Goal: Task Accomplishment & Management: Manage account settings

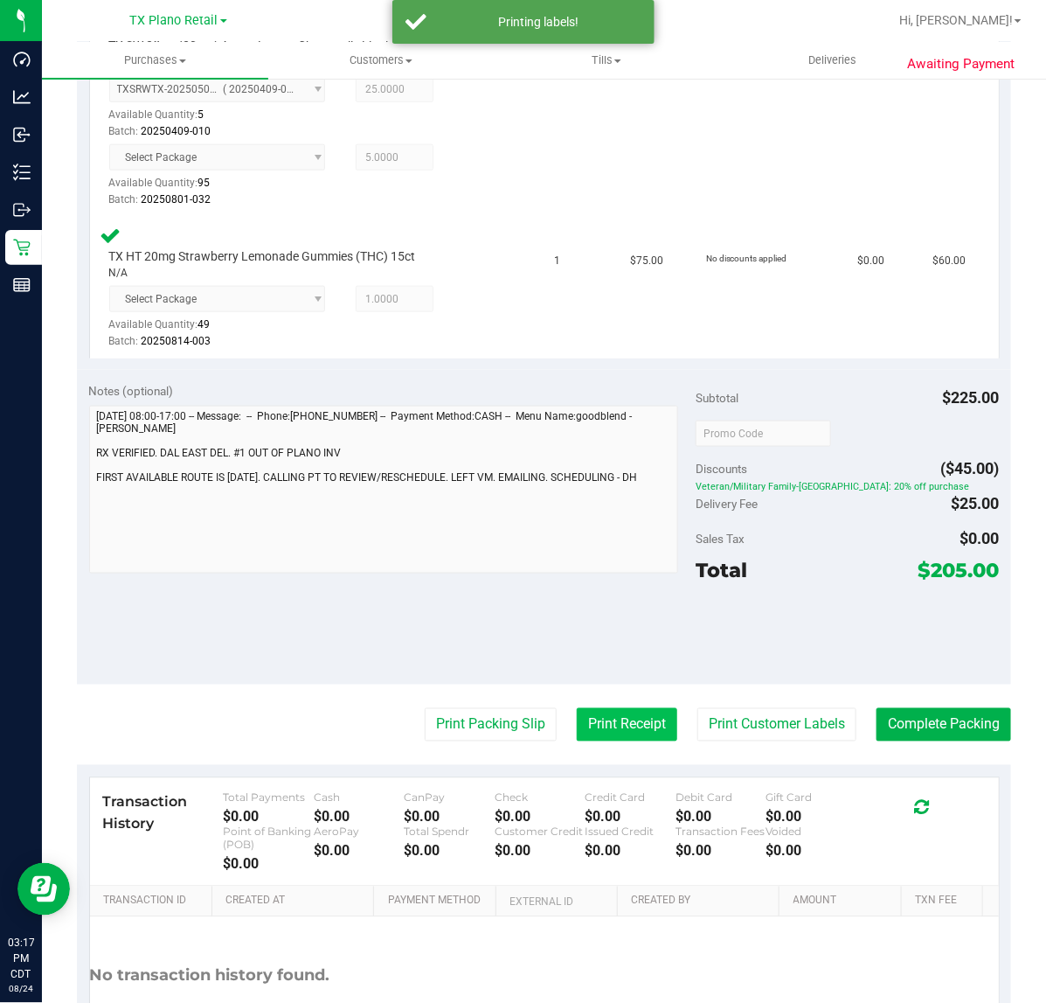
click at [581, 713] on button "Print Receipt" at bounding box center [627, 724] width 101 height 33
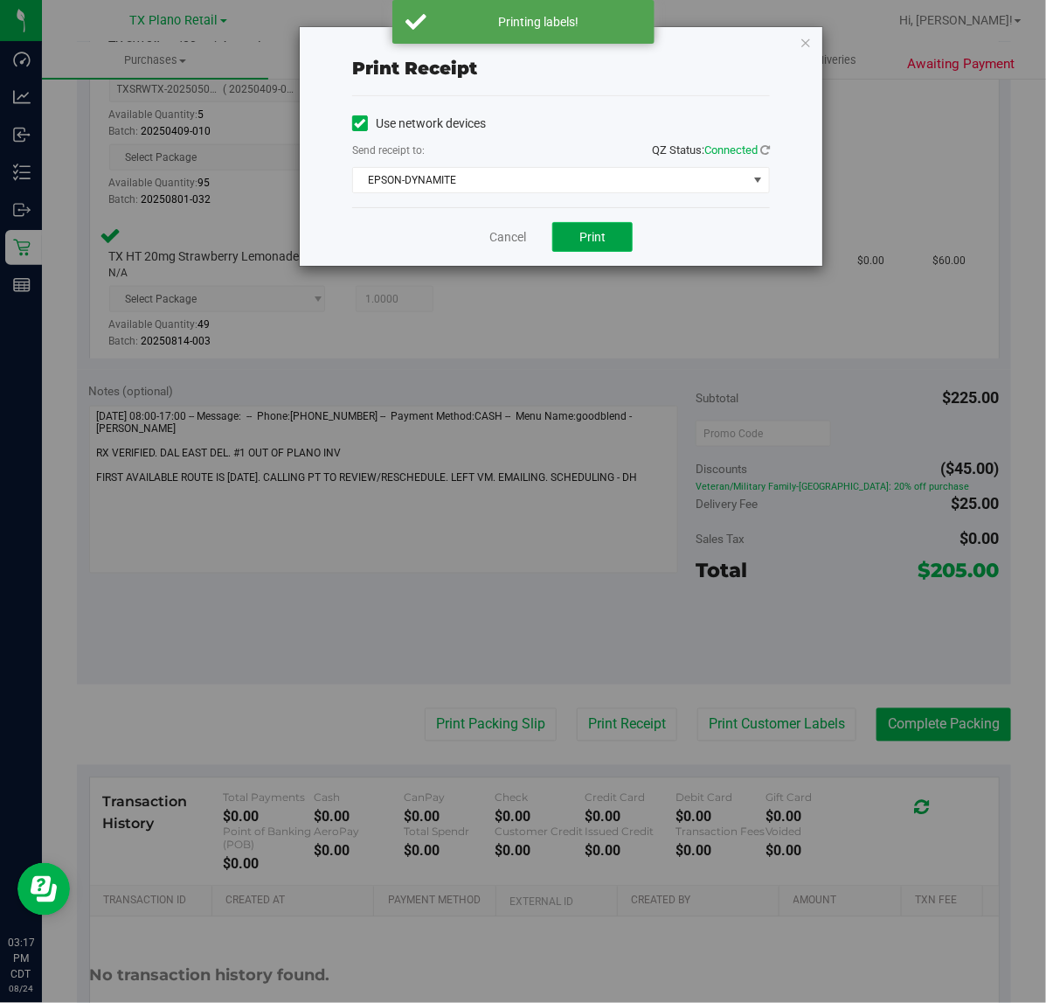
click at [566, 226] on button "Print" at bounding box center [593, 237] width 80 height 30
click at [512, 232] on link "Cancel" at bounding box center [501, 237] width 37 height 18
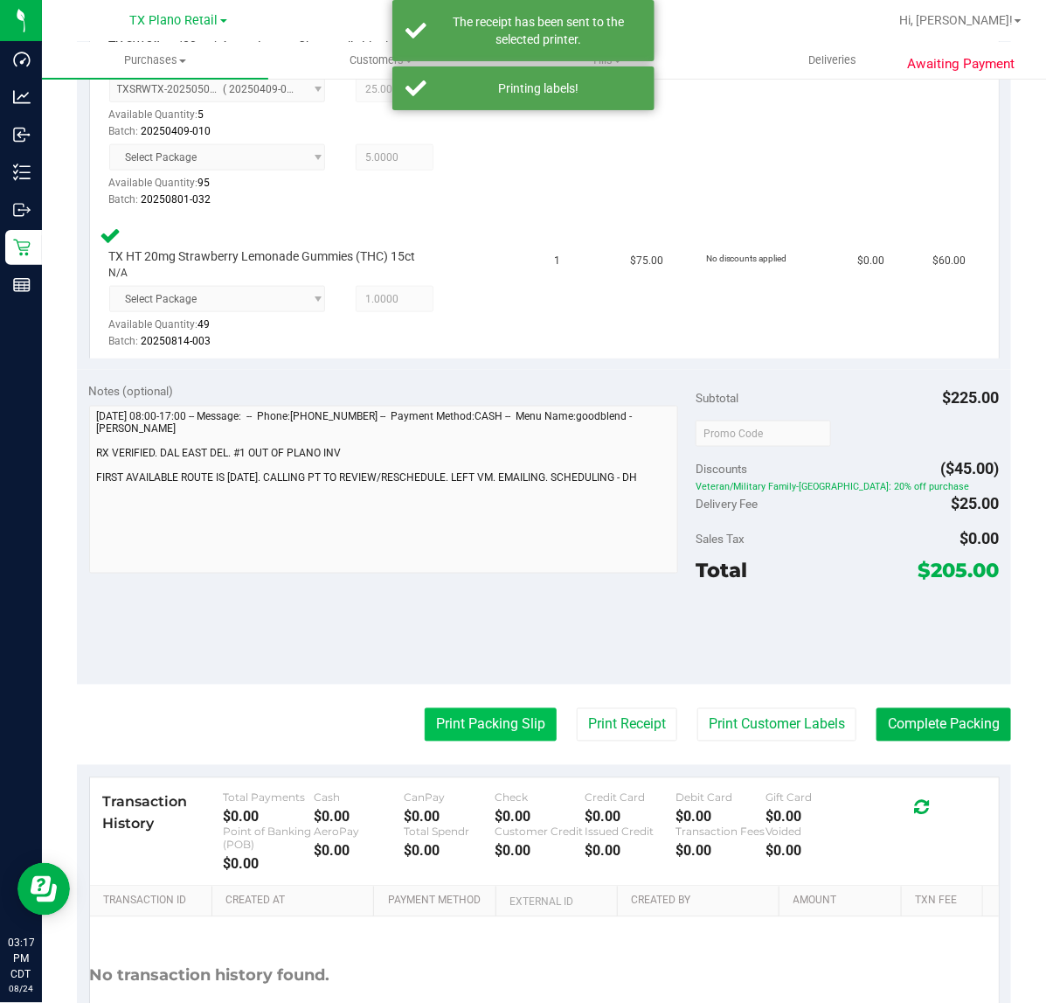
click at [487, 719] on button "Print Packing Slip" at bounding box center [491, 724] width 132 height 33
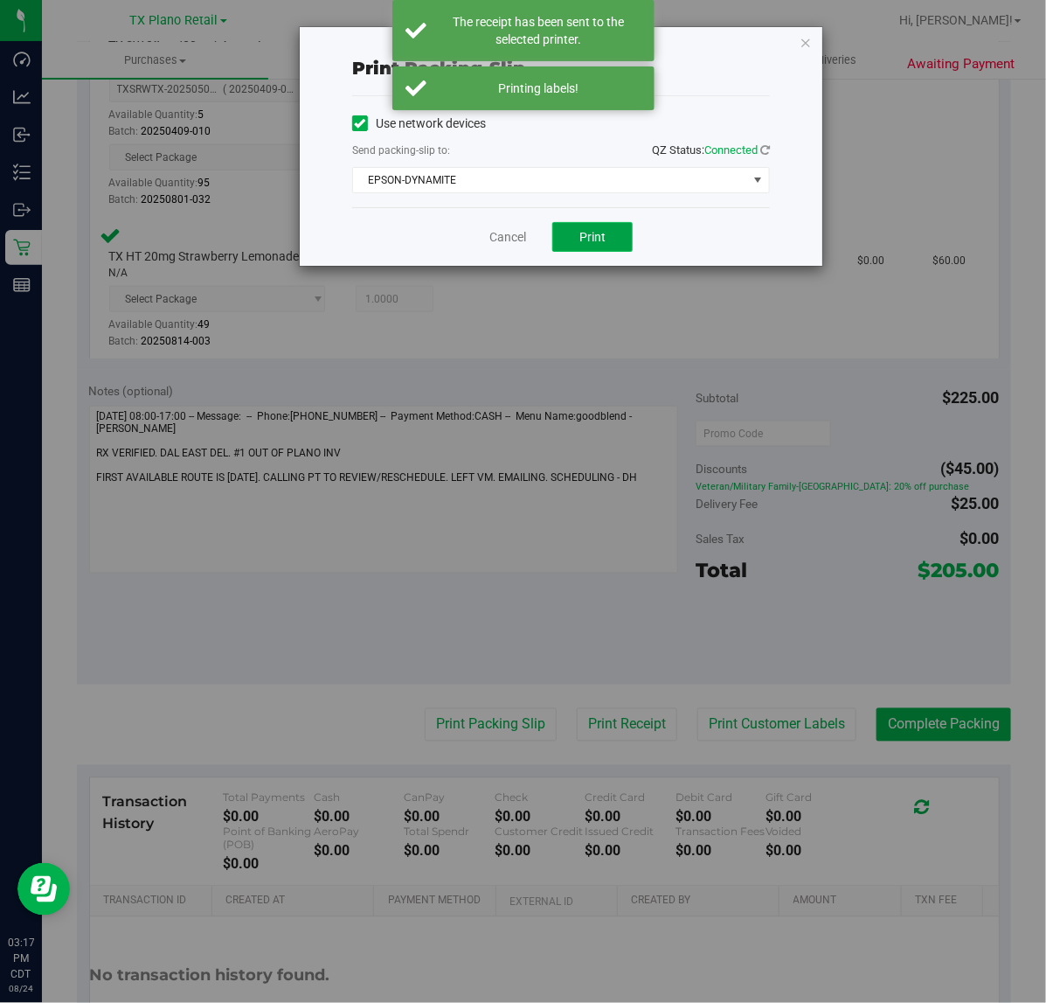
click at [582, 247] on button "Print" at bounding box center [593, 237] width 80 height 30
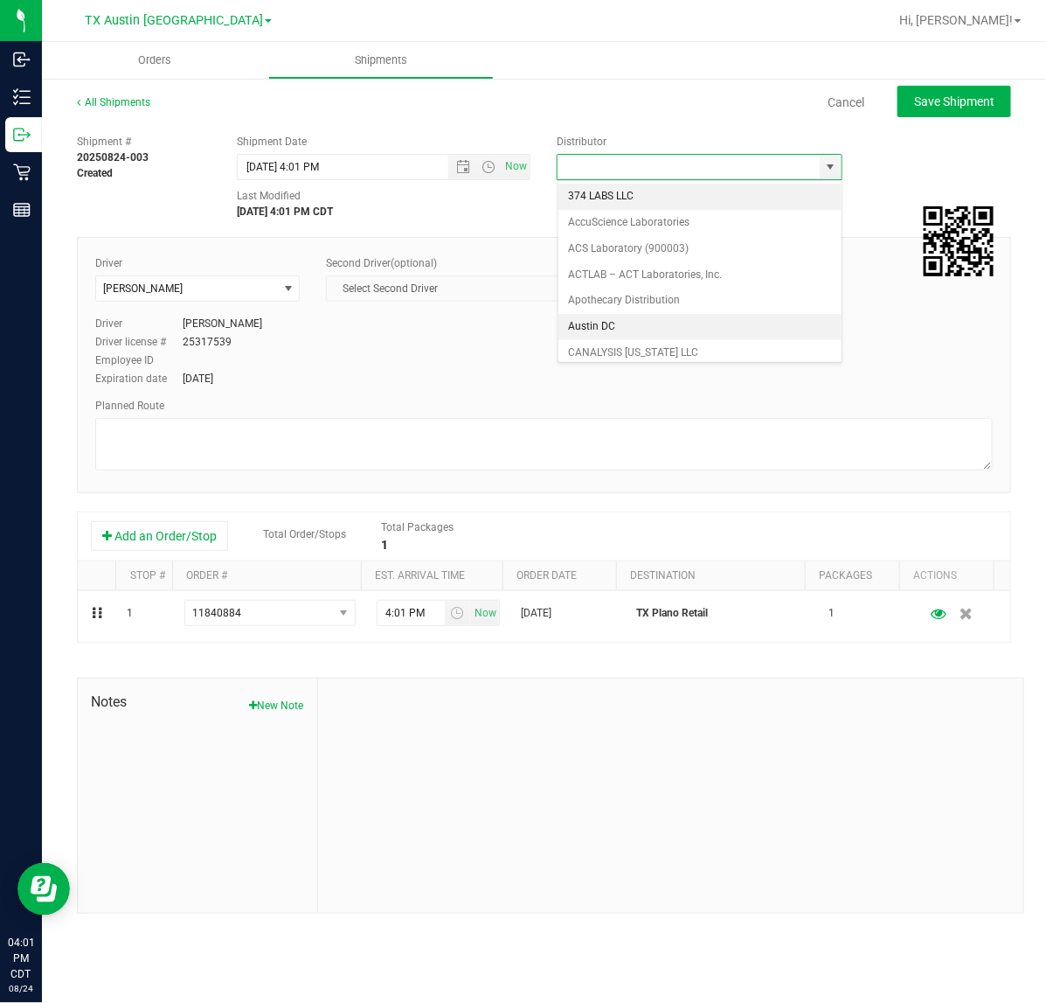
click at [693, 339] on li "Austin DC" at bounding box center [700, 327] width 283 height 26
type input "Austin DC"
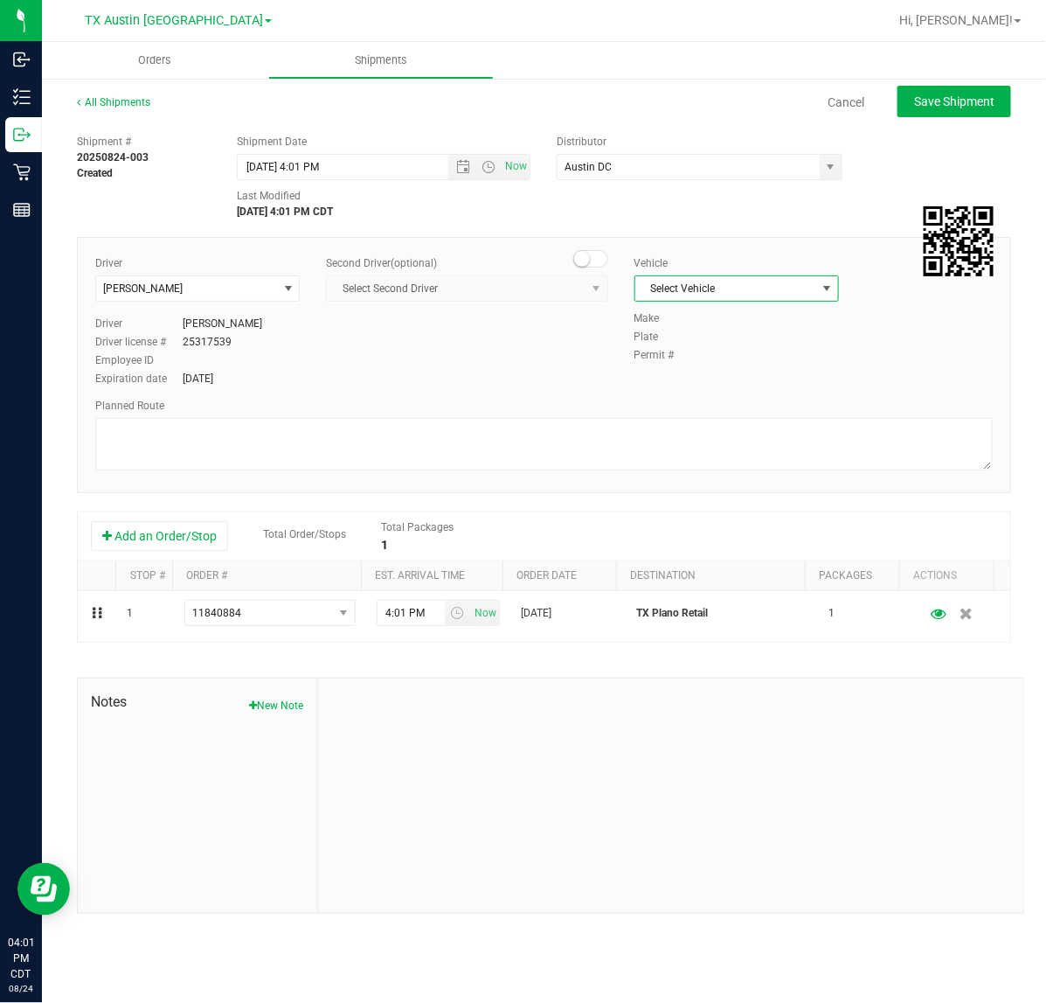
click at [740, 299] on span "Select Vehicle" at bounding box center [726, 288] width 181 height 24
click at [699, 546] on li "NO VEHICLE" at bounding box center [737, 532] width 203 height 26
click at [981, 109] on button "Save Shipment" at bounding box center [955, 101] width 114 height 31
type input "8/24/2025 9:01 PM"
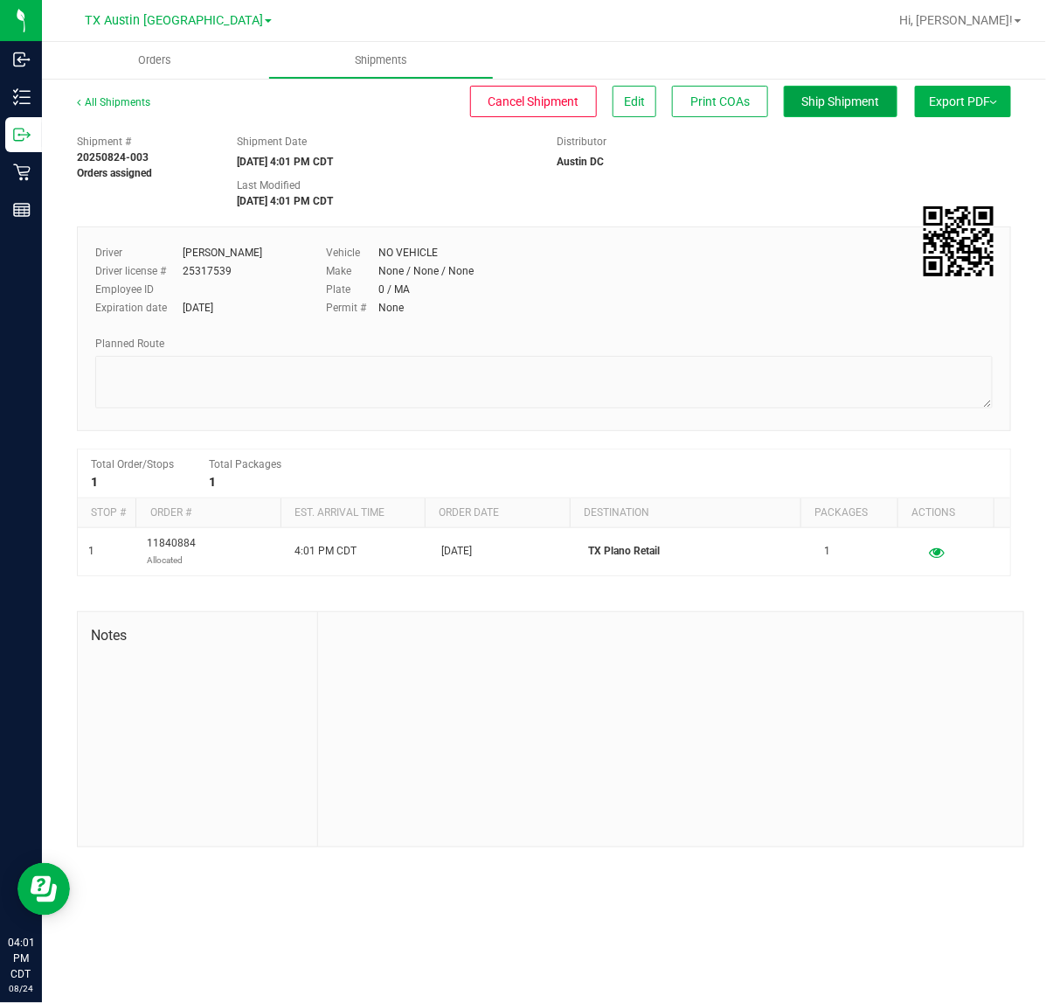
click at [884, 102] on button "Ship Shipment" at bounding box center [841, 101] width 114 height 31
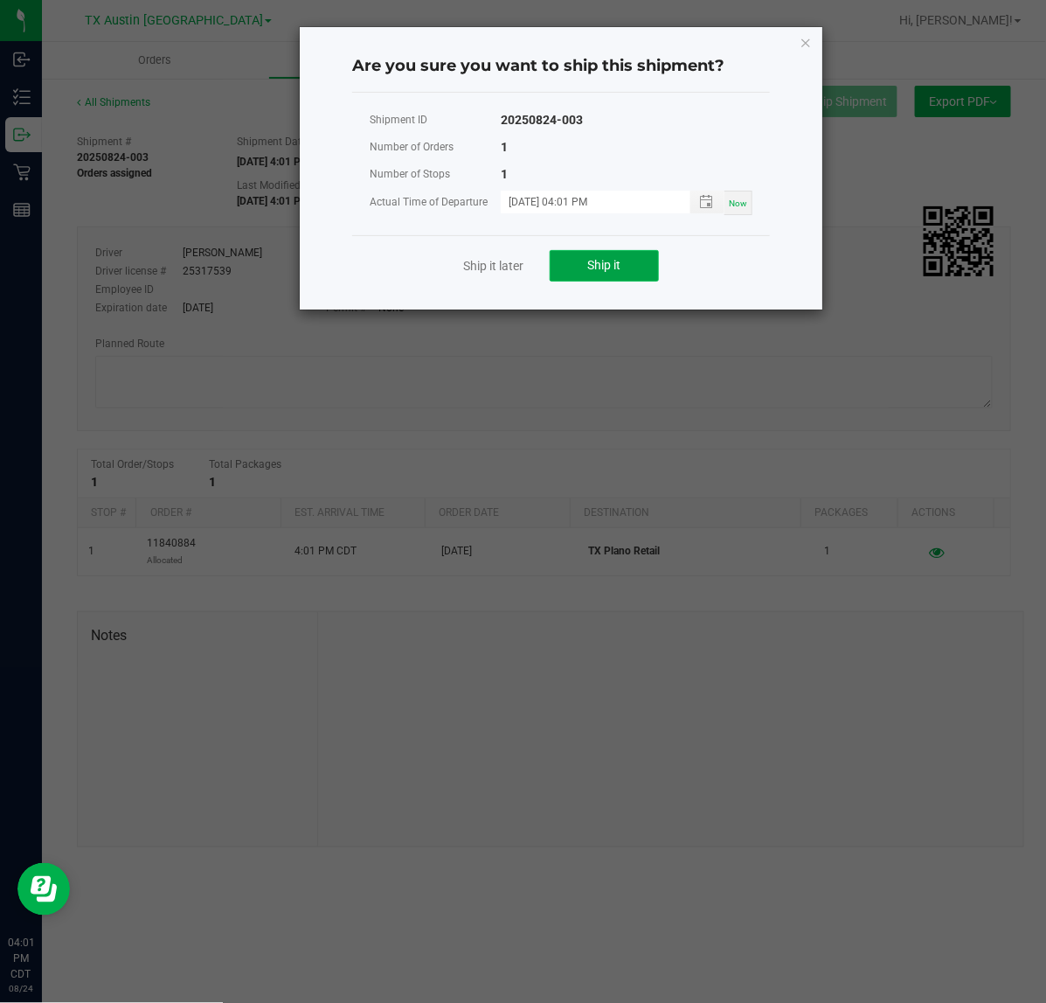
click at [613, 261] on span "Ship it" at bounding box center [604, 265] width 33 height 14
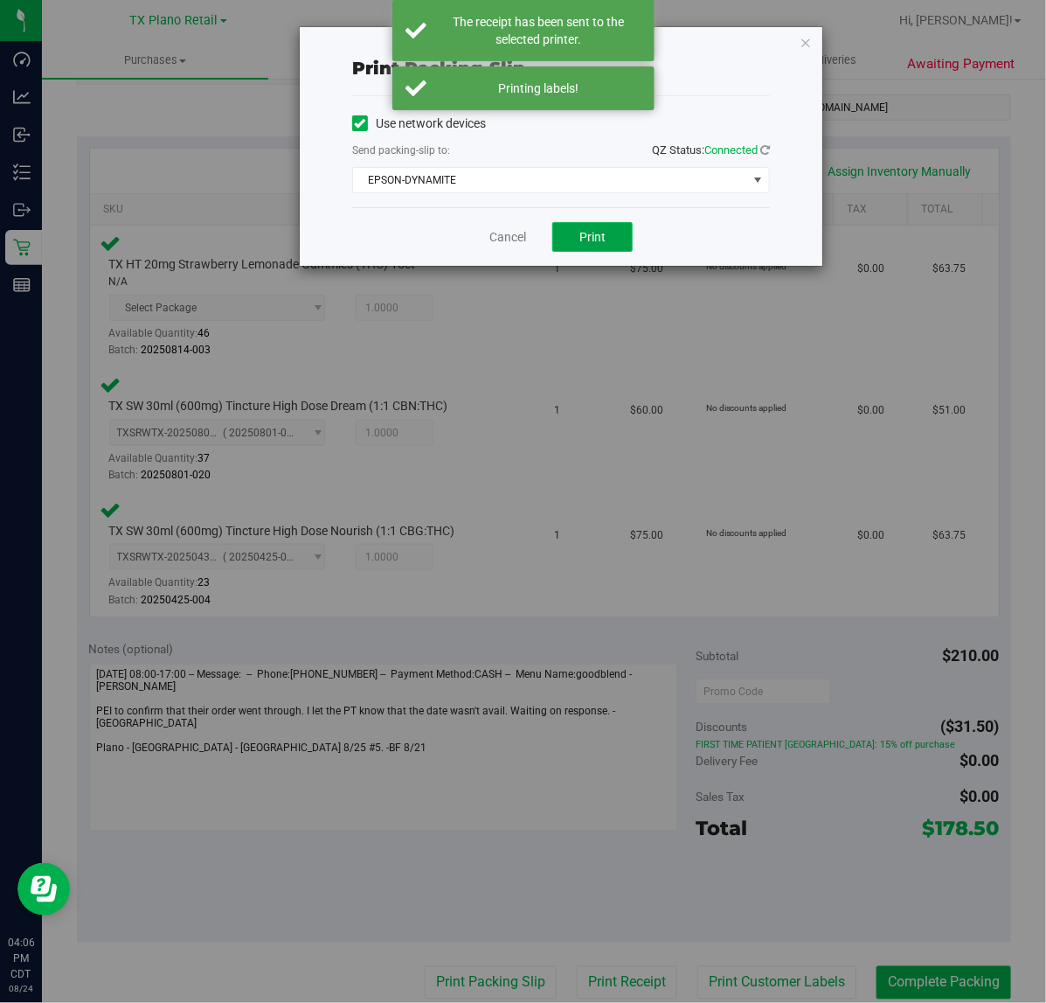
click at [603, 233] on span "Print" at bounding box center [593, 237] width 26 height 14
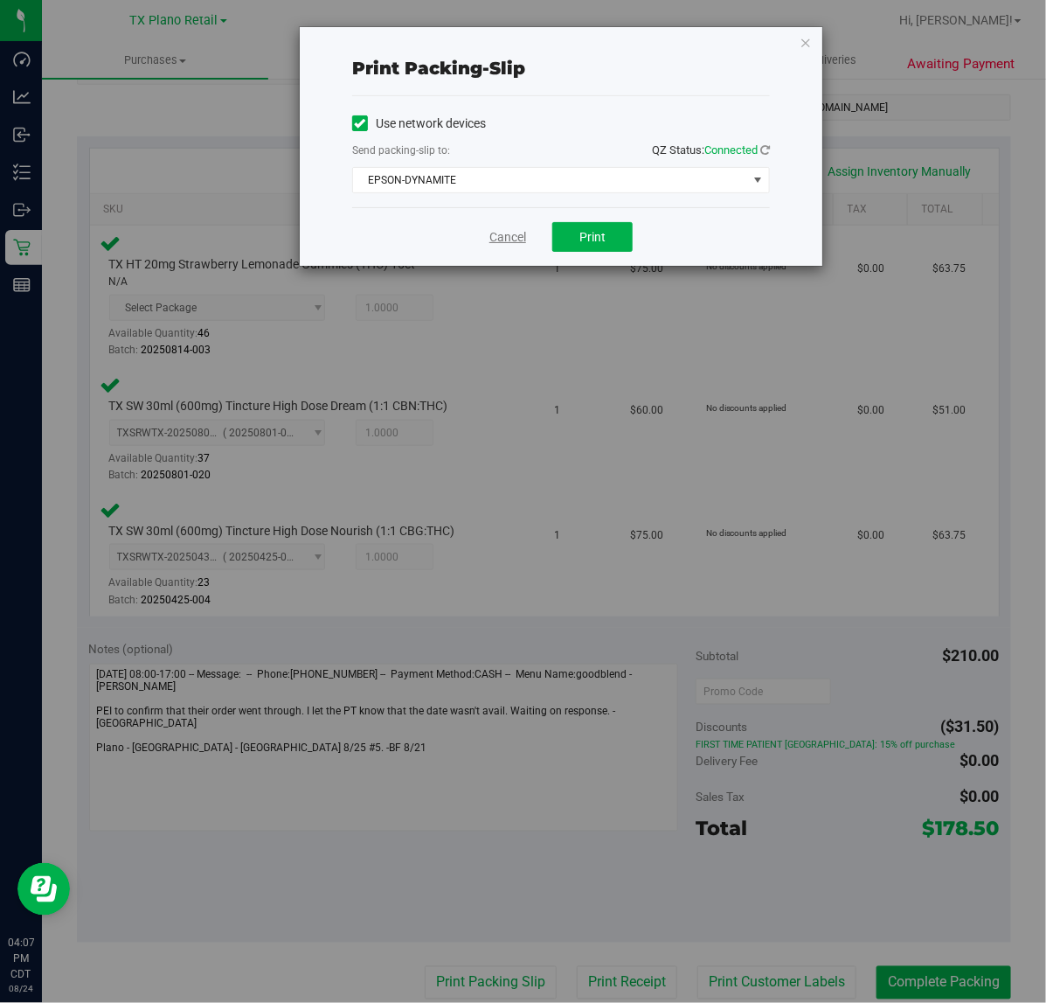
click at [495, 229] on link "Cancel" at bounding box center [508, 237] width 37 height 18
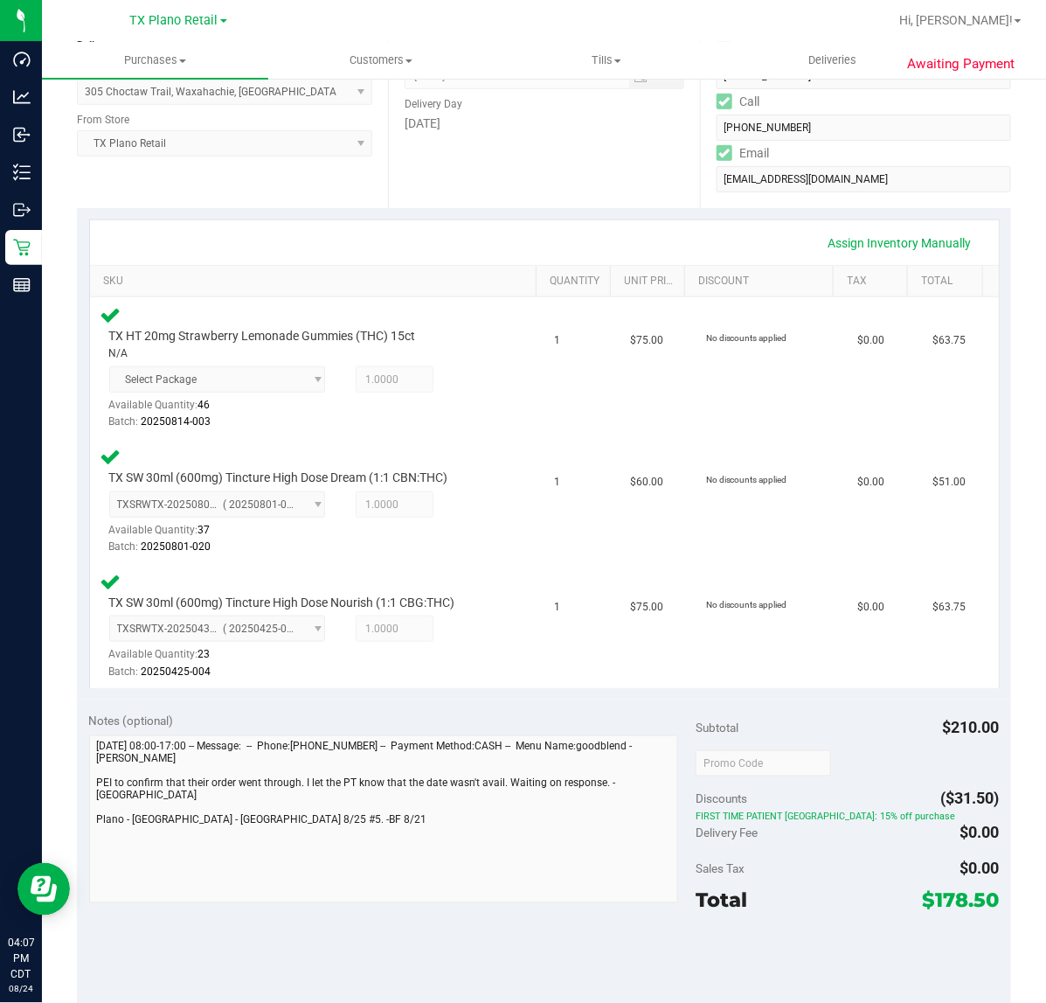
scroll to position [328, 0]
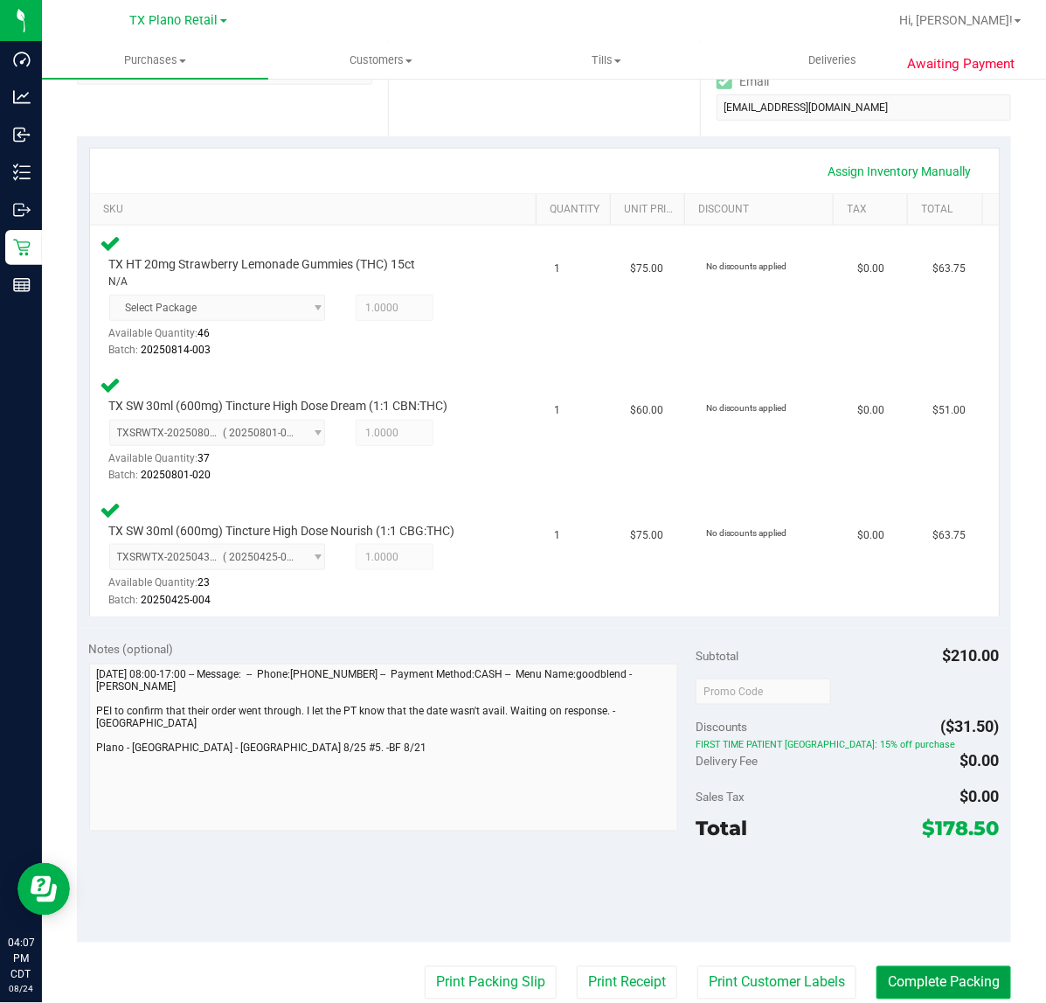
click at [884, 970] on button "Complete Packing" at bounding box center [944, 982] width 135 height 33
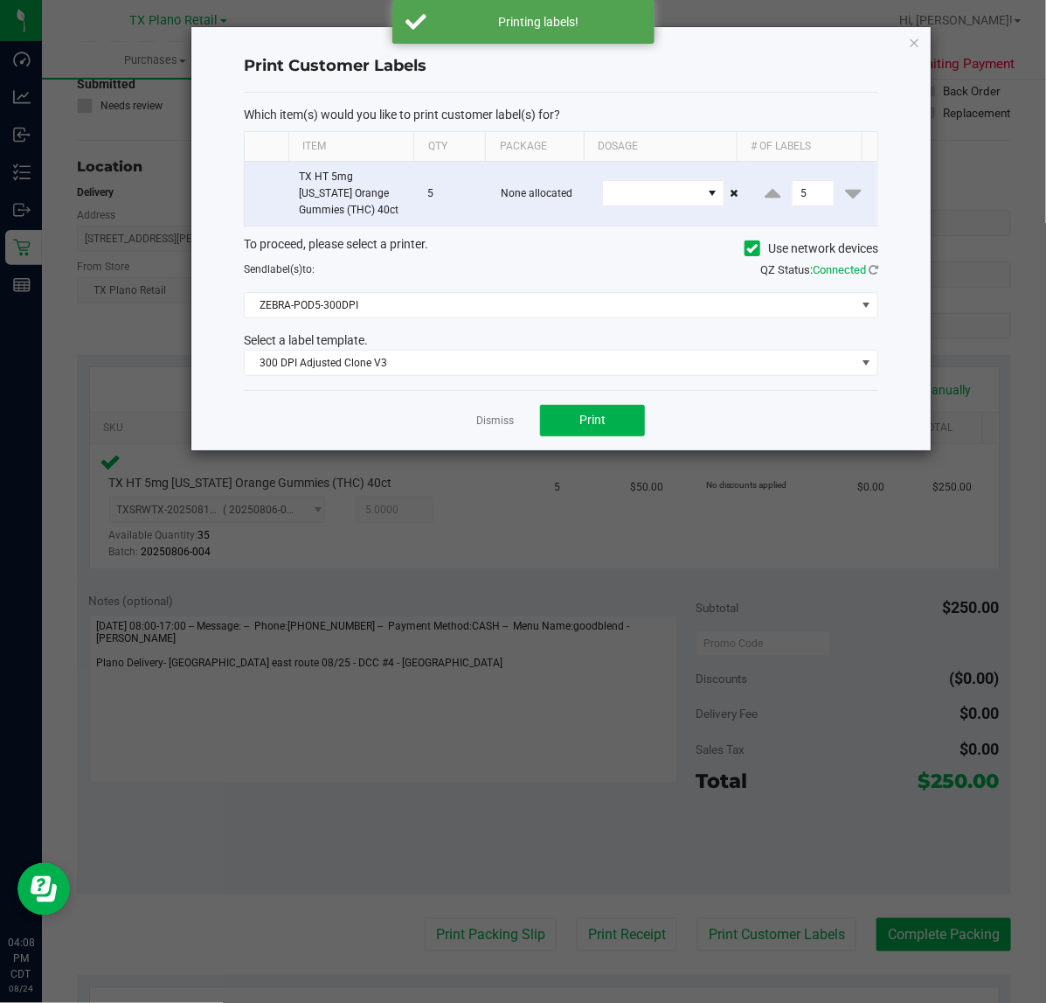
click at [494, 413] on app-cancel-button "Dismiss" at bounding box center [495, 420] width 38 height 18
click at [496, 421] on link "Dismiss" at bounding box center [495, 421] width 38 height 15
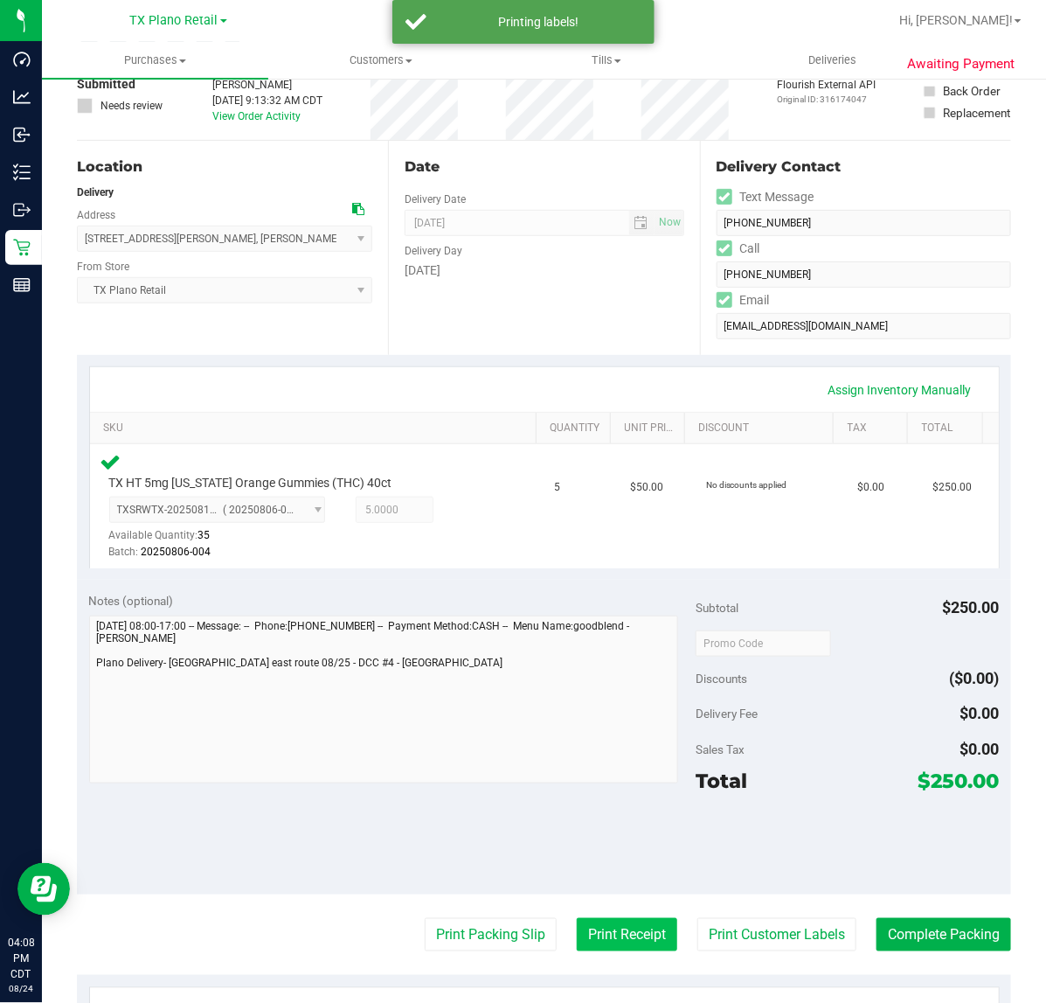
click at [591, 944] on button "Print Receipt" at bounding box center [627, 934] width 101 height 33
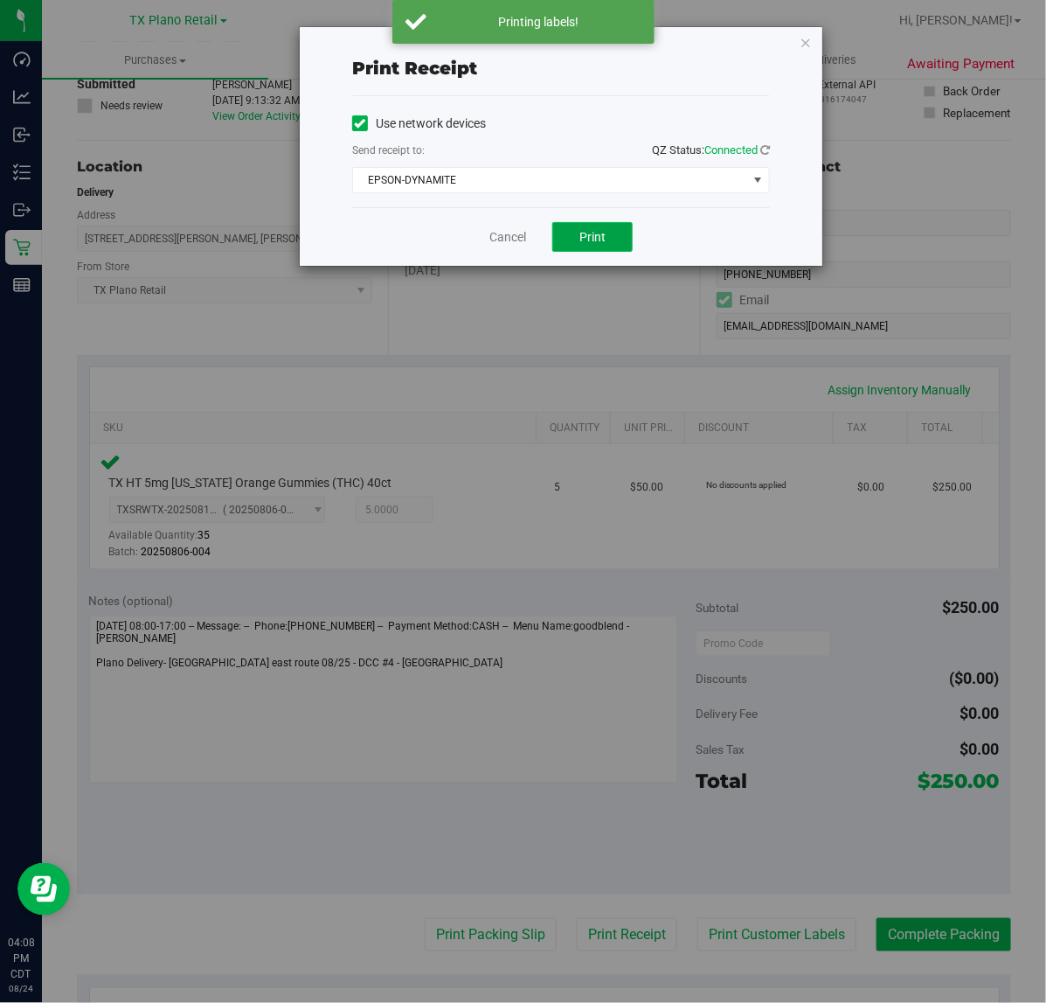
click at [597, 230] on span "Print" at bounding box center [593, 237] width 26 height 14
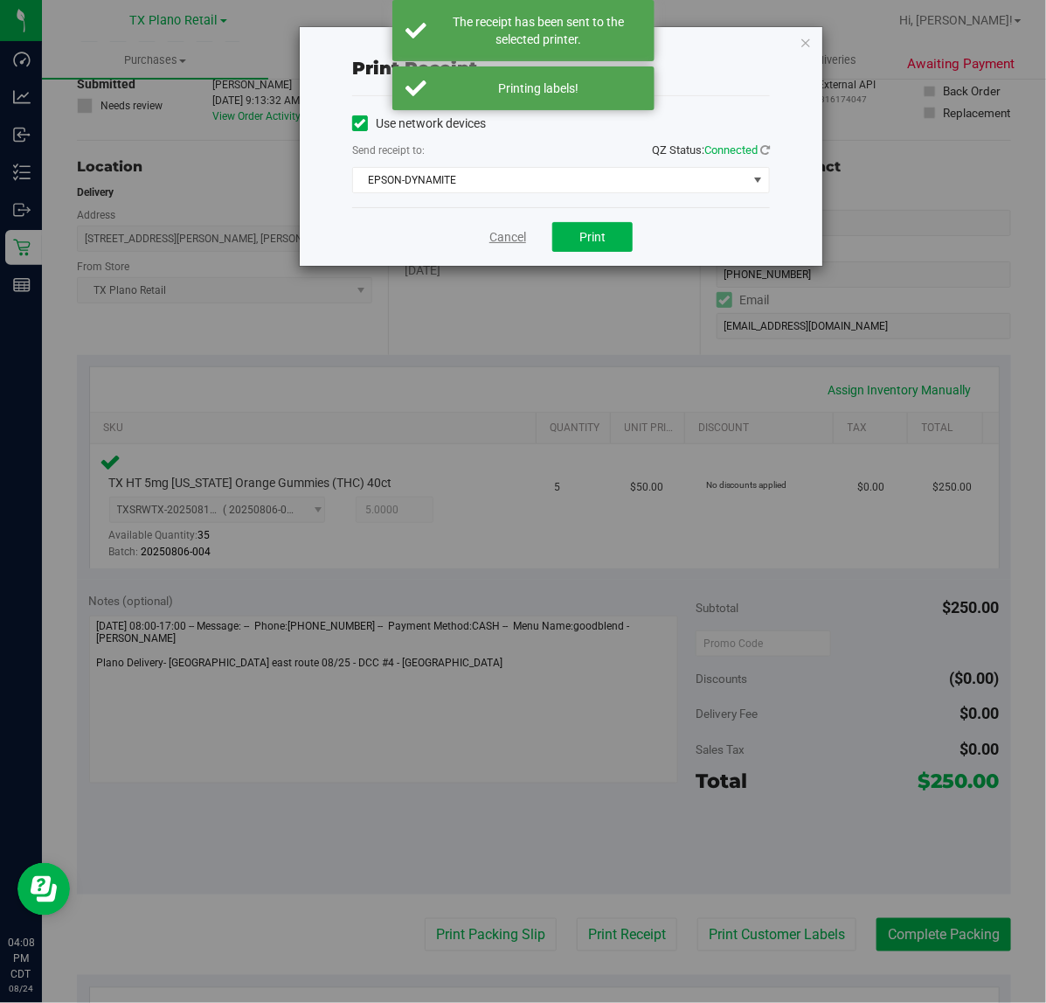
click at [520, 233] on link "Cancel" at bounding box center [508, 237] width 37 height 18
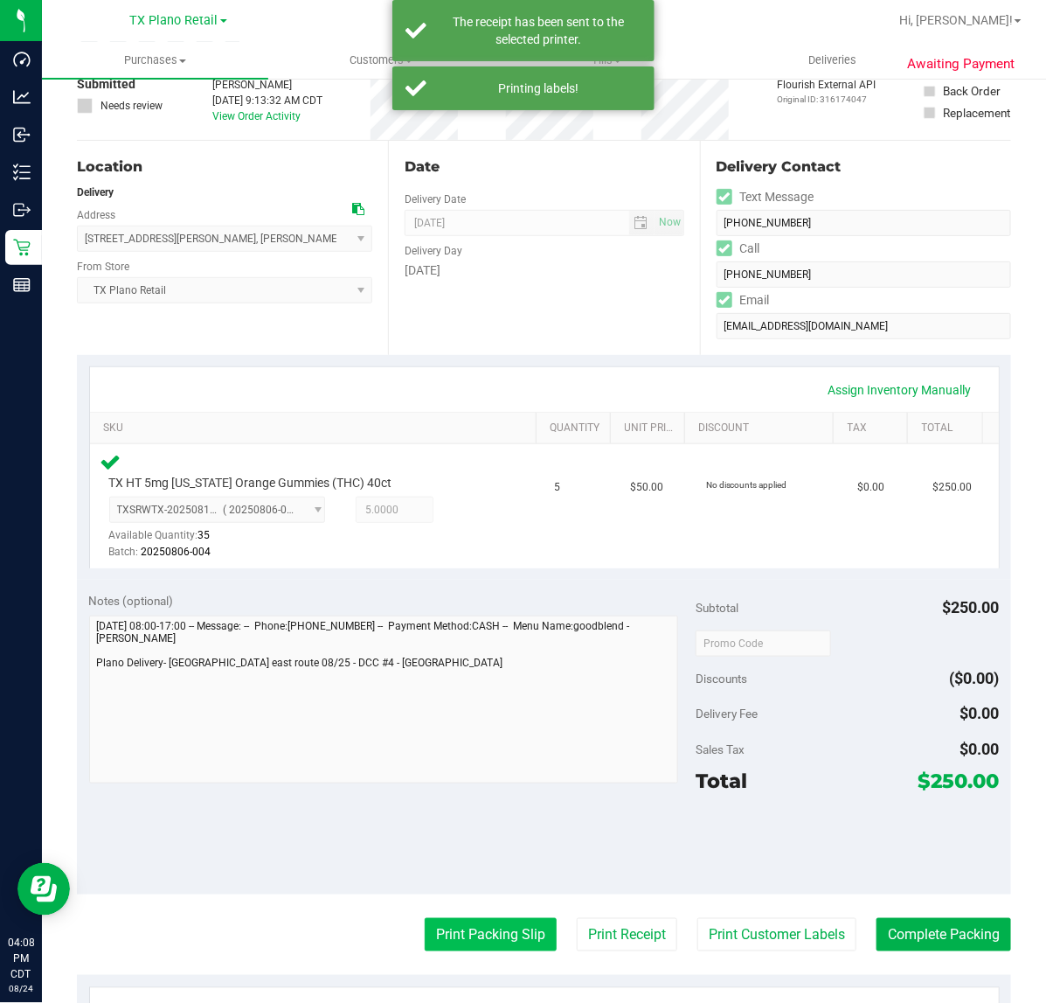
click at [461, 940] on button "Print Packing Slip" at bounding box center [491, 934] width 132 height 33
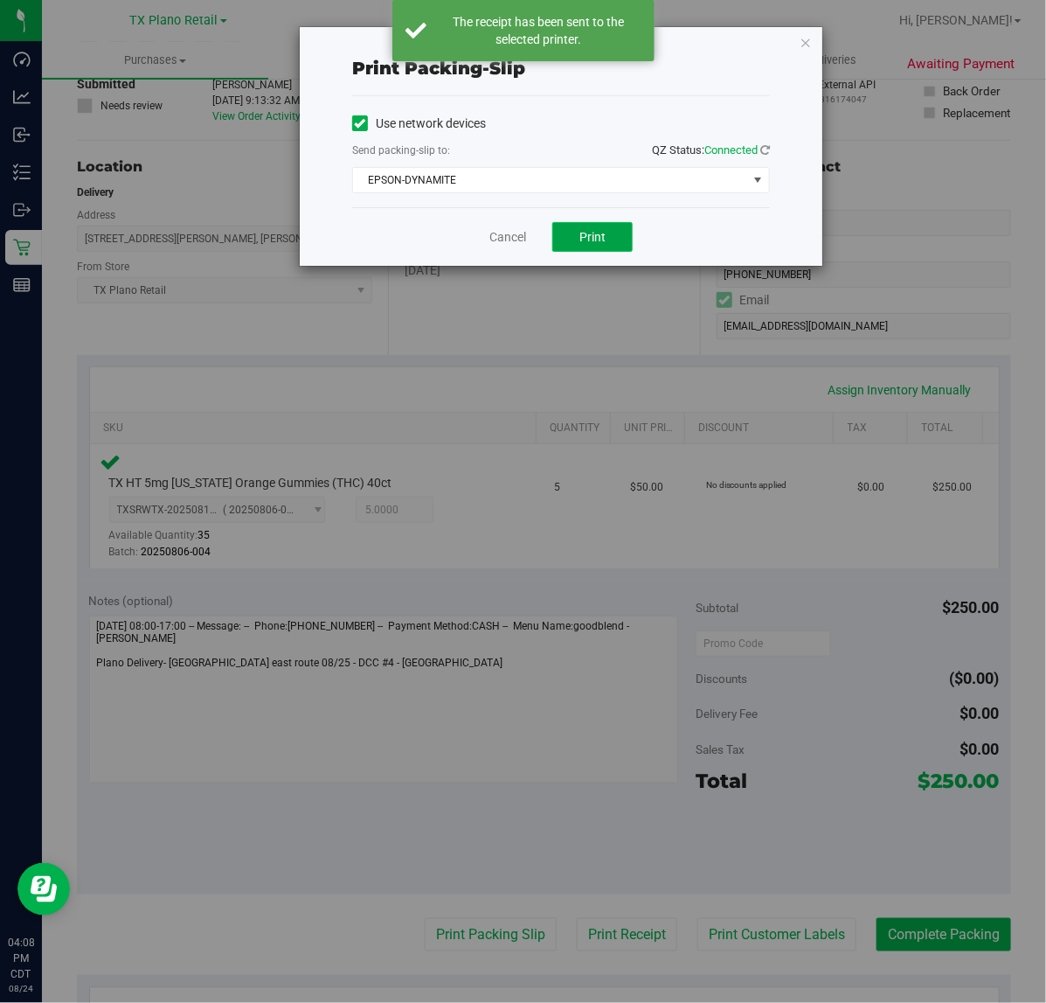
click at [596, 230] on span "Print" at bounding box center [593, 237] width 26 height 14
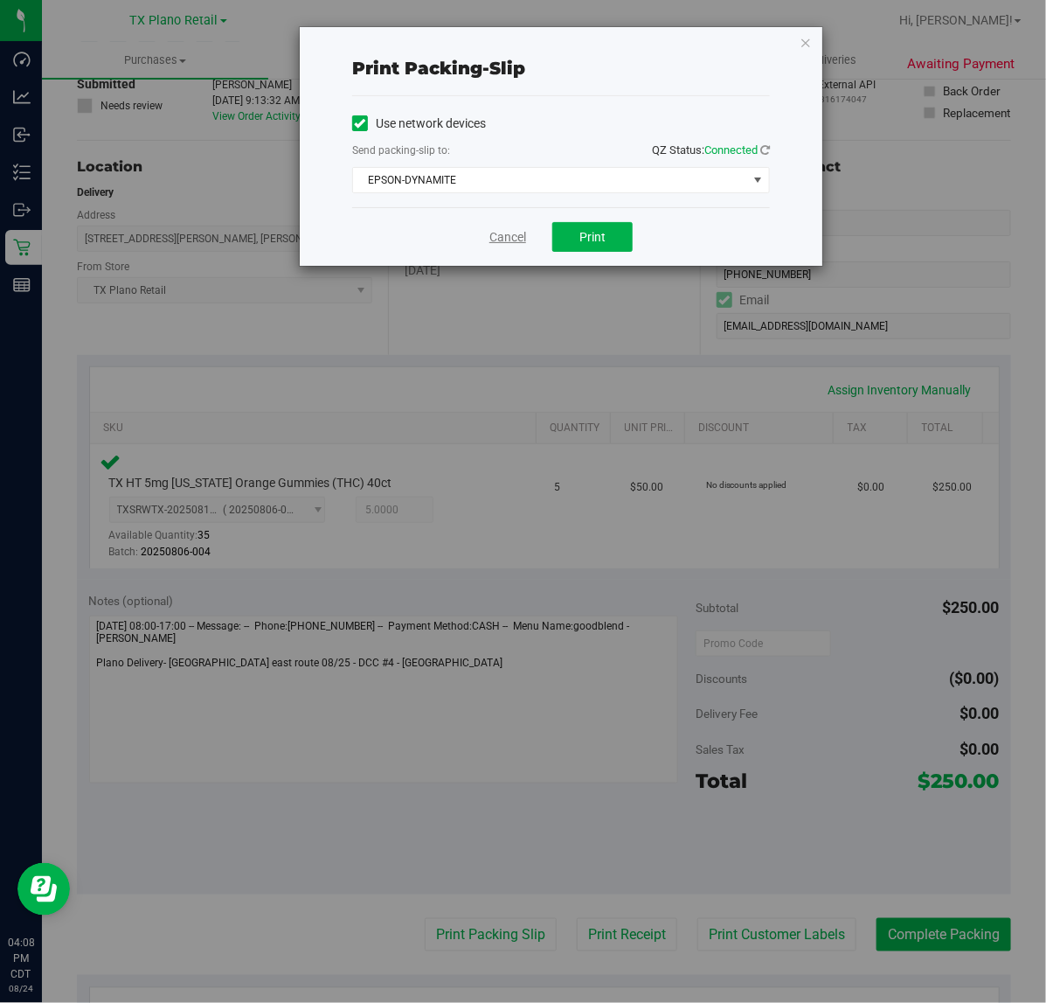
click at [499, 245] on link "Cancel" at bounding box center [508, 237] width 37 height 18
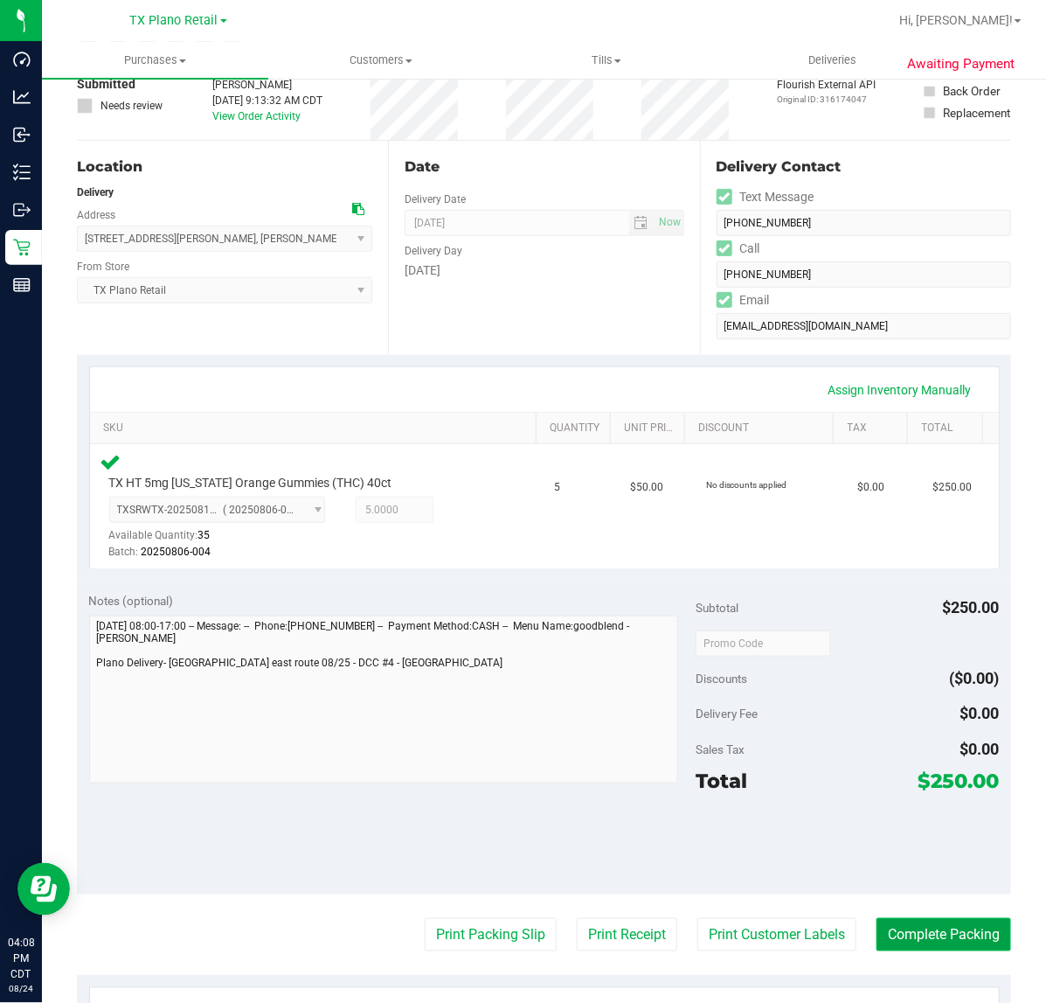
click at [989, 935] on button "Complete Packing" at bounding box center [944, 934] width 135 height 33
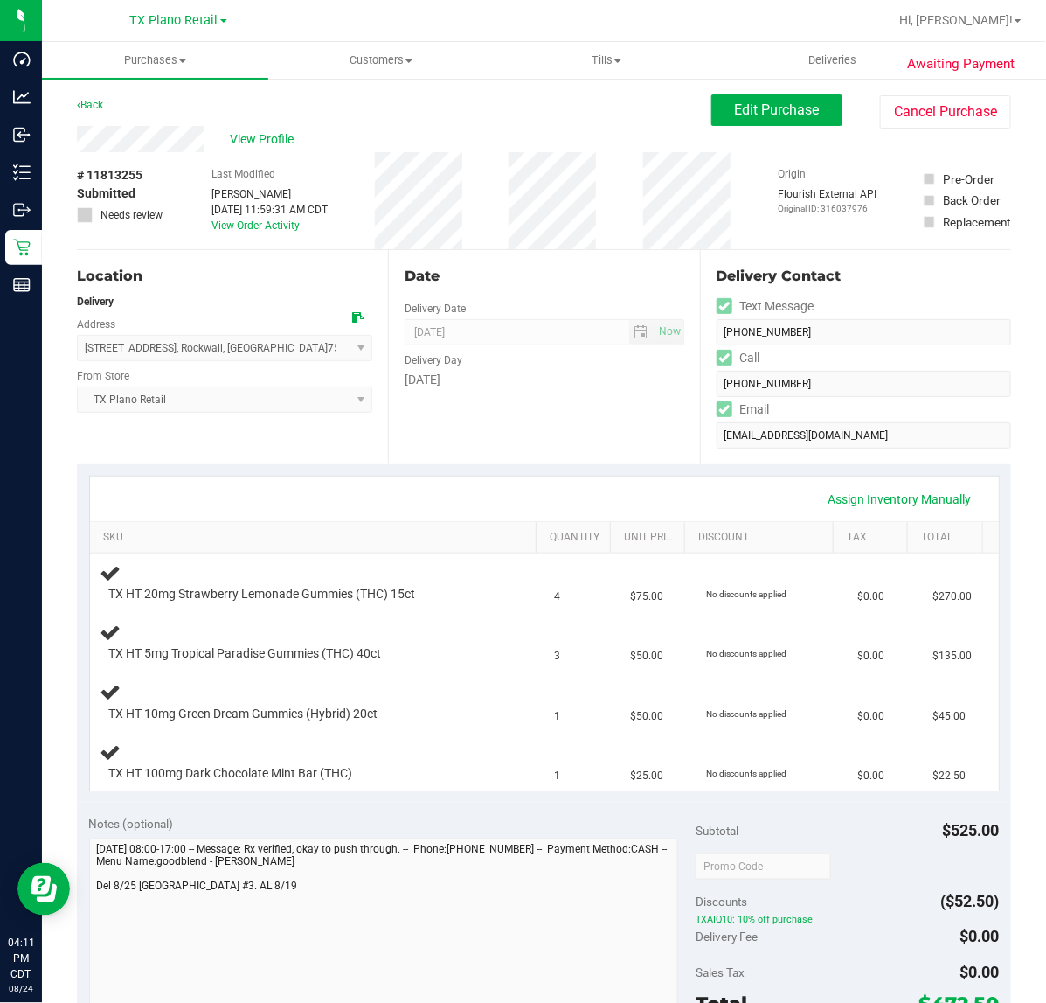
click at [523, 497] on div "Assign Inventory Manually" at bounding box center [545, 499] width 878 height 30
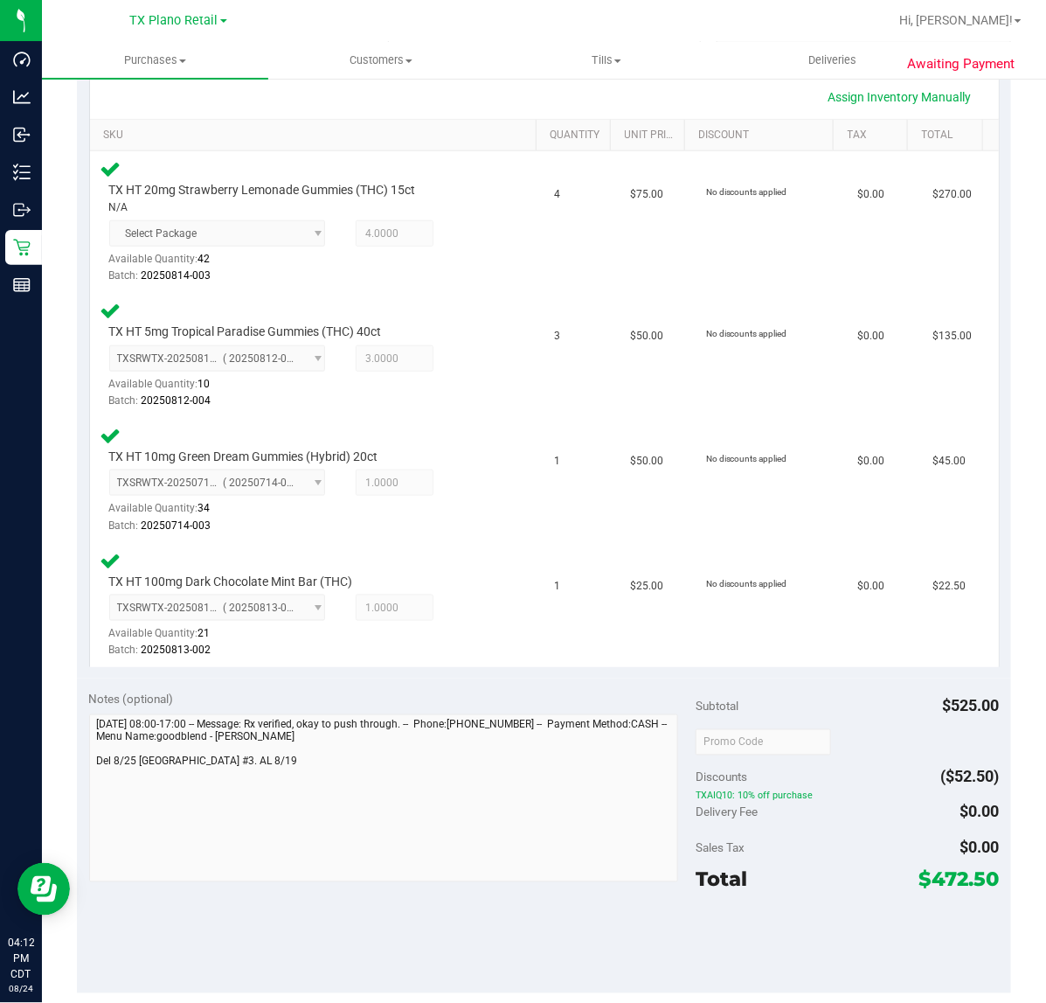
scroll to position [437, 0]
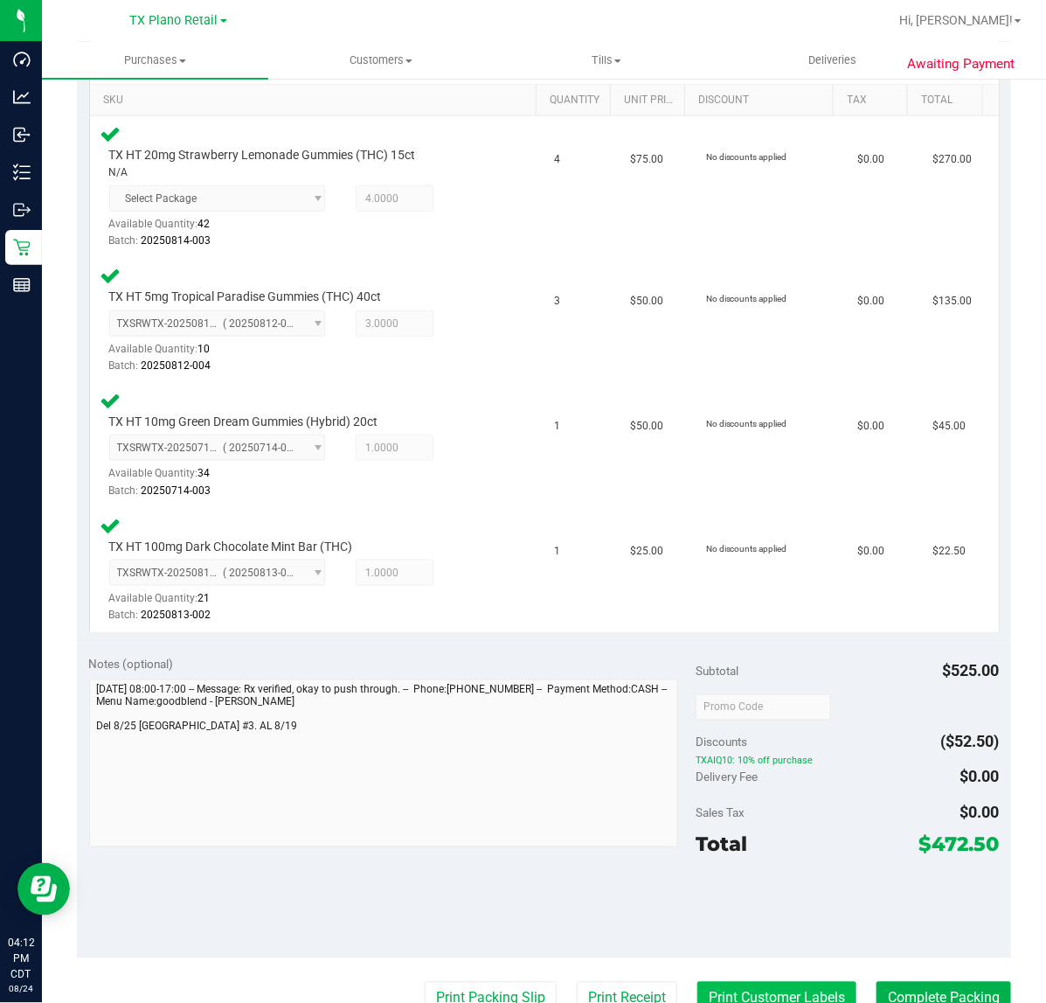
click at [698, 988] on button "Print Customer Labels" at bounding box center [777, 998] width 159 height 33
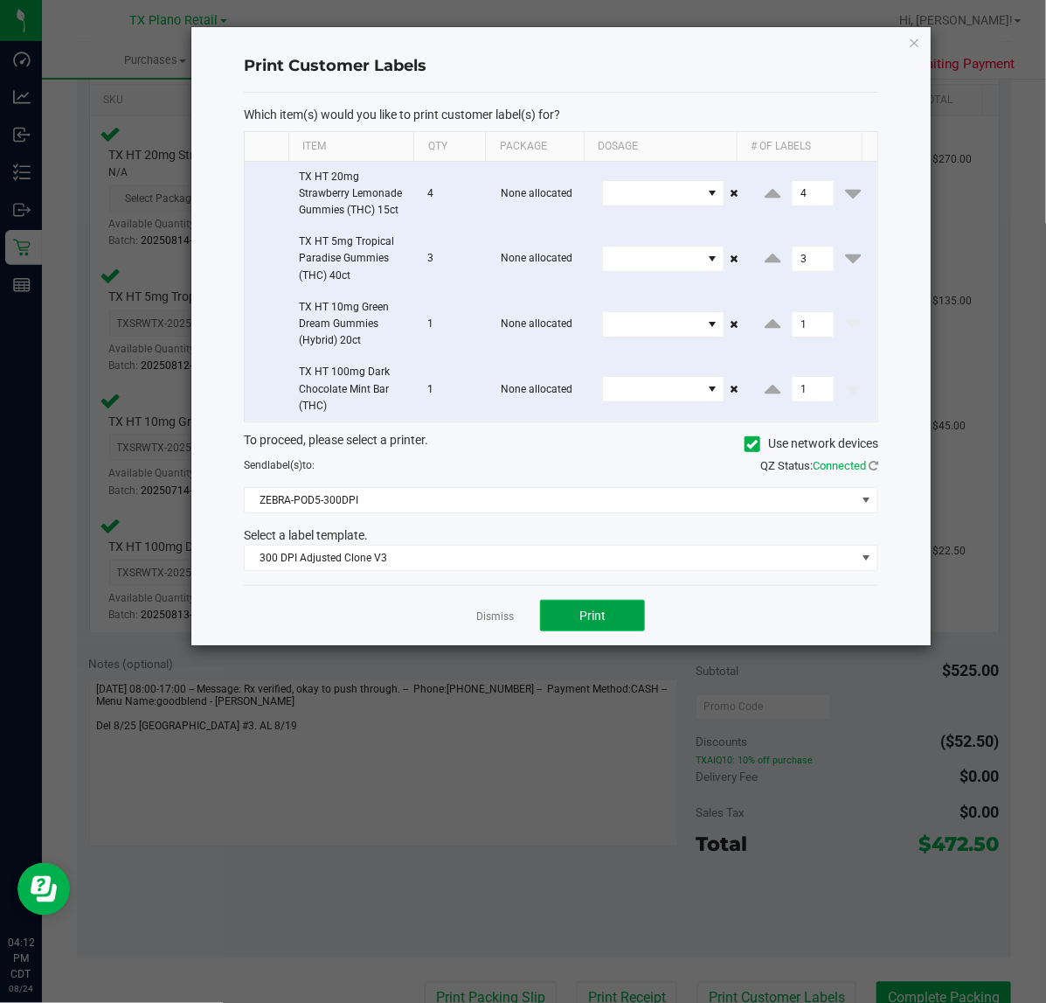
click at [564, 622] on button "Print" at bounding box center [592, 615] width 105 height 31
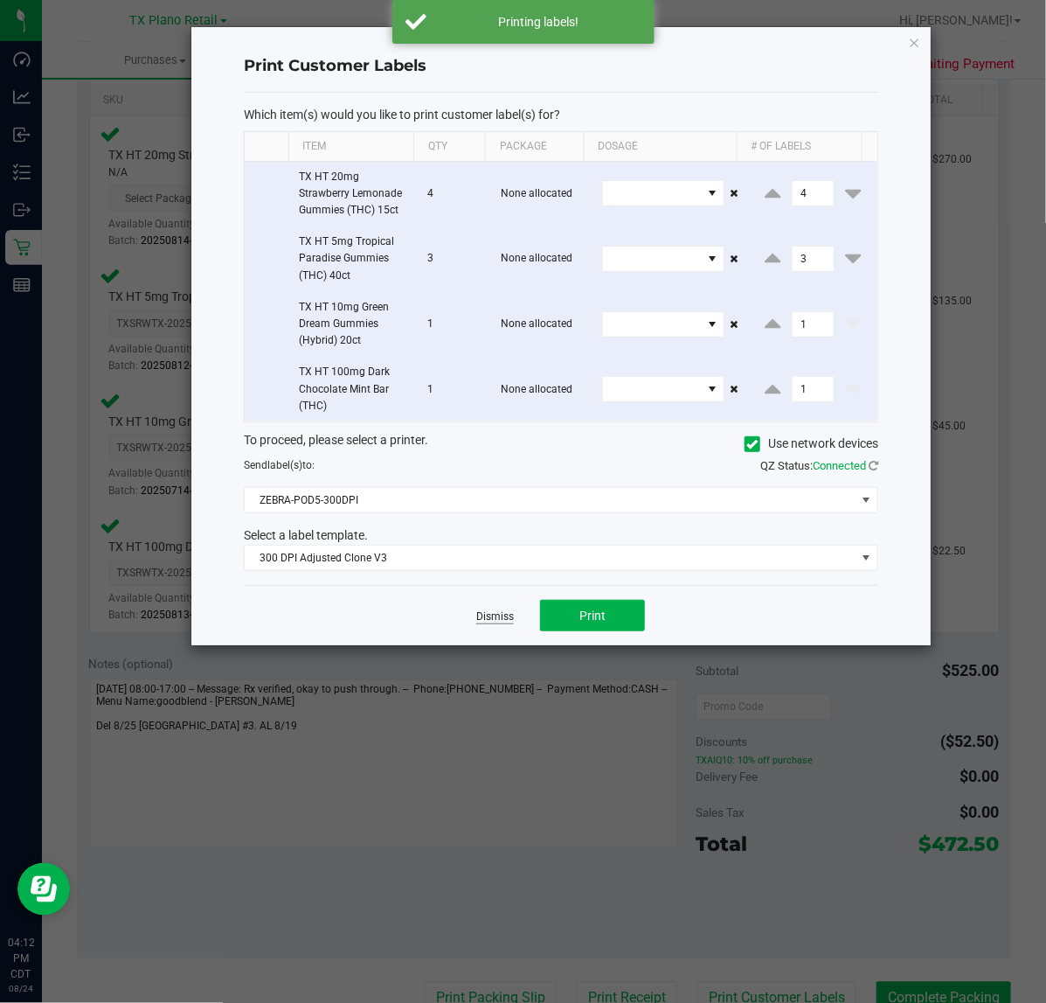
click at [495, 616] on link "Dismiss" at bounding box center [495, 616] width 38 height 15
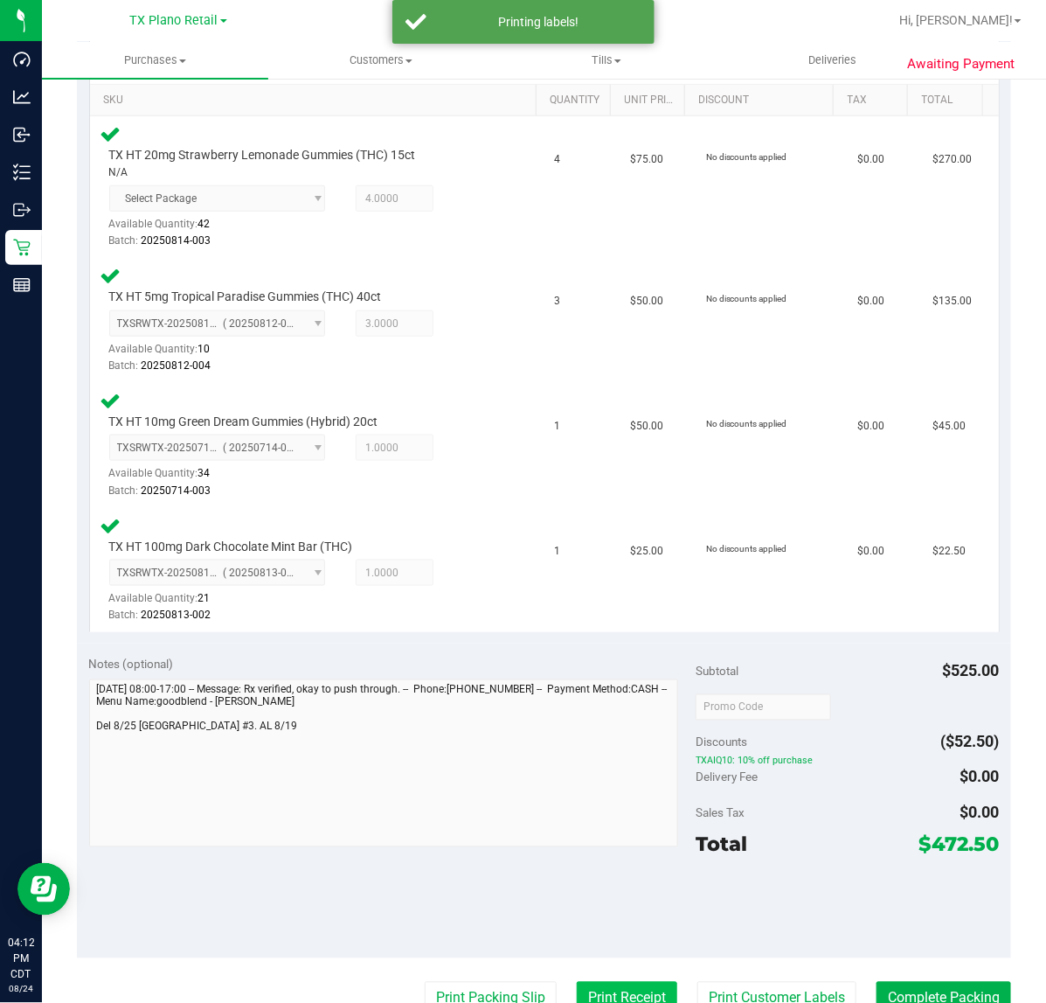
scroll to position [446, 0]
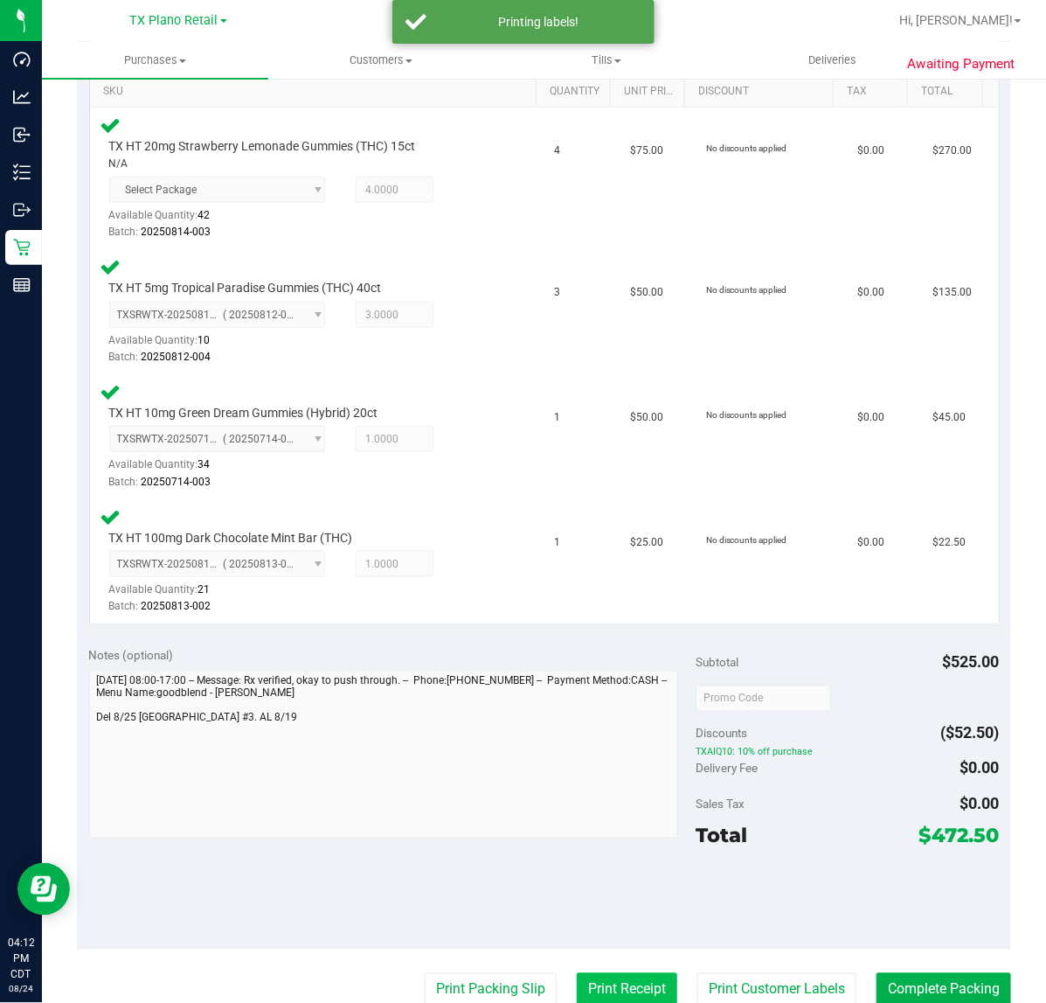
click at [608, 992] on button "Print Receipt" at bounding box center [627, 989] width 101 height 33
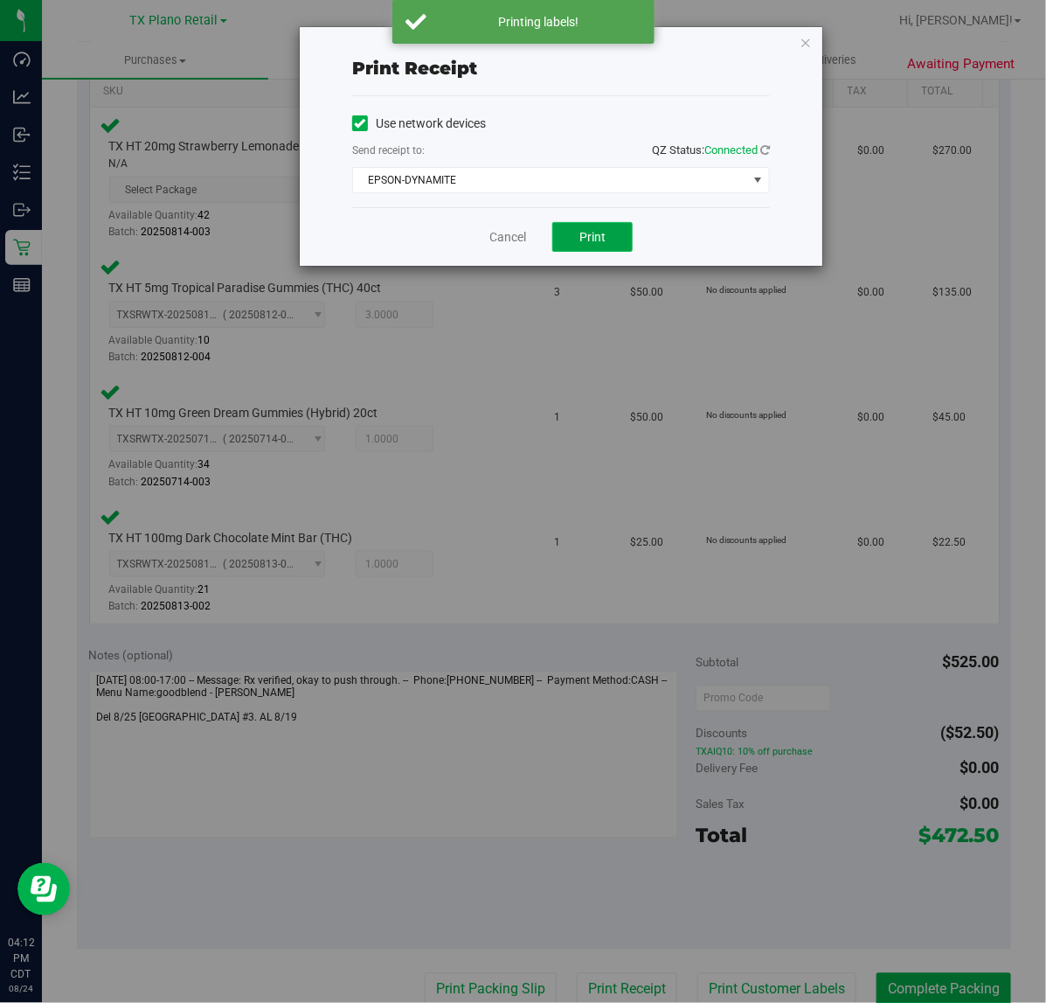
click at [593, 247] on button "Print" at bounding box center [593, 237] width 80 height 30
click at [512, 240] on link "Cancel" at bounding box center [501, 237] width 37 height 18
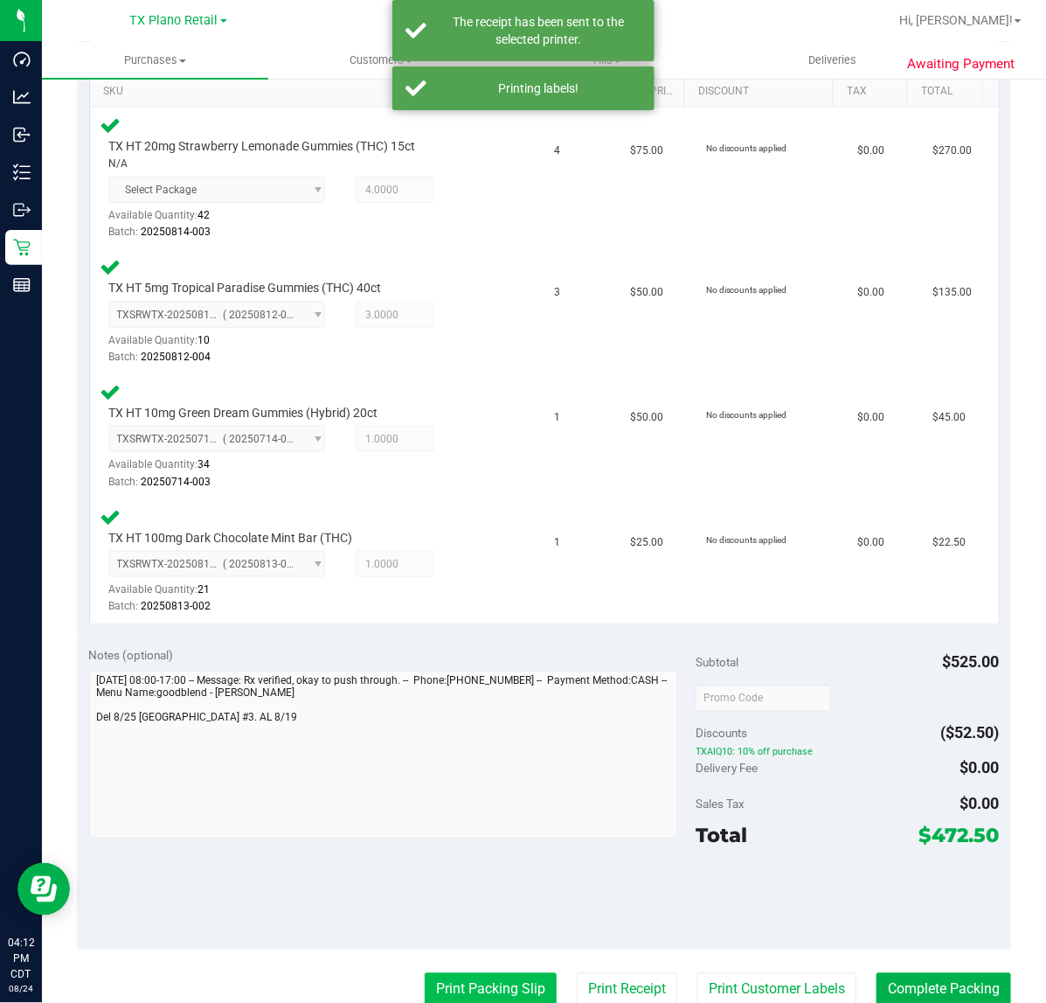
click at [487, 973] on button "Print Packing Slip" at bounding box center [491, 989] width 132 height 33
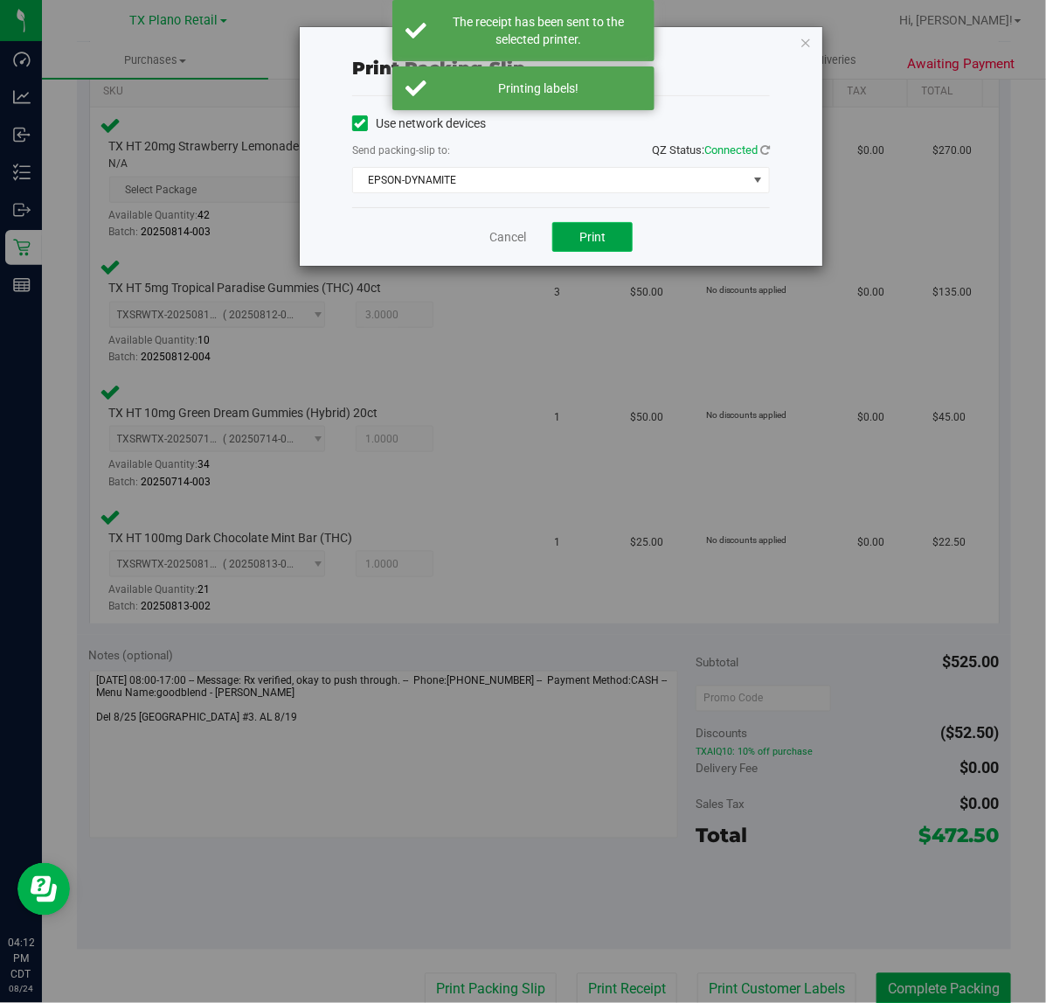
click at [606, 246] on button "Print" at bounding box center [593, 237] width 80 height 30
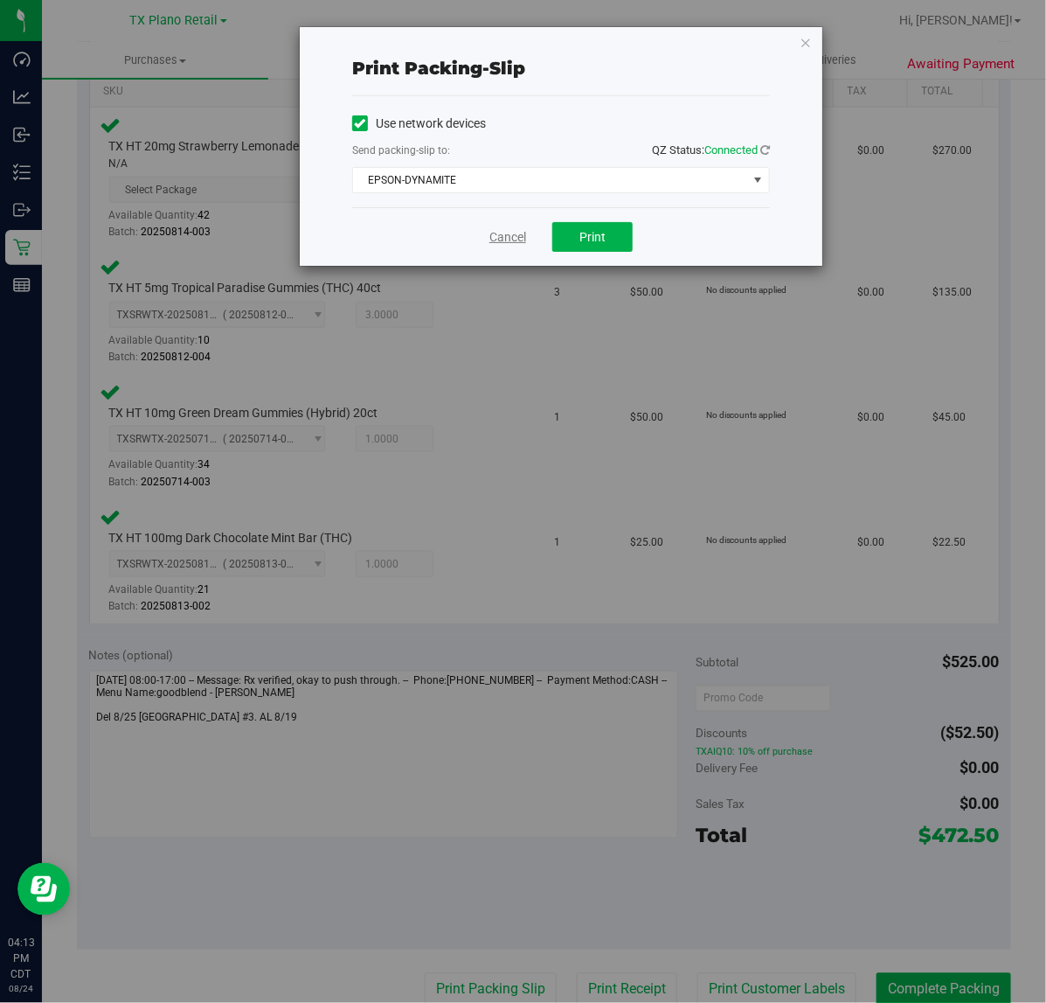
click at [520, 228] on link "Cancel" at bounding box center [508, 237] width 37 height 18
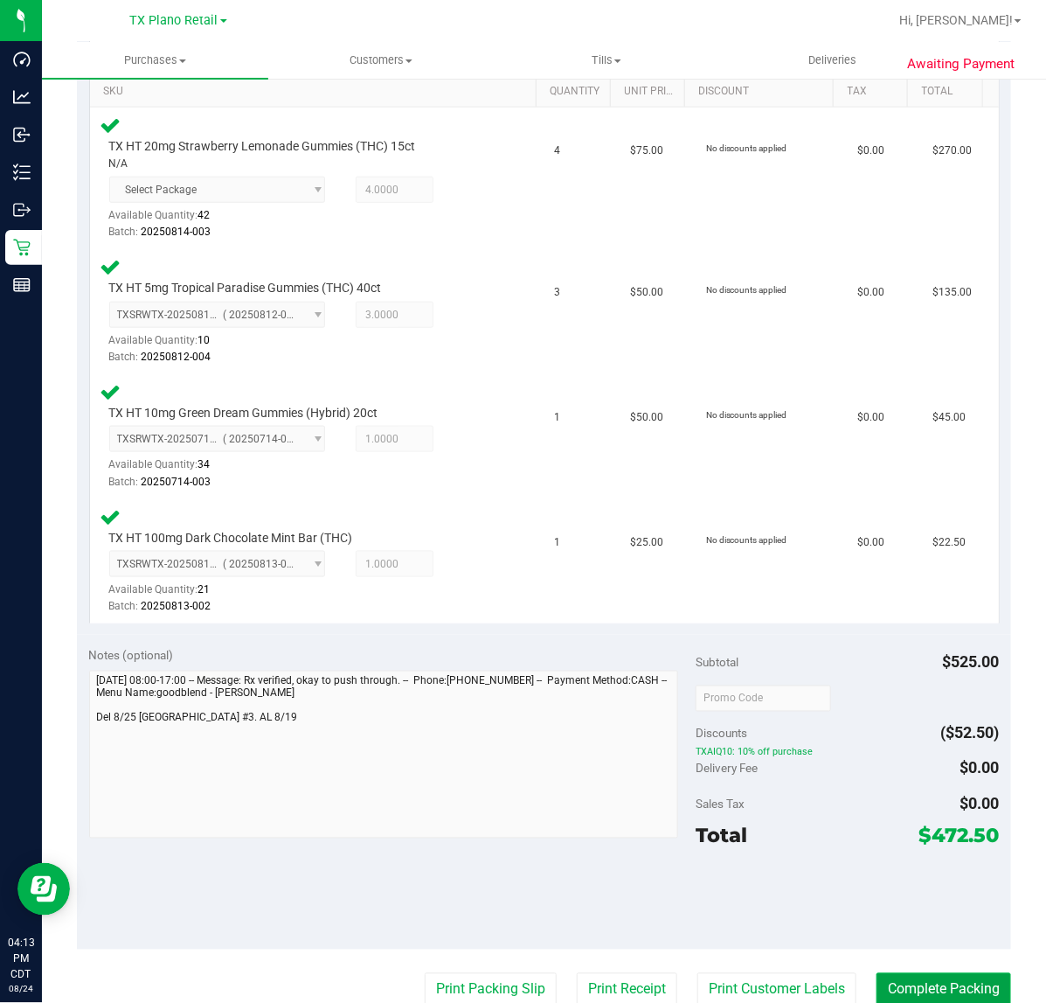
click at [932, 981] on button "Complete Packing" at bounding box center [944, 989] width 135 height 33
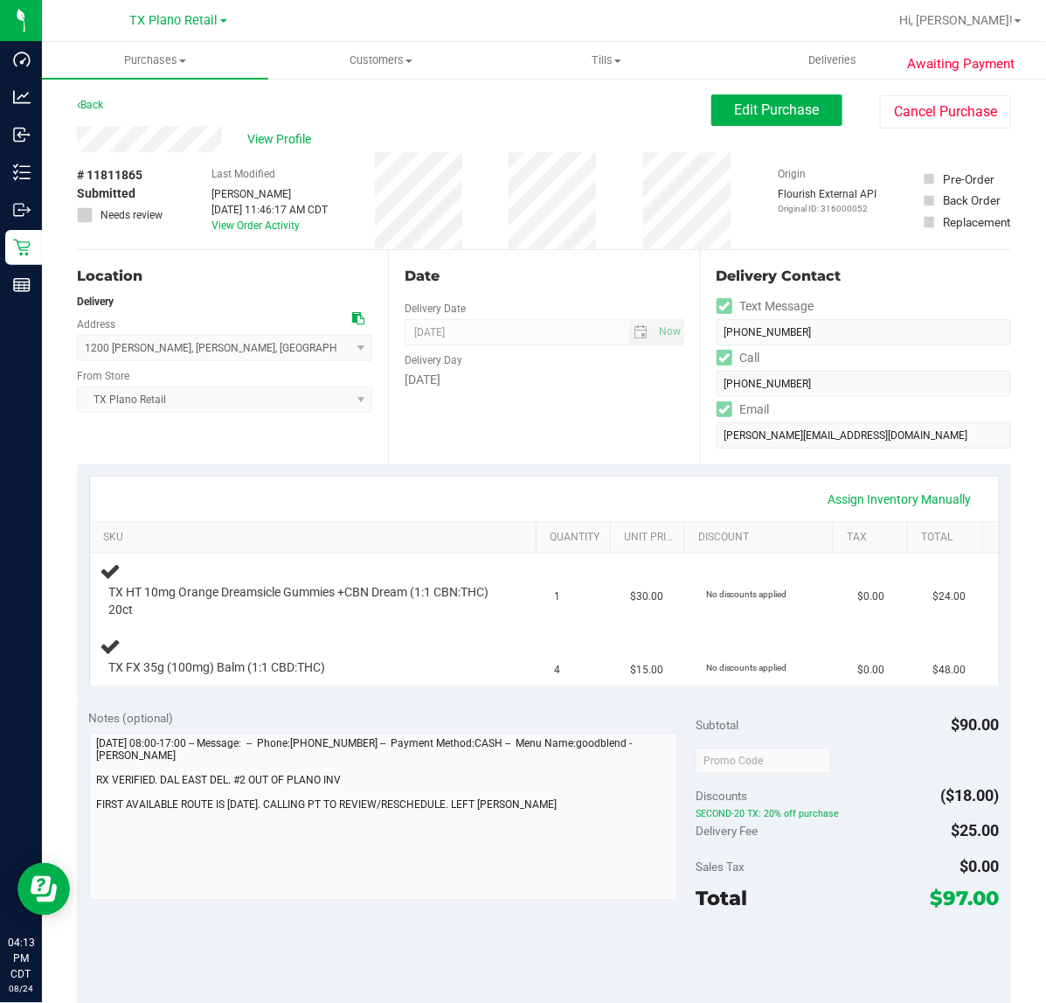
click at [558, 383] on div "[DATE]" at bounding box center [544, 380] width 279 height 18
click at [652, 378] on div "[DATE]" at bounding box center [544, 380] width 279 height 18
click at [622, 414] on div "Date Delivery Date [DATE] Now [DATE] 07:00 AM Now Delivery Day [DATE]" at bounding box center [543, 357] width 311 height 214
click at [603, 409] on div "Date Delivery Date [DATE] Now [DATE] 07:00 AM Now Delivery Day [DATE]" at bounding box center [543, 357] width 311 height 214
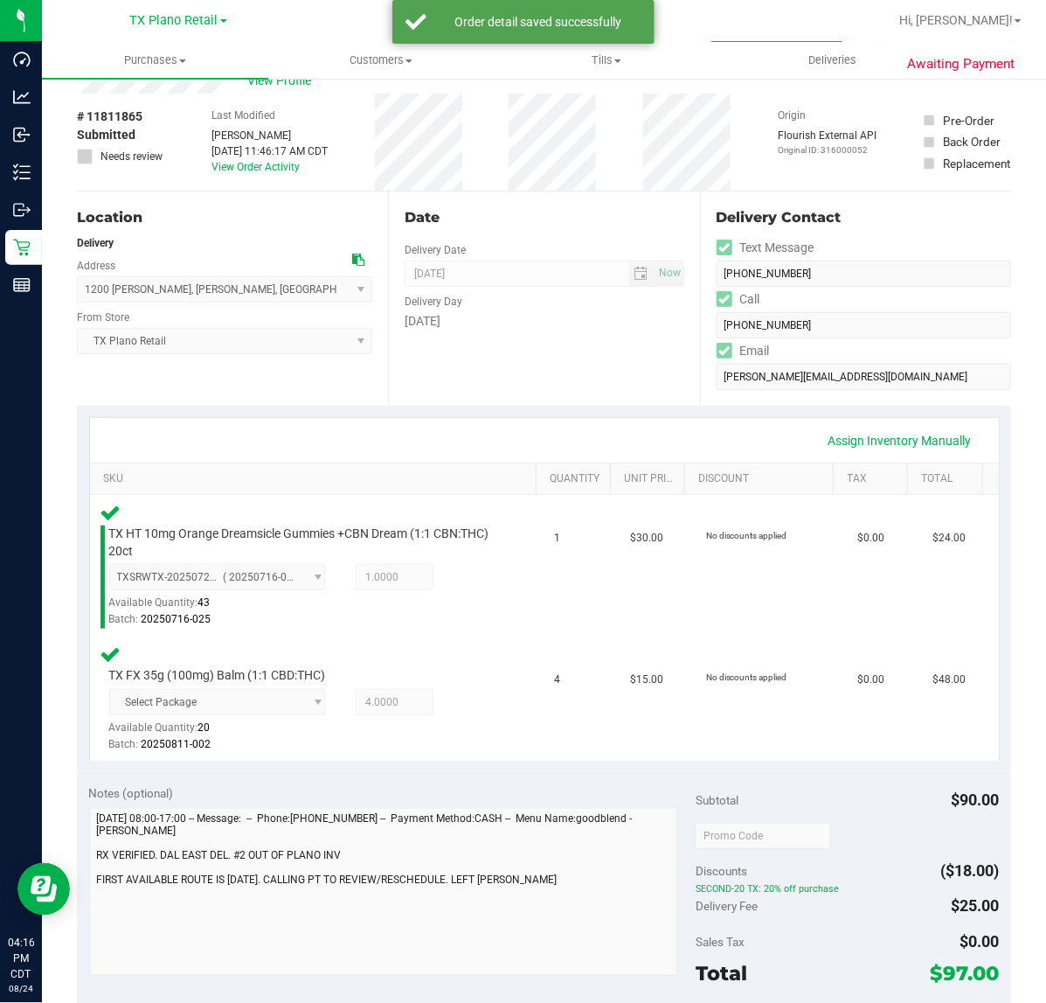
scroll to position [328, 0]
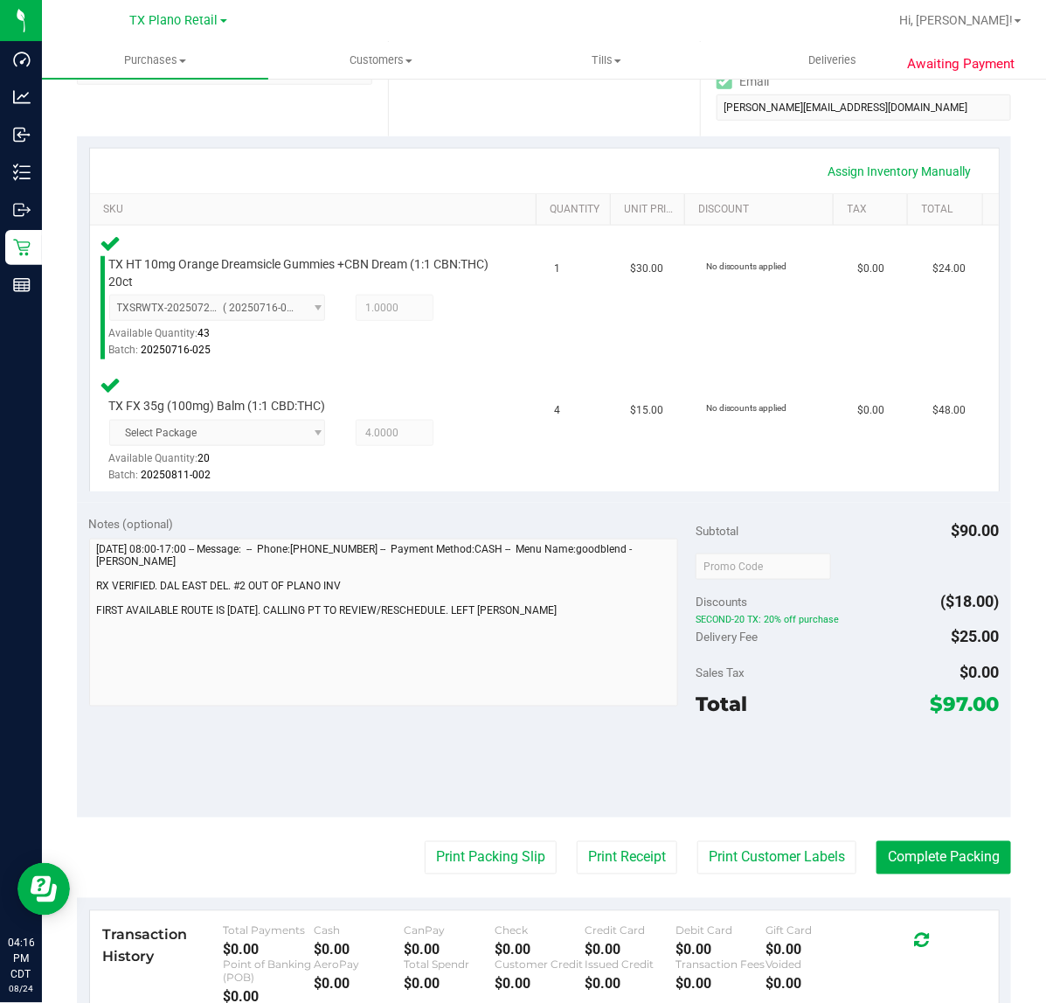
click at [718, 838] on purchase-details "Back Edit Purchase Cancel Purchase View Profile # 11811865 Submitted Needs revi…" at bounding box center [544, 502] width 935 height 1471
click at [778, 852] on button "Print Customer Labels" at bounding box center [777, 857] width 159 height 33
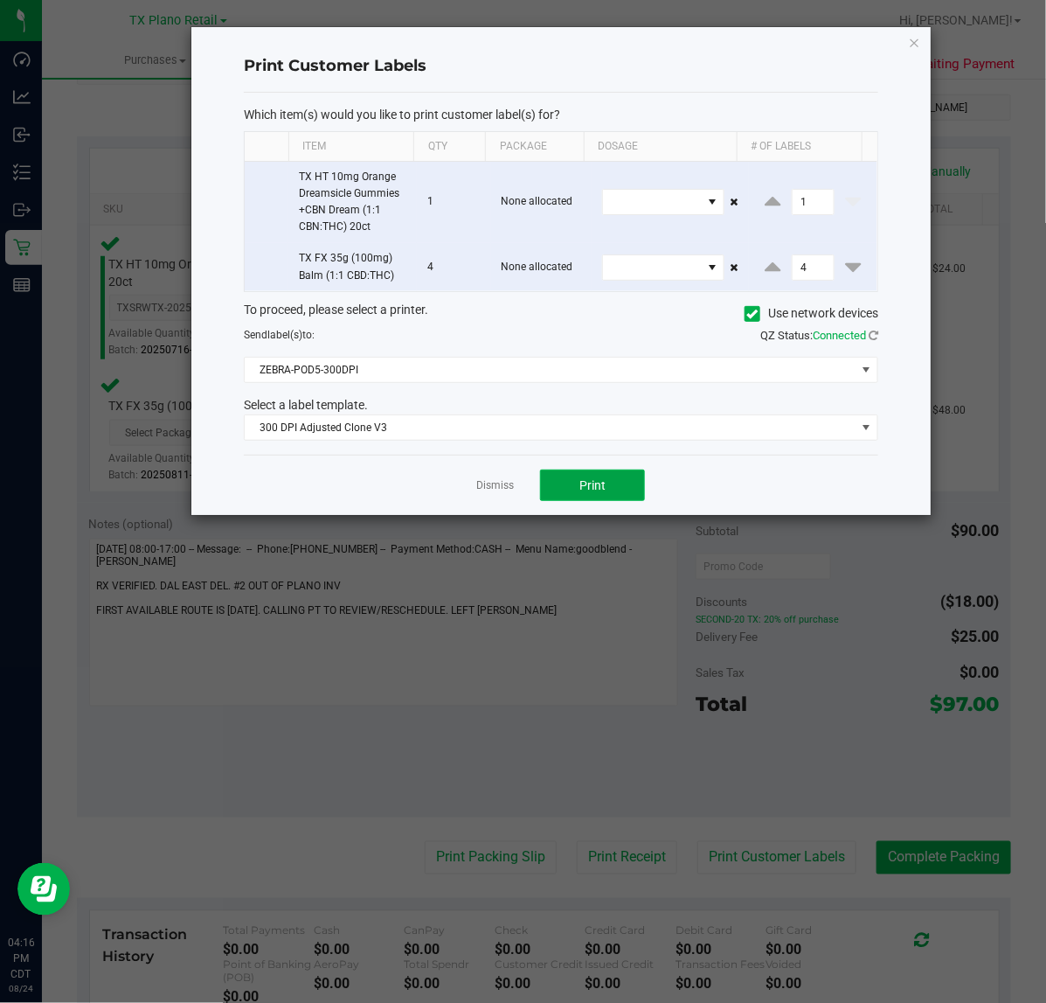
click at [581, 490] on span "Print" at bounding box center [593, 485] width 26 height 14
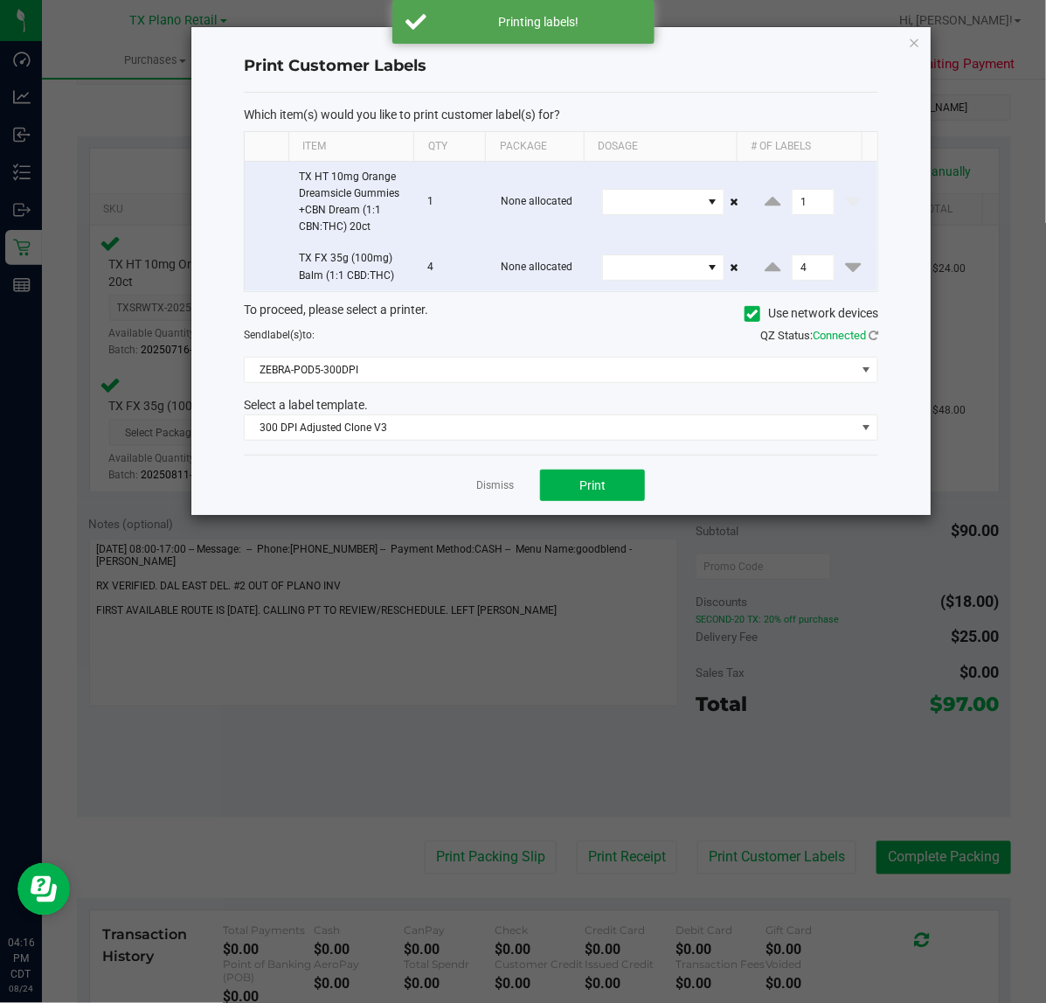
drag, startPoint x: 512, startPoint y: 487, endPoint x: 516, endPoint y: 505, distance: 18.7
click at [512, 488] on link "Dismiss" at bounding box center [495, 485] width 38 height 15
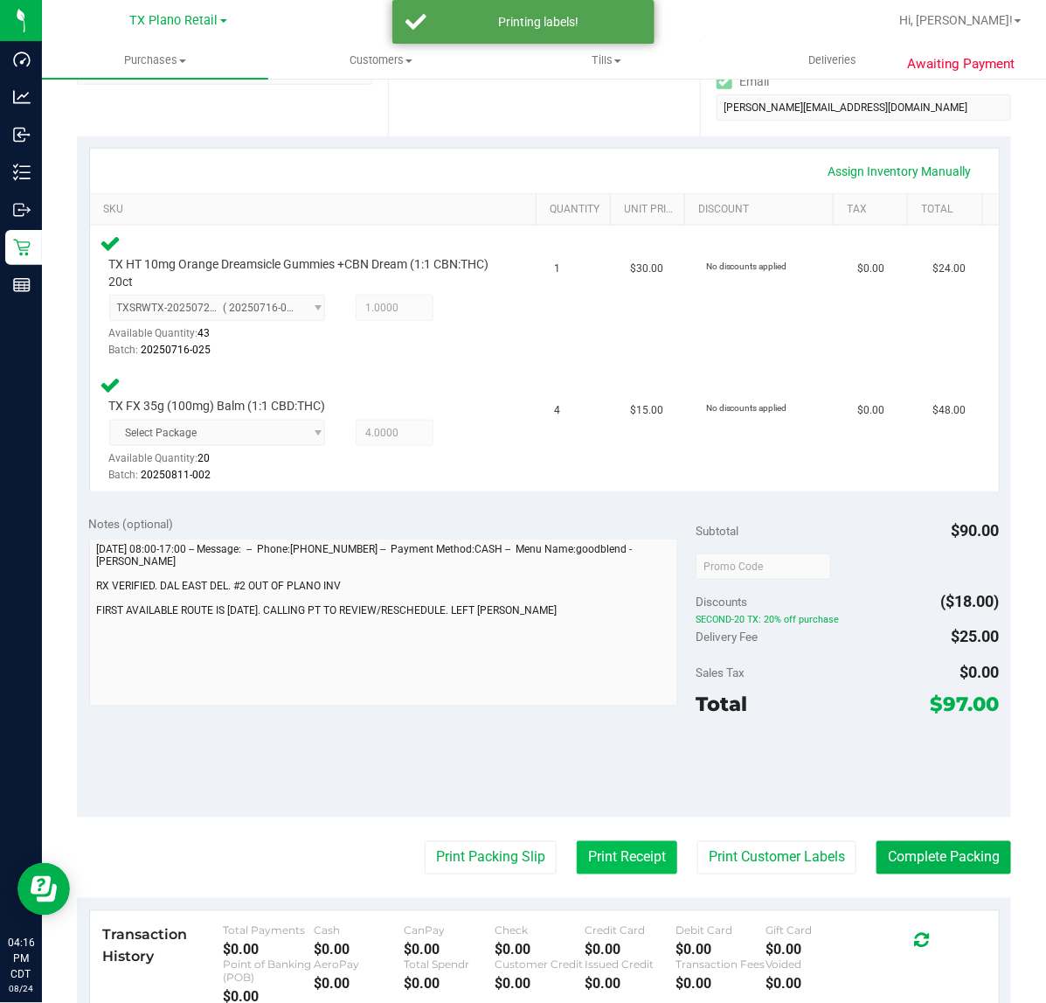
click at [604, 859] on button "Print Receipt" at bounding box center [627, 857] width 101 height 33
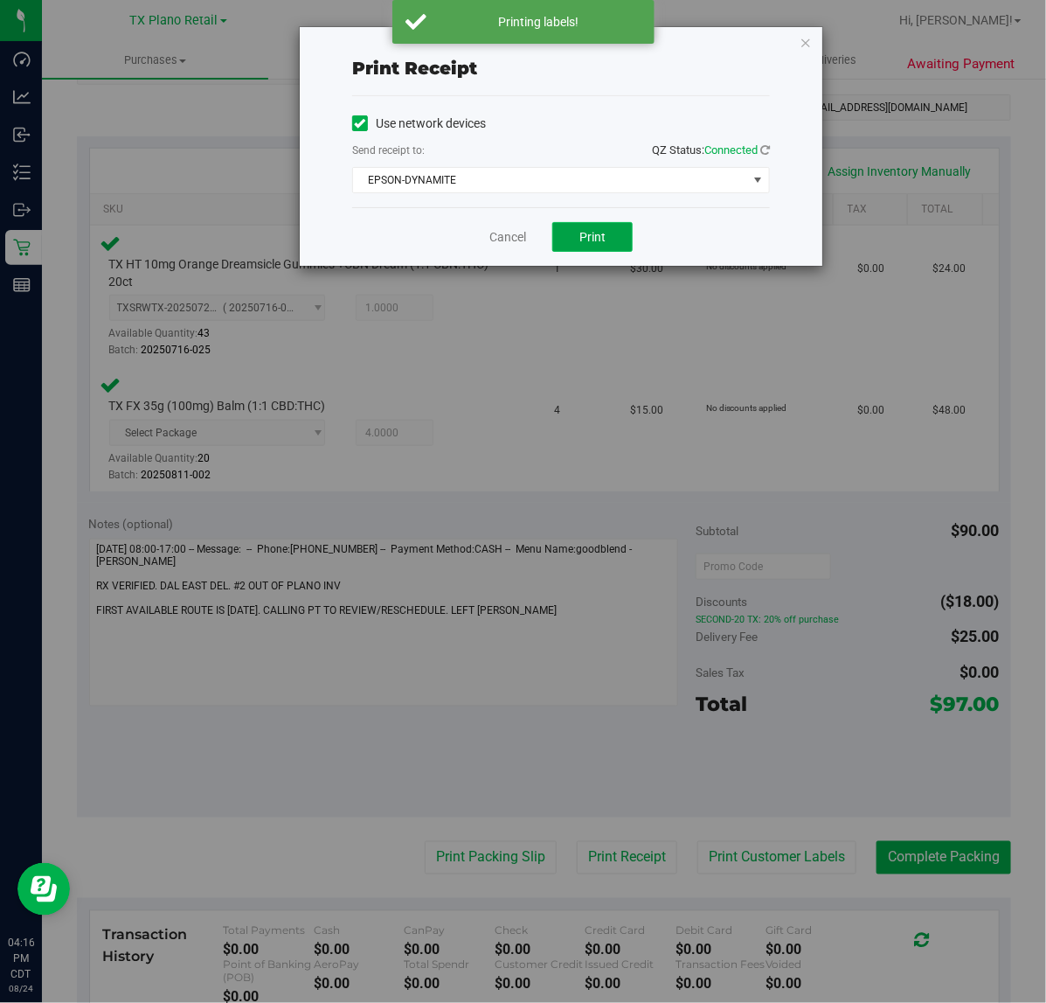
click at [597, 227] on button "Print" at bounding box center [593, 237] width 80 height 30
click at [505, 237] on link "Cancel" at bounding box center [501, 237] width 37 height 18
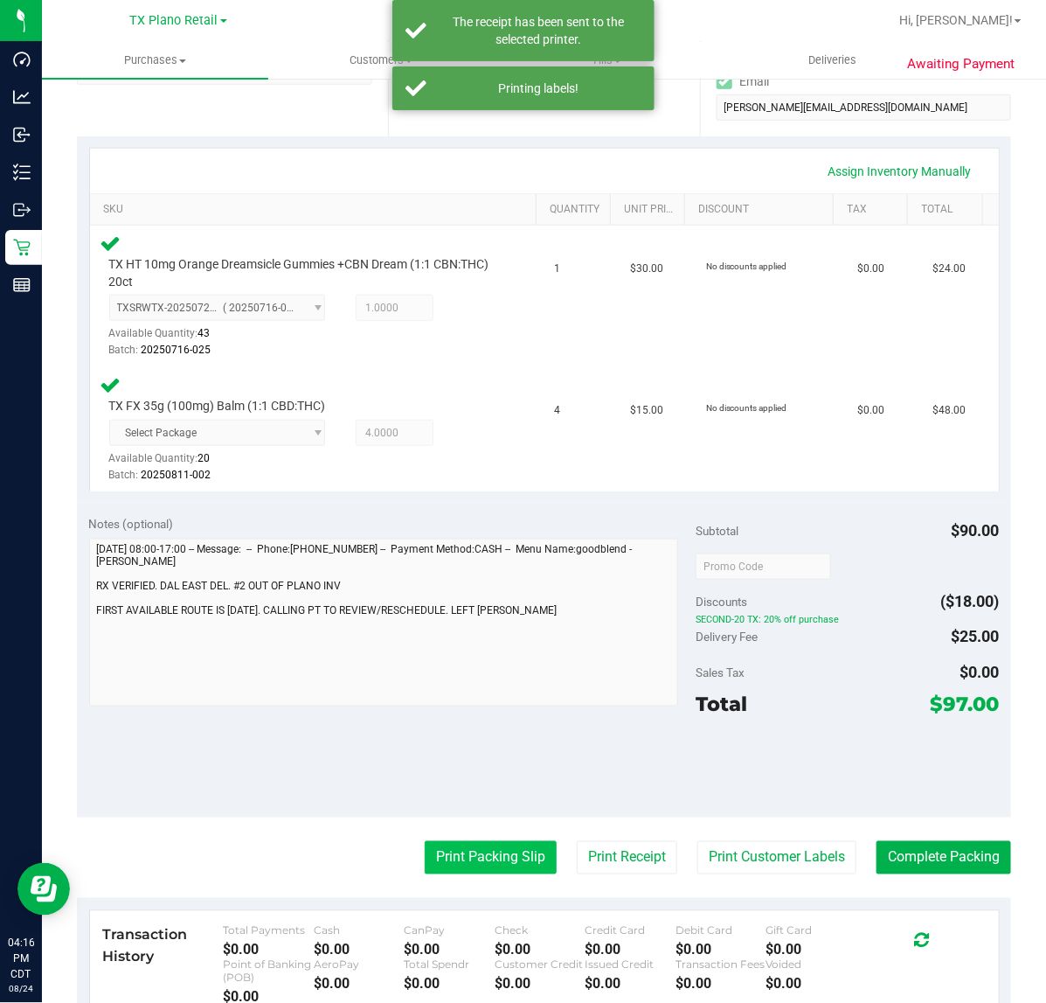
click at [500, 853] on button "Print Packing Slip" at bounding box center [491, 857] width 132 height 33
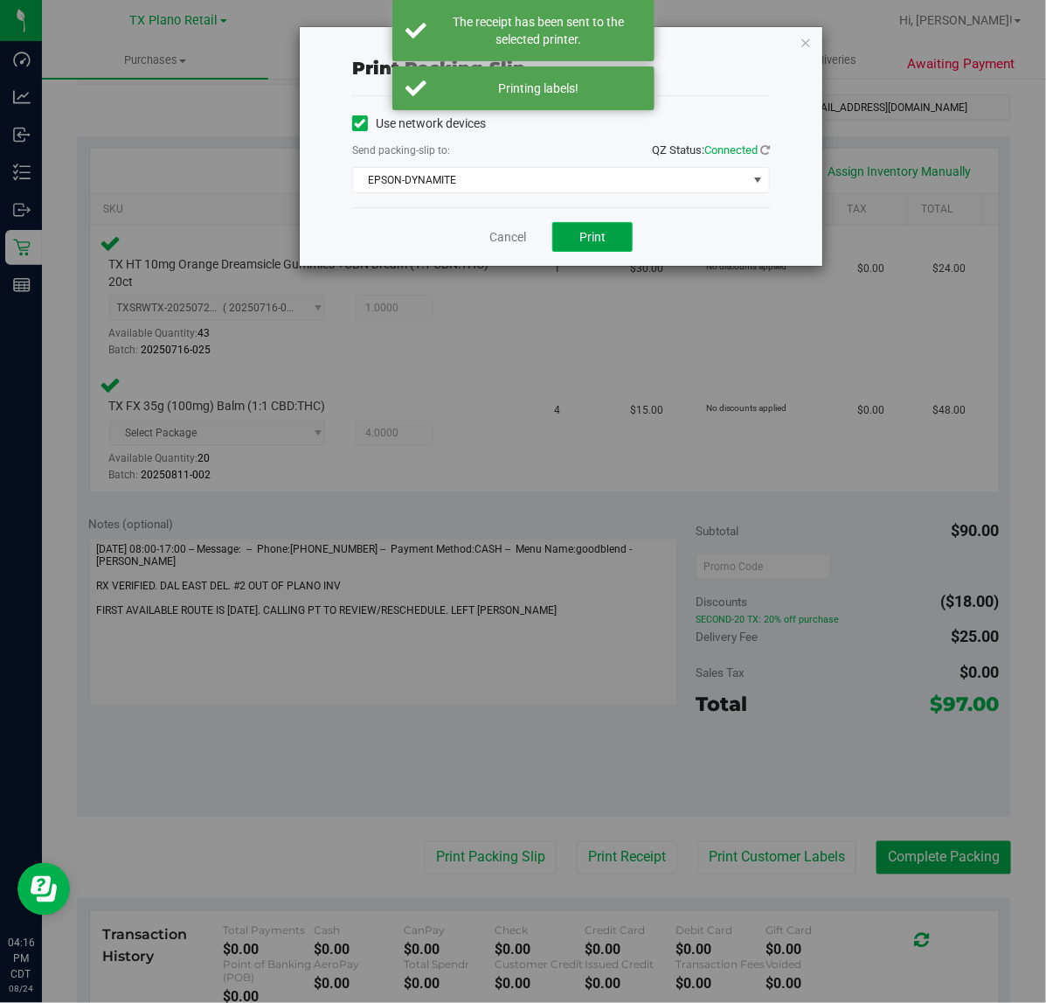
click at [591, 234] on span "Print" at bounding box center [593, 237] width 26 height 14
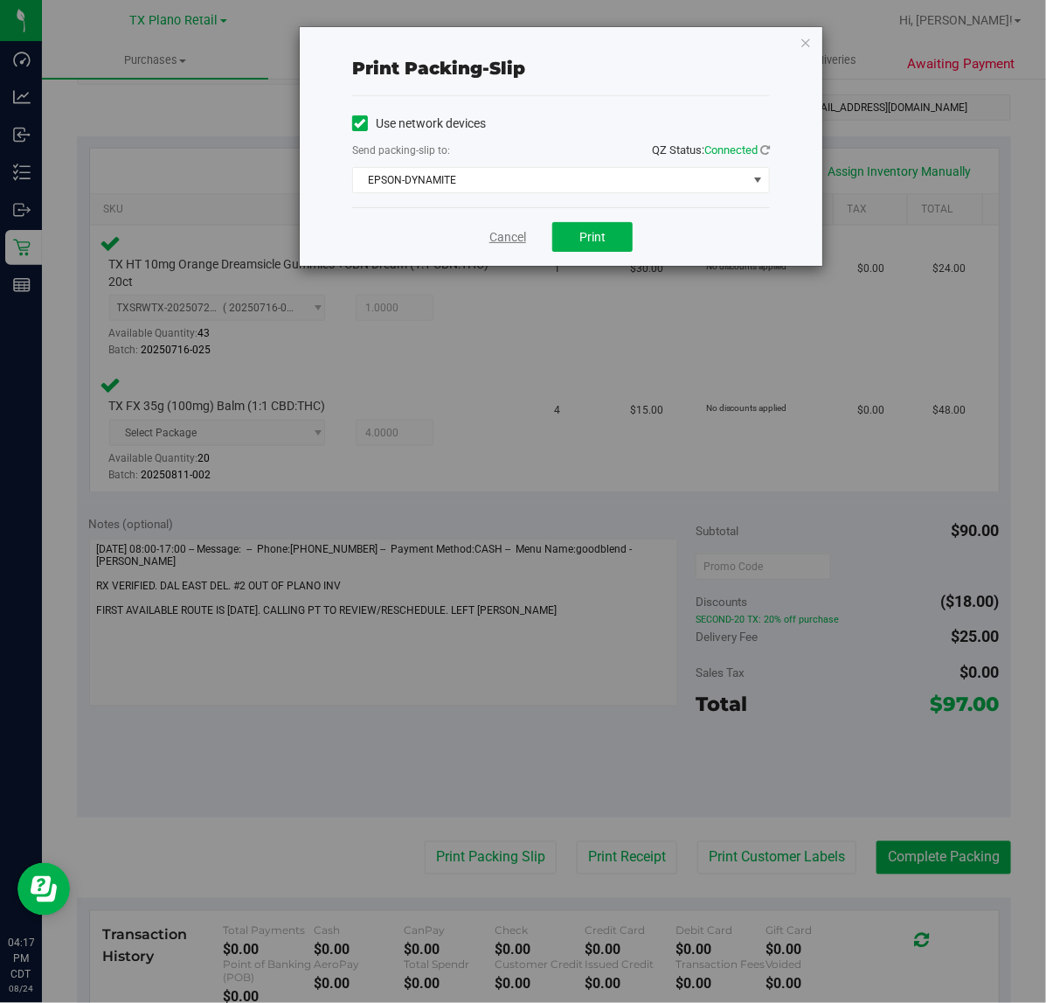
click at [517, 233] on link "Cancel" at bounding box center [508, 237] width 37 height 18
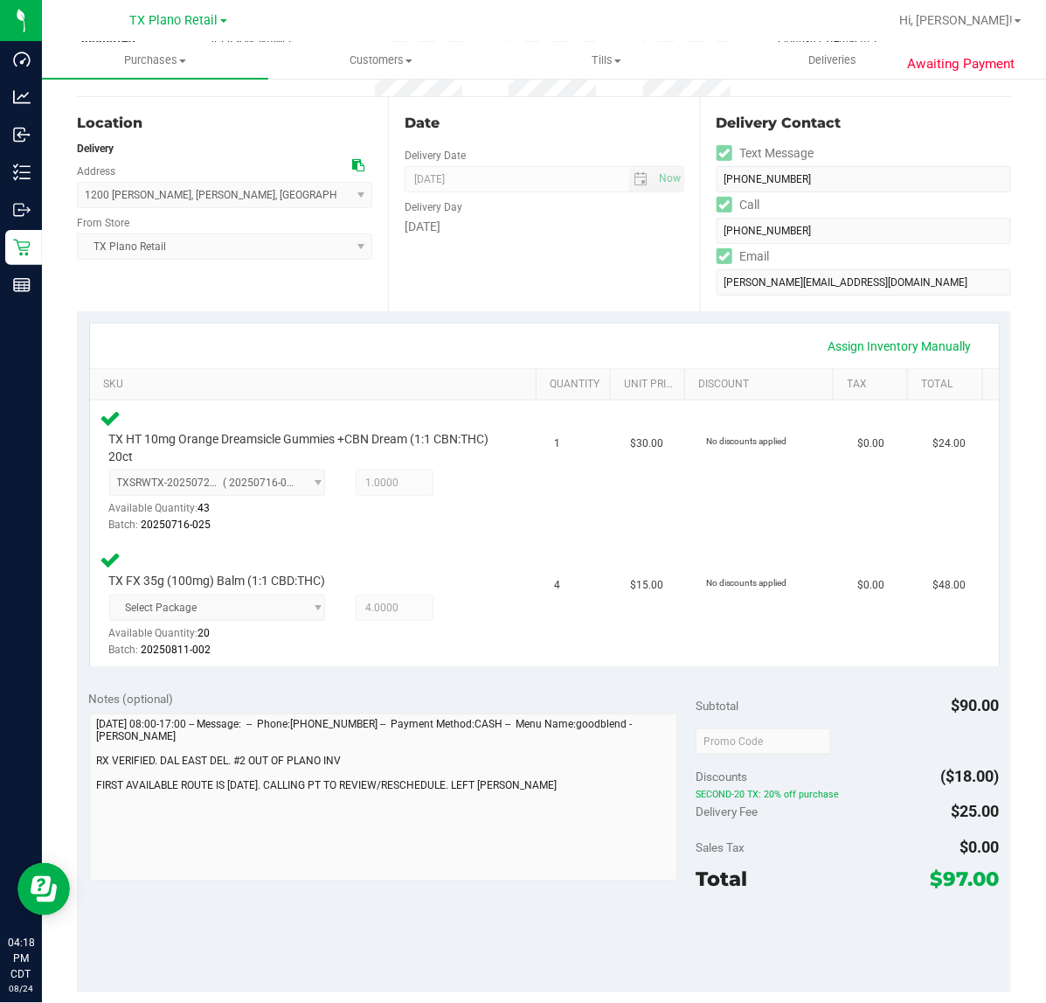
scroll to position [219, 0]
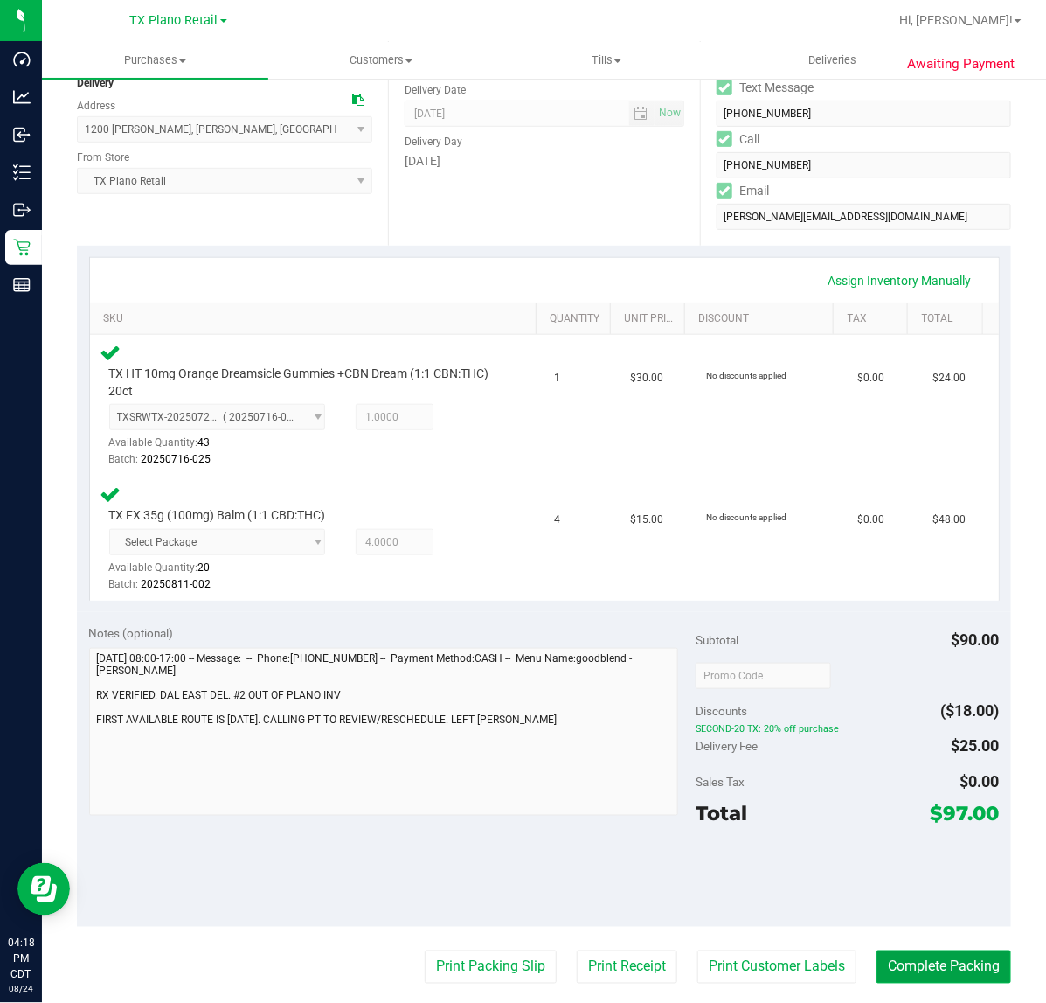
click at [890, 968] on button "Complete Packing" at bounding box center [944, 966] width 135 height 33
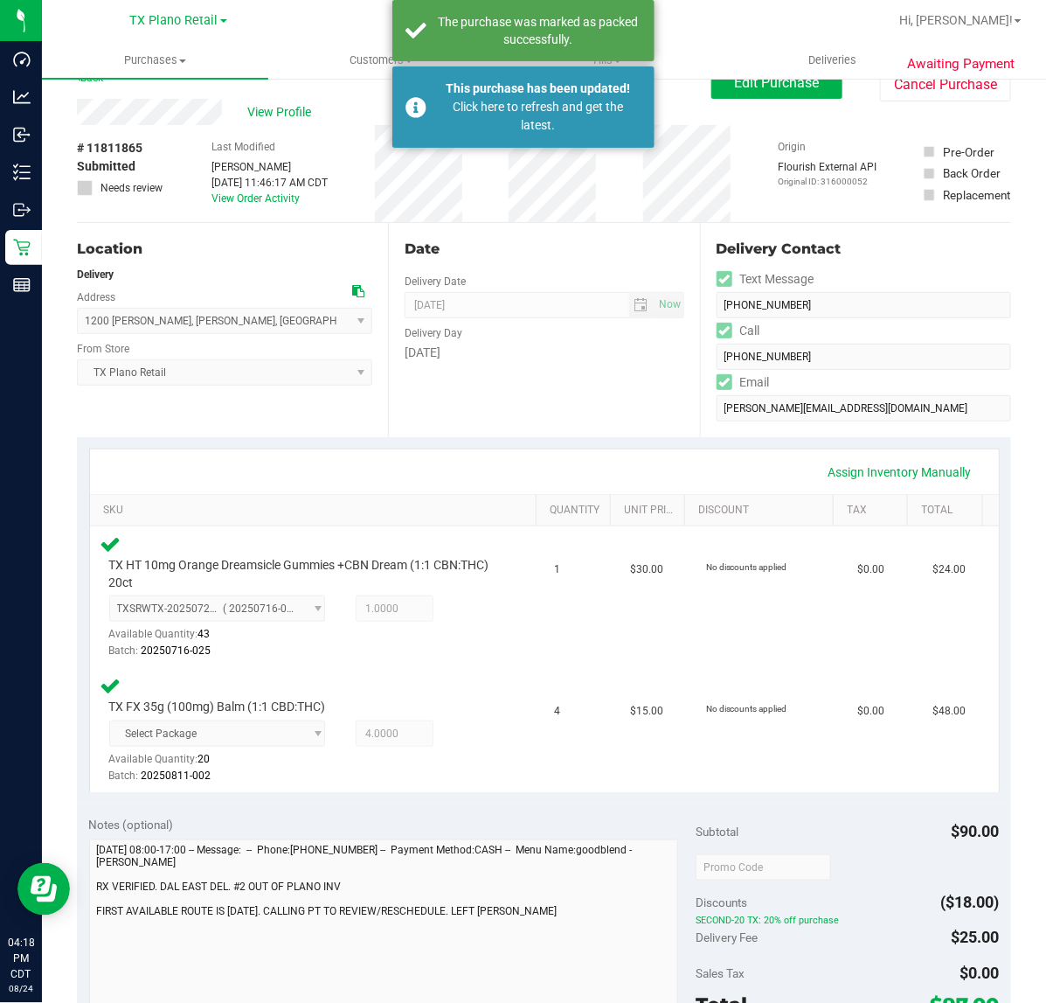
scroll to position [0, 0]
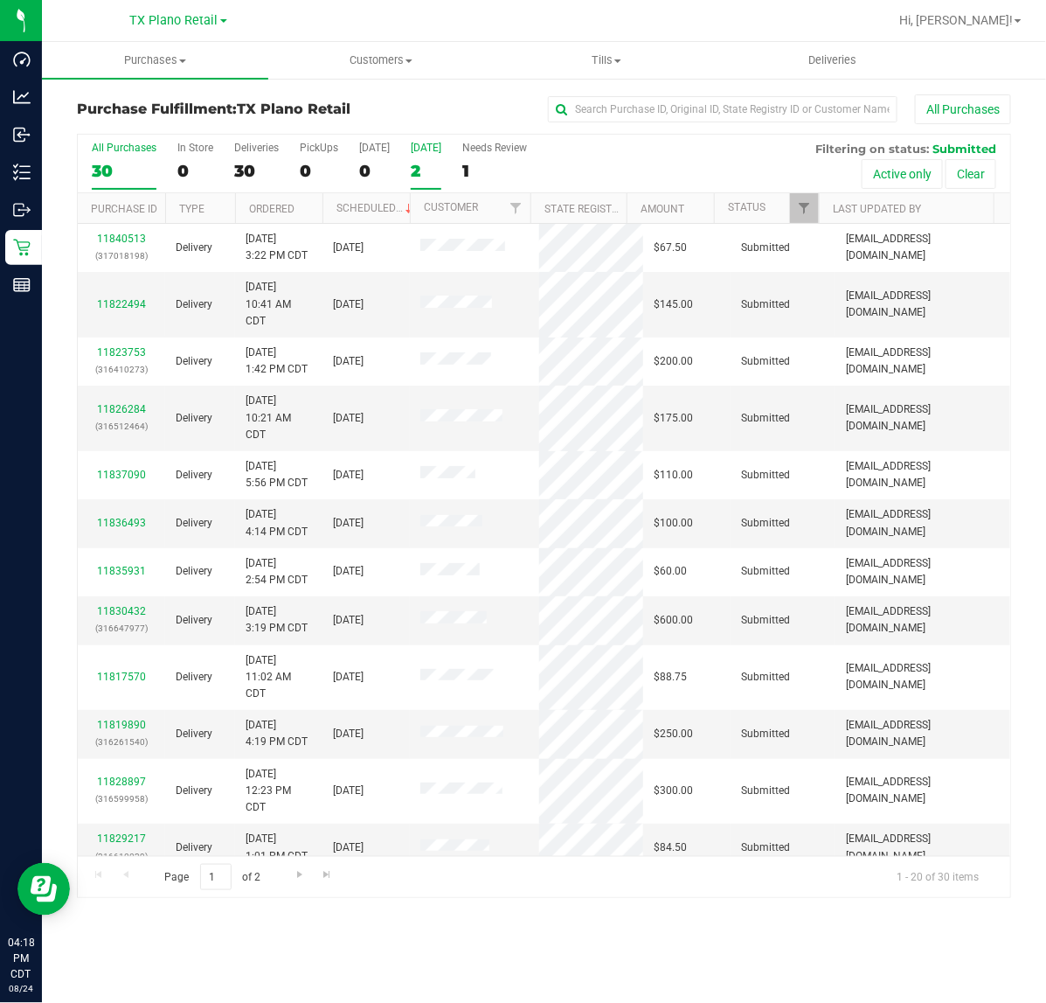
click at [411, 151] on div "[DATE]" at bounding box center [426, 148] width 31 height 12
click at [0, 0] on input "Tomorrow 2" at bounding box center [0, 0] width 0 height 0
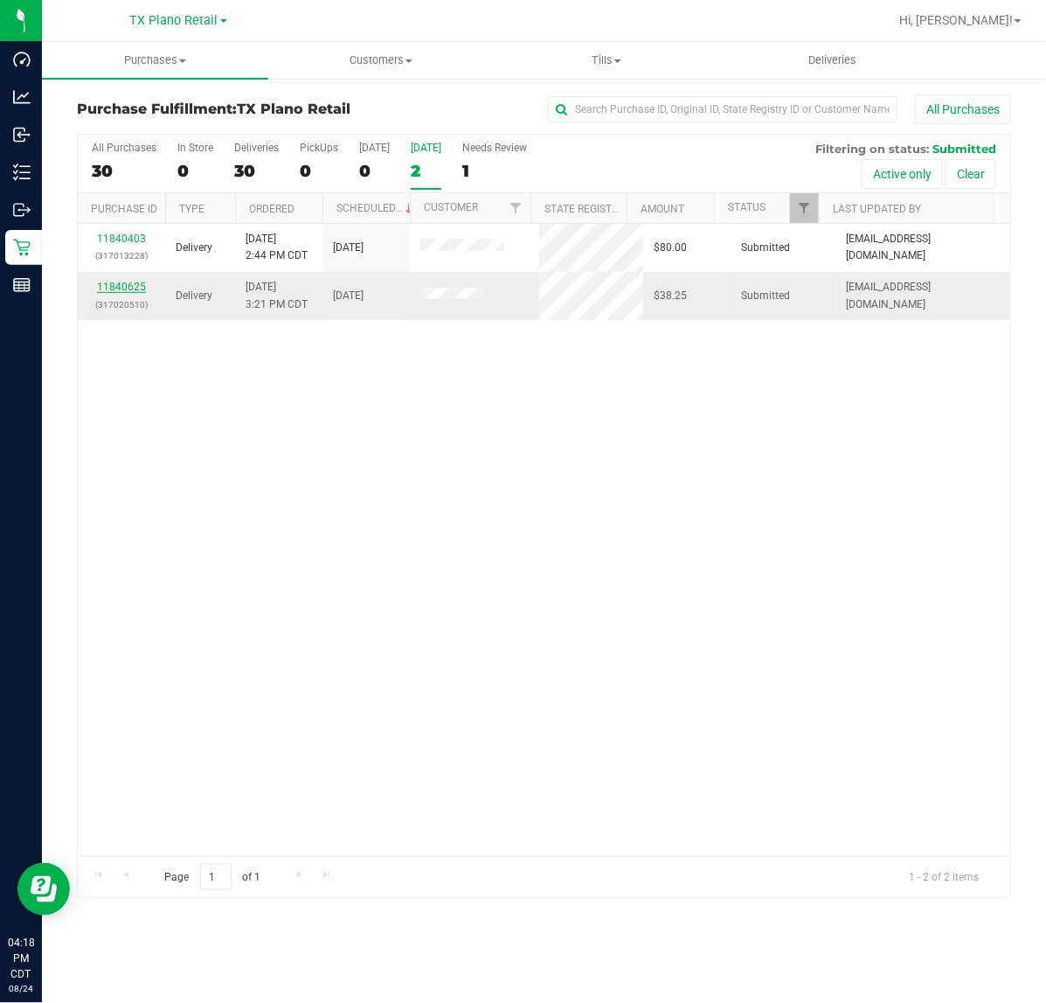
click at [133, 291] on link "11840625" at bounding box center [121, 287] width 49 height 12
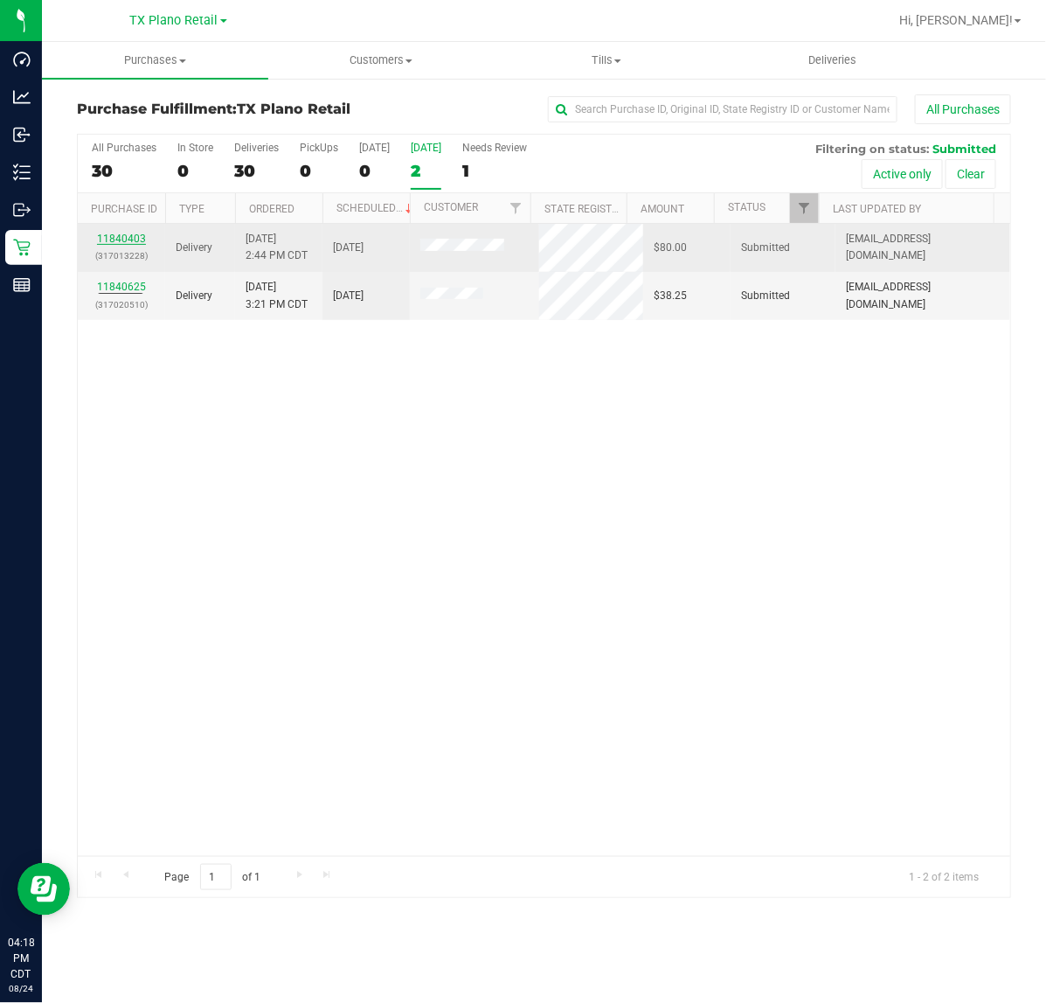
click at [122, 243] on link "11840403" at bounding box center [121, 239] width 49 height 12
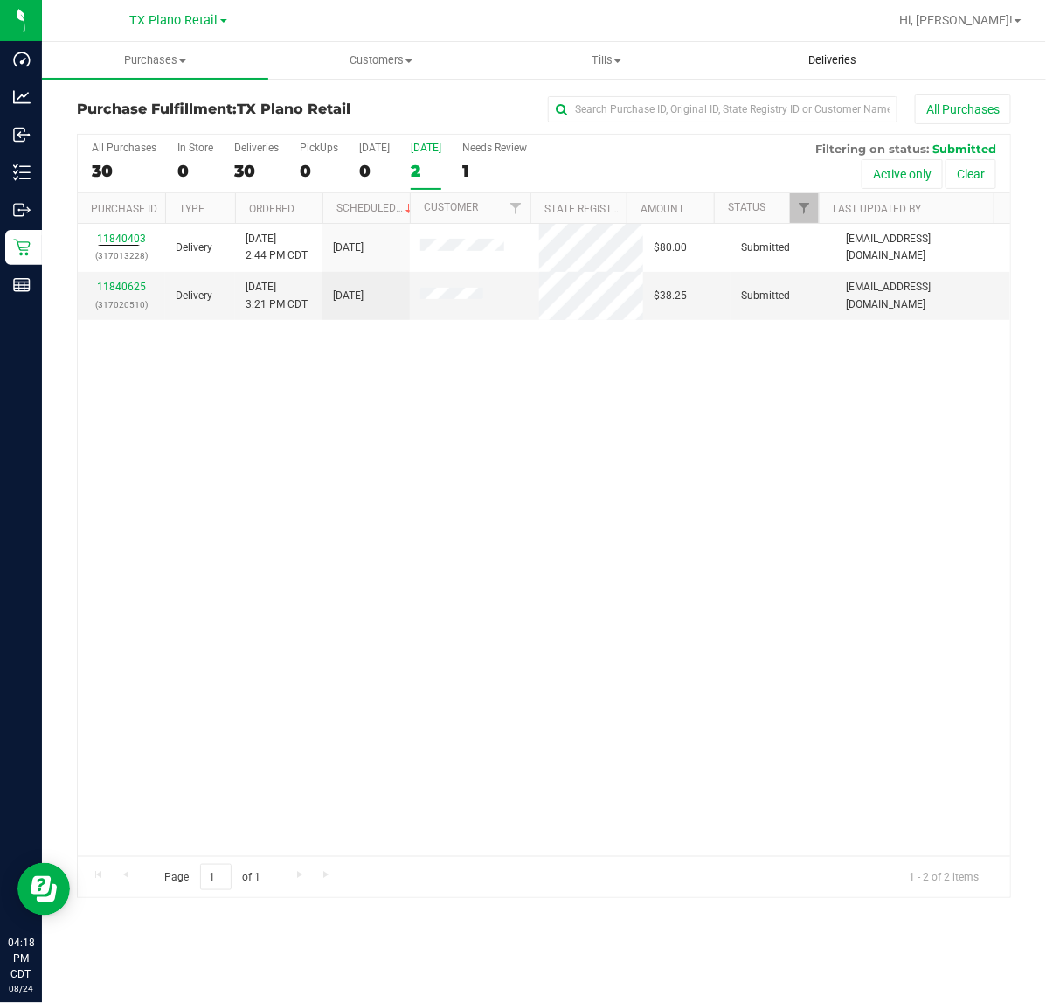
click at [859, 76] on uib-tab-heading "Deliveries" at bounding box center [833, 60] width 225 height 35
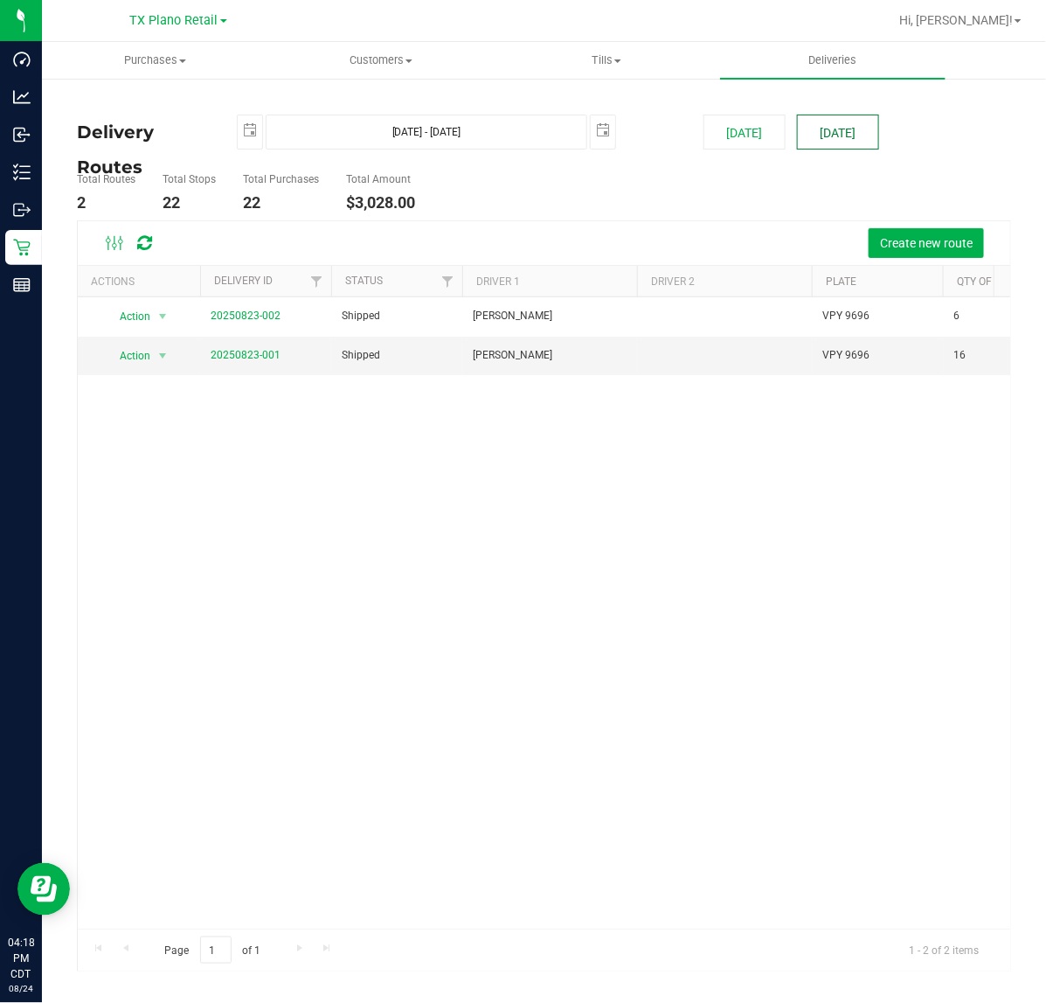
click at [832, 136] on button "[DATE]" at bounding box center [838, 132] width 82 height 35
type input "[DATE] - [DATE]"
type input "[DATE]"
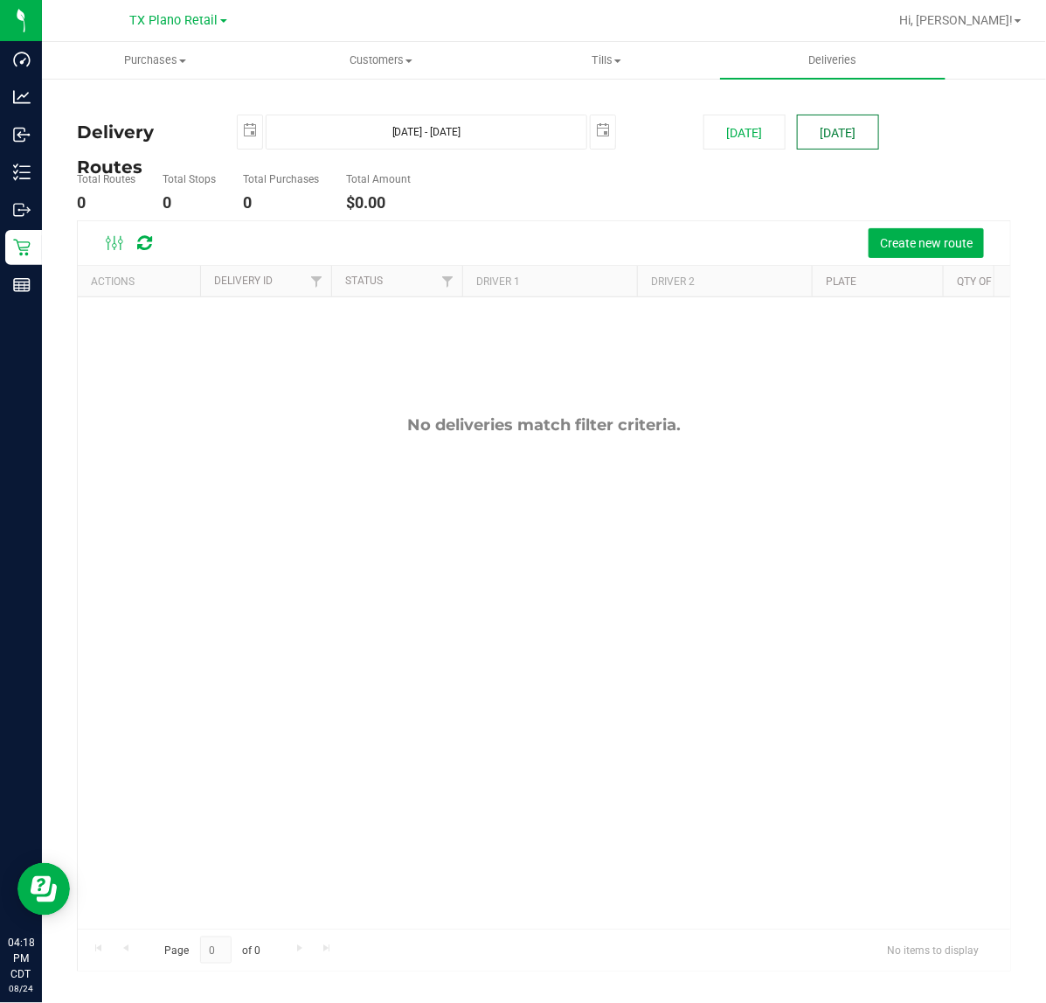
click at [823, 129] on button "[DATE]" at bounding box center [838, 132] width 82 height 35
click at [885, 236] on span "Create new route" at bounding box center [926, 243] width 93 height 14
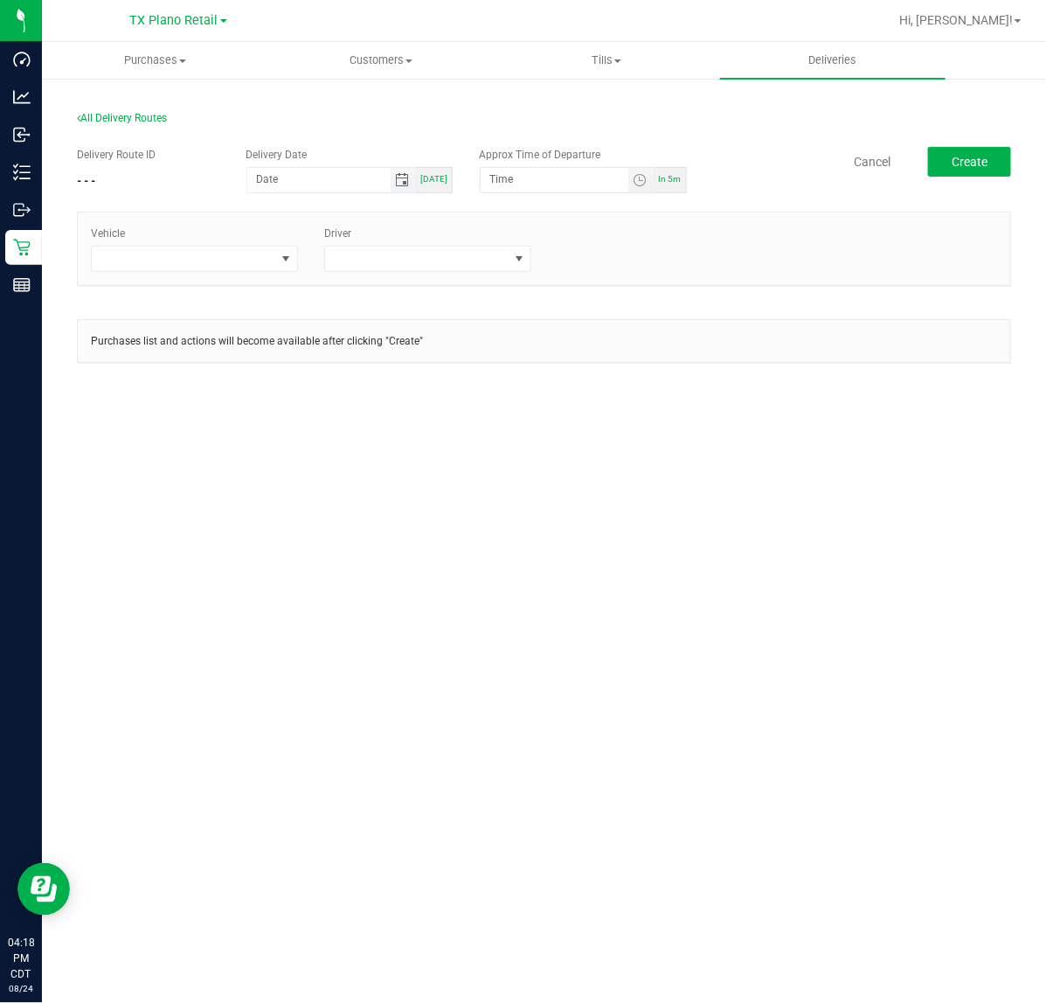
click at [404, 181] on span "Toggle calendar" at bounding box center [402, 180] width 14 height 14
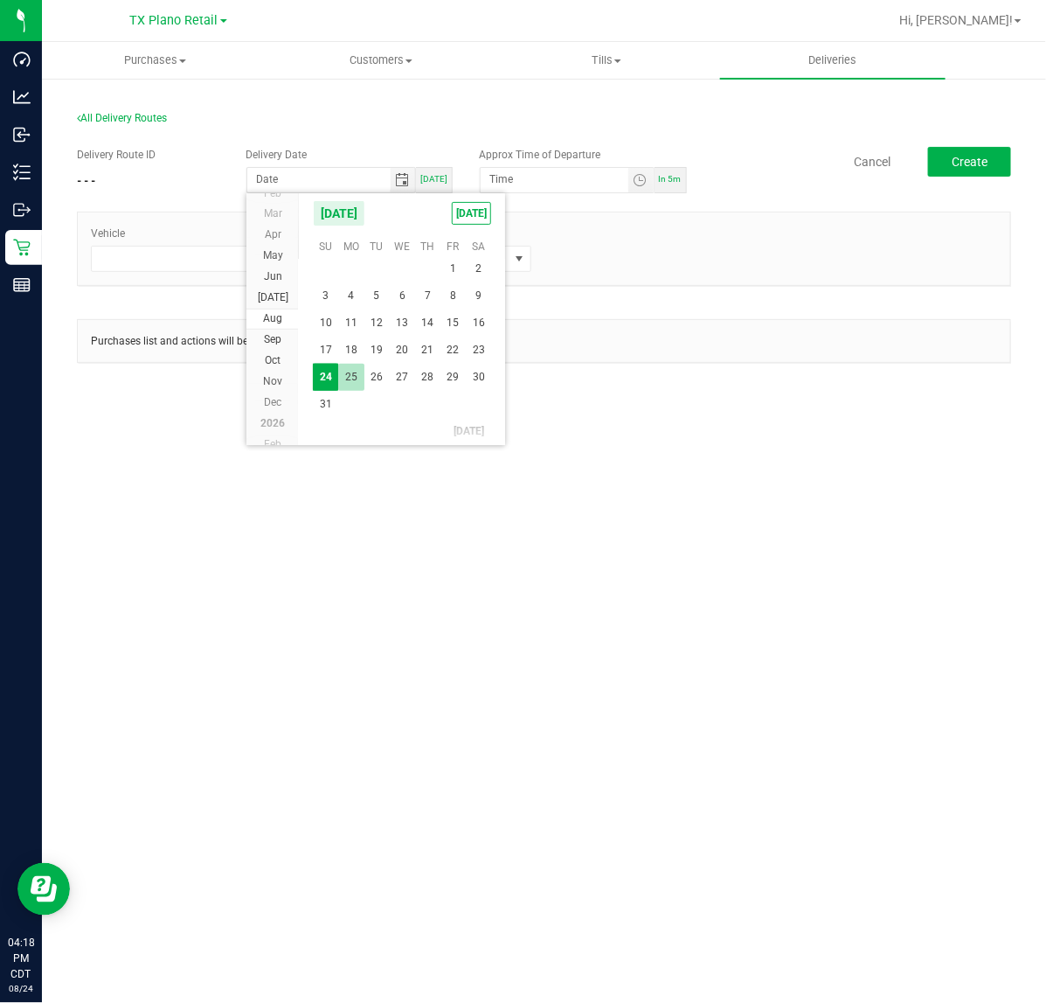
click at [357, 379] on span "25" at bounding box center [350, 377] width 25 height 27
type input "[DATE]"
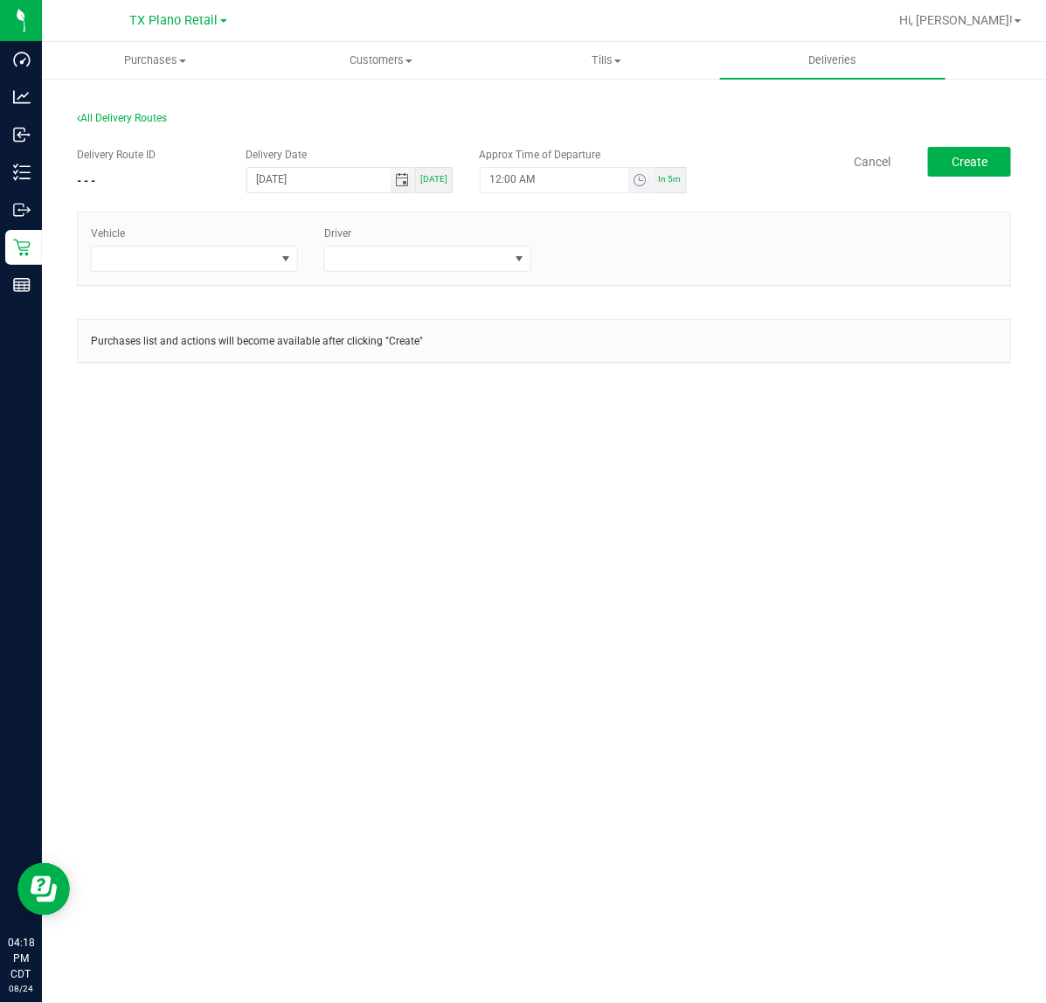
click at [632, 177] on span "Toggle time list" at bounding box center [641, 180] width 25 height 24
click at [621, 520] on button "Set" at bounding box center [608, 521] width 66 height 38
type input "5:00 AM"
click at [275, 263] on span at bounding box center [286, 259] width 22 height 24
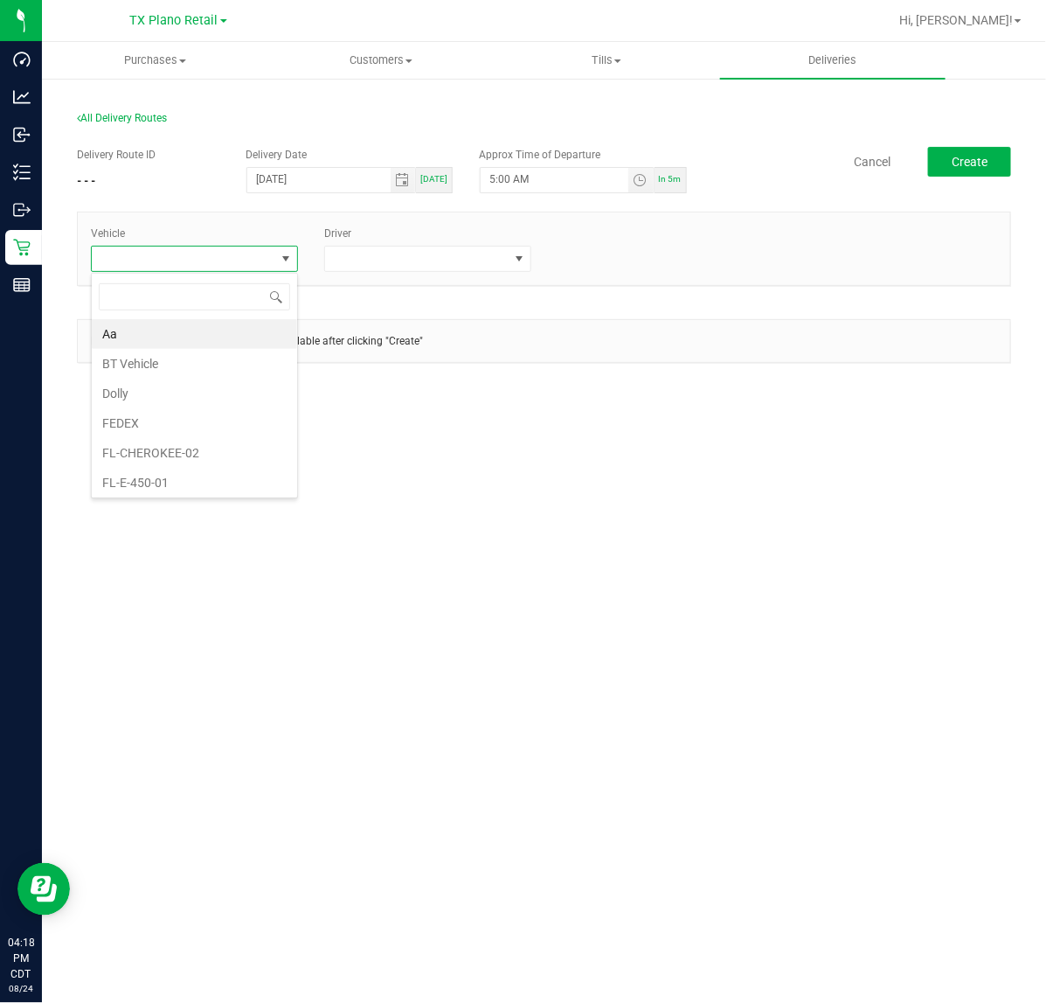
scroll to position [27, 207]
click at [279, 254] on span at bounding box center [286, 259] width 14 height 14
type input "kic"
click at [227, 365] on li "FL-KICKS-03" at bounding box center [194, 364] width 205 height 30
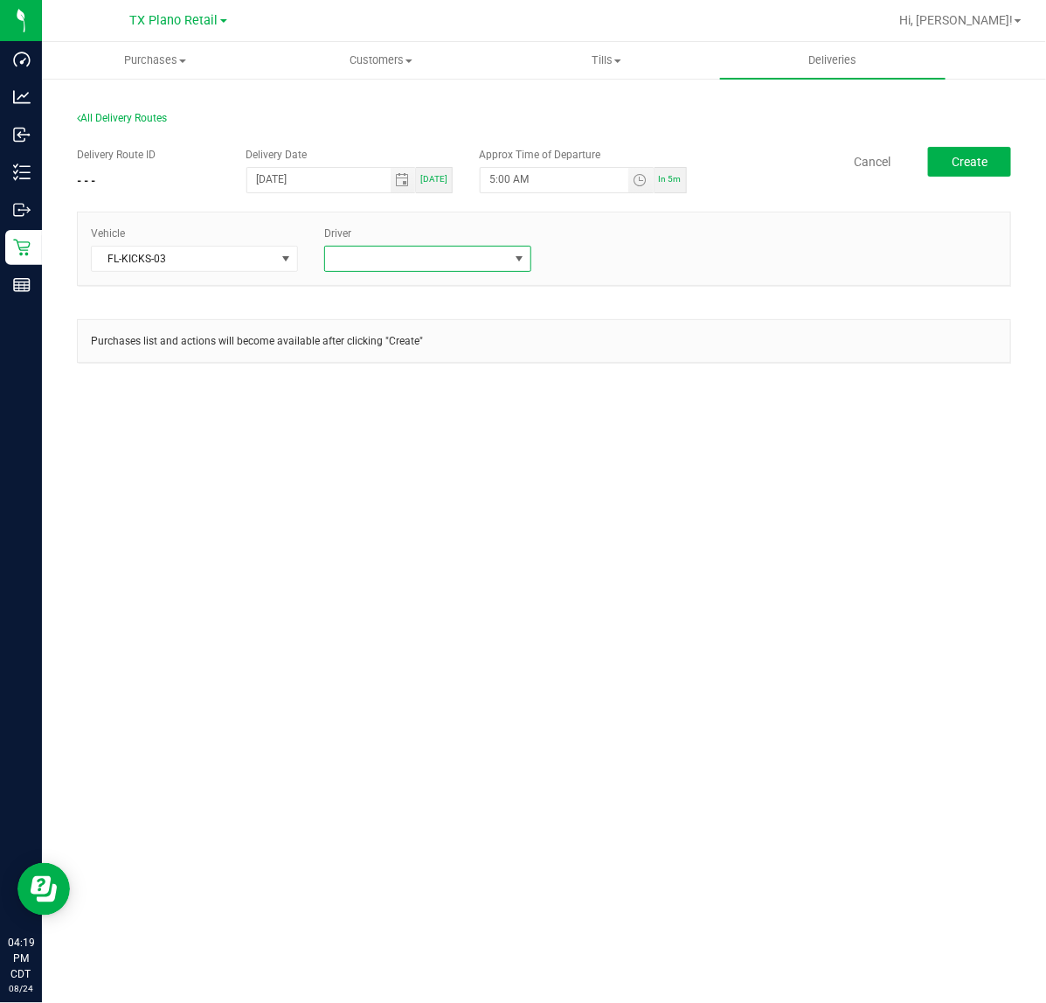
click at [429, 252] on span at bounding box center [417, 259] width 184 height 24
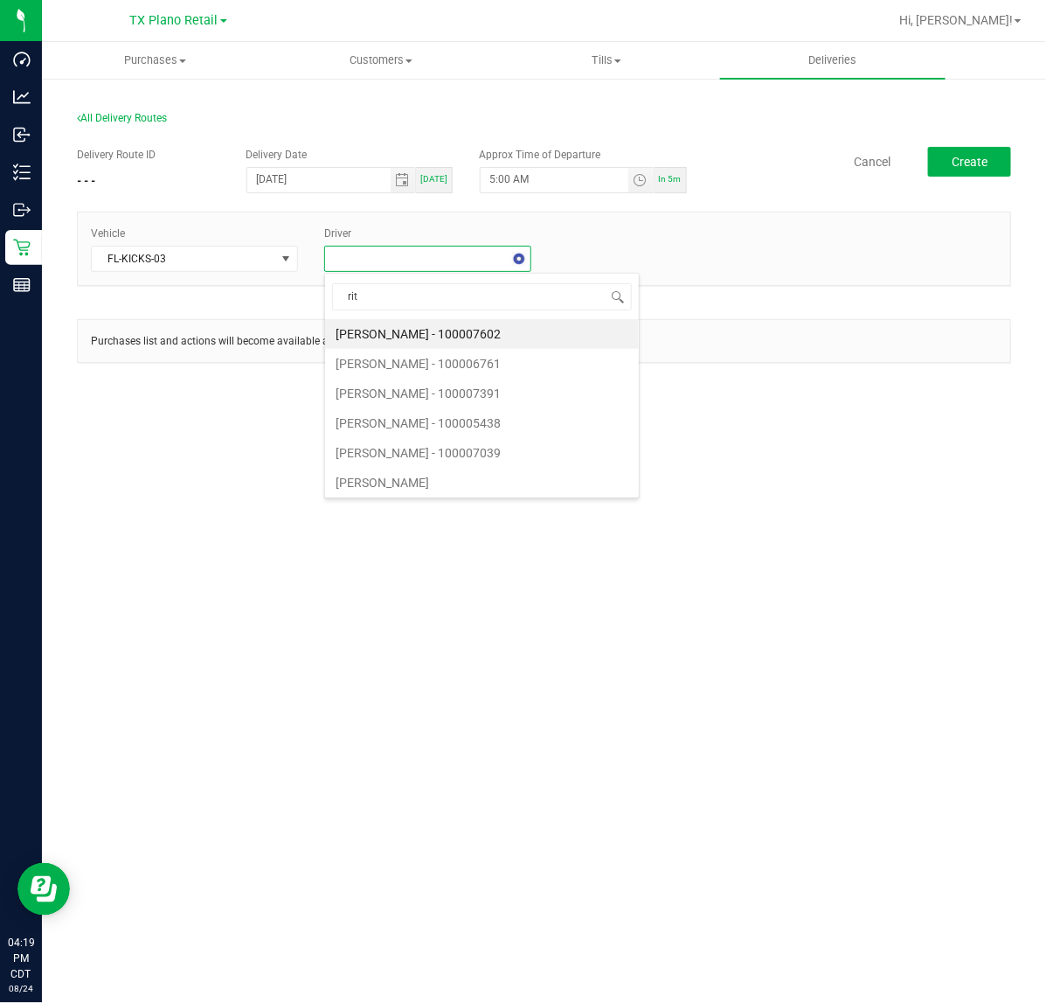
type input "ritz"
click at [396, 334] on li "[PERSON_NAME]" at bounding box center [427, 334] width 205 height 30
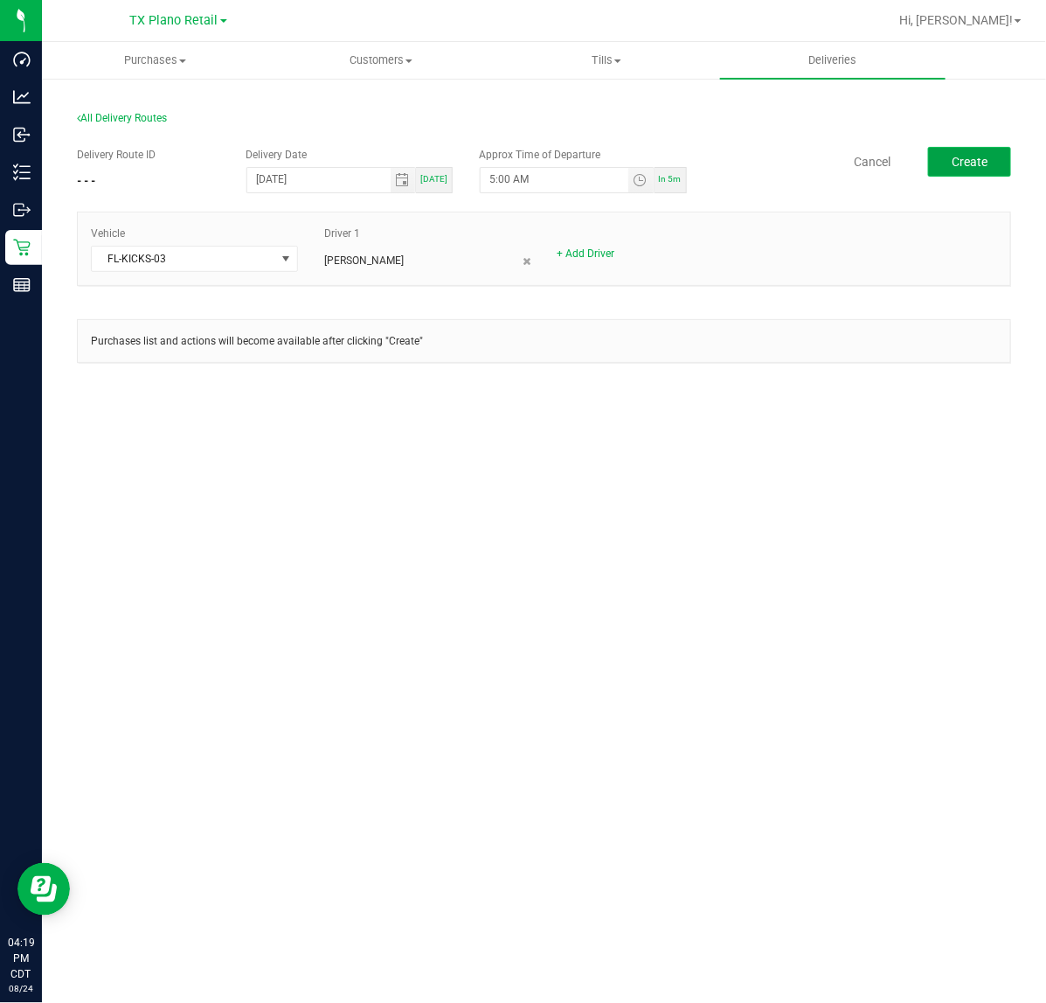
click at [962, 163] on span "Create" at bounding box center [970, 162] width 36 height 14
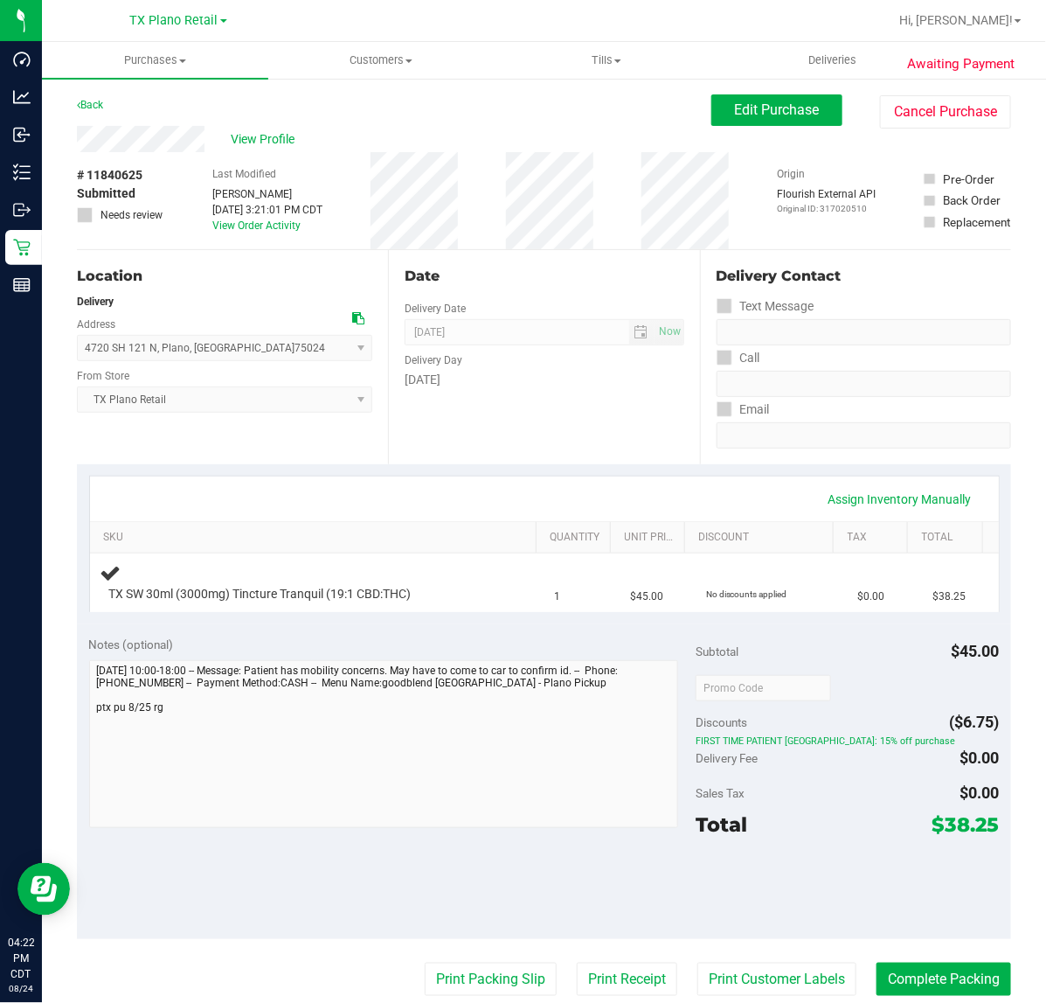
click at [510, 450] on div "Date Delivery Date [DATE] Now [DATE] 07:00 AM Now Delivery Day [DATE]" at bounding box center [543, 357] width 311 height 214
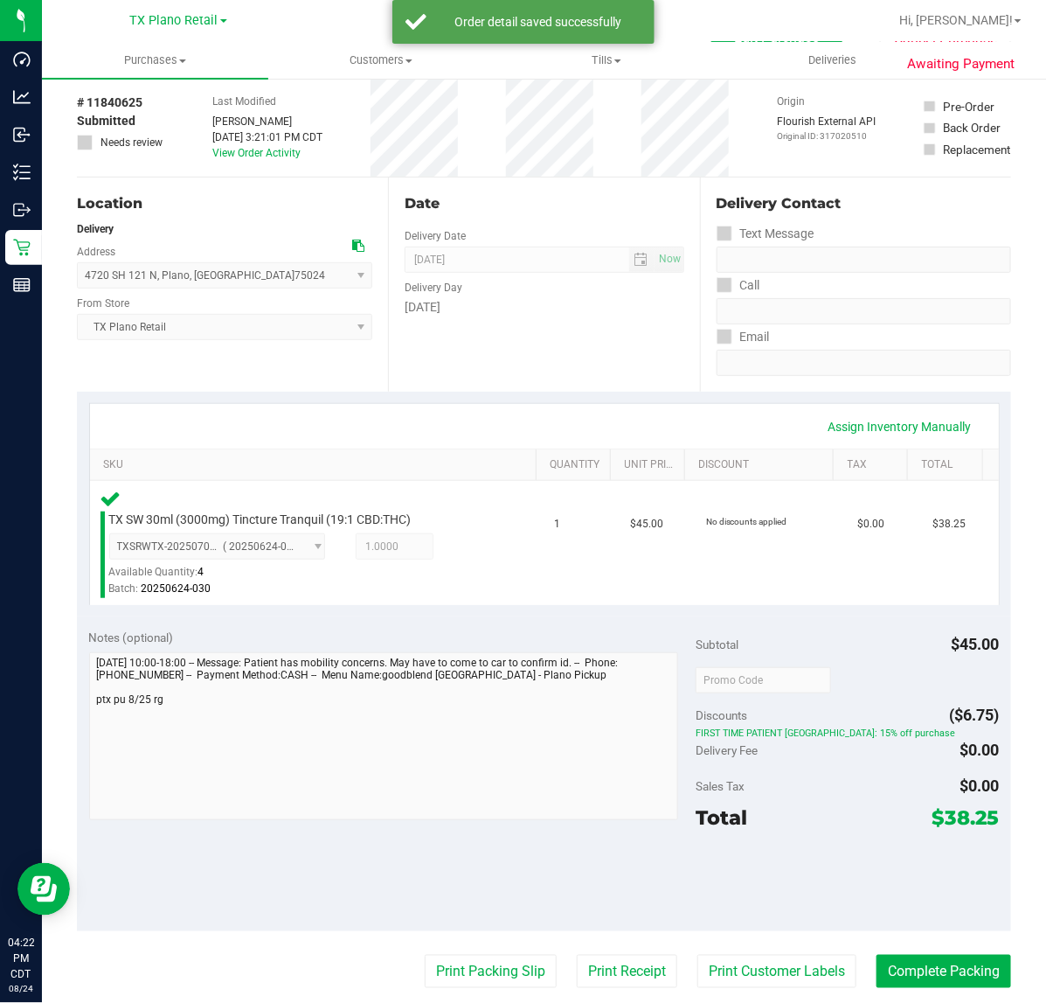
scroll to position [219, 0]
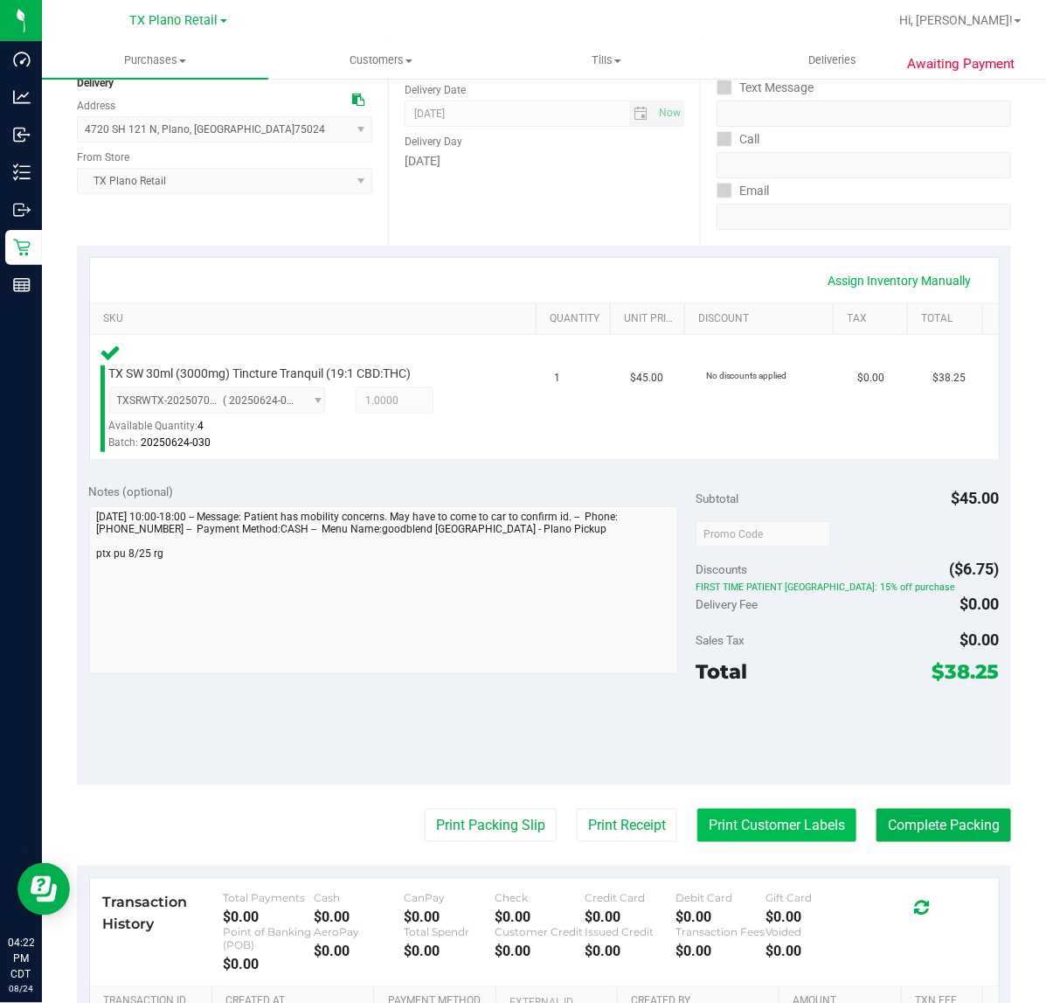
click at [775, 822] on button "Print Customer Labels" at bounding box center [777, 825] width 159 height 33
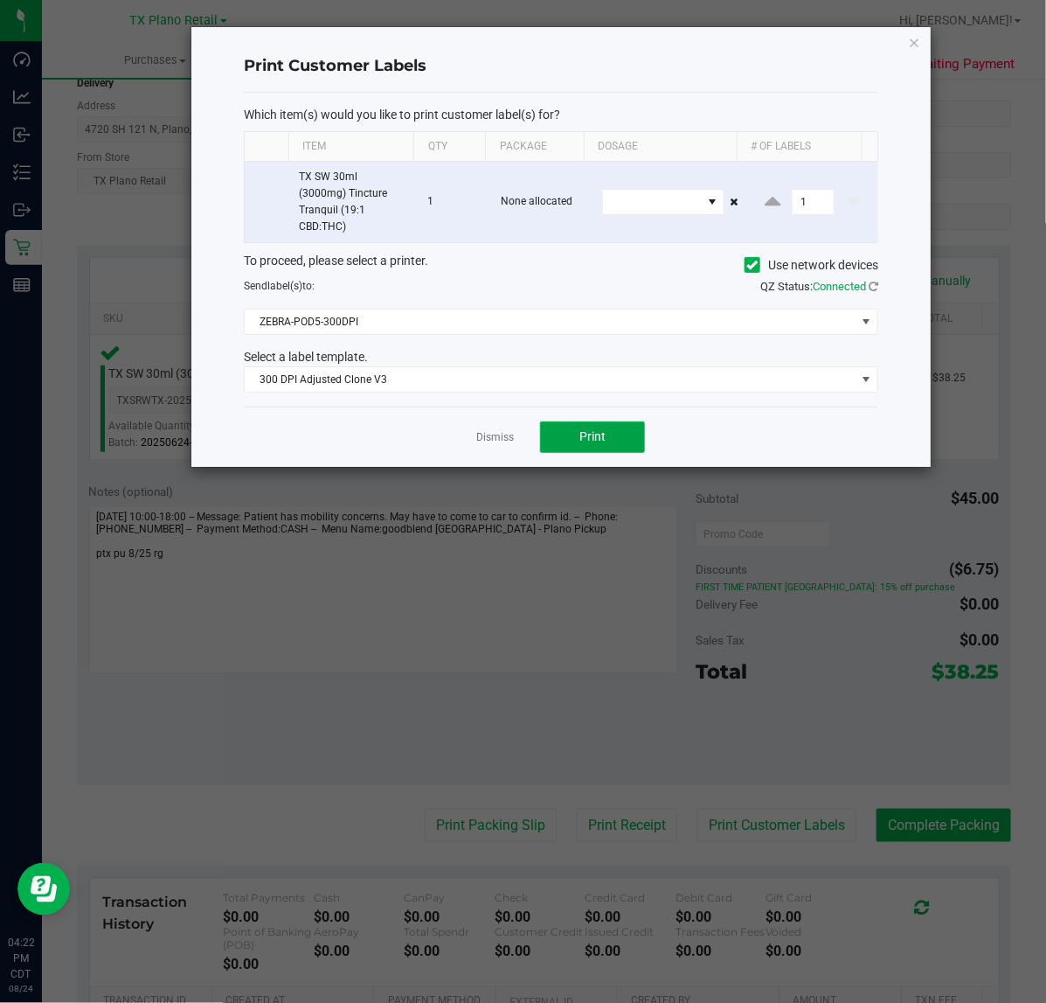
click at [580, 443] on span "Print" at bounding box center [593, 436] width 26 height 14
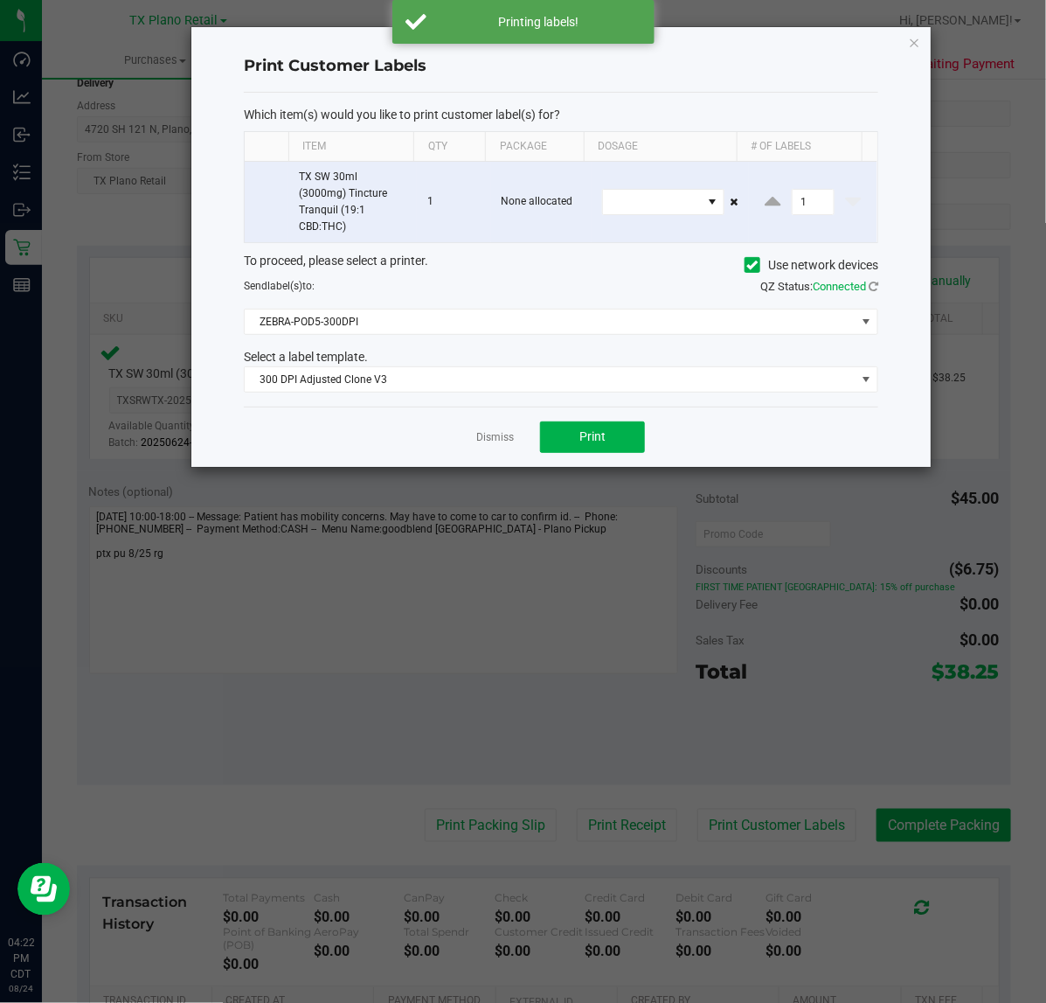
click at [514, 443] on div "Dismiss Print" at bounding box center [561, 437] width 635 height 60
drag, startPoint x: 505, startPoint y: 443, endPoint x: 560, endPoint y: 508, distance: 84.4
click at [505, 444] on link "Dismiss" at bounding box center [495, 437] width 38 height 15
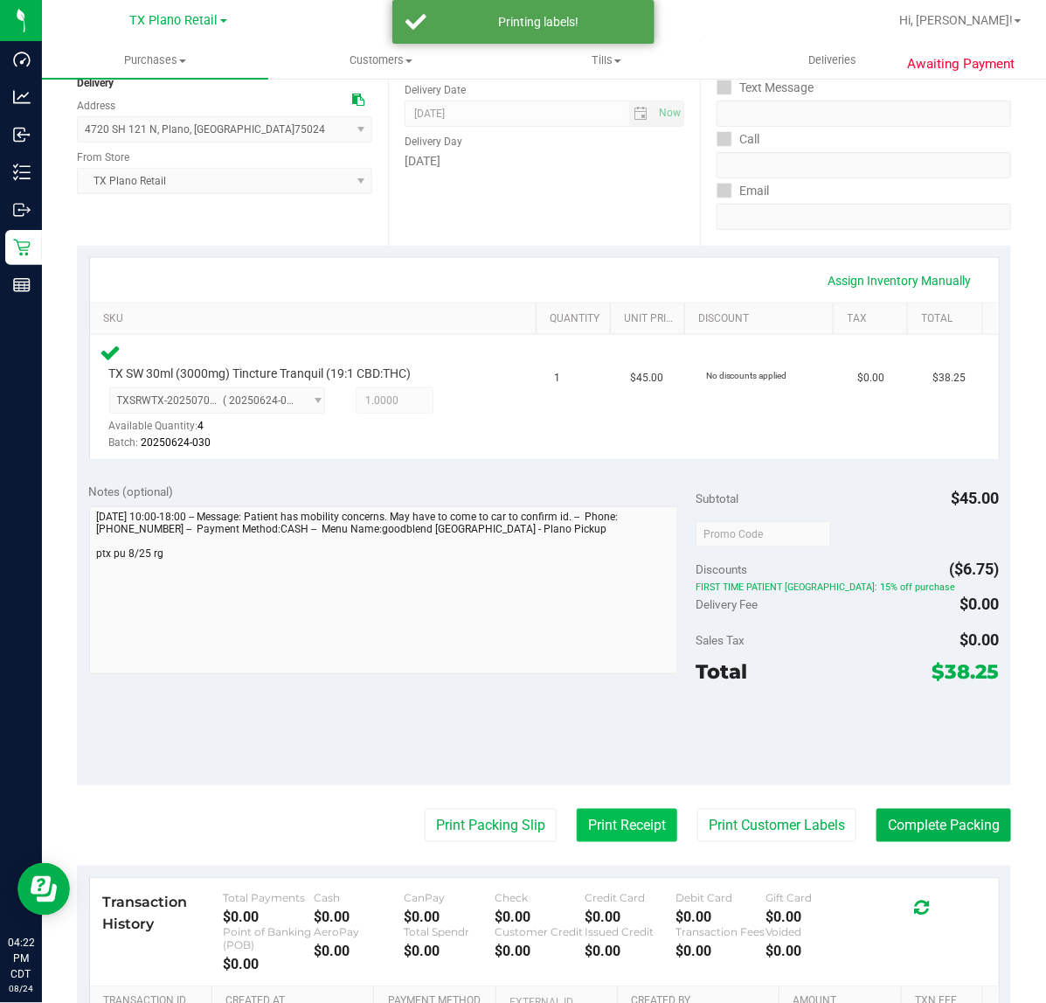
click at [596, 836] on button "Print Receipt" at bounding box center [627, 825] width 101 height 33
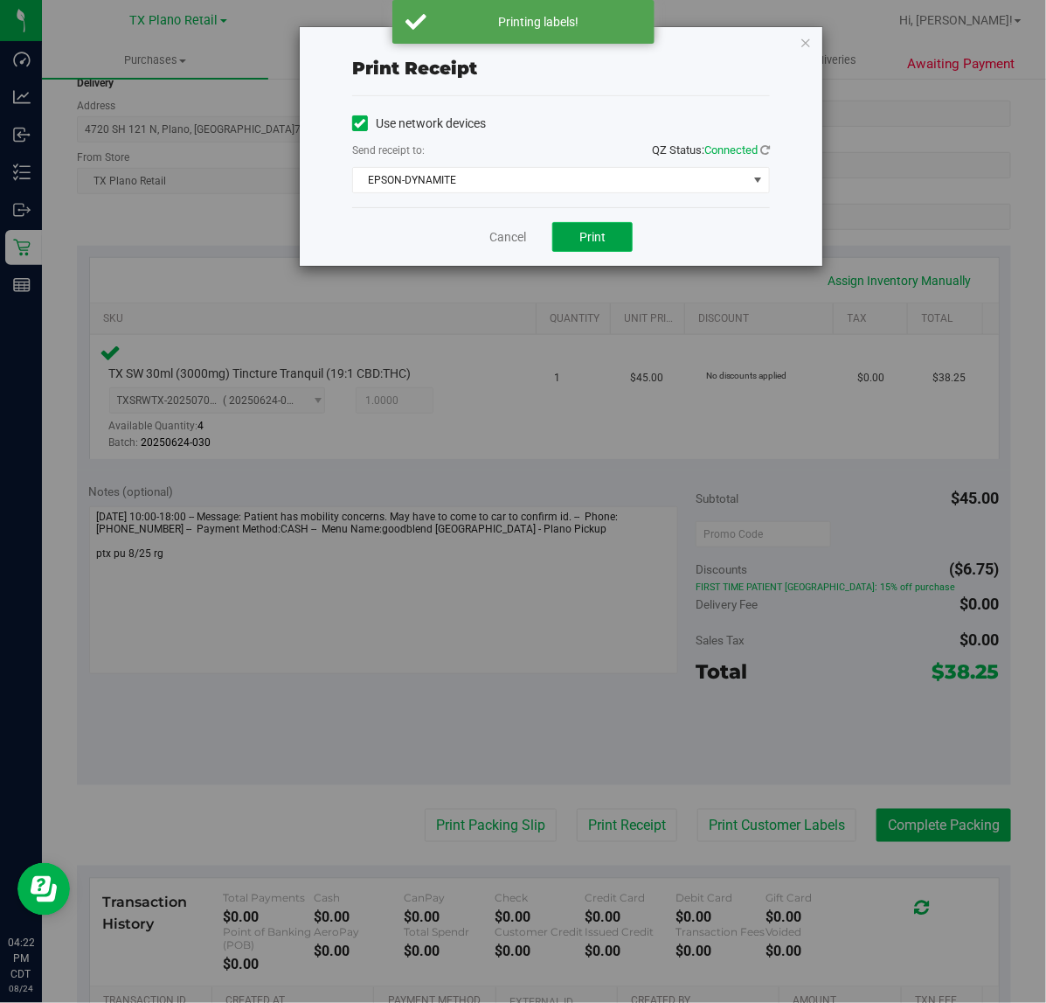
click at [590, 233] on span "Print" at bounding box center [593, 237] width 26 height 14
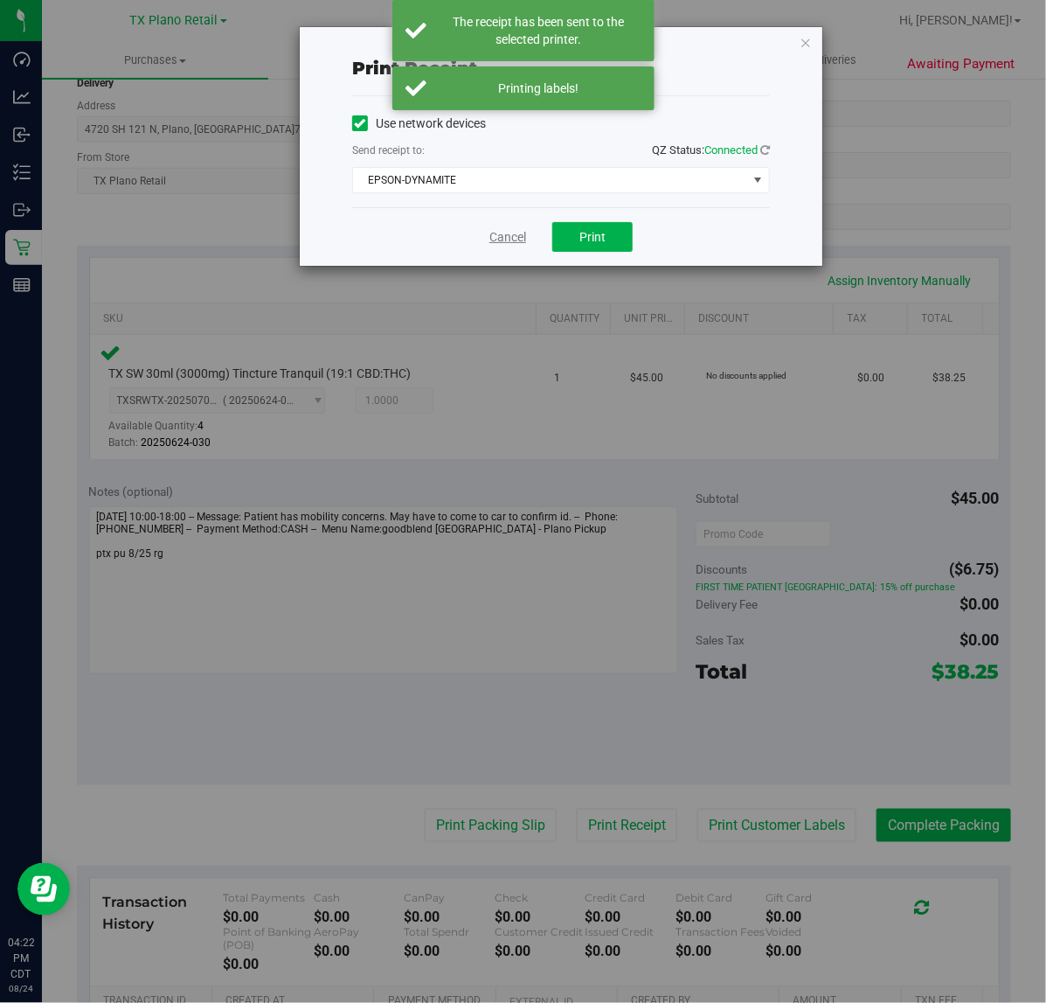
click at [505, 245] on link "Cancel" at bounding box center [508, 237] width 37 height 18
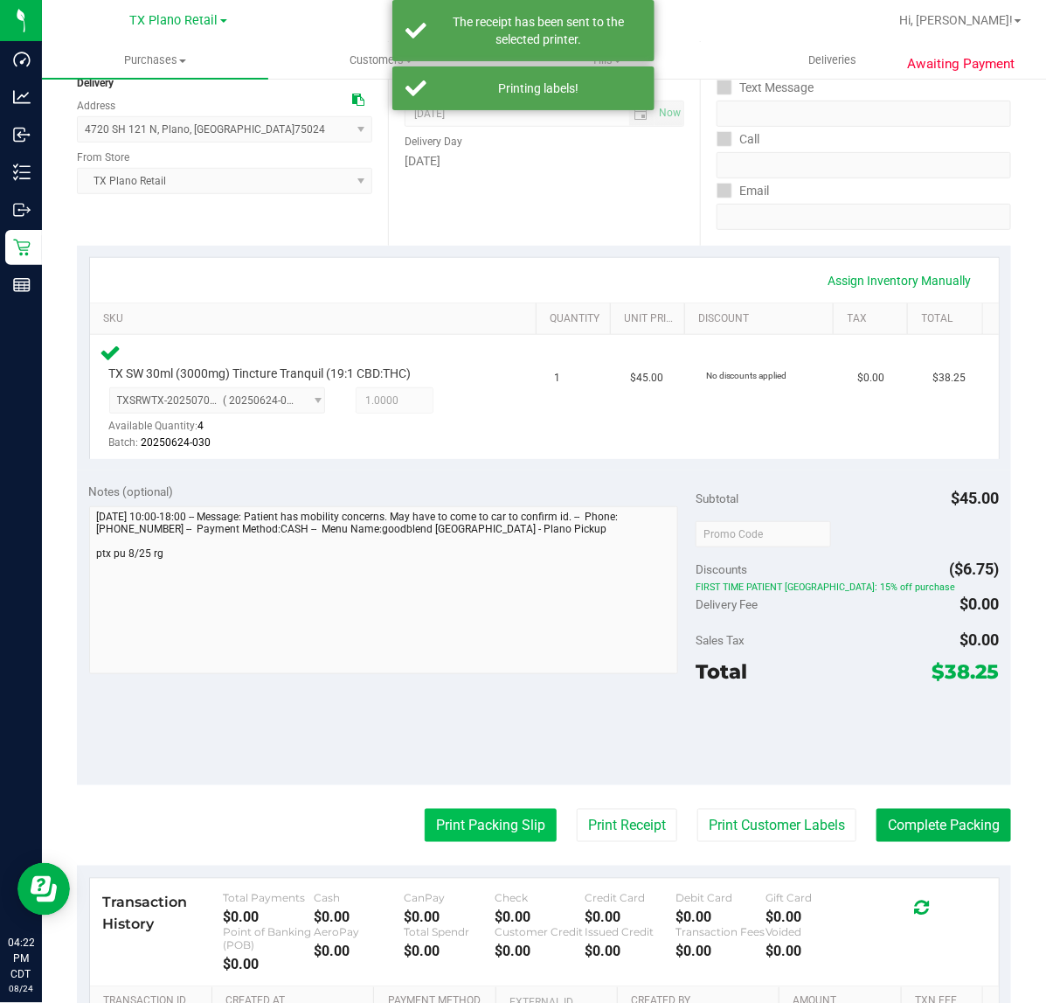
click at [425, 831] on button "Print Packing Slip" at bounding box center [491, 825] width 132 height 33
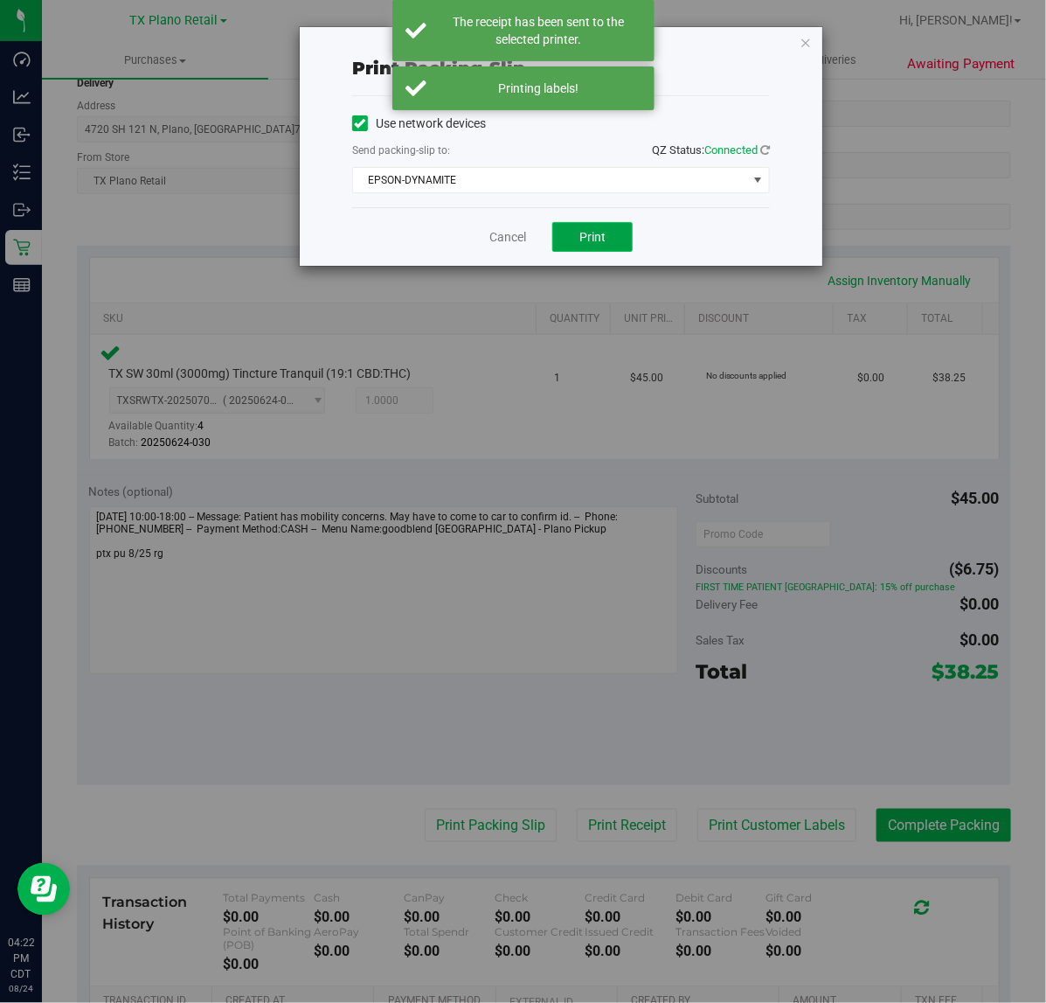
click at [622, 234] on button "Print" at bounding box center [593, 237] width 80 height 30
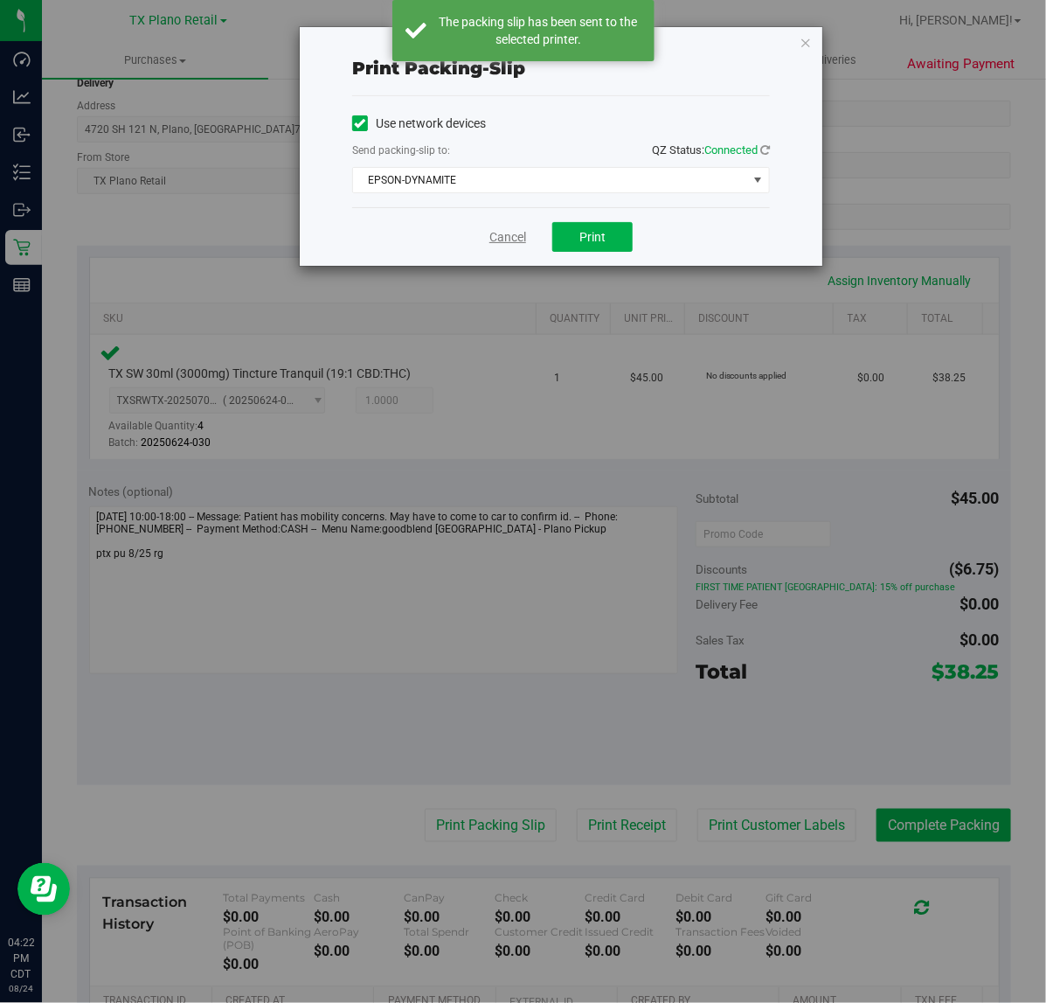
click at [504, 233] on link "Cancel" at bounding box center [508, 237] width 37 height 18
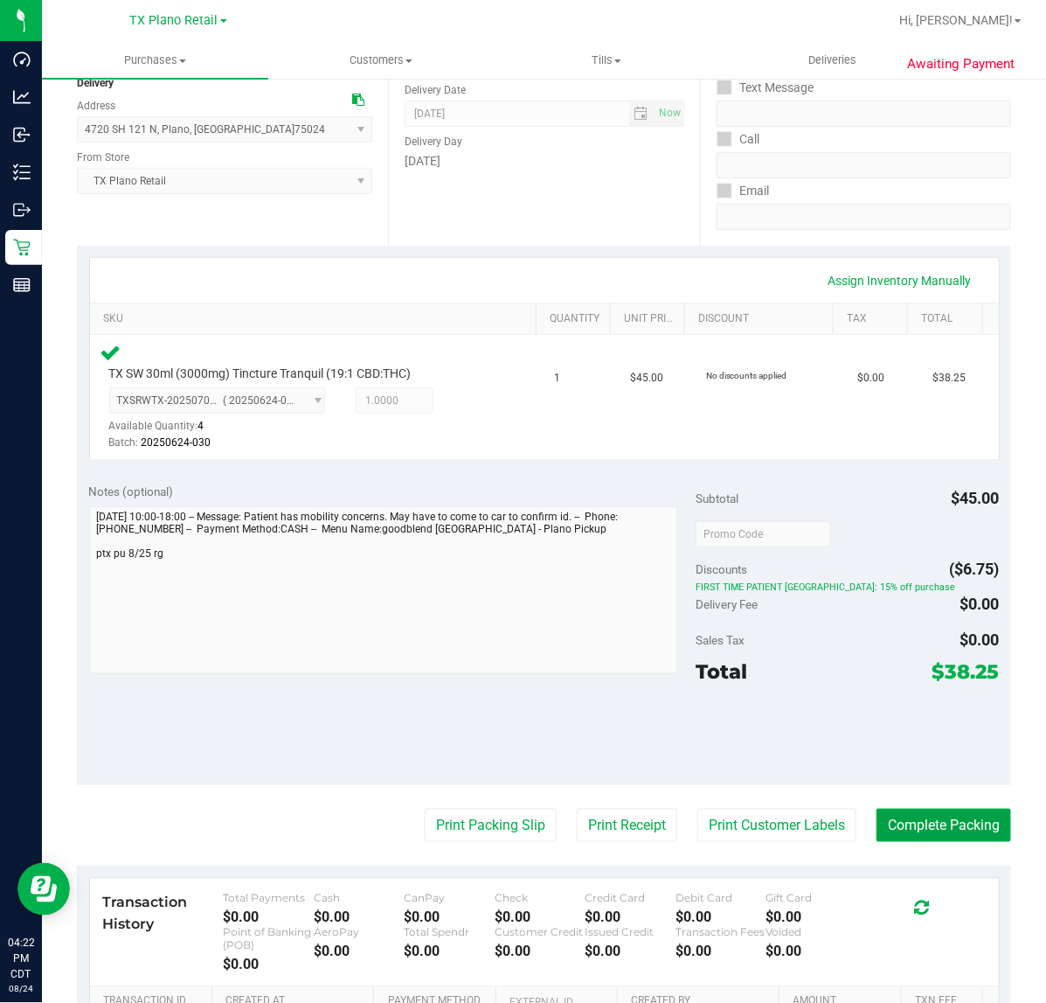
click at [903, 814] on button "Complete Packing" at bounding box center [944, 825] width 135 height 33
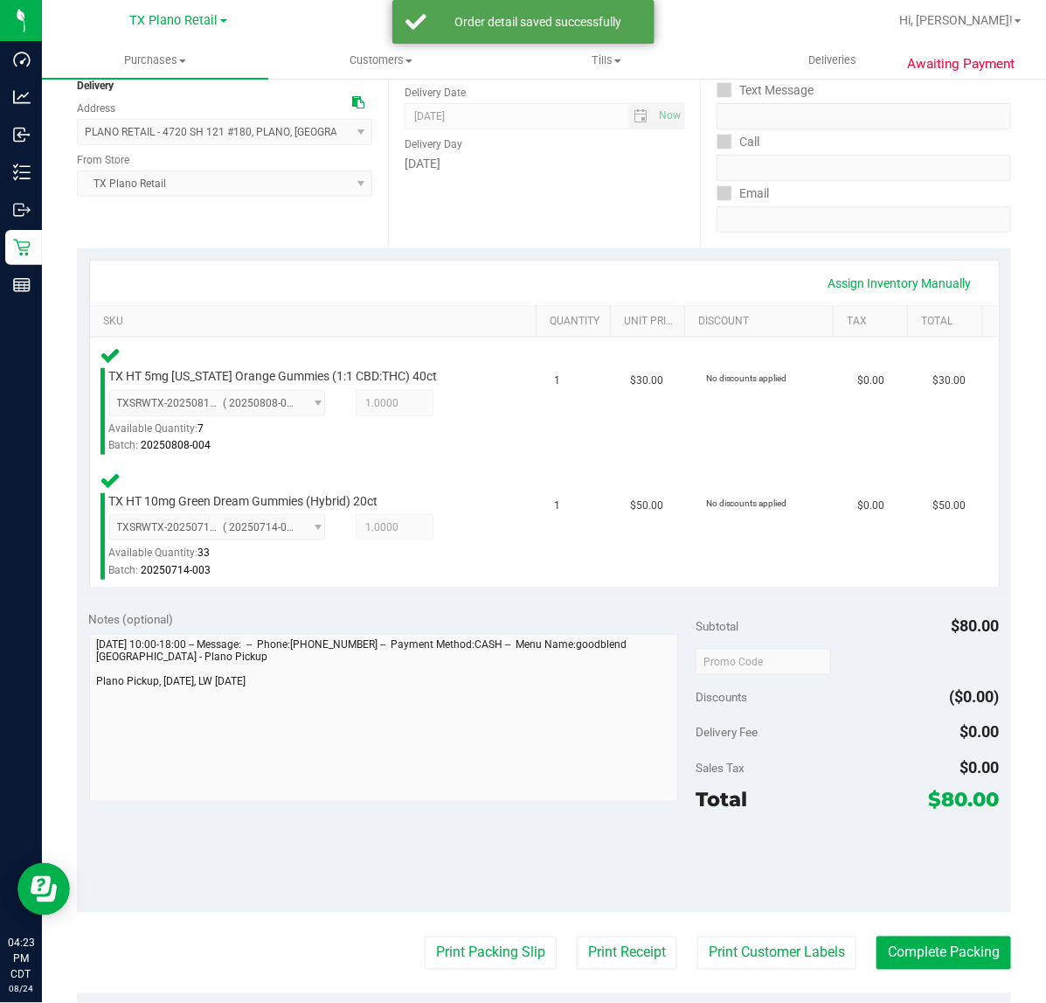
scroll to position [219, 0]
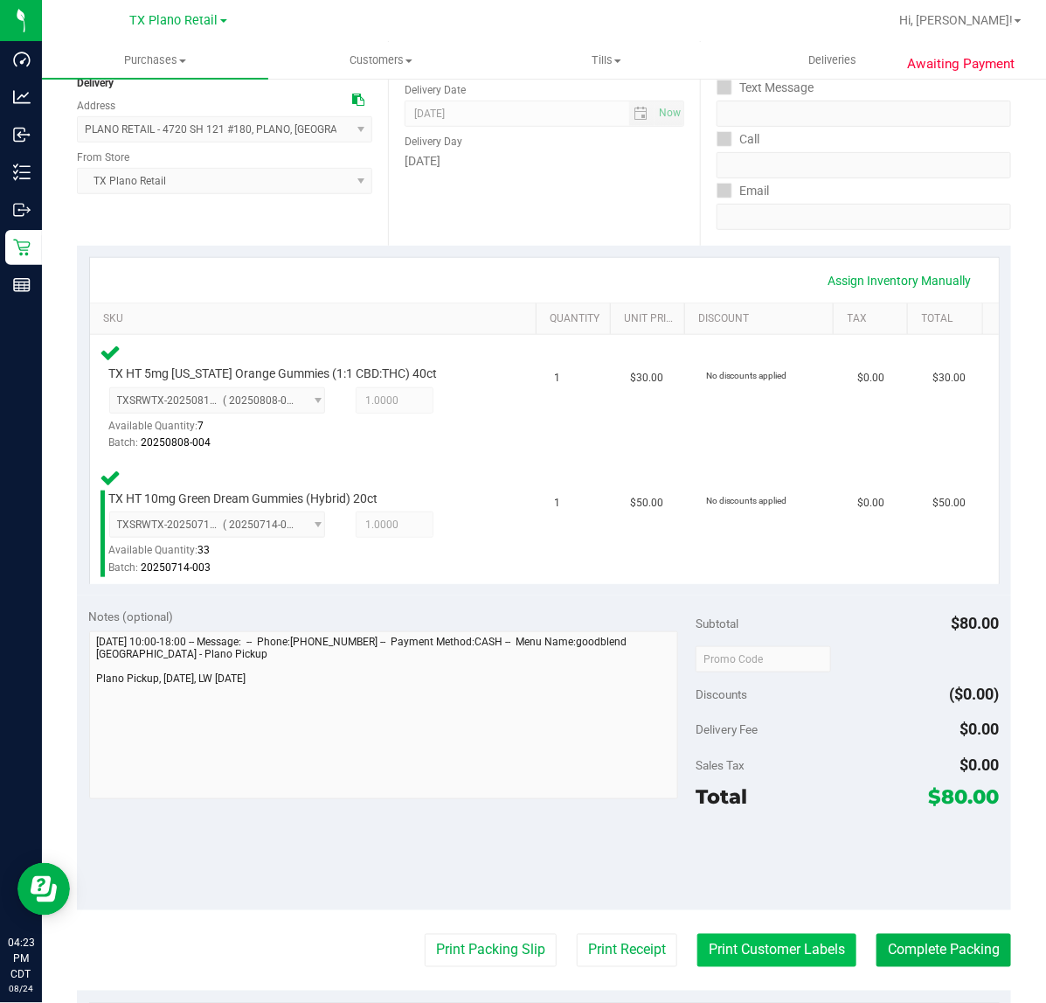
click at [788, 945] on button "Print Customer Labels" at bounding box center [777, 950] width 159 height 33
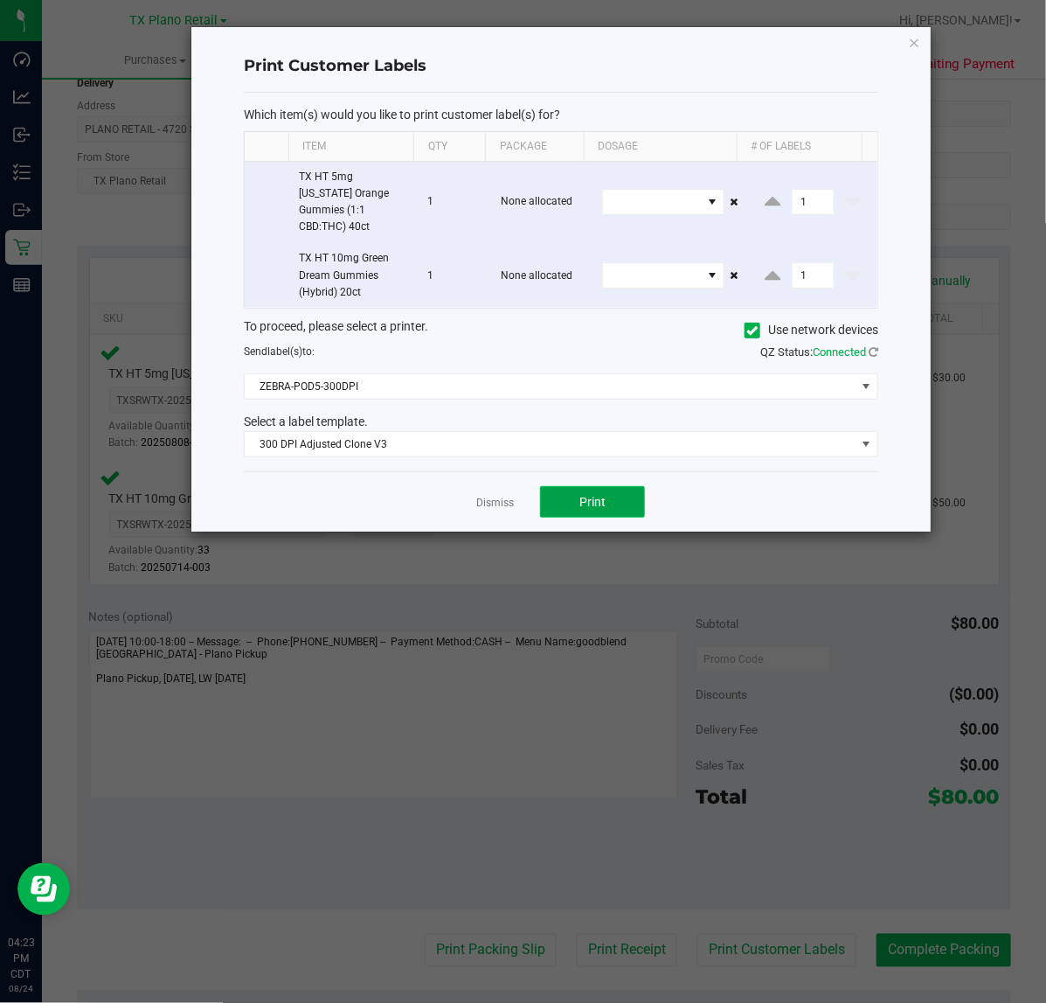
click at [584, 495] on span "Print" at bounding box center [593, 502] width 26 height 14
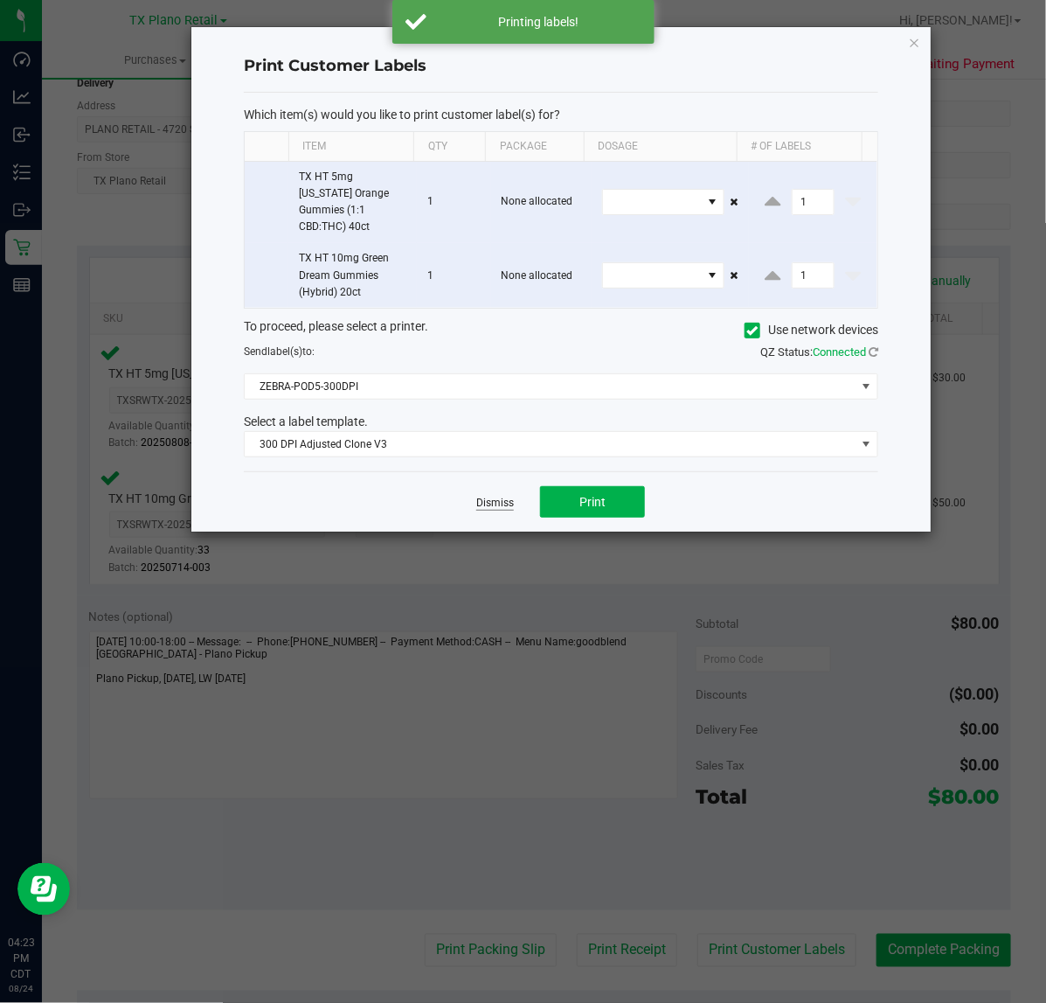
click at [498, 496] on link "Dismiss" at bounding box center [495, 503] width 38 height 15
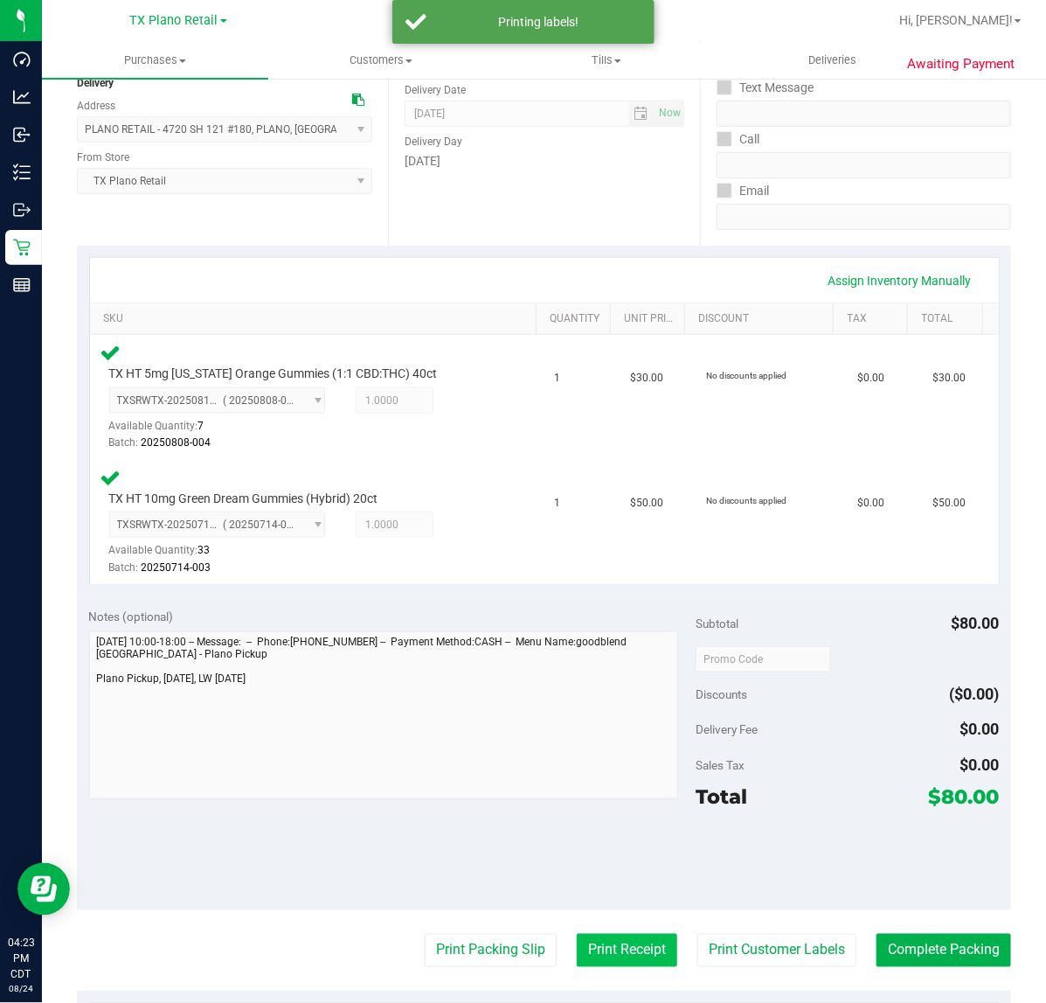
click at [578, 936] on button "Print Receipt" at bounding box center [627, 950] width 101 height 33
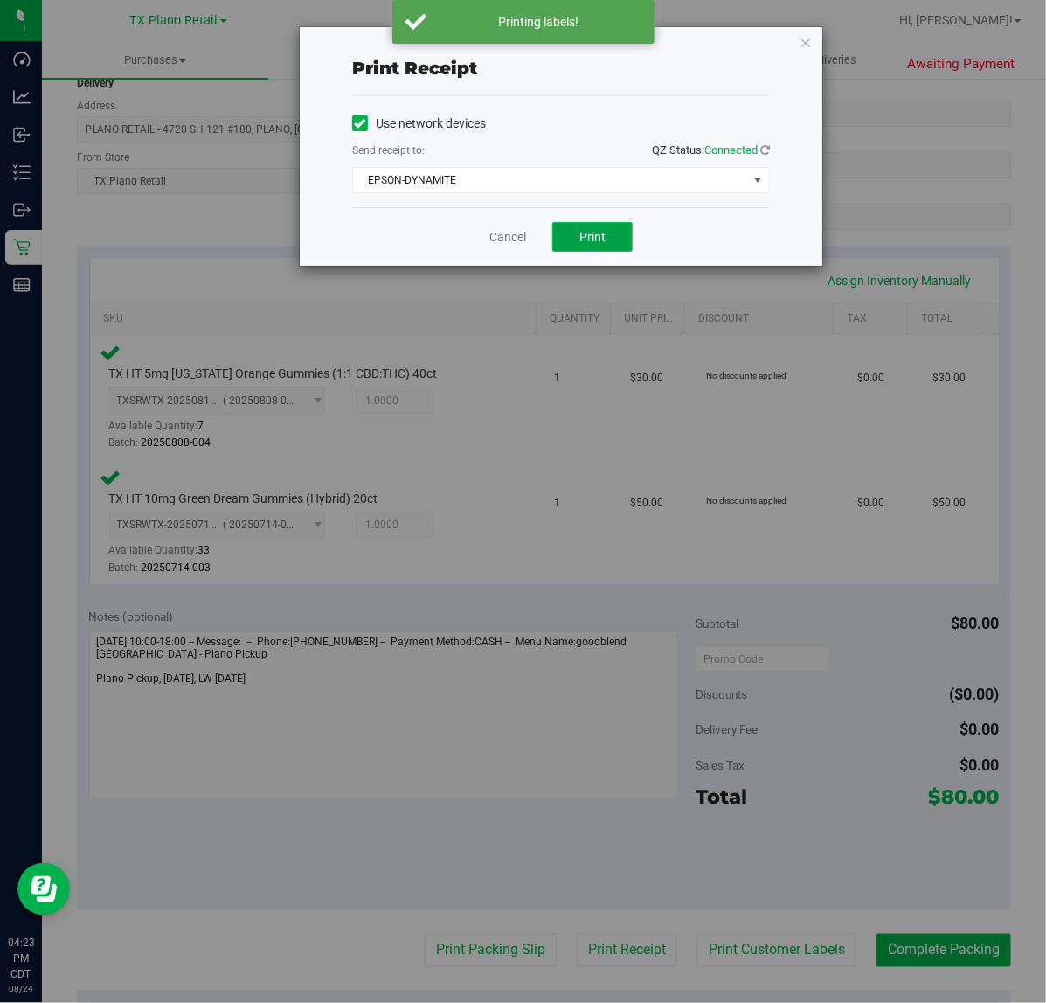
click at [619, 237] on button "Print" at bounding box center [593, 237] width 80 height 30
click at [512, 237] on link "Cancel" at bounding box center [501, 237] width 37 height 18
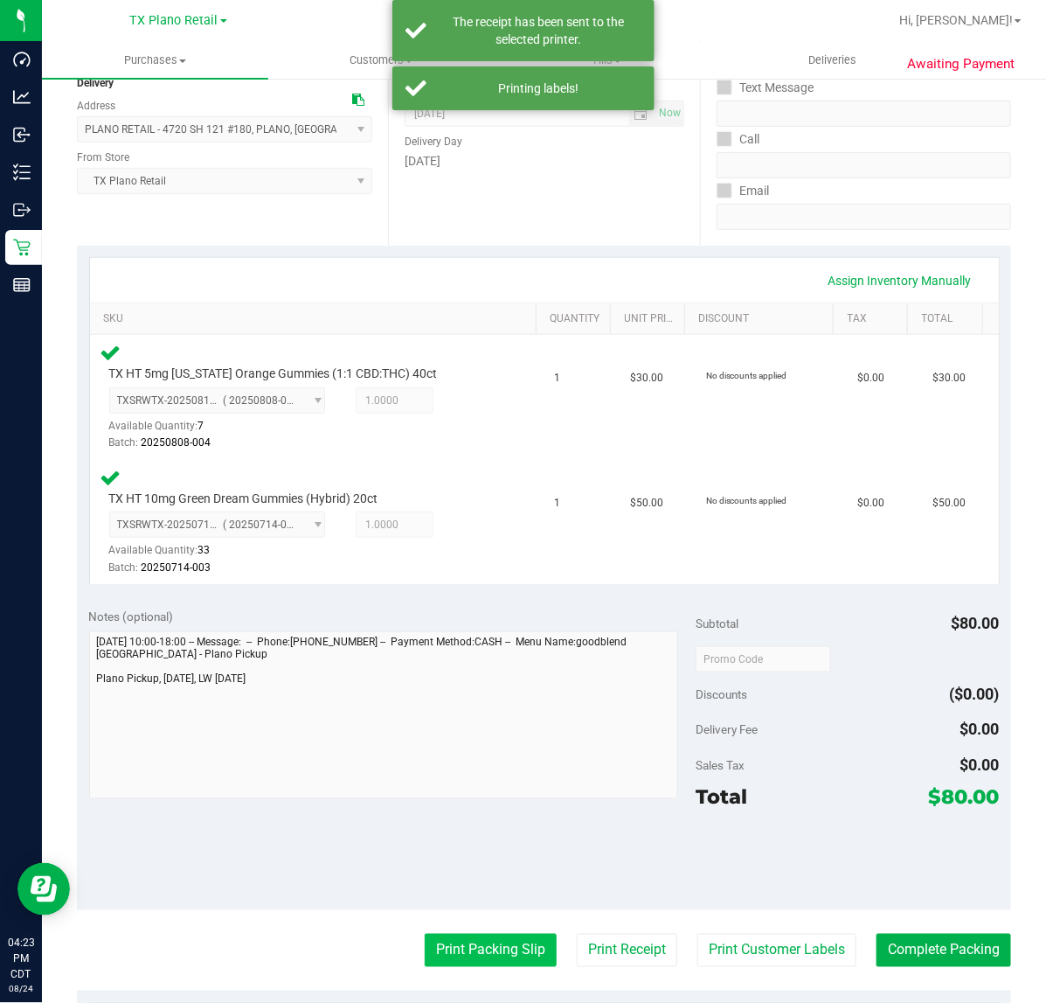
drag, startPoint x: 472, startPoint y: 954, endPoint x: 474, endPoint y: 942, distance: 12.4
click at [474, 942] on button "Print Packing Slip" at bounding box center [491, 950] width 132 height 33
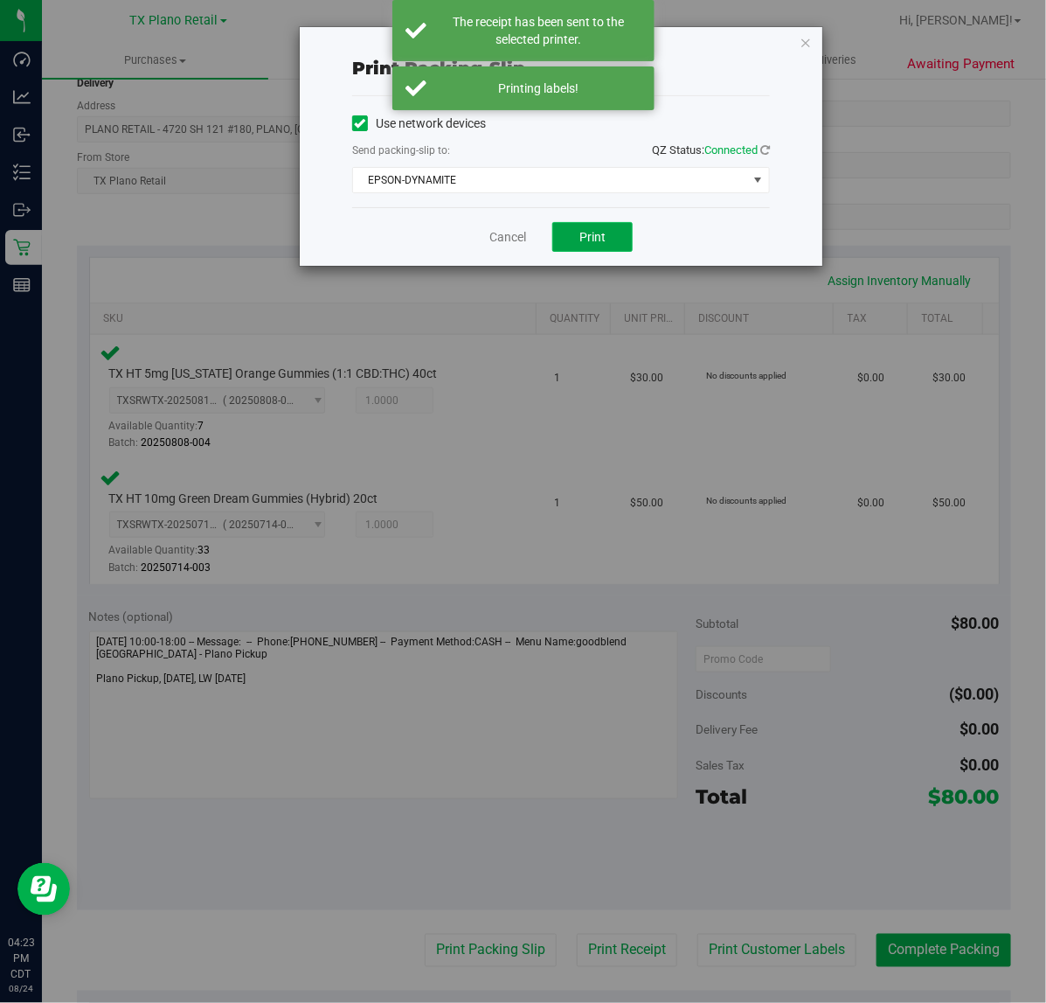
click at [560, 238] on button "Print" at bounding box center [593, 237] width 80 height 30
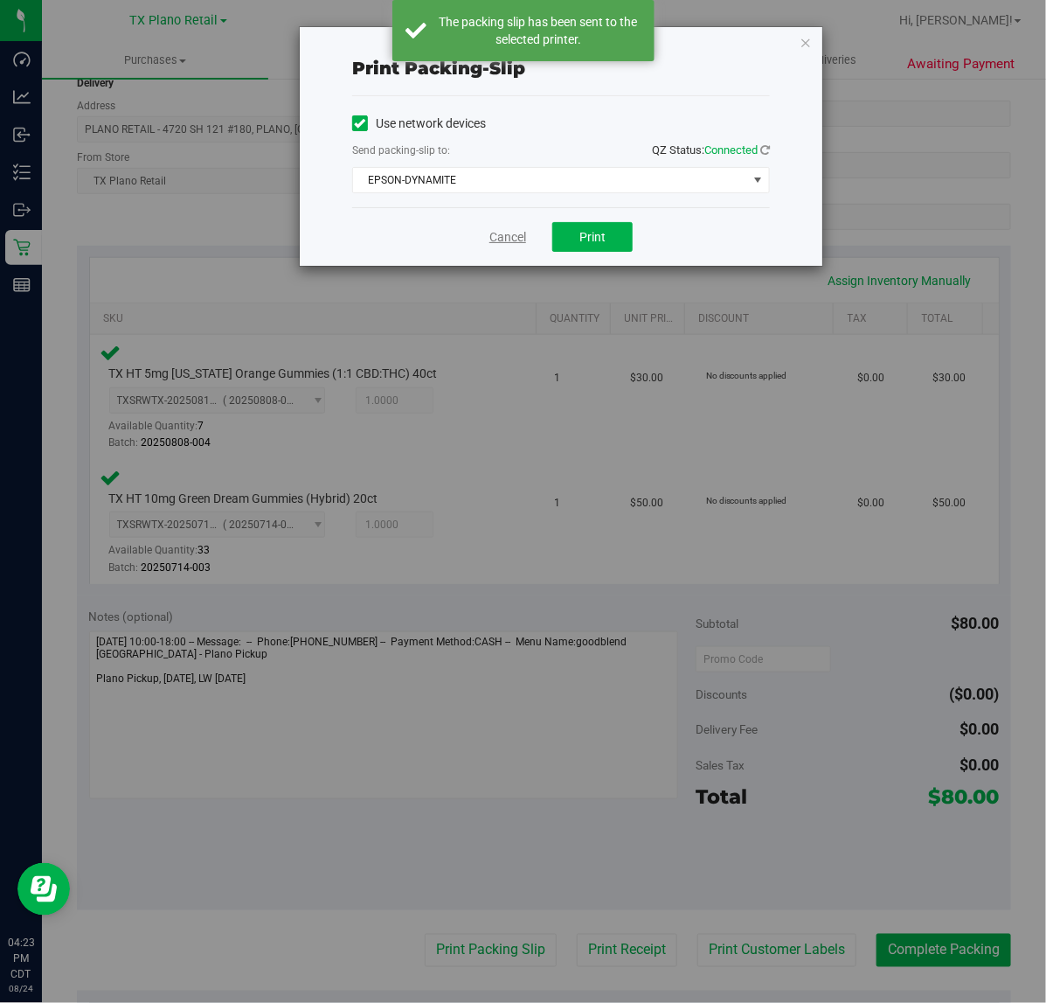
click at [522, 243] on link "Cancel" at bounding box center [508, 237] width 37 height 18
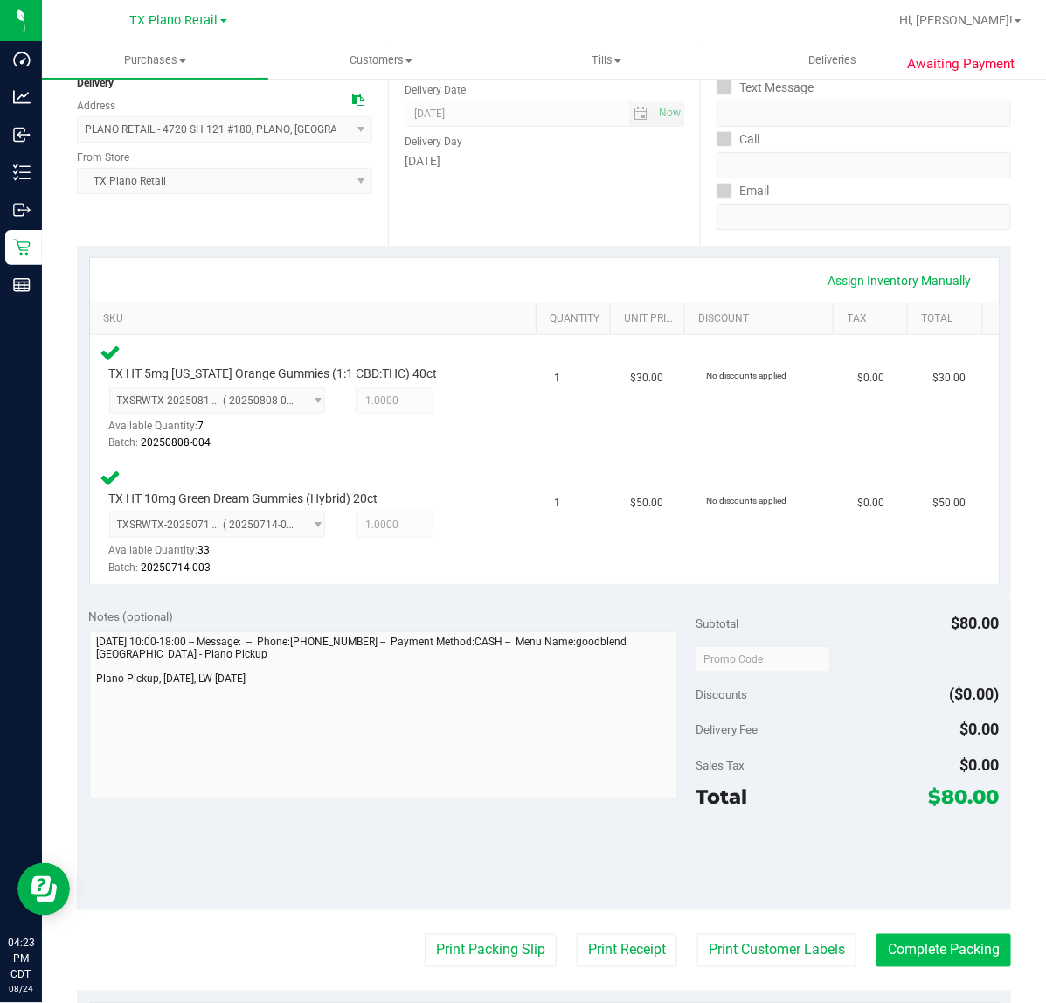
click at [969, 949] on button "Complete Packing" at bounding box center [944, 950] width 135 height 33
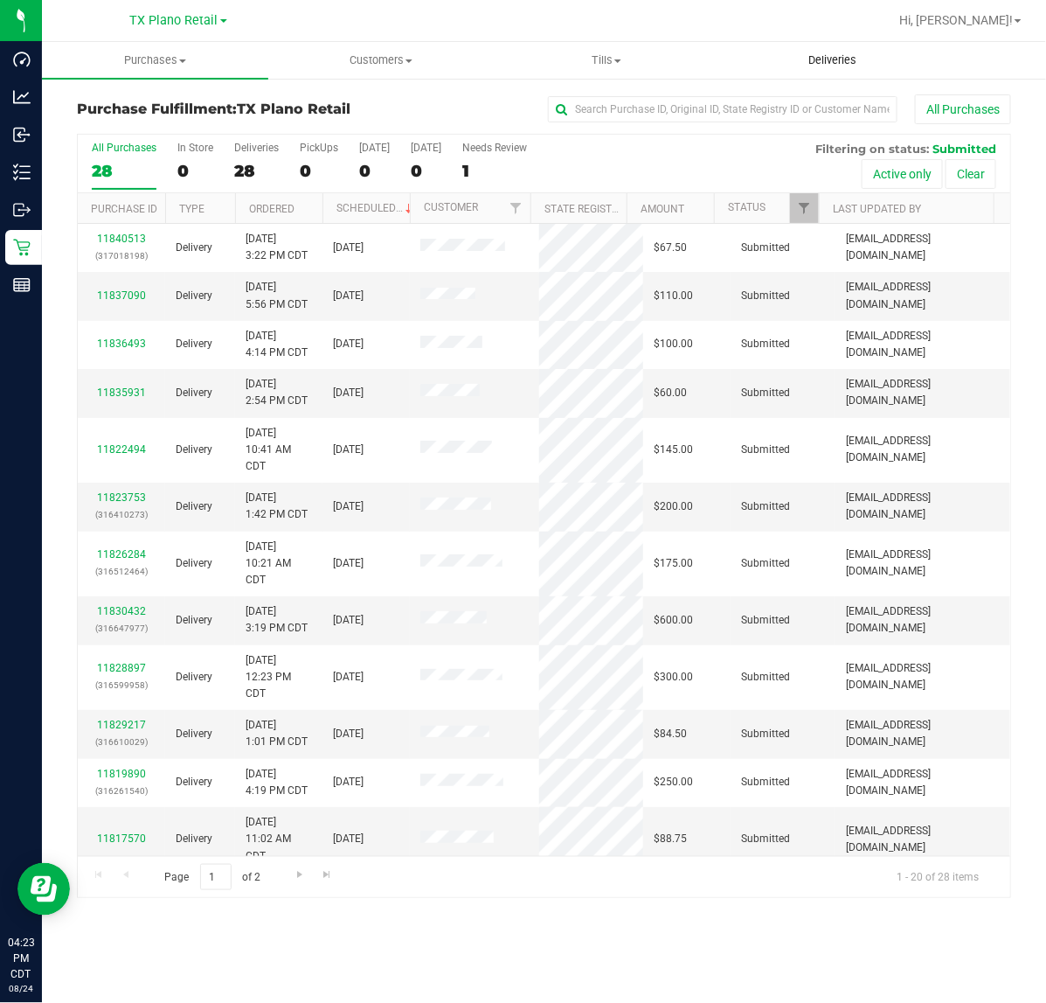
click at [832, 61] on span "Deliveries" at bounding box center [832, 60] width 95 height 16
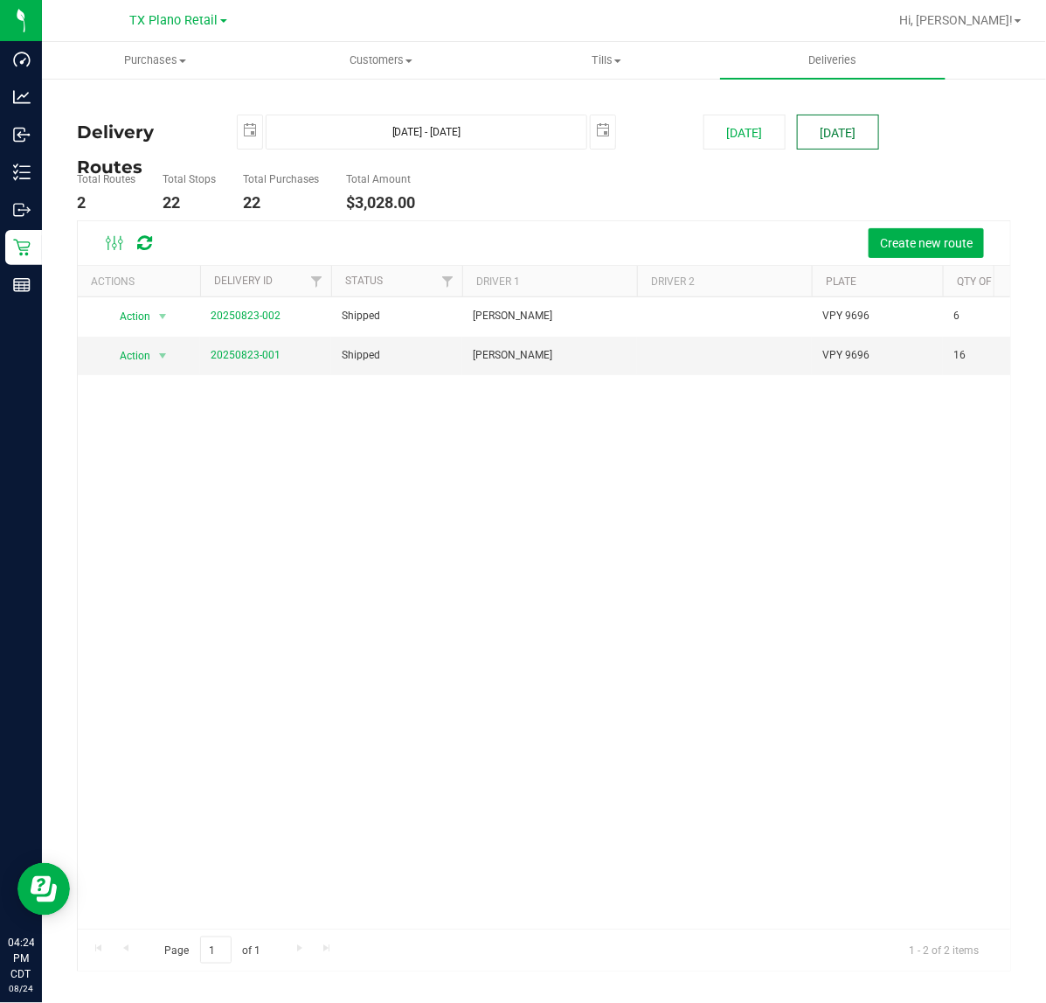
click at [831, 136] on button "[DATE]" at bounding box center [838, 132] width 82 height 35
type input "[DATE] - [DATE]"
type input "[DATE]"
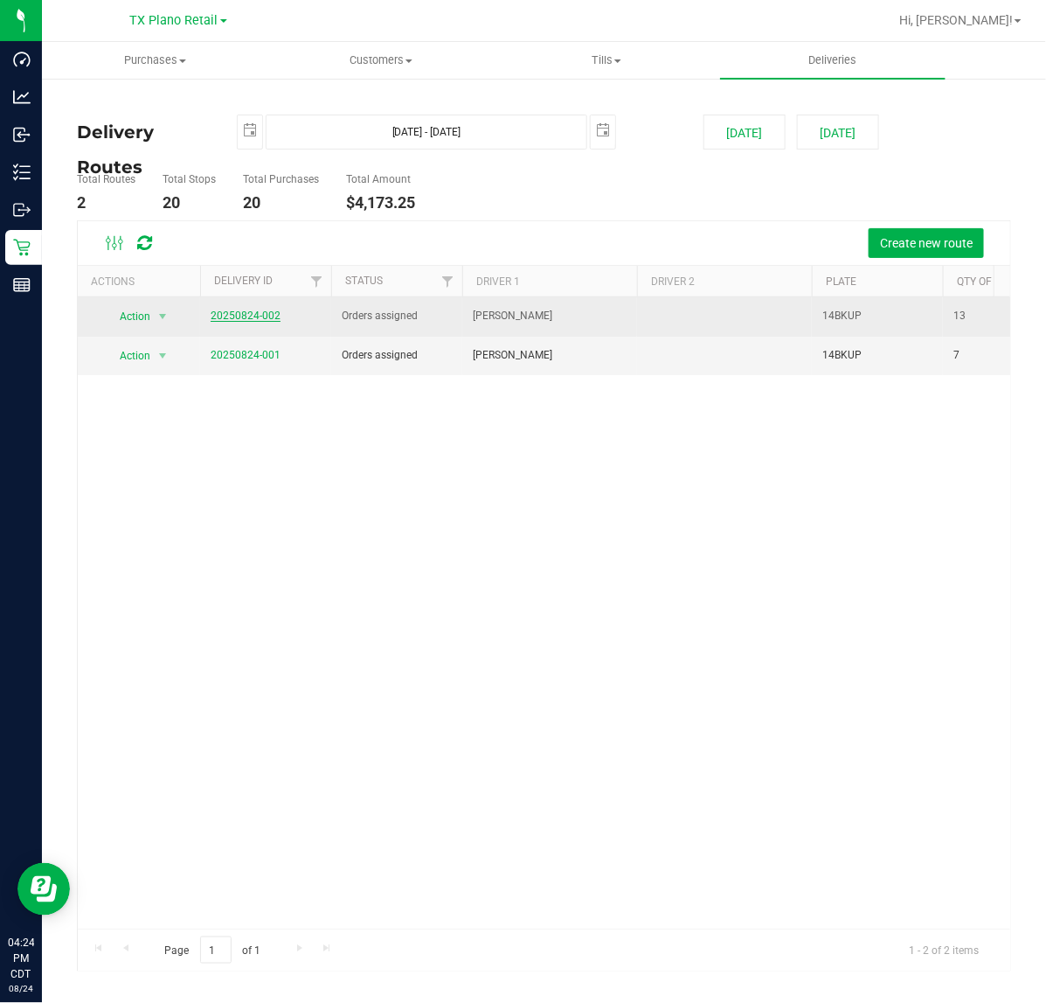
click at [255, 321] on link "20250824-002" at bounding box center [246, 315] width 70 height 12
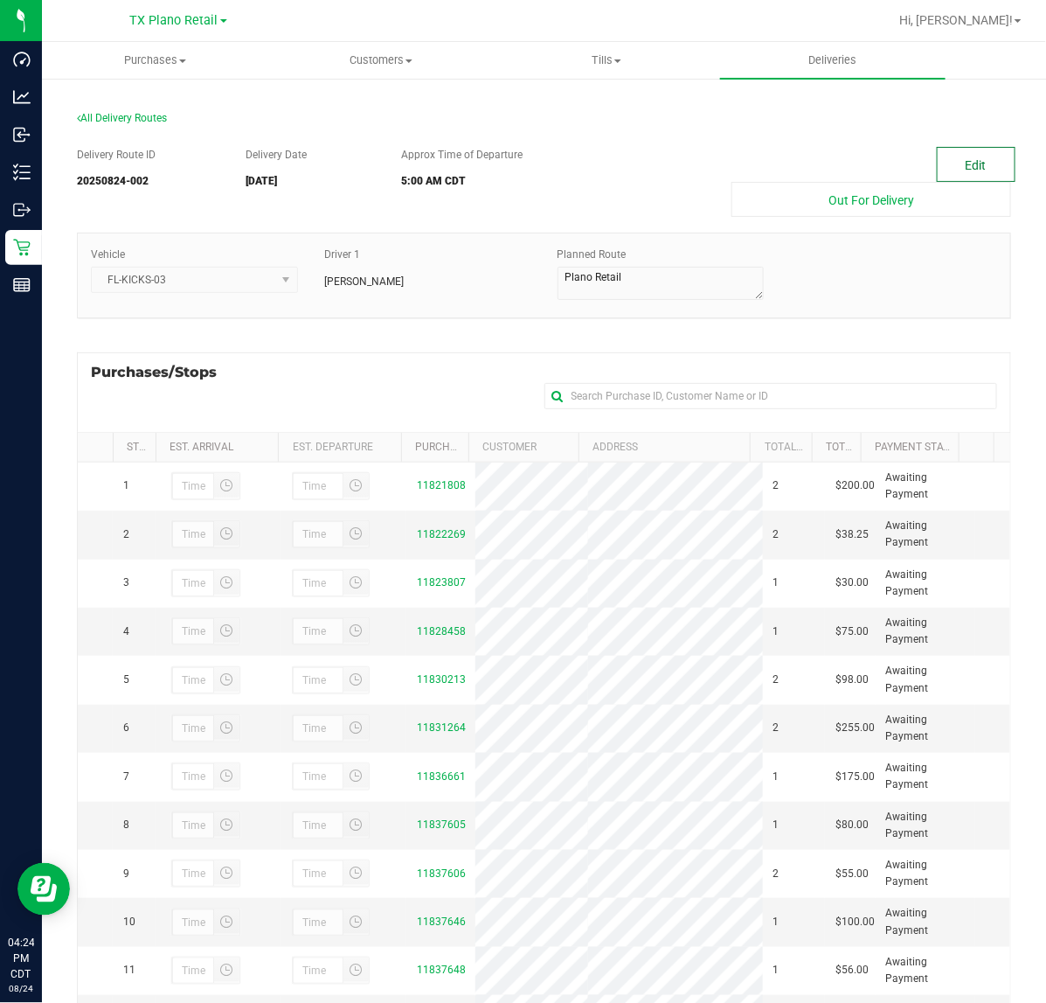
click at [963, 166] on button "Edit" at bounding box center [976, 164] width 79 height 35
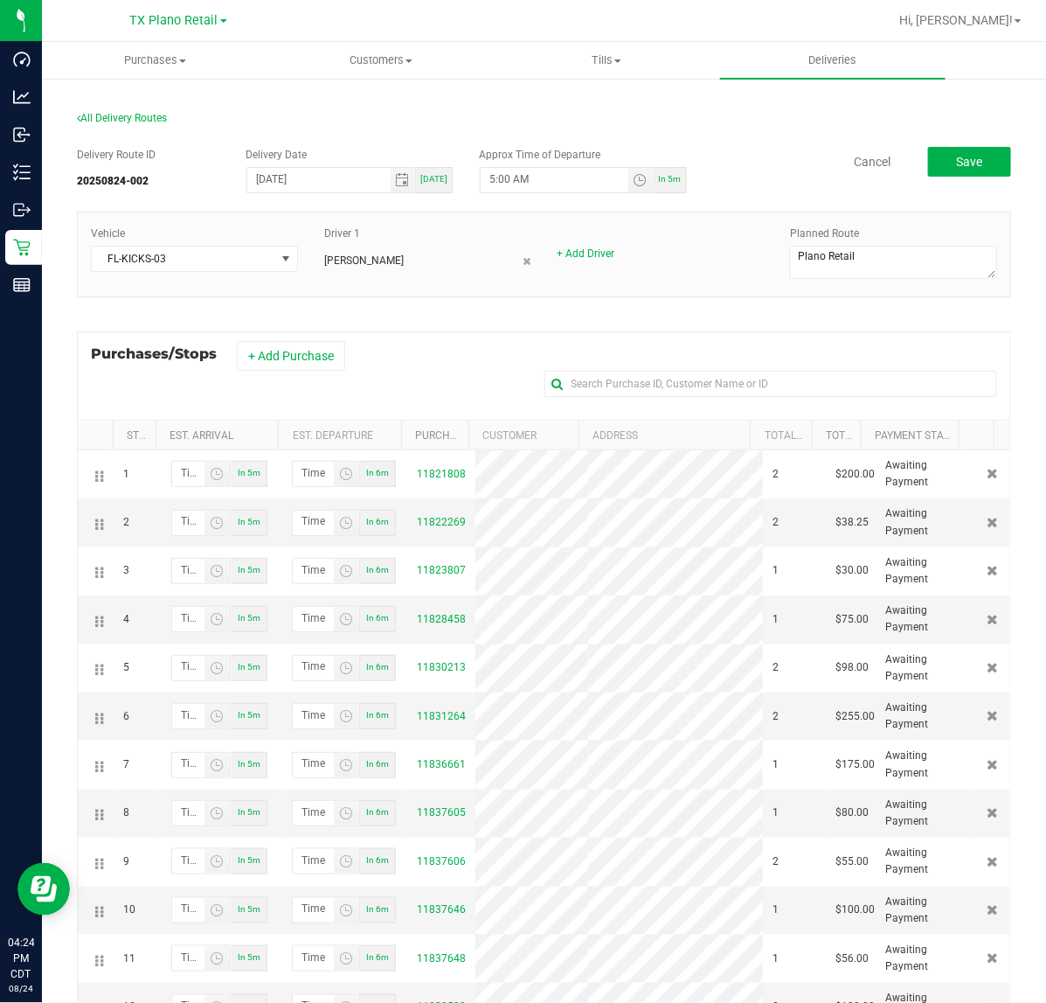
click at [268, 373] on div "Purchases/Stops + Add Purchase" at bounding box center [544, 375] width 935 height 88
click at [315, 343] on button "+ Add Purchase" at bounding box center [291, 356] width 108 height 30
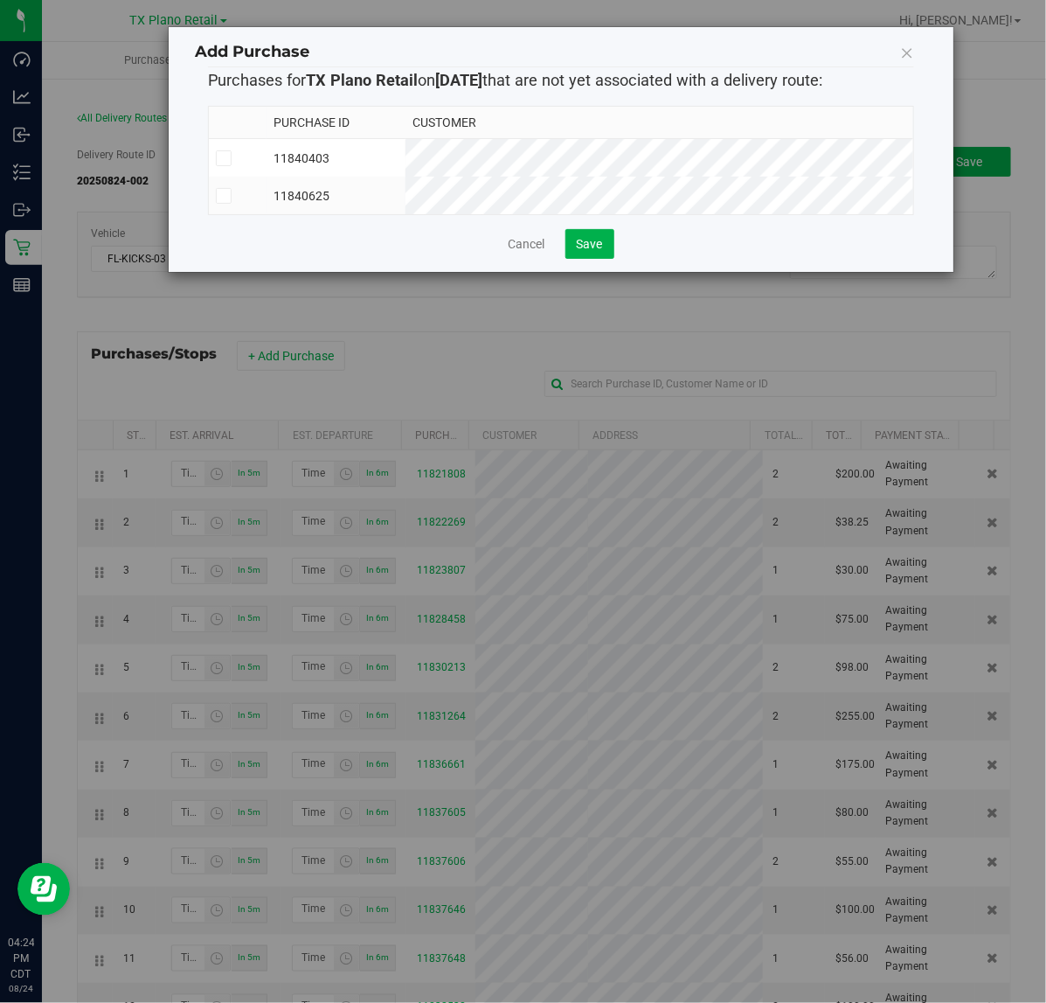
click at [406, 207] on td "11840625" at bounding box center [336, 196] width 139 height 38
click at [406, 163] on td "11840403" at bounding box center [336, 158] width 139 height 38
click at [582, 251] on span "Save" at bounding box center [590, 244] width 26 height 14
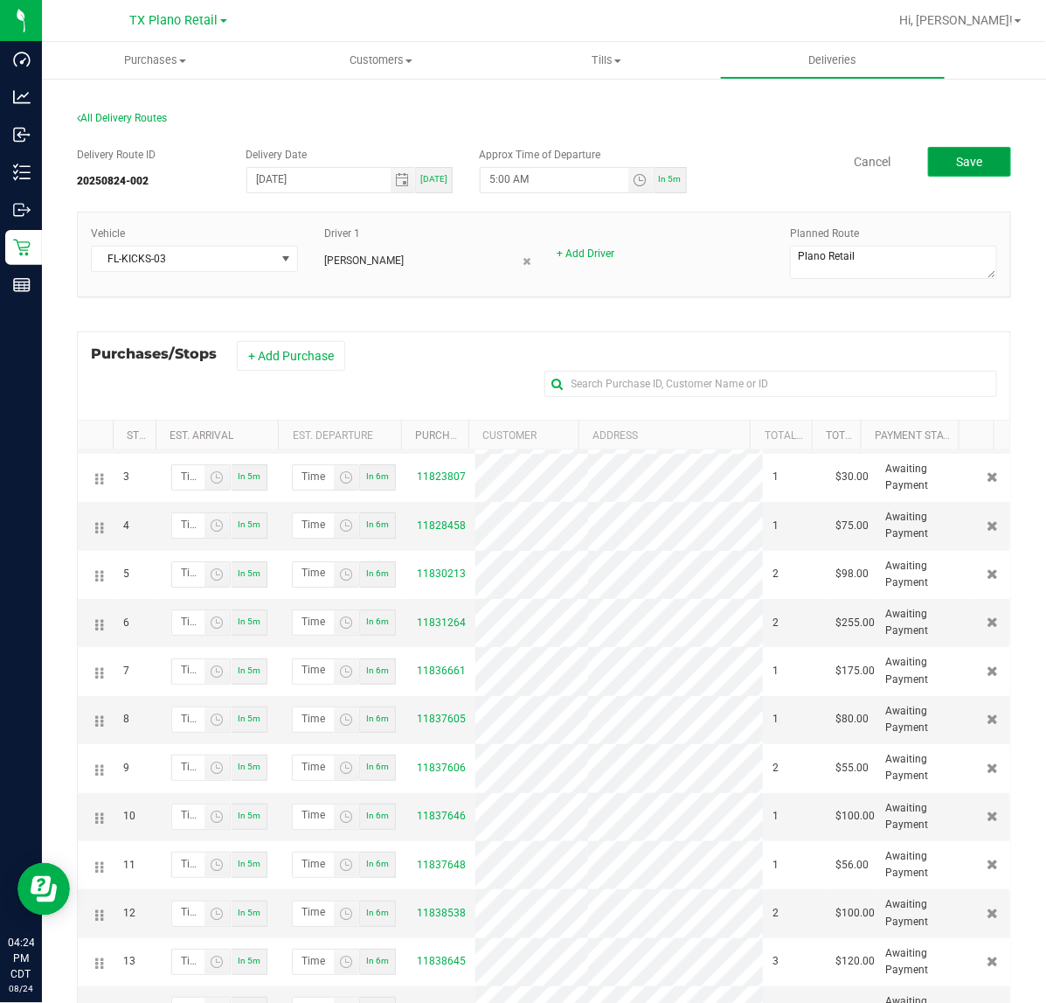
click at [959, 160] on span "Save" at bounding box center [969, 162] width 26 height 14
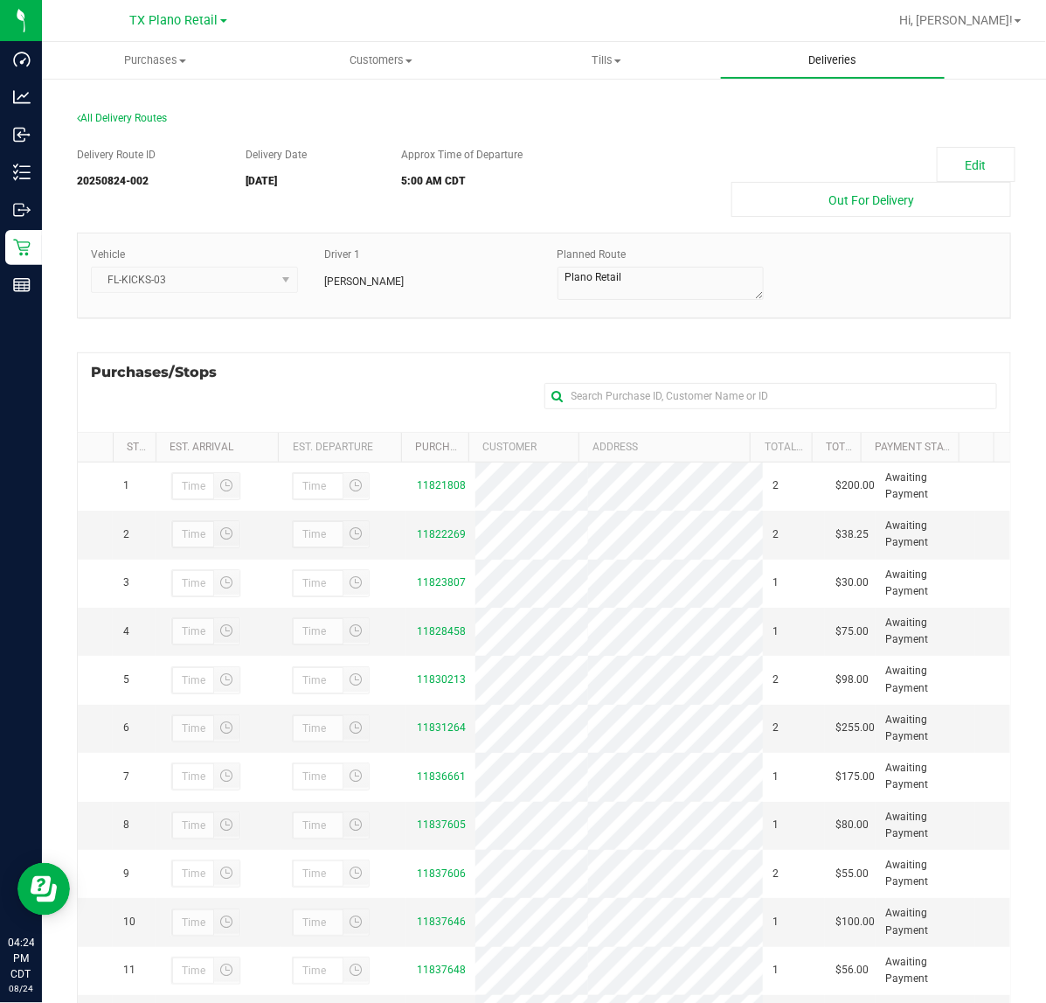
click at [835, 57] on span "Deliveries" at bounding box center [832, 60] width 95 height 16
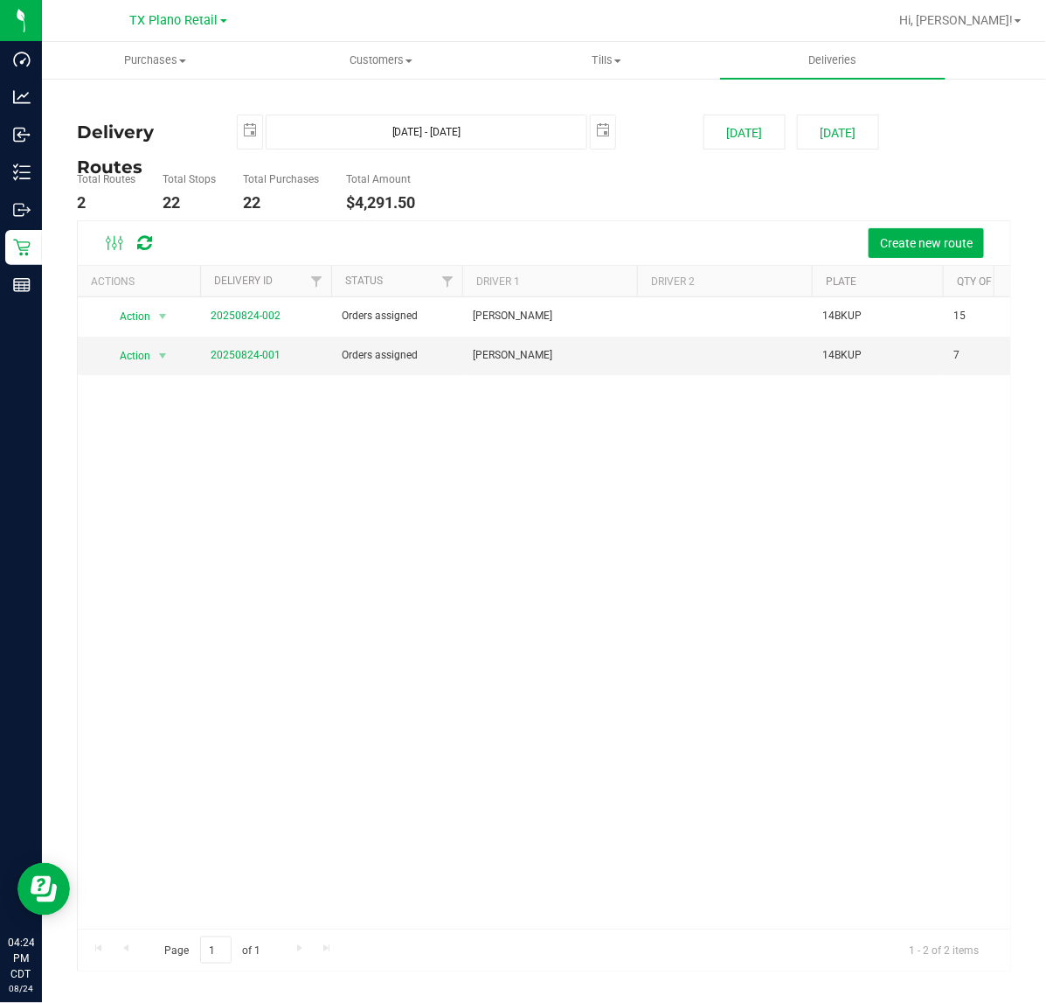
click at [547, 221] on div "Create new route" at bounding box center [544, 243] width 933 height 44
click at [823, 129] on button "Tomorrow" at bounding box center [838, 132] width 82 height 35
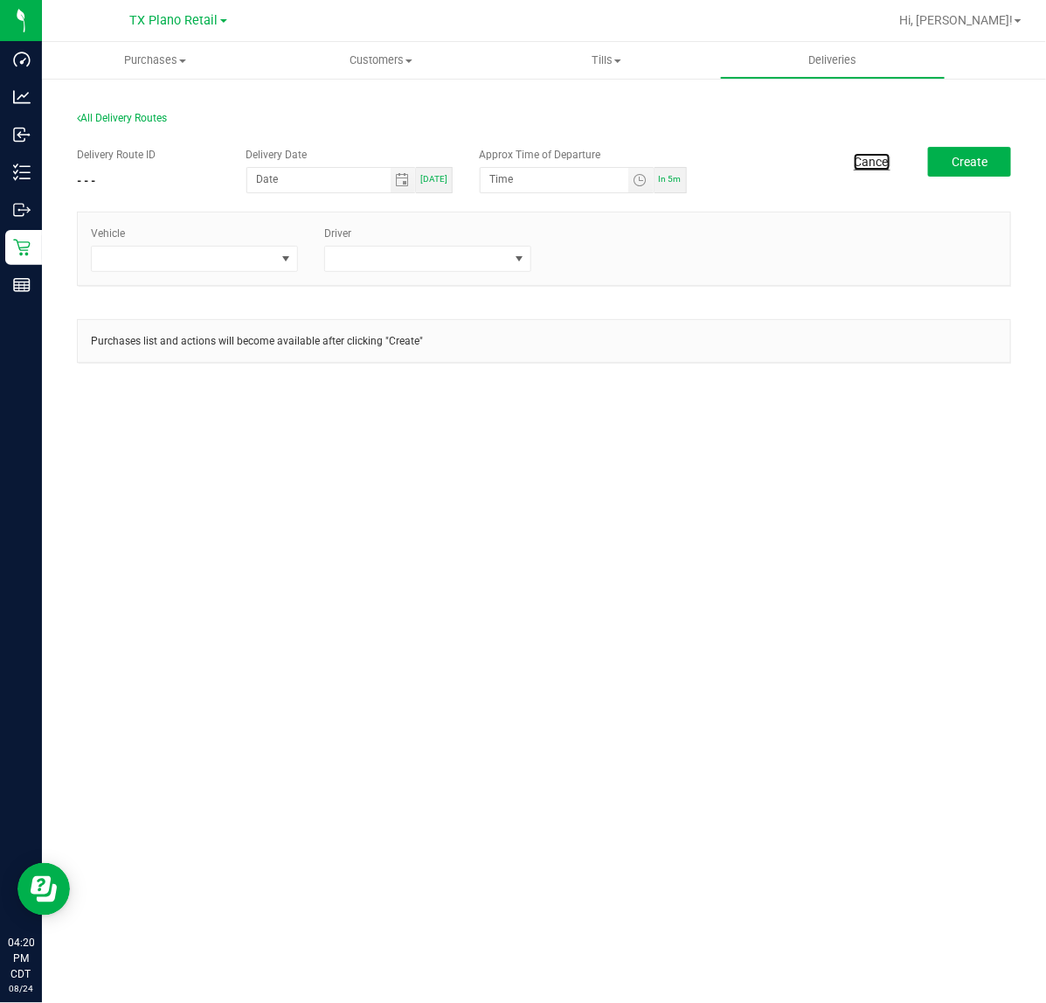
click at [881, 153] on link "Cancel" at bounding box center [872, 161] width 37 height 17
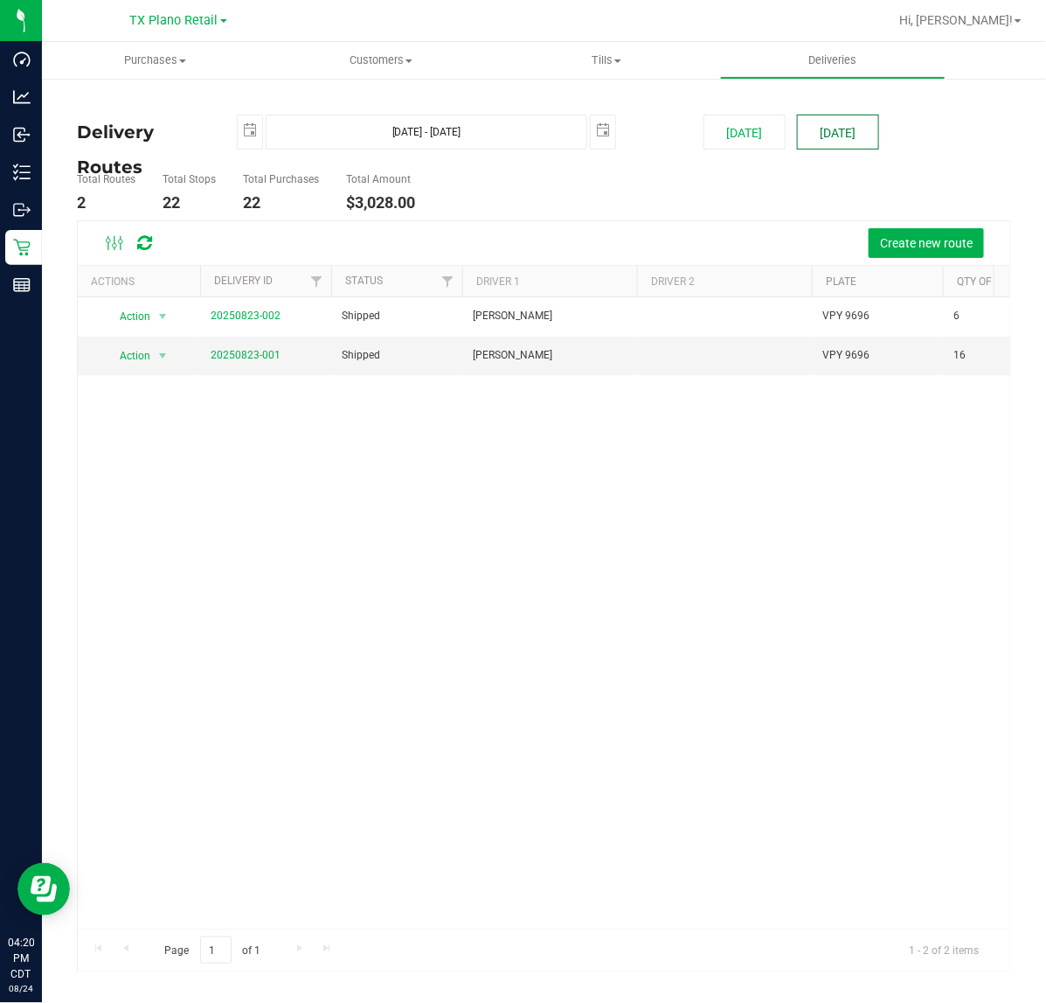
click at [842, 149] on button "[DATE]" at bounding box center [838, 132] width 82 height 35
type input "[DATE] - [DATE]"
type input "[DATE]"
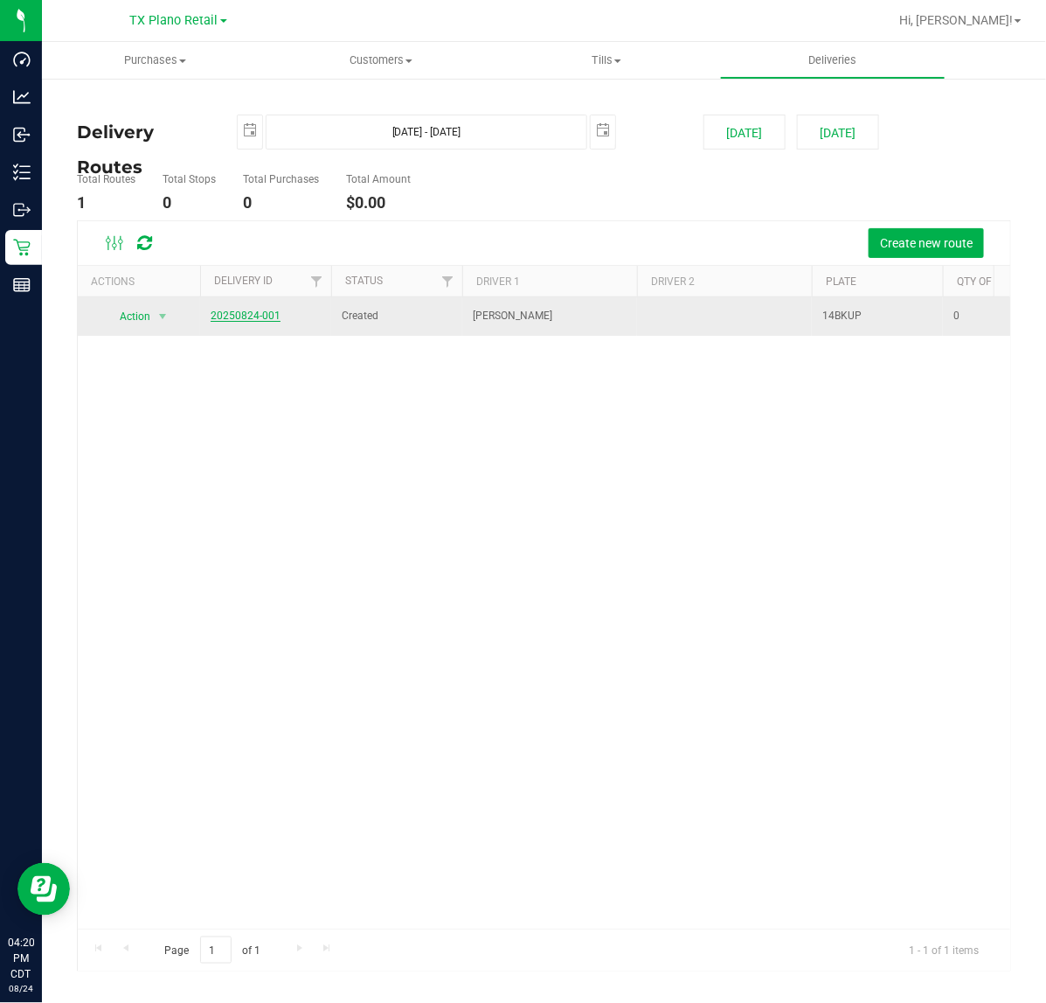
click at [254, 315] on link "20250824-001" at bounding box center [246, 315] width 70 height 12
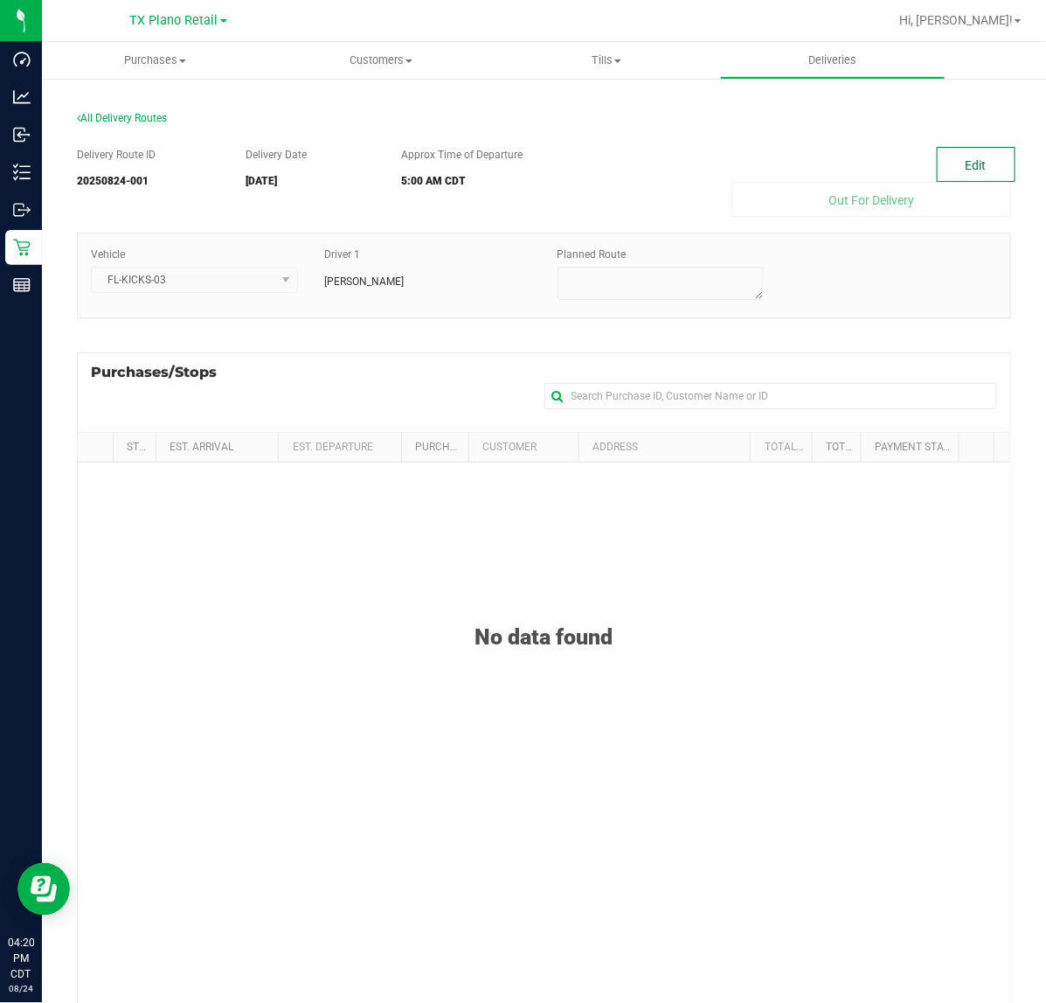
click at [977, 175] on button "Edit" at bounding box center [976, 164] width 79 height 35
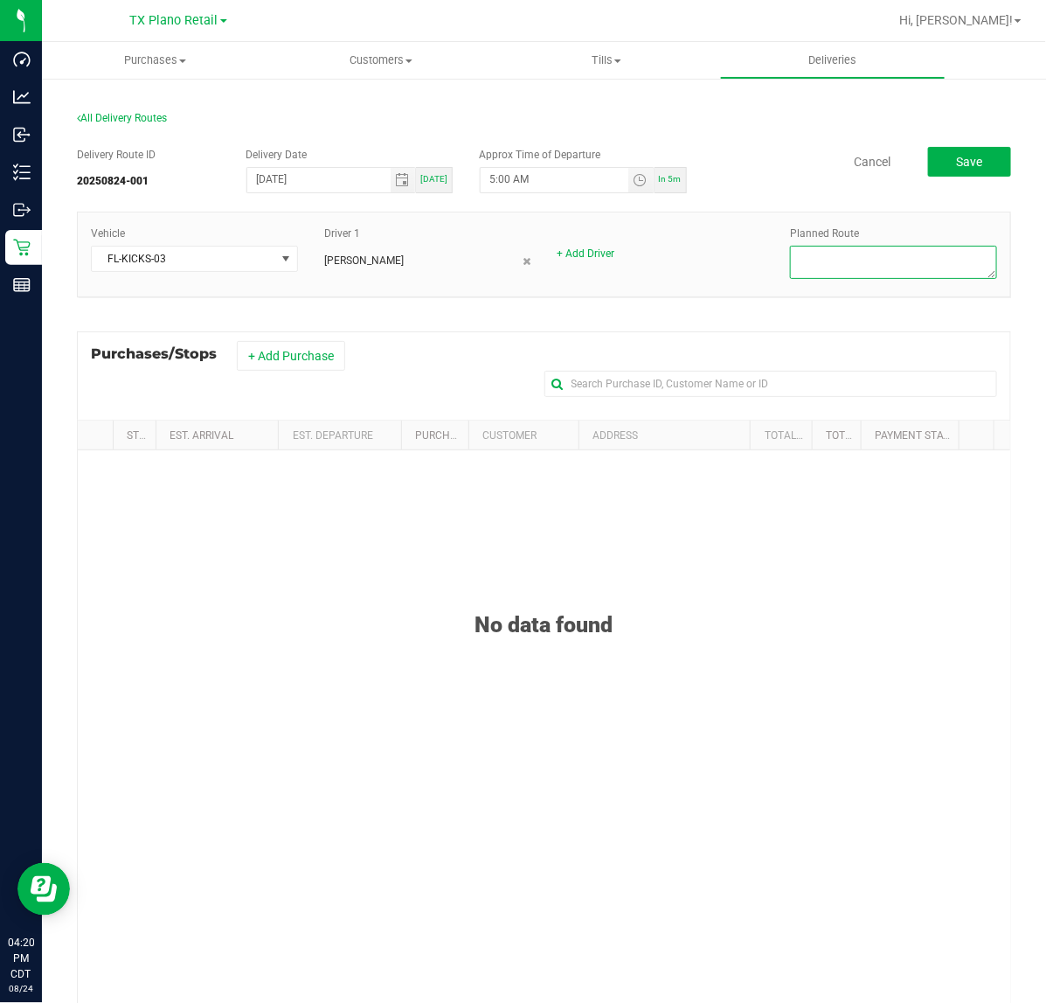
click at [791, 258] on textarea at bounding box center [893, 262] width 207 height 33
type textarea "Dallas East DEL (Plano DC)"
click at [321, 357] on button "+ Add Purchase" at bounding box center [291, 356] width 108 height 30
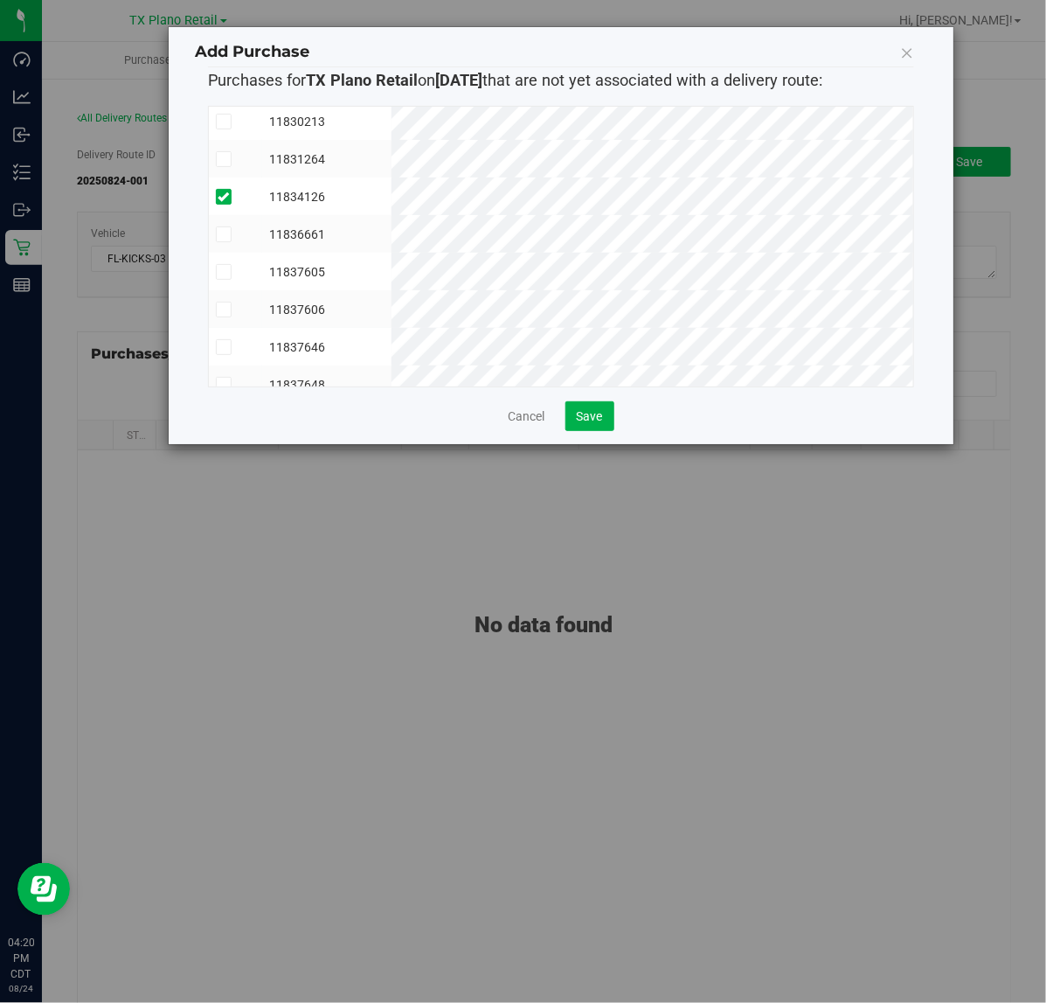
scroll to position [437, 0]
click at [574, 409] on button "Save" at bounding box center [590, 416] width 49 height 30
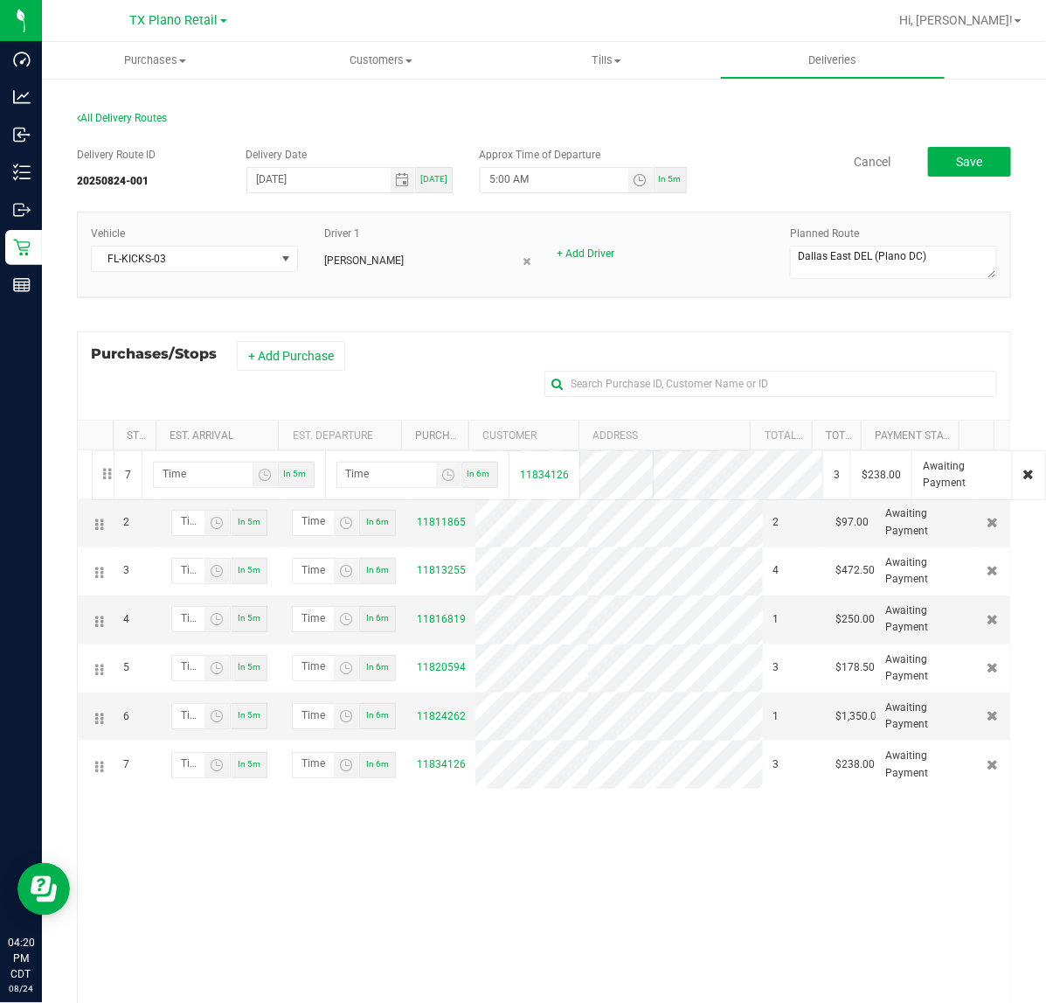
drag, startPoint x: 98, startPoint y: 765, endPoint x: 89, endPoint y: 448, distance: 316.6
click at [89, 448] on div "Stop # Est. Arrival Est. Departure Purchase ID Customer Address Total Order Lin…" at bounding box center [544, 772] width 935 height 705
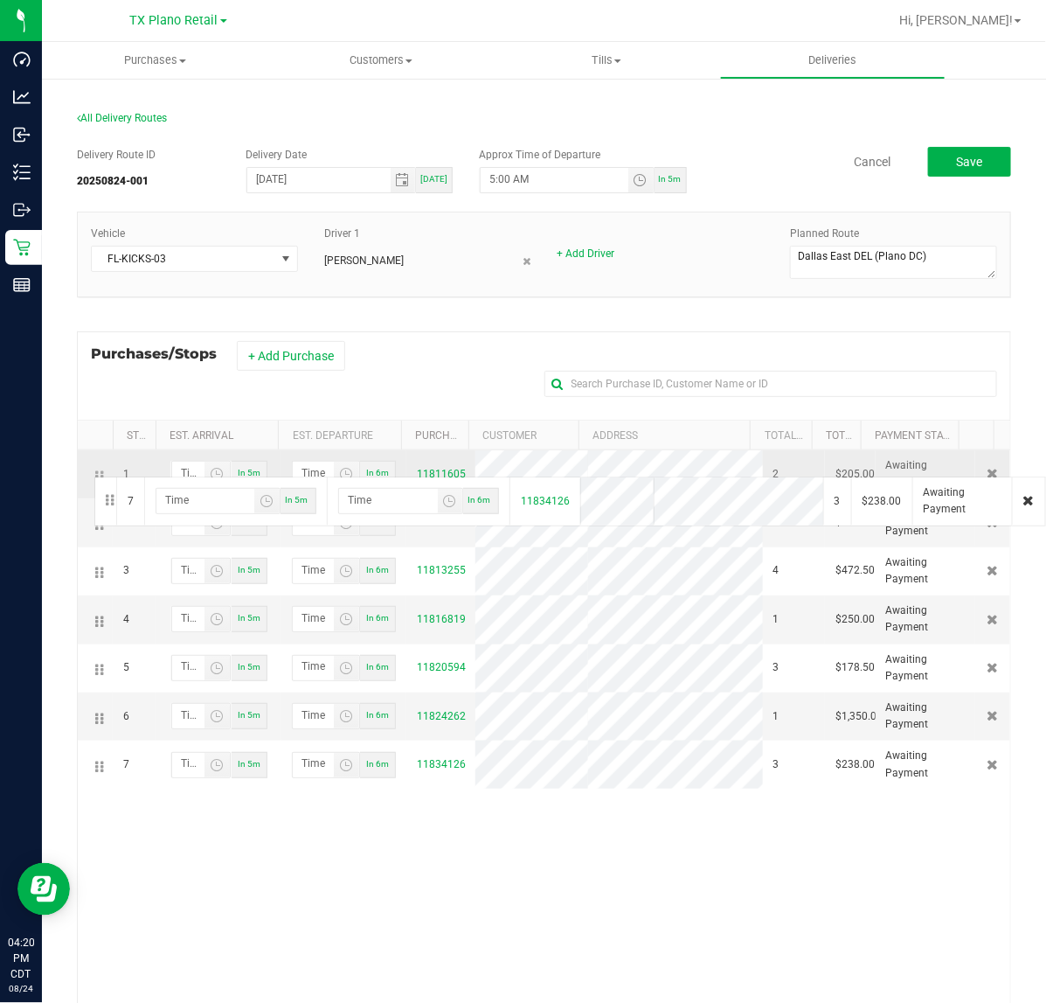
drag, startPoint x: 98, startPoint y: 768, endPoint x: 92, endPoint y: 475, distance: 292.9
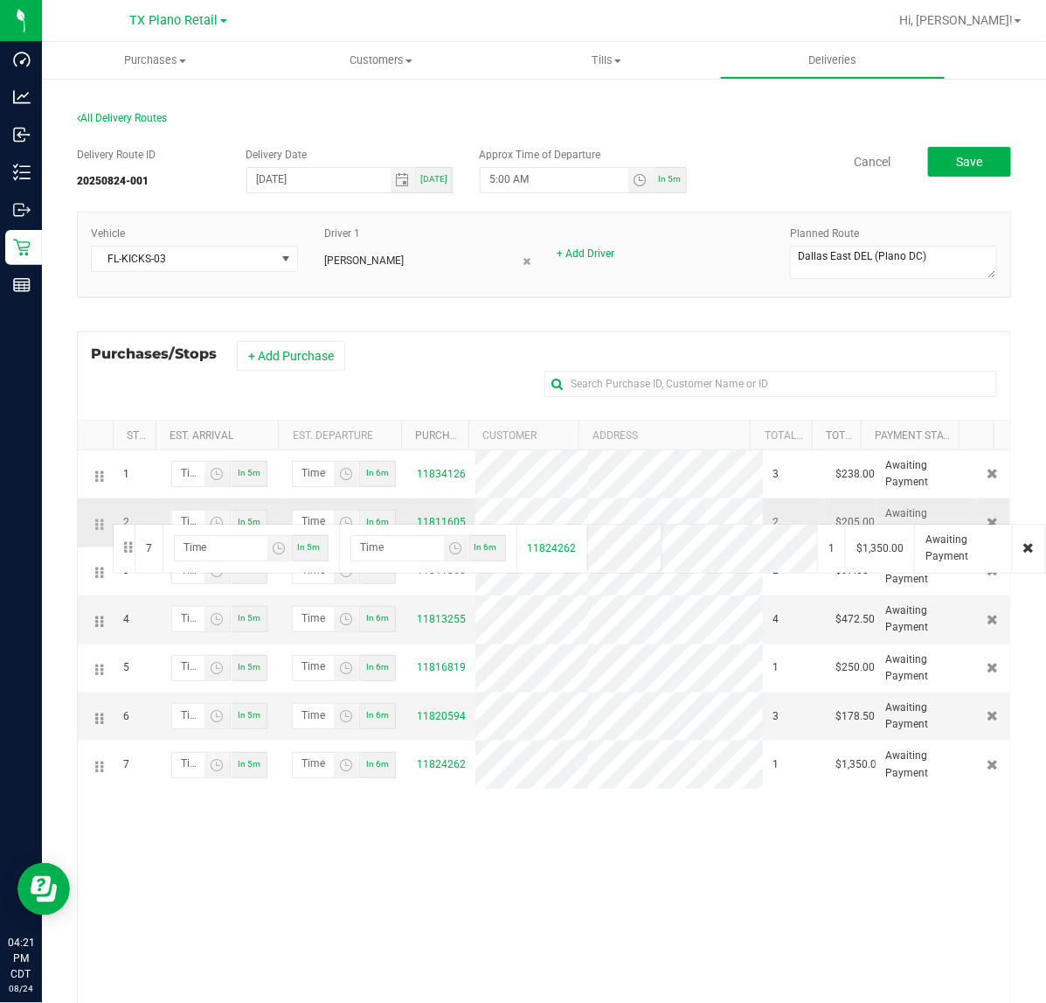
drag, startPoint x: 101, startPoint y: 768, endPoint x: 110, endPoint y: 522, distance: 245.9
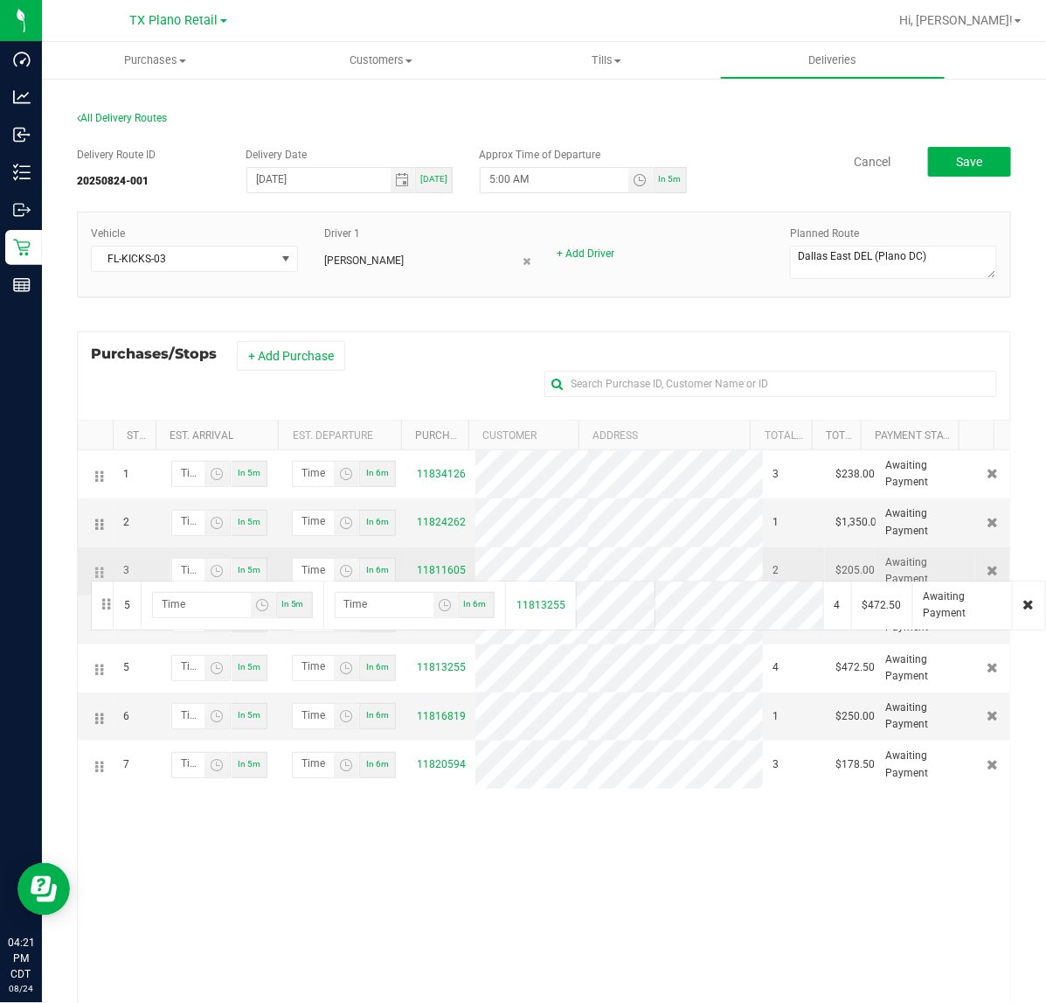
drag, startPoint x: 97, startPoint y: 676, endPoint x: 88, endPoint y: 579, distance: 97.4
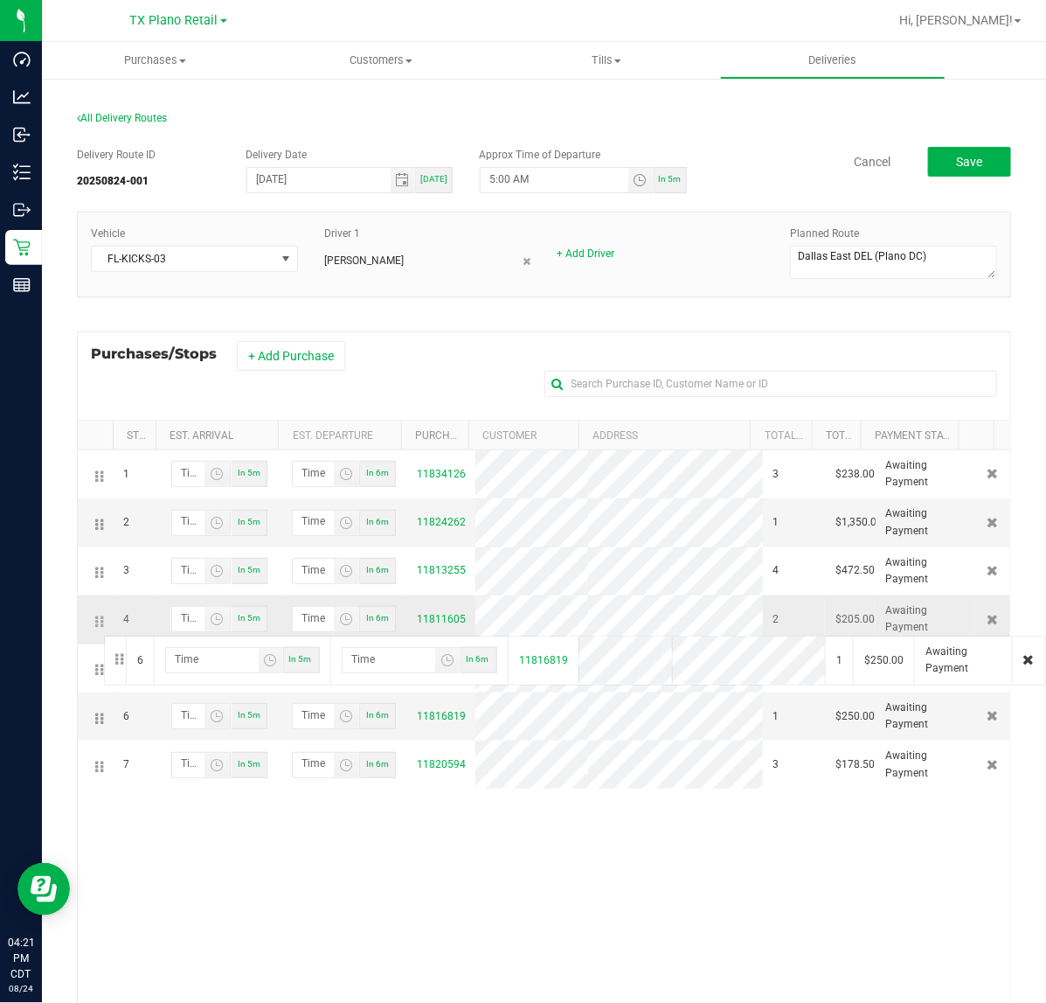
drag, startPoint x: 103, startPoint y: 724, endPoint x: 101, endPoint y: 634, distance: 90.1
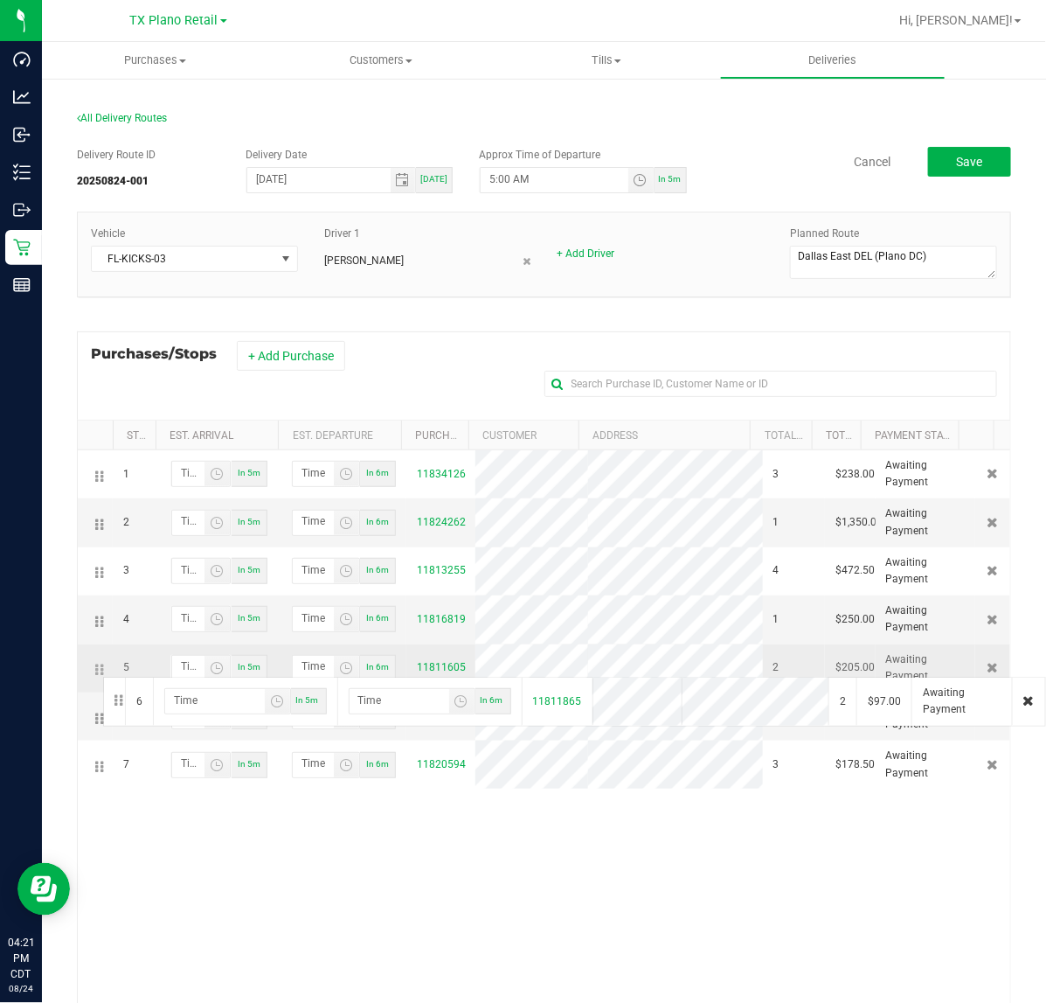
drag, startPoint x: 106, startPoint y: 722, endPoint x: 101, endPoint y: 675, distance: 47.5
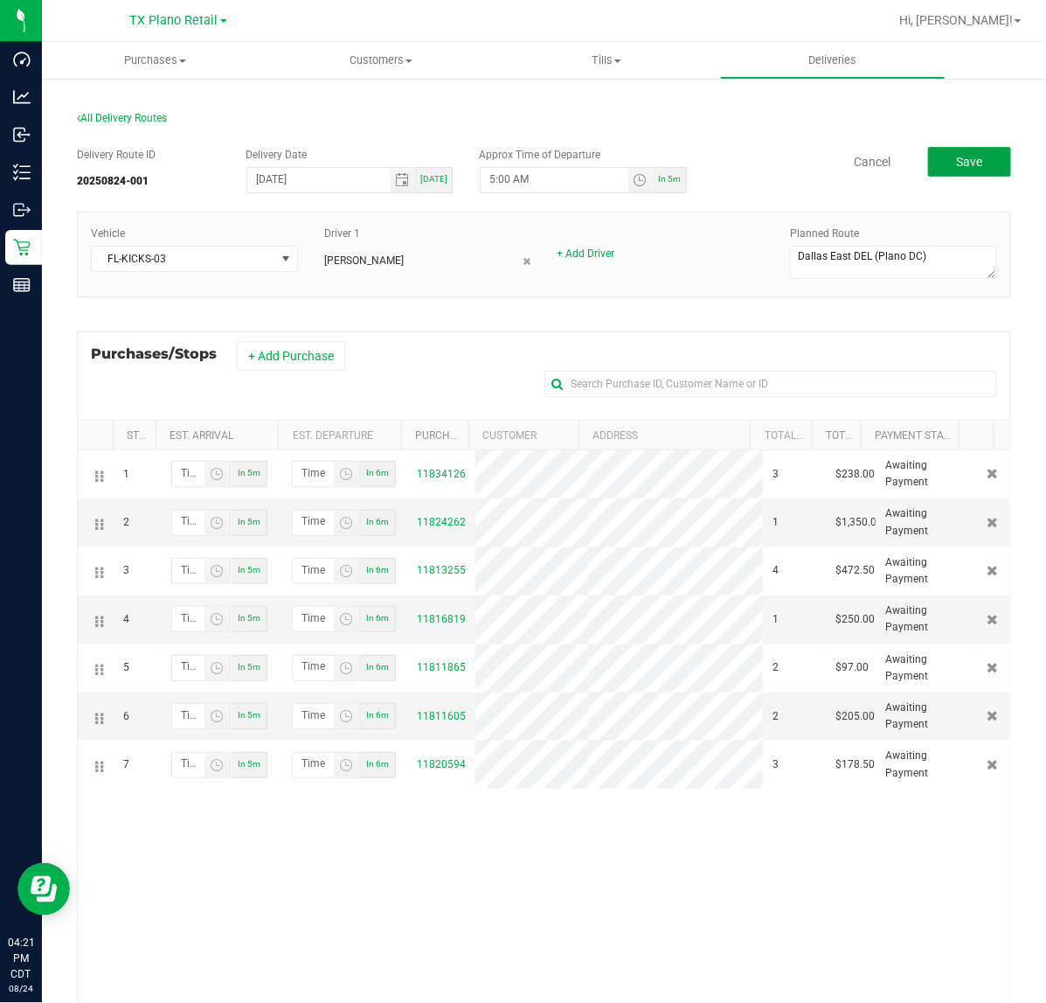
click at [968, 166] on button "Save" at bounding box center [969, 162] width 83 height 30
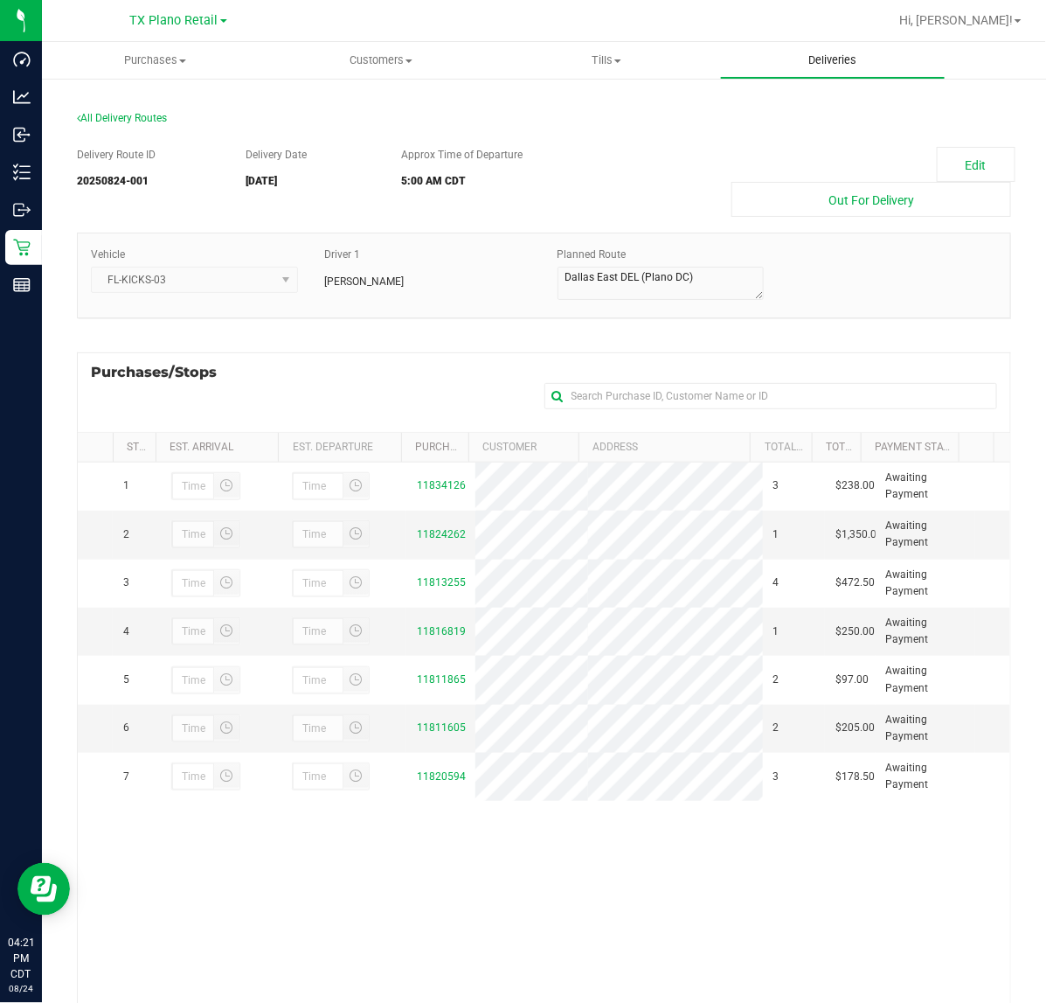
click at [854, 59] on span "Deliveries" at bounding box center [832, 60] width 95 height 16
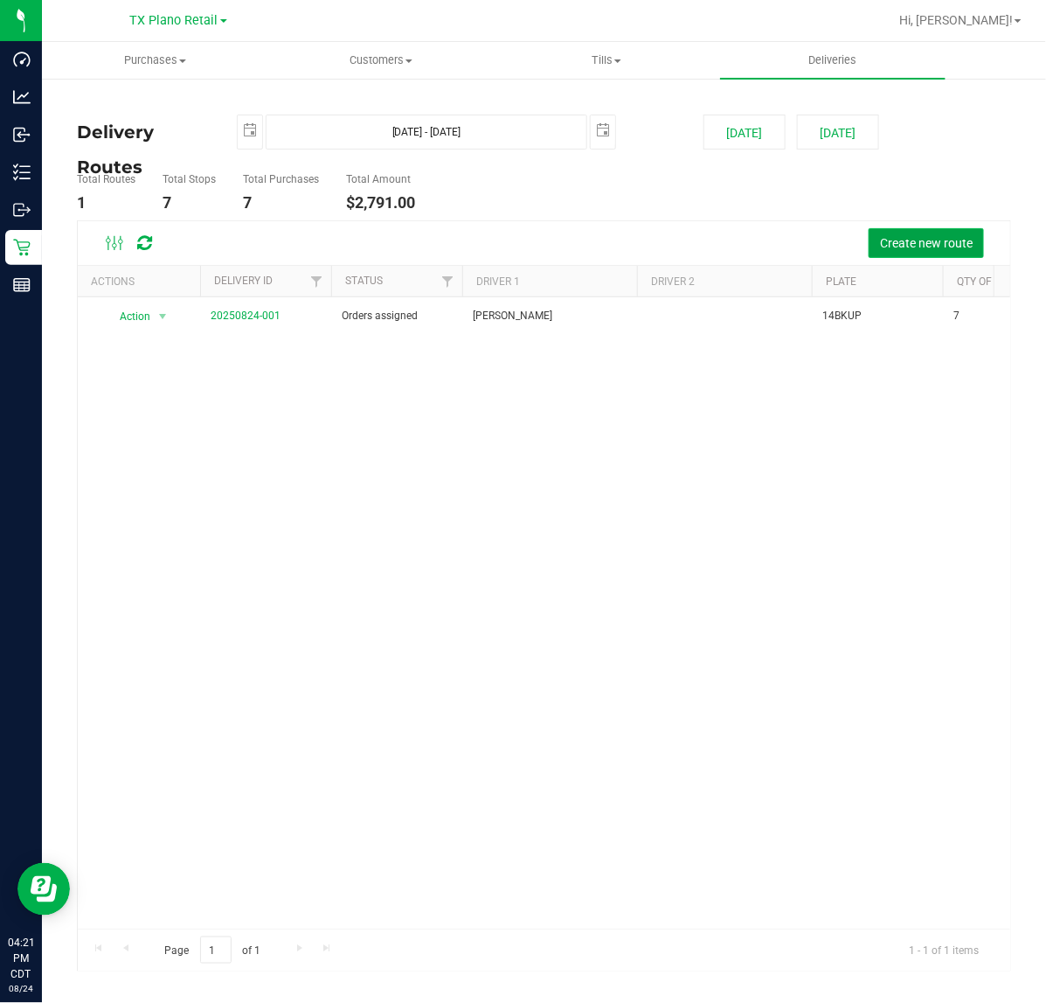
click at [901, 249] on span "Create new route" at bounding box center [926, 243] width 93 height 14
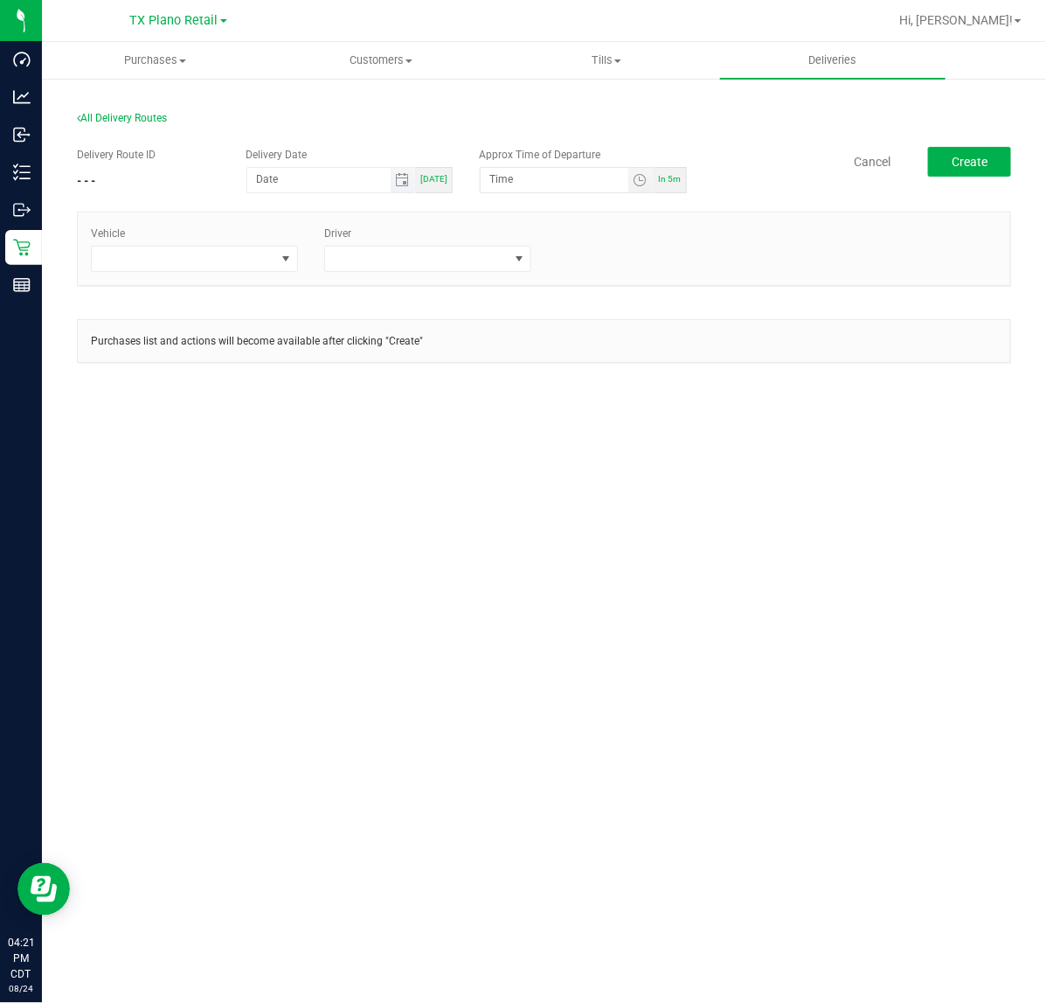
click at [403, 188] on span "Toggle calendar" at bounding box center [403, 180] width 25 height 24
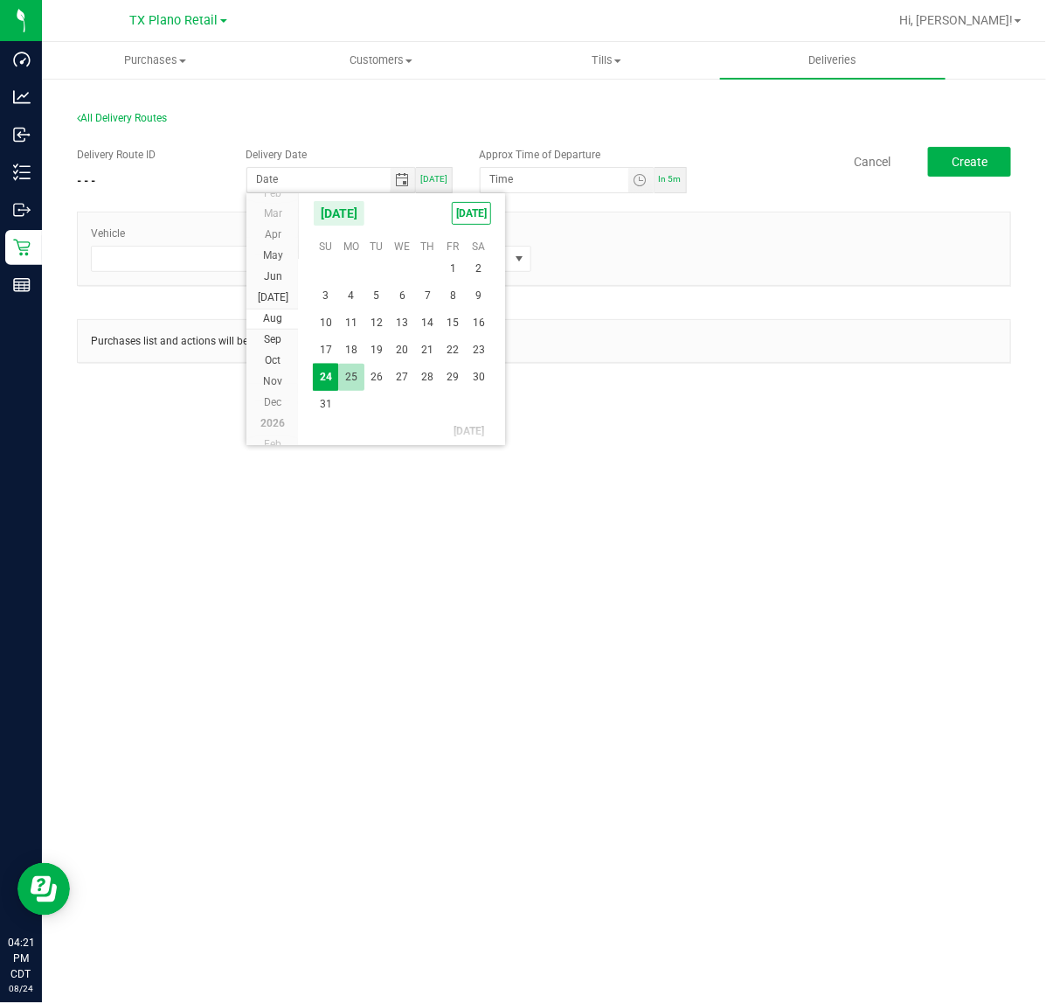
click at [354, 383] on span "25" at bounding box center [350, 377] width 25 height 27
type input "[DATE]"
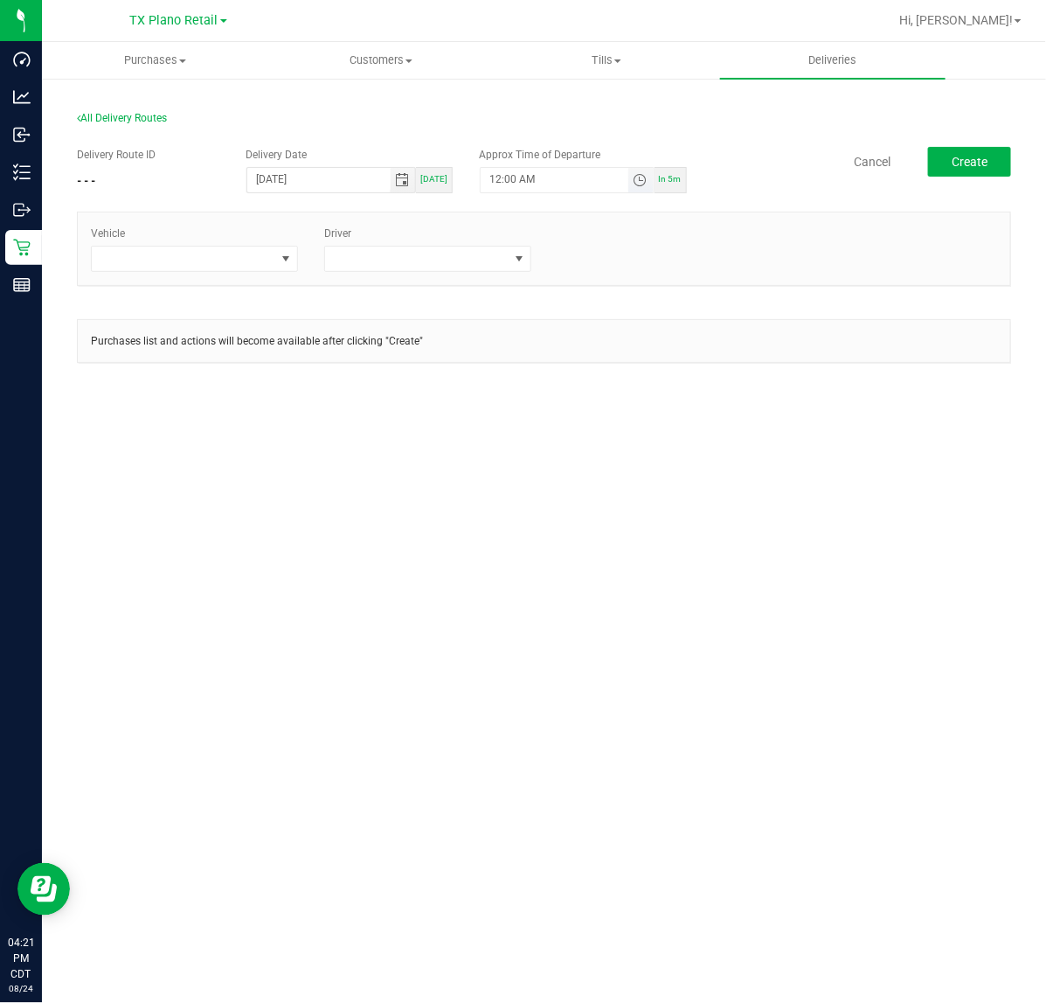
click at [640, 181] on span "Toggle time list" at bounding box center [640, 180] width 14 height 14
click at [606, 532] on button "Set" at bounding box center [608, 521] width 66 height 38
type input "5:00 AM"
click at [289, 267] on span at bounding box center [286, 259] width 22 height 24
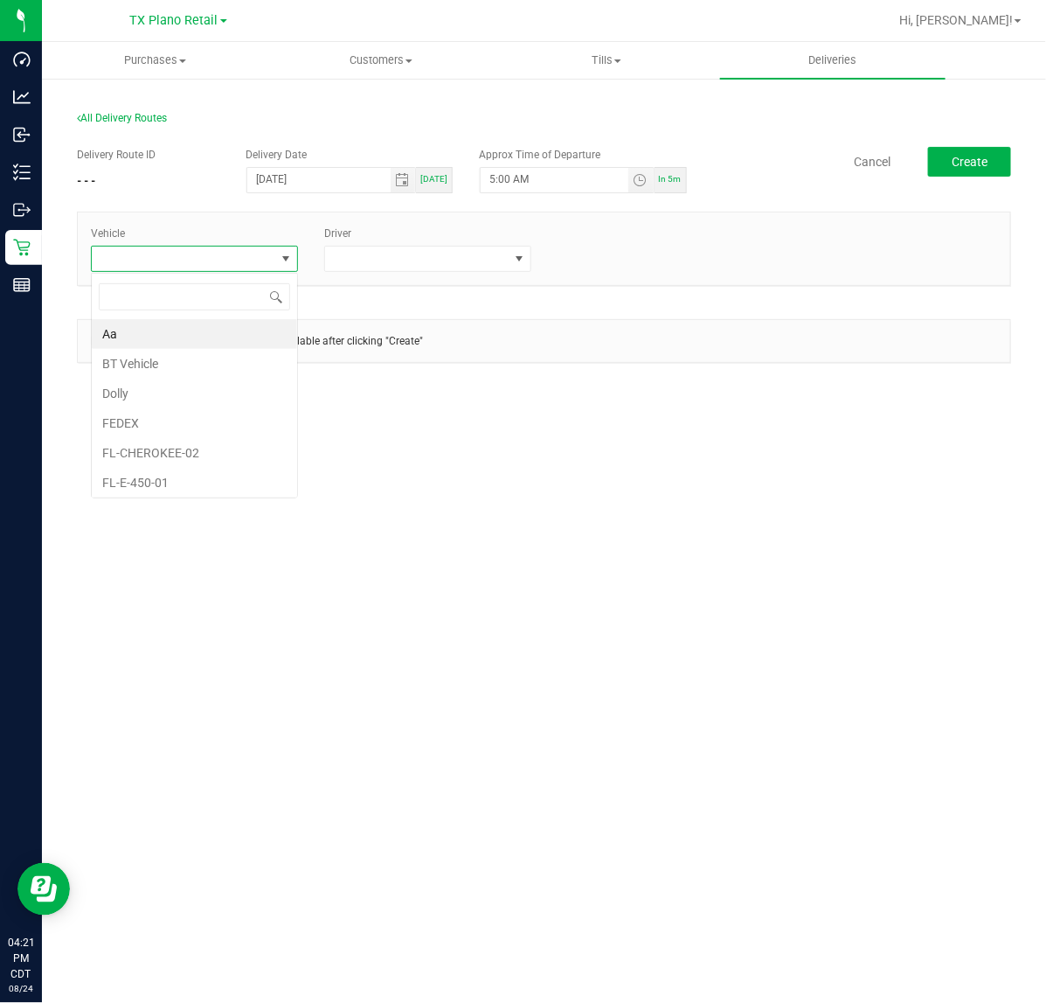
scroll to position [27, 207]
type input "kic"
click at [199, 370] on li "FL-KICKS-03" at bounding box center [194, 364] width 205 height 30
click at [433, 267] on span at bounding box center [417, 259] width 184 height 24
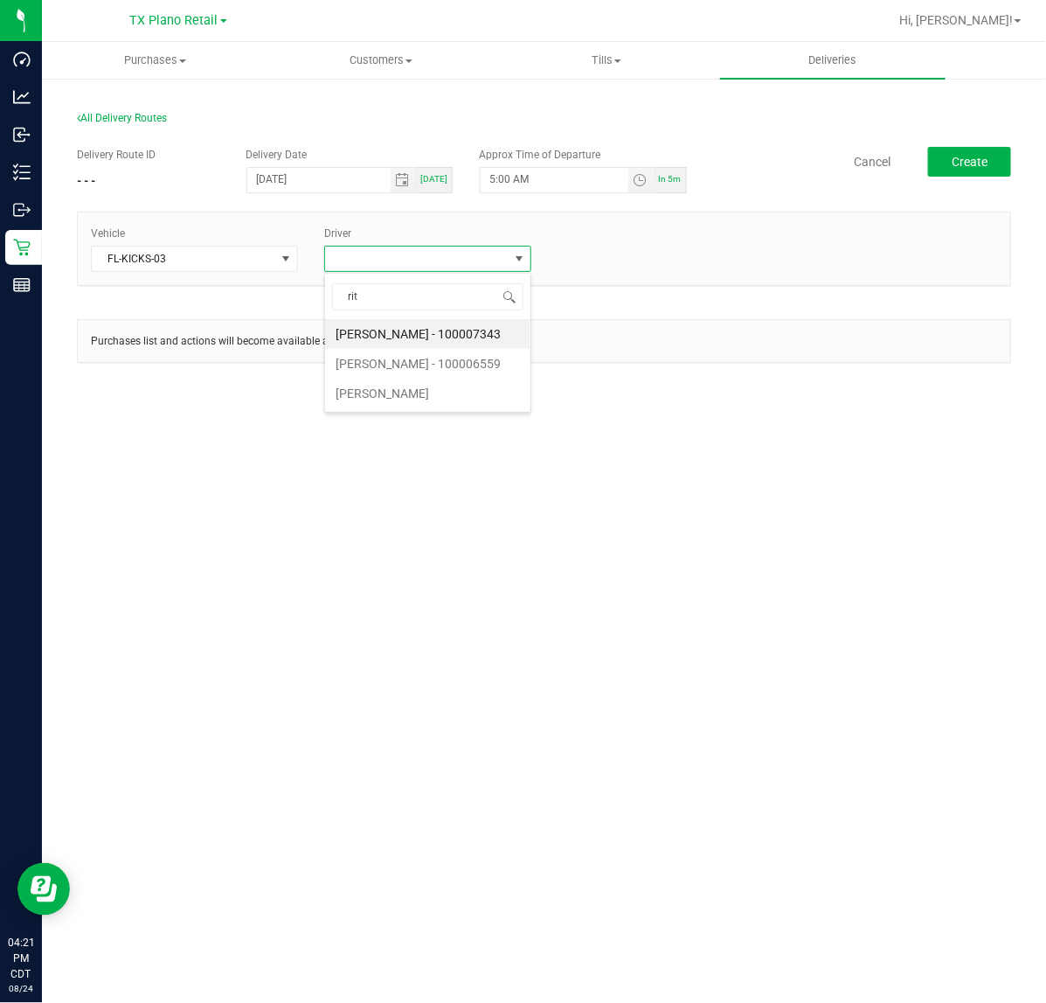
type input "ritz"
click at [428, 329] on li "Richard Ritz" at bounding box center [427, 334] width 205 height 30
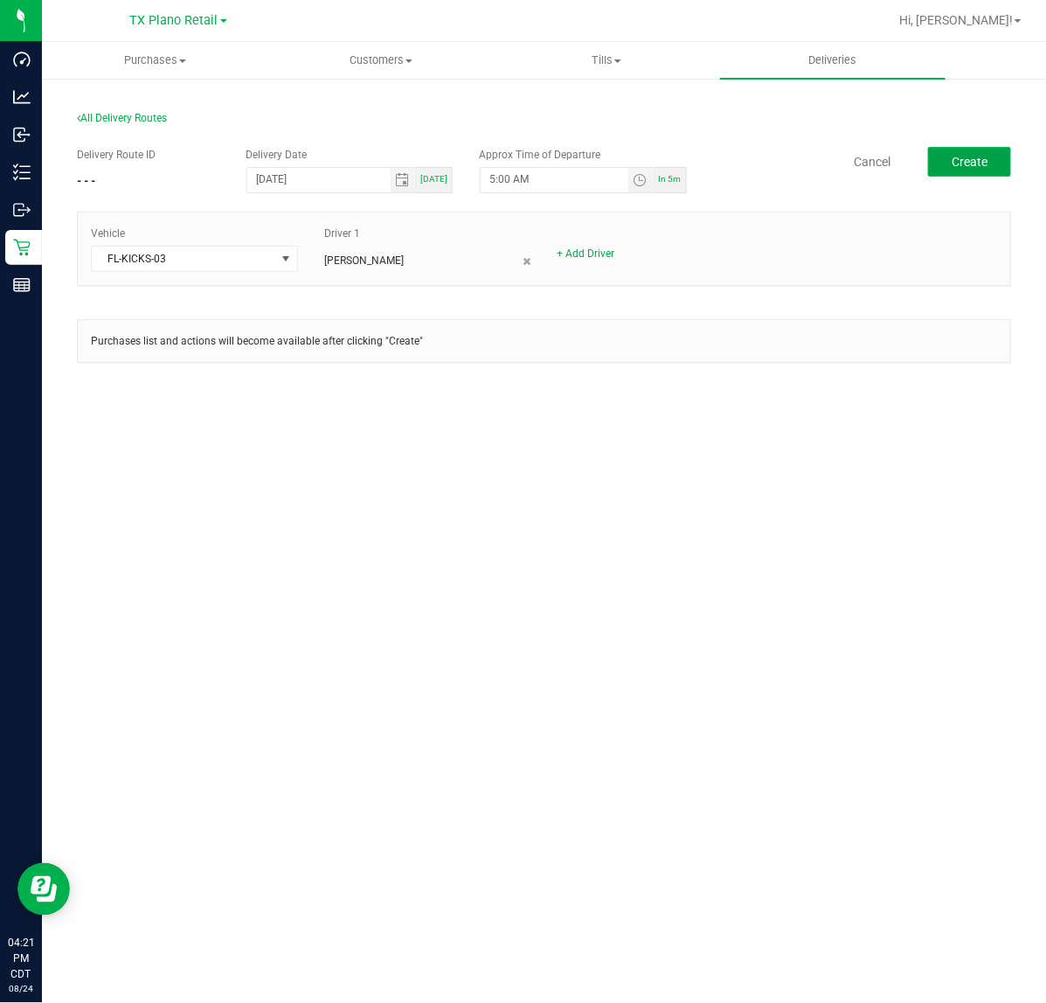
click at [1001, 168] on button "Create" at bounding box center [969, 162] width 83 height 30
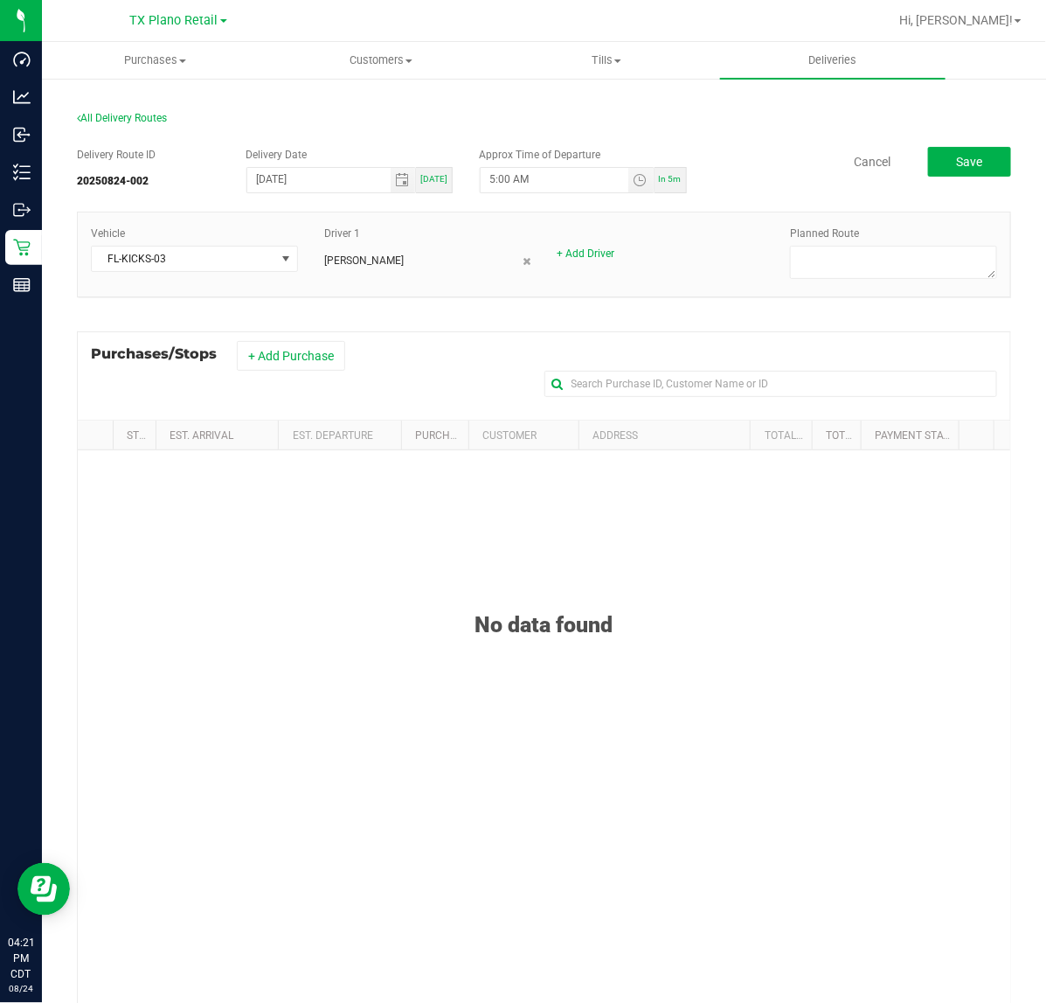
click at [947, 245] on div "Planned Route" at bounding box center [893, 255] width 233 height 58
click at [925, 263] on textarea at bounding box center [893, 262] width 207 height 33
type textarea "Plano Retail"
click at [315, 368] on button "+ Add Purchase" at bounding box center [291, 356] width 108 height 30
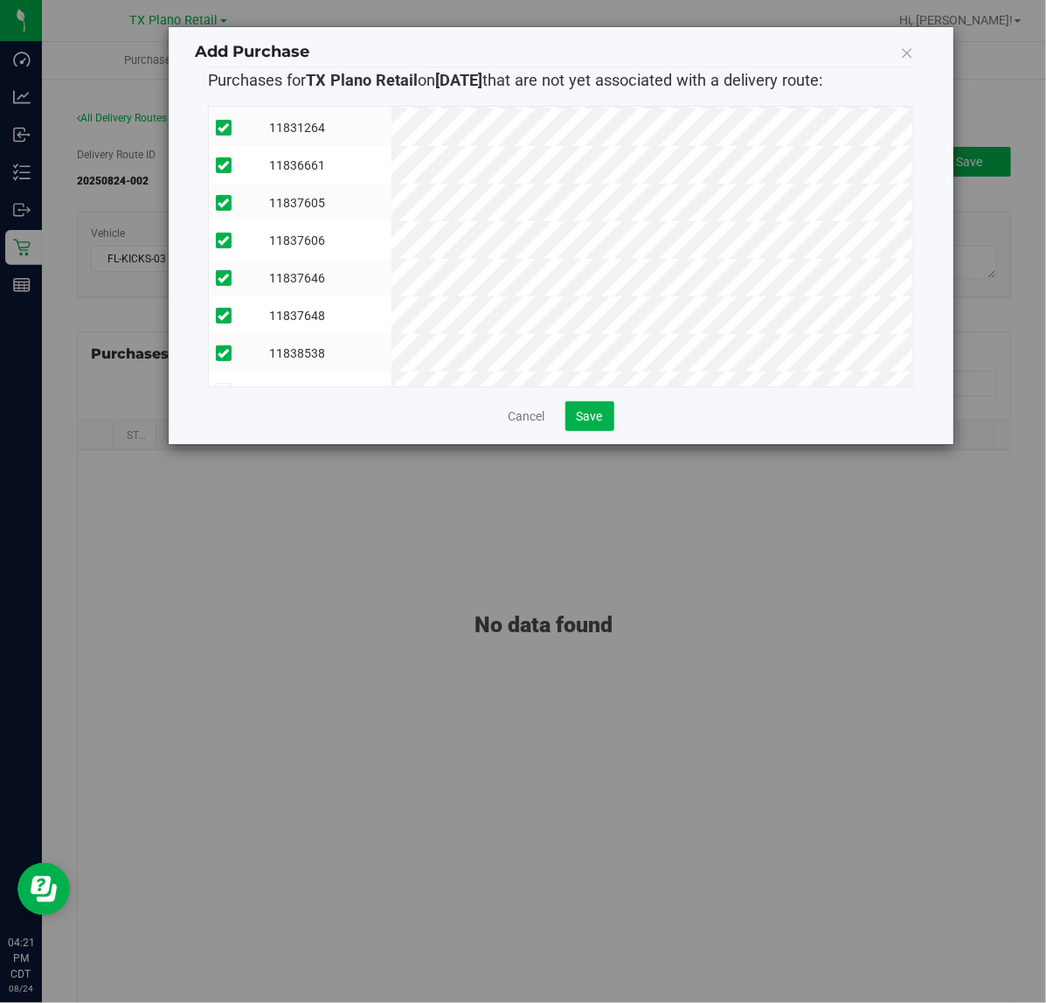
scroll to position [256, 0]
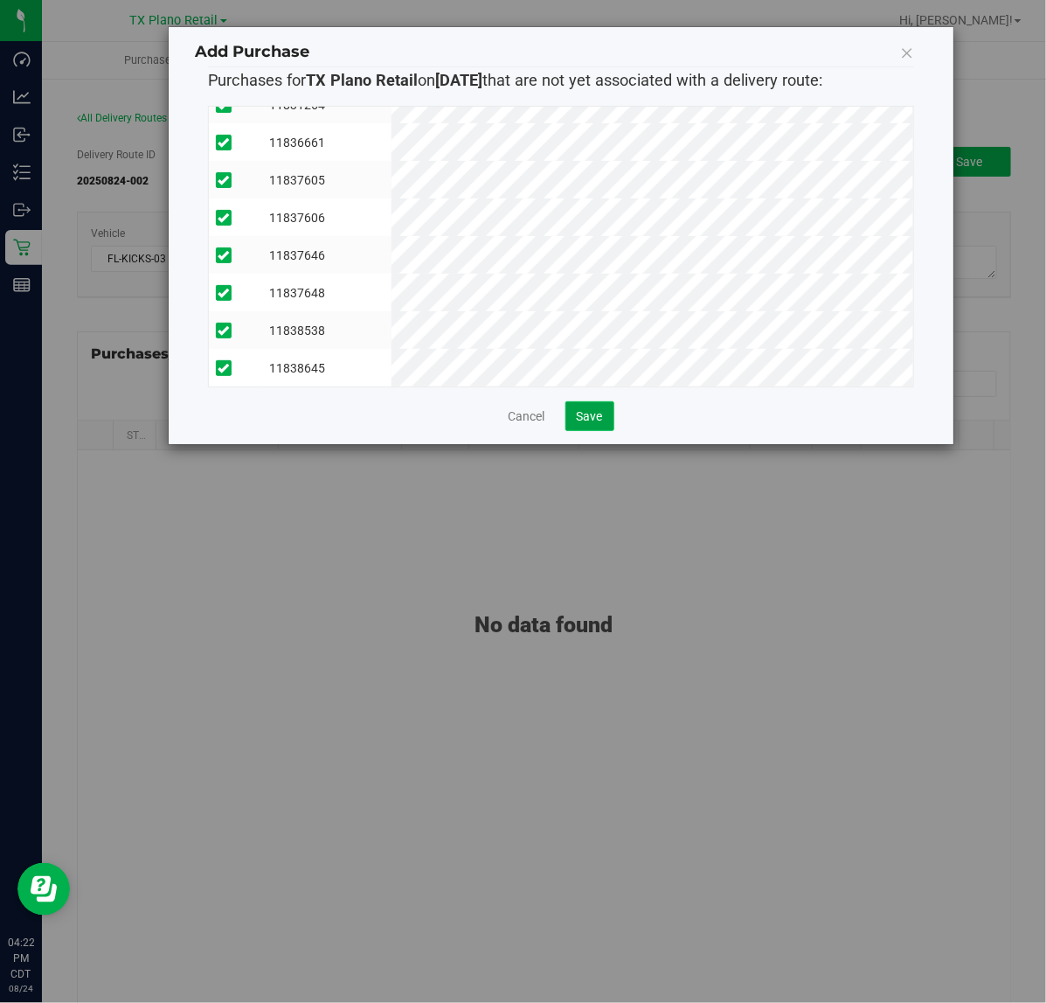
click at [599, 409] on span "Save" at bounding box center [590, 416] width 26 height 14
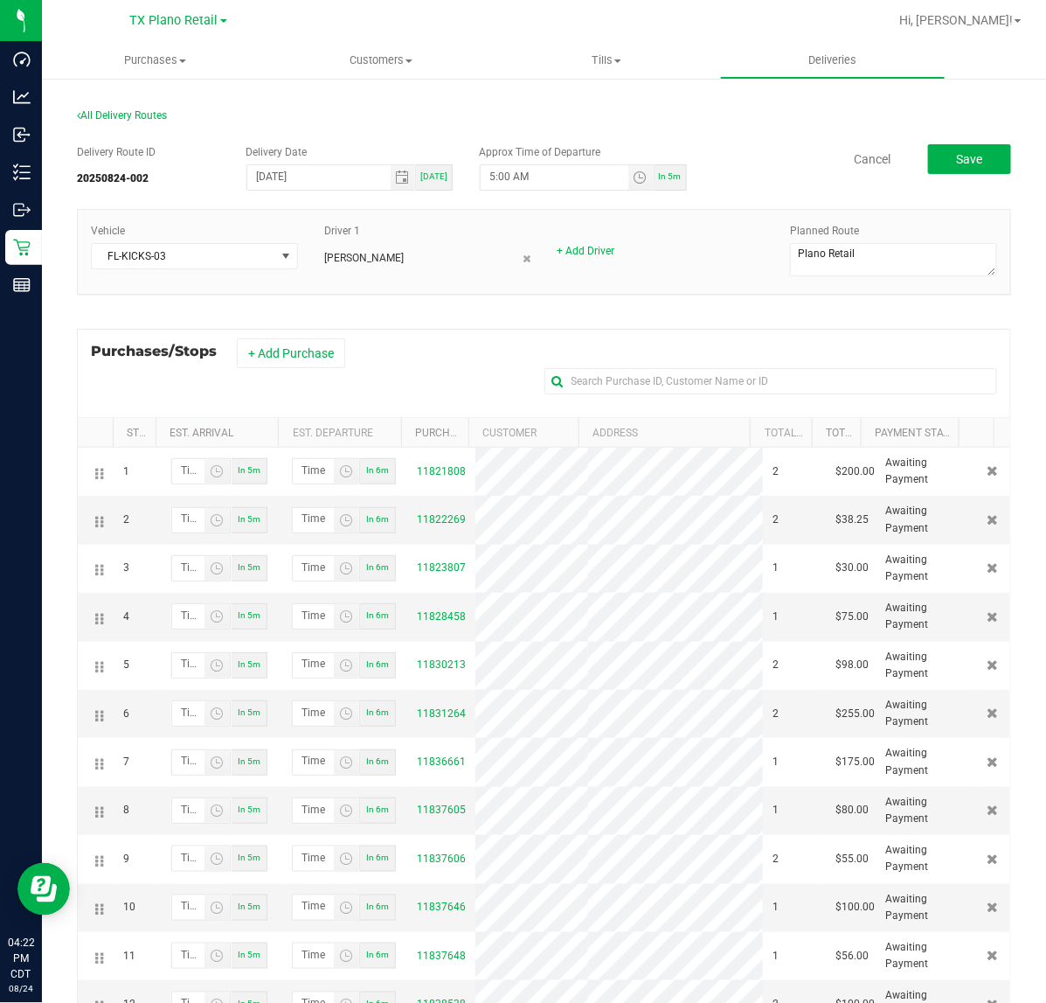
scroll to position [0, 0]
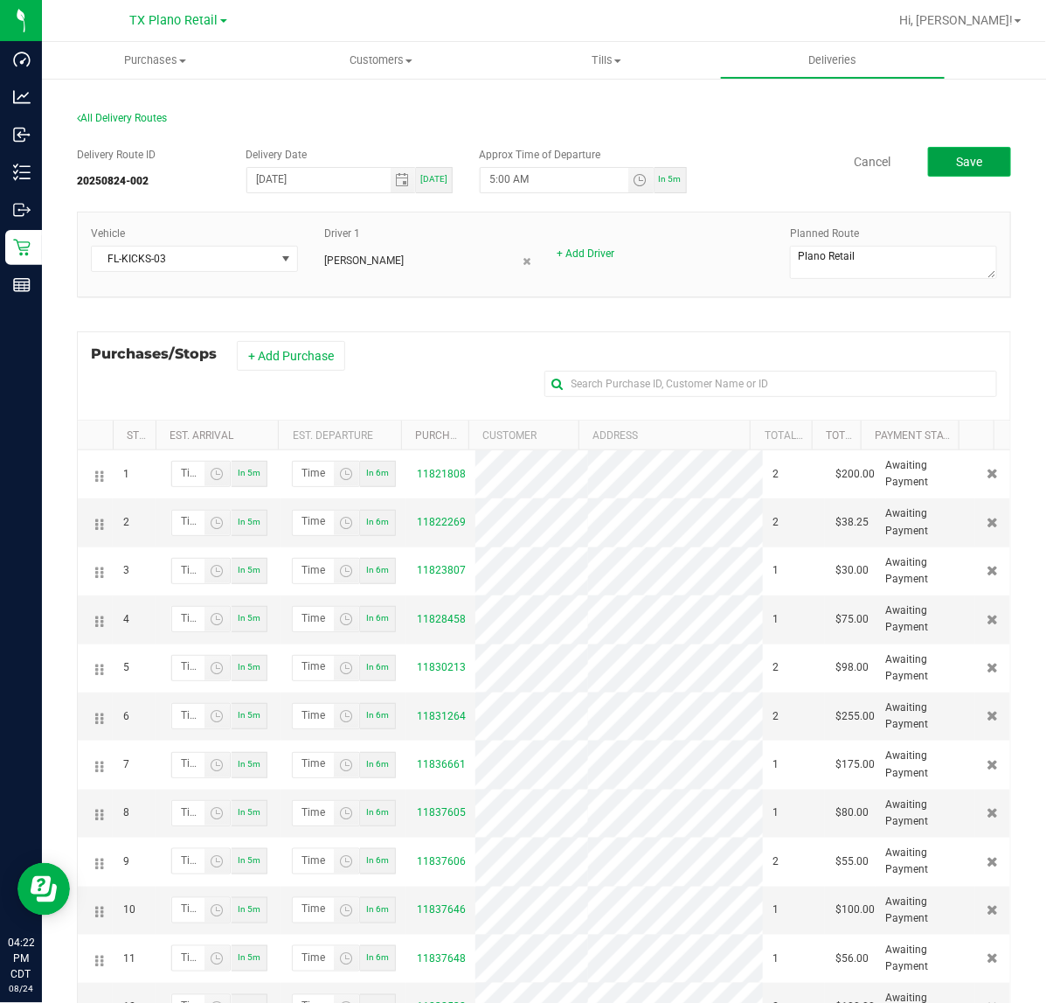
click at [942, 147] on button "Save" at bounding box center [969, 162] width 83 height 30
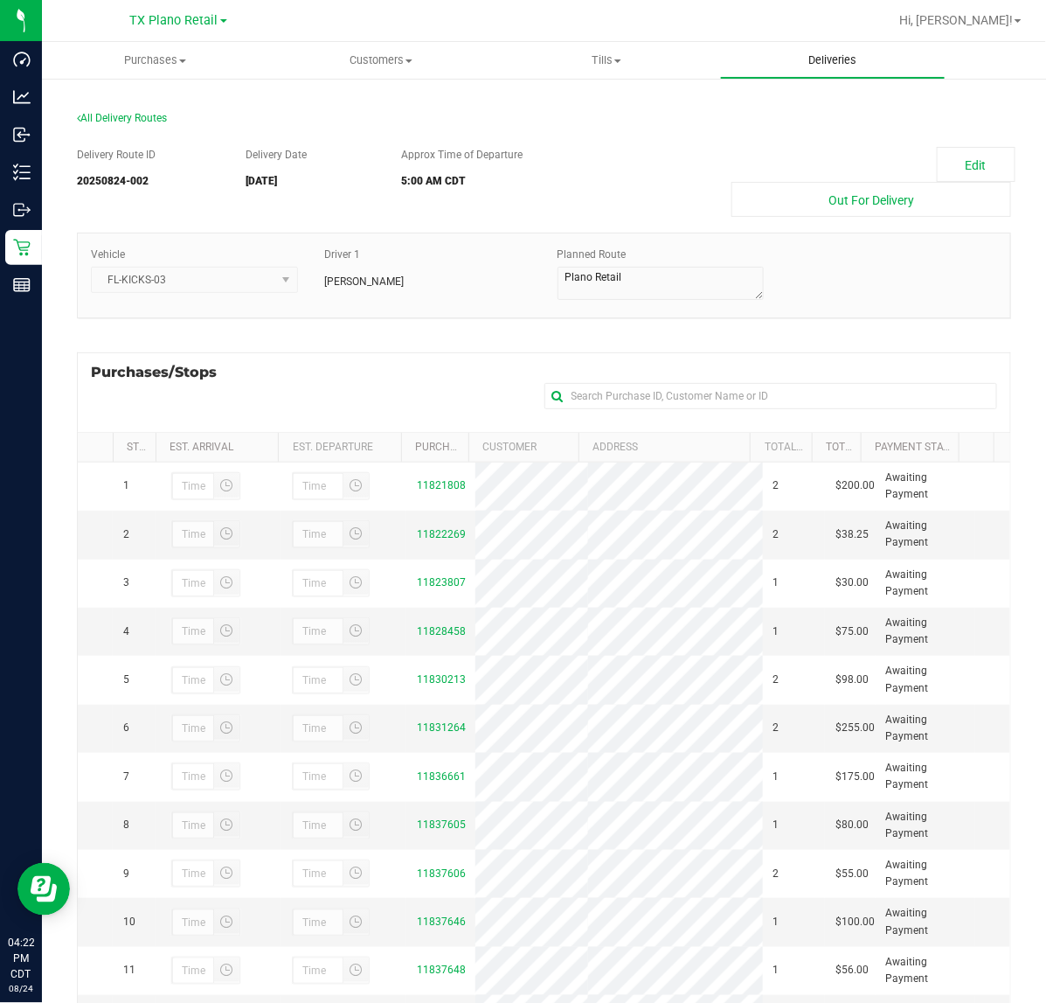
click at [857, 50] on uib-tab-heading "Deliveries" at bounding box center [833, 60] width 225 height 35
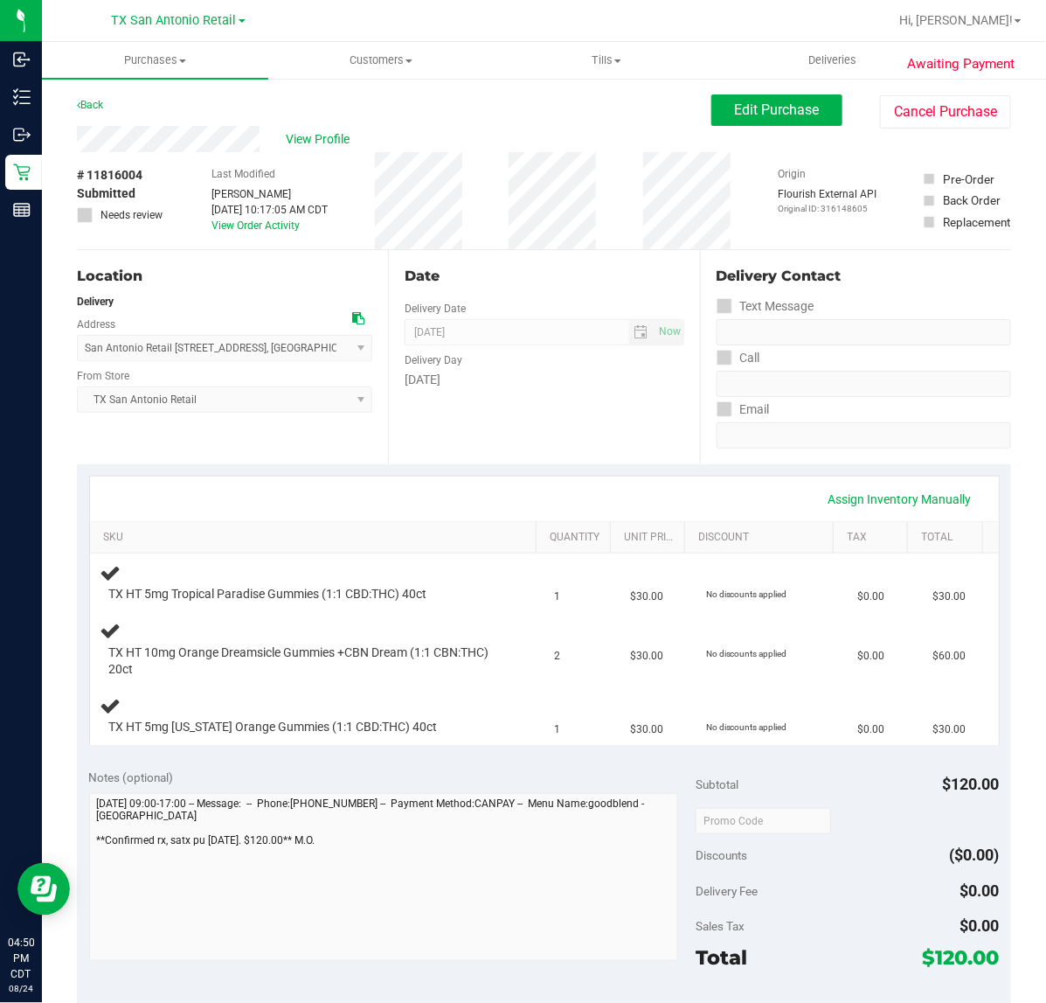
click at [522, 398] on div "Date Delivery Date [DATE] Now [DATE] 07:00 AM Now Delivery Day [DATE]" at bounding box center [543, 357] width 311 height 214
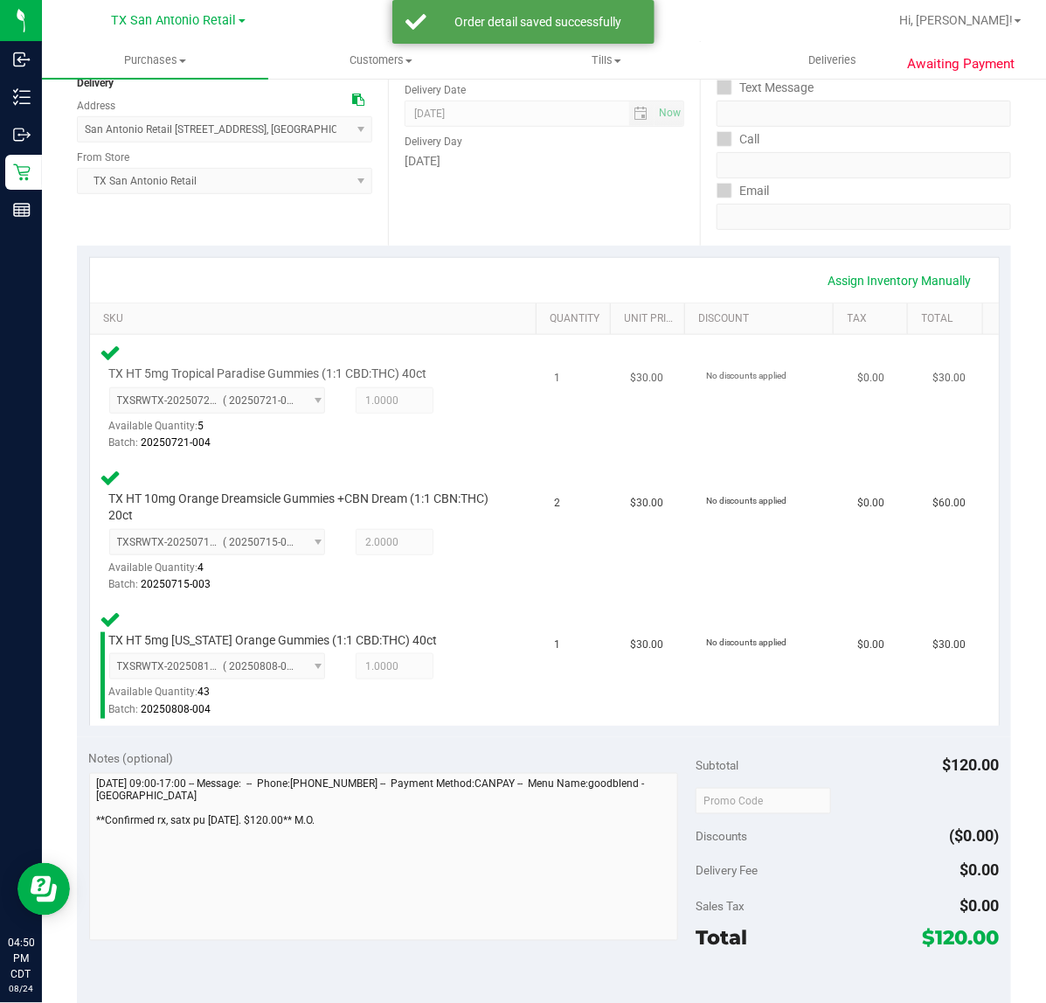
scroll to position [328, 0]
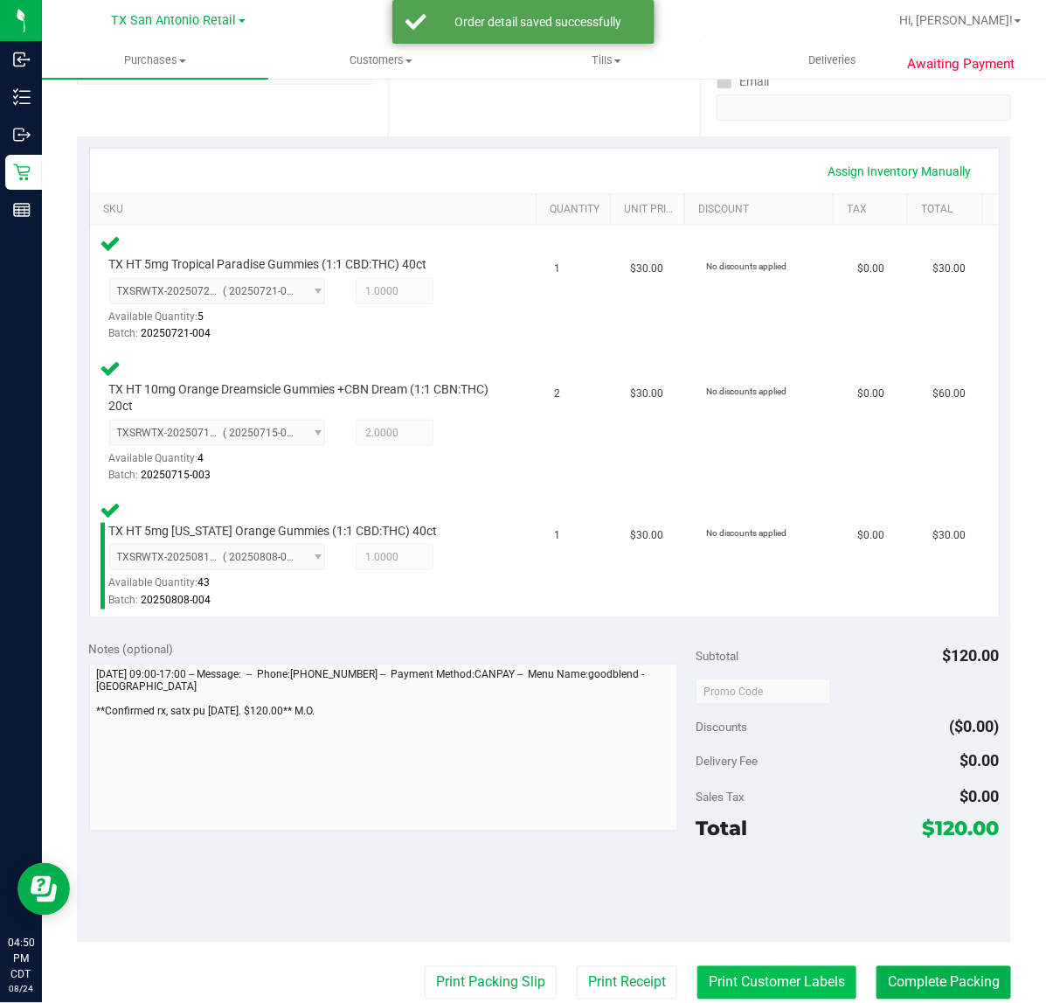
click at [783, 980] on button "Print Customer Labels" at bounding box center [777, 982] width 159 height 33
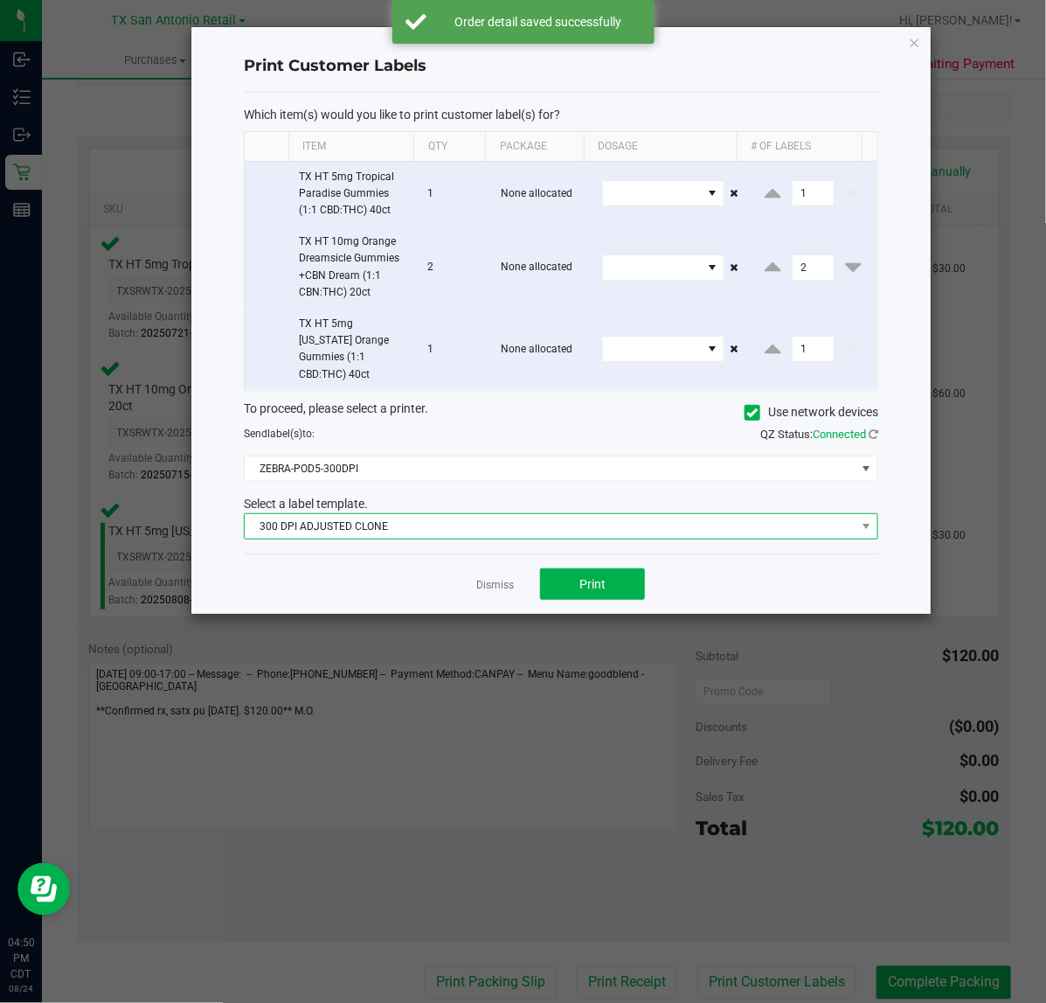
click at [518, 514] on span "300 DPI ADJUSTED CLONE" at bounding box center [550, 526] width 611 height 24
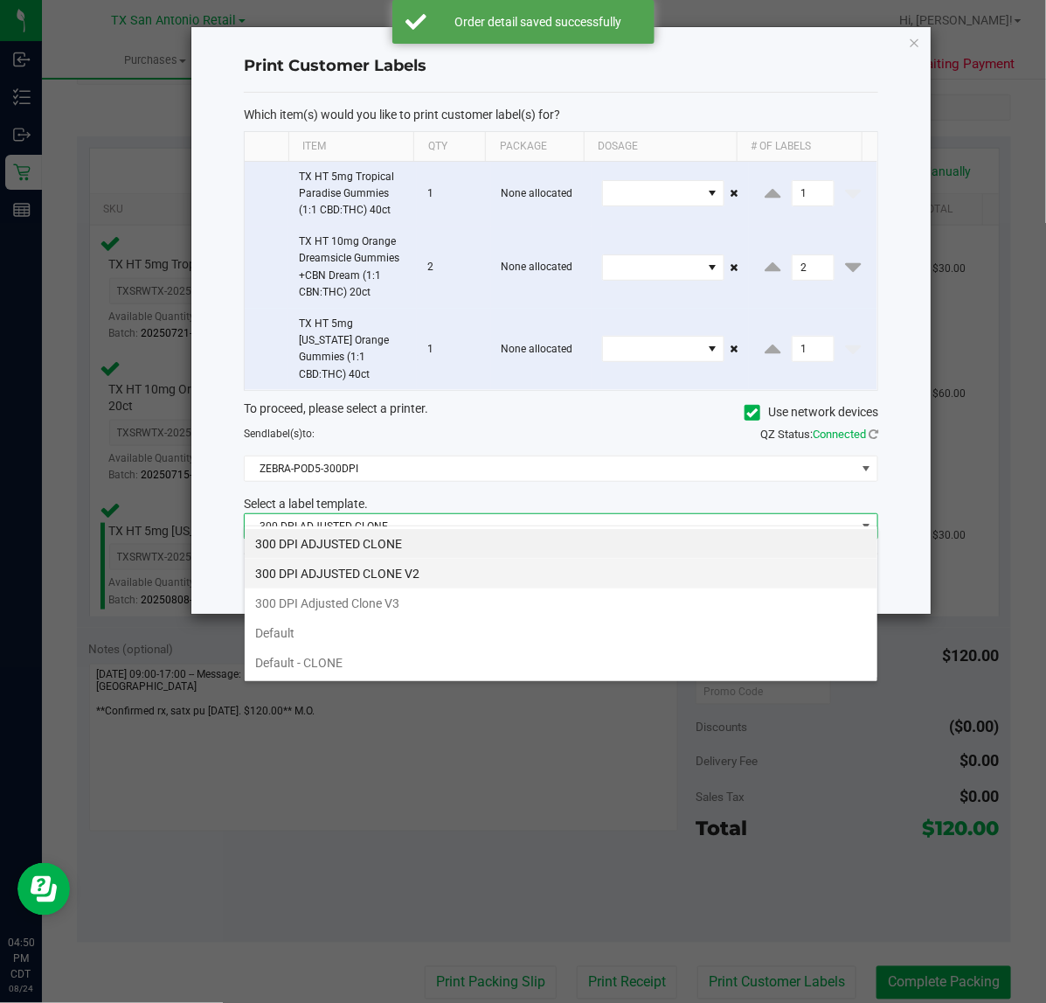
scroll to position [27, 635]
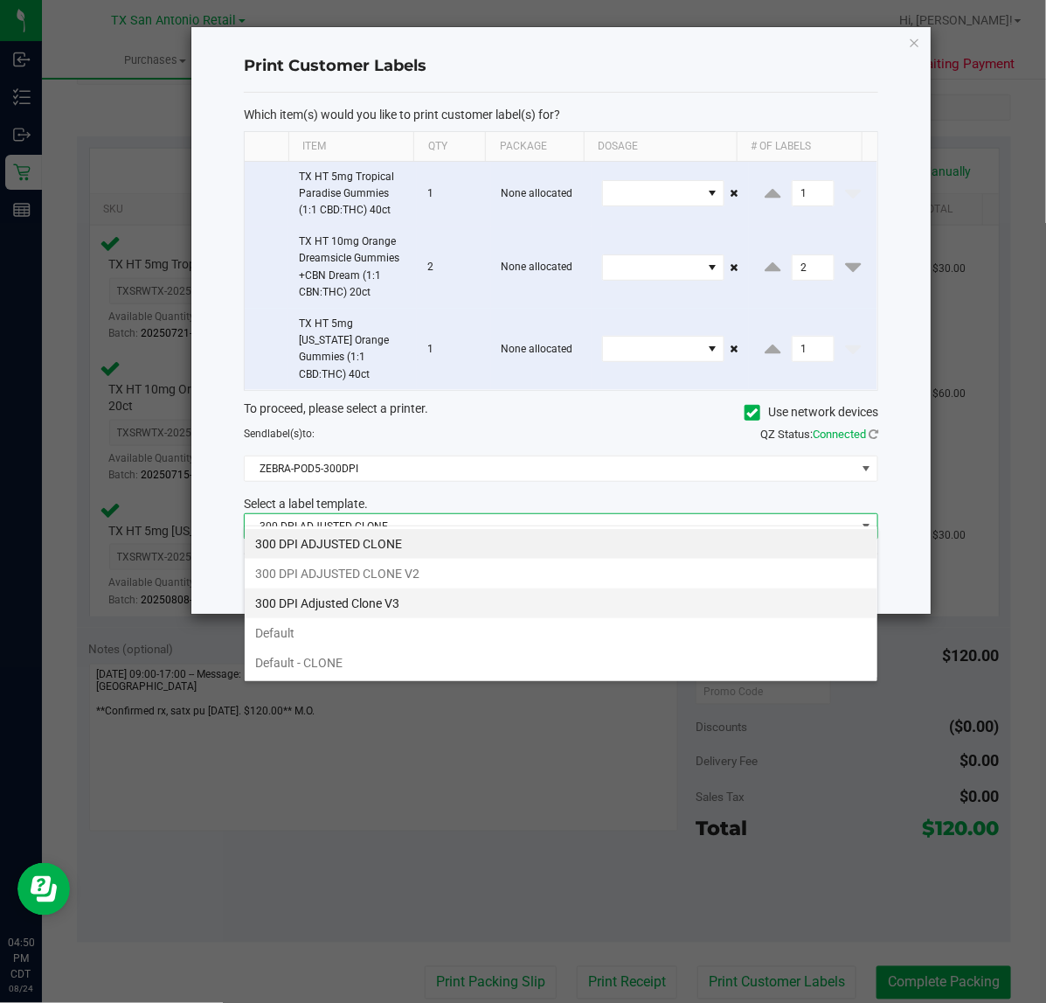
click at [483, 596] on li "300 DPI Adjusted Clone V3" at bounding box center [561, 603] width 633 height 30
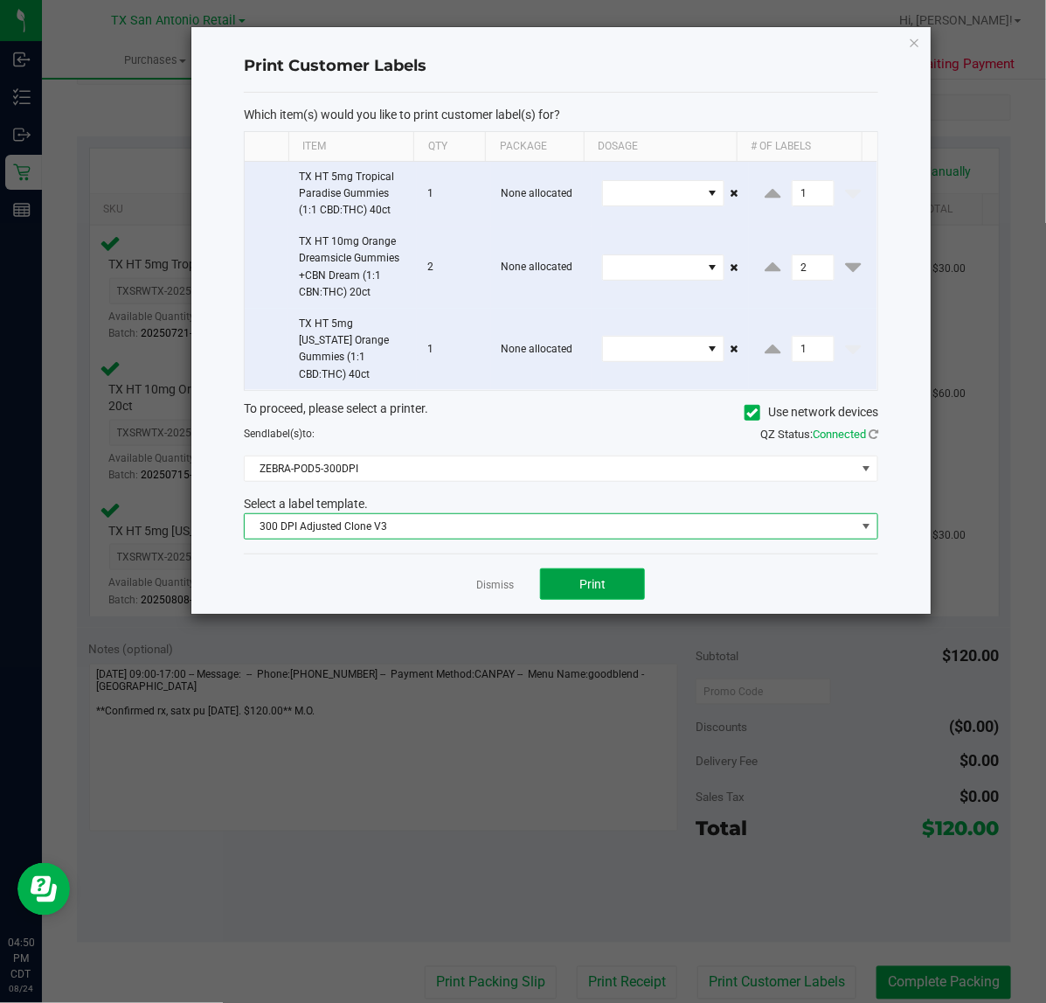
click at [566, 568] on button "Print" at bounding box center [592, 583] width 105 height 31
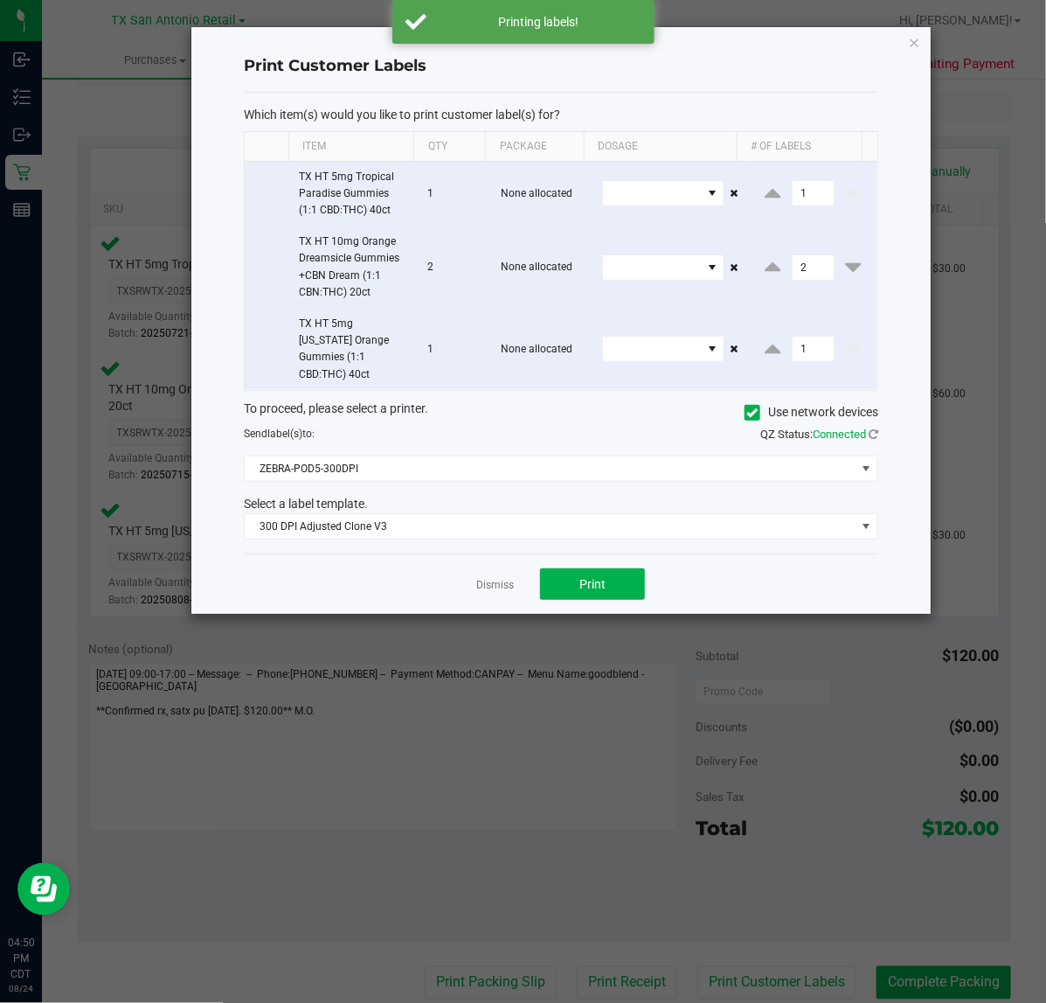
drag, startPoint x: 505, startPoint y: 569, endPoint x: 619, endPoint y: 762, distance: 224.2
click at [509, 578] on link "Dismiss" at bounding box center [495, 585] width 38 height 15
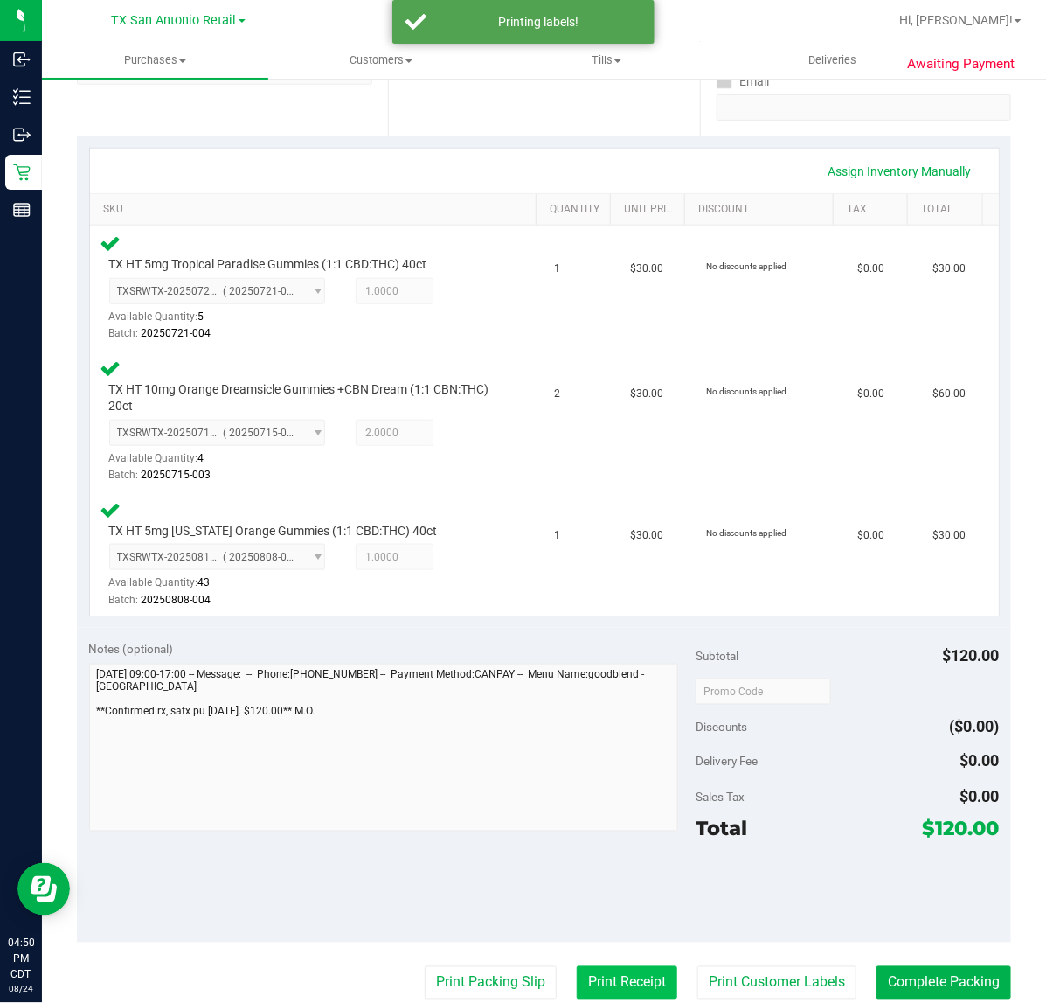
click at [627, 972] on button "Print Receipt" at bounding box center [627, 982] width 101 height 33
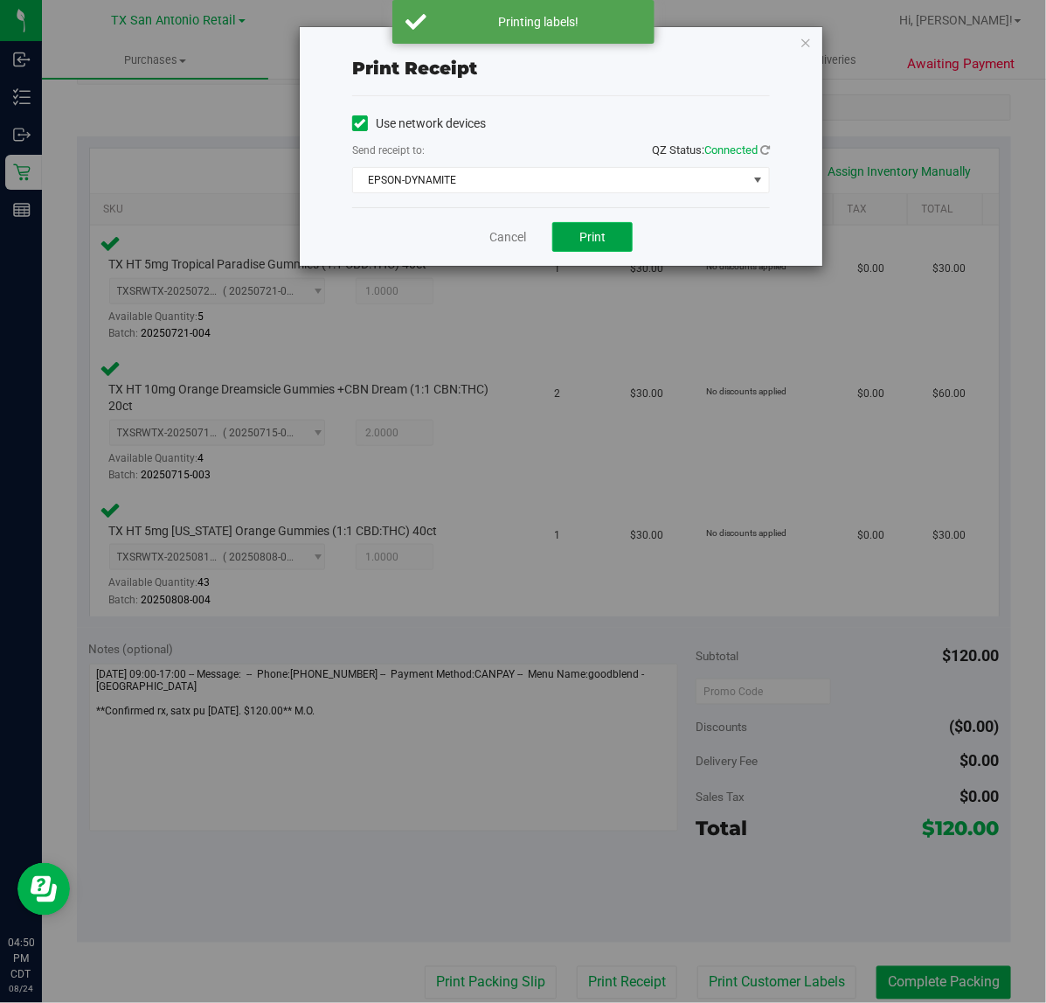
click at [592, 239] on span "Print" at bounding box center [593, 237] width 26 height 14
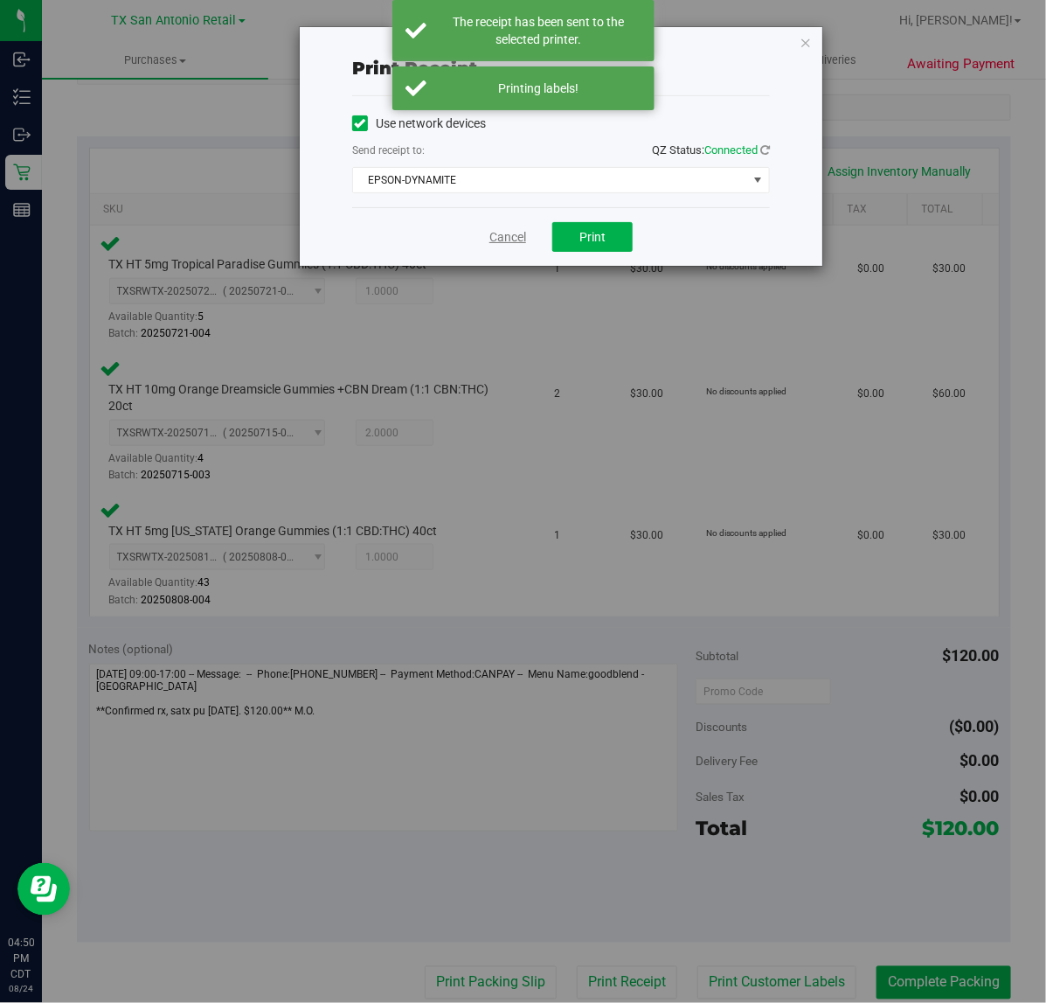
click at [518, 246] on link "Cancel" at bounding box center [508, 237] width 37 height 18
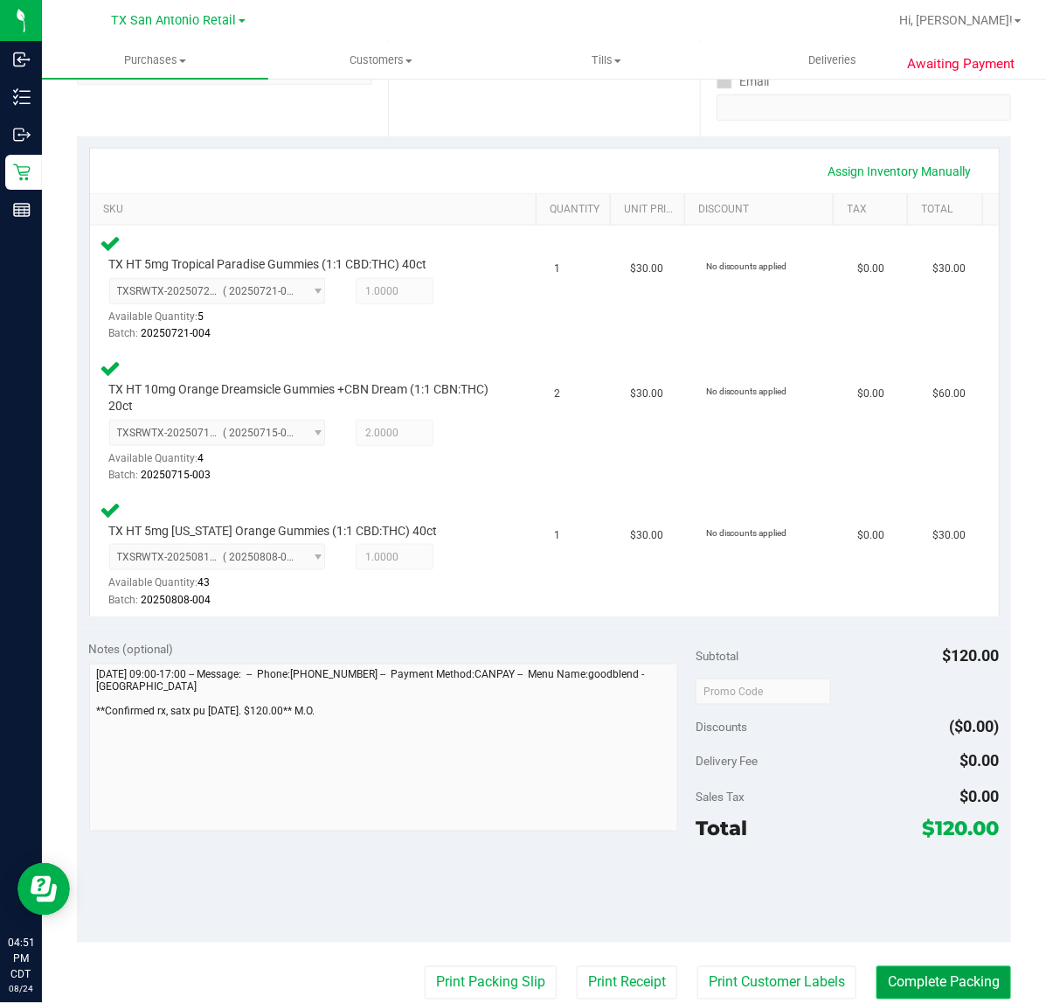
click at [934, 980] on button "Complete Packing" at bounding box center [944, 982] width 135 height 33
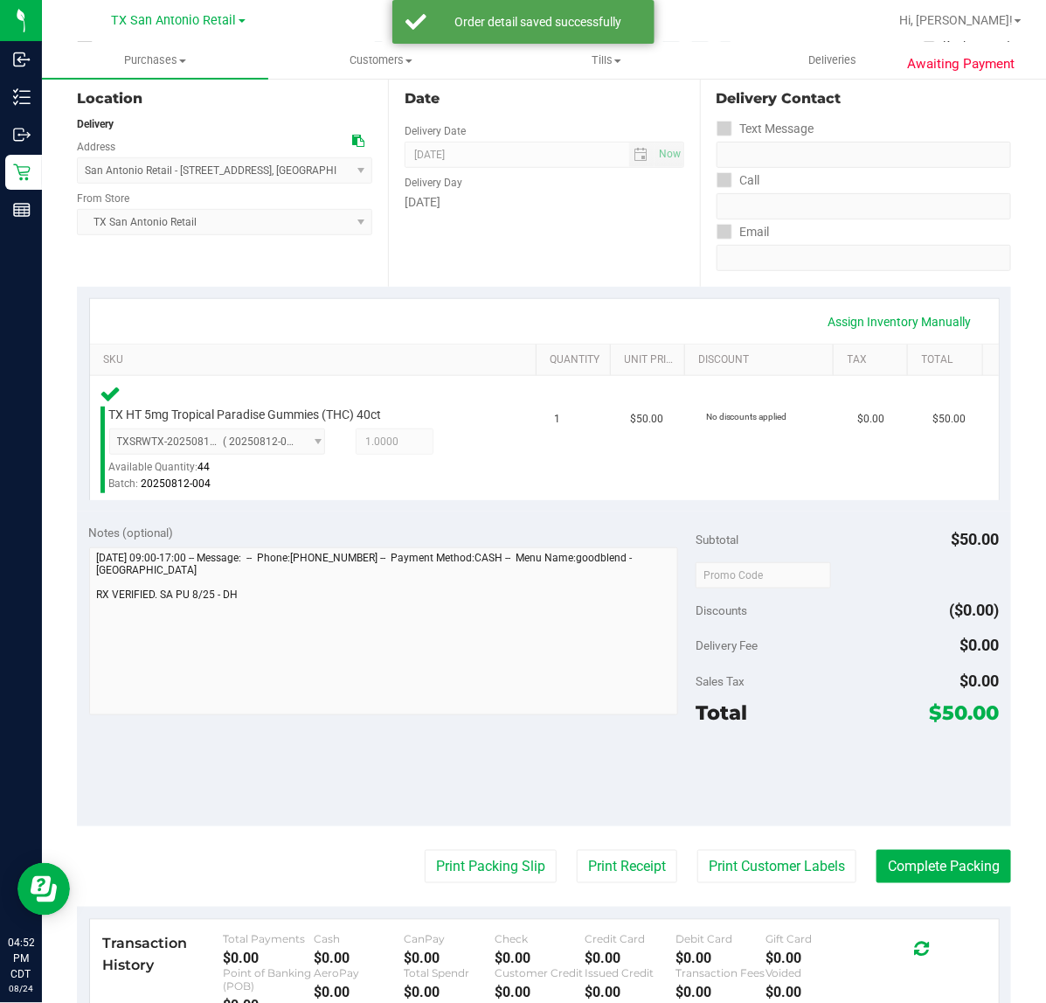
scroll to position [250, 0]
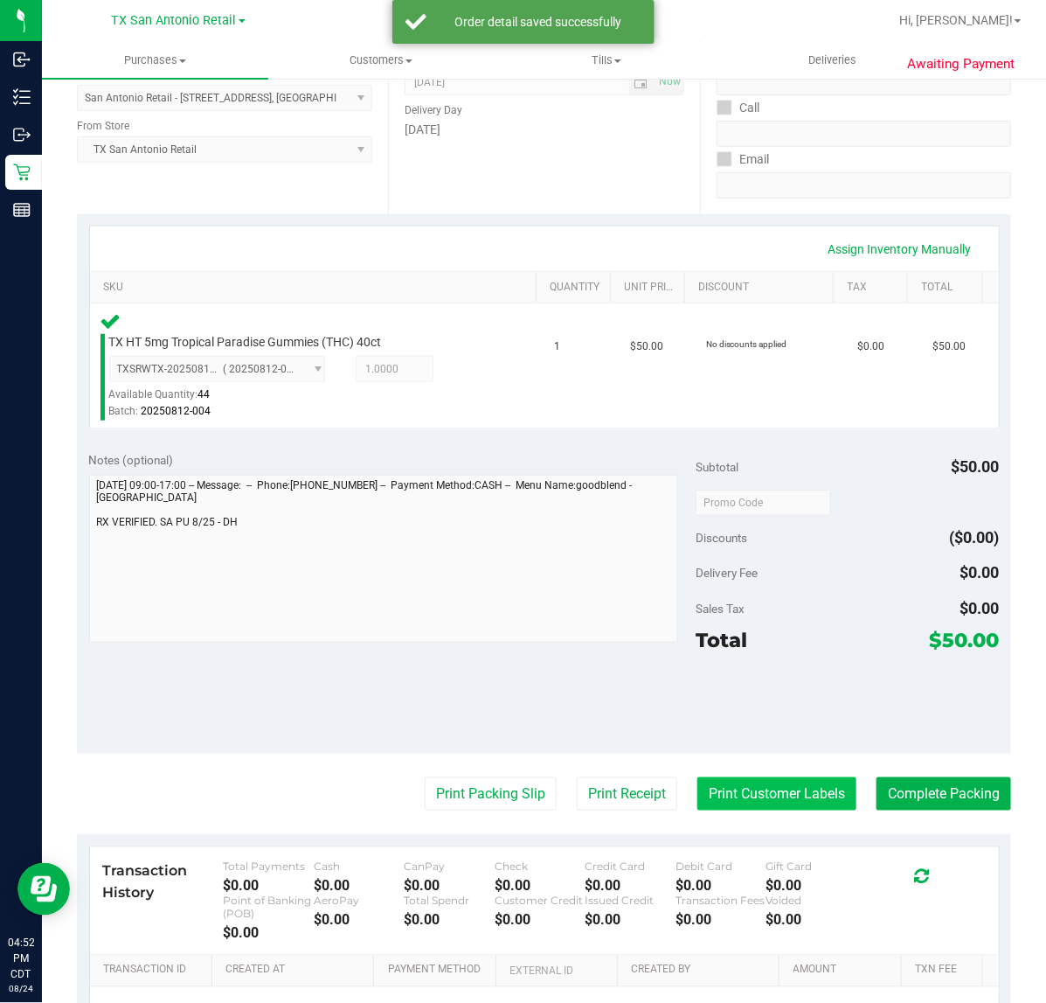
click at [757, 782] on button "Print Customer Labels" at bounding box center [777, 793] width 159 height 33
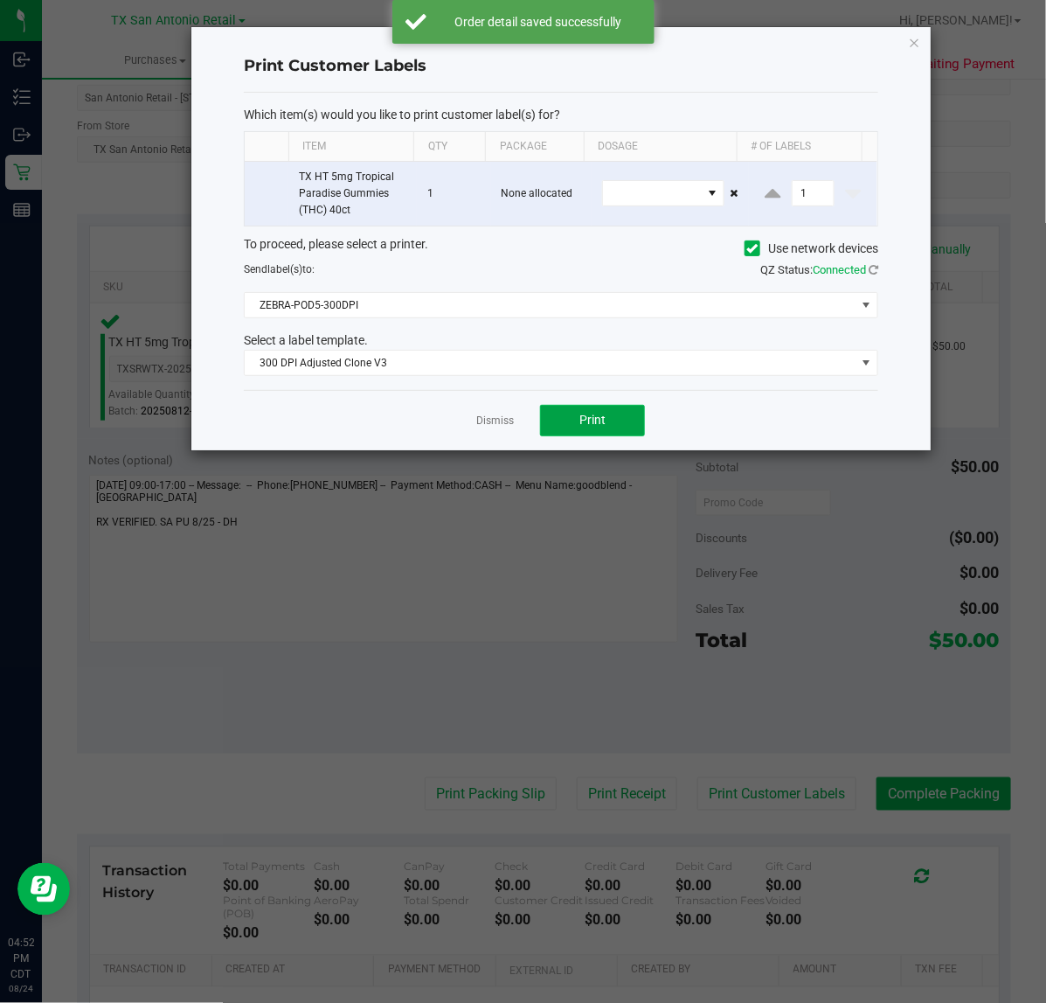
click at [588, 424] on span "Print" at bounding box center [593, 420] width 26 height 14
click at [491, 428] on link "Dismiss" at bounding box center [495, 421] width 38 height 15
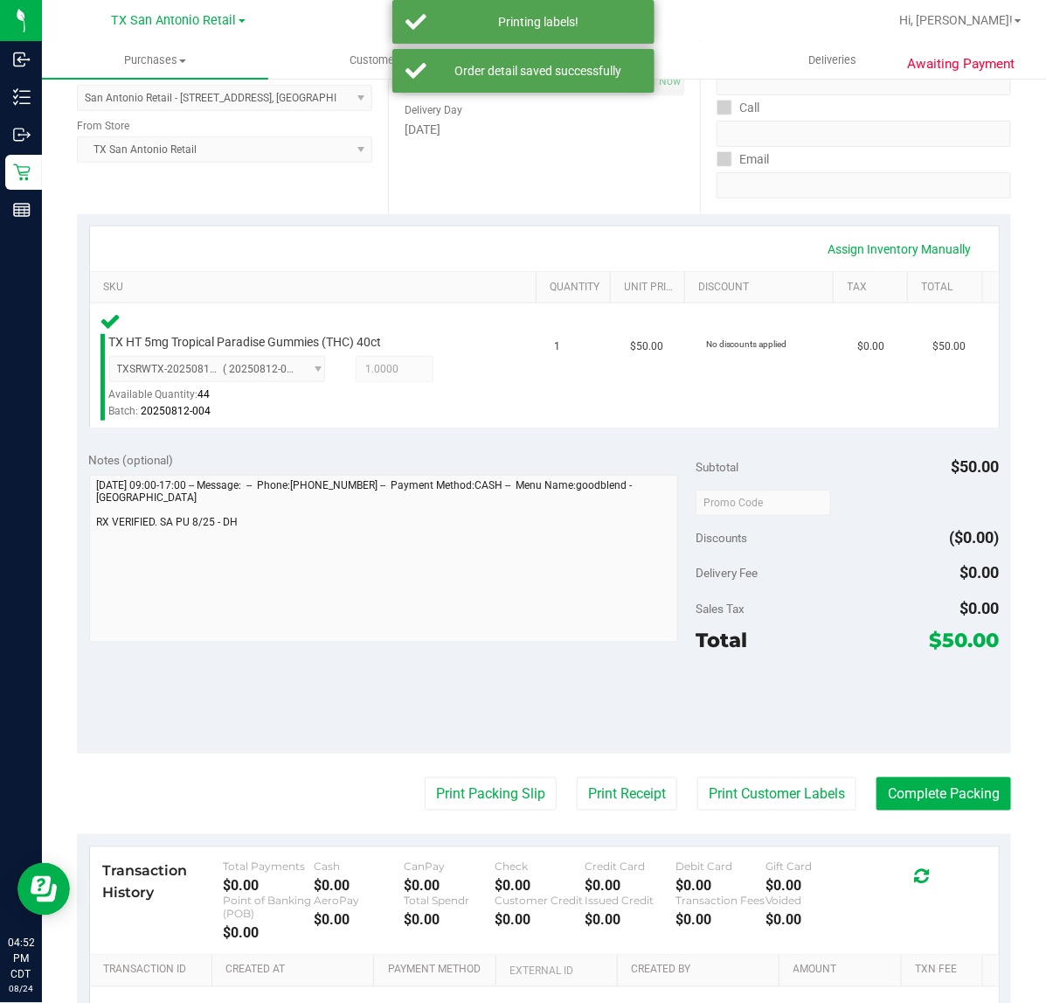
click at [609, 748] on div "Notes (optional) Subtotal $50.00 Discounts ($0.00) Delivery Fee $0.00 Sales Tax…" at bounding box center [544, 596] width 935 height 315
click at [608, 805] on button "Print Receipt" at bounding box center [627, 793] width 101 height 33
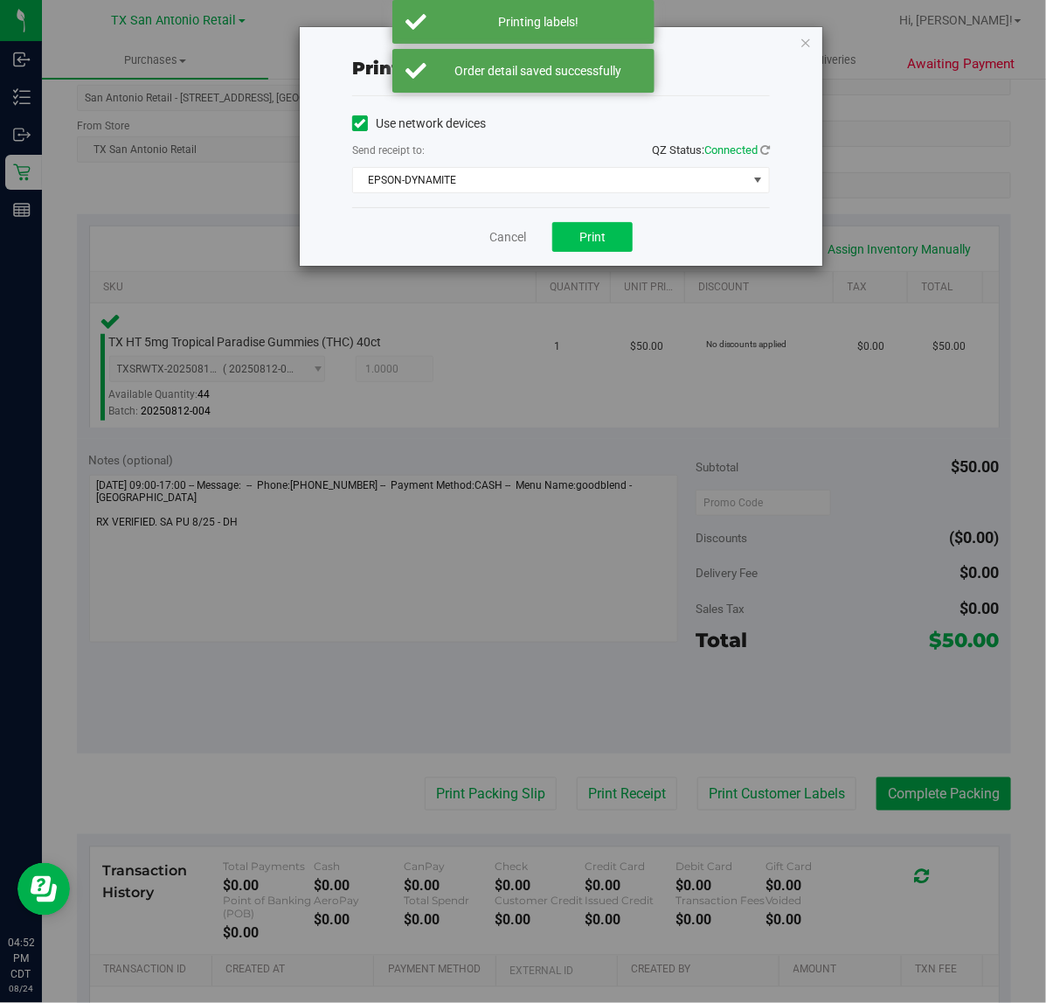
click at [619, 246] on button "Print" at bounding box center [593, 237] width 80 height 30
click at [499, 240] on link "Cancel" at bounding box center [501, 237] width 37 height 18
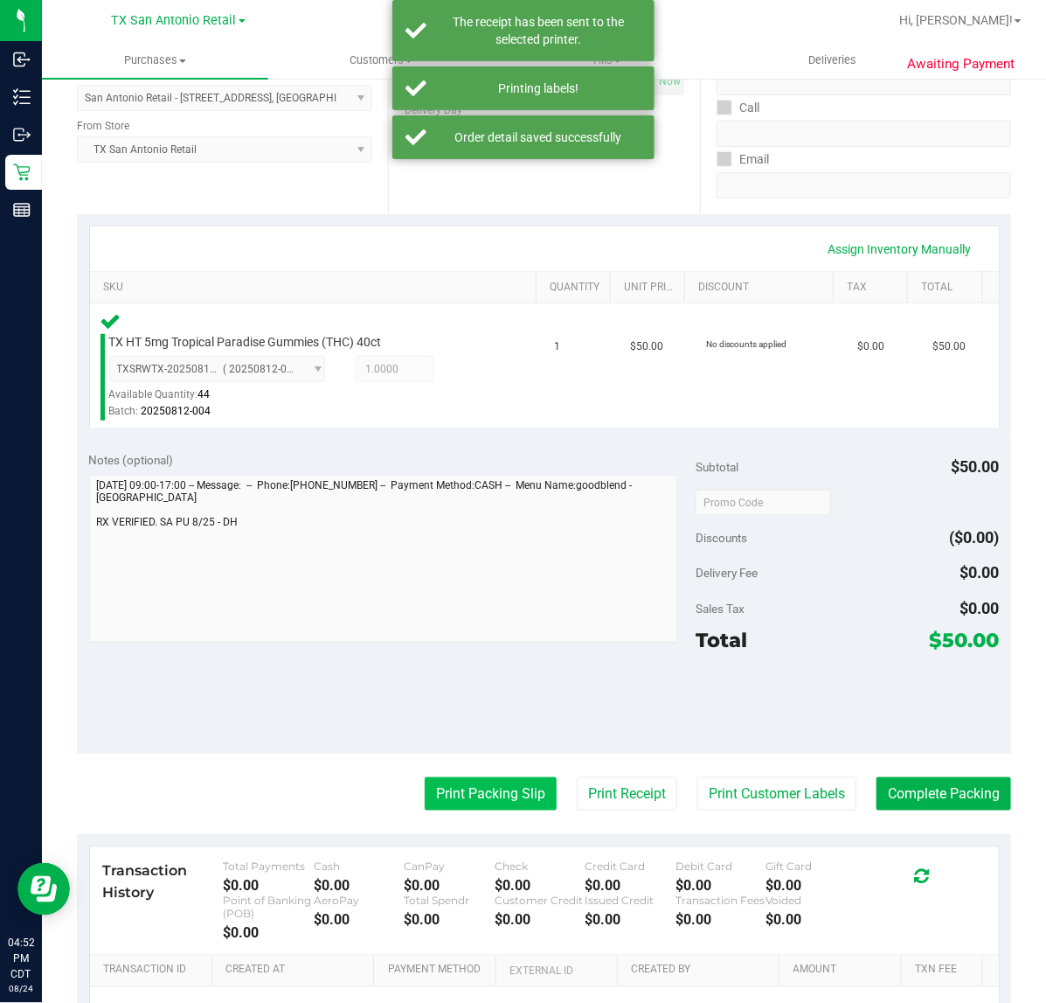
click at [472, 792] on button "Print Packing Slip" at bounding box center [491, 793] width 132 height 33
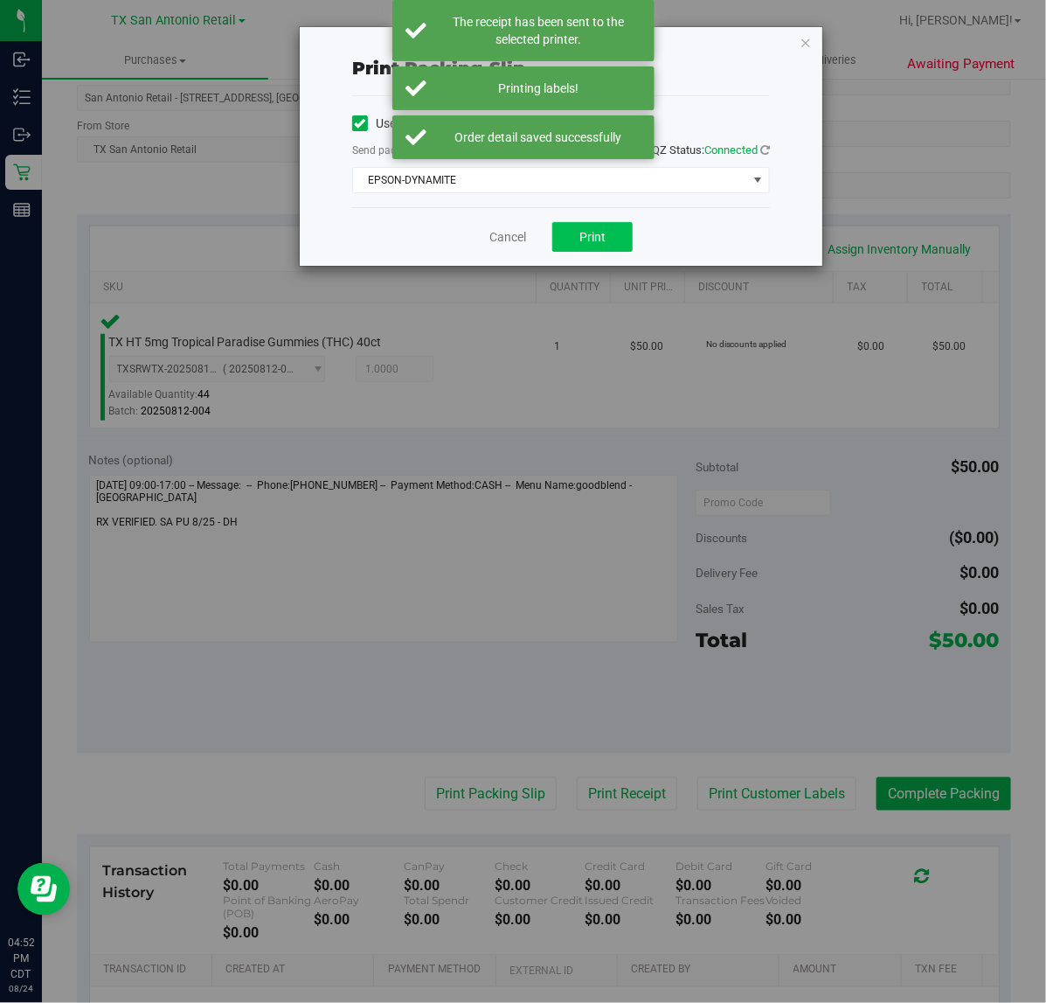
click at [619, 227] on button "Print" at bounding box center [593, 237] width 80 height 30
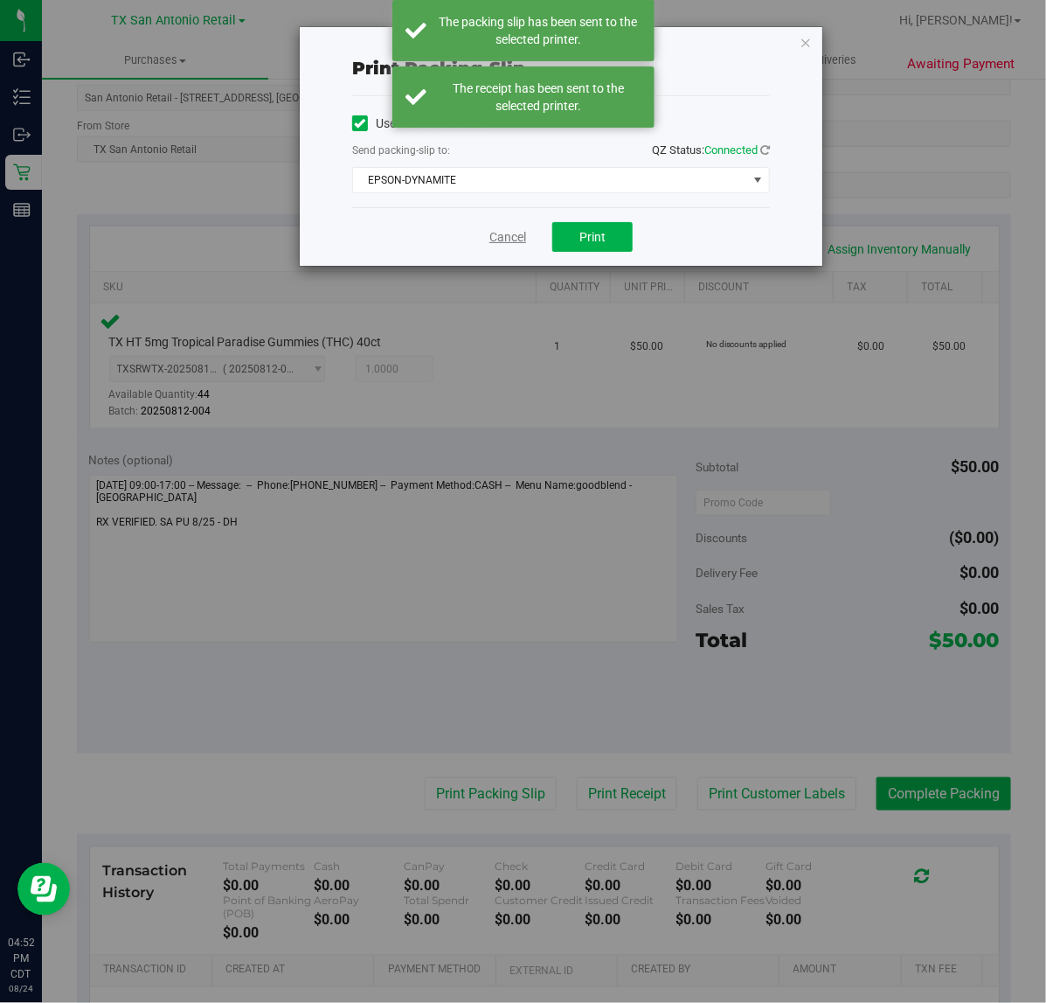
click at [522, 242] on link "Cancel" at bounding box center [508, 237] width 37 height 18
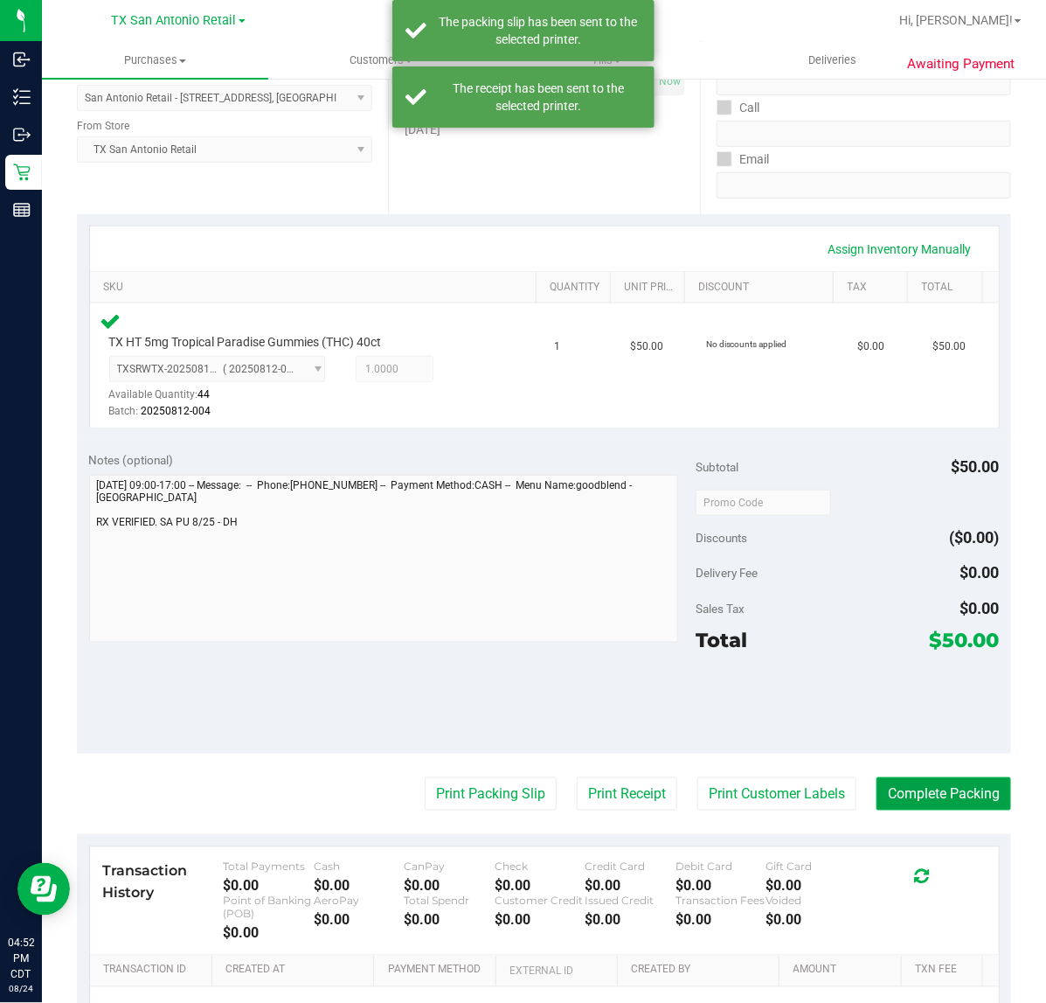
click at [946, 789] on button "Complete Packing" at bounding box center [944, 793] width 135 height 33
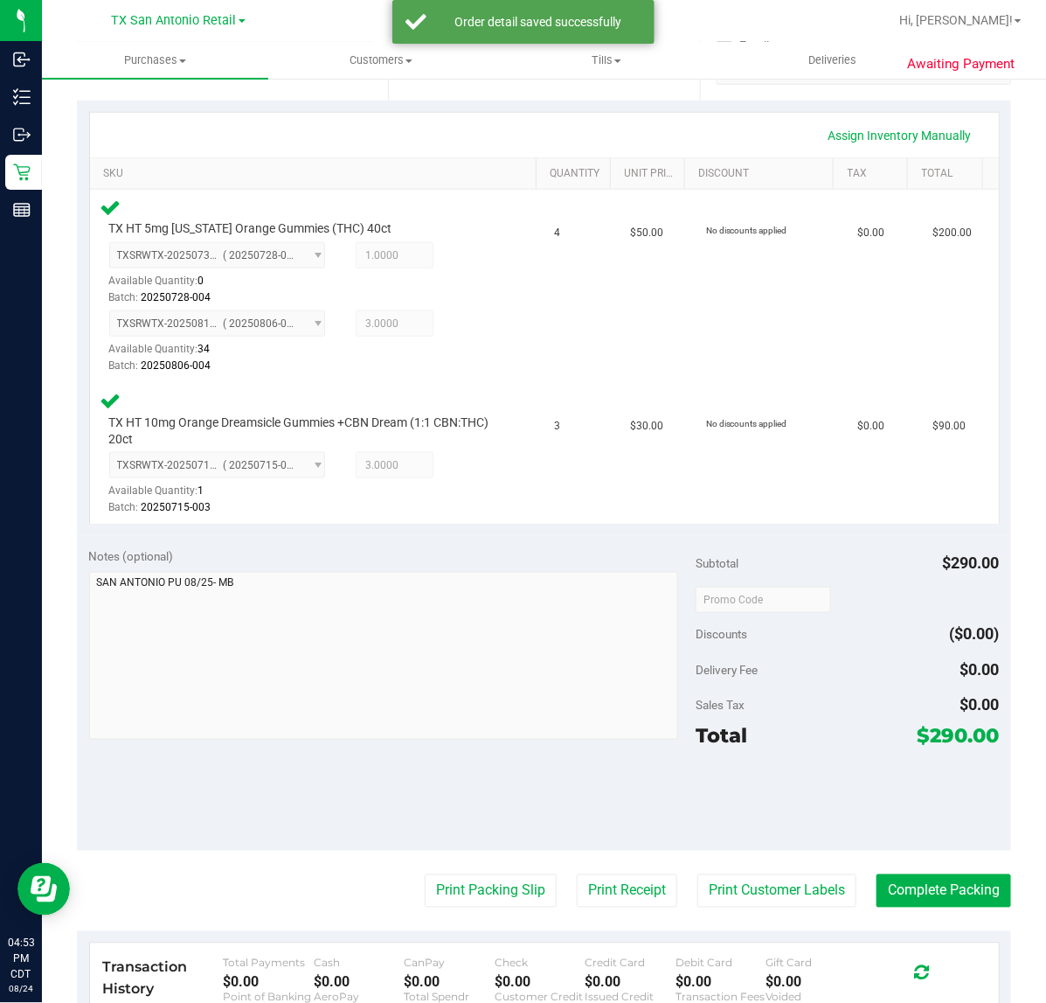
scroll to position [363, 0]
click at [776, 925] on purchase-details "Back Edit Purchase Cancel Purchase View Profile # 11829089 Submitted Needs revi…" at bounding box center [544, 502] width 935 height 1540
click at [761, 881] on button "Print Customer Labels" at bounding box center [777, 891] width 159 height 33
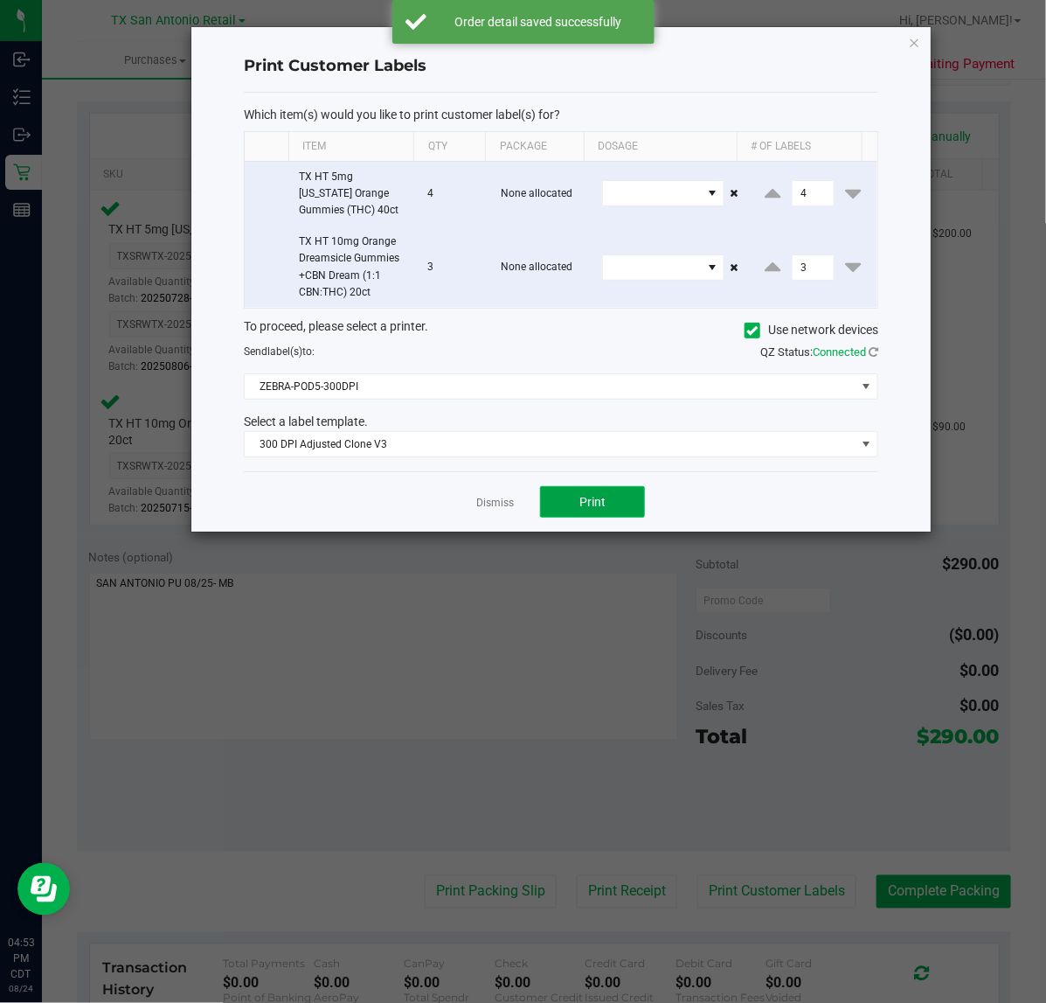
click at [596, 504] on span "Print" at bounding box center [593, 502] width 26 height 14
click at [490, 508] on link "Dismiss" at bounding box center [495, 503] width 38 height 15
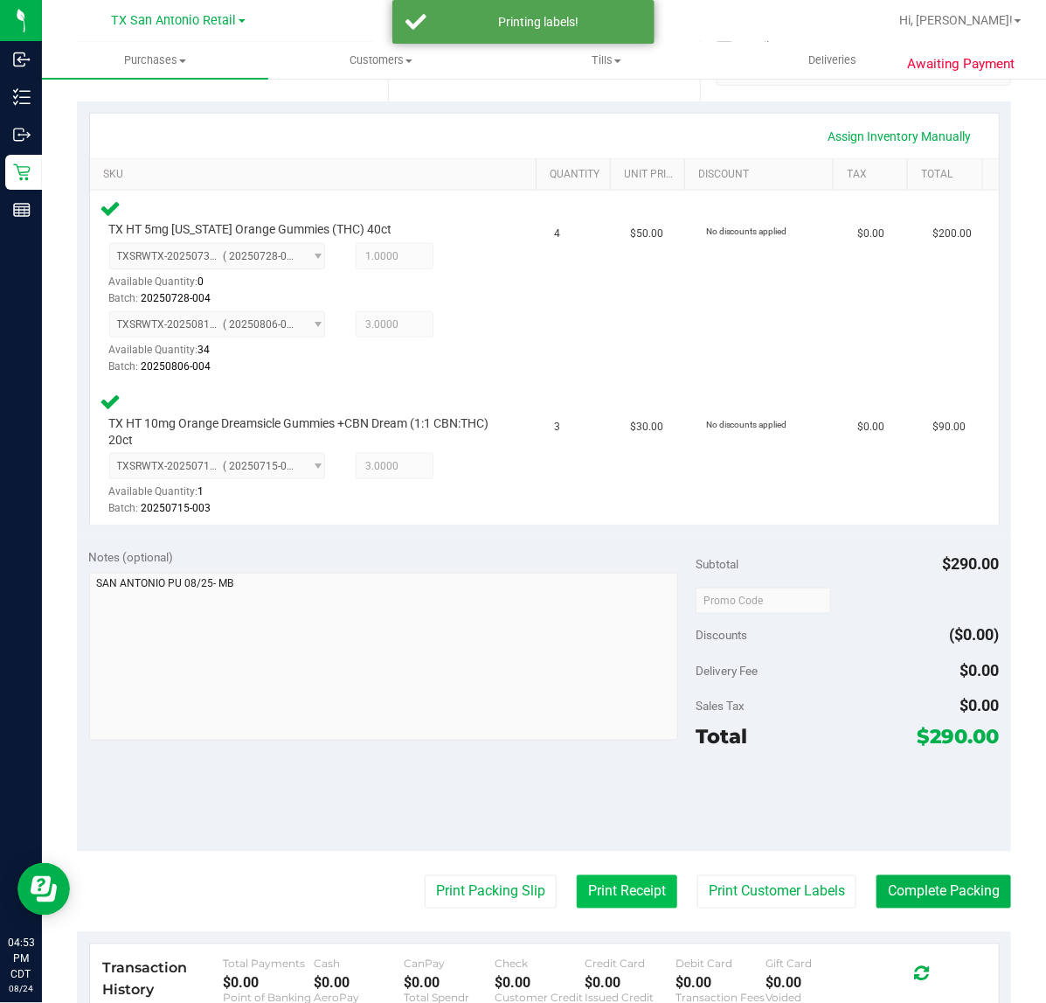
click at [621, 889] on button "Print Receipt" at bounding box center [627, 891] width 101 height 33
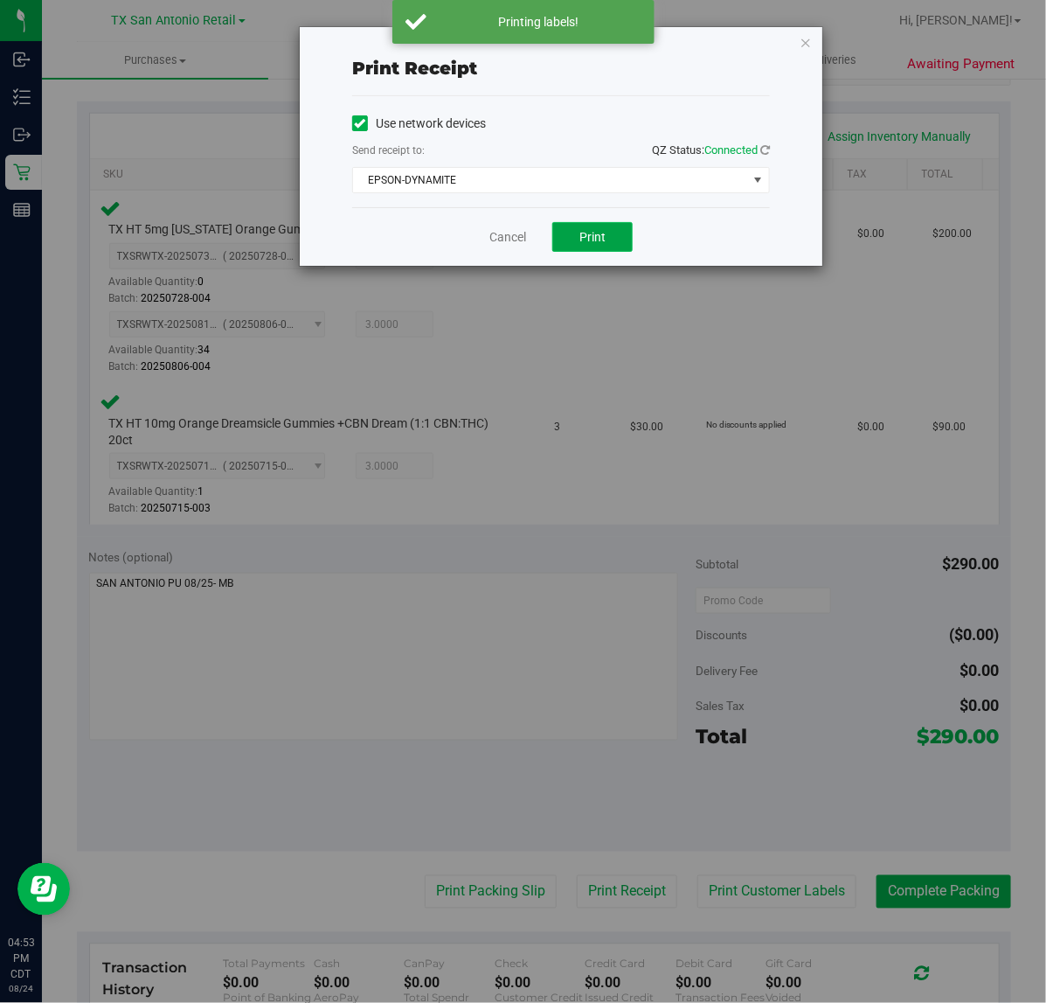
click at [604, 247] on button "Print" at bounding box center [593, 237] width 80 height 30
click at [505, 242] on link "Cancel" at bounding box center [501, 237] width 37 height 18
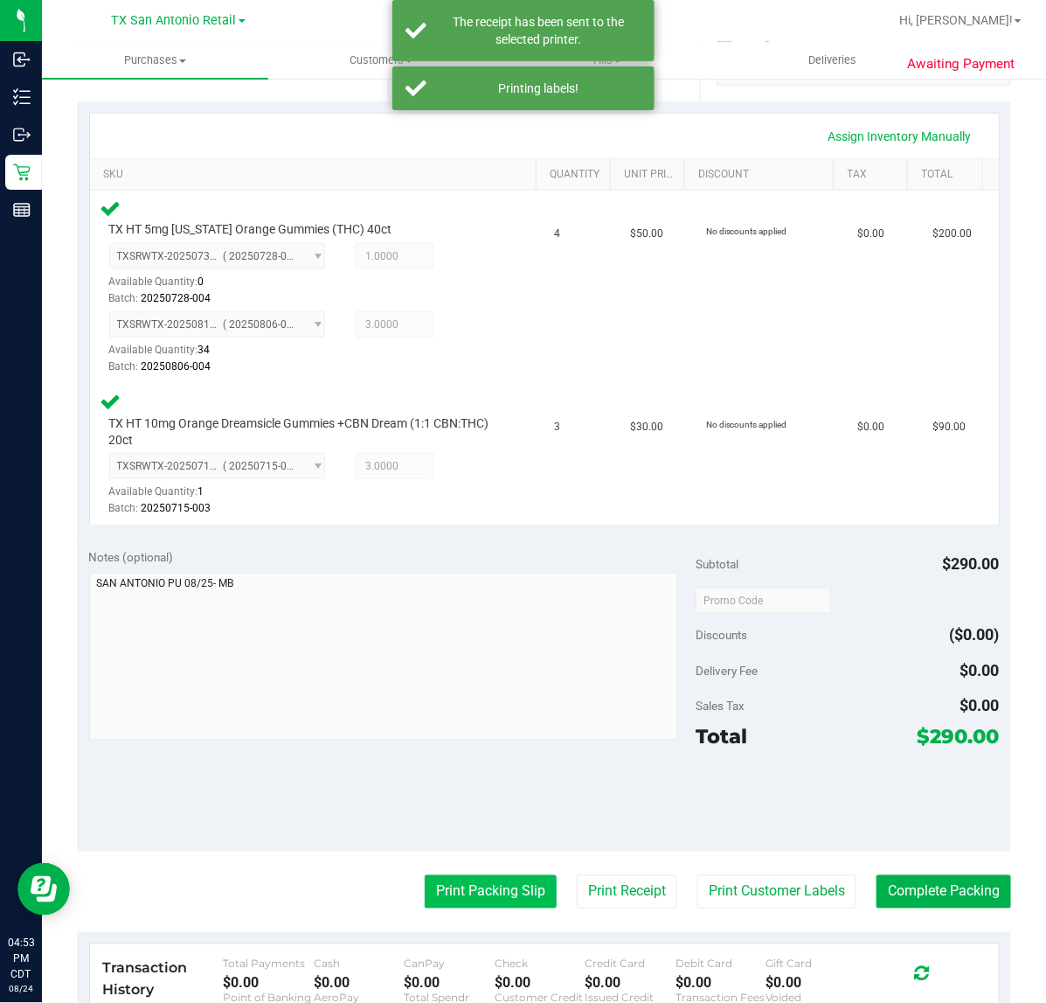
click at [483, 884] on button "Print Packing Slip" at bounding box center [491, 891] width 132 height 33
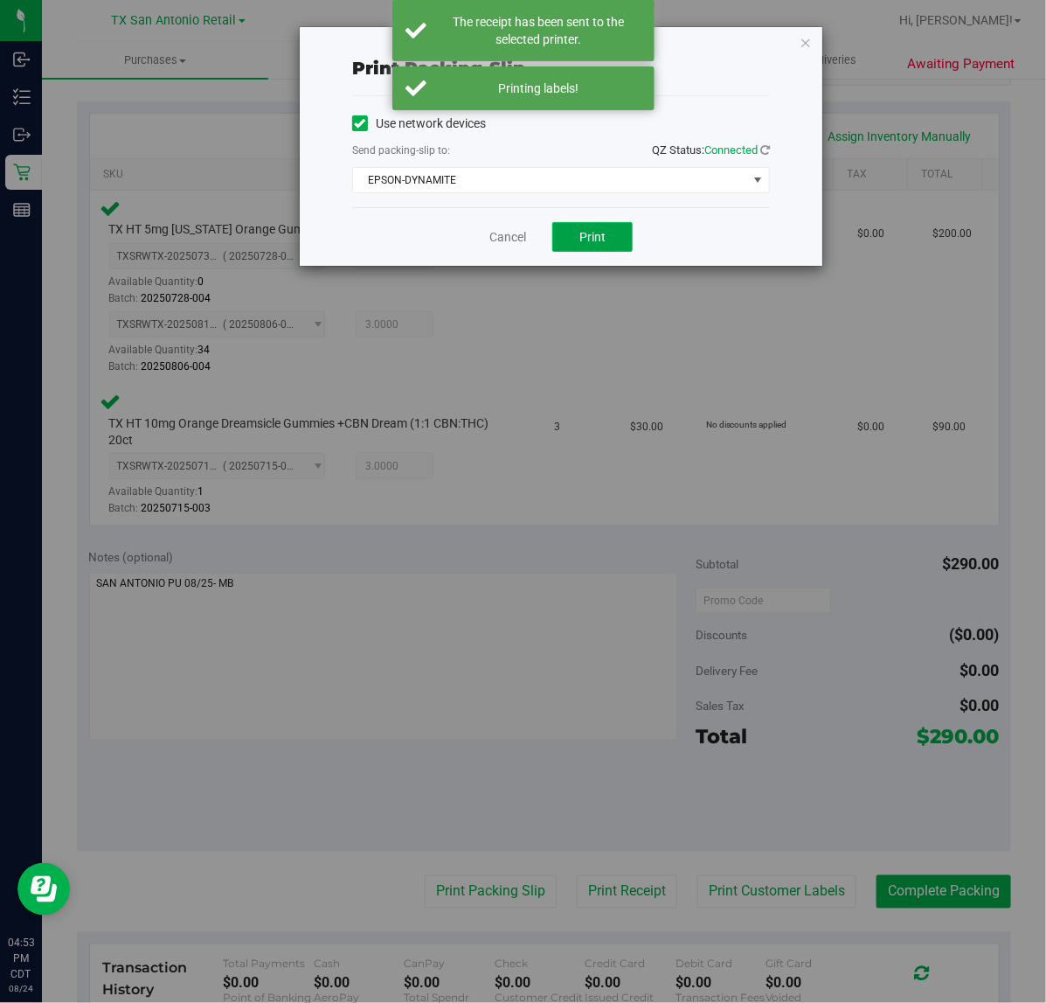
click at [590, 234] on span "Print" at bounding box center [593, 237] width 26 height 14
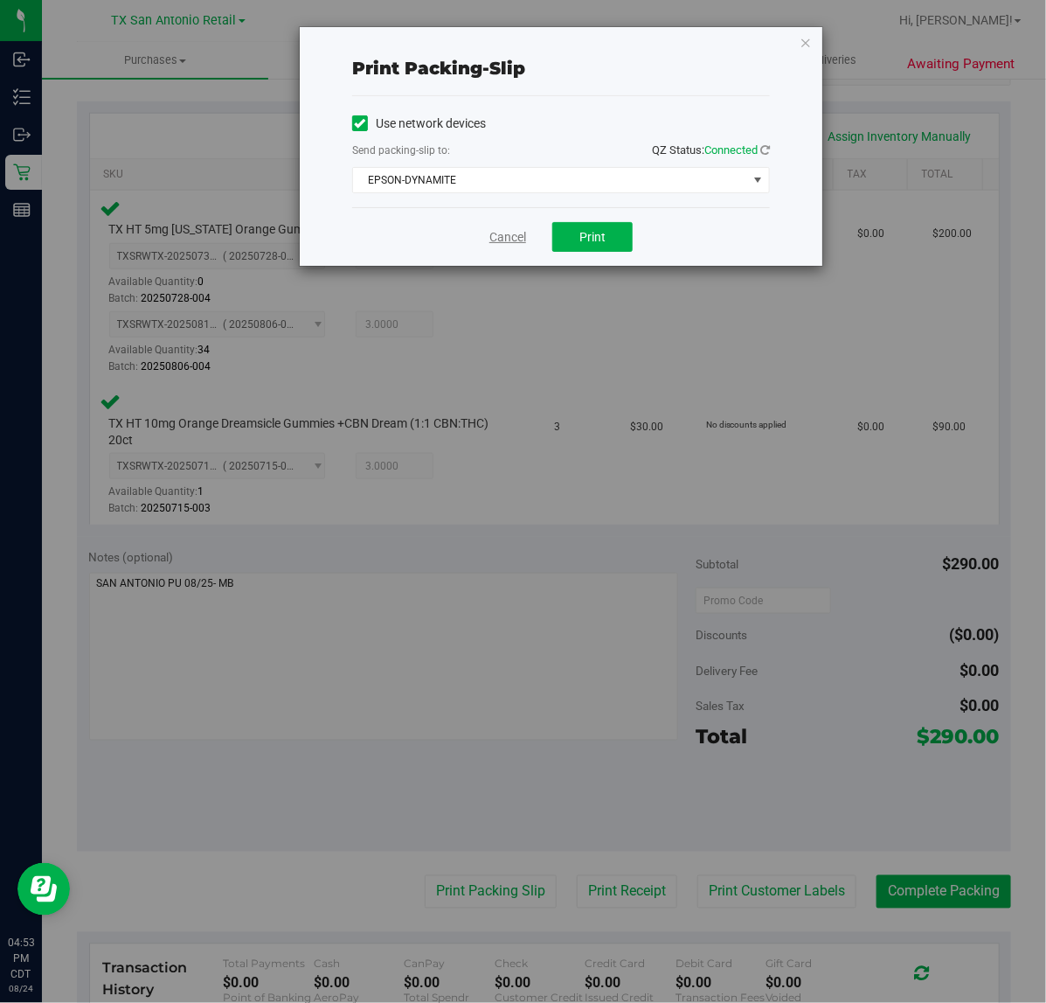
click at [504, 241] on link "Cancel" at bounding box center [508, 237] width 37 height 18
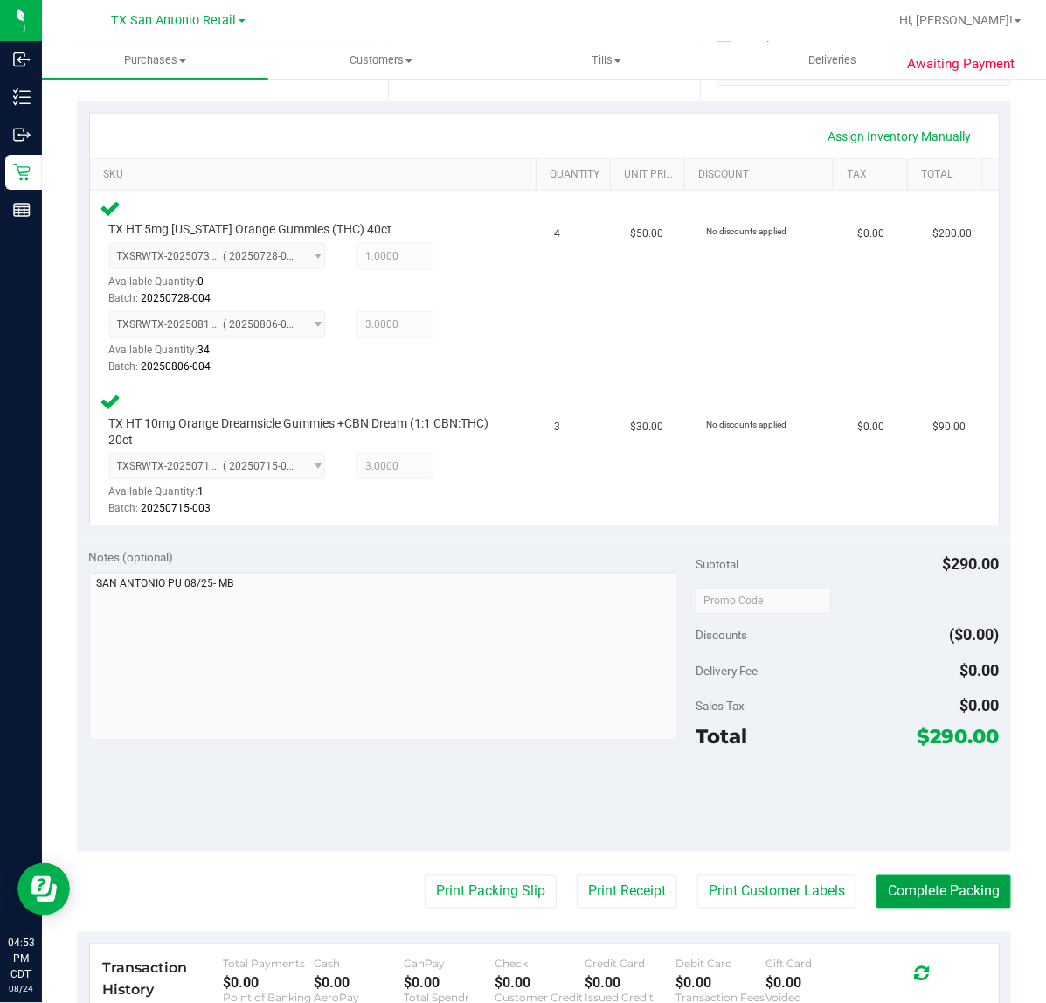
click at [972, 887] on button "Complete Packing" at bounding box center [944, 891] width 135 height 33
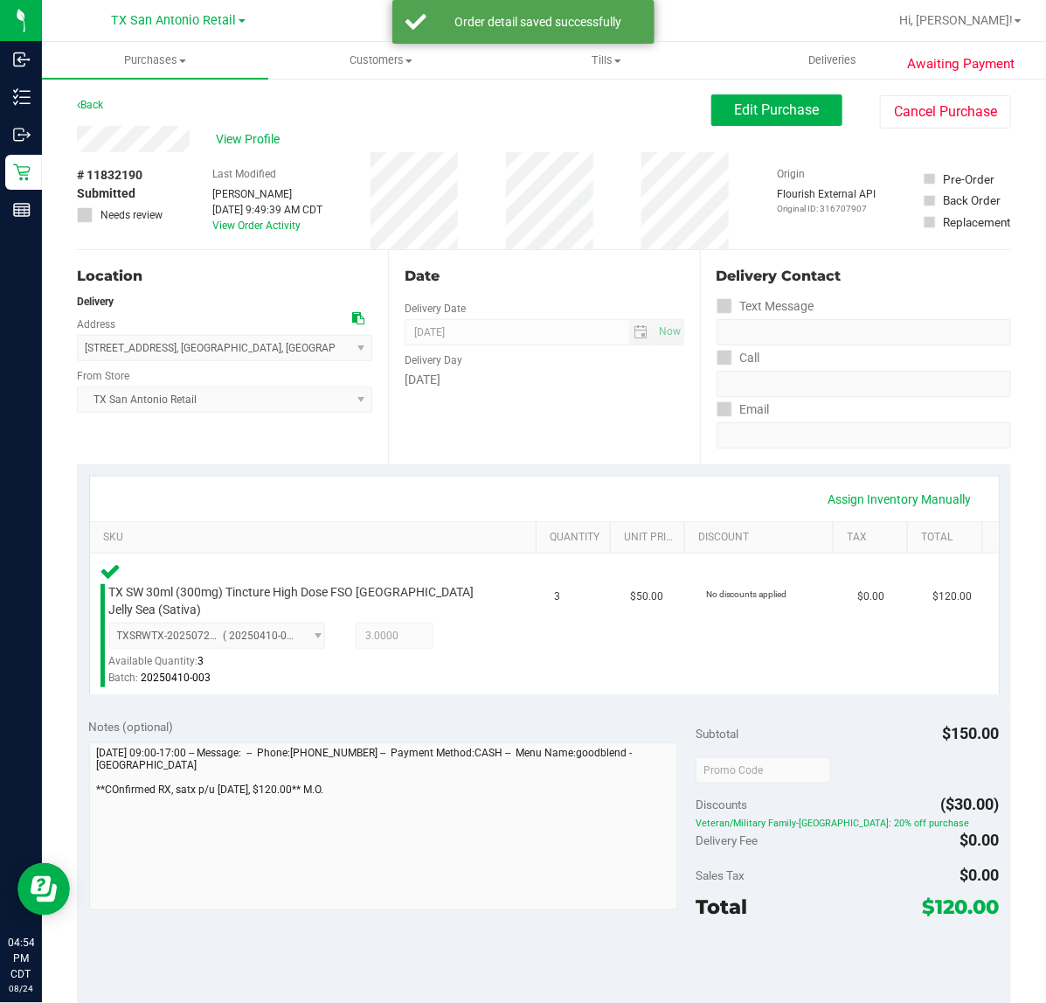
scroll to position [325, 0]
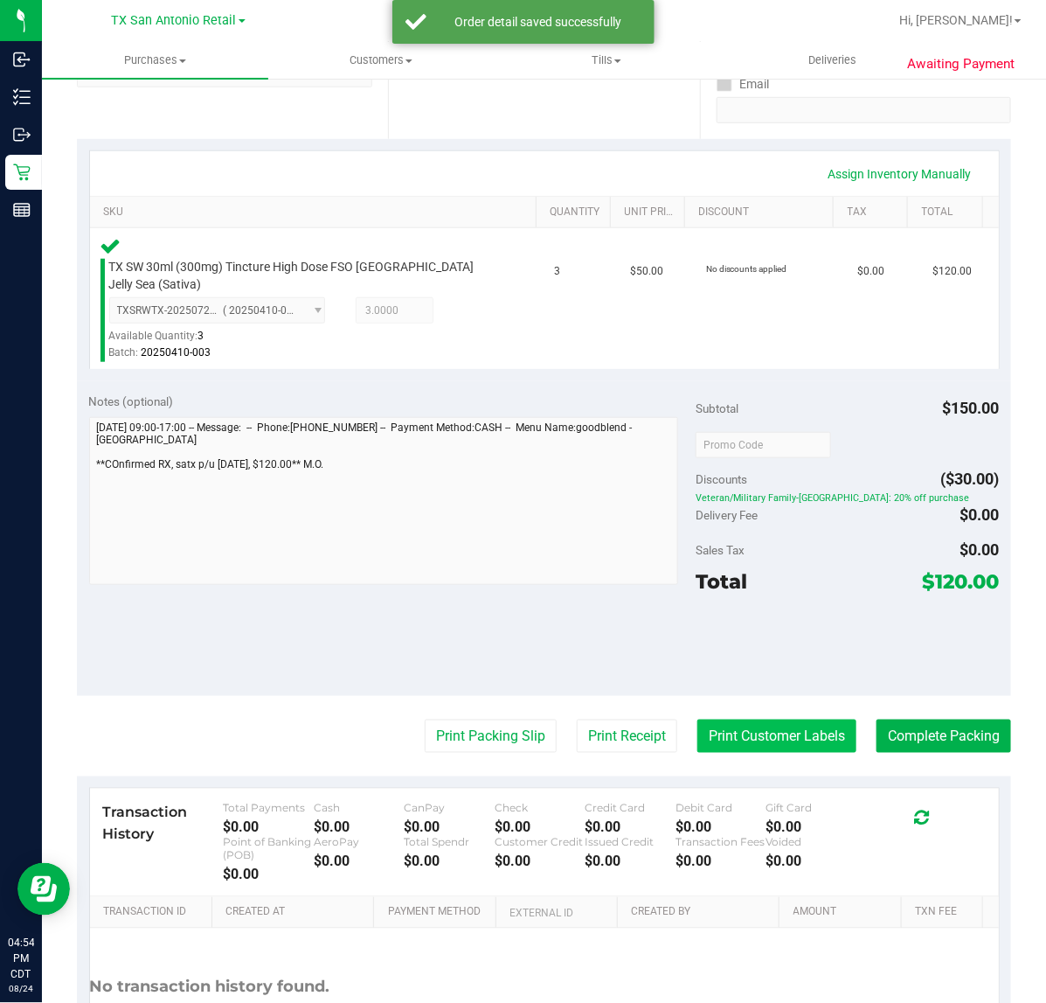
click at [781, 727] on button "Print Customer Labels" at bounding box center [777, 736] width 159 height 33
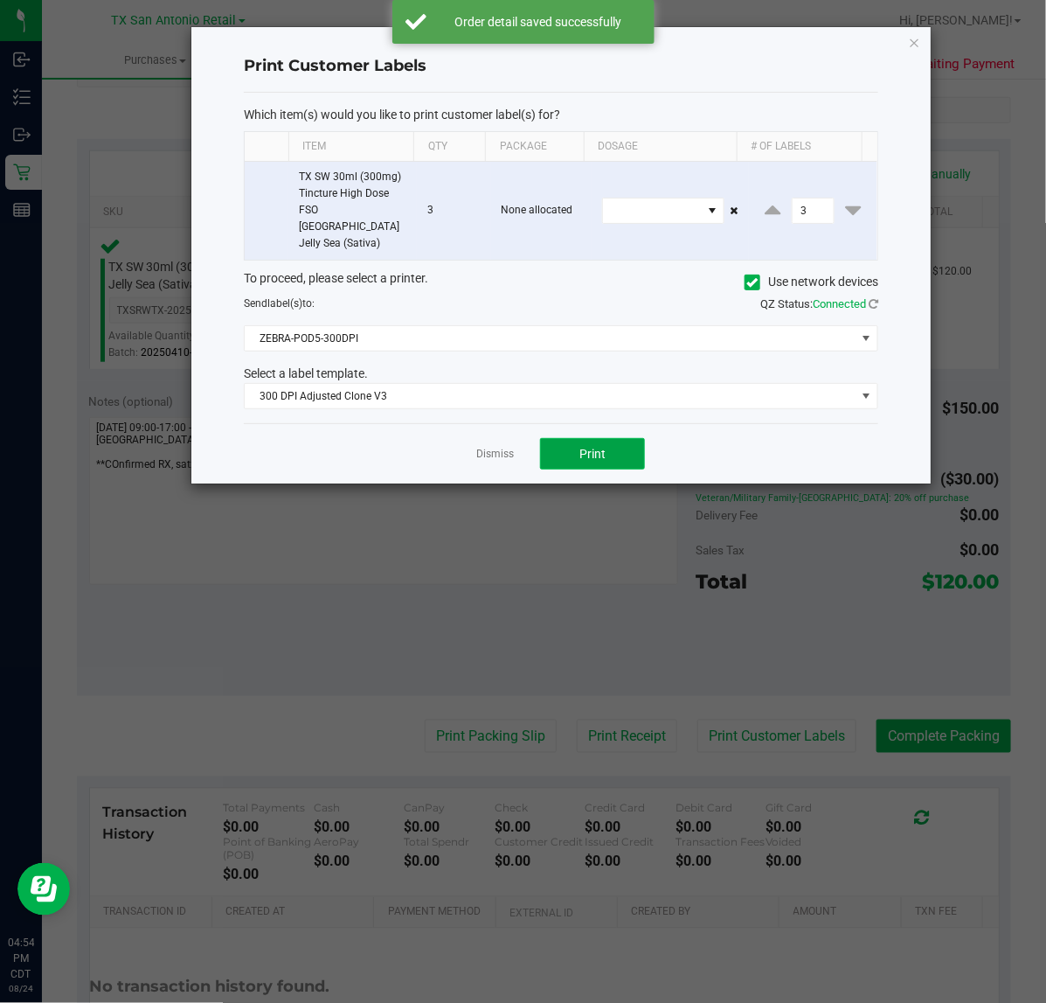
click at [580, 447] on span "Print" at bounding box center [593, 454] width 26 height 14
click at [495, 447] on link "Dismiss" at bounding box center [495, 454] width 38 height 15
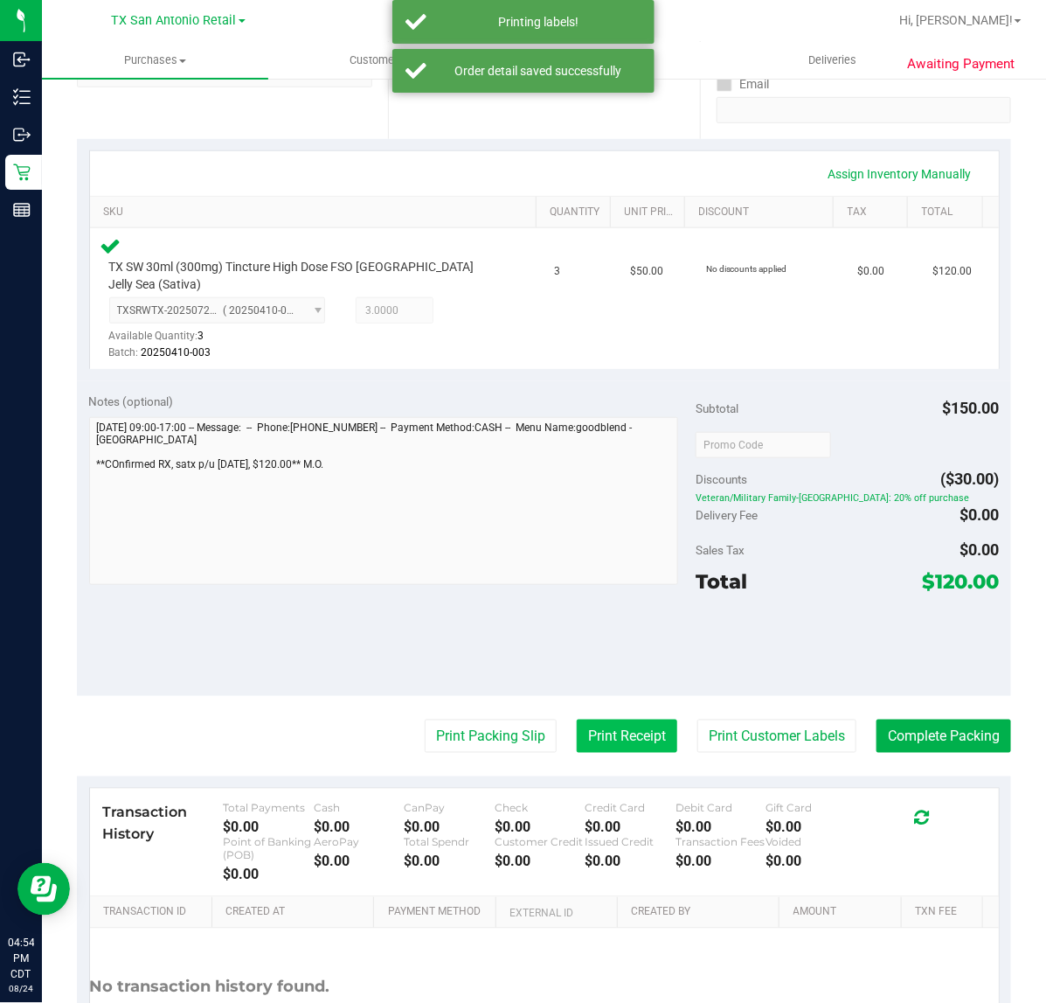
click at [618, 720] on button "Print Receipt" at bounding box center [627, 736] width 101 height 33
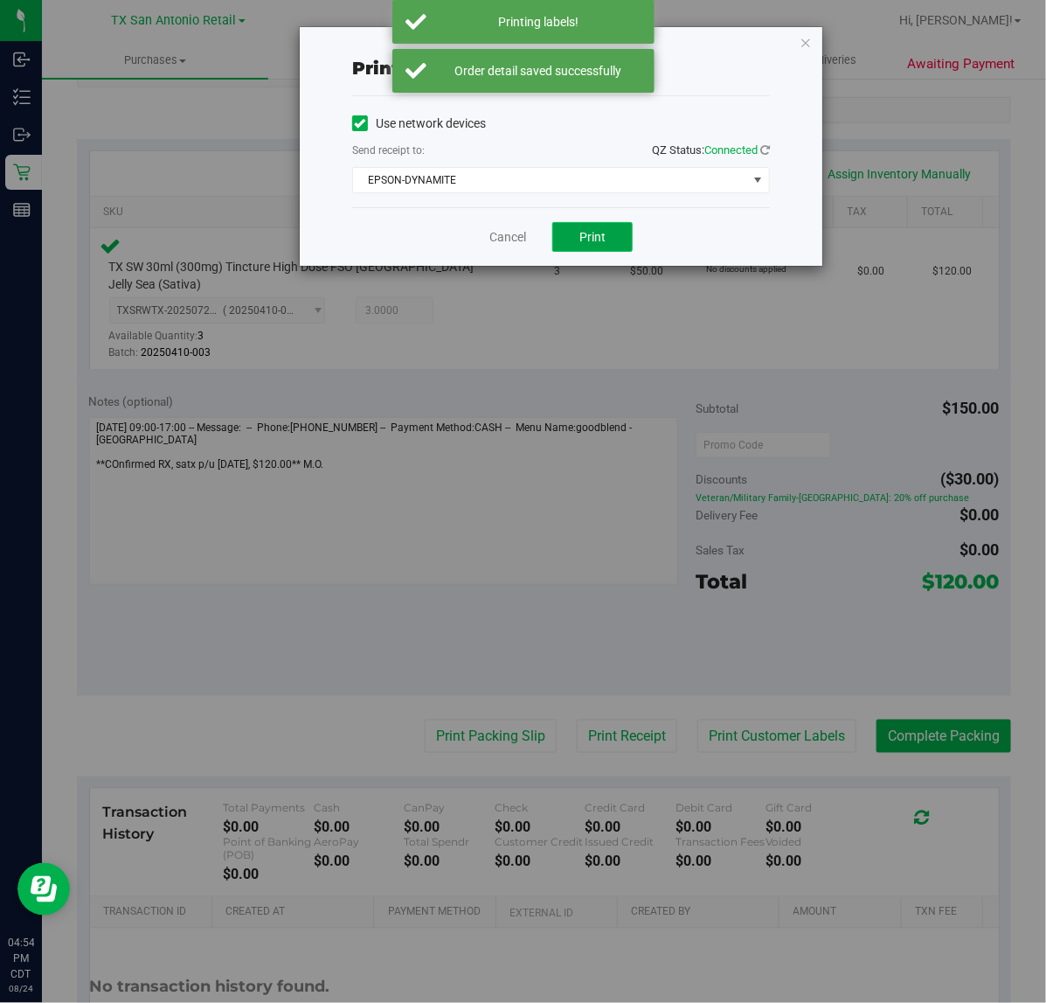
click at [622, 238] on button "Print" at bounding box center [593, 237] width 80 height 30
click at [498, 241] on link "Cancel" at bounding box center [501, 237] width 37 height 18
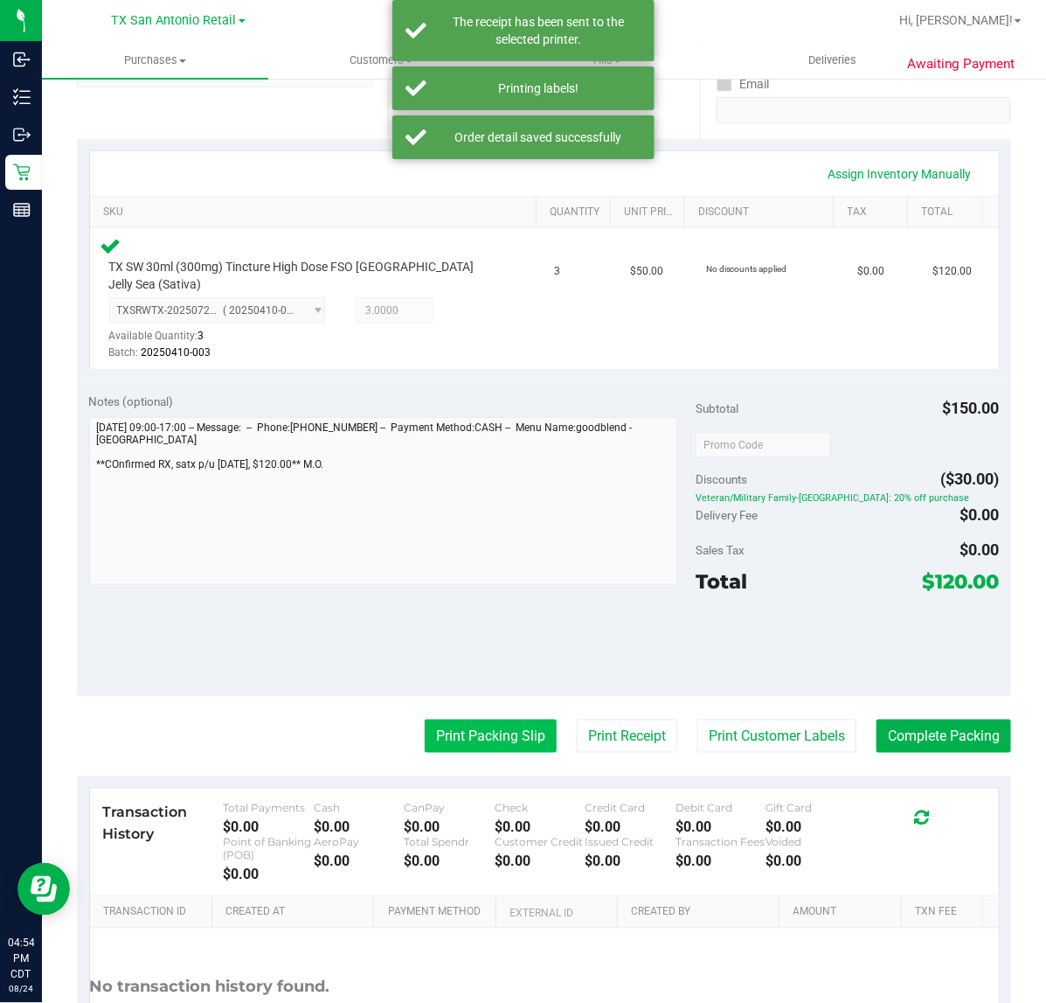
click at [470, 724] on button "Print Packing Slip" at bounding box center [491, 736] width 132 height 33
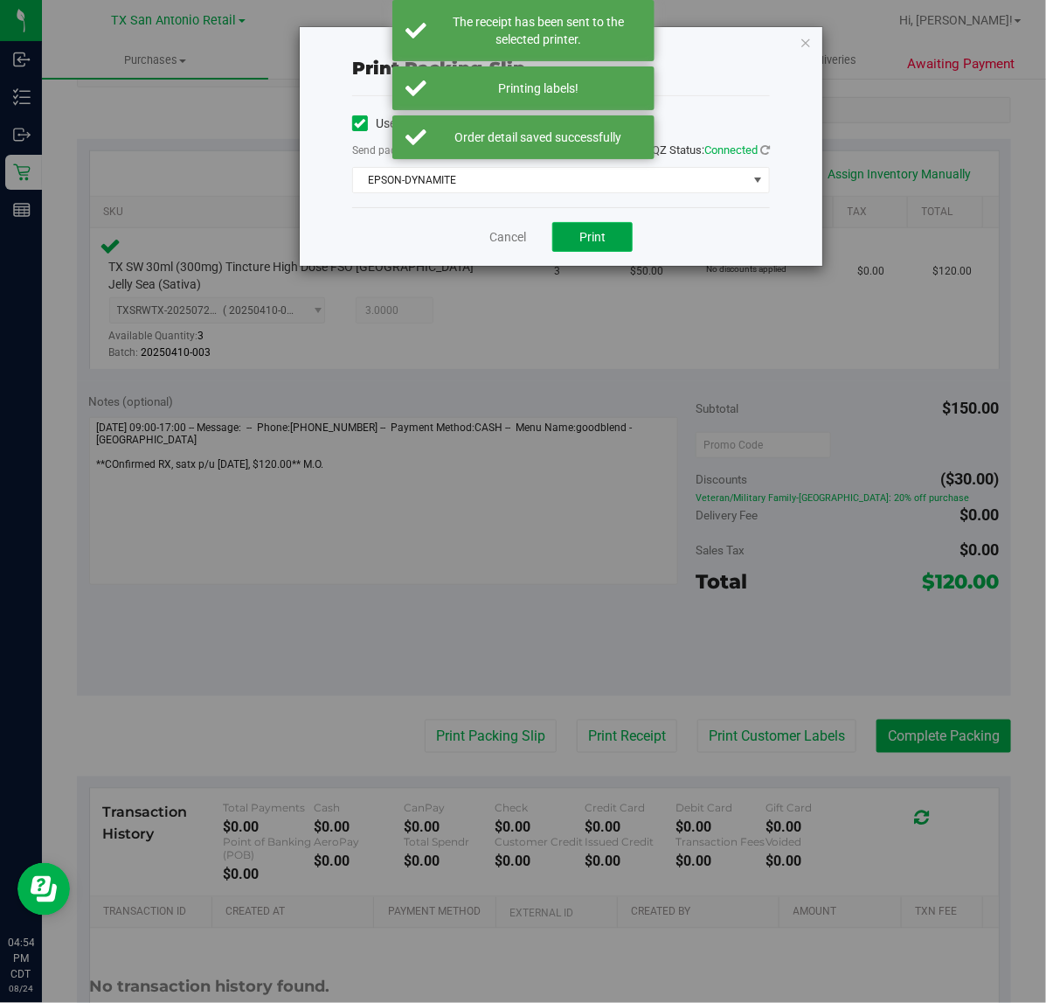
click at [593, 239] on span "Print" at bounding box center [593, 237] width 26 height 14
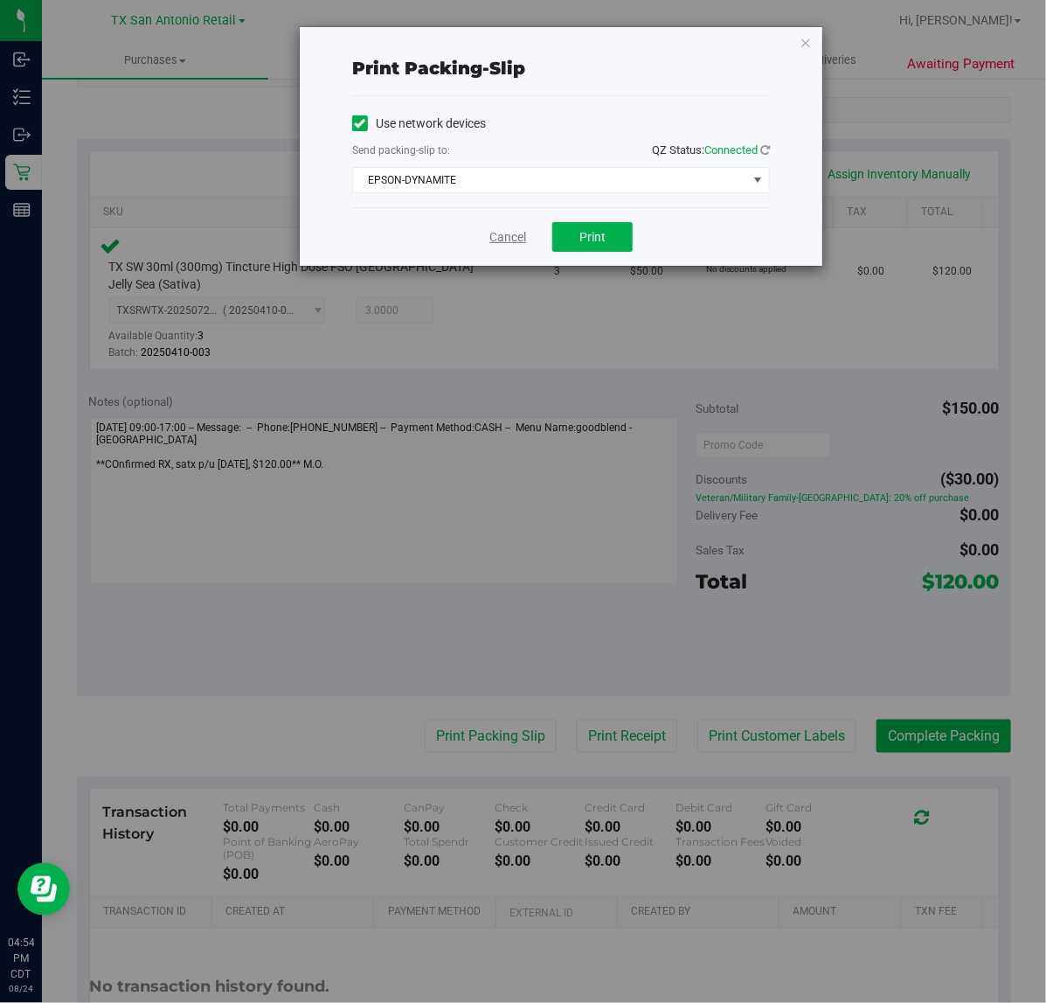
click at [498, 234] on link "Cancel" at bounding box center [508, 237] width 37 height 18
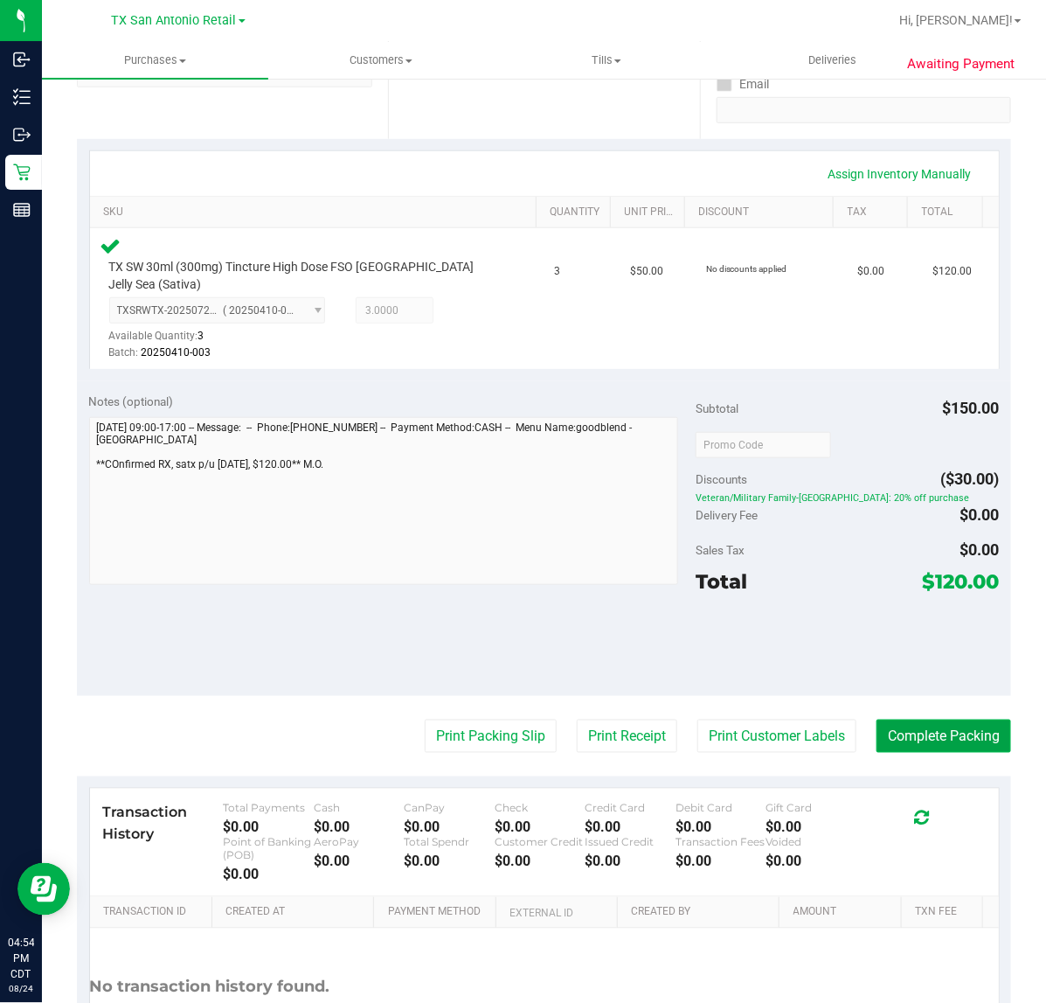
click at [946, 728] on button "Complete Packing" at bounding box center [944, 736] width 135 height 33
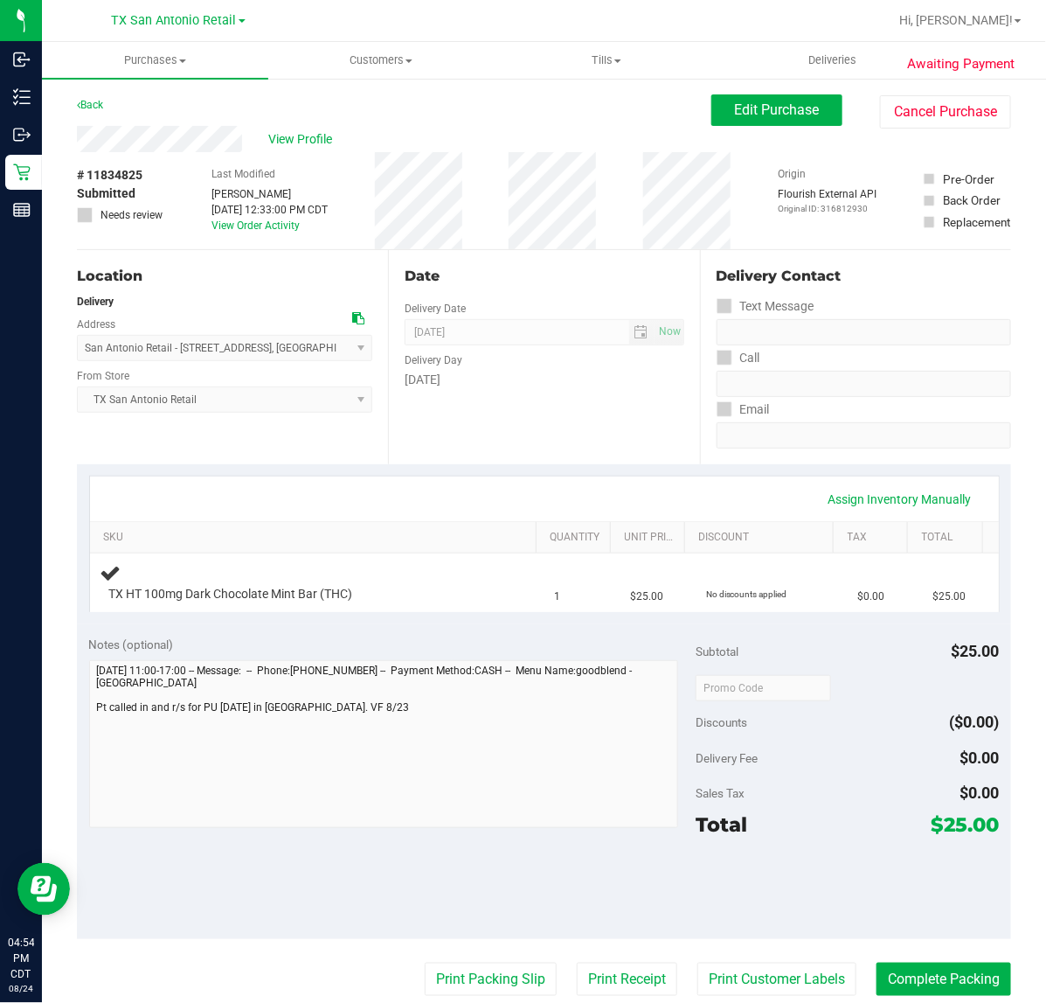
click at [478, 440] on div "Date Delivery Date [DATE] Now [DATE] 07:00 AM Now Delivery Day [DATE]" at bounding box center [543, 357] width 311 height 214
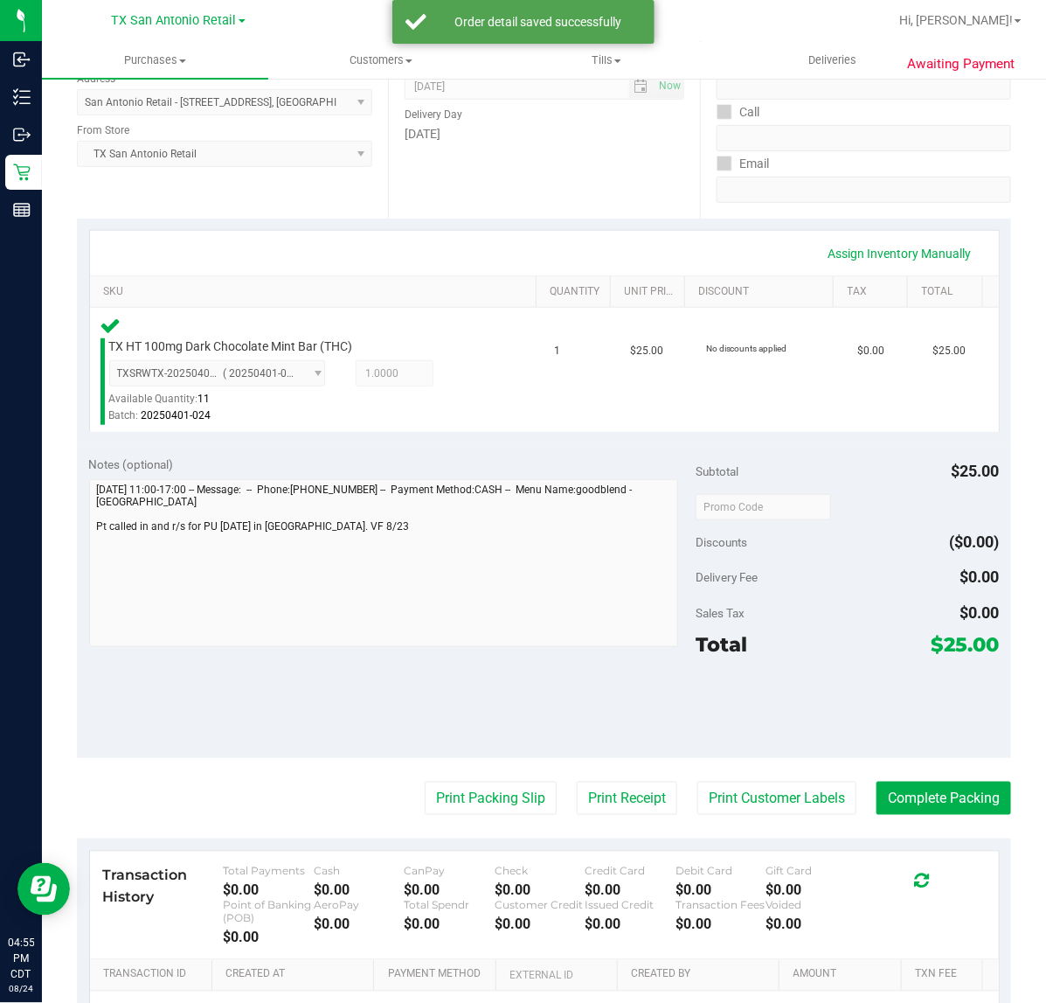
scroll to position [311, 0]
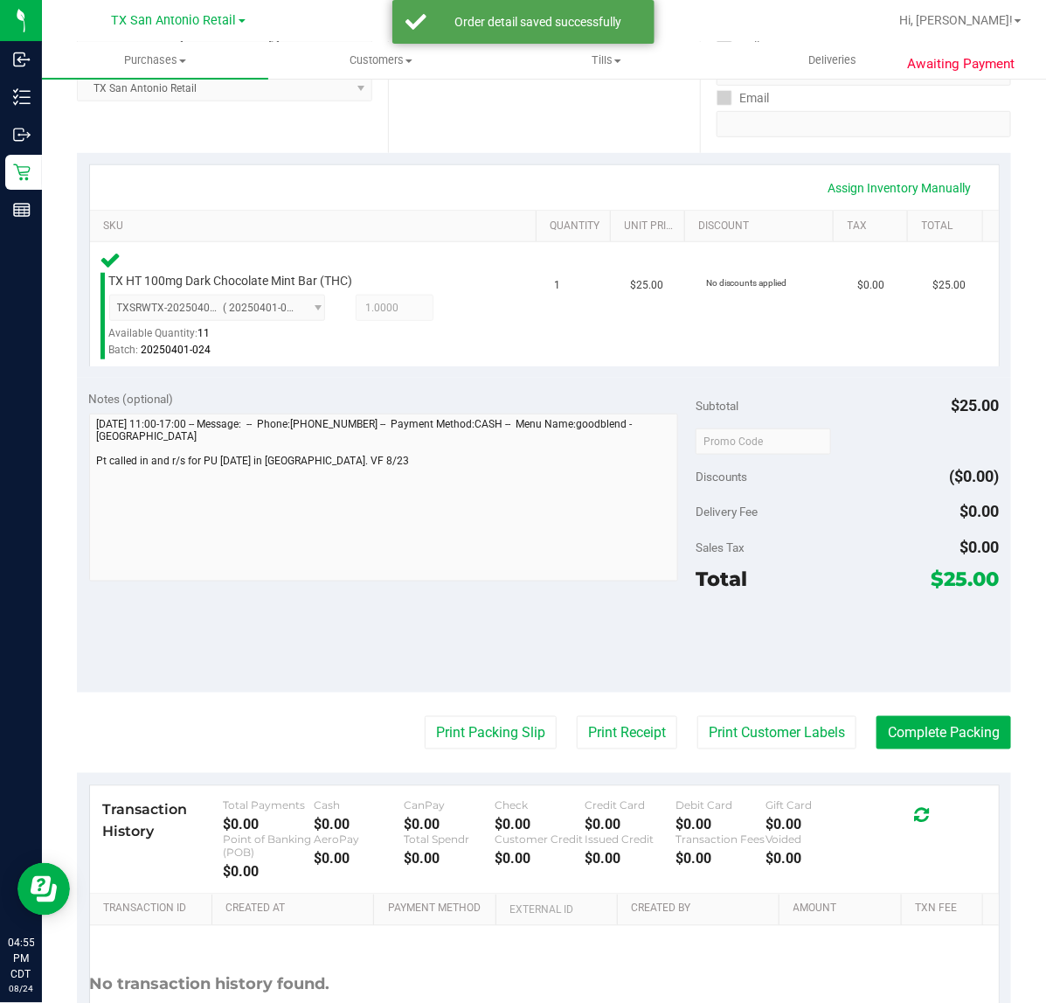
click at [780, 692] on purchase-details "Back Edit Purchase Cancel Purchase View Profile # 11834825 Submitted Needs revi…" at bounding box center [544, 448] width 935 height 1330
click at [734, 740] on button "Print Customer Labels" at bounding box center [777, 732] width 159 height 33
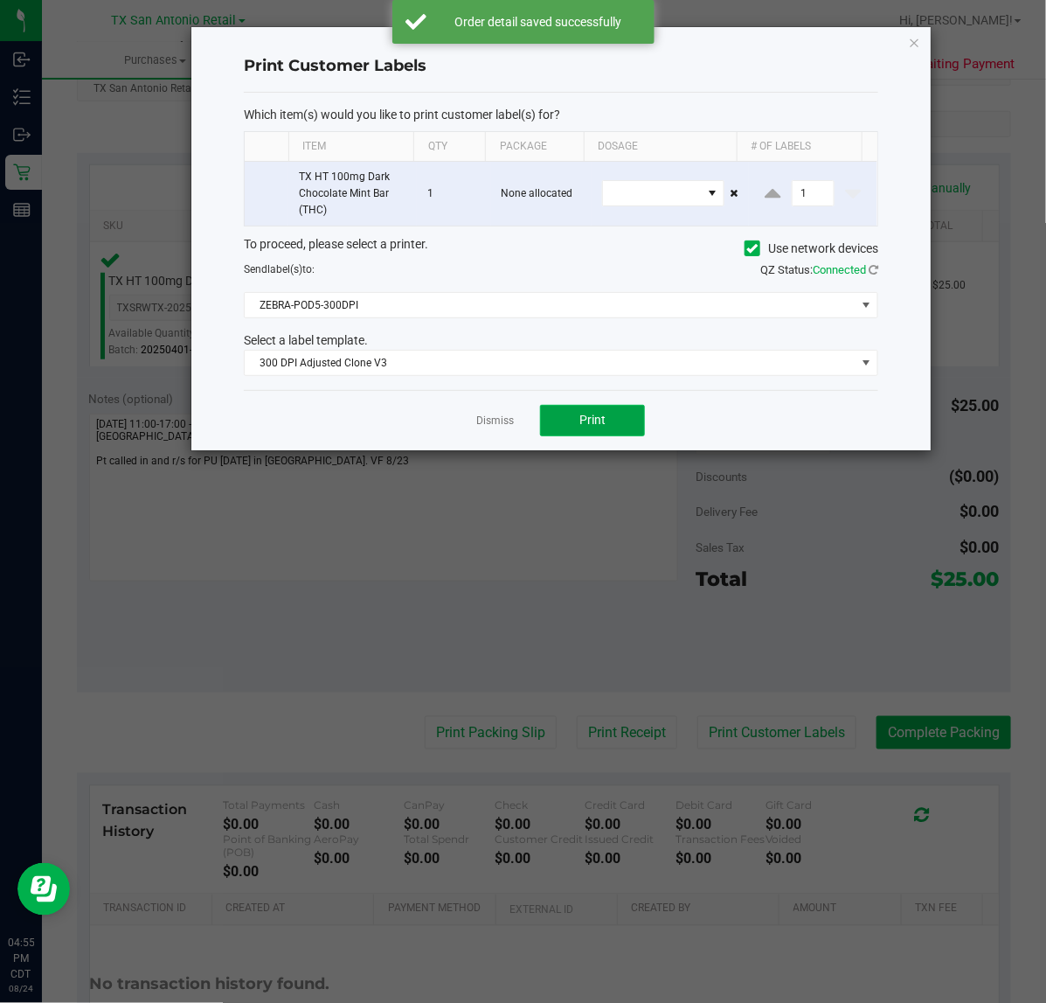
click at [595, 421] on span "Print" at bounding box center [593, 420] width 26 height 14
click at [504, 422] on link "Dismiss" at bounding box center [495, 421] width 38 height 15
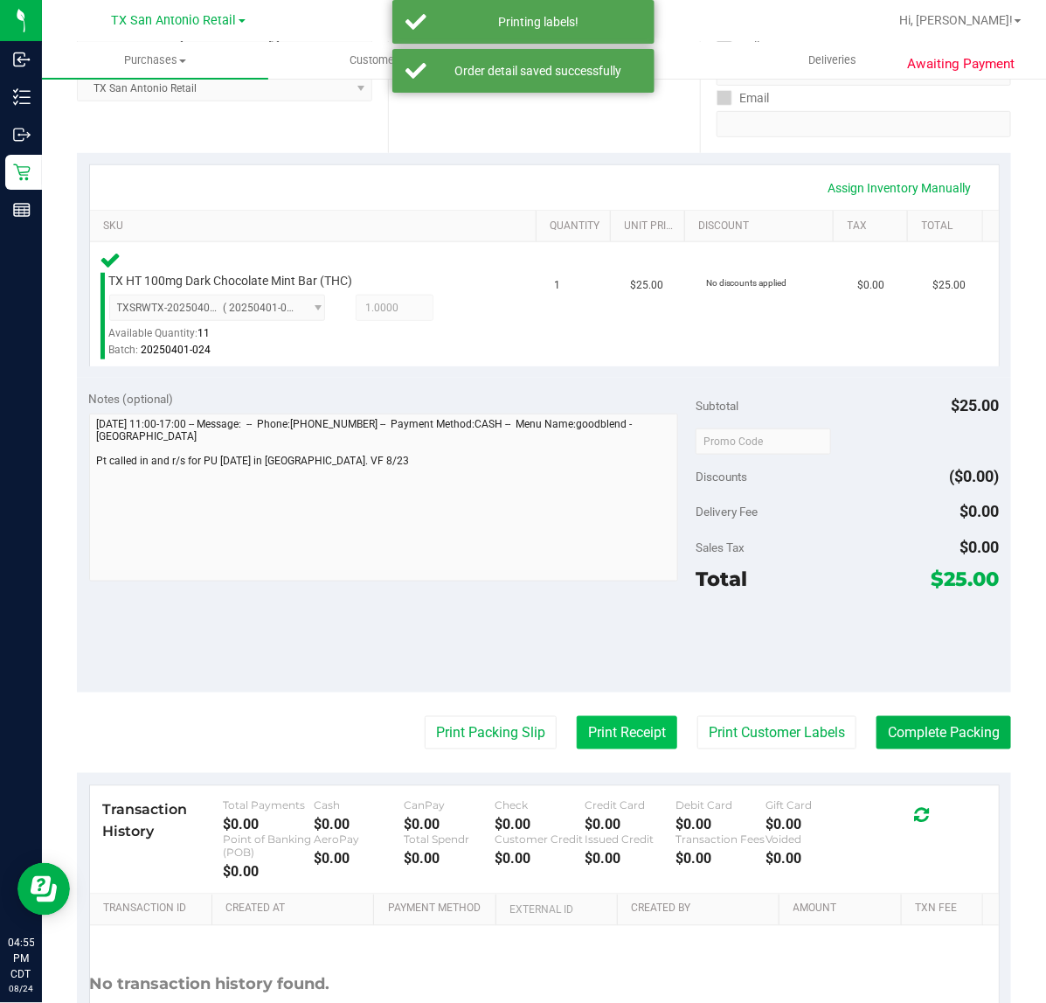
click at [631, 746] on button "Print Receipt" at bounding box center [627, 732] width 101 height 33
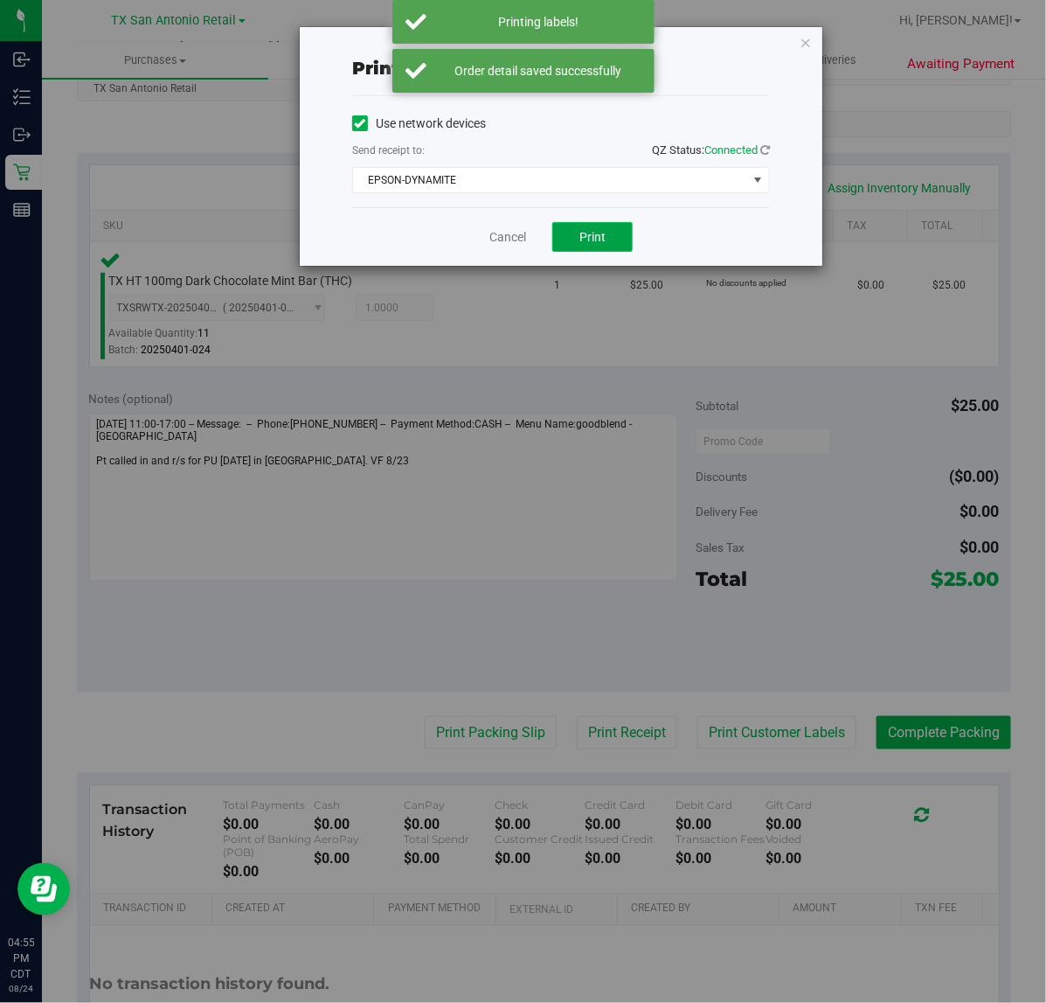
click at [621, 226] on button "Print" at bounding box center [593, 237] width 80 height 30
click at [492, 243] on link "Cancel" at bounding box center [501, 237] width 37 height 18
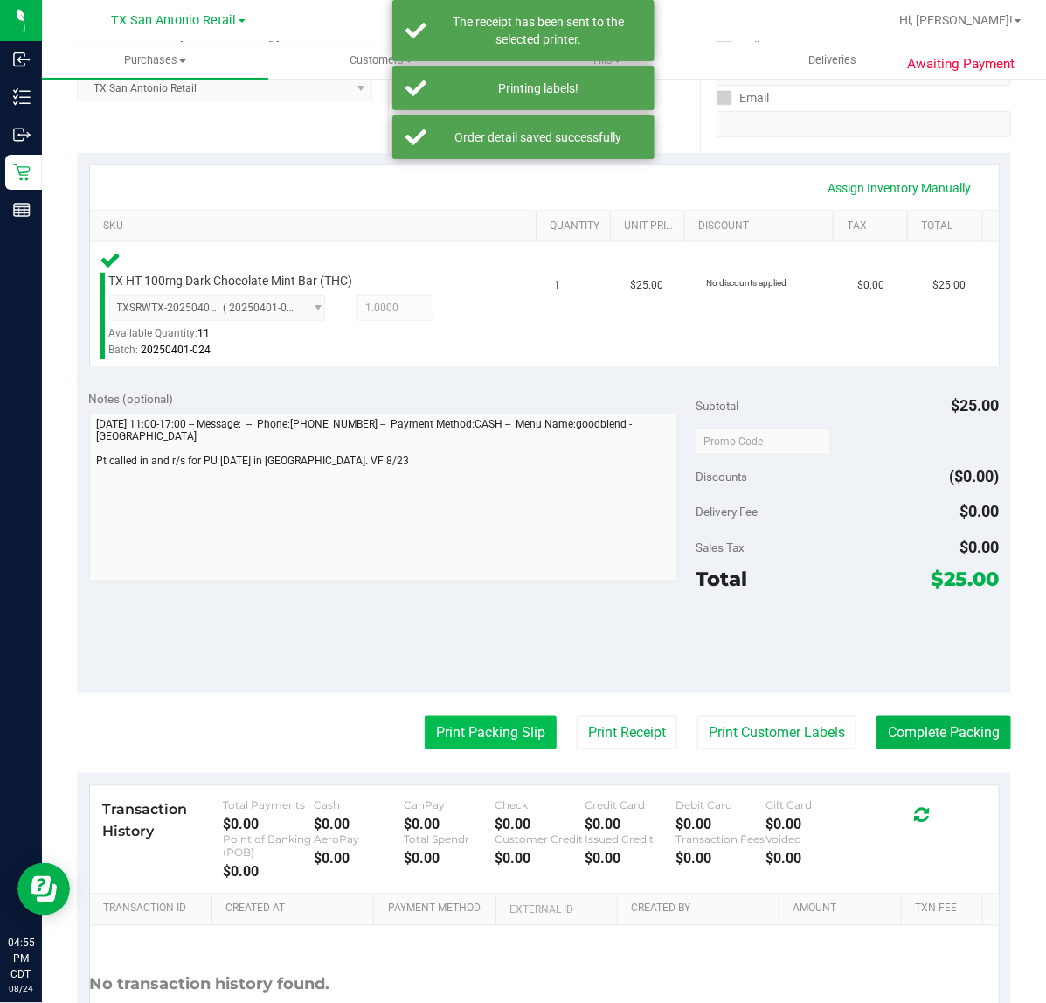
click at [478, 747] on button "Print Packing Slip" at bounding box center [491, 732] width 132 height 33
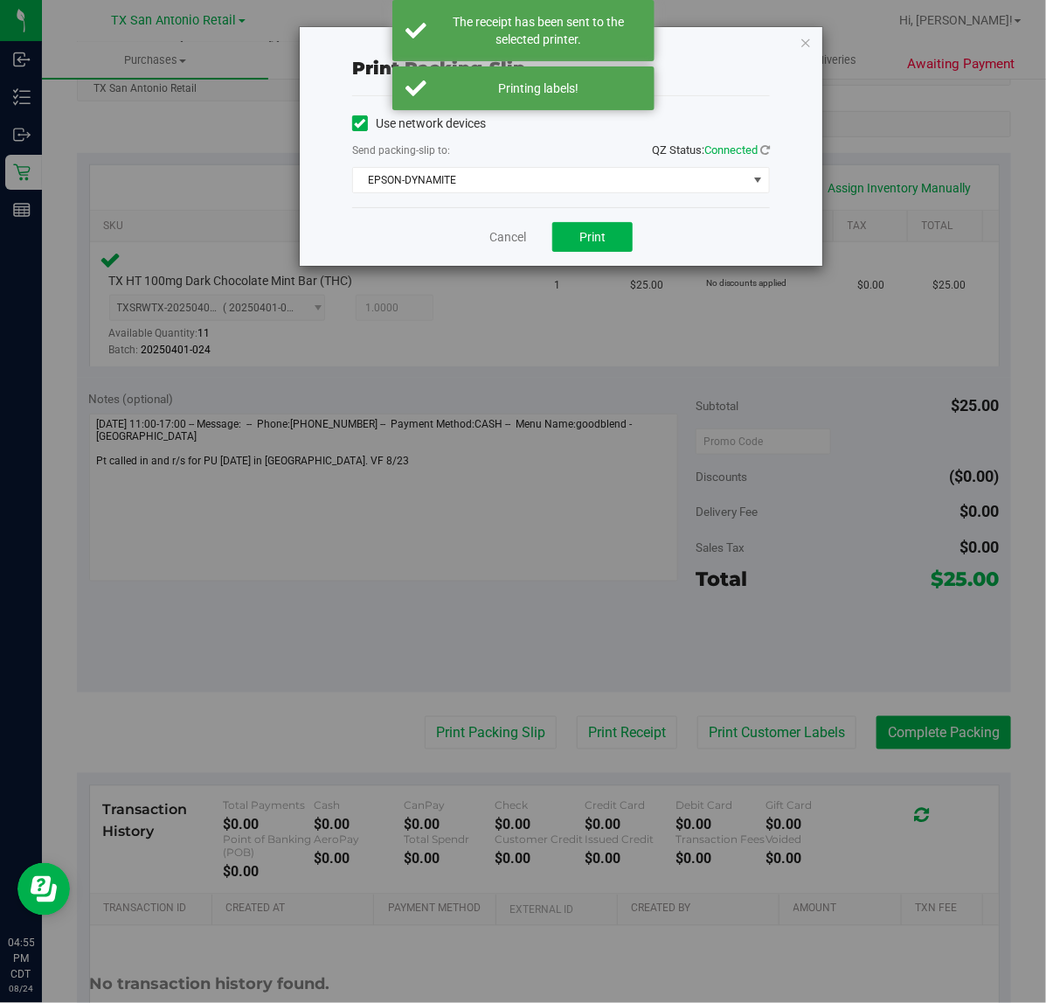
click at [578, 289] on div "Print packing-slip Use network devices Send packing-slip to: QZ Status: Connect…" at bounding box center [530, 501] width 1060 height 1003
click at [612, 247] on button "Print" at bounding box center [593, 237] width 80 height 30
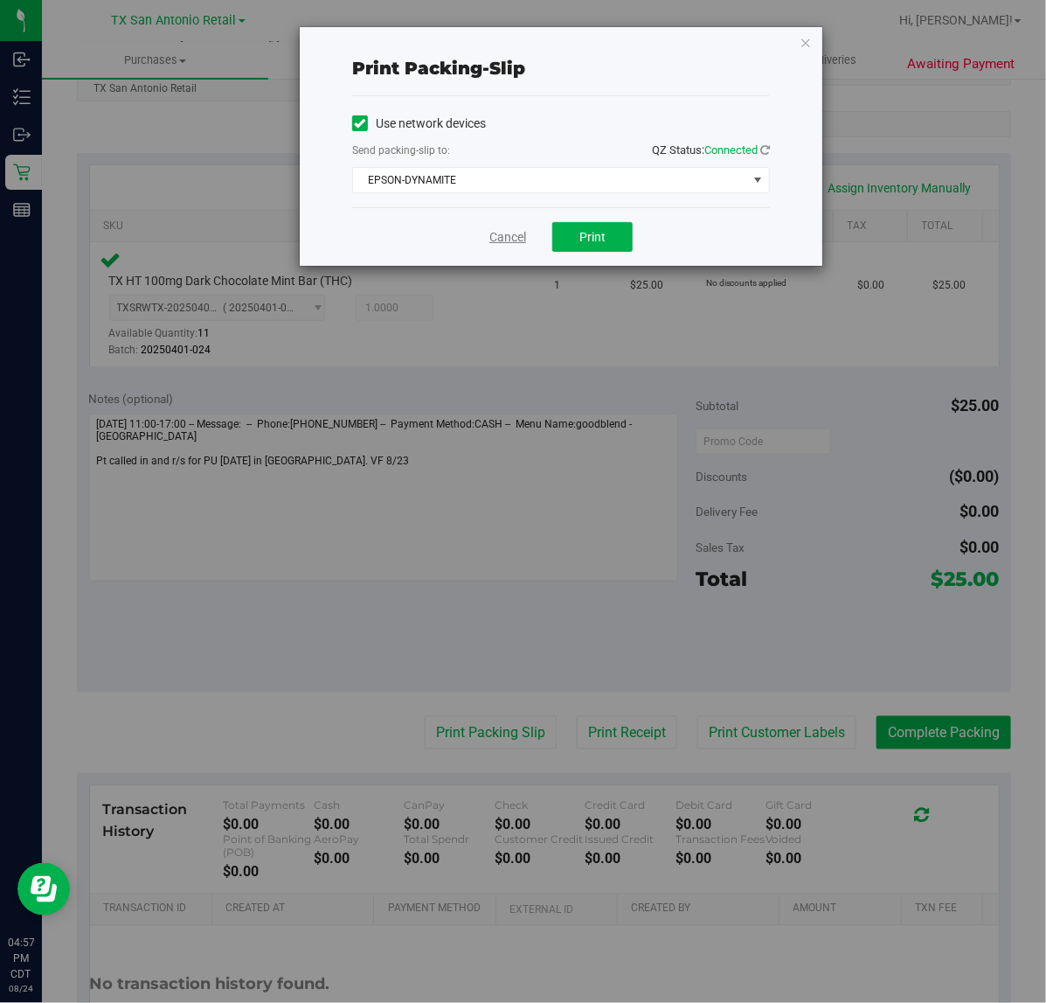
click at [513, 233] on link "Cancel" at bounding box center [508, 237] width 37 height 18
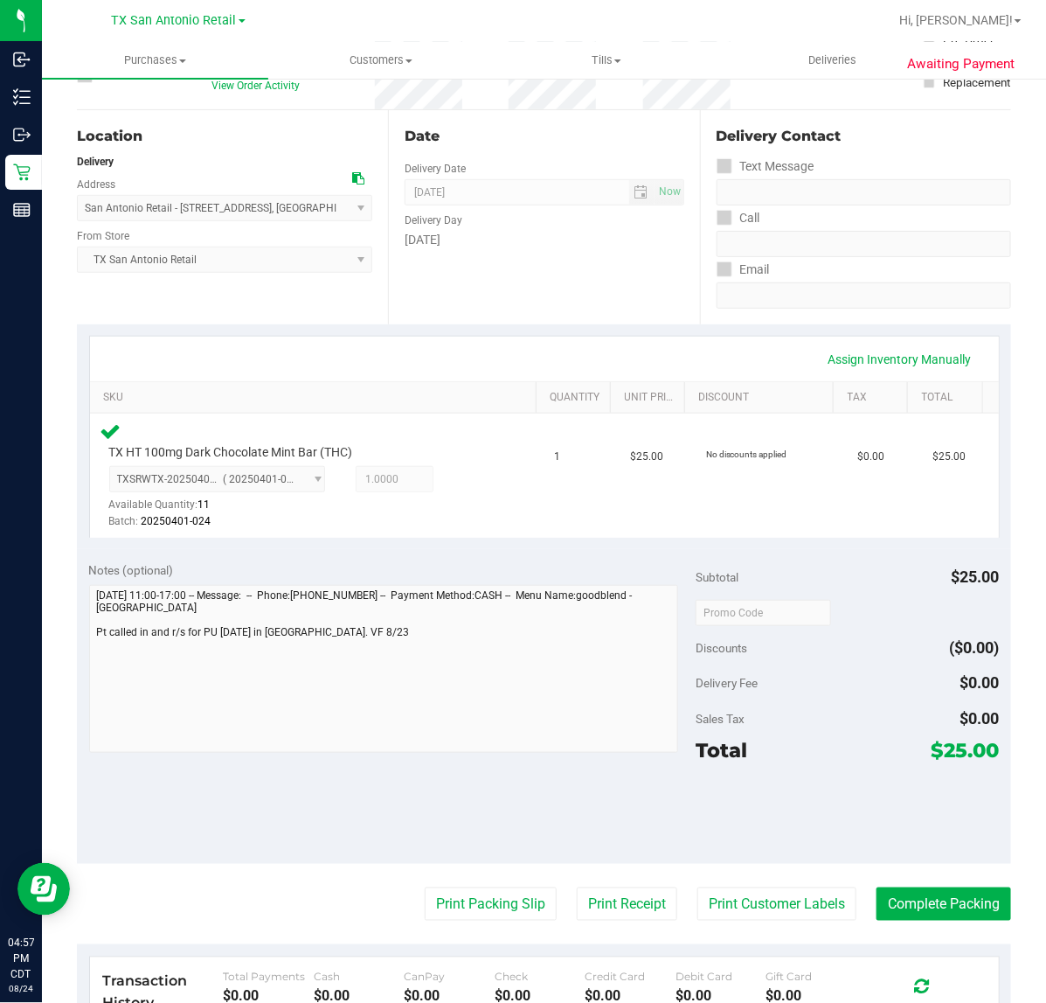
scroll to position [328, 0]
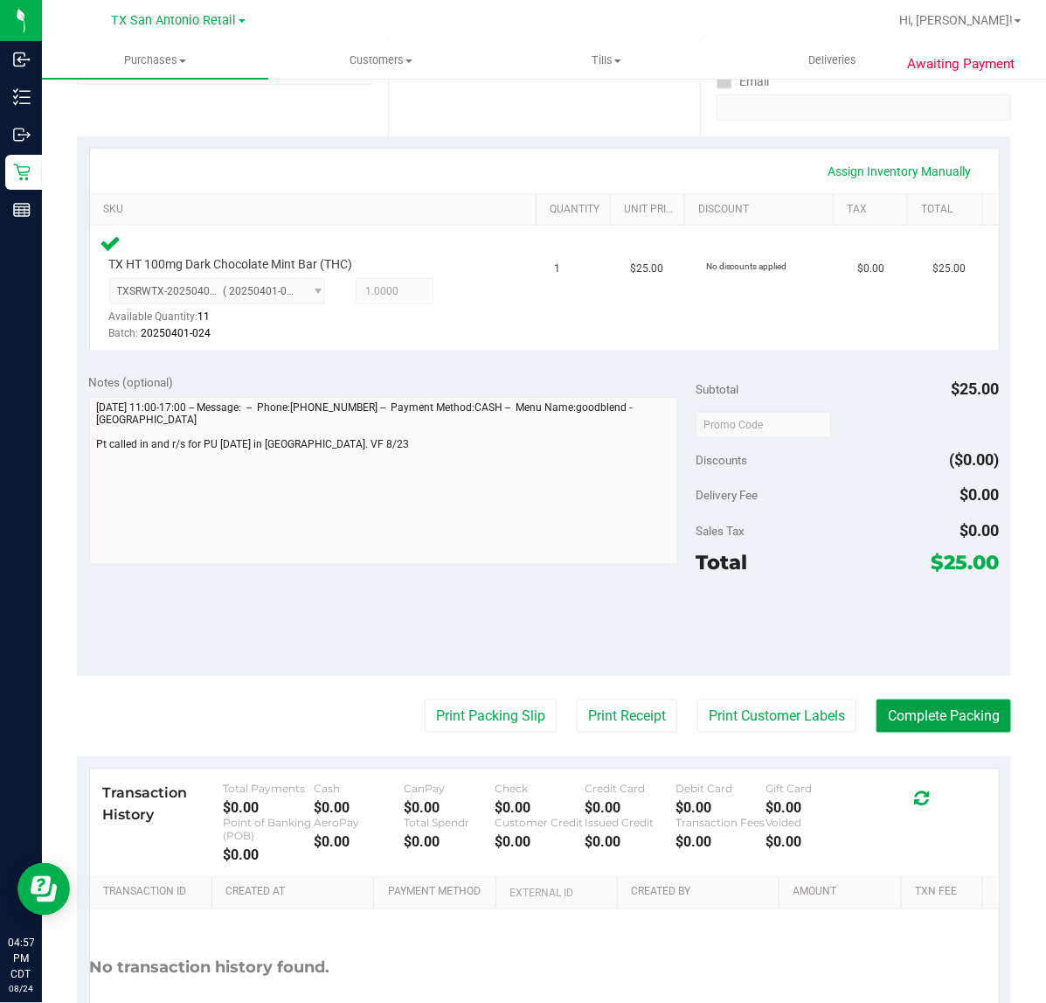
click at [888, 713] on button "Complete Packing" at bounding box center [944, 715] width 135 height 33
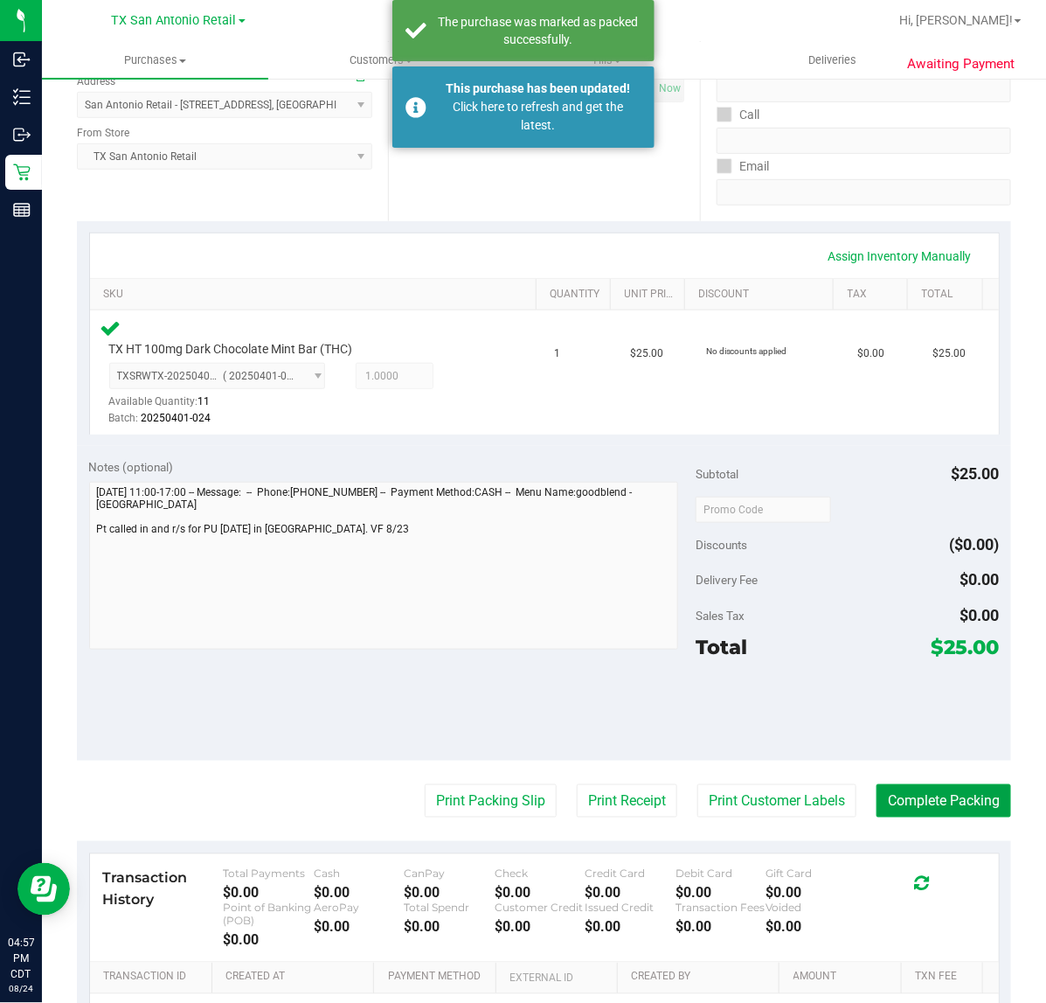
scroll to position [219, 0]
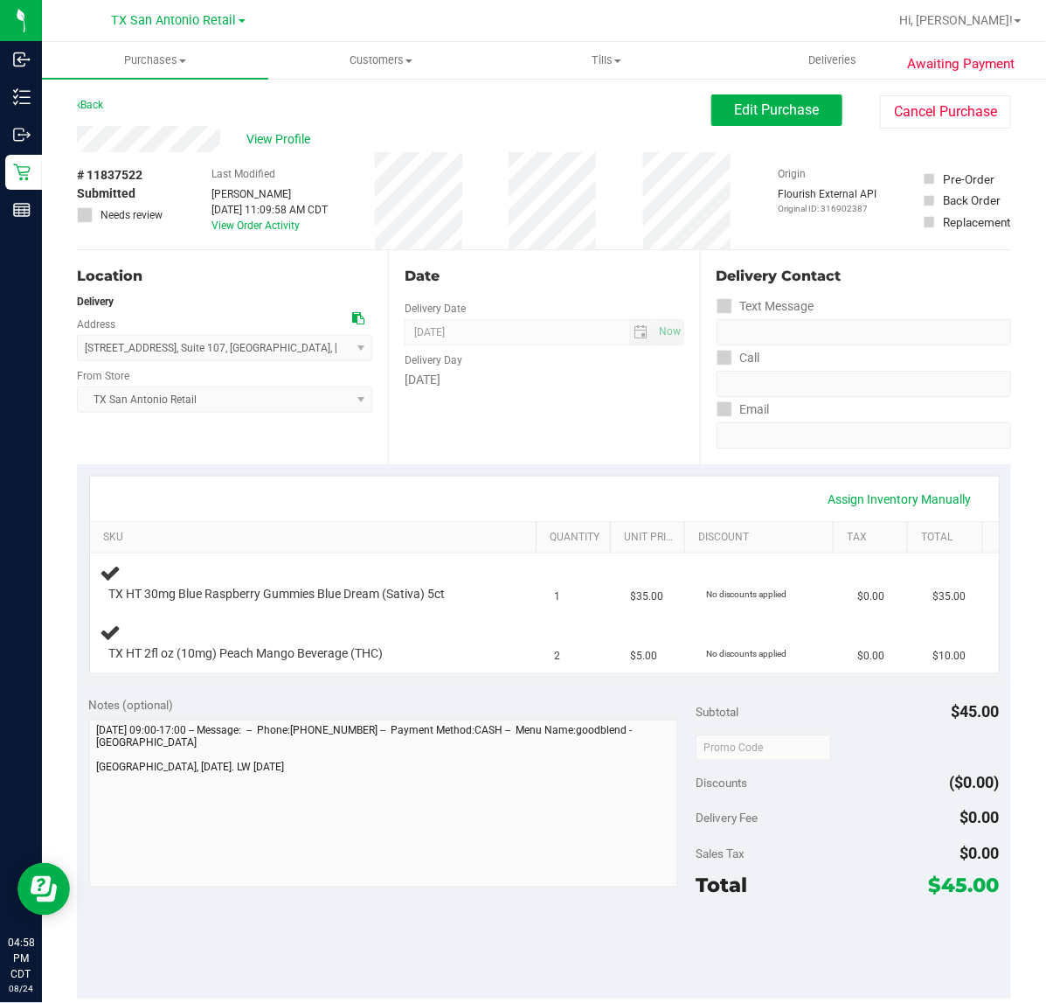
click at [504, 447] on div "Date Delivery Date [DATE] Now [DATE] 07:00 AM Now Delivery Day [DATE]" at bounding box center [543, 357] width 311 height 214
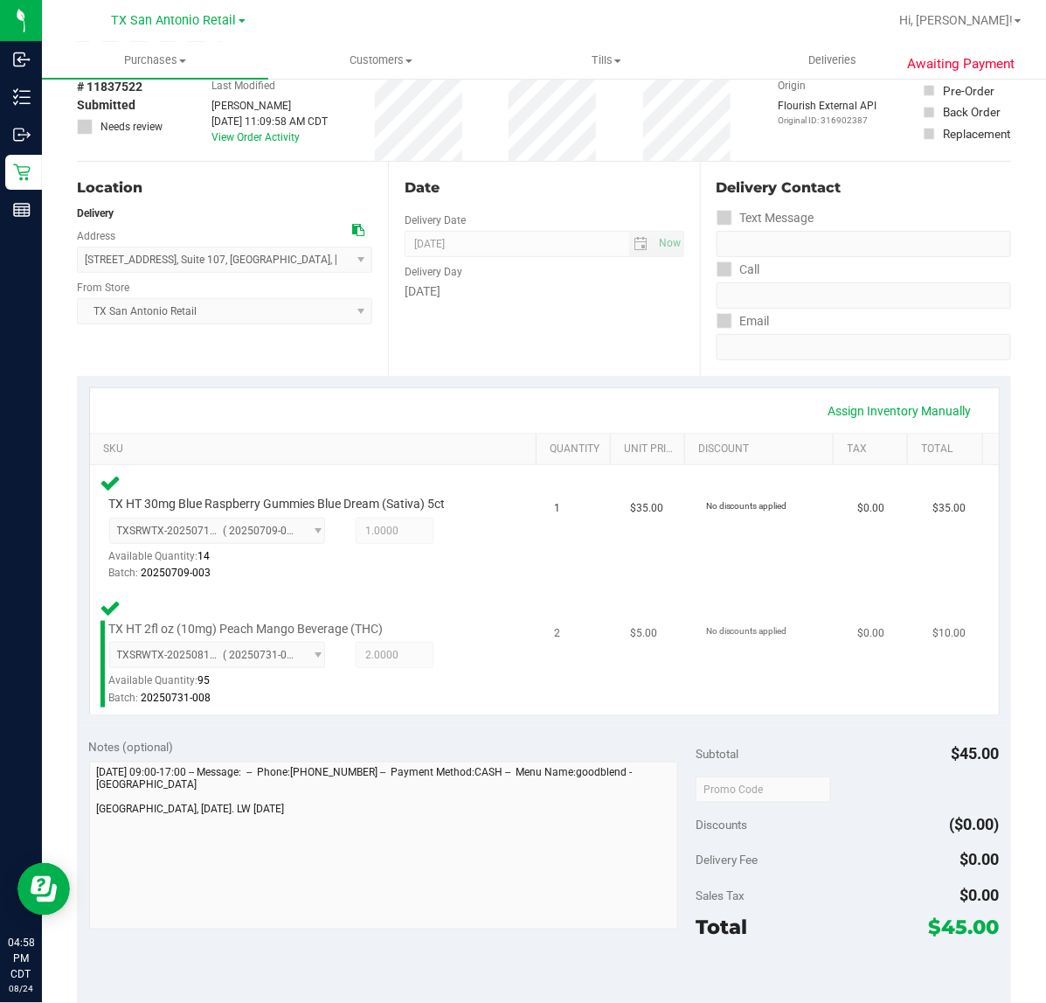
scroll to position [219, 0]
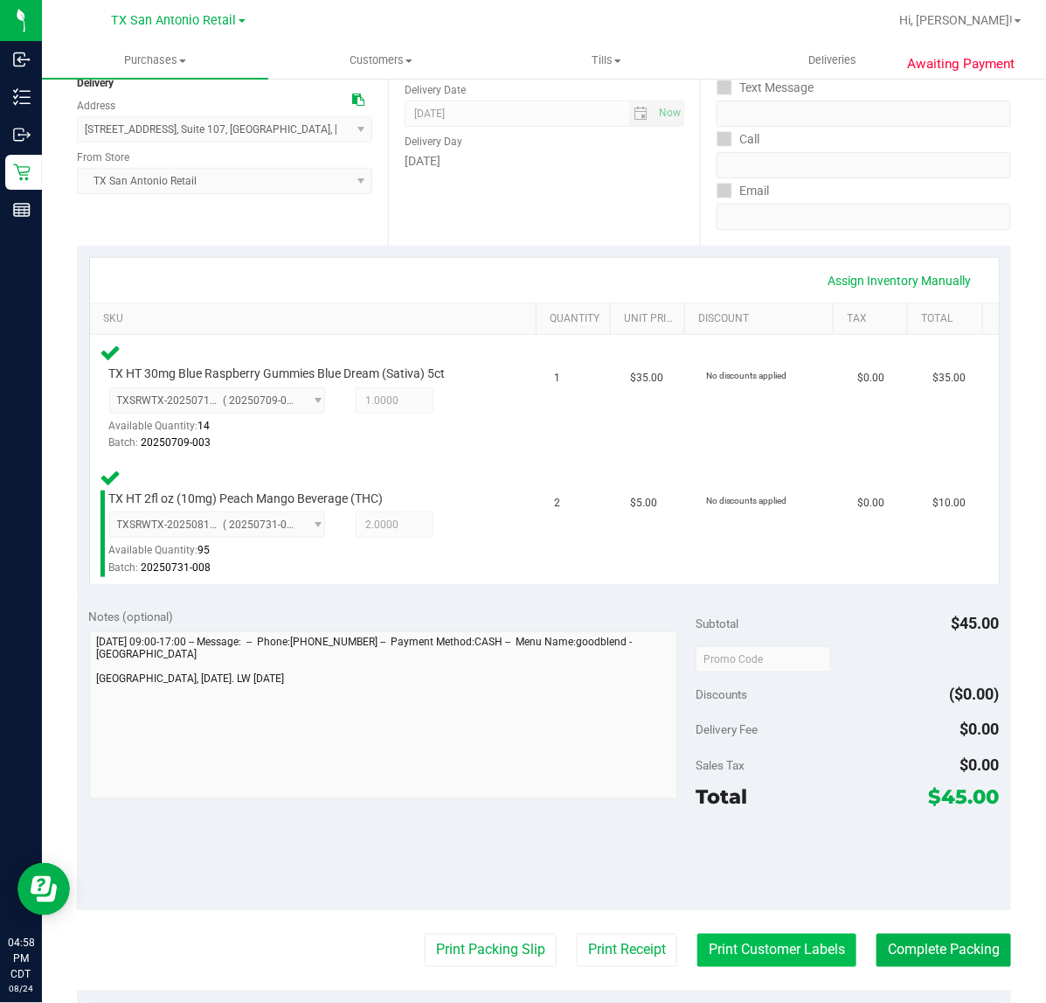
click at [698, 951] on button "Print Customer Labels" at bounding box center [777, 950] width 159 height 33
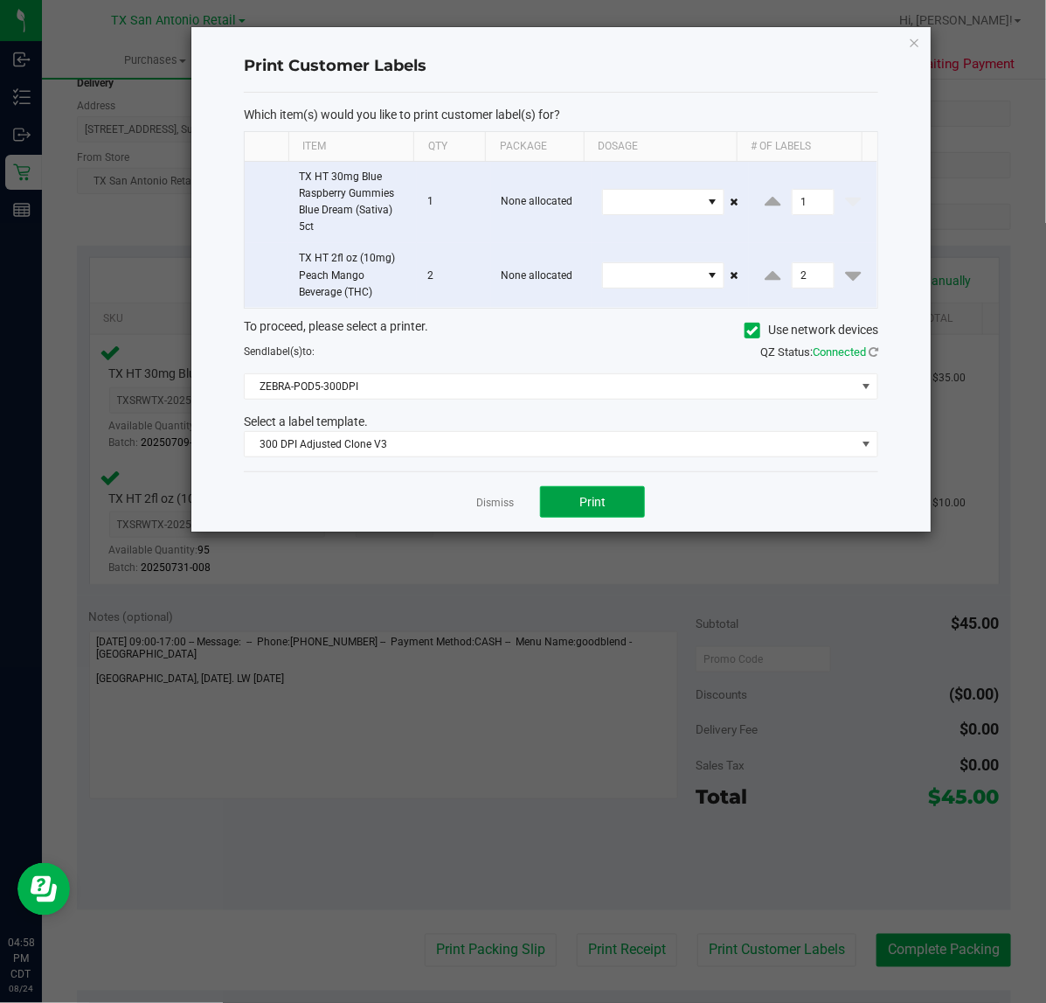
click at [582, 503] on span "Print" at bounding box center [593, 502] width 26 height 14
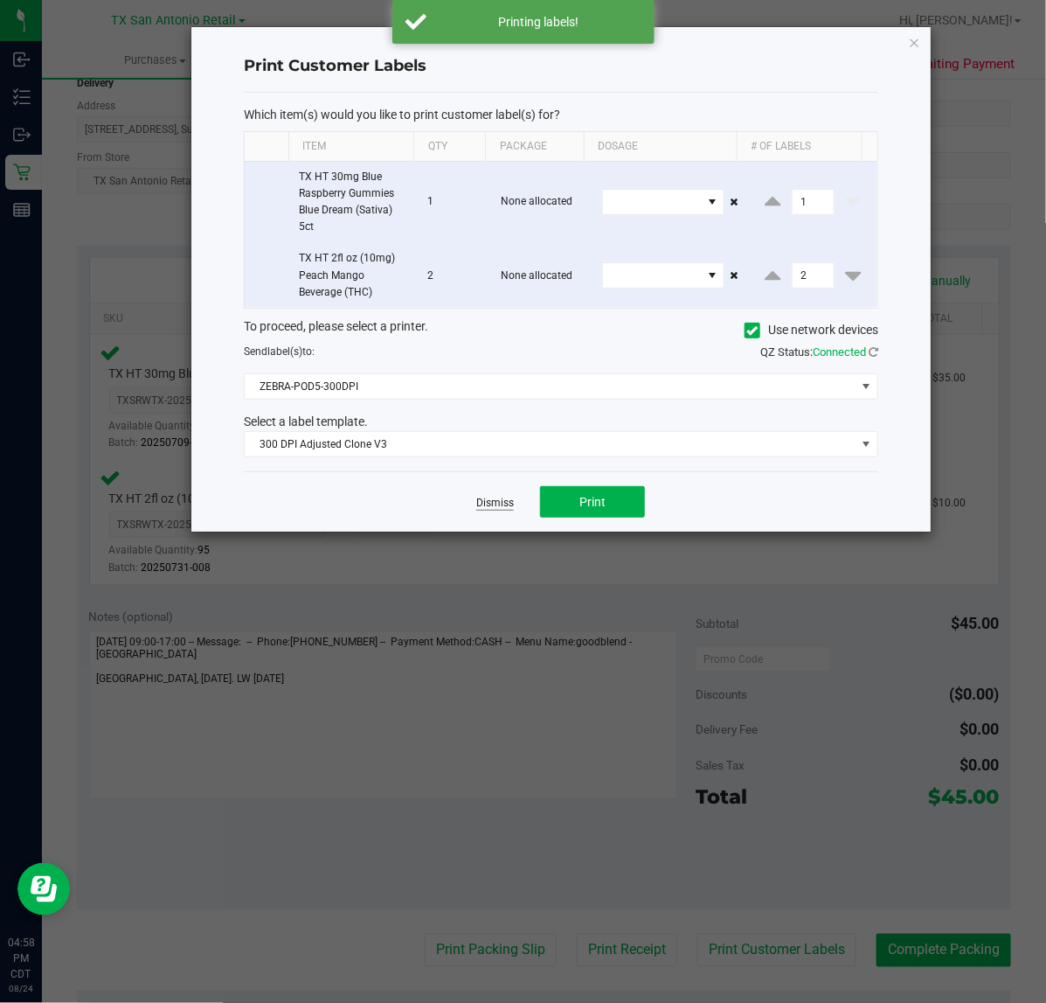
click at [478, 504] on link "Dismiss" at bounding box center [495, 503] width 38 height 15
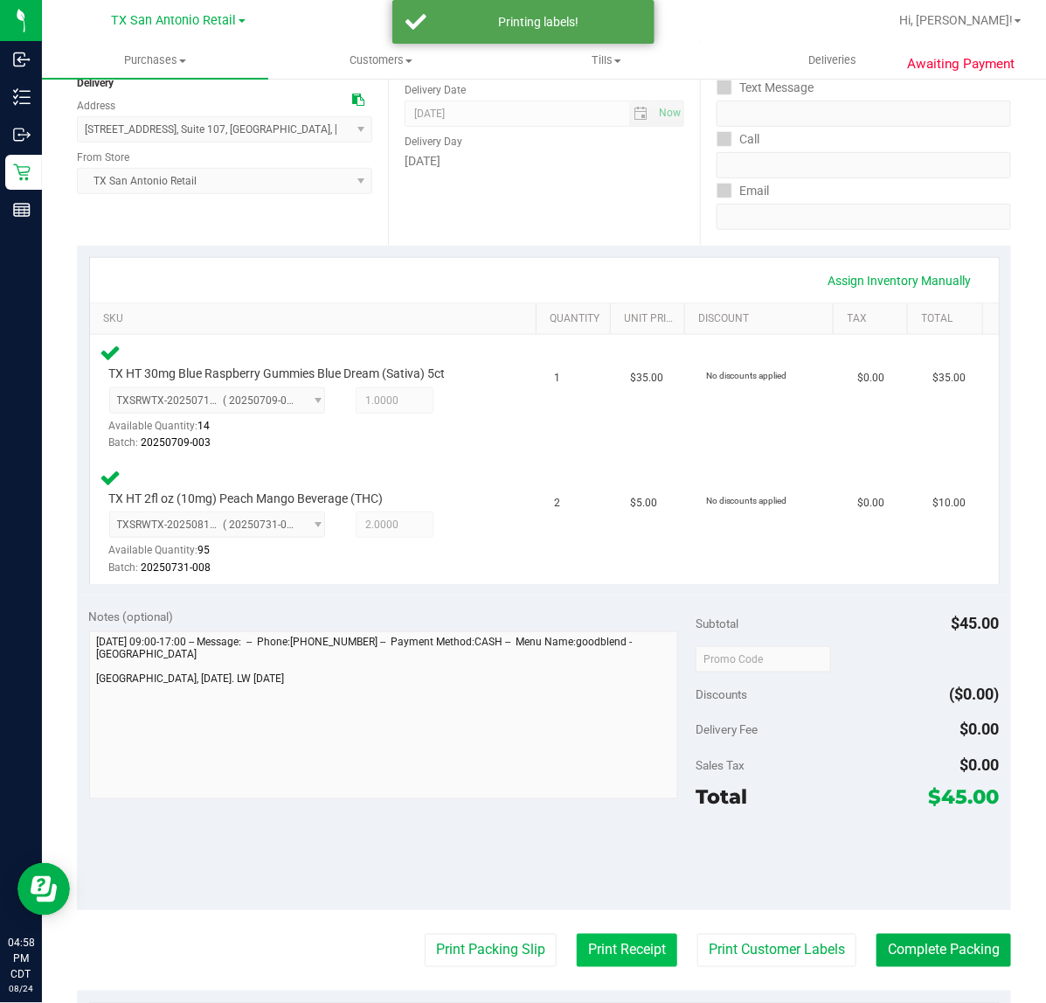
click at [596, 946] on button "Print Receipt" at bounding box center [627, 950] width 101 height 33
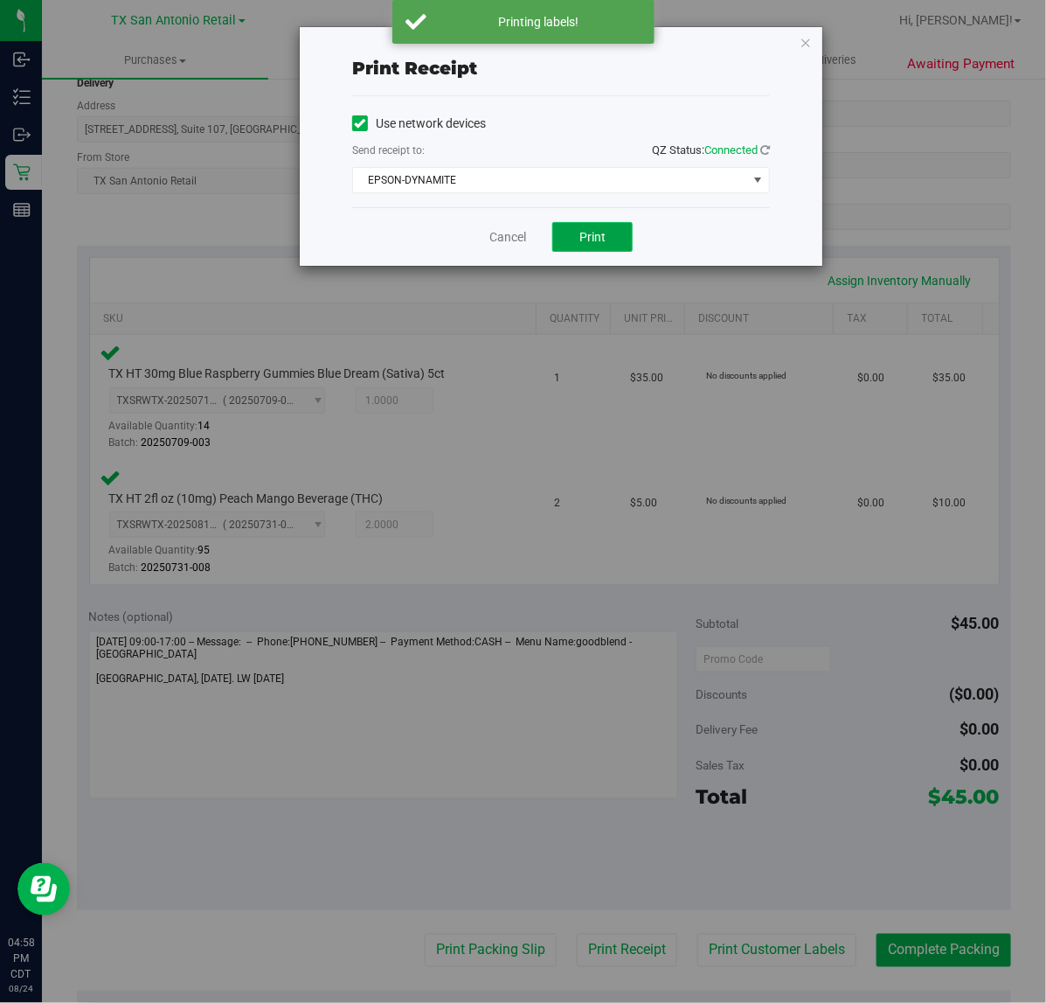
click at [571, 251] on button "Print" at bounding box center [593, 237] width 80 height 30
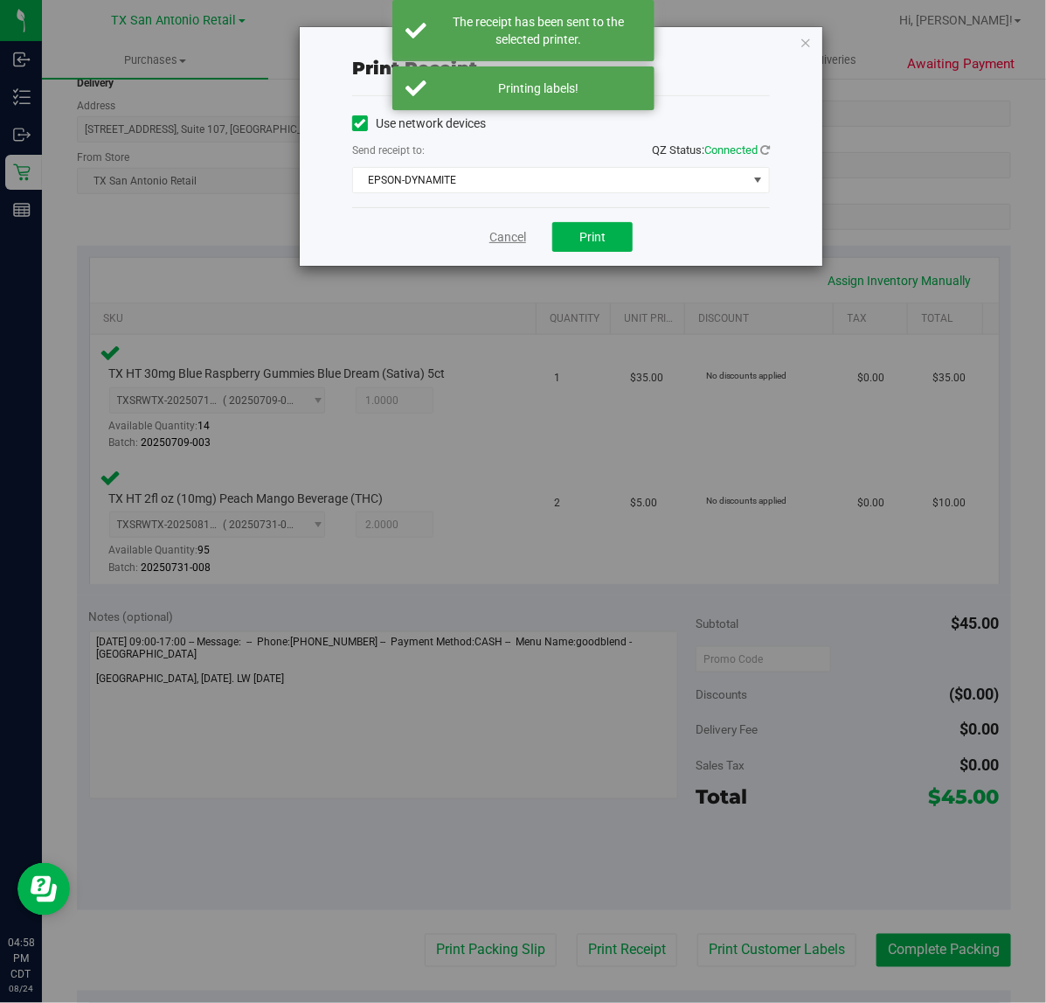
click at [520, 236] on link "Cancel" at bounding box center [508, 237] width 37 height 18
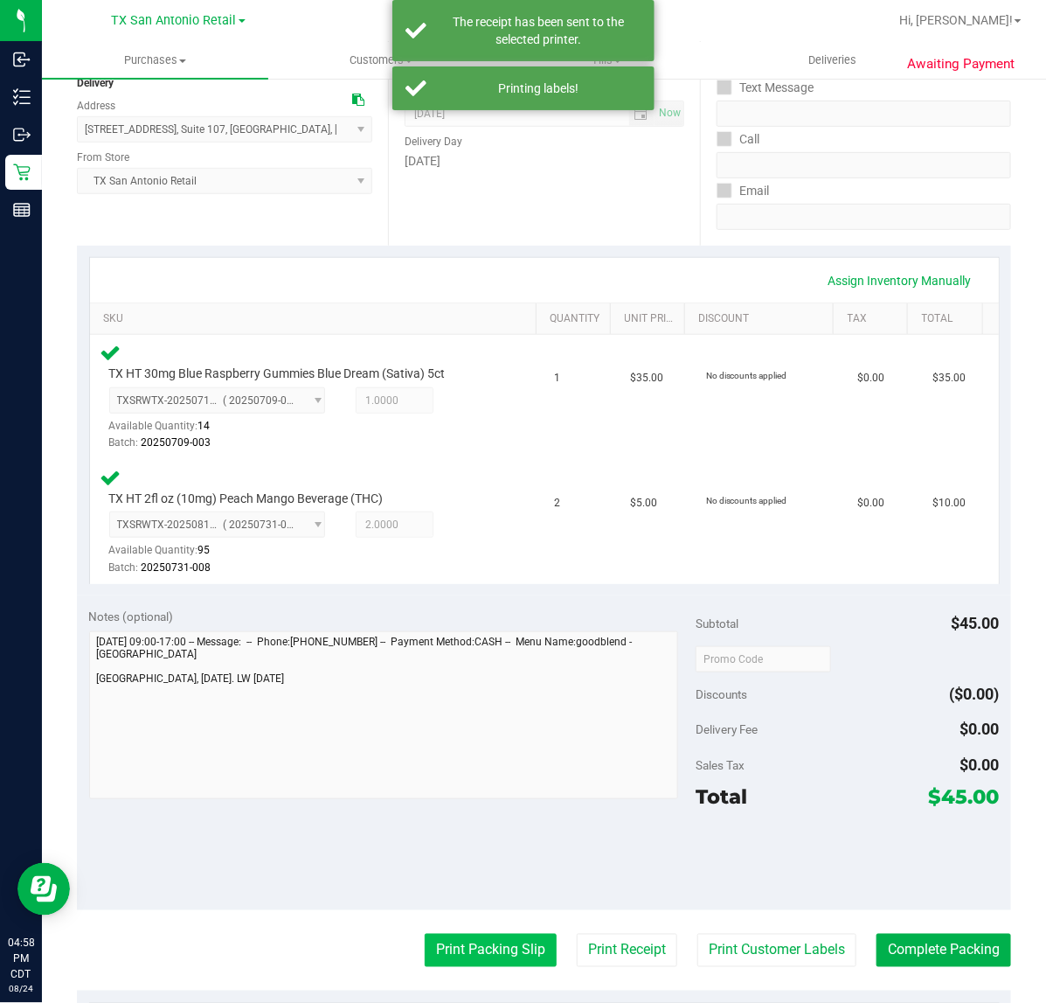
click at [475, 941] on button "Print Packing Slip" at bounding box center [491, 950] width 132 height 33
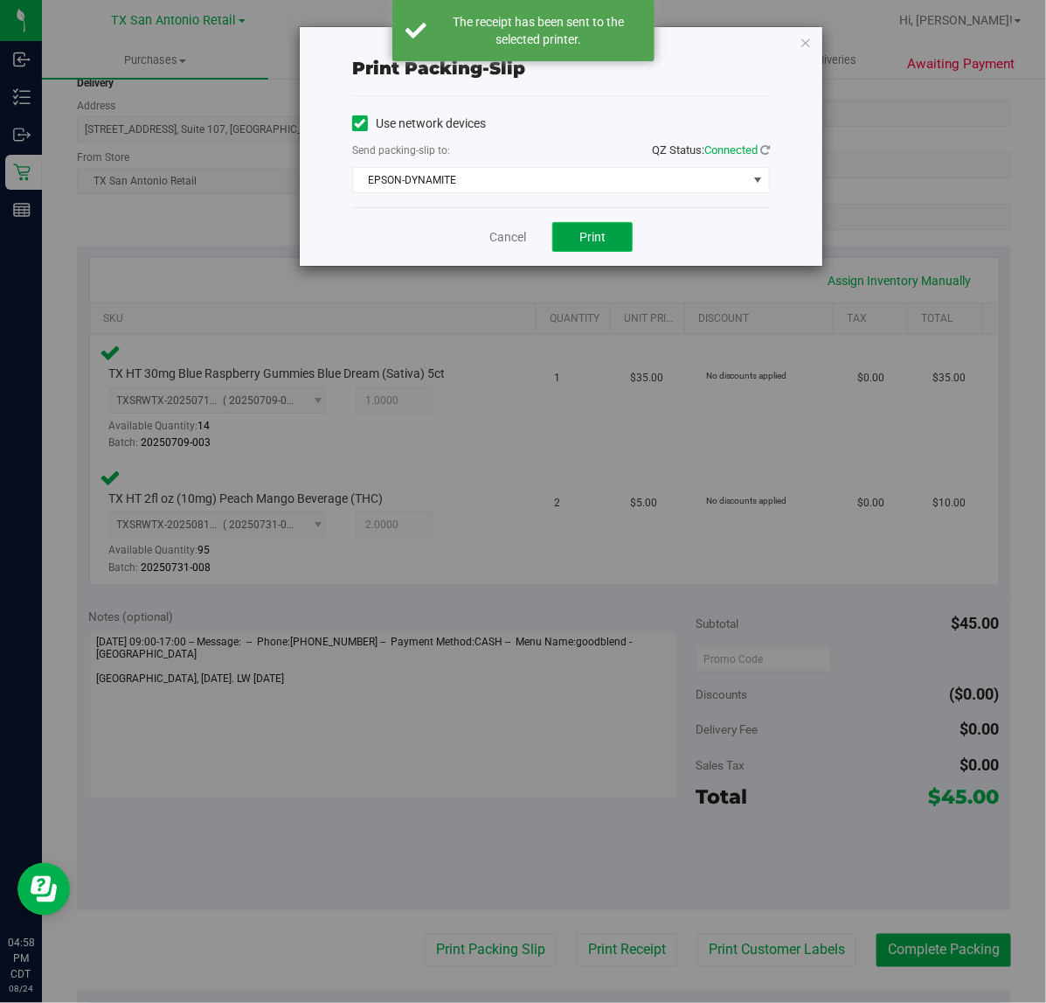
click at [555, 233] on button "Print" at bounding box center [593, 237] width 80 height 30
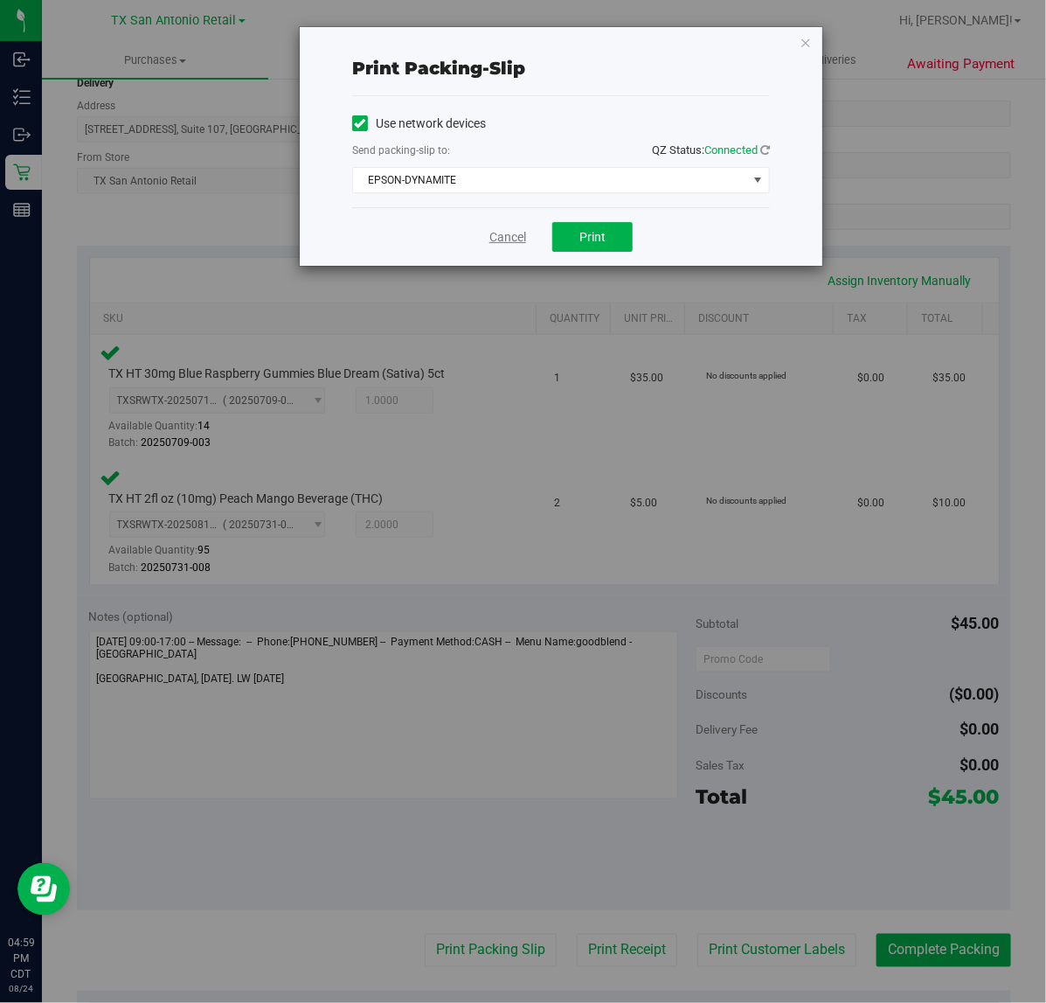
click at [517, 230] on link "Cancel" at bounding box center [508, 237] width 37 height 18
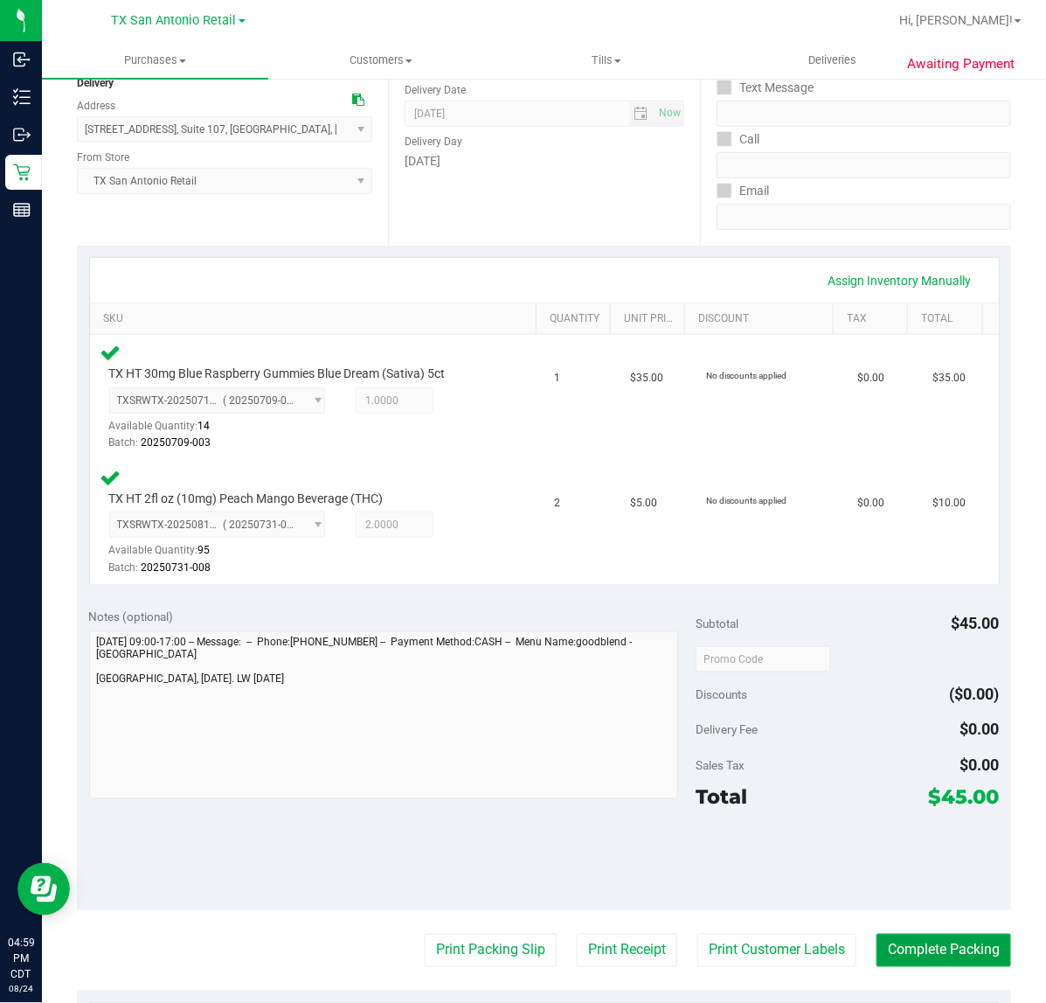
click at [902, 956] on button "Complete Packing" at bounding box center [944, 950] width 135 height 33
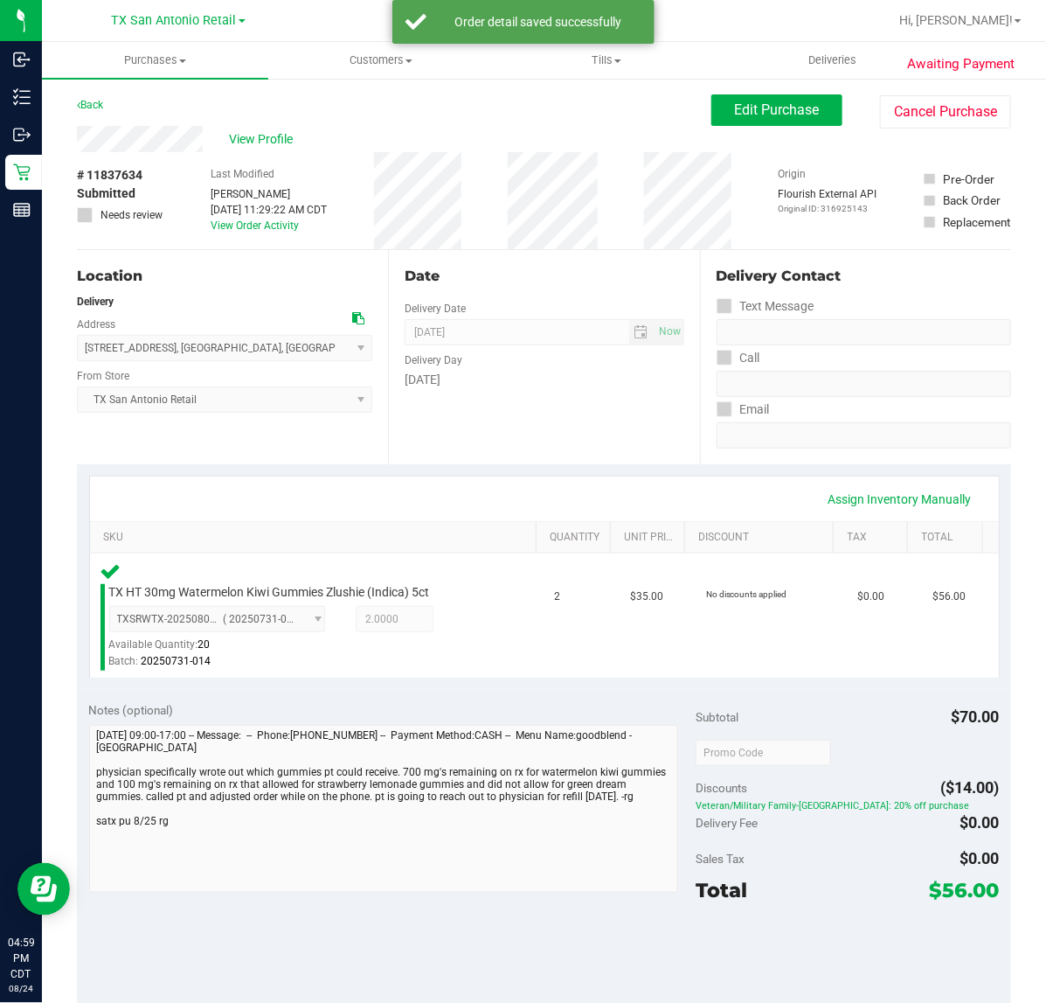
scroll to position [109, 0]
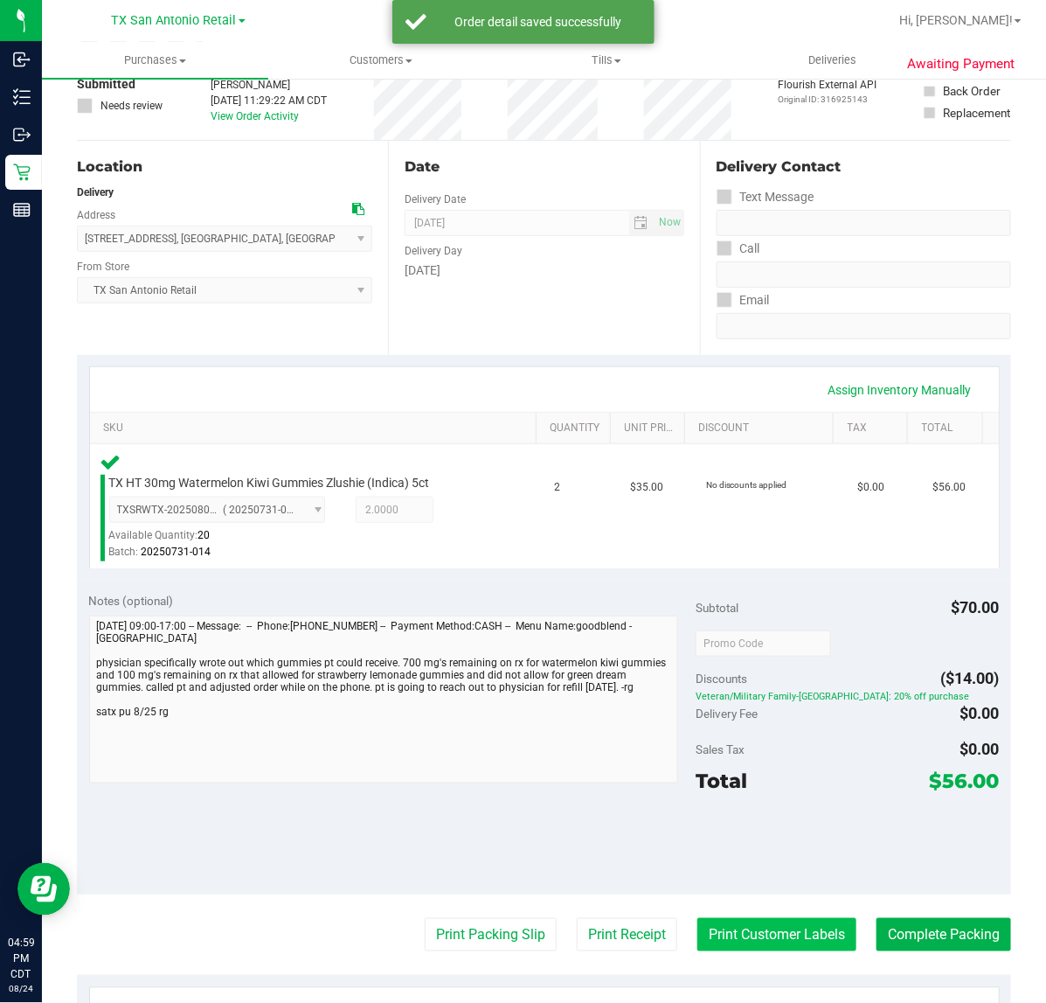
click at [768, 920] on button "Print Customer Labels" at bounding box center [777, 934] width 159 height 33
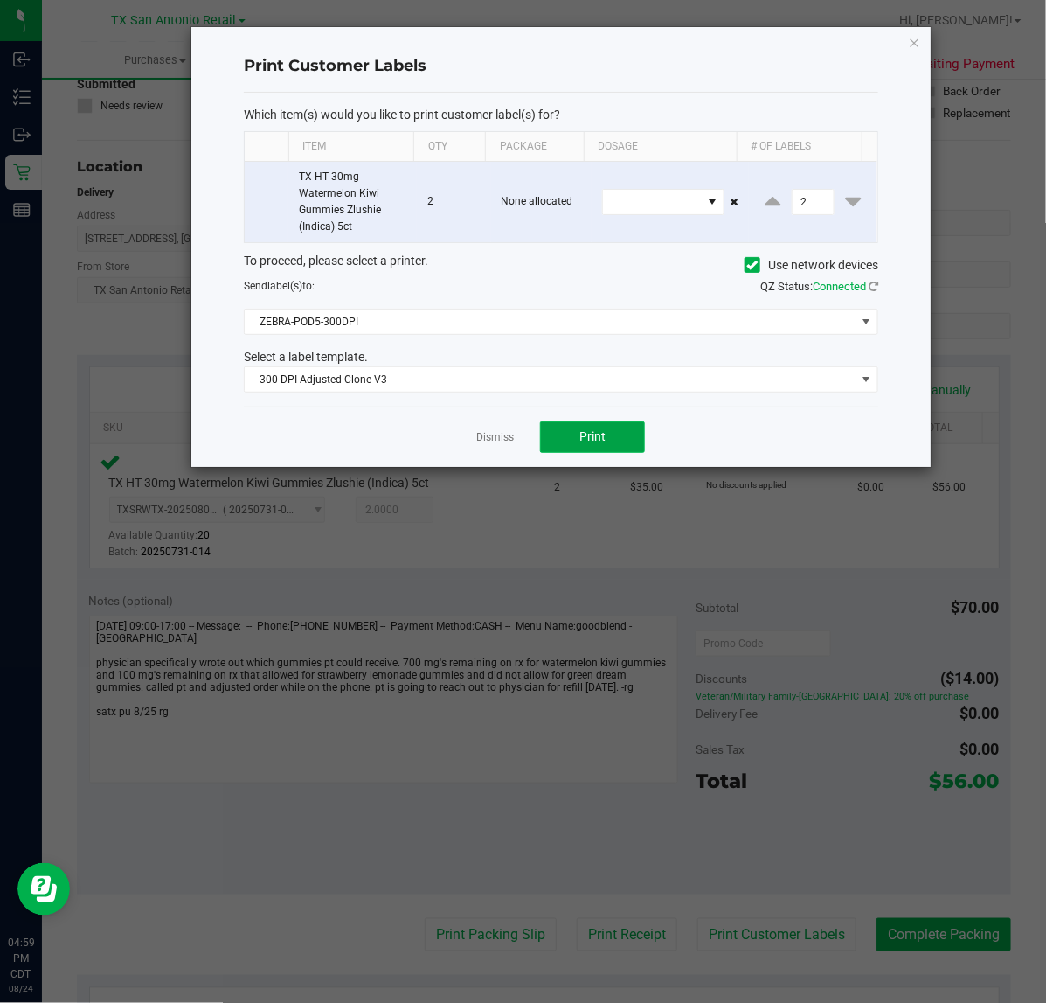
click at [590, 438] on span "Print" at bounding box center [593, 436] width 26 height 14
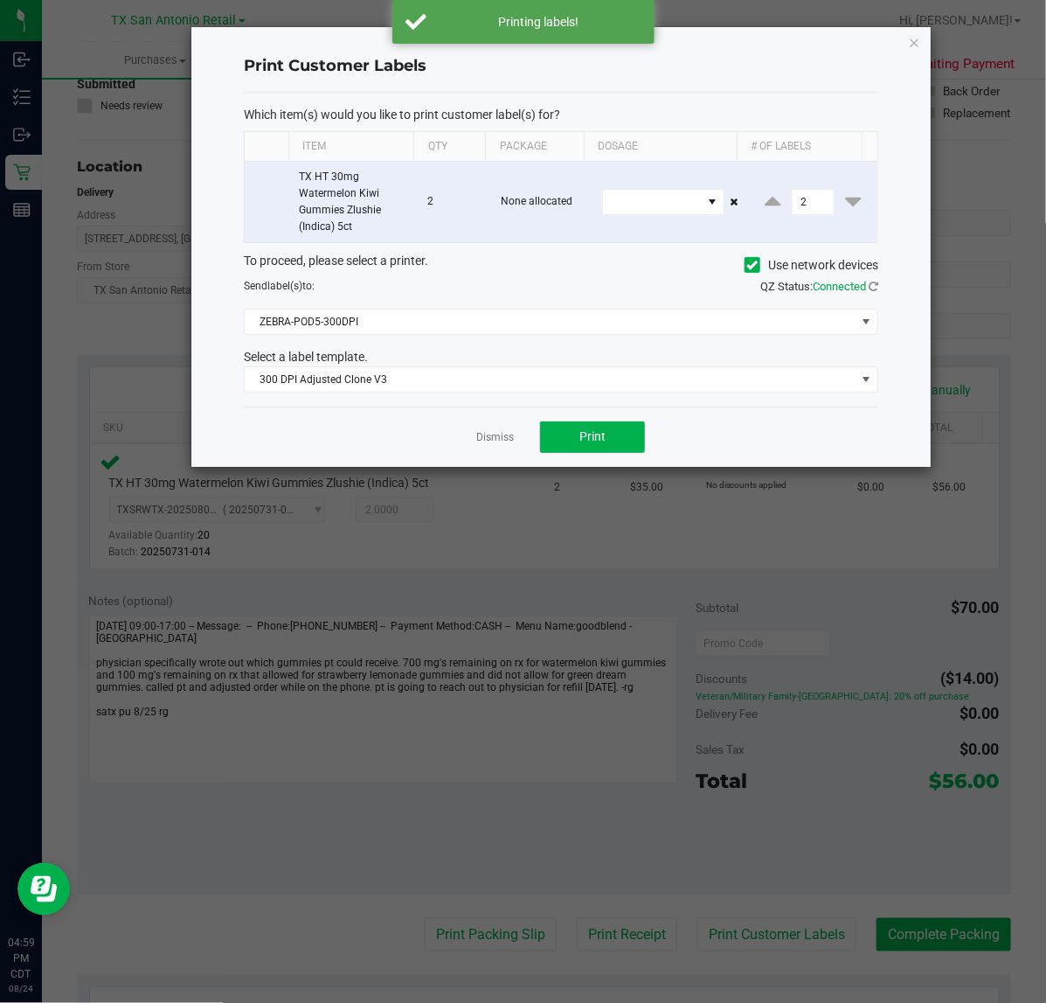
drag, startPoint x: 478, startPoint y: 444, endPoint x: 488, endPoint y: 439, distance: 11.0
click at [481, 443] on link "Dismiss" at bounding box center [495, 437] width 38 height 15
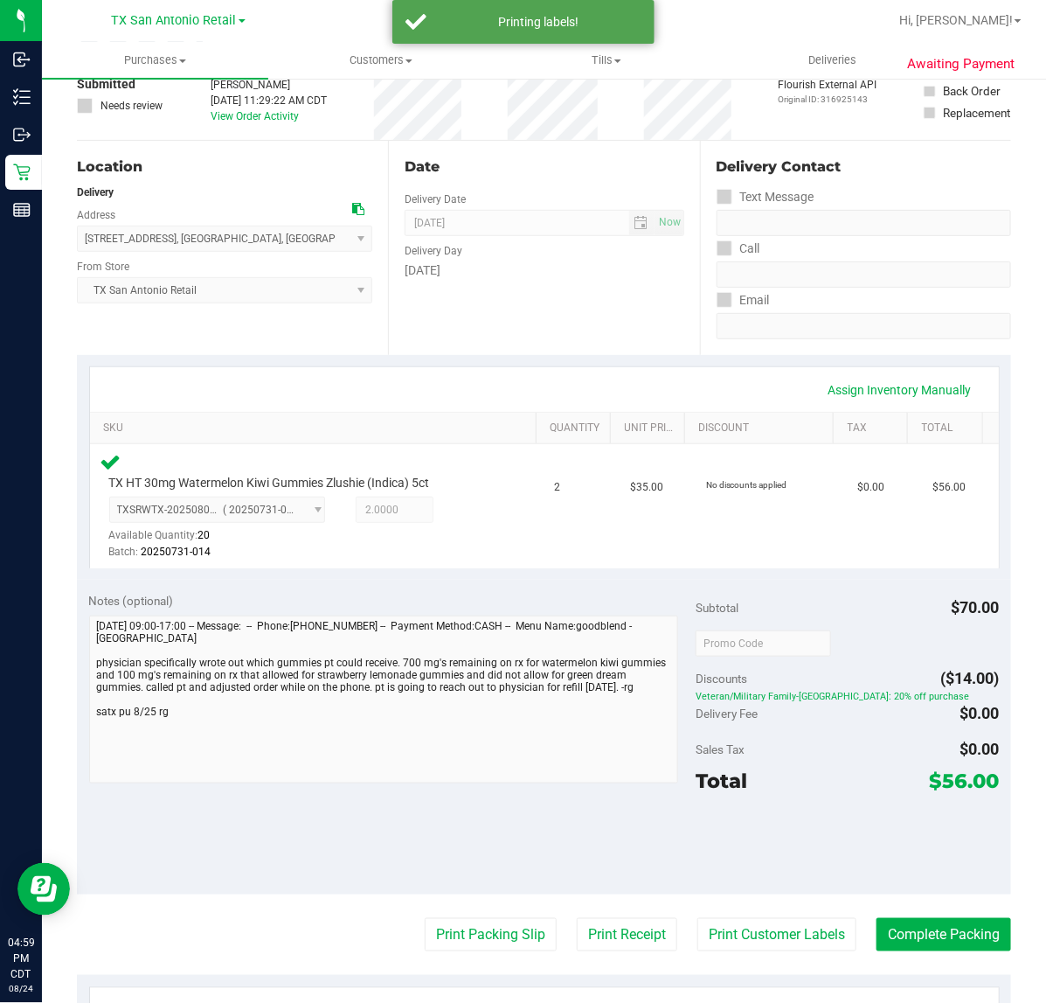
click at [622, 953] on purchase-details "Back Edit Purchase Cancel Purchase View Profile # 11837634 Submitted Needs revi…" at bounding box center [544, 650] width 935 height 1330
click at [609, 888] on div "Notes (optional) Subtotal $70.00 Discounts ($14.00) Veteran/Military Family-[GE…" at bounding box center [544, 737] width 935 height 315
click at [586, 954] on purchase-details "Back Edit Purchase Cancel Purchase View Profile # 11837634 Submitted Needs revi…" at bounding box center [544, 650] width 935 height 1330
click at [595, 928] on button "Print Receipt" at bounding box center [627, 934] width 101 height 33
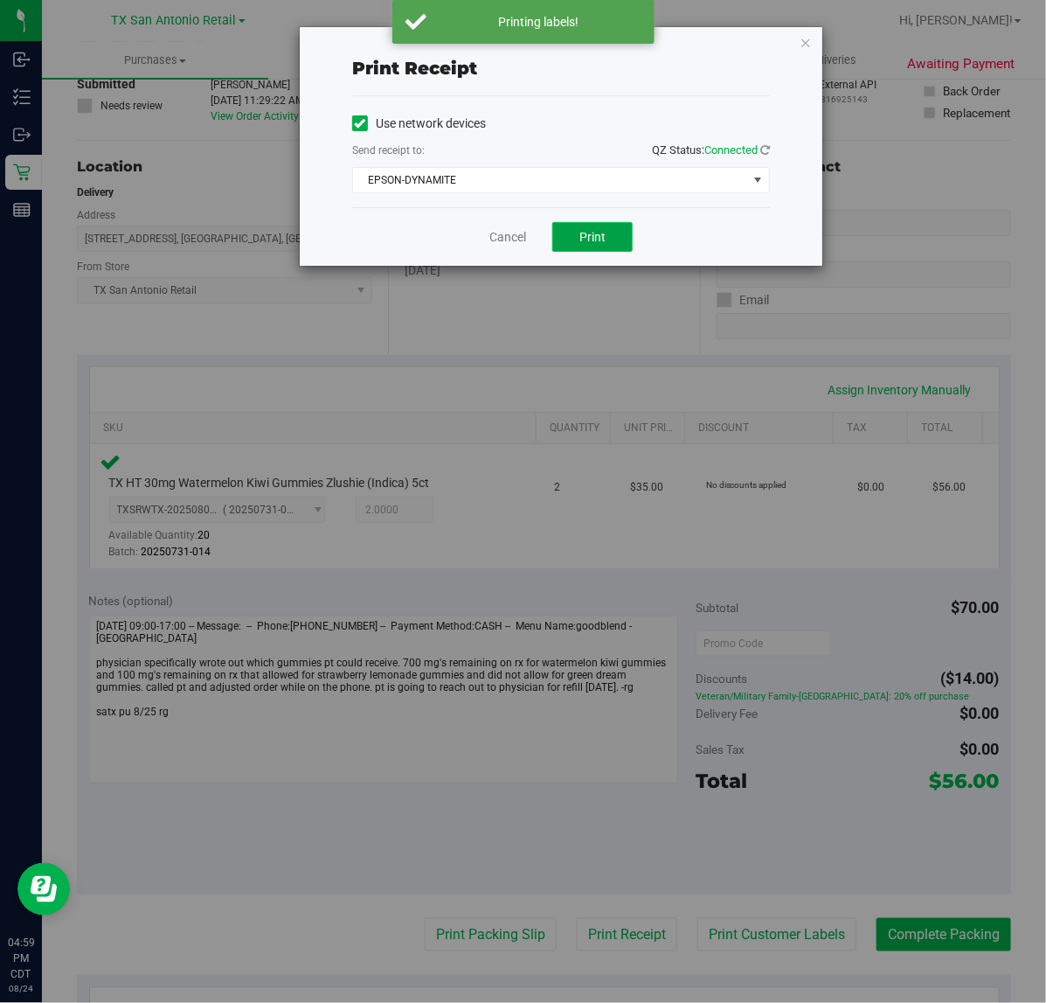
click at [584, 244] on span "Print" at bounding box center [593, 237] width 26 height 14
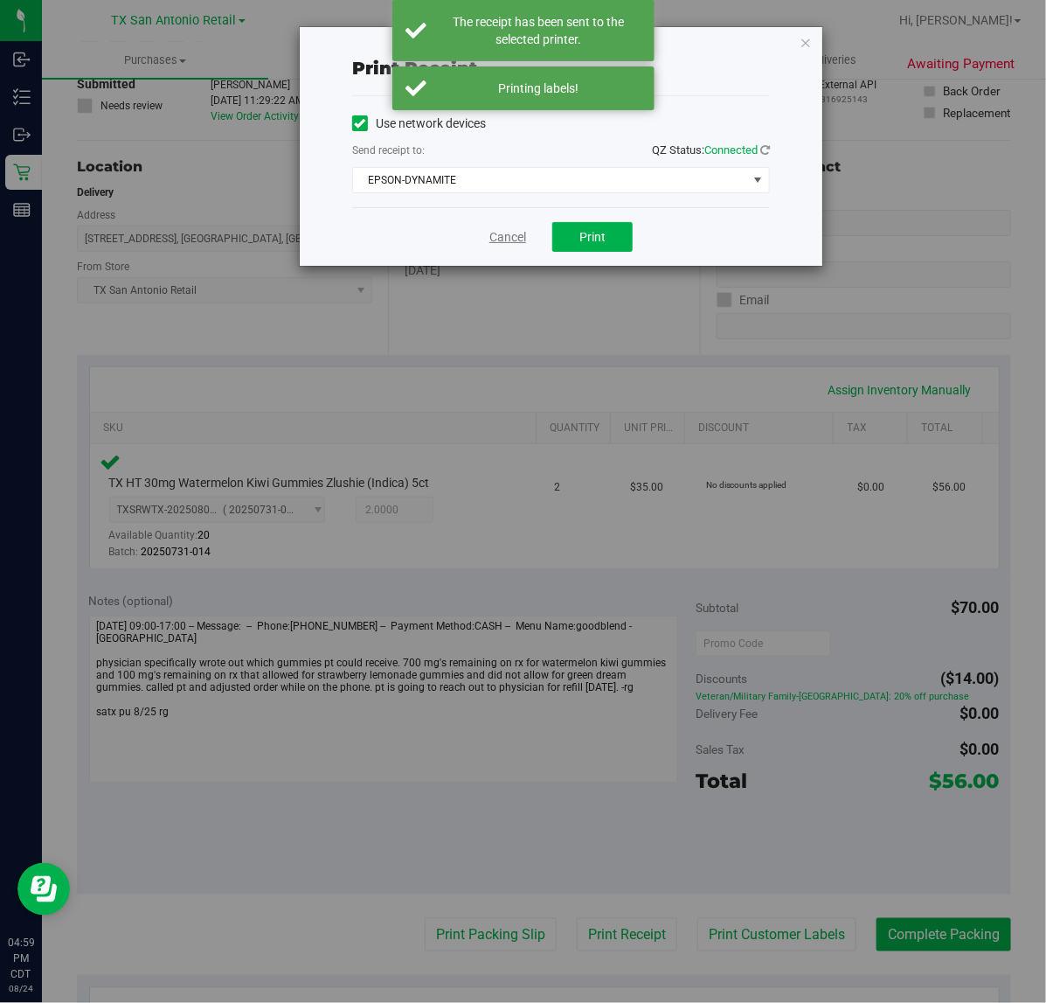
click at [508, 245] on link "Cancel" at bounding box center [508, 237] width 37 height 18
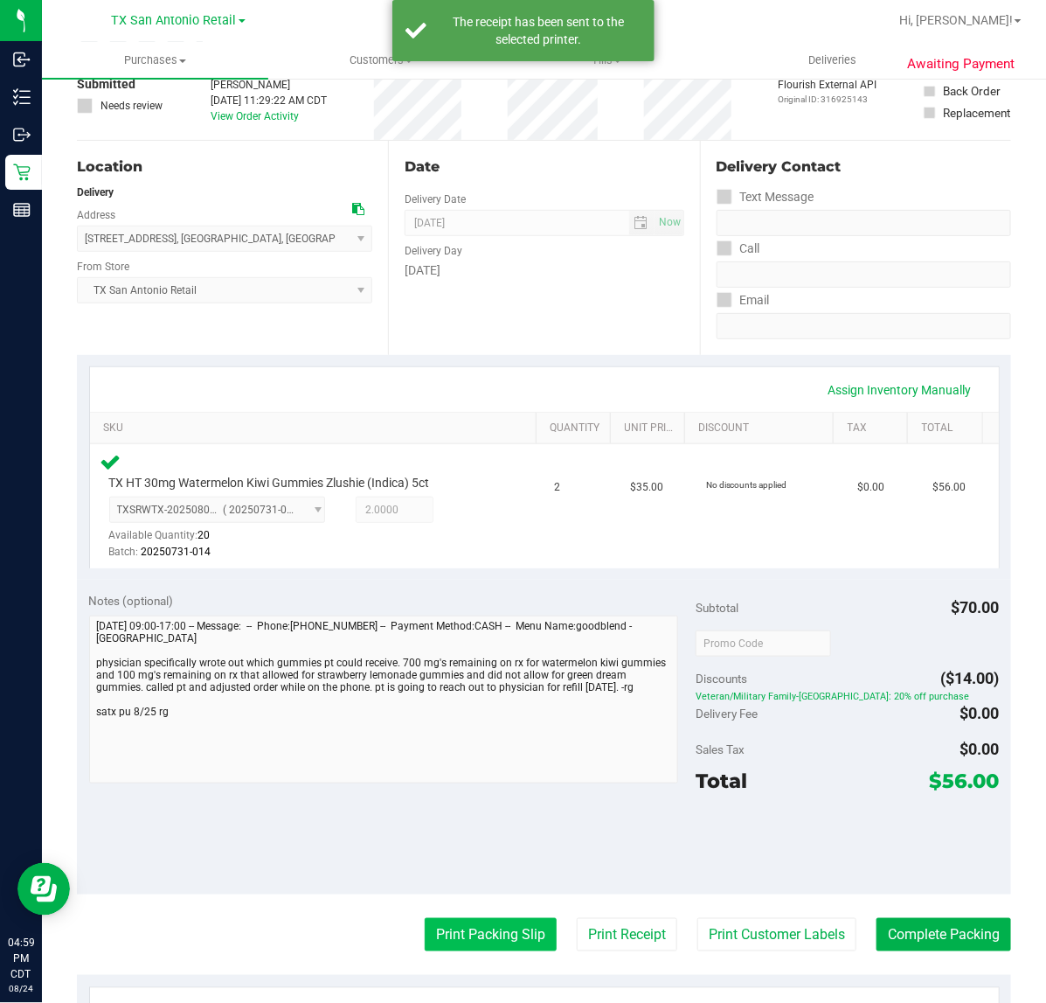
drag, startPoint x: 490, startPoint y: 938, endPoint x: 492, endPoint y: 924, distance: 14.1
click at [492, 924] on button "Print Packing Slip" at bounding box center [491, 934] width 132 height 33
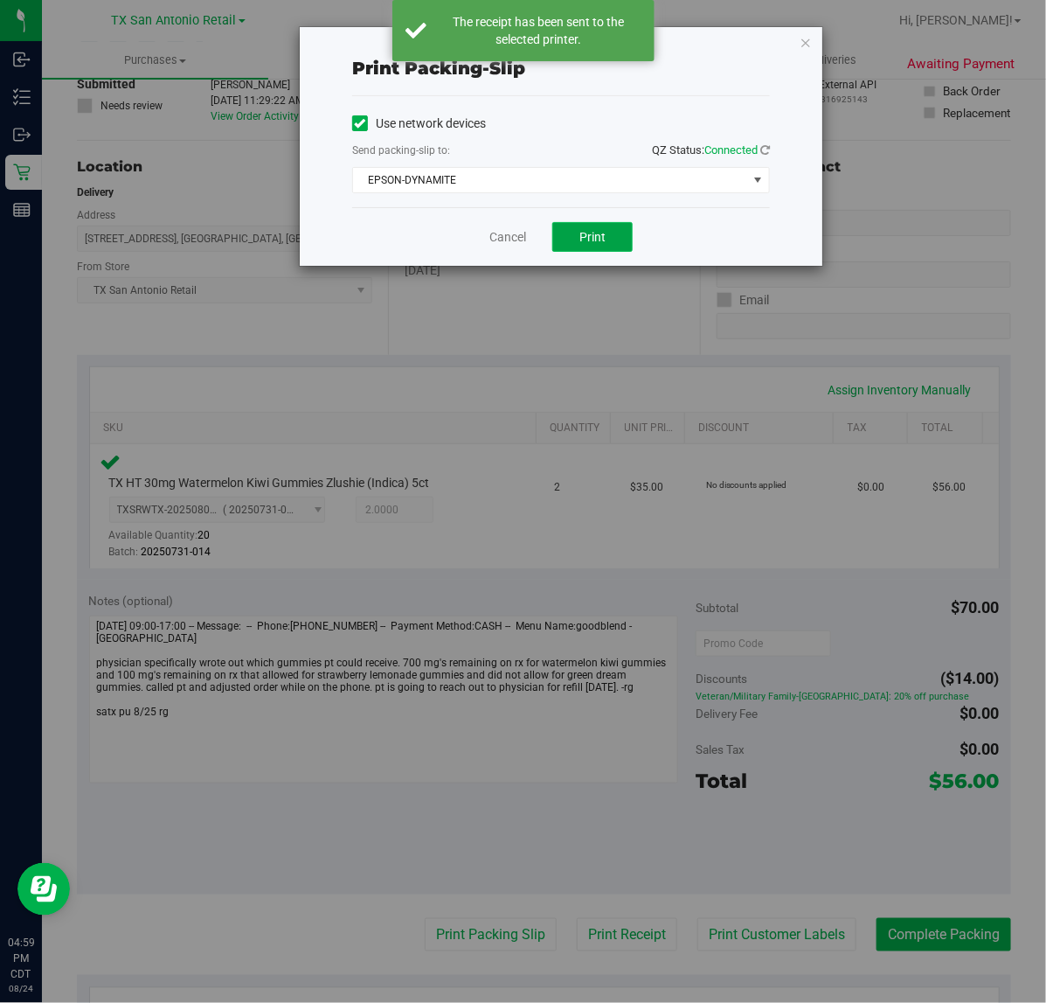
click at [595, 233] on span "Print" at bounding box center [593, 237] width 26 height 14
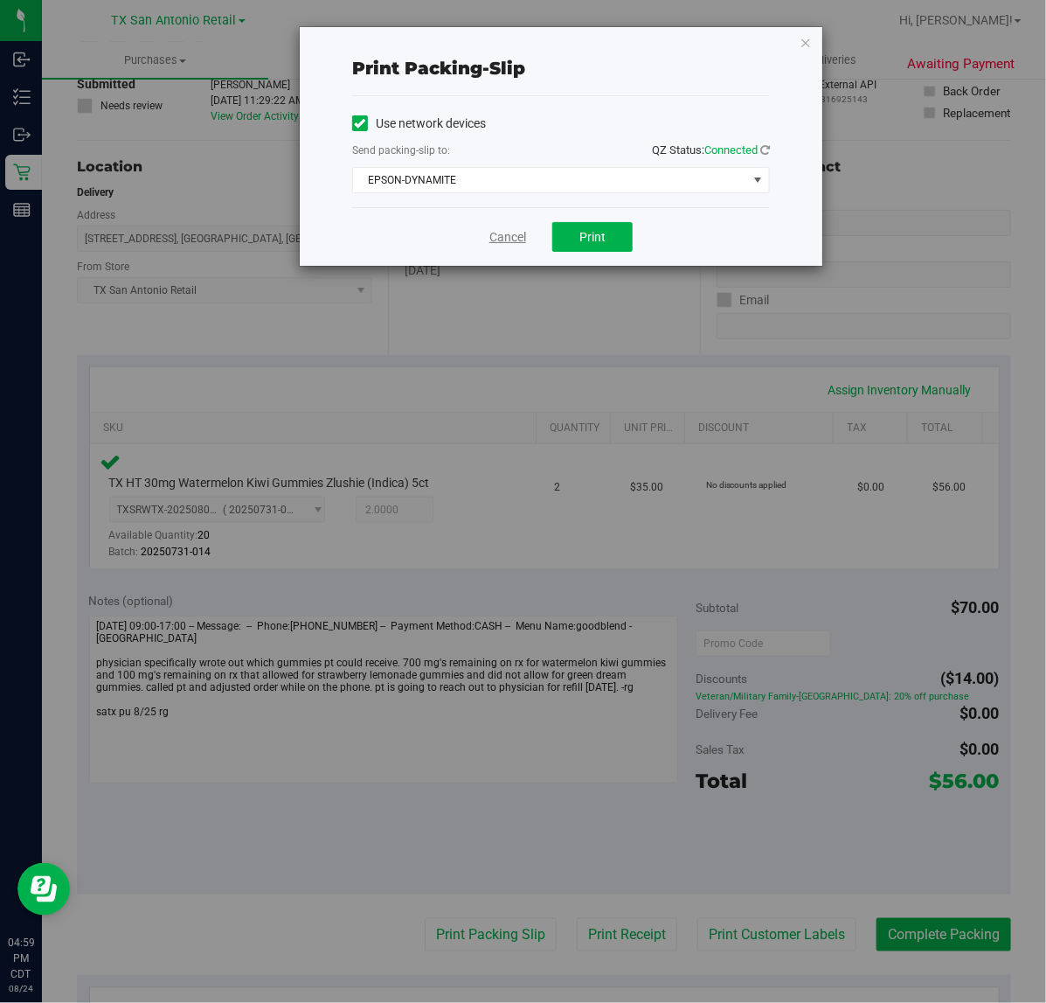
click at [522, 240] on link "Cancel" at bounding box center [508, 237] width 37 height 18
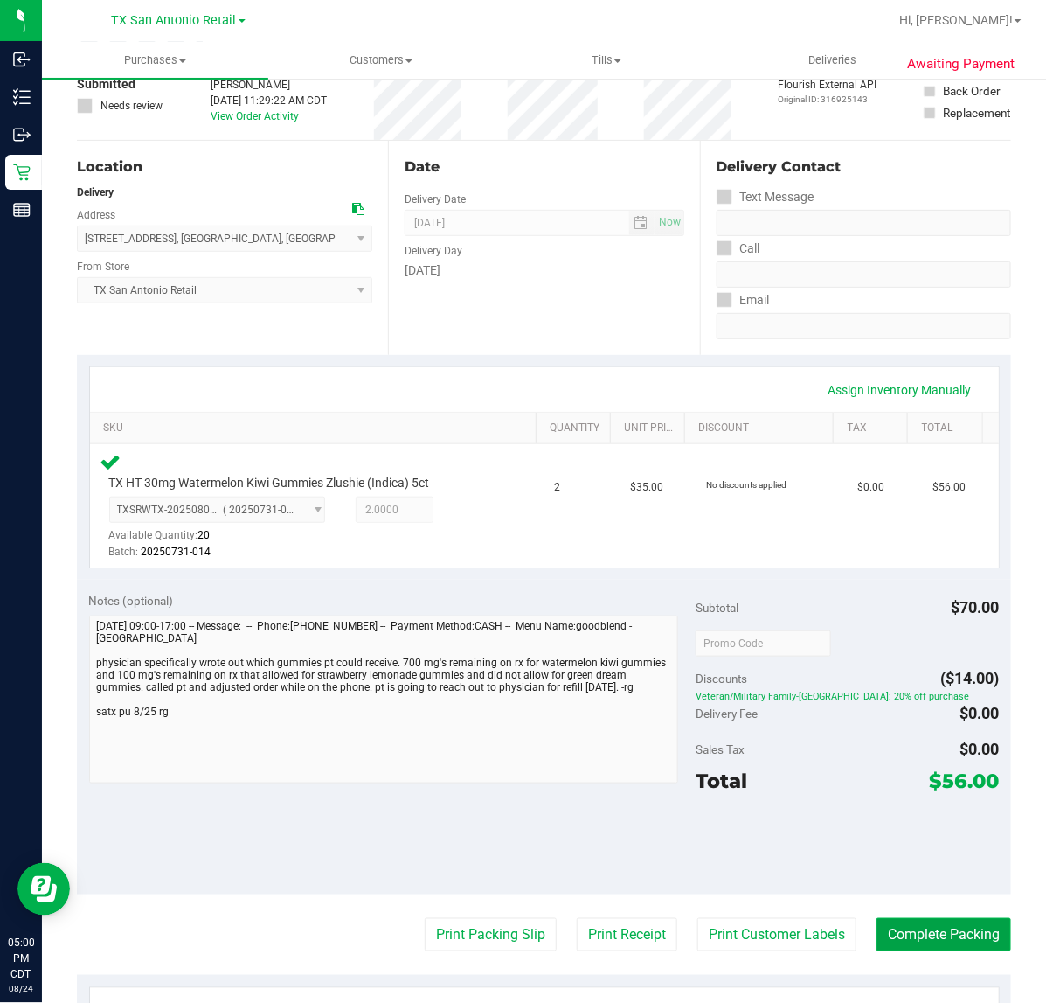
click at [980, 945] on button "Complete Packing" at bounding box center [944, 934] width 135 height 33
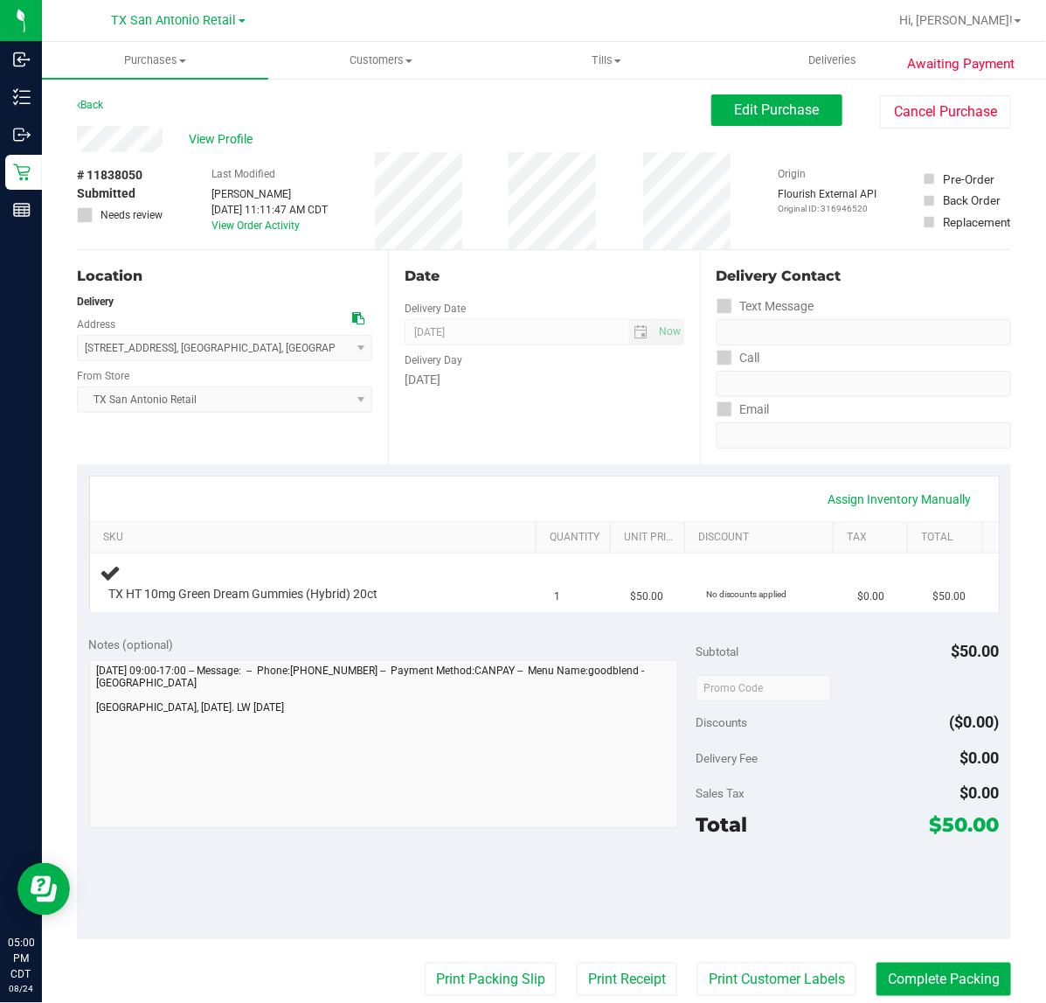
click at [651, 411] on div "Date Delivery Date [DATE] Now [DATE] 07:00 AM Now Delivery Day [DATE]" at bounding box center [543, 357] width 311 height 214
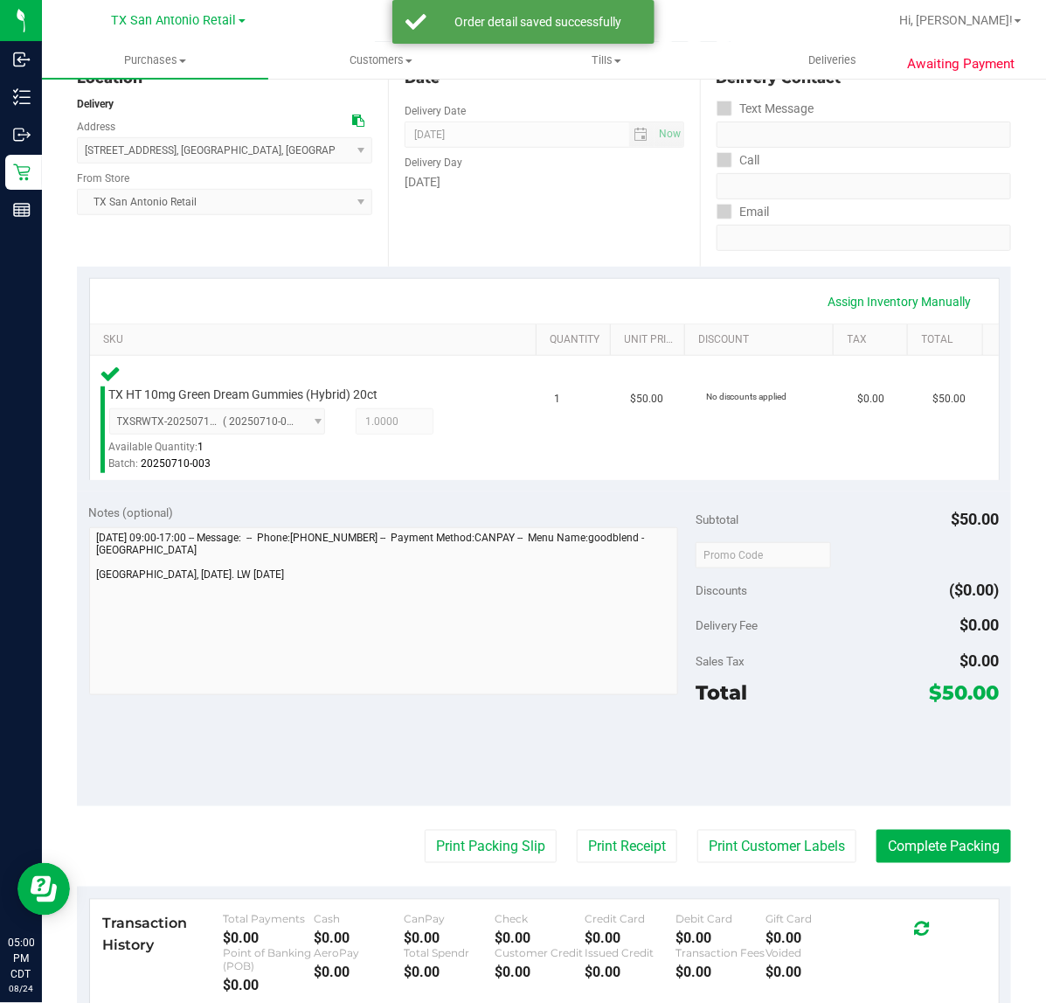
scroll to position [328, 0]
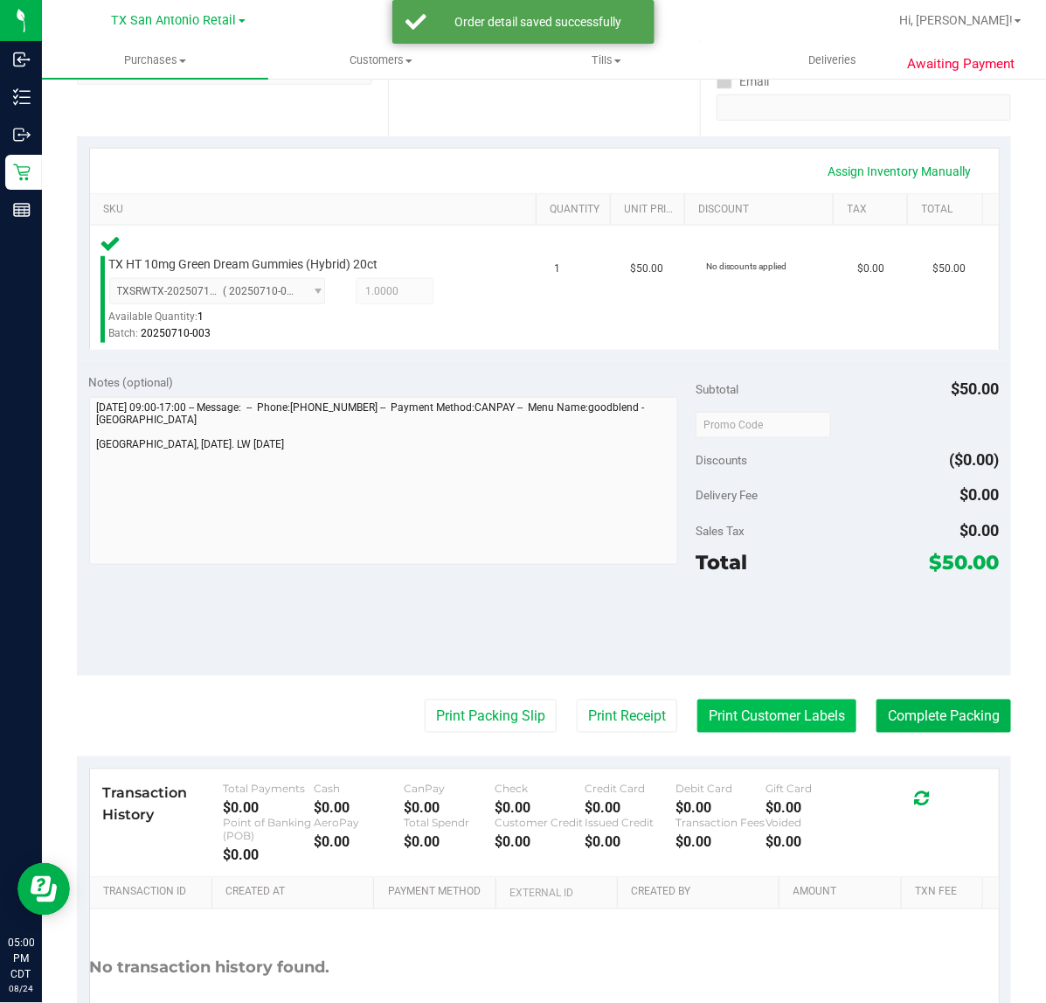
click at [744, 699] on button "Print Customer Labels" at bounding box center [777, 715] width 159 height 33
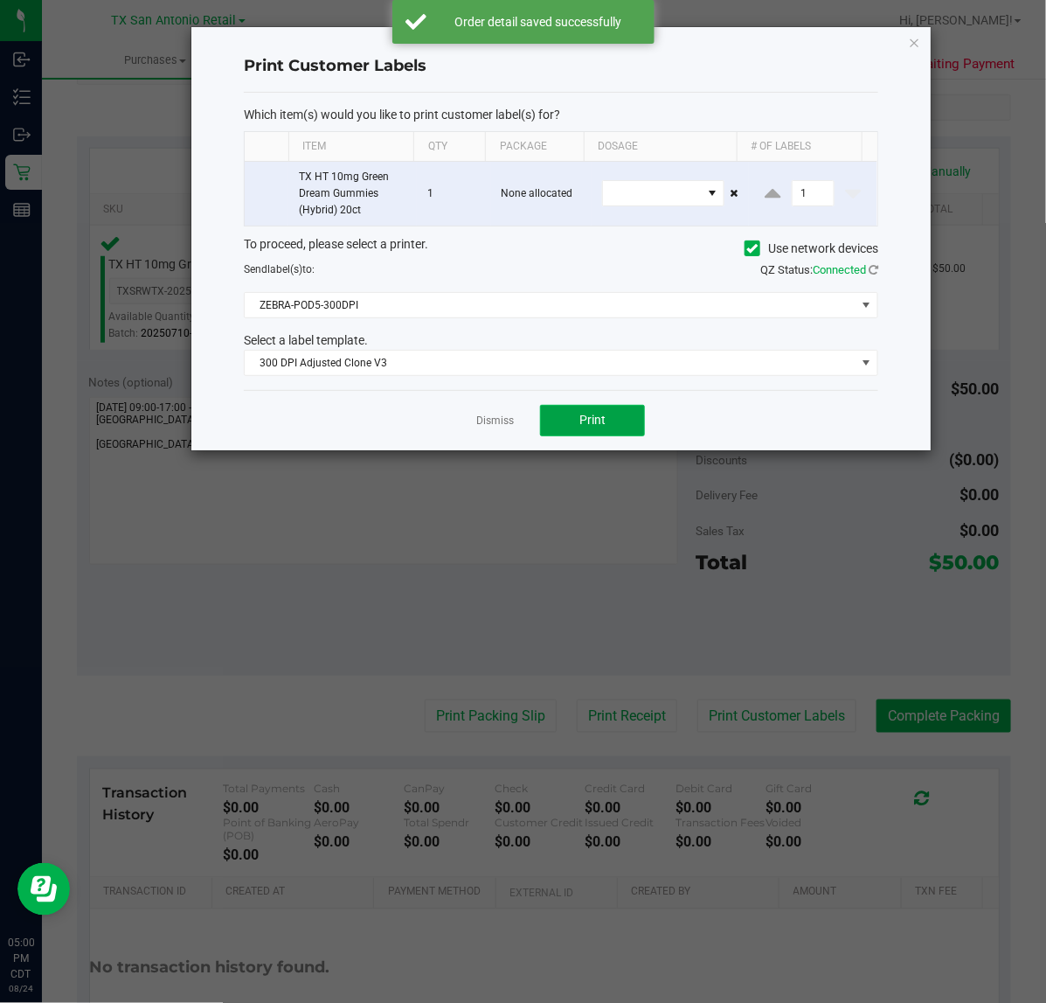
click at [612, 435] on button "Print" at bounding box center [592, 420] width 105 height 31
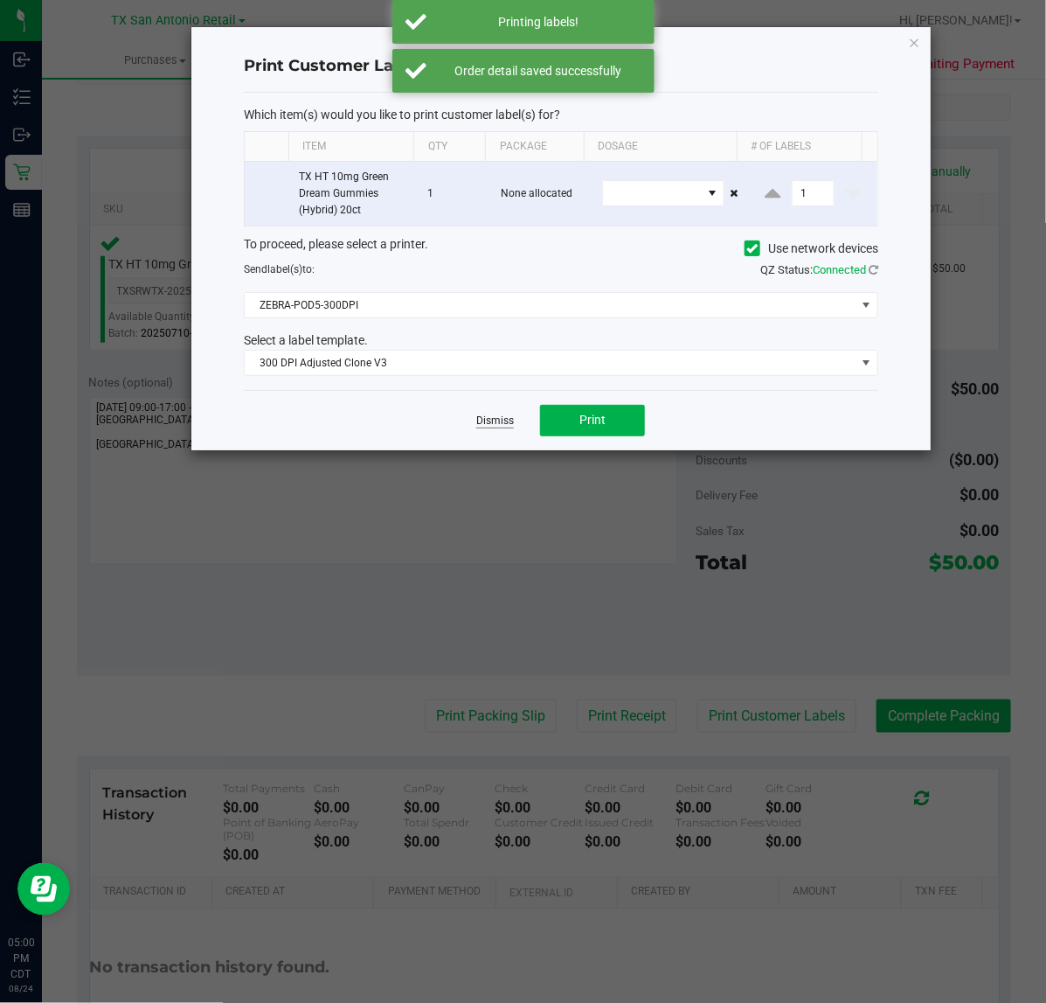
click at [500, 427] on link "Dismiss" at bounding box center [495, 421] width 38 height 15
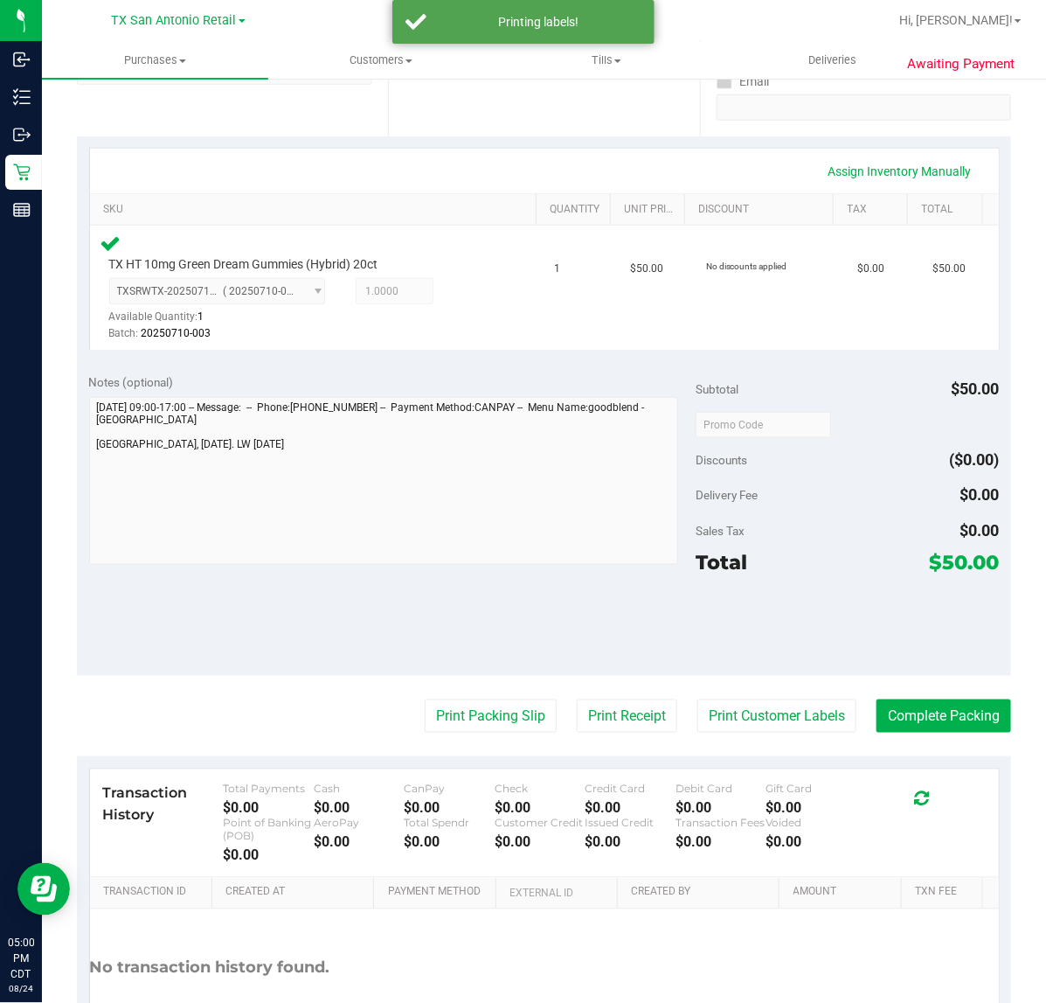
drag, startPoint x: 569, startPoint y: 697, endPoint x: 590, endPoint y: 651, distance: 50.1
click at [570, 697] on purchase-details "Back Edit Purchase Cancel Purchase View Profile # 11838050 Submitted Needs revi…" at bounding box center [544, 432] width 935 height 1330
click at [579, 710] on button "Print Receipt" at bounding box center [627, 715] width 101 height 33
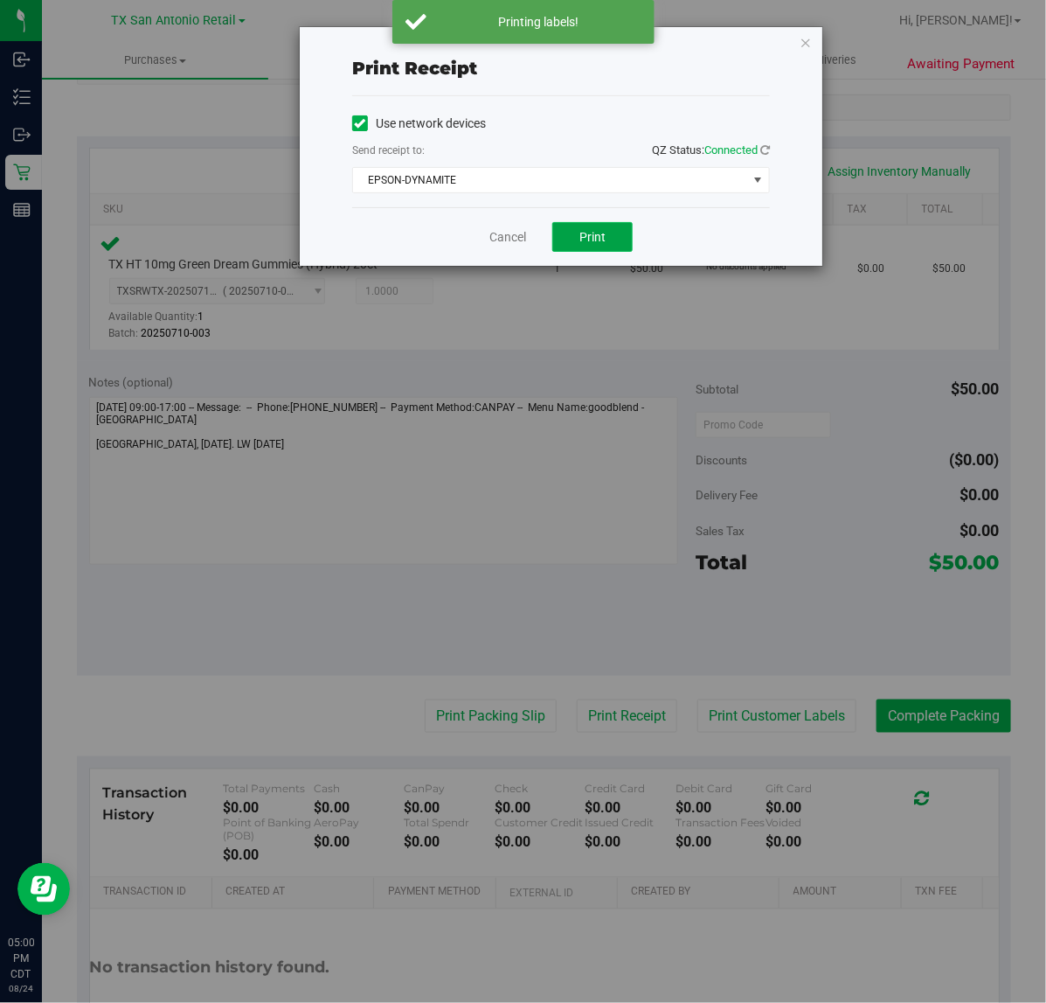
click at [605, 238] on span "Print" at bounding box center [593, 237] width 26 height 14
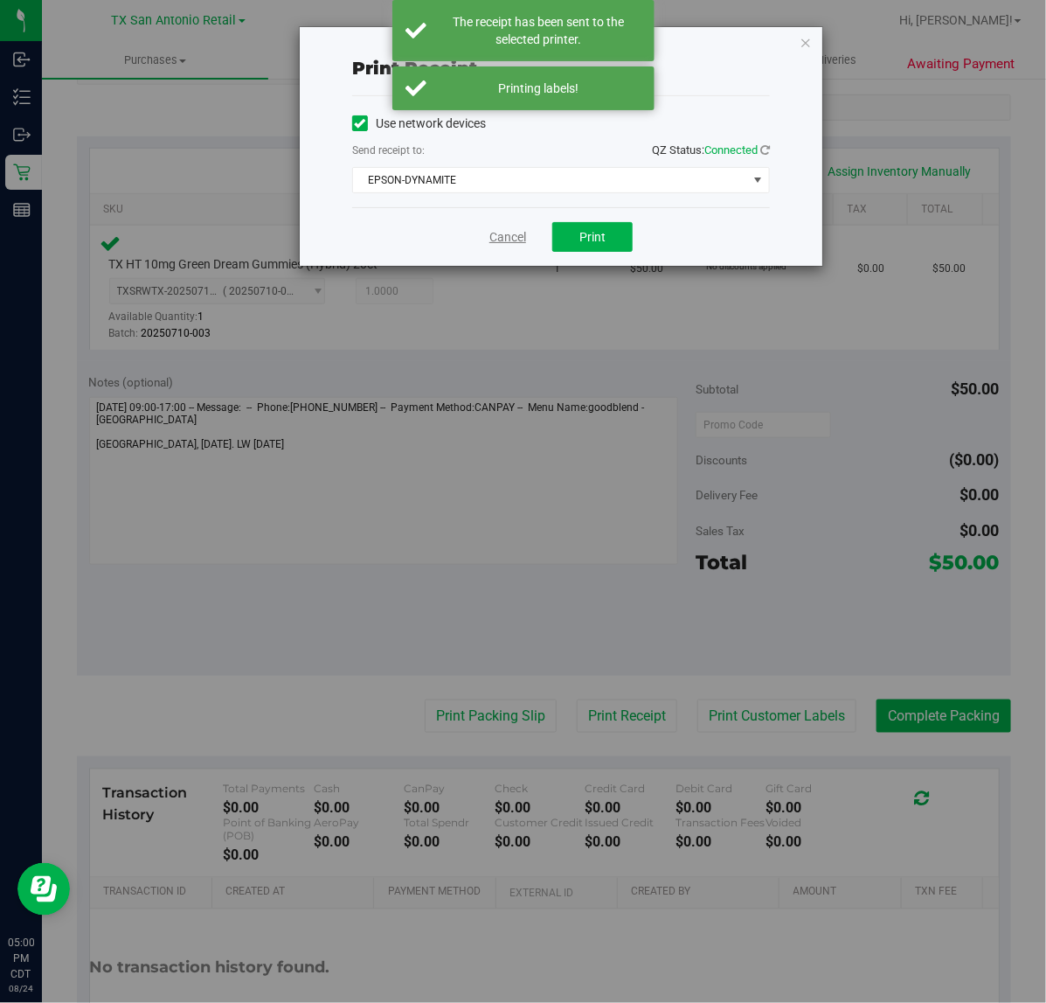
click at [522, 232] on link "Cancel" at bounding box center [508, 237] width 37 height 18
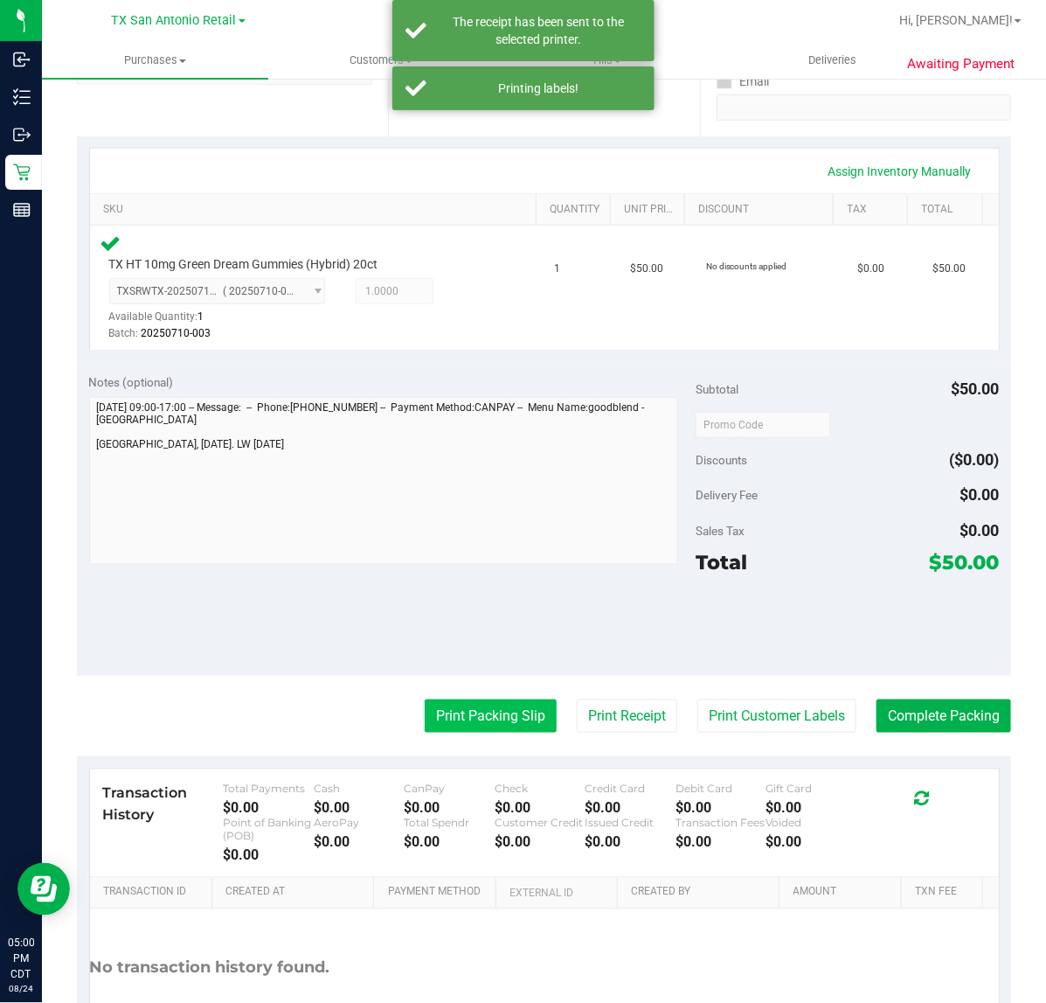
click at [441, 709] on button "Print Packing Slip" at bounding box center [491, 715] width 132 height 33
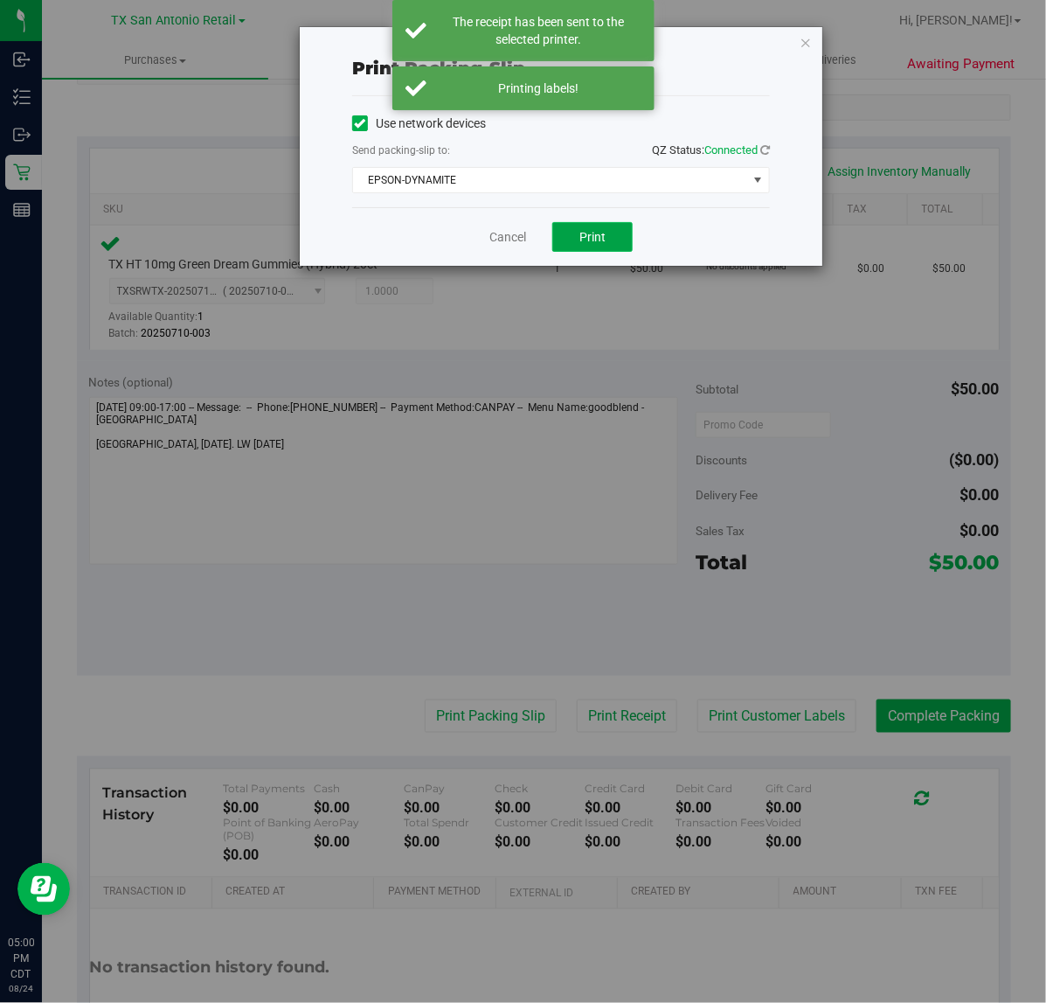
click at [590, 237] on span "Print" at bounding box center [593, 237] width 26 height 14
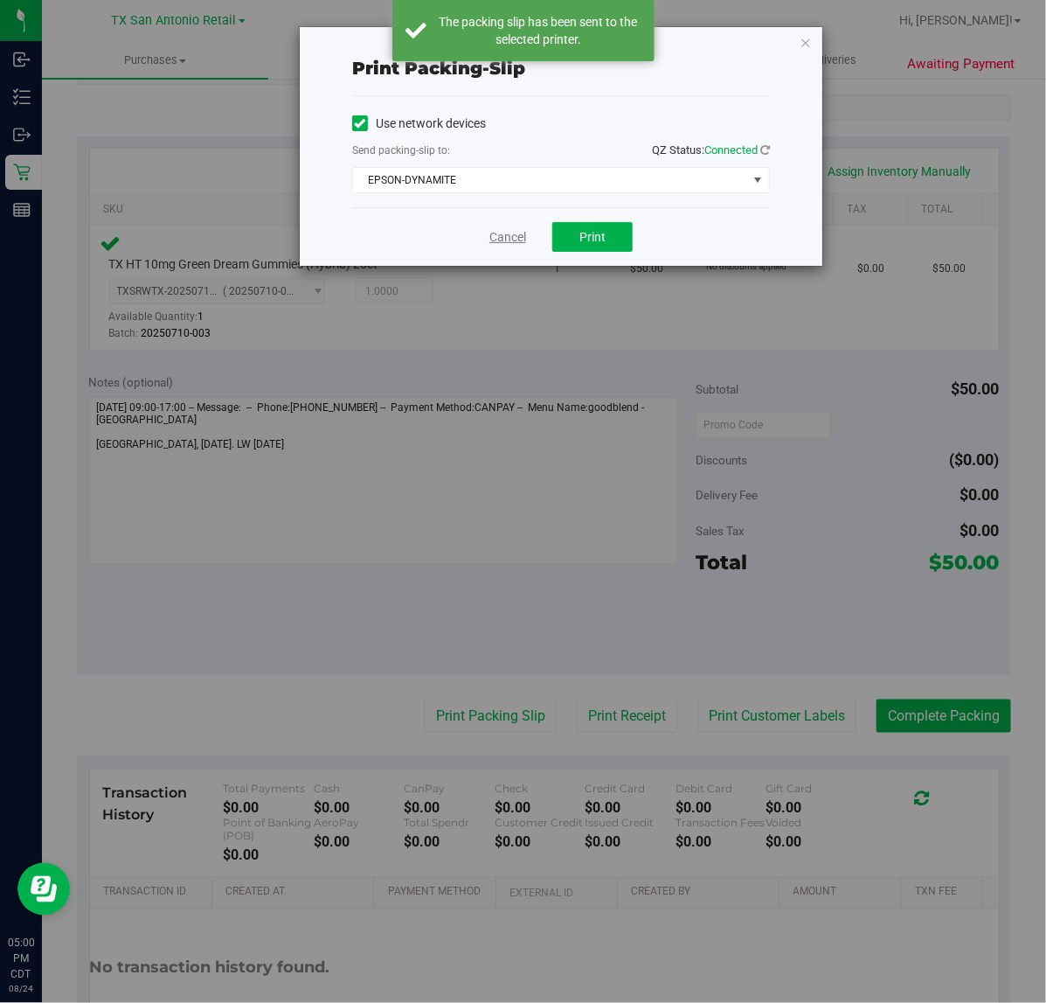
click at [514, 242] on link "Cancel" at bounding box center [508, 237] width 37 height 18
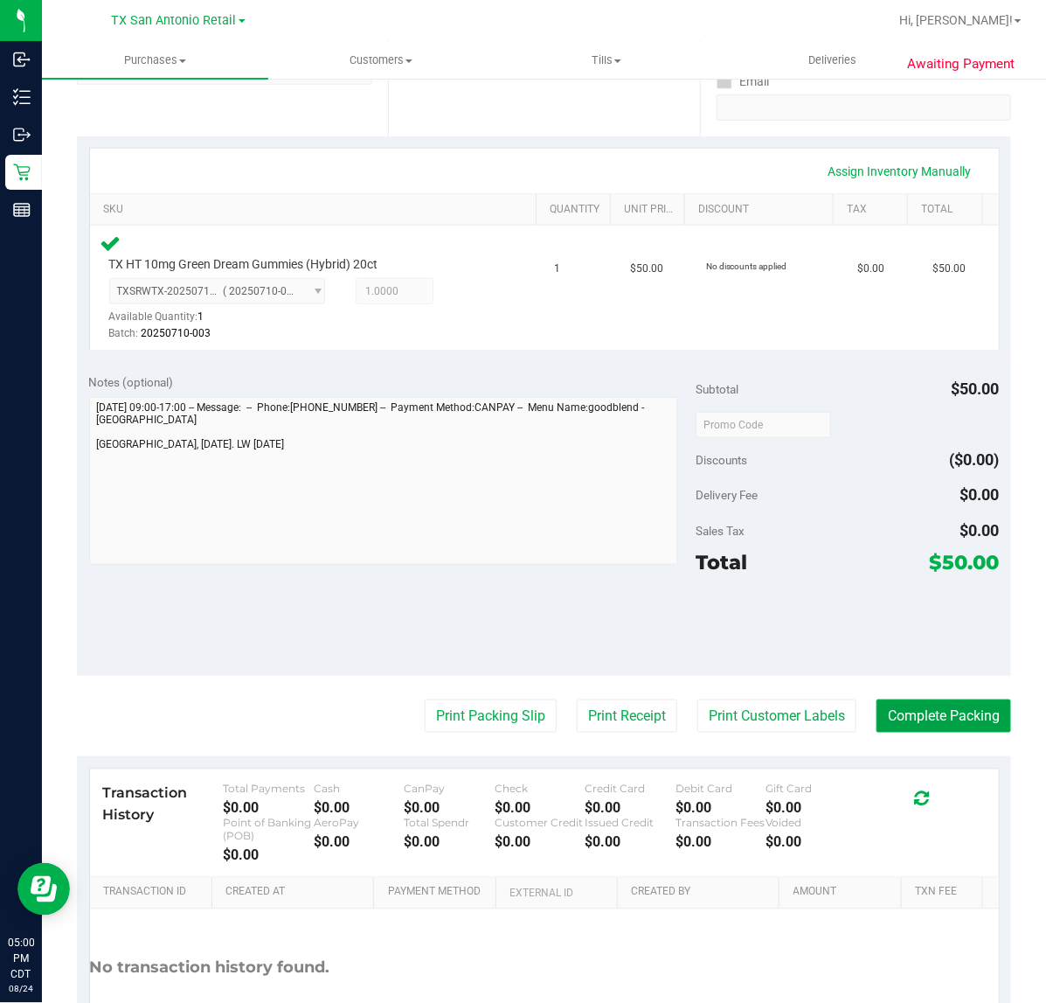
click at [942, 715] on button "Complete Packing" at bounding box center [944, 715] width 135 height 33
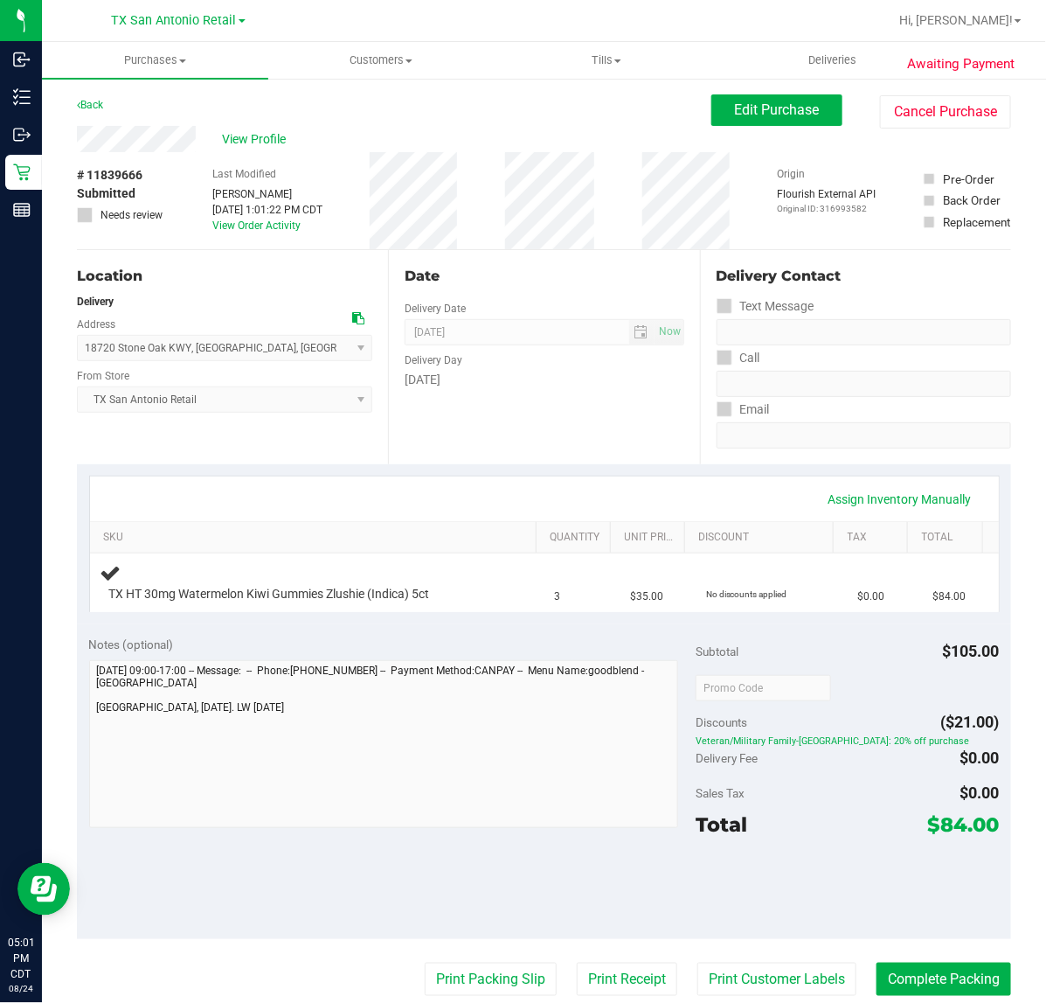
click at [499, 469] on div "Assign Inventory Manually SKU Quantity Unit Price Discount Tax Total TX HT 30mg…" at bounding box center [544, 544] width 935 height 160
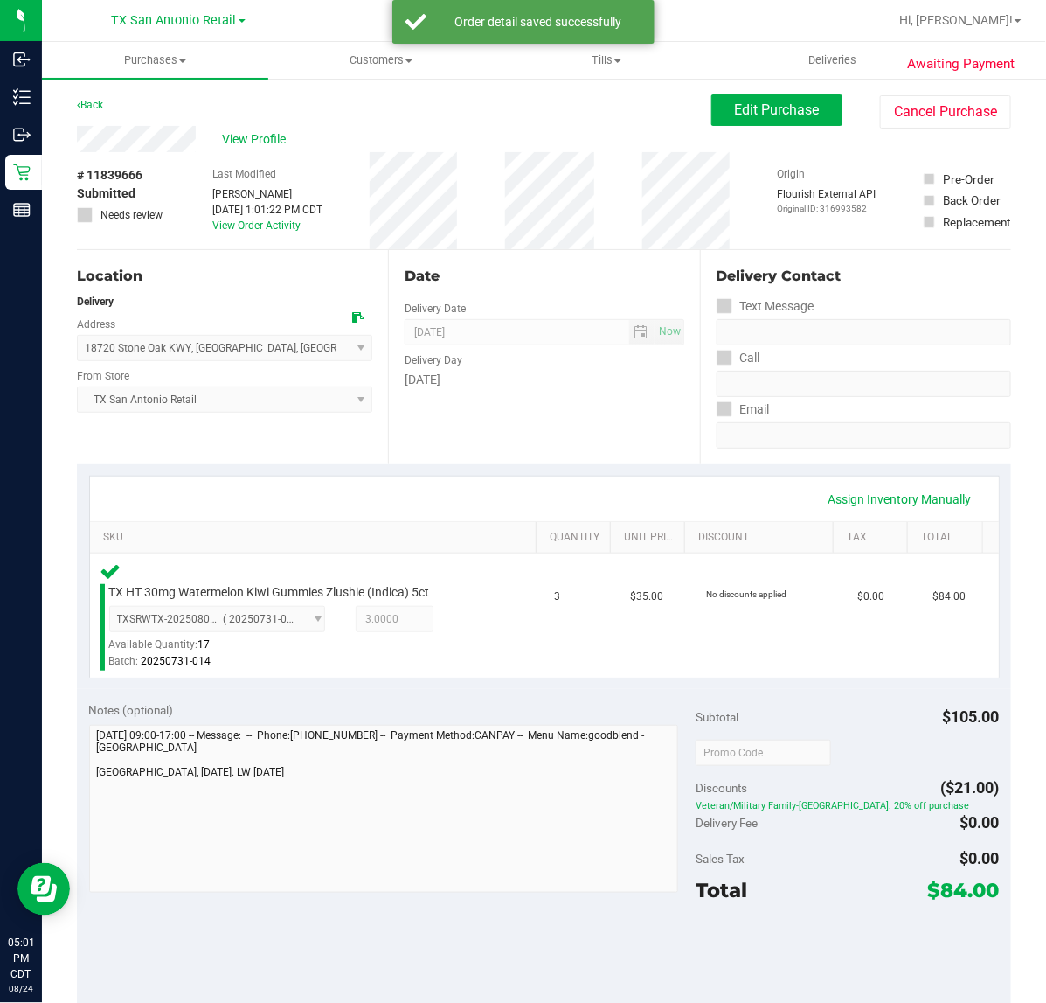
scroll to position [219, 0]
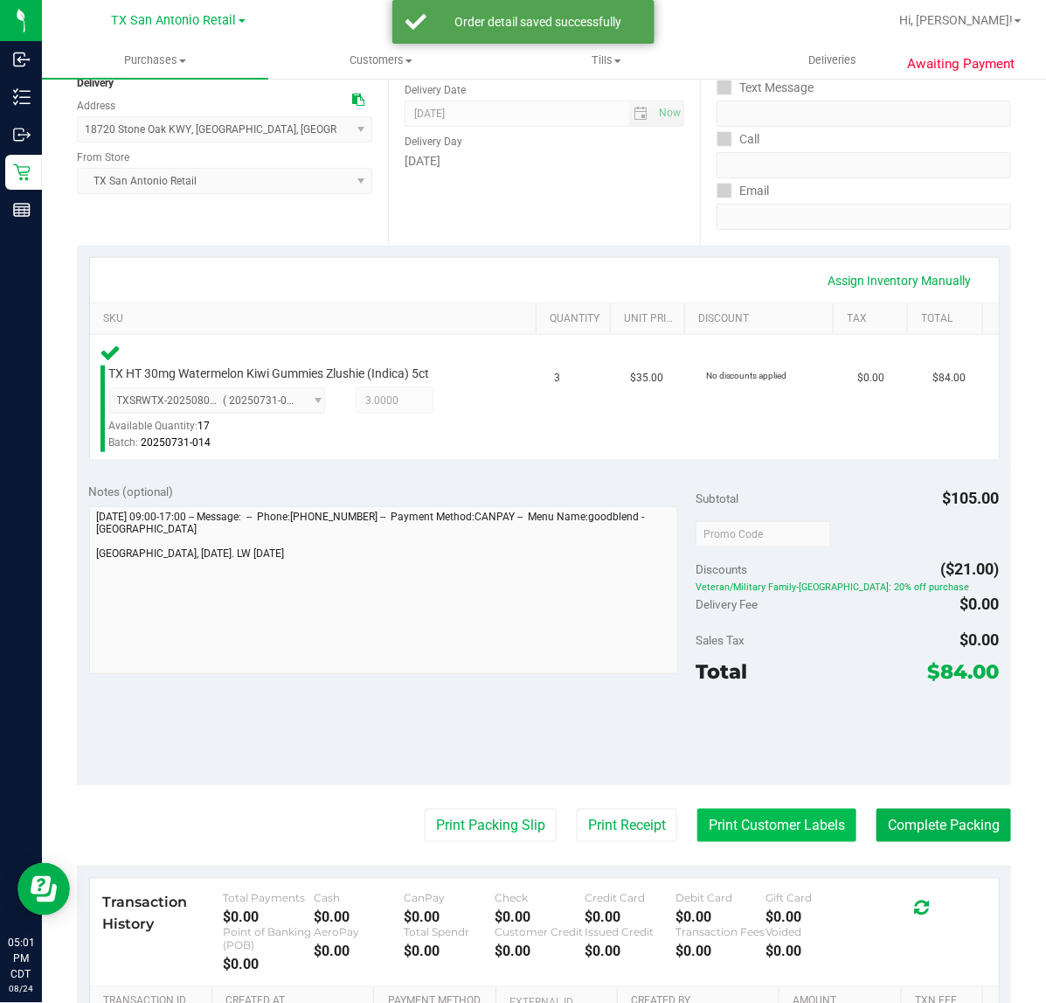
click at [747, 831] on button "Print Customer Labels" at bounding box center [777, 825] width 159 height 33
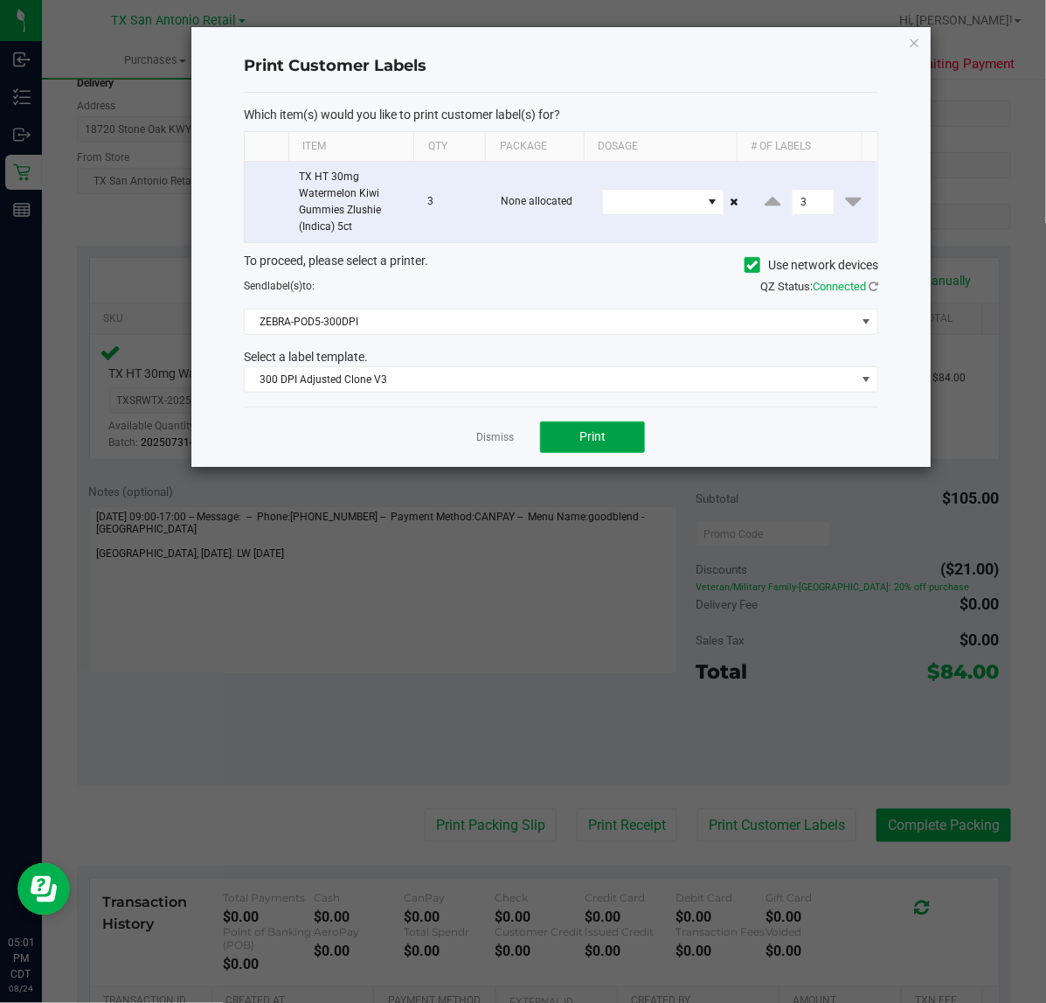
click at [592, 443] on span "Print" at bounding box center [593, 436] width 26 height 14
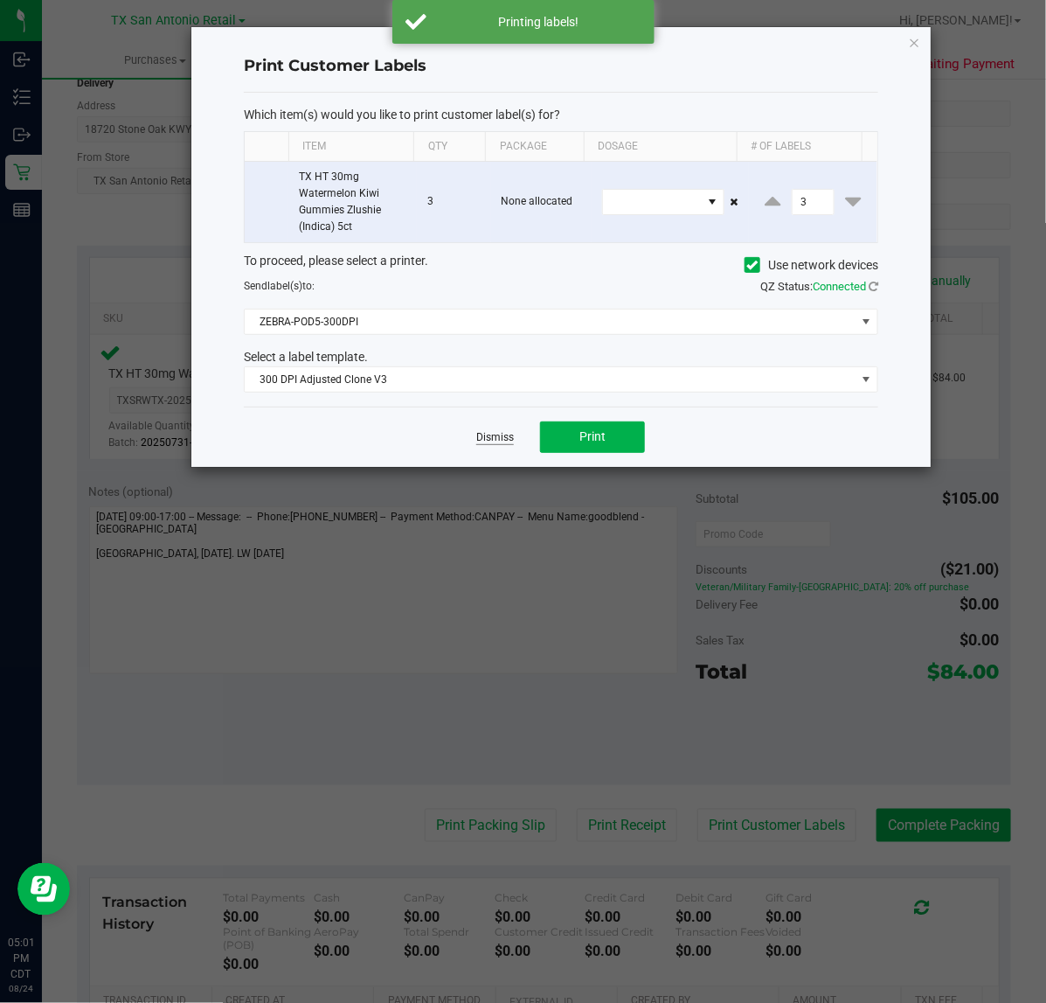
click at [485, 438] on link "Dismiss" at bounding box center [495, 437] width 38 height 15
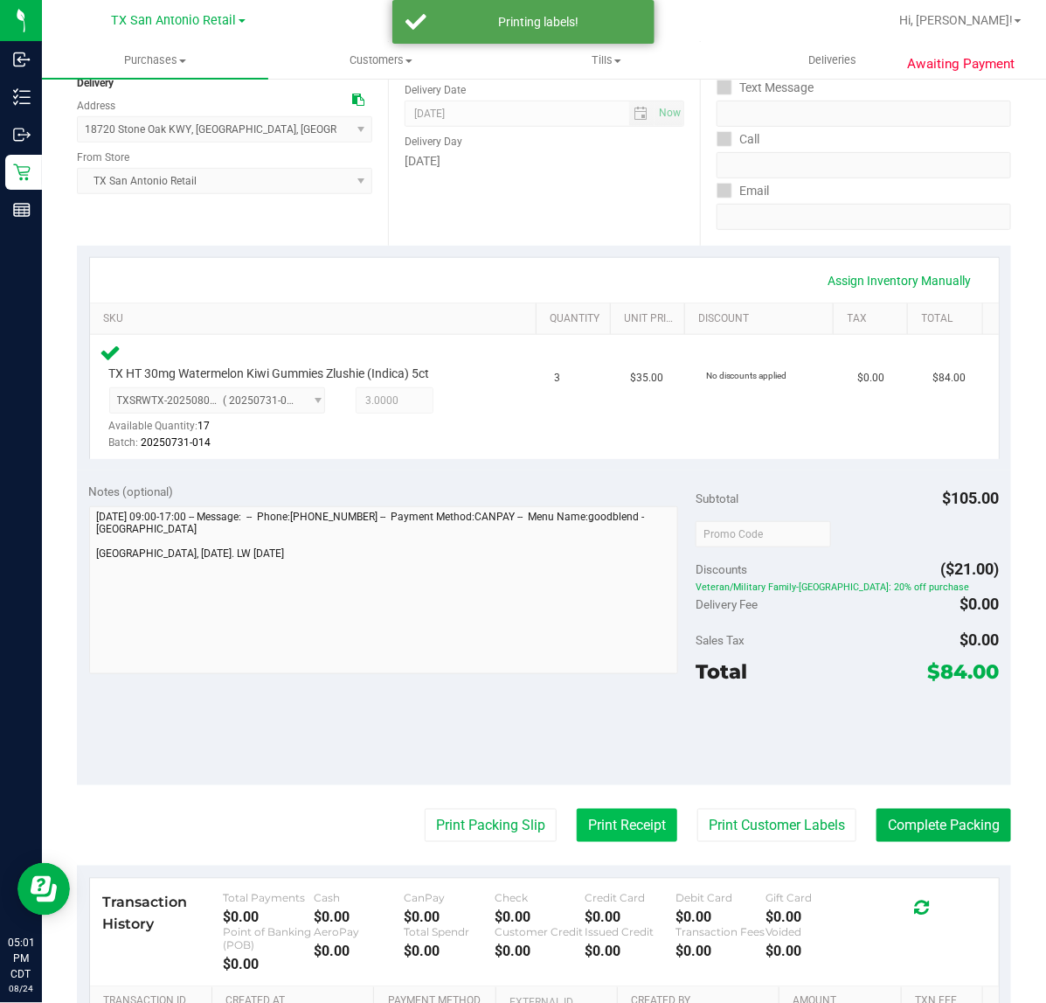
click at [617, 822] on button "Print Receipt" at bounding box center [627, 825] width 101 height 33
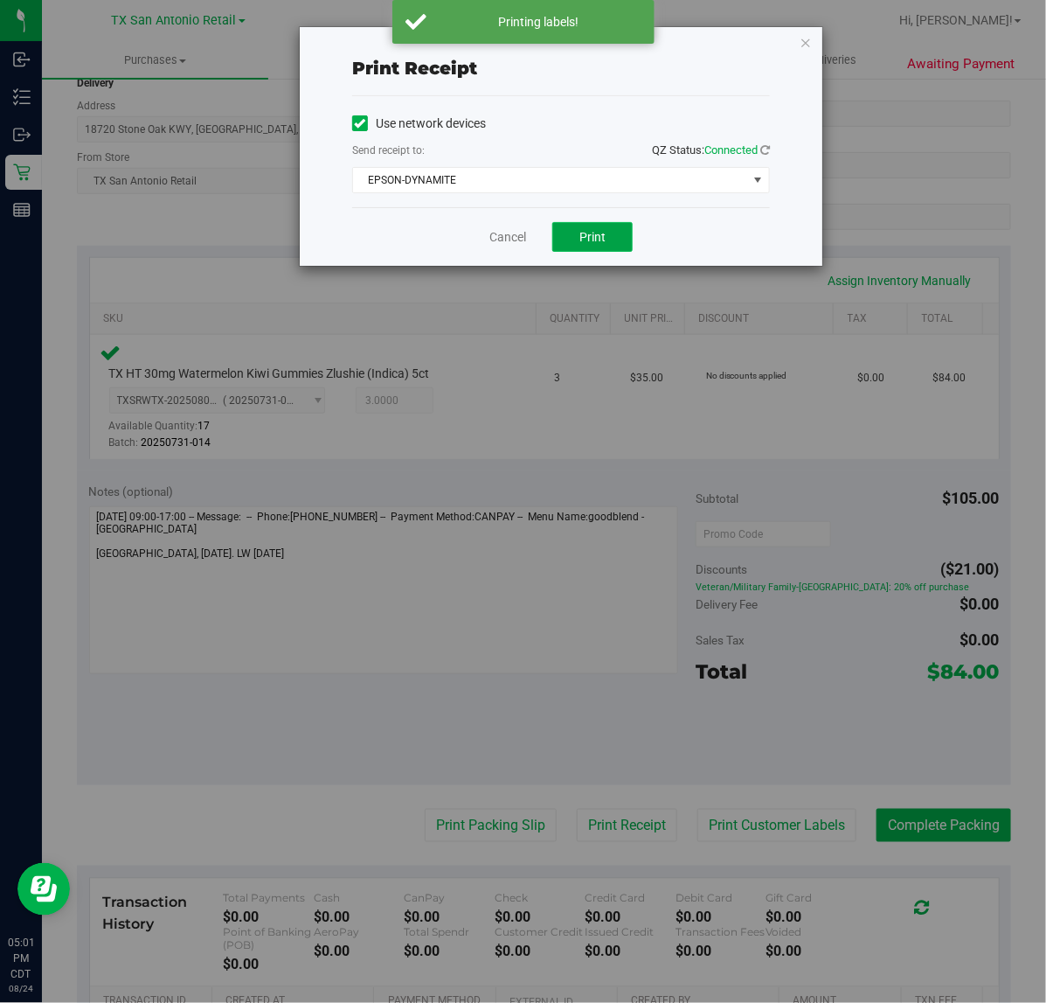
click at [613, 223] on button "Print" at bounding box center [593, 237] width 80 height 30
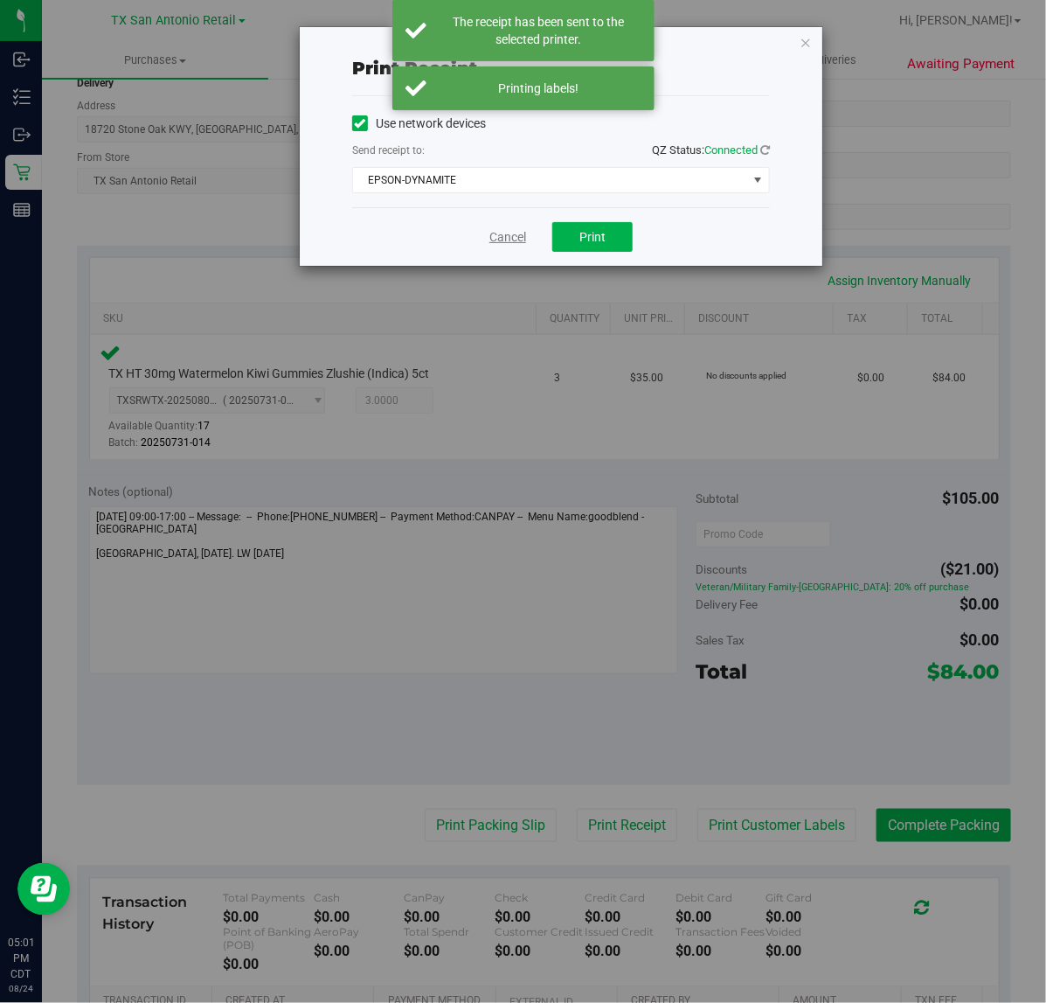
click at [499, 246] on link "Cancel" at bounding box center [508, 237] width 37 height 18
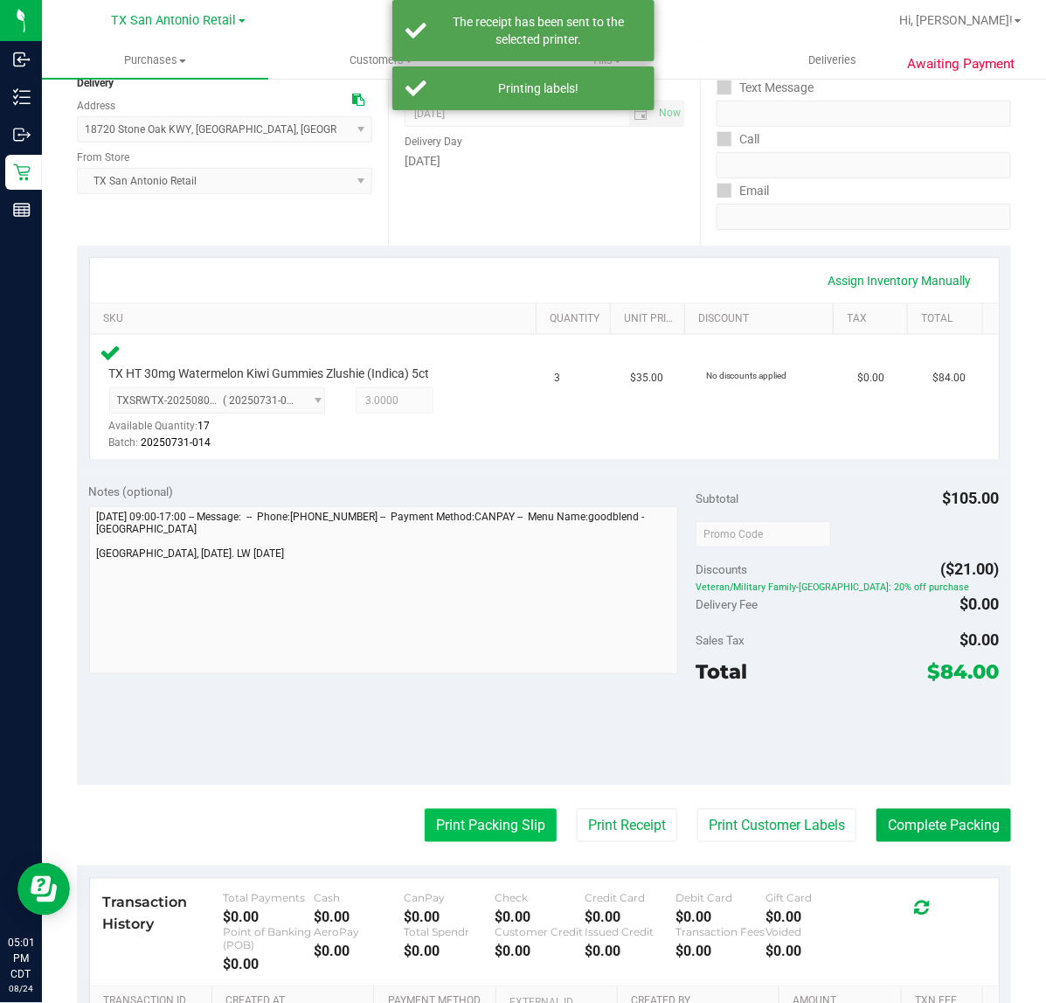
click at [461, 823] on button "Print Packing Slip" at bounding box center [491, 825] width 132 height 33
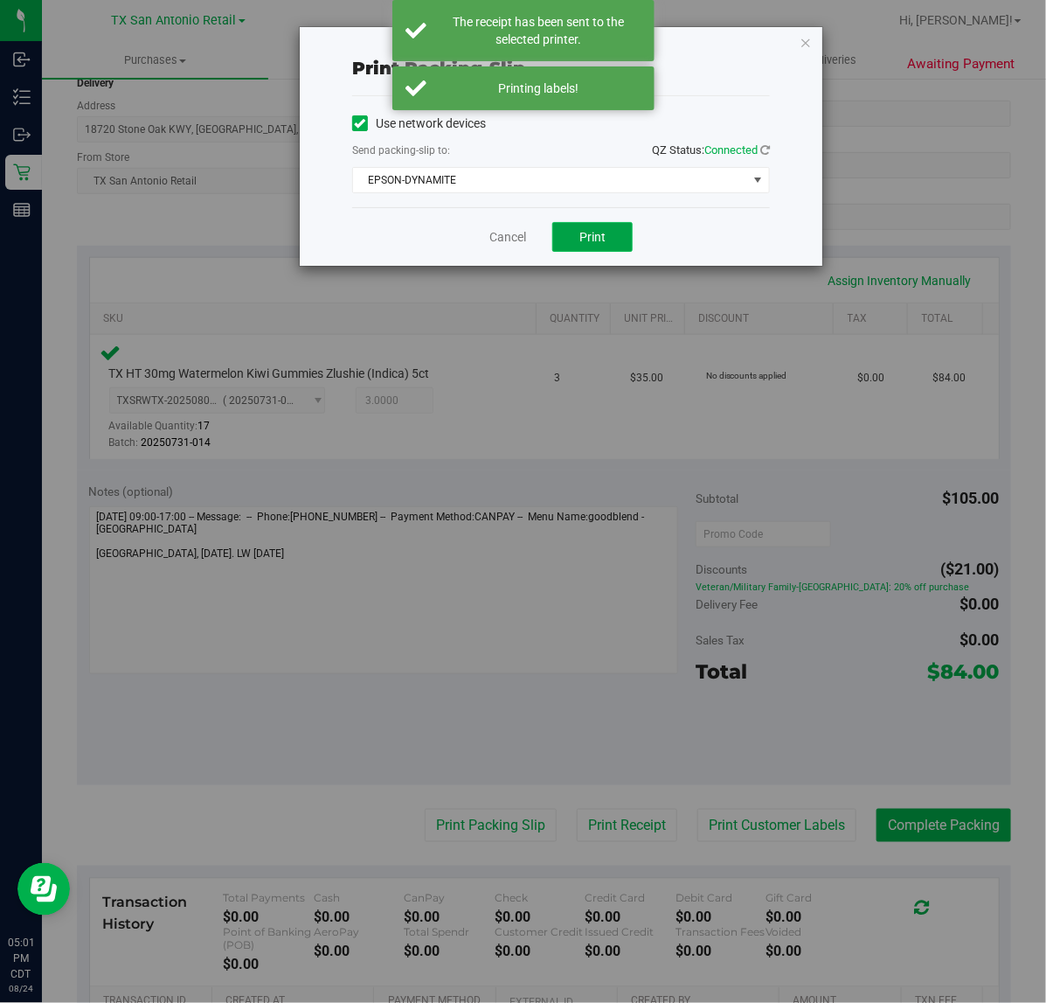
click at [622, 242] on button "Print" at bounding box center [593, 237] width 80 height 30
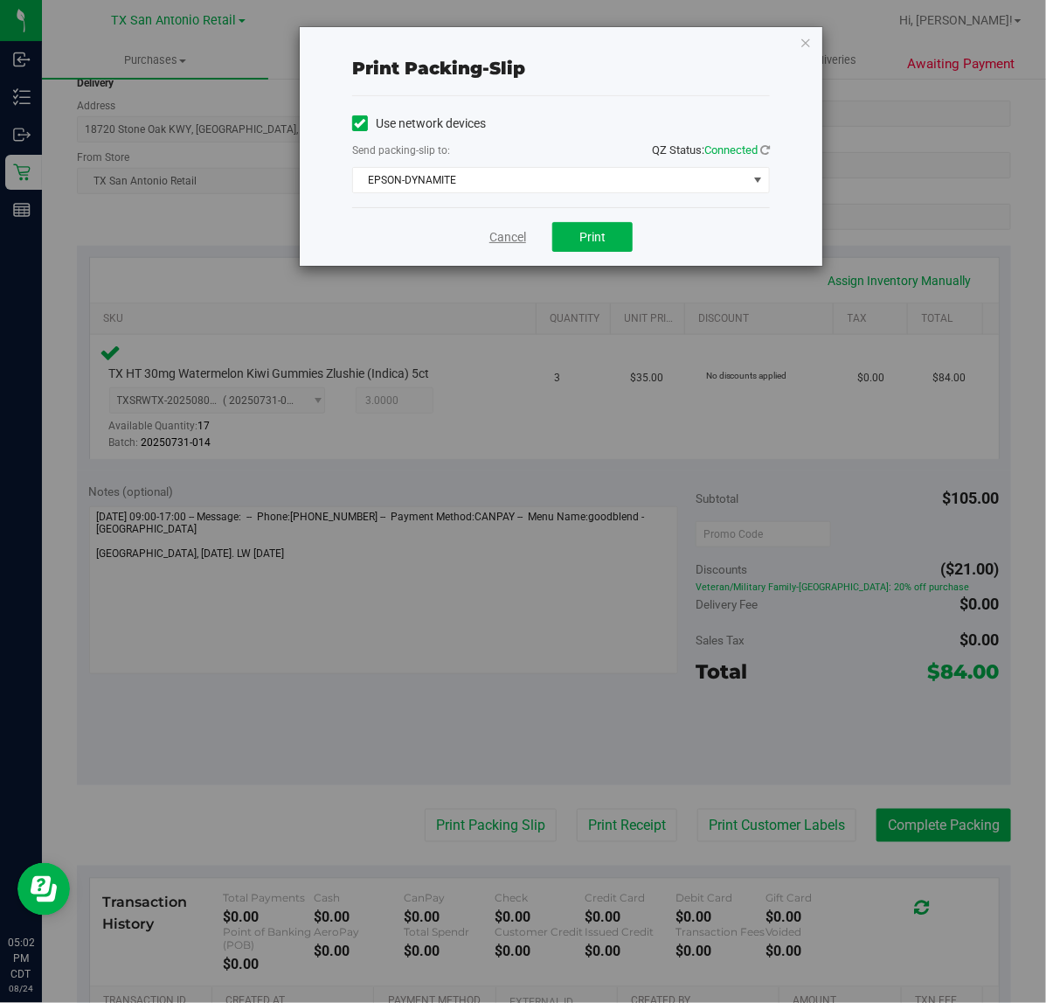
click at [522, 233] on link "Cancel" at bounding box center [508, 237] width 37 height 18
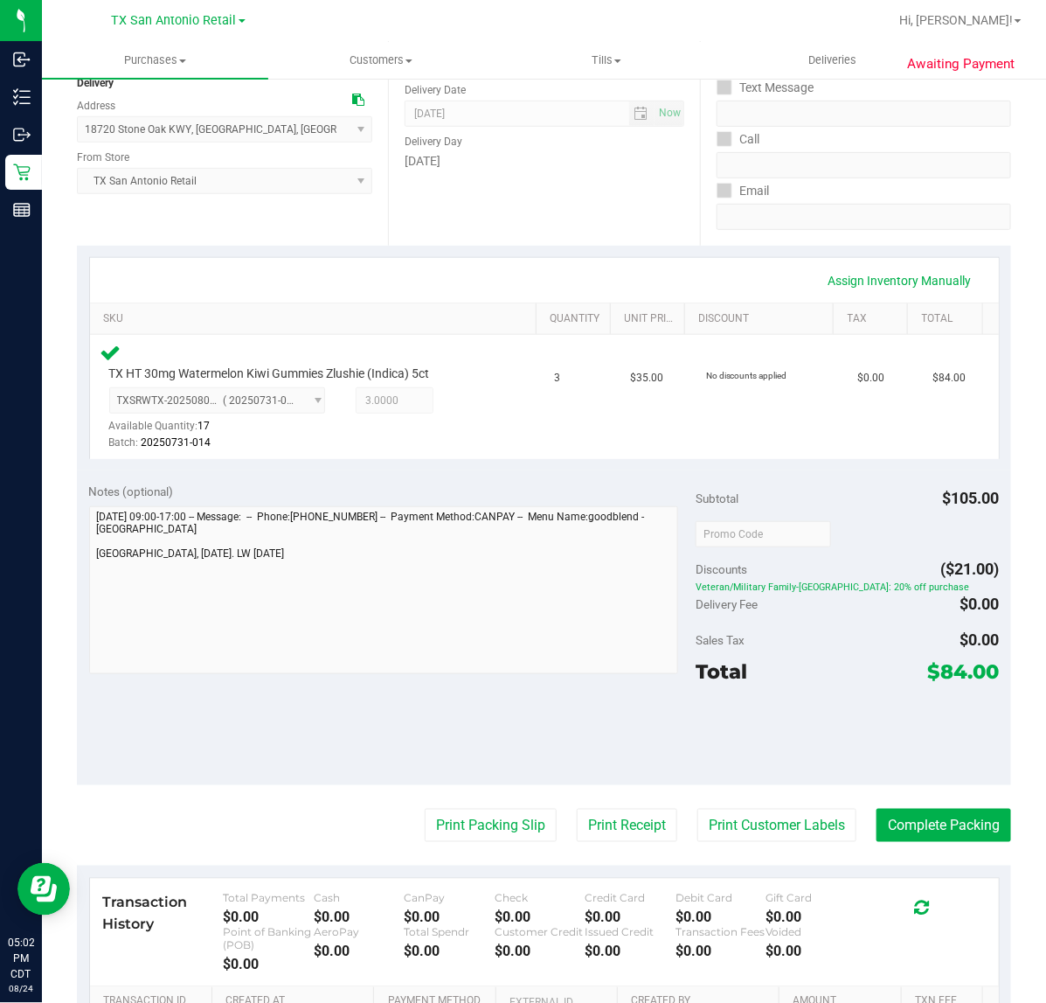
click at [464, 198] on div "Date Delivery Date [DATE] Now [DATE] 07:00 AM Now Delivery Day [DATE]" at bounding box center [543, 138] width 311 height 214
click at [910, 817] on button "Complete Packing" at bounding box center [944, 825] width 135 height 33
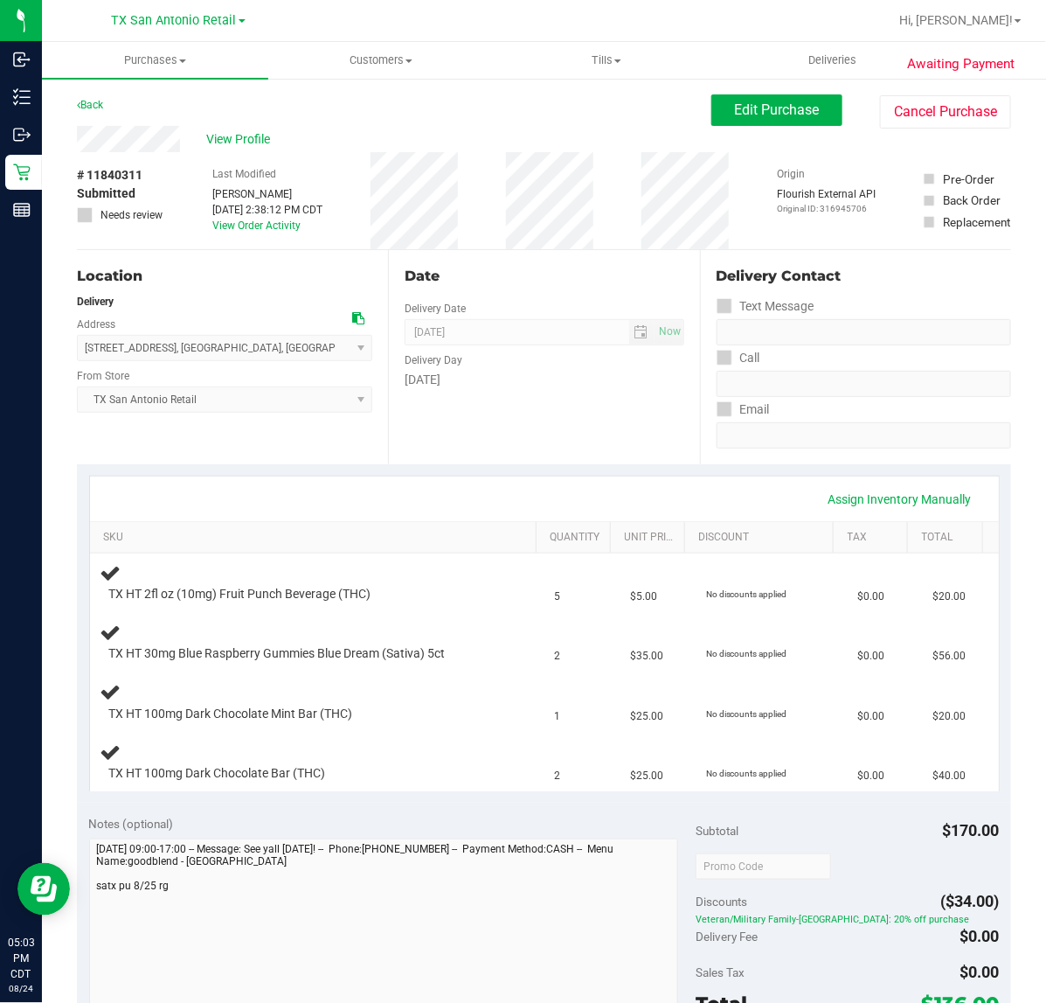
click at [453, 385] on div "[DATE]" at bounding box center [544, 380] width 279 height 18
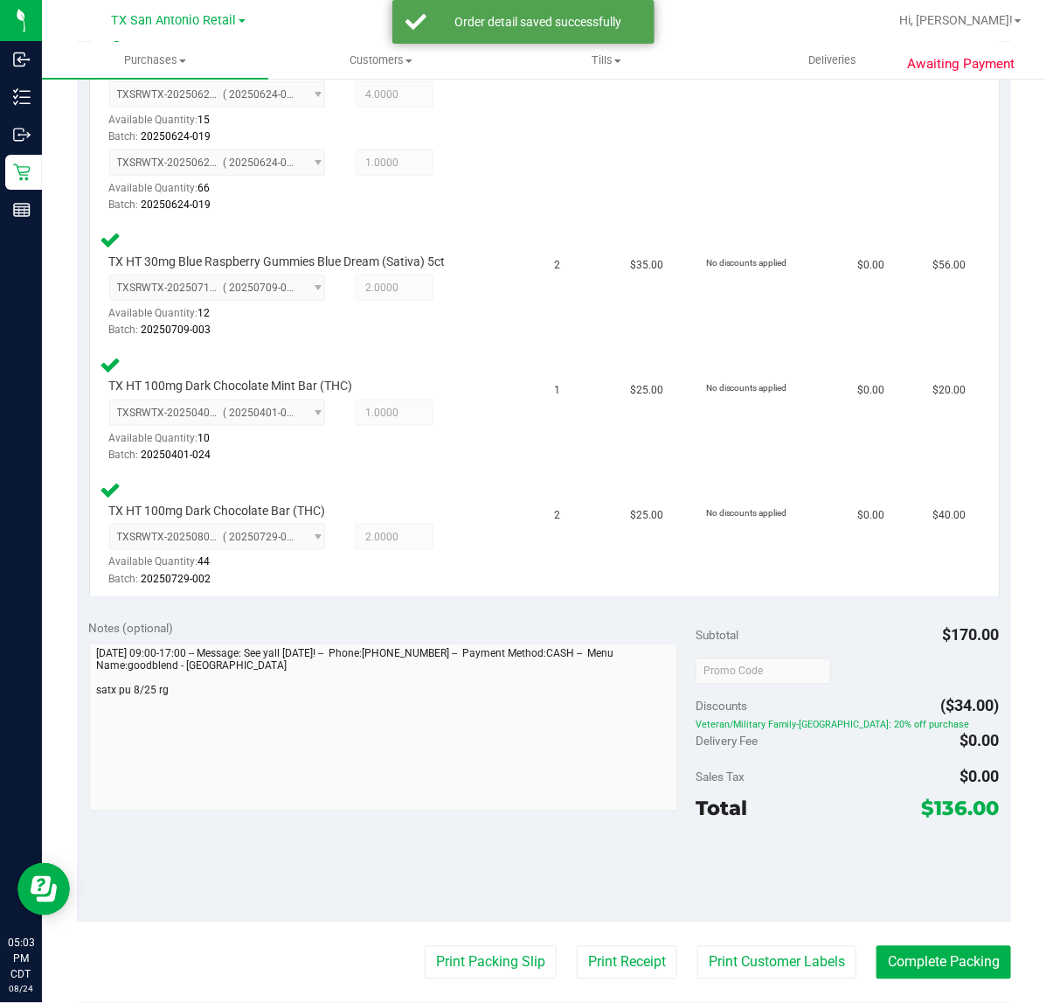
scroll to position [546, 0]
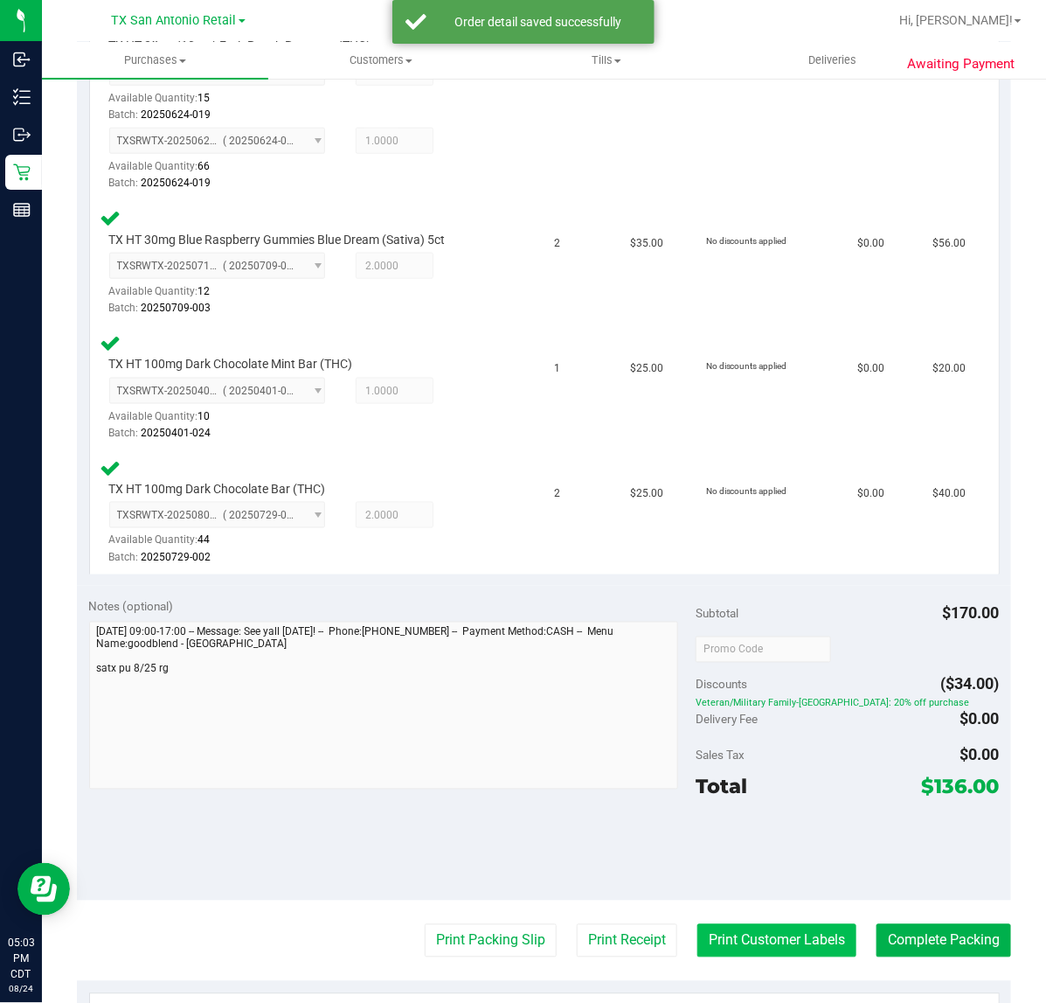
click at [748, 944] on button "Print Customer Labels" at bounding box center [777, 940] width 159 height 33
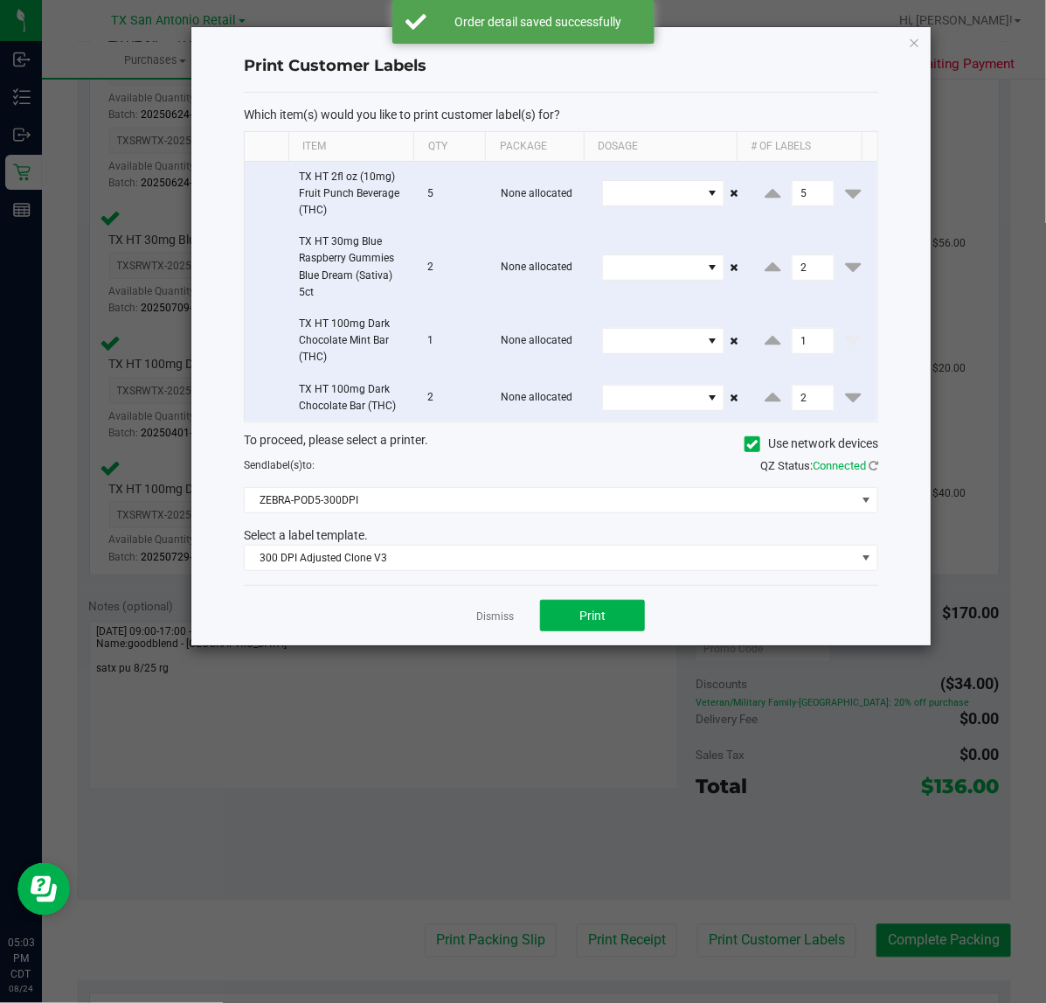
click at [583, 590] on div "Dismiss Print" at bounding box center [561, 615] width 635 height 60
click at [577, 608] on button "Print" at bounding box center [592, 615] width 105 height 31
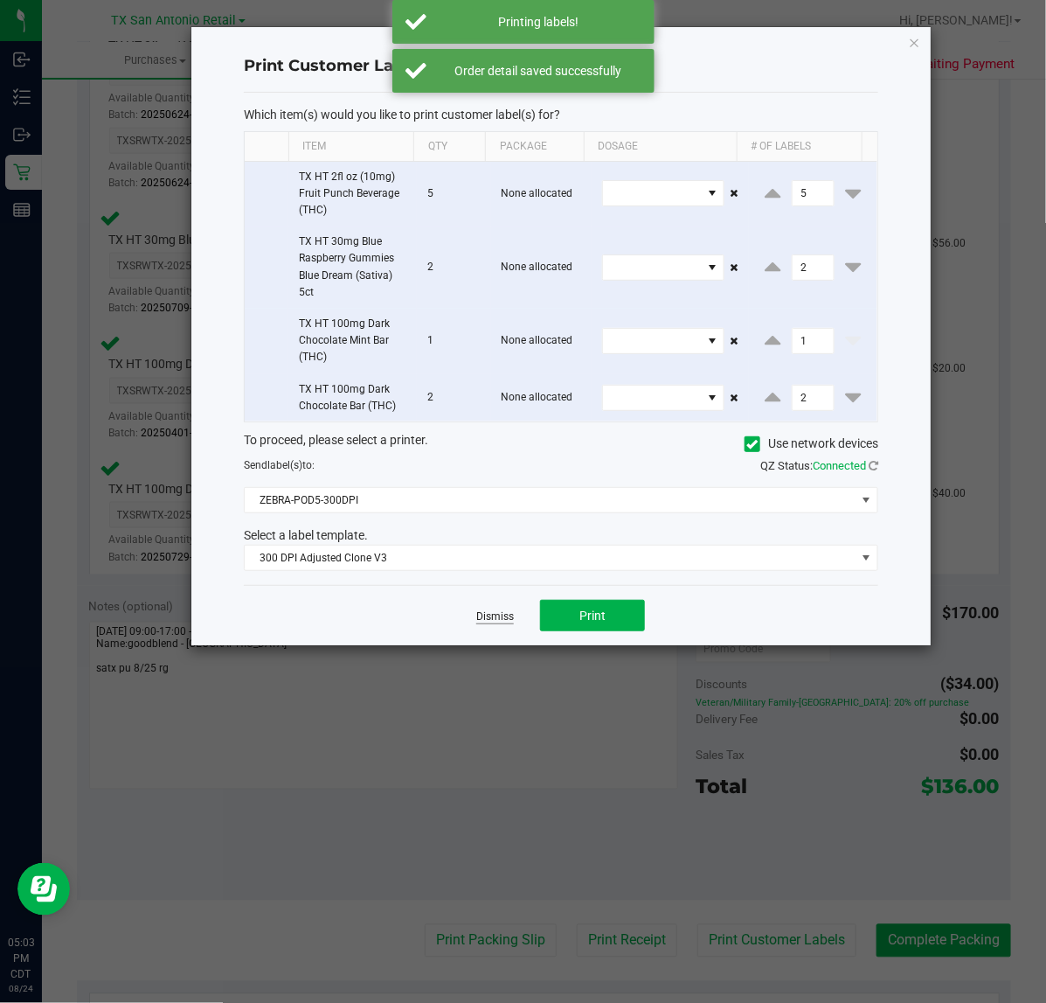
click at [492, 616] on link "Dismiss" at bounding box center [495, 616] width 38 height 15
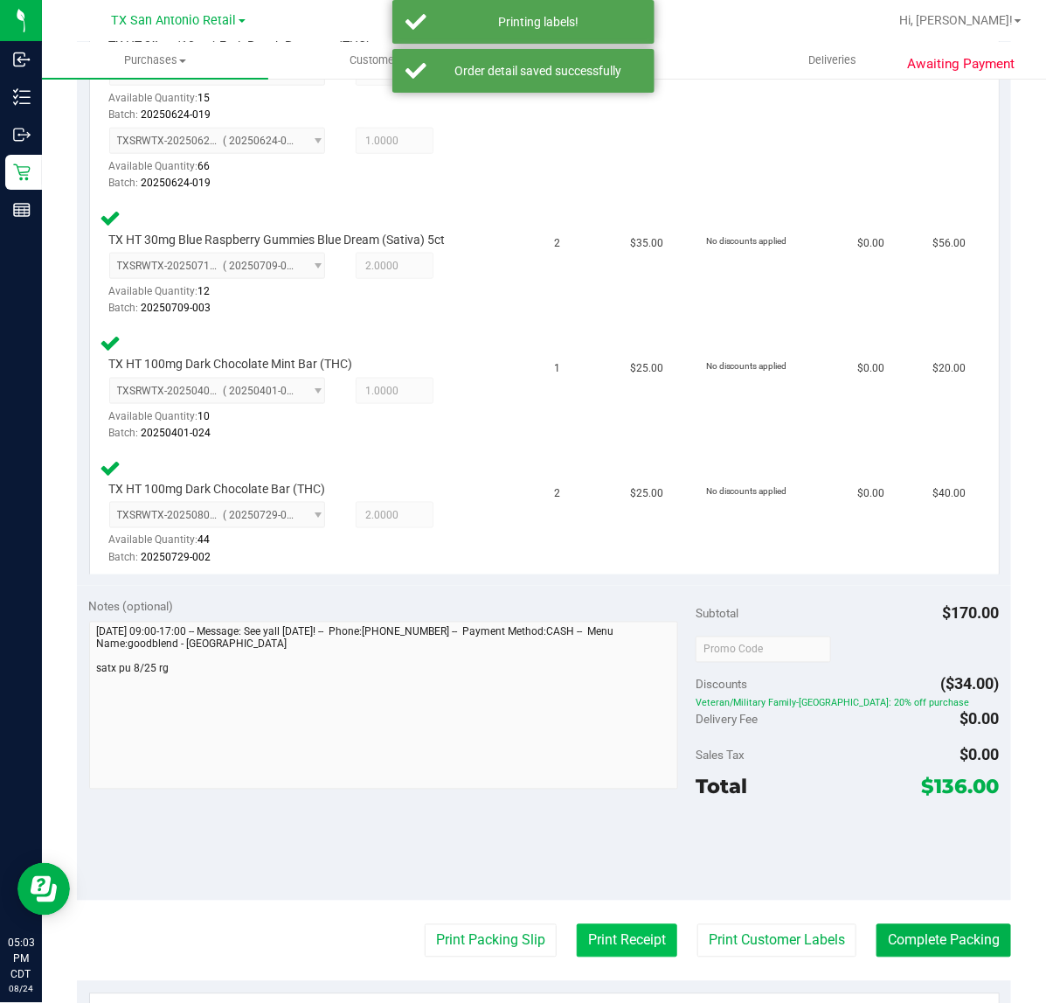
click at [581, 949] on button "Print Receipt" at bounding box center [627, 940] width 101 height 33
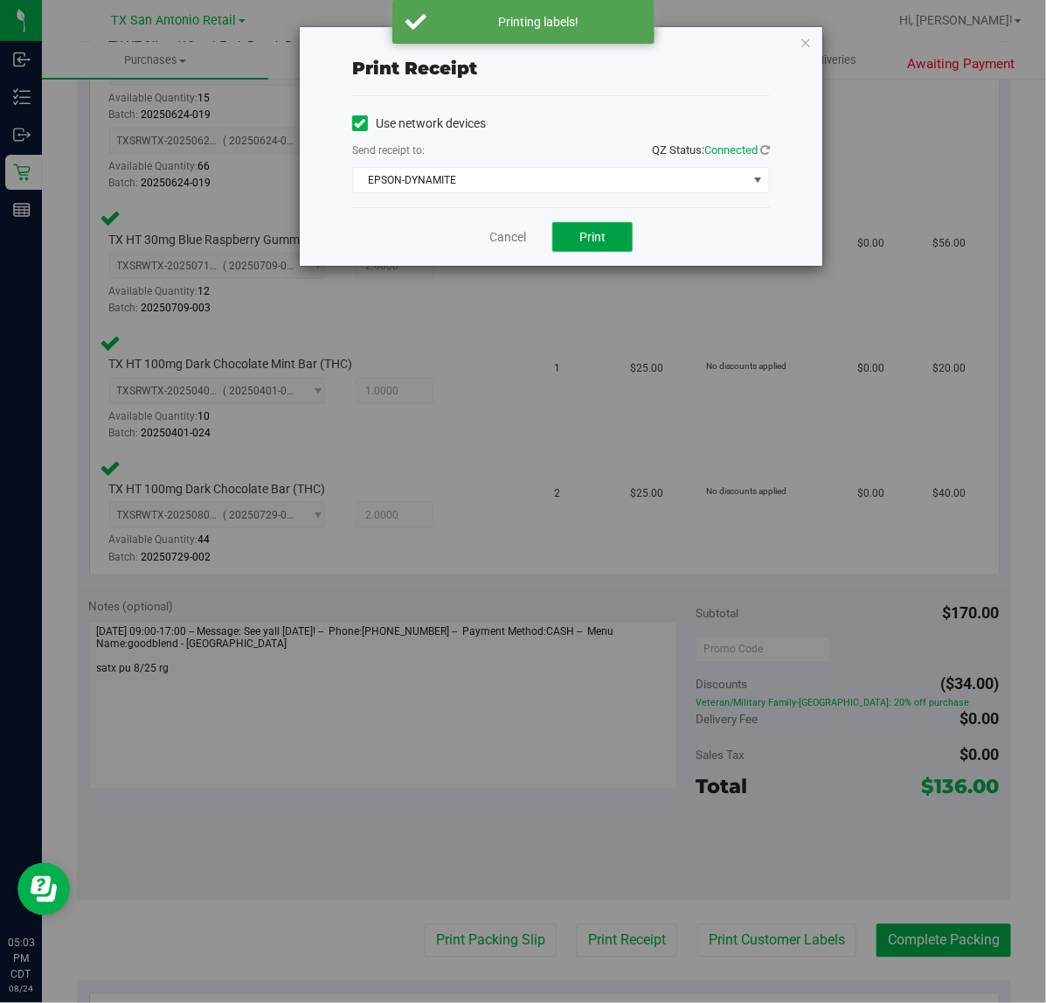
click at [584, 228] on button "Print" at bounding box center [593, 237] width 80 height 30
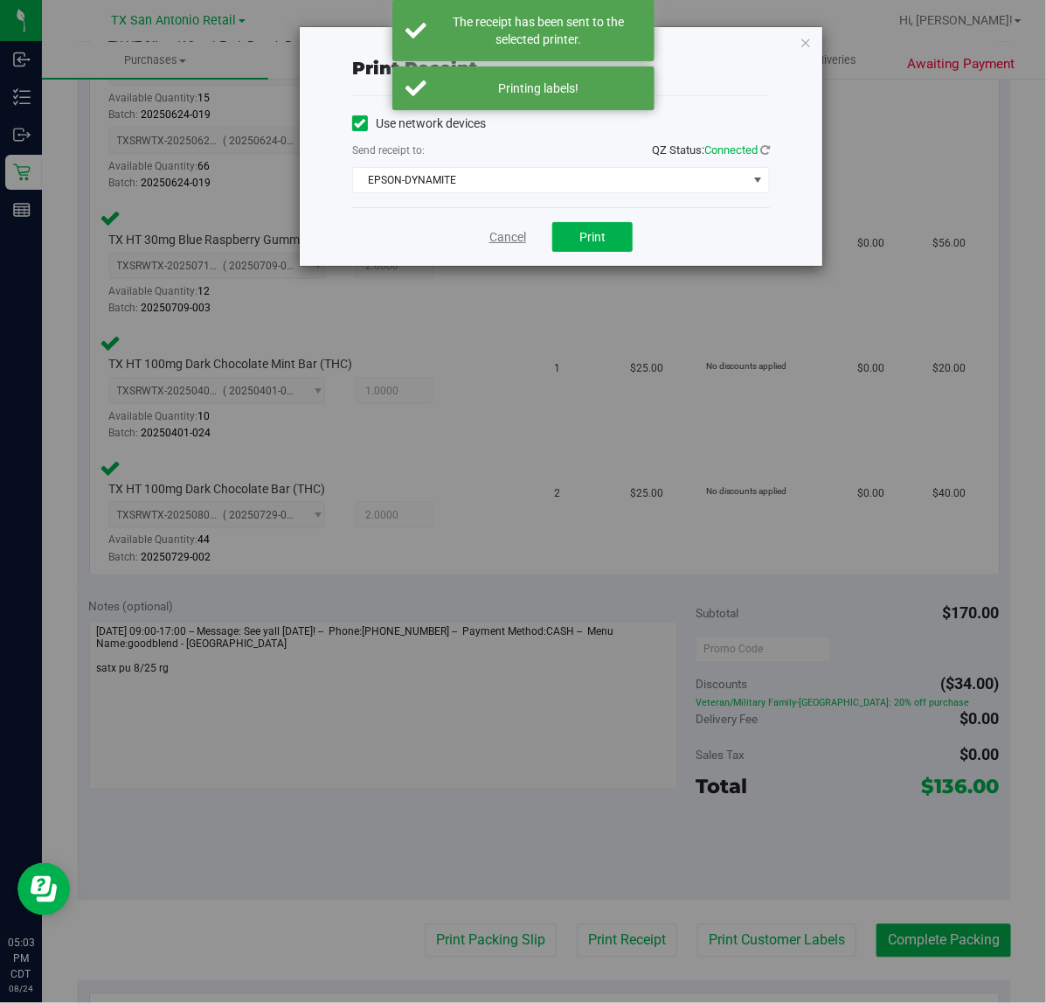
click at [525, 238] on link "Cancel" at bounding box center [508, 237] width 37 height 18
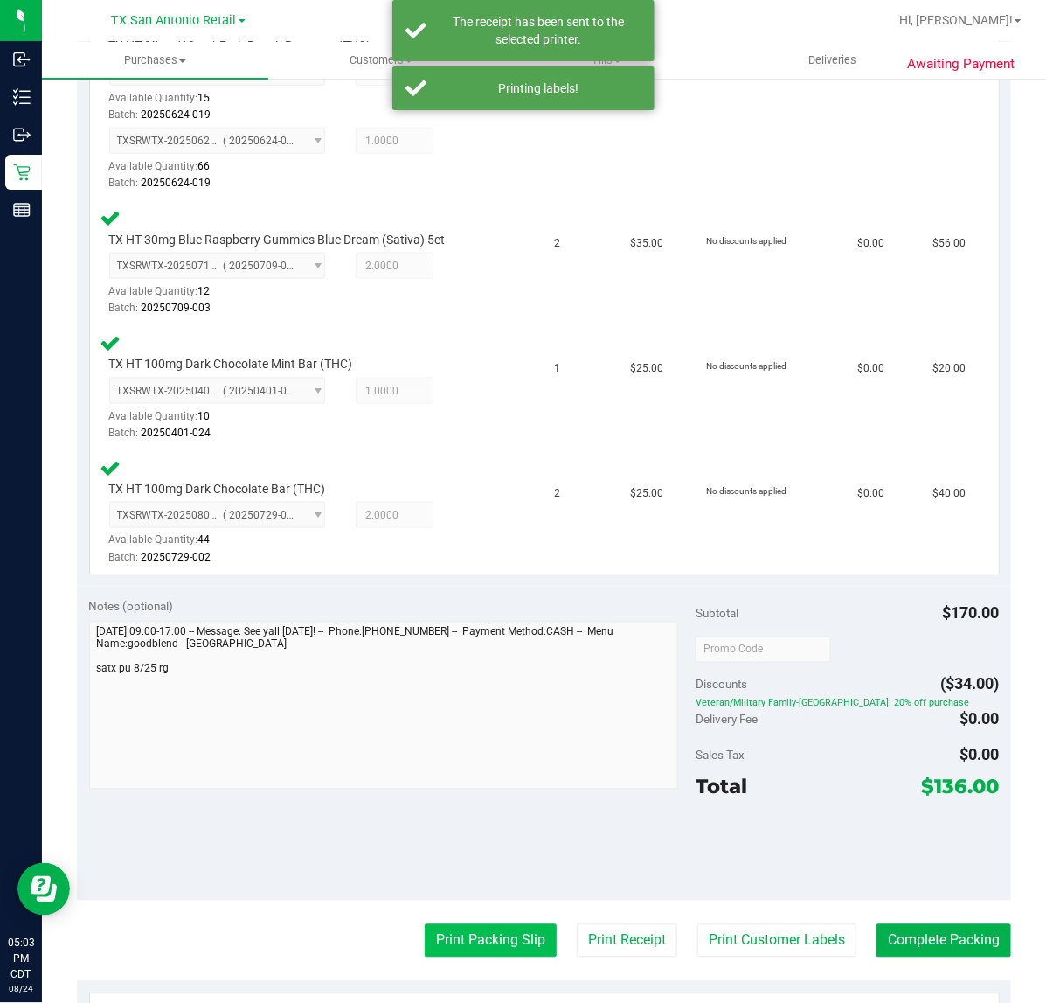
click at [446, 949] on button "Print Packing Slip" at bounding box center [491, 940] width 132 height 33
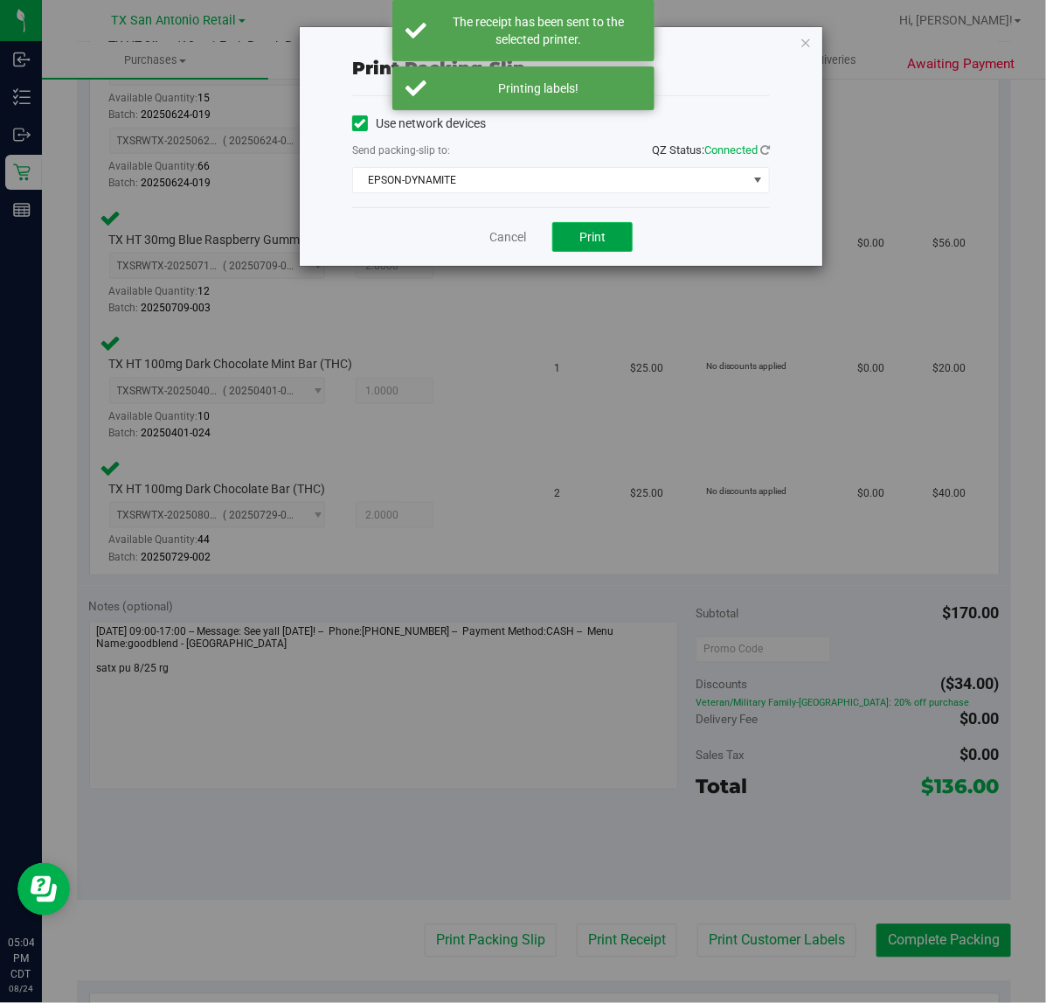
click at [606, 233] on button "Print" at bounding box center [593, 237] width 80 height 30
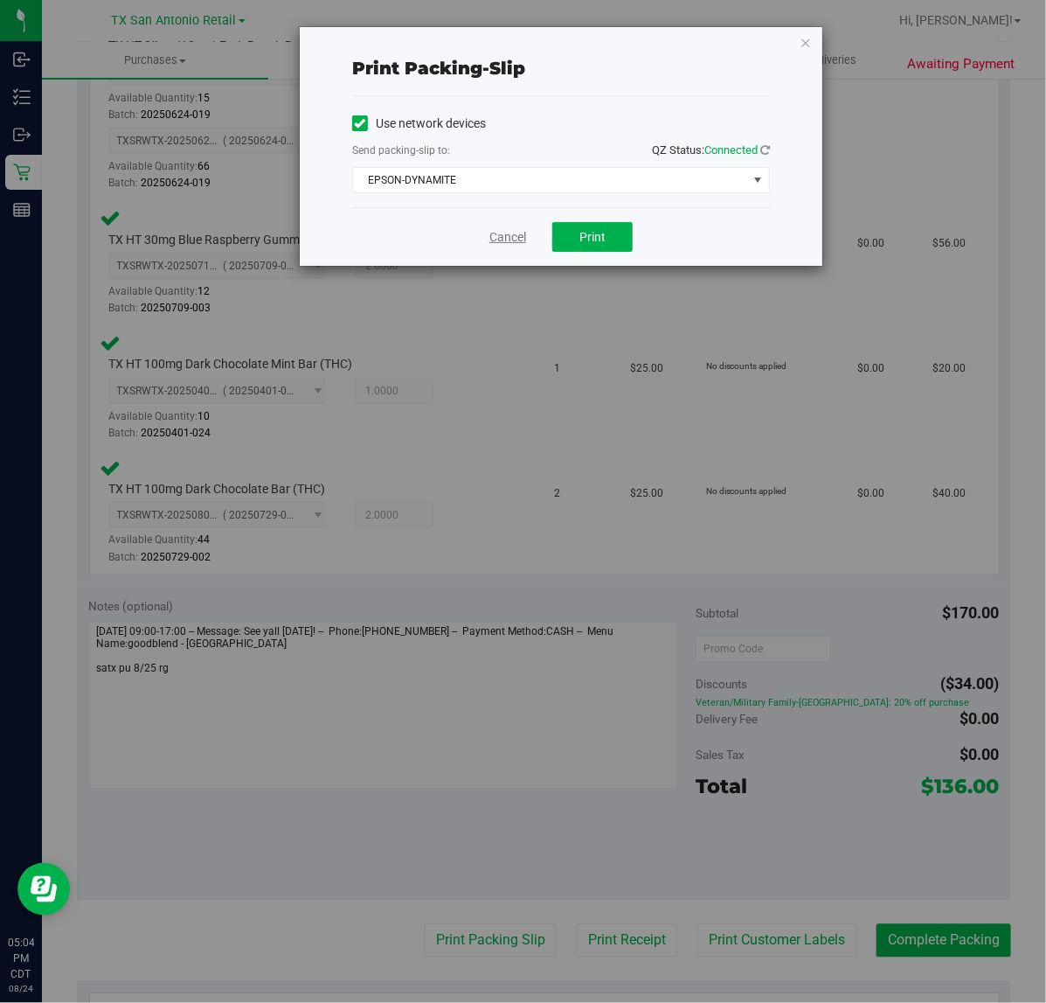
click at [498, 234] on link "Cancel" at bounding box center [508, 237] width 37 height 18
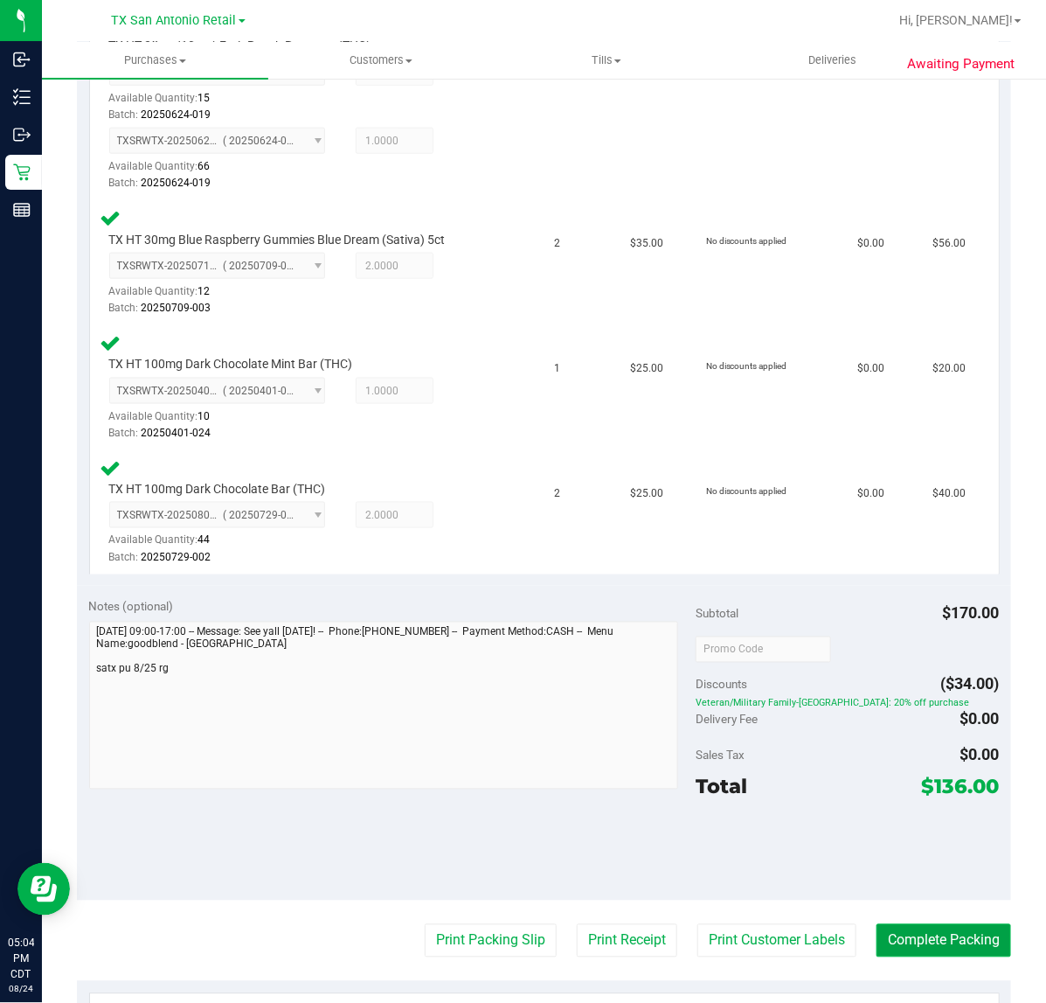
click at [907, 935] on button "Complete Packing" at bounding box center [944, 940] width 135 height 33
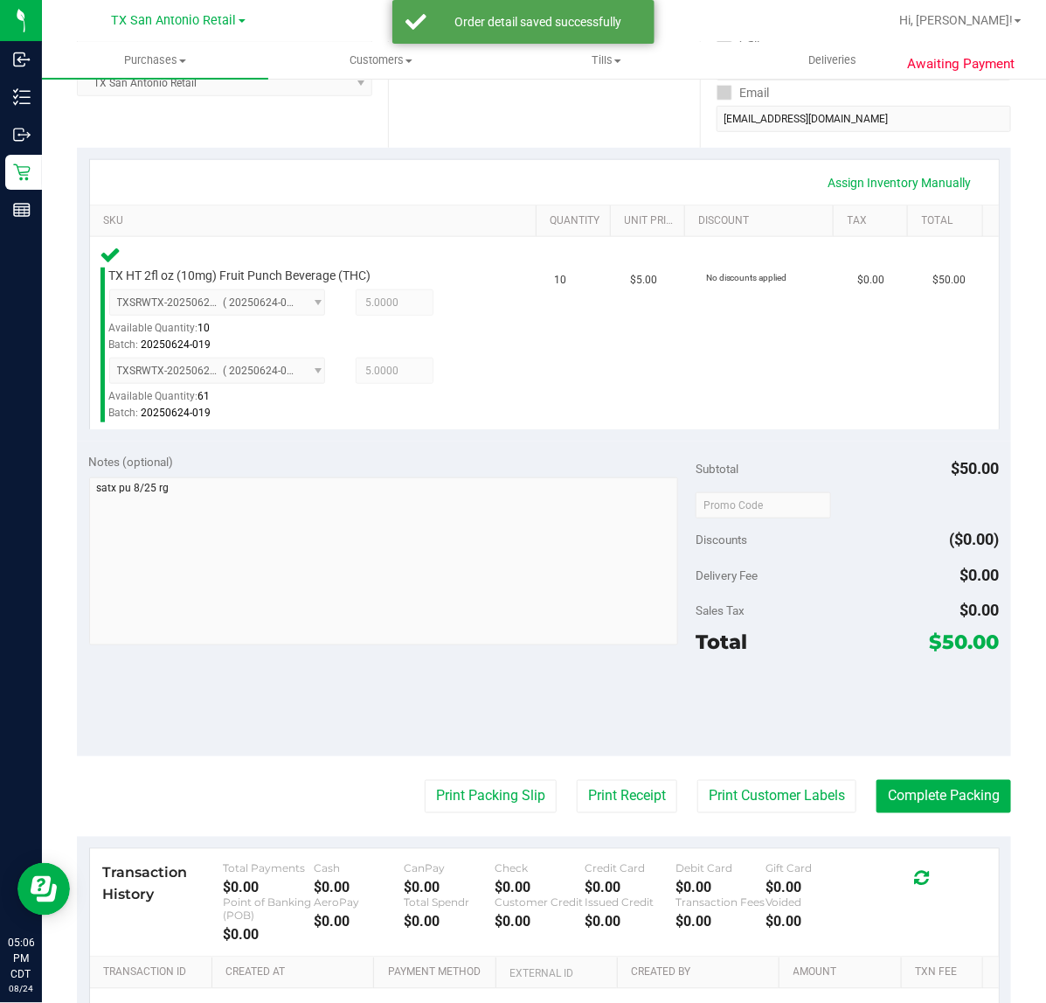
scroll to position [354, 0]
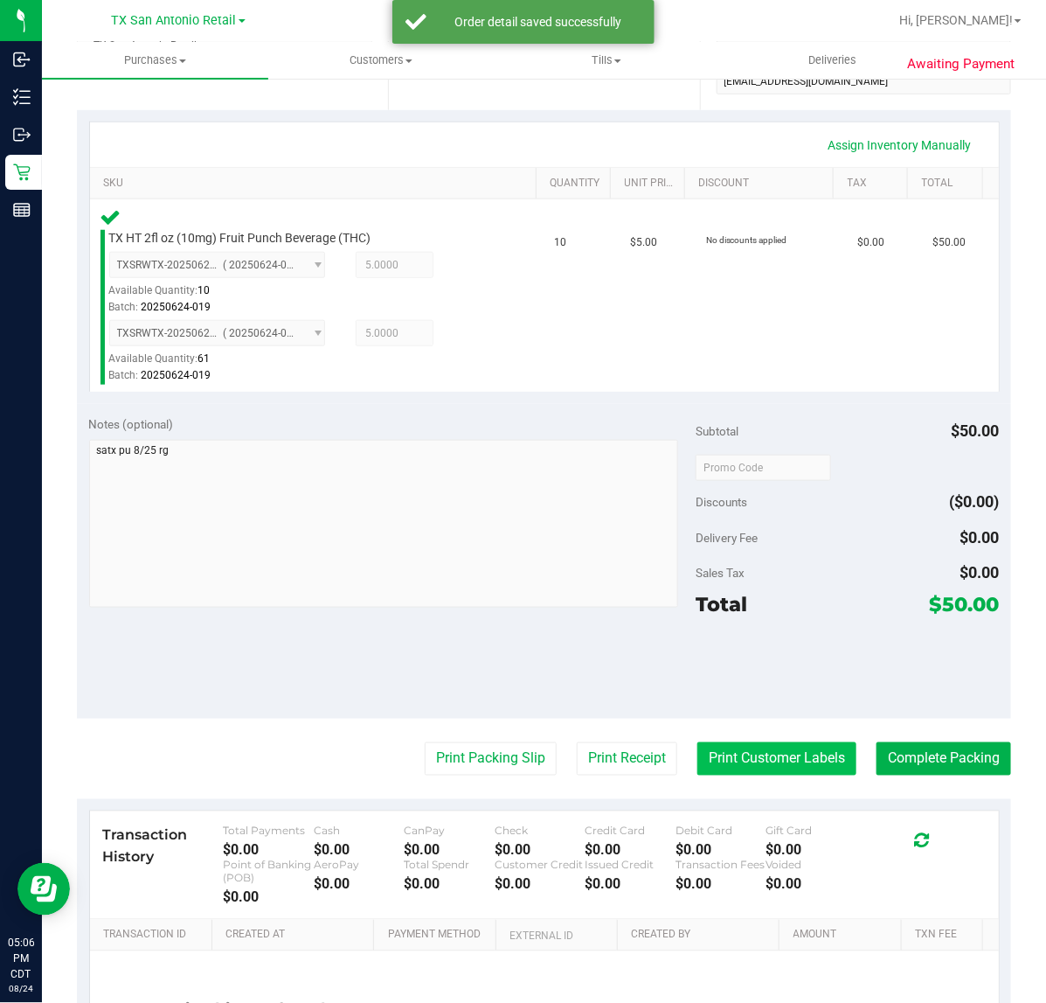
click at [775, 757] on button "Print Customer Labels" at bounding box center [777, 758] width 159 height 33
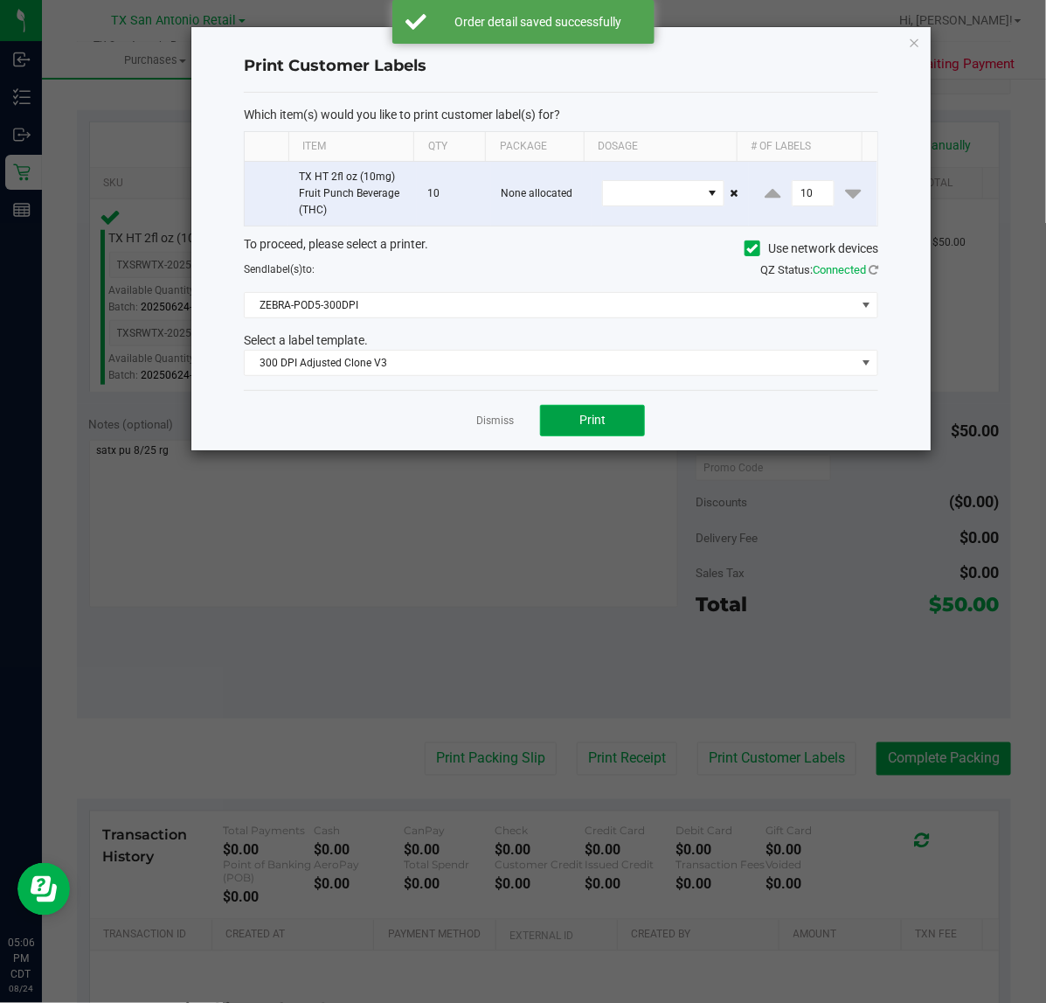
click at [601, 425] on span "Print" at bounding box center [593, 420] width 26 height 14
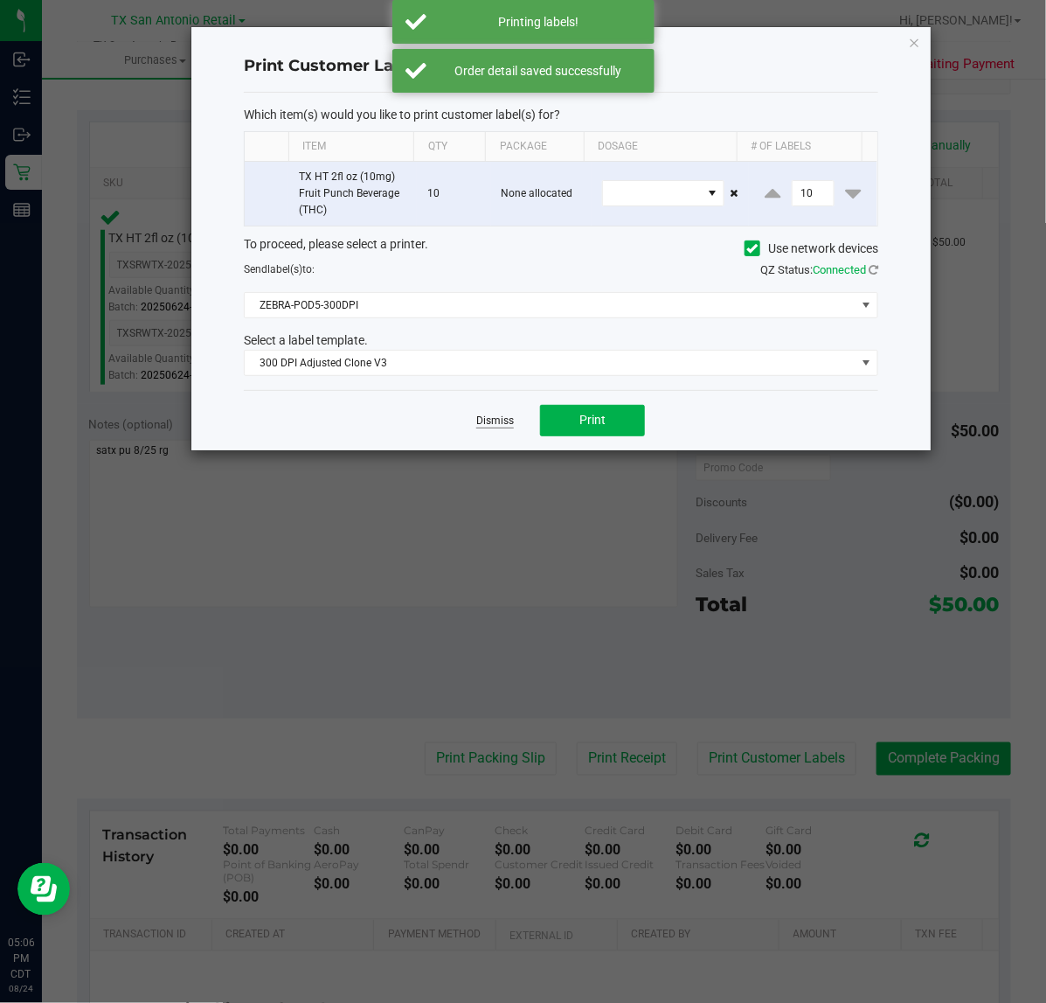
click at [483, 417] on link "Dismiss" at bounding box center [495, 421] width 38 height 15
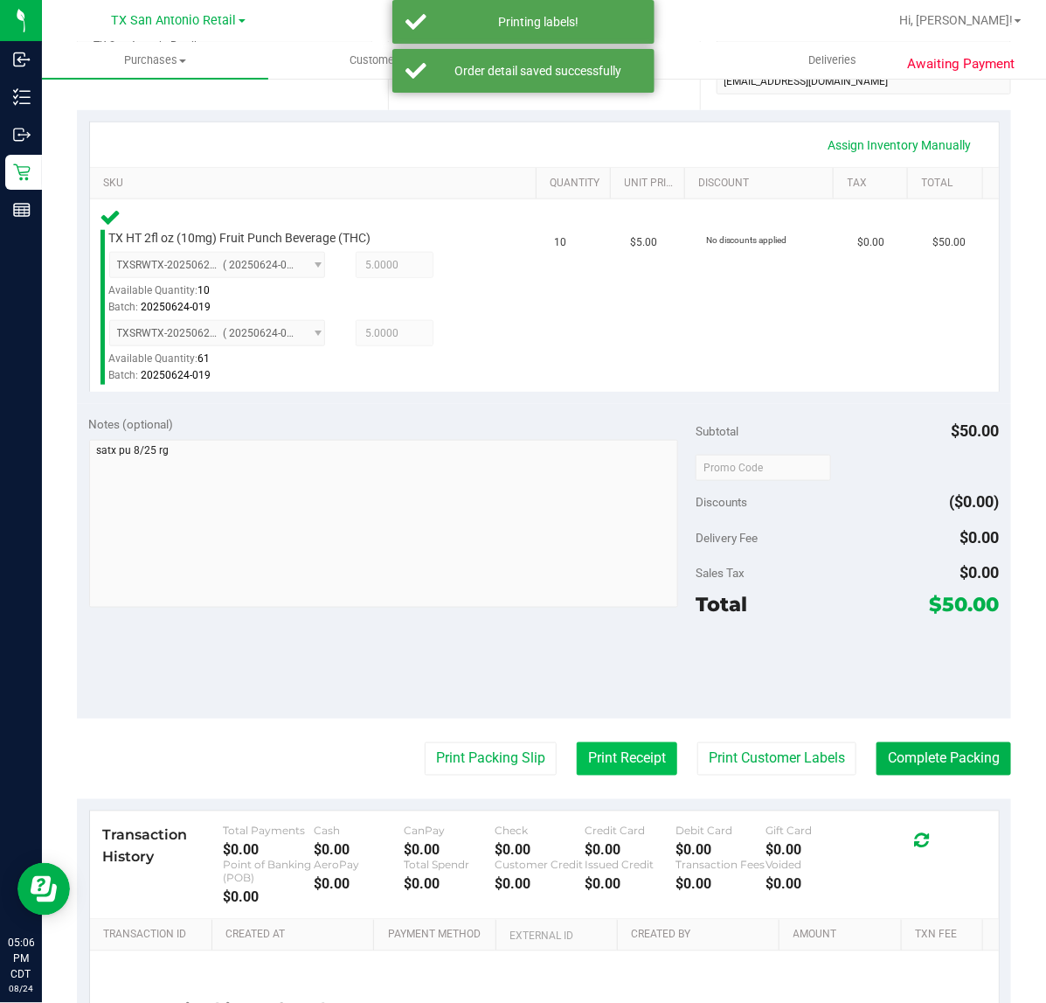
click at [606, 765] on button "Print Receipt" at bounding box center [627, 758] width 101 height 33
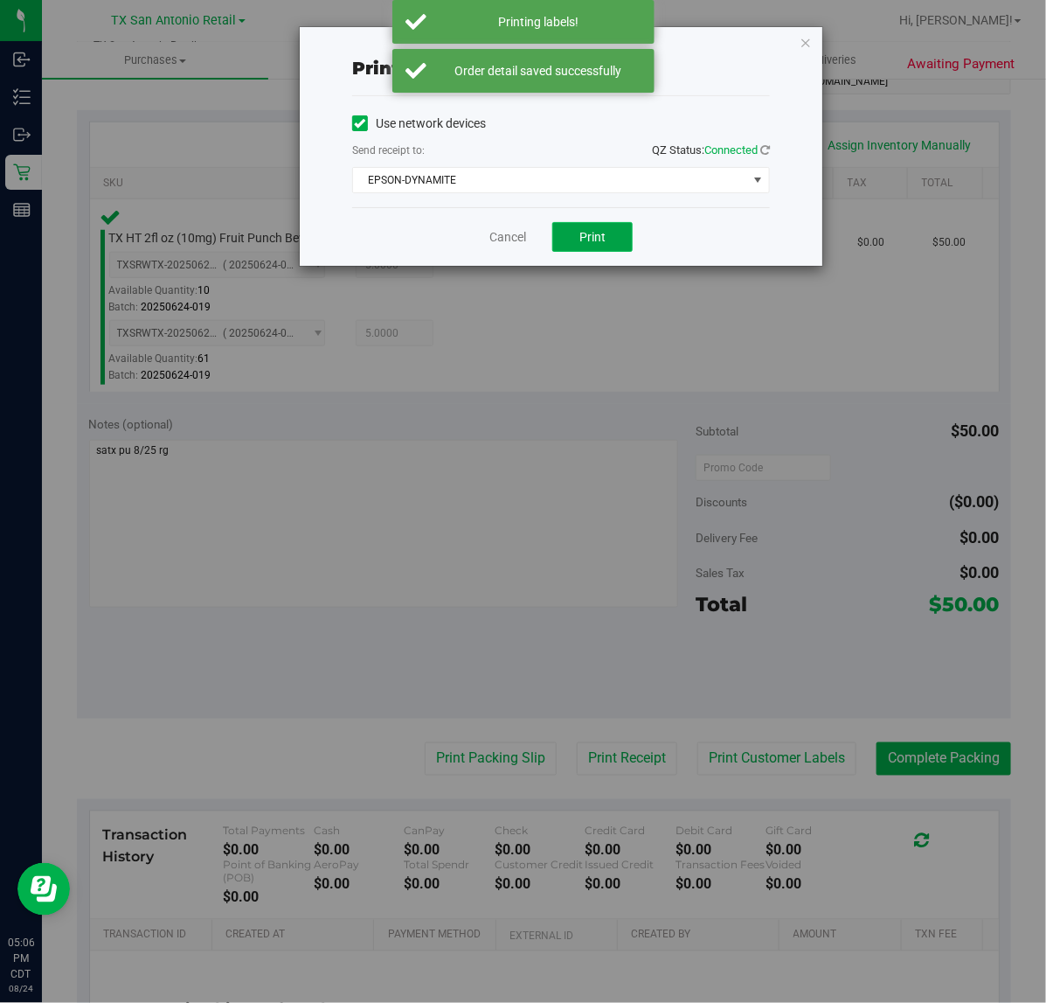
click at [601, 228] on button "Print" at bounding box center [593, 237] width 80 height 30
click at [498, 241] on link "Cancel" at bounding box center [501, 237] width 37 height 18
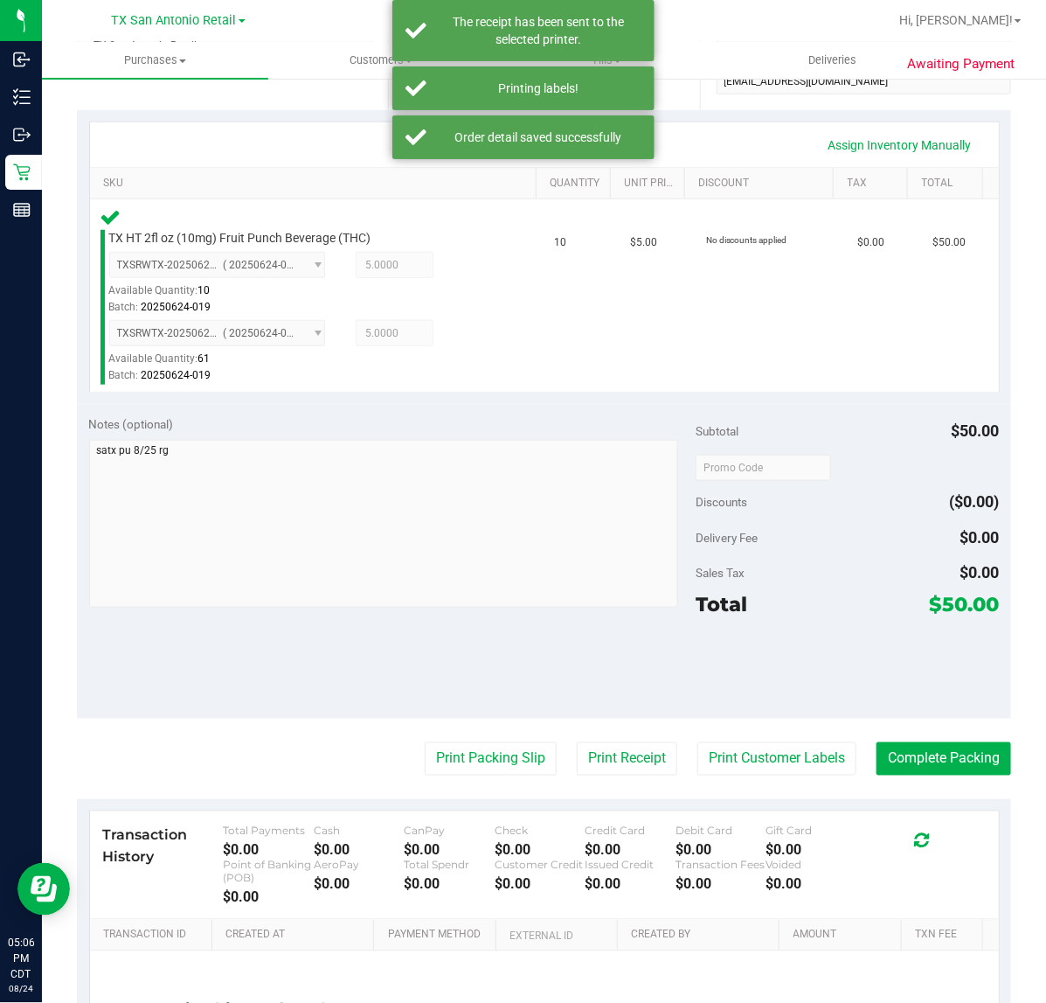
click at [466, 713] on div "Notes (optional) Subtotal $50.00 Discounts ($0.00) Delivery Fee $0.00 Sales Tax…" at bounding box center [544, 561] width 935 height 315
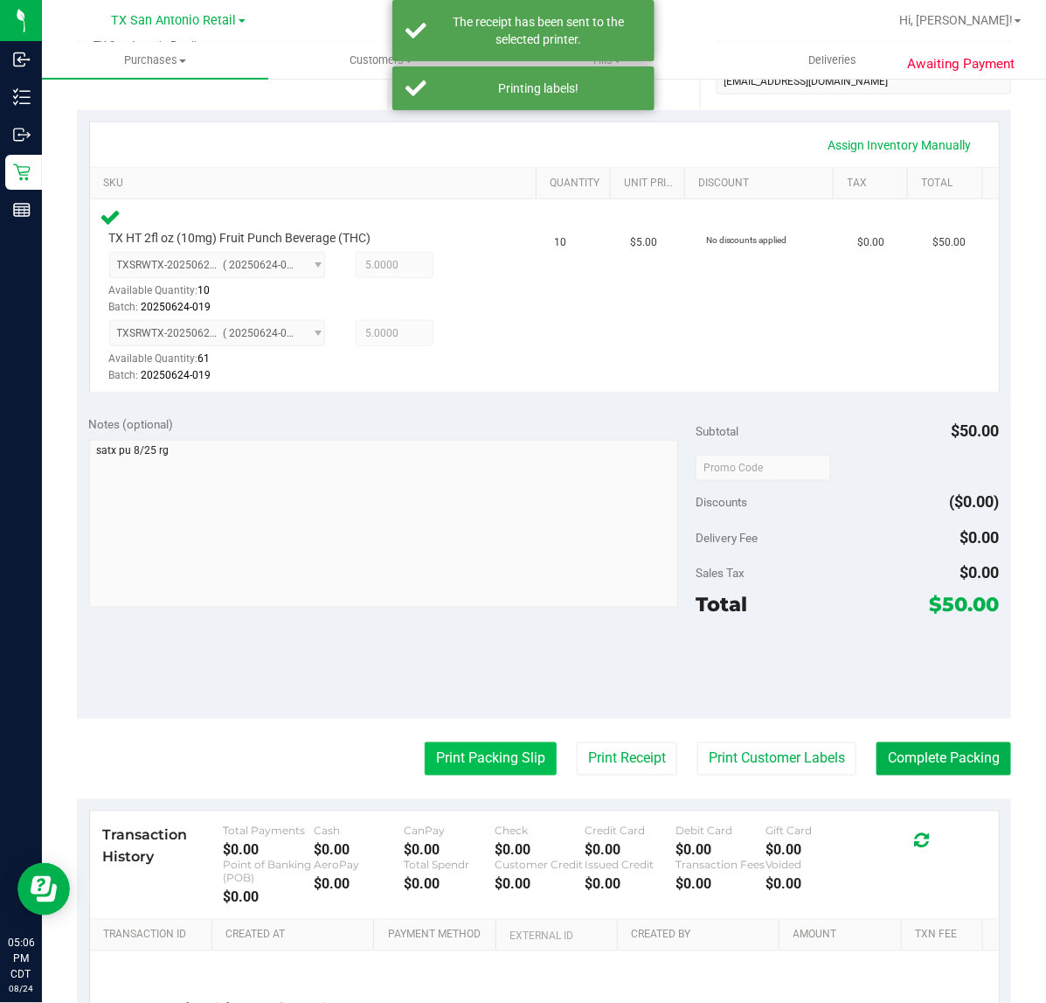
click at [472, 757] on button "Print Packing Slip" at bounding box center [491, 758] width 132 height 33
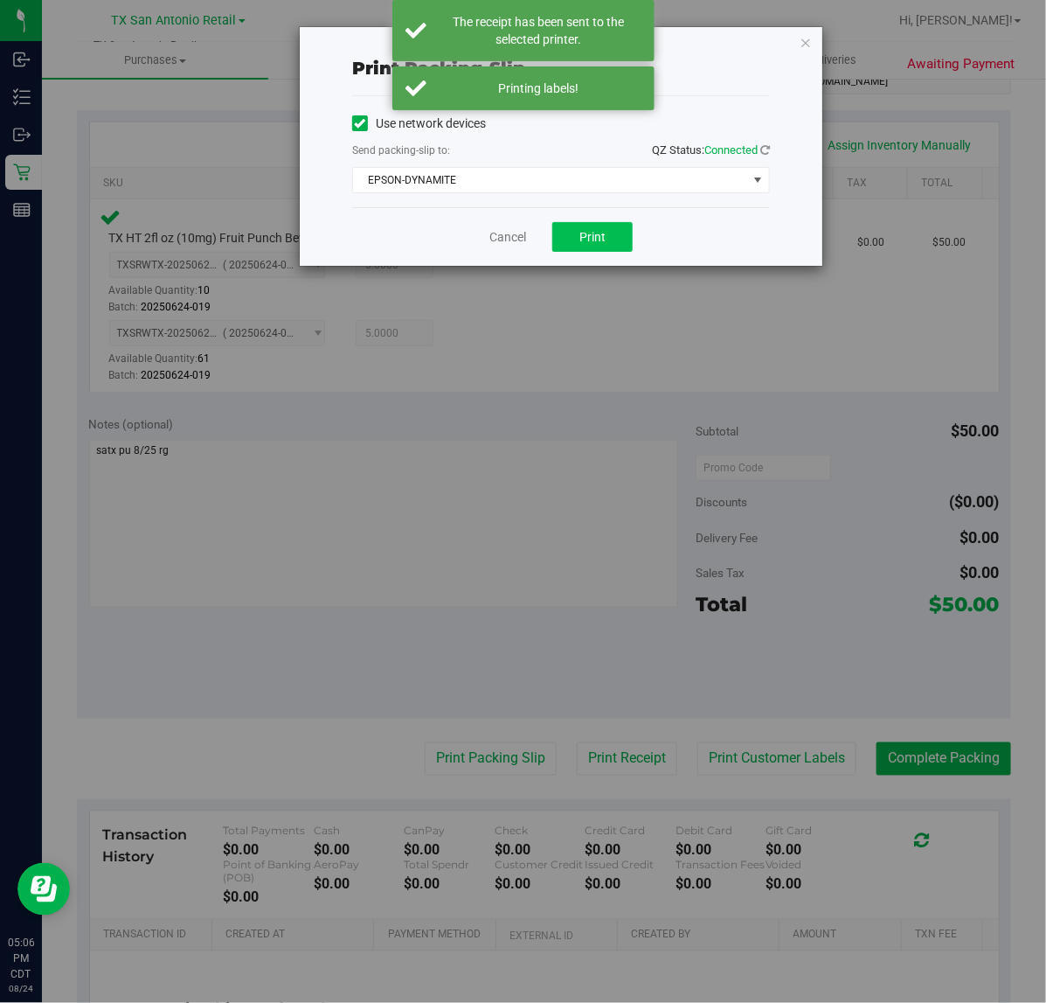
click at [617, 250] on button "Print" at bounding box center [593, 237] width 80 height 30
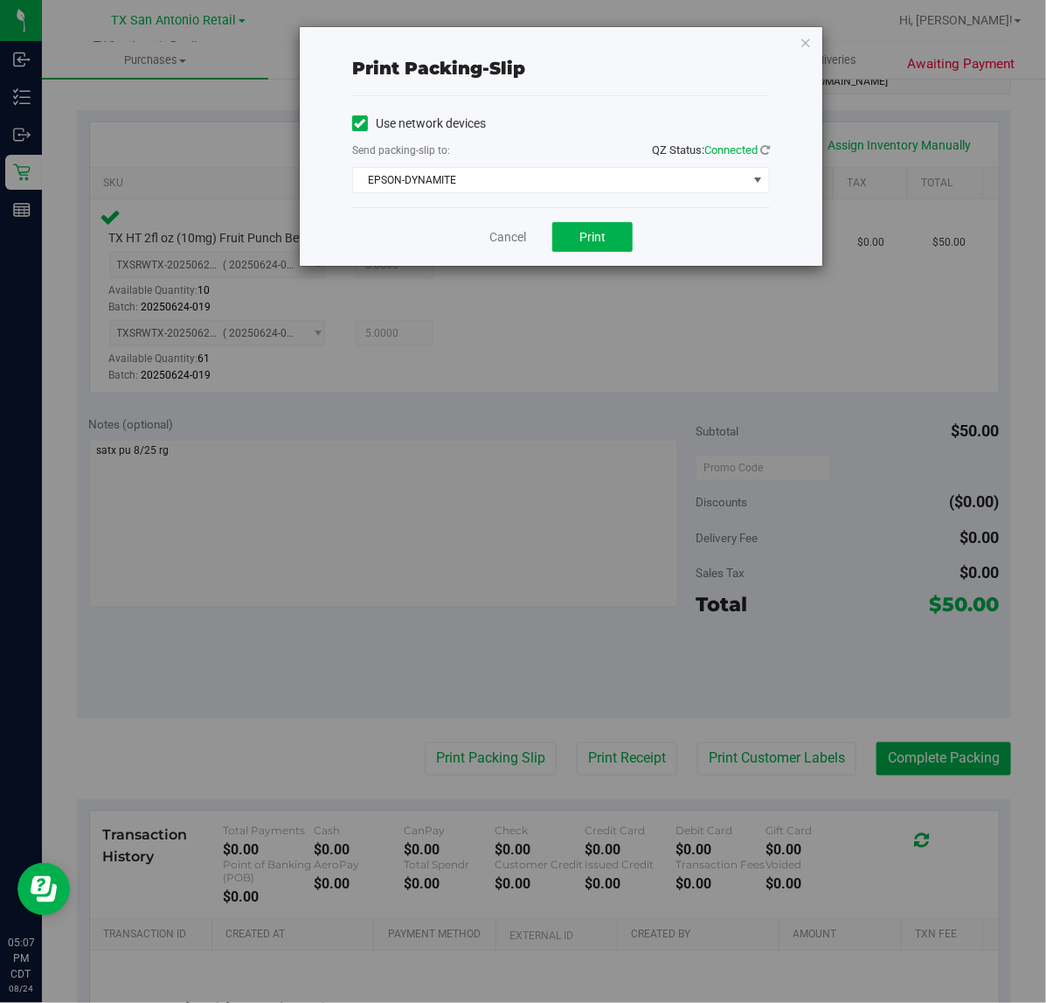
click at [488, 236] on div "Cancel Print" at bounding box center [561, 236] width 418 height 59
click at [492, 239] on link "Cancel" at bounding box center [508, 237] width 37 height 18
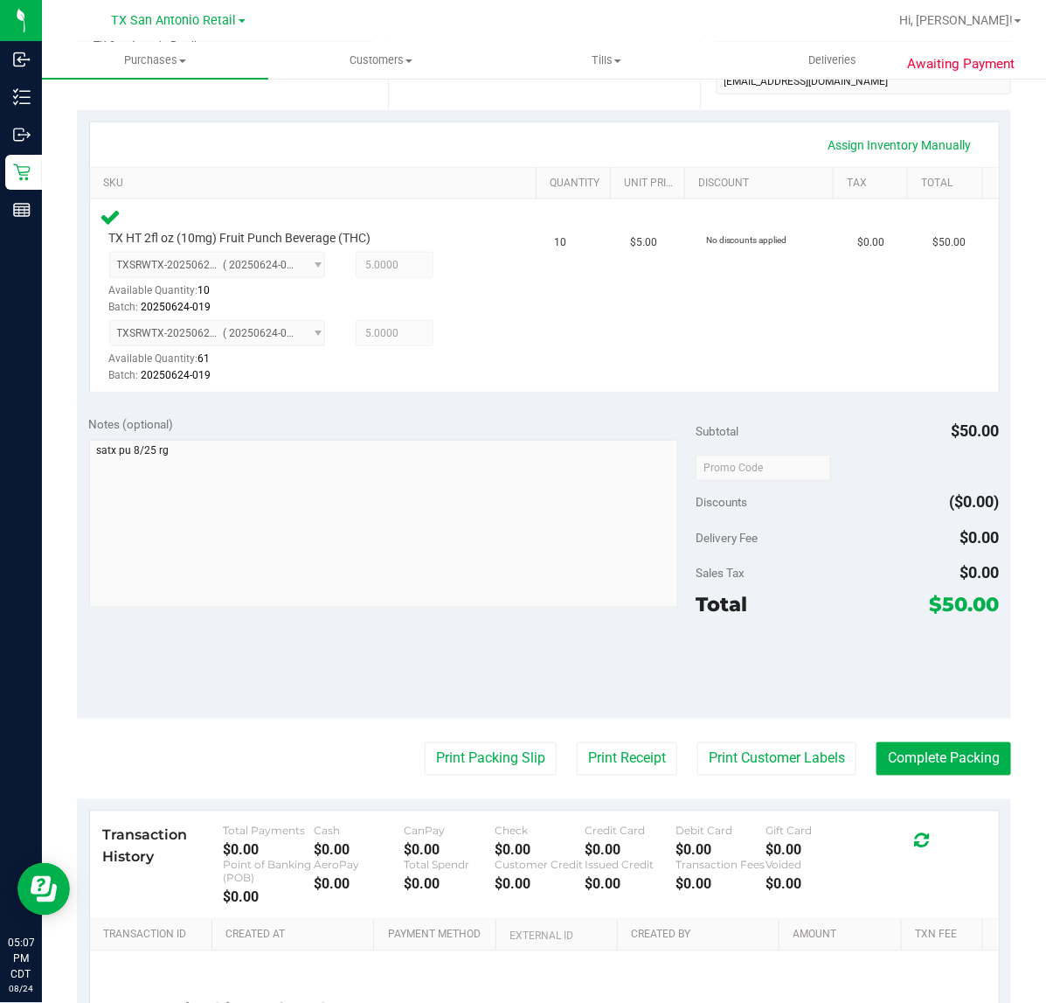
click at [907, 740] on purchase-details "Back Edit Purchase Cancel Purchase View Profile # 11840715 Submitted Needs revi…" at bounding box center [544, 439] width 935 height 1399
click at [910, 750] on button "Complete Packing" at bounding box center [944, 758] width 135 height 33
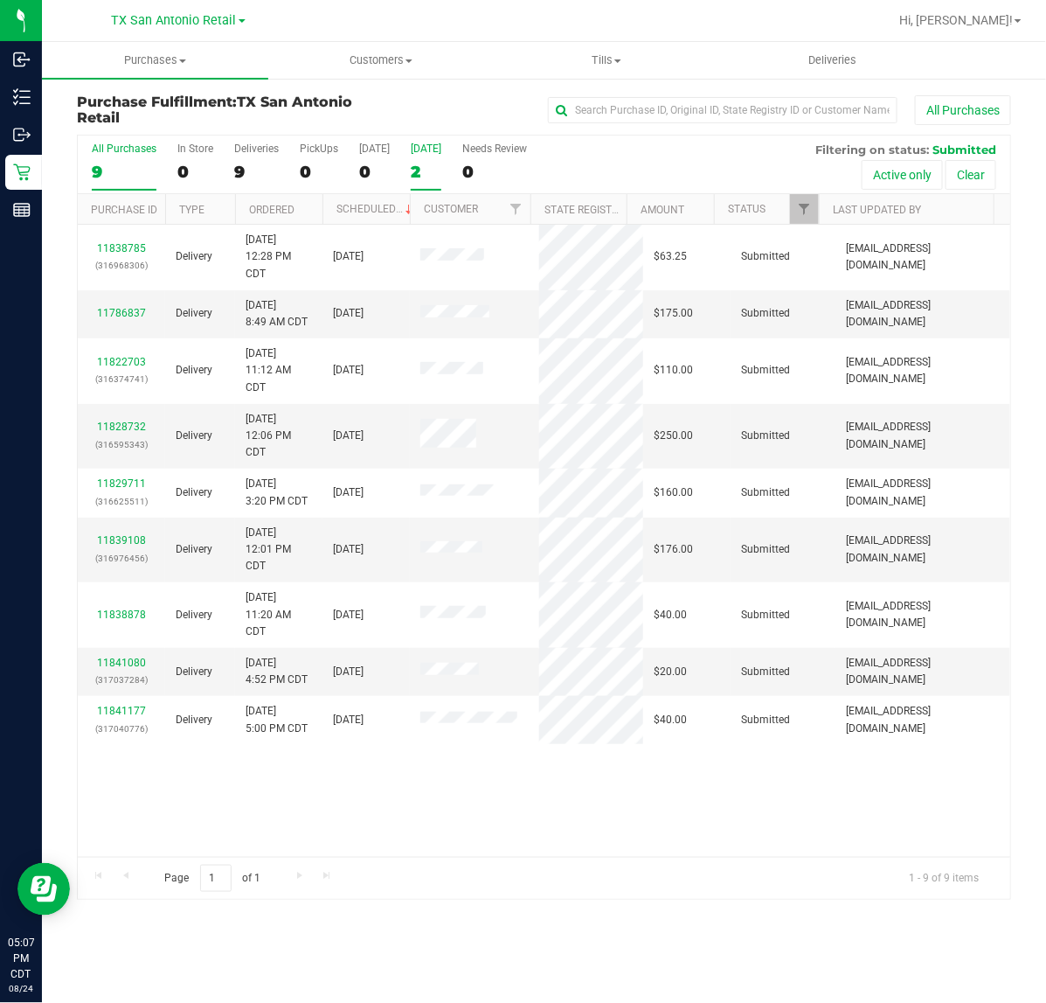
click at [441, 163] on div "2" at bounding box center [426, 172] width 31 height 20
click at [0, 0] on input "Tomorrow 2" at bounding box center [0, 0] width 0 height 0
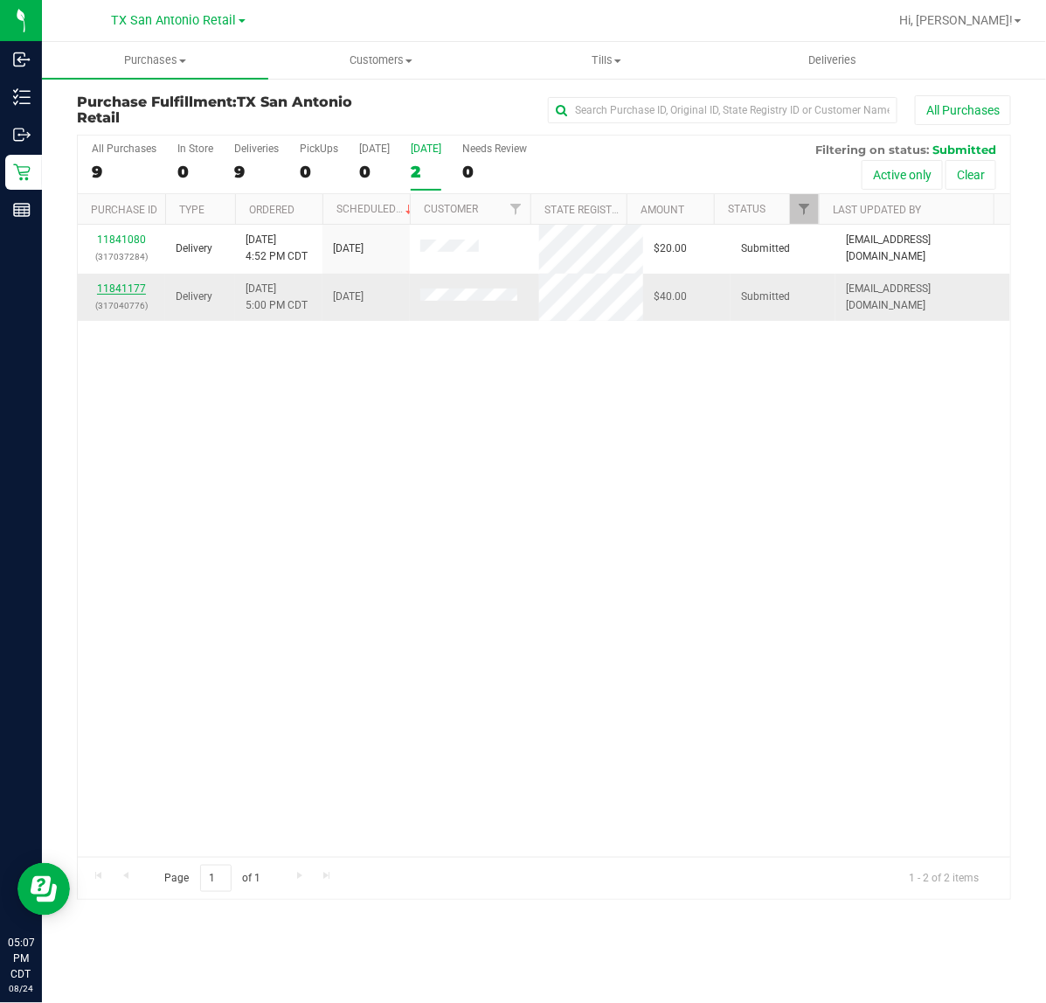
click at [115, 293] on link "11841177" at bounding box center [121, 288] width 49 height 12
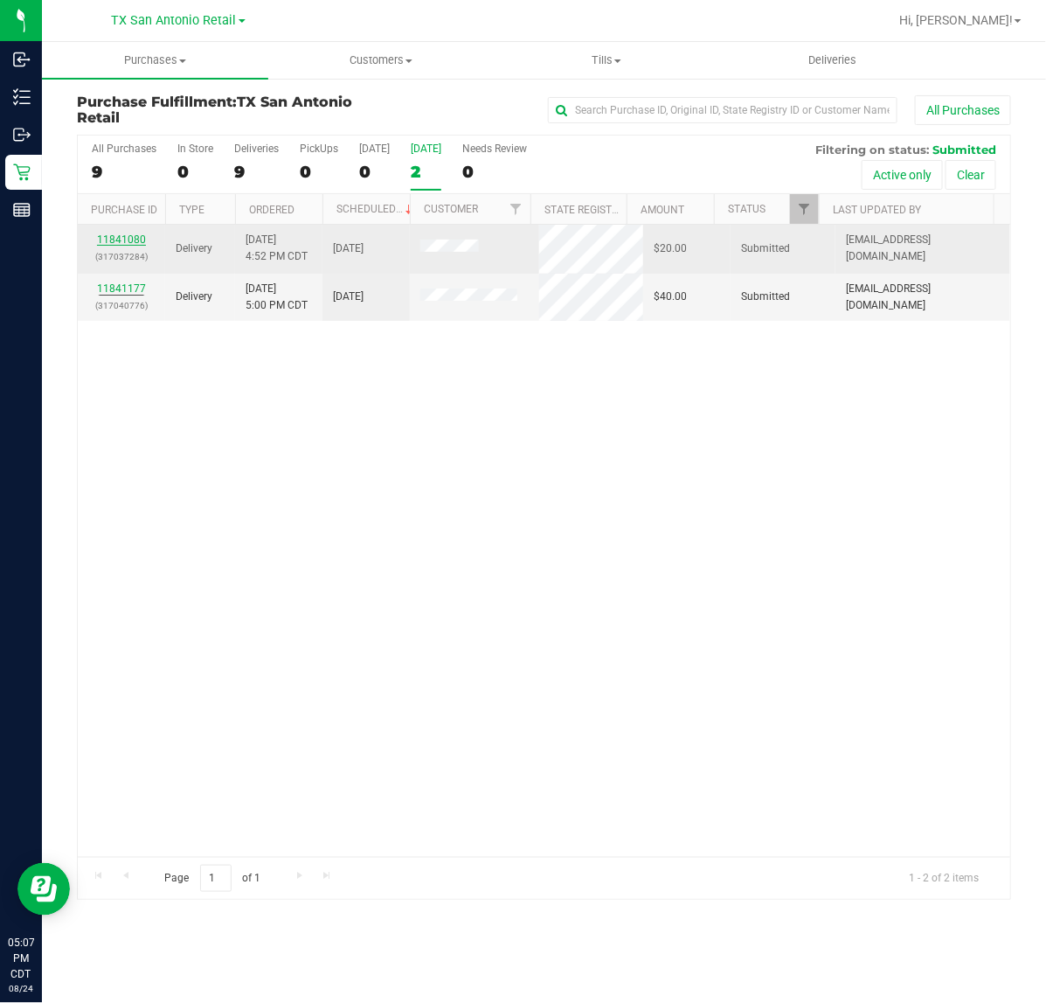
click at [127, 242] on link "11841080" at bounding box center [121, 239] width 49 height 12
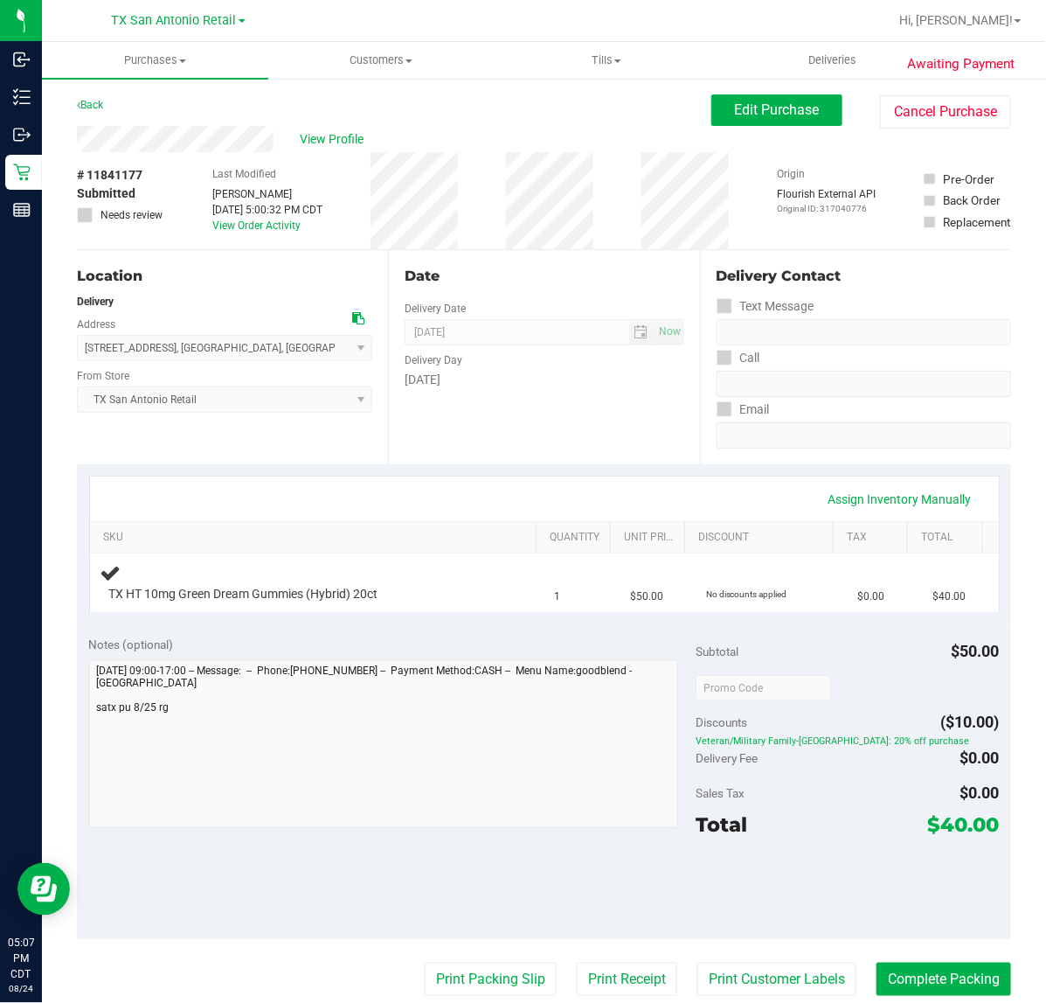
click at [504, 281] on div "Date" at bounding box center [544, 276] width 279 height 21
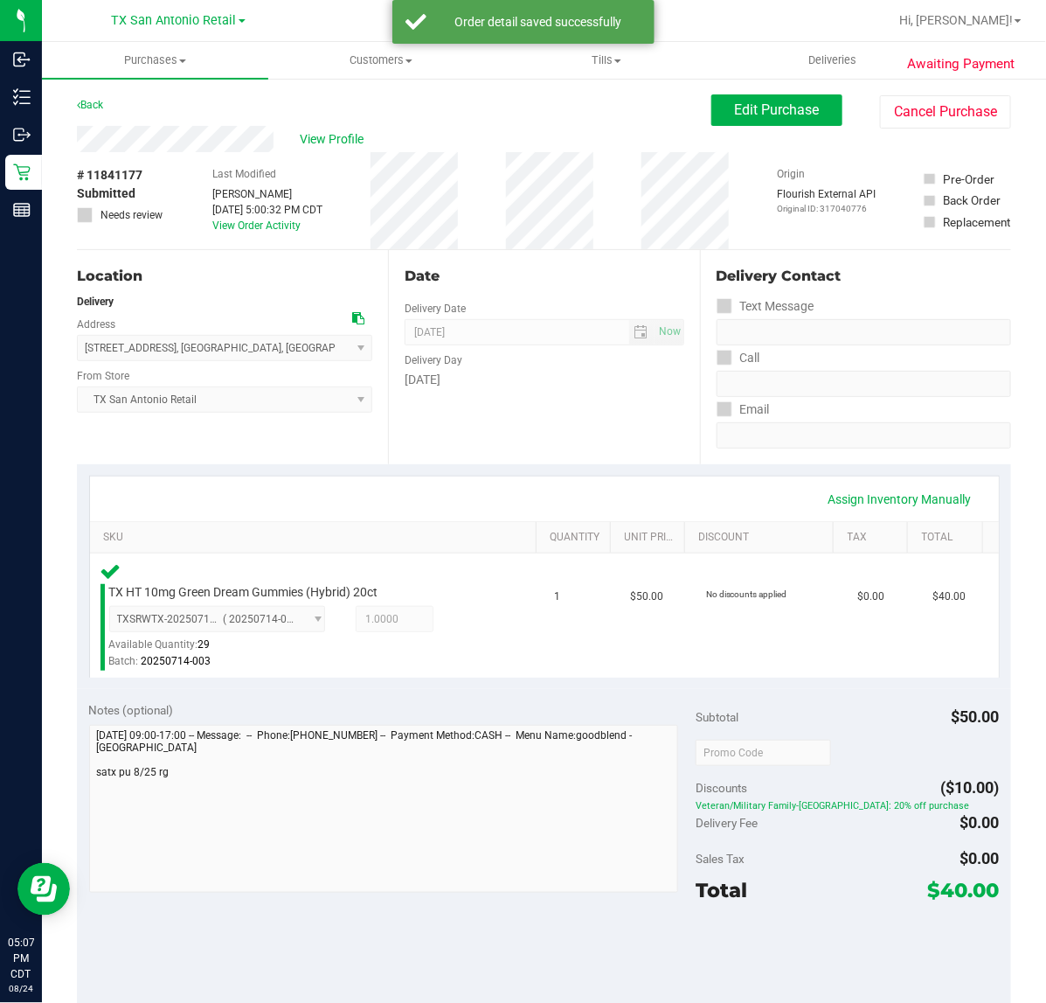
scroll to position [328, 0]
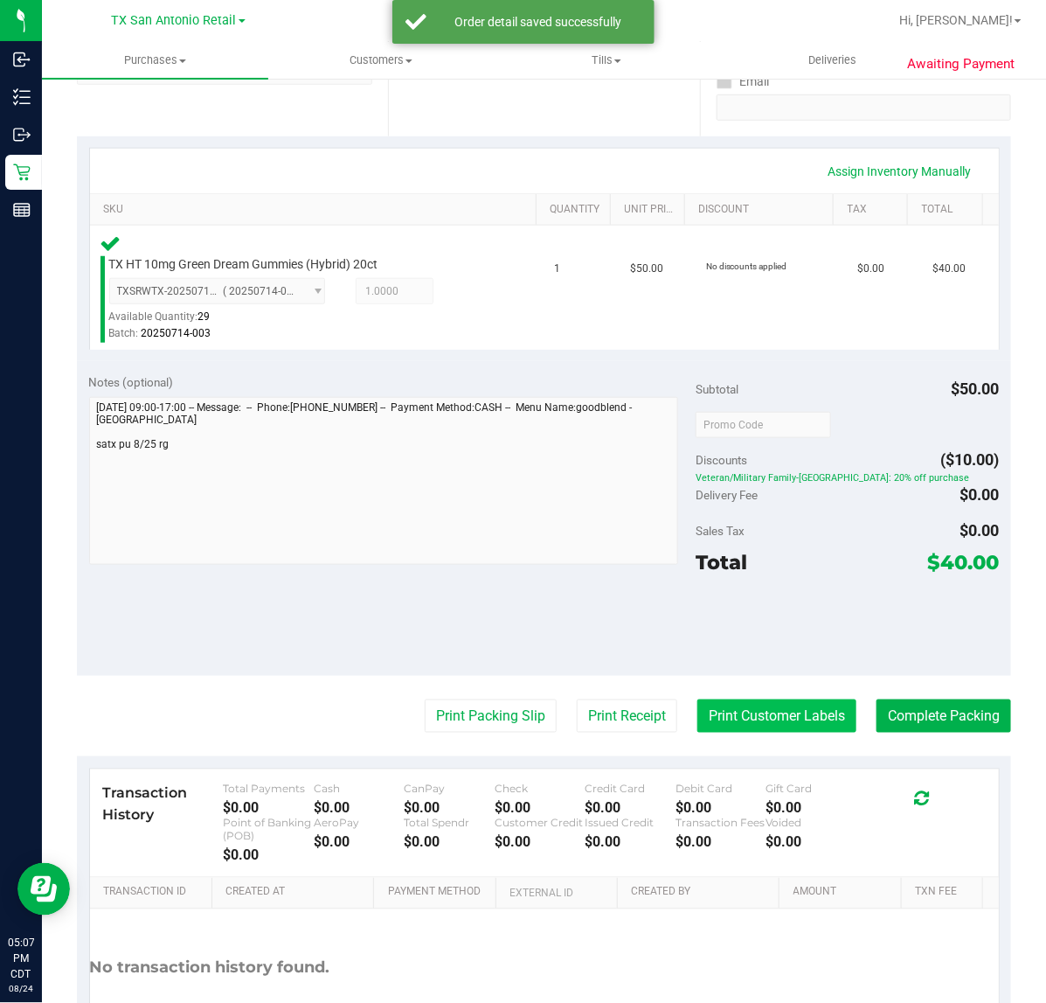
click at [700, 705] on button "Print Customer Labels" at bounding box center [777, 715] width 159 height 33
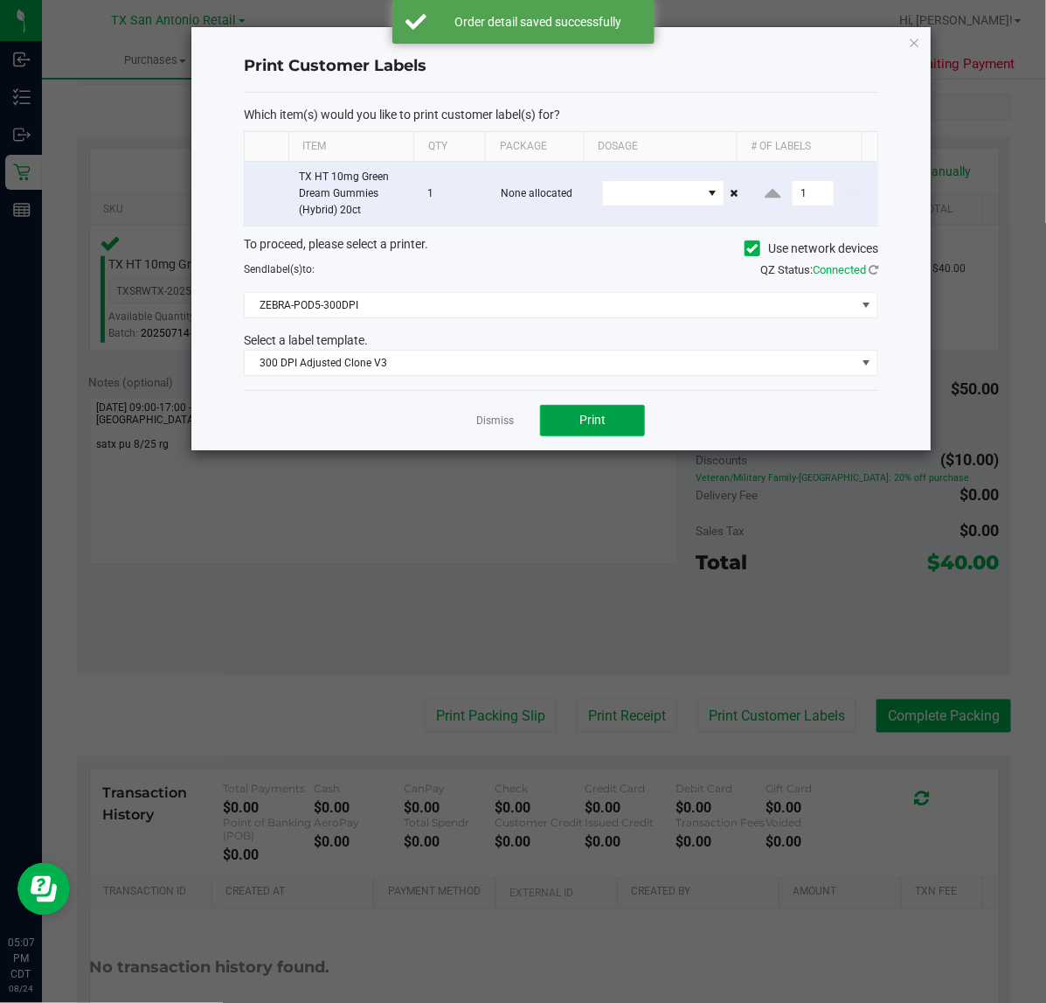
click at [548, 413] on button "Print" at bounding box center [592, 420] width 105 height 31
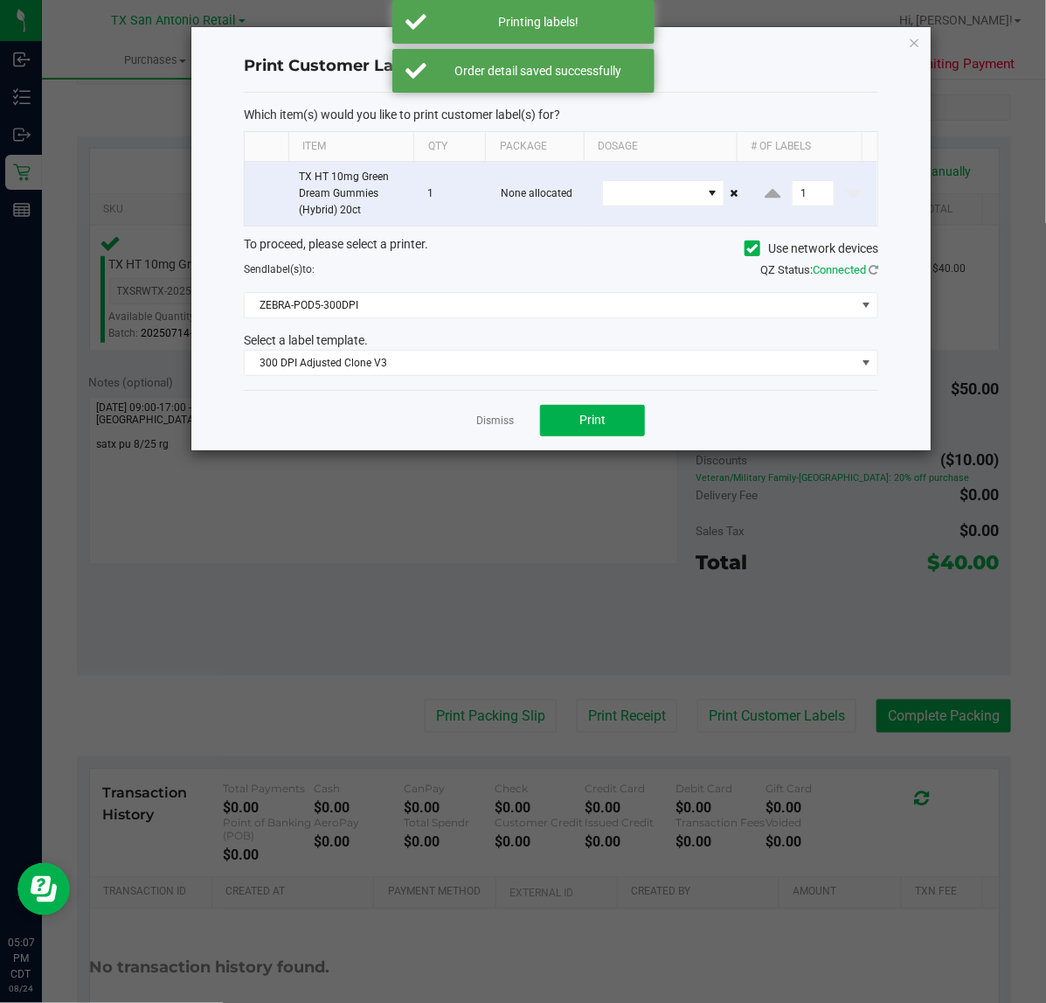
click at [504, 429] on app-cancel-button "Dismiss" at bounding box center [495, 420] width 38 height 18
click at [503, 427] on link "Dismiss" at bounding box center [495, 421] width 38 height 15
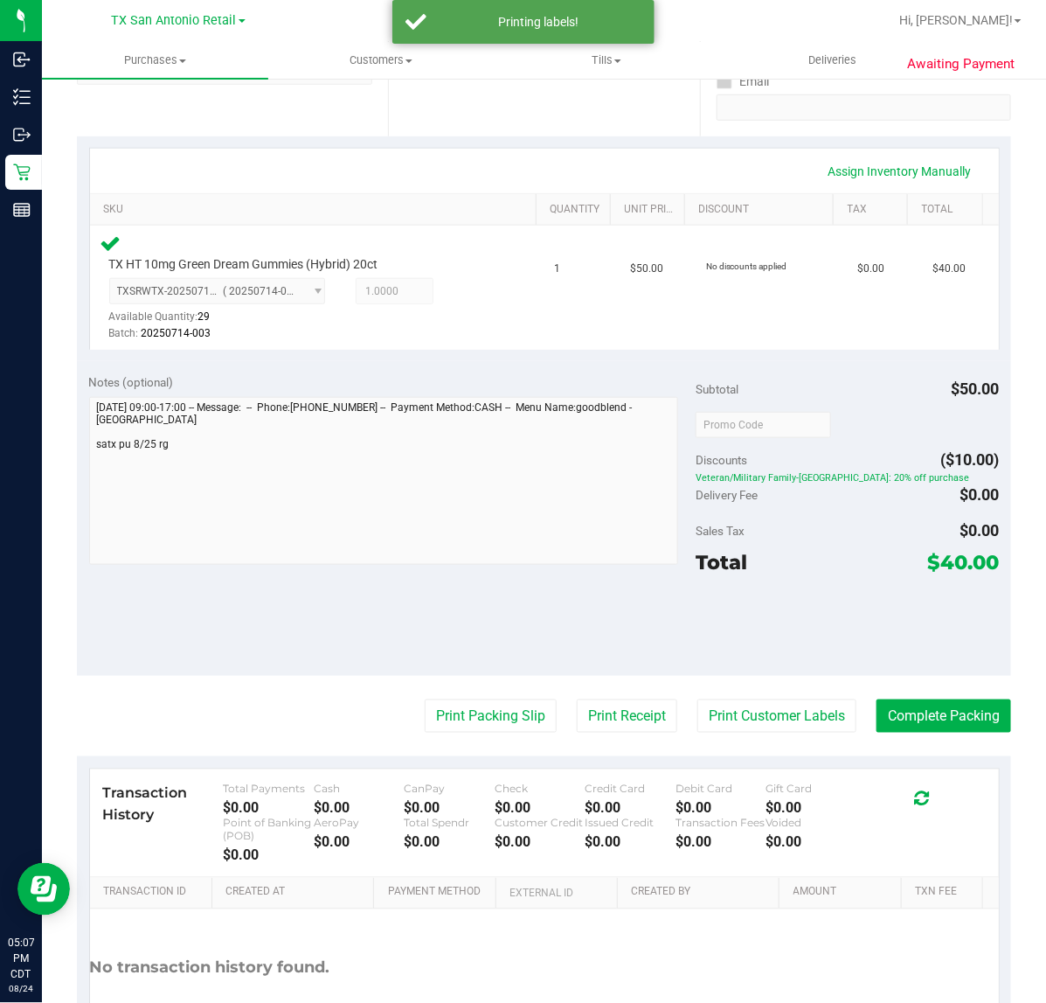
drag, startPoint x: 601, startPoint y: 702, endPoint x: 600, endPoint y: 220, distance: 481.7
click at [601, 697] on purchase-details "Back Edit Purchase Cancel Purchase View Profile # 11841177 Submitted Needs revi…" at bounding box center [544, 432] width 935 height 1330
click at [597, 702] on button "Print Receipt" at bounding box center [627, 715] width 101 height 33
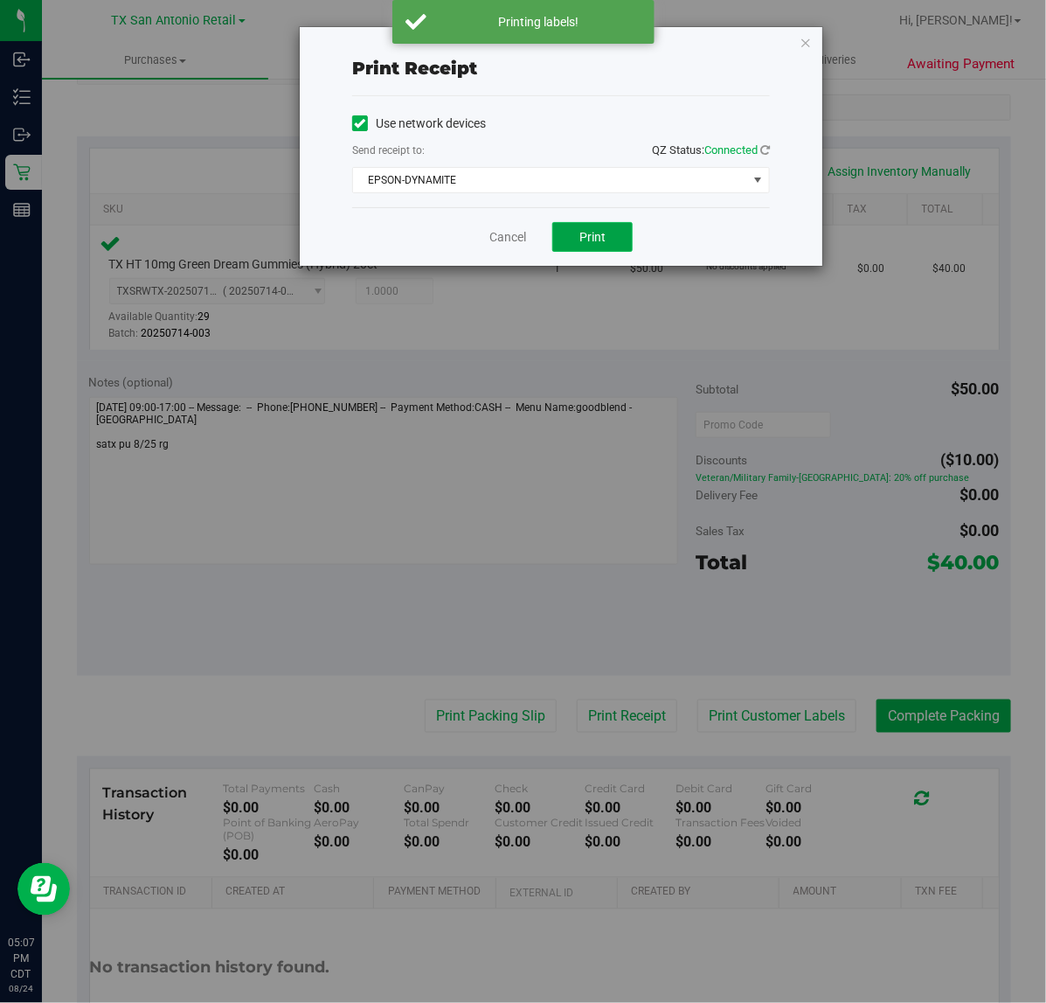
click at [596, 239] on span "Print" at bounding box center [593, 237] width 26 height 14
click at [499, 246] on link "Cancel" at bounding box center [501, 237] width 37 height 18
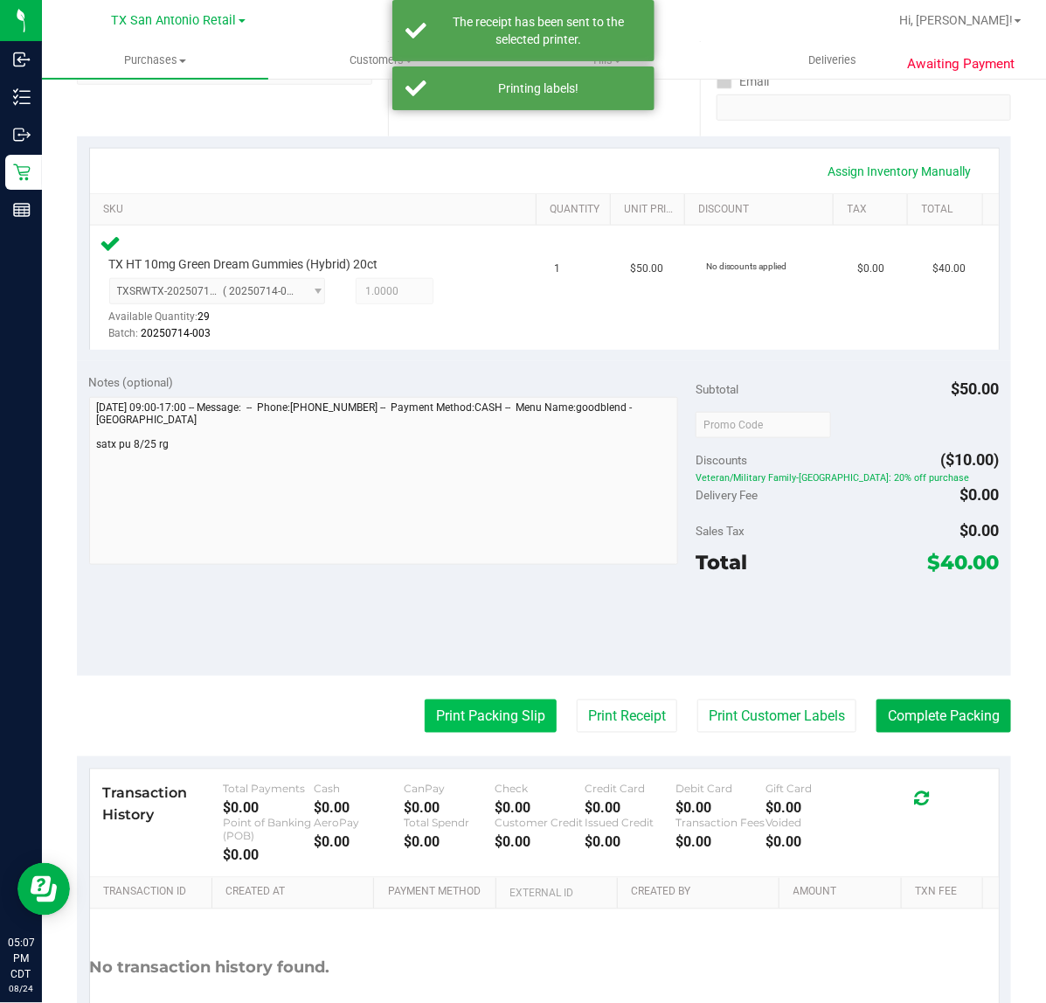
click at [475, 705] on button "Print Packing Slip" at bounding box center [491, 715] width 132 height 33
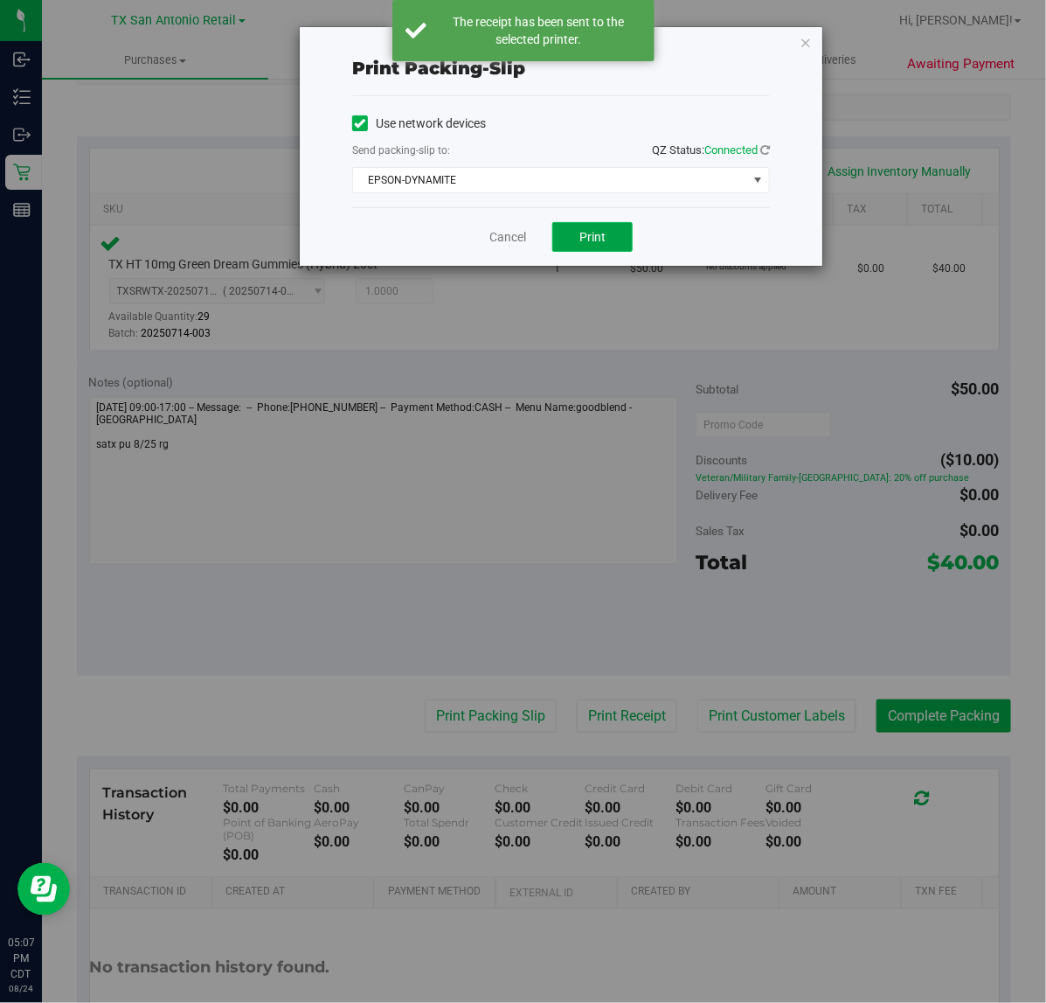
click at [560, 241] on button "Print" at bounding box center [593, 237] width 80 height 30
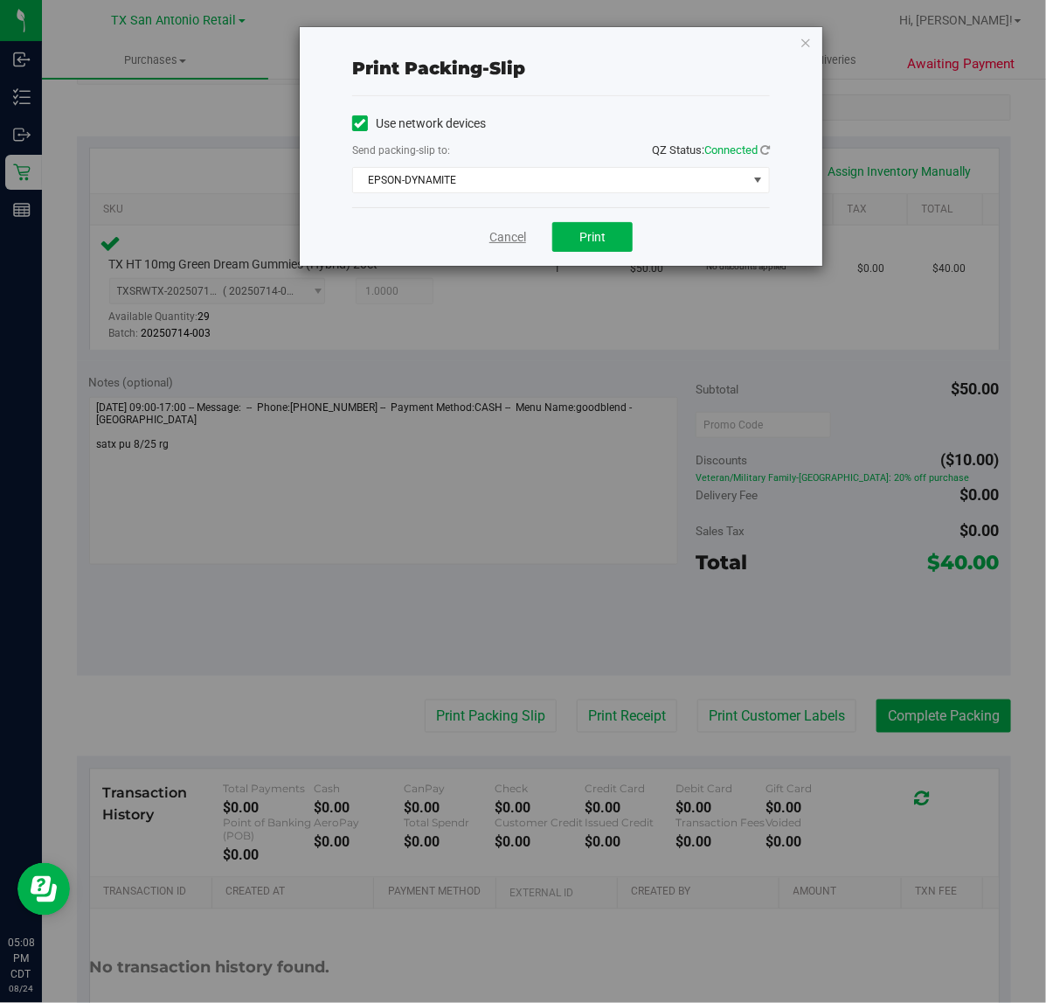
click at [509, 245] on link "Cancel" at bounding box center [508, 237] width 37 height 18
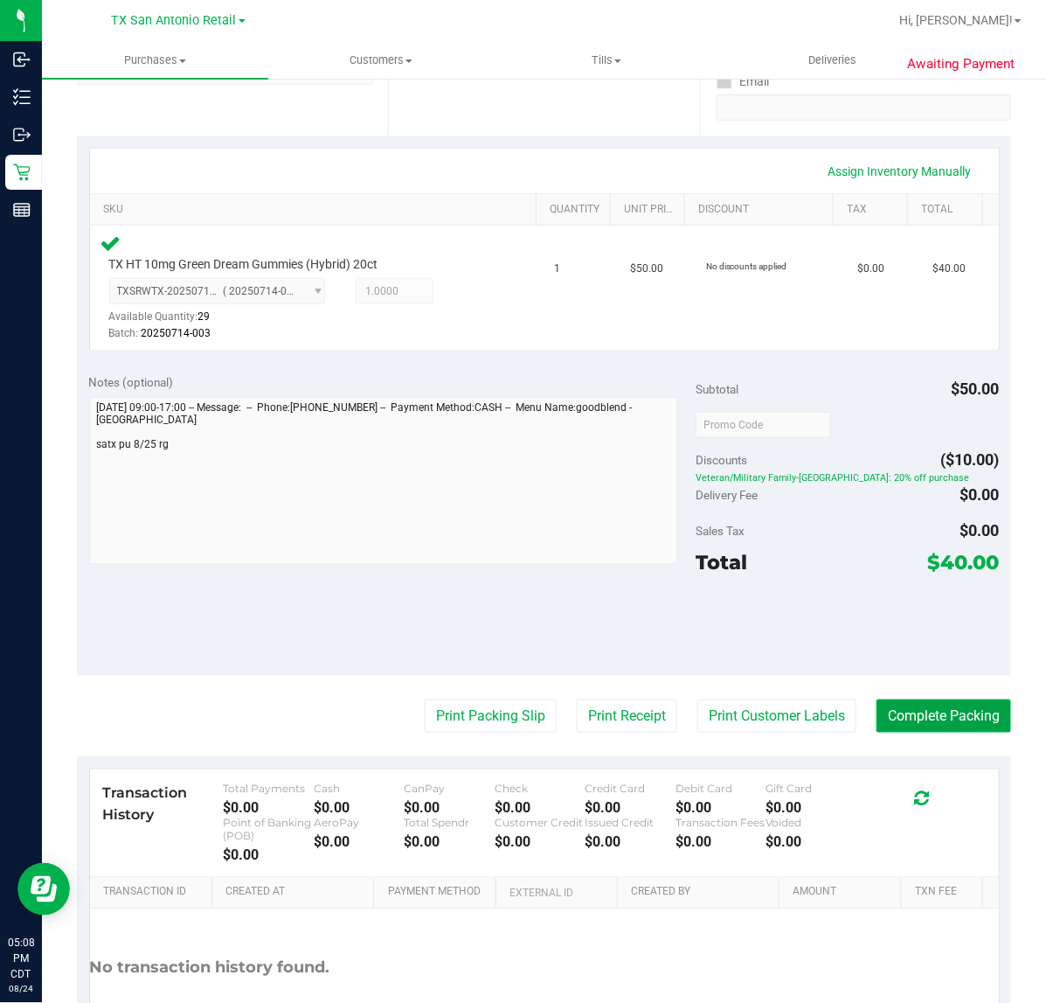
click at [947, 713] on button "Complete Packing" at bounding box center [944, 715] width 135 height 33
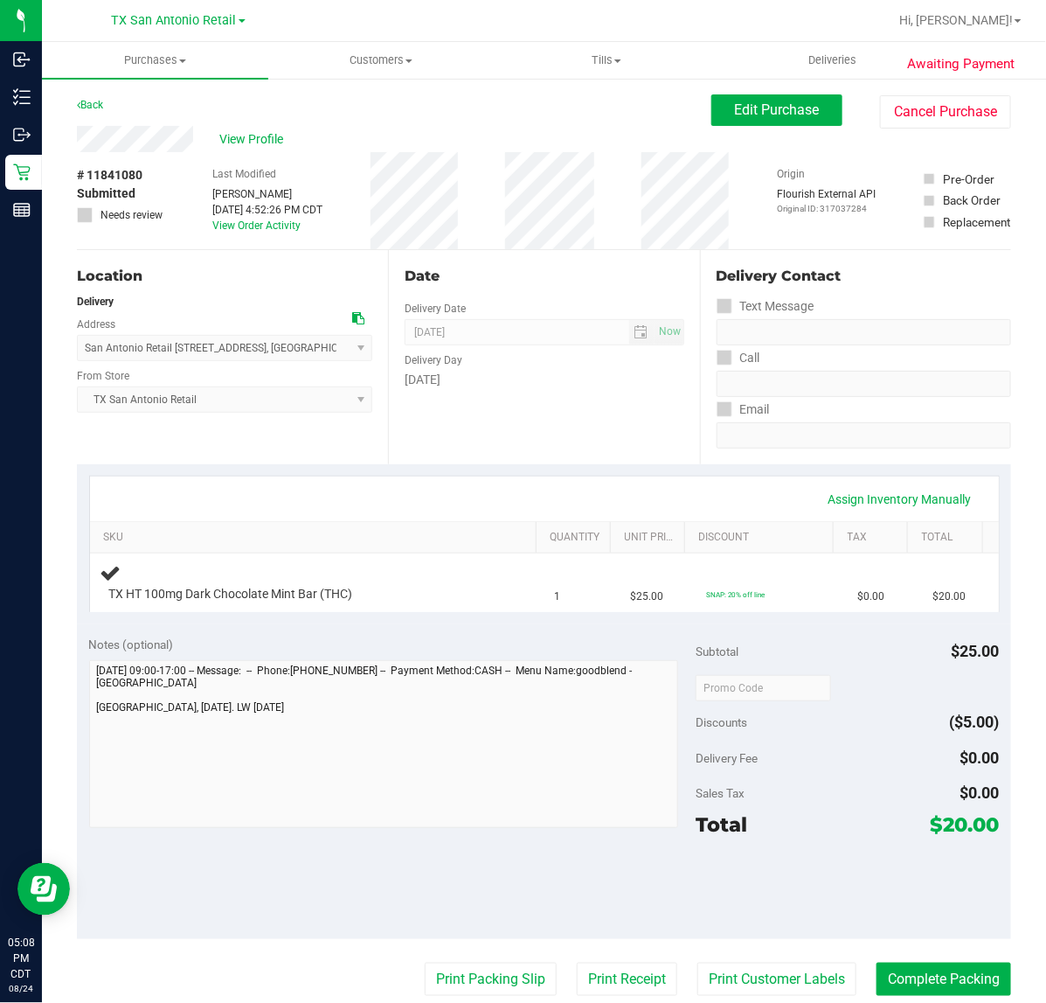
click at [504, 626] on div "Notes (optional) Subtotal $25.00 Discounts ($5.00) Delivery Fee $0.00 Sales Tax…" at bounding box center [544, 781] width 935 height 315
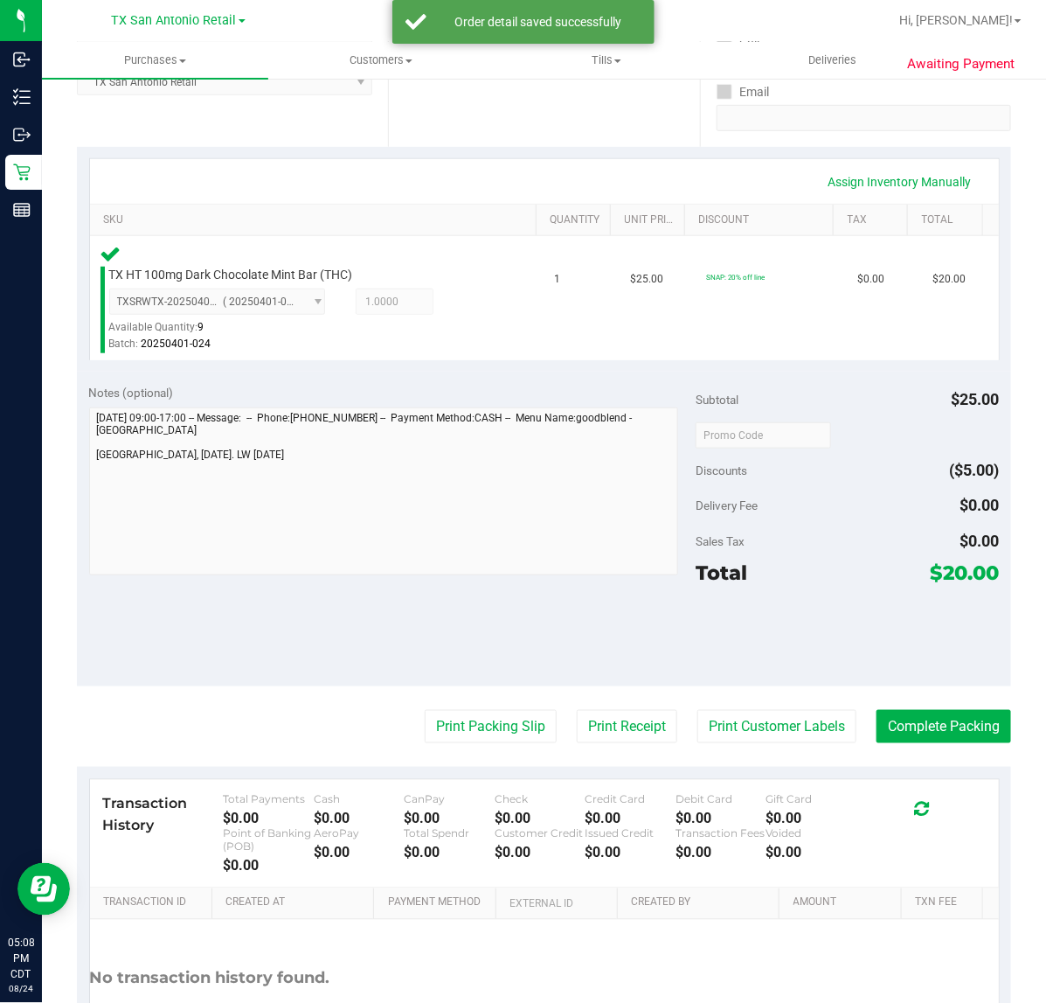
scroll to position [316, 0]
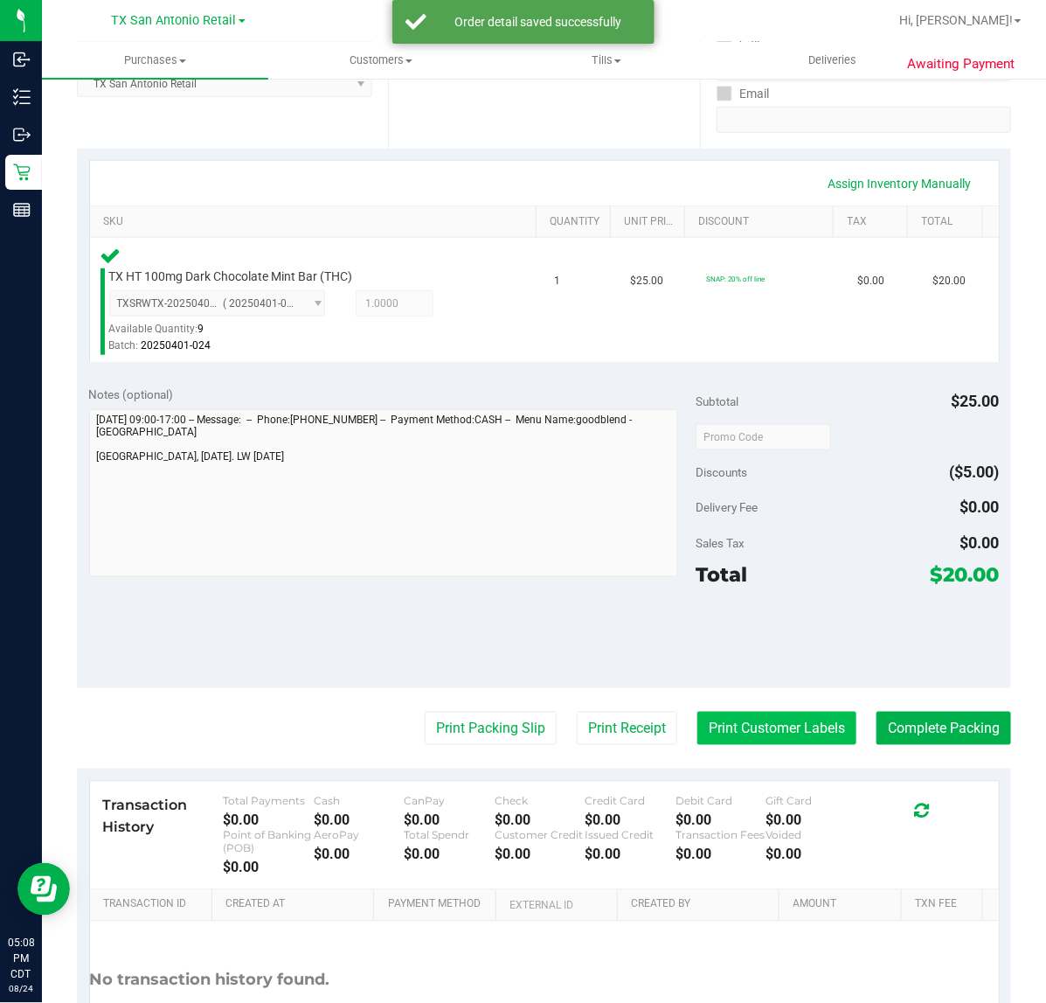
click at [763, 724] on button "Print Customer Labels" at bounding box center [777, 728] width 159 height 33
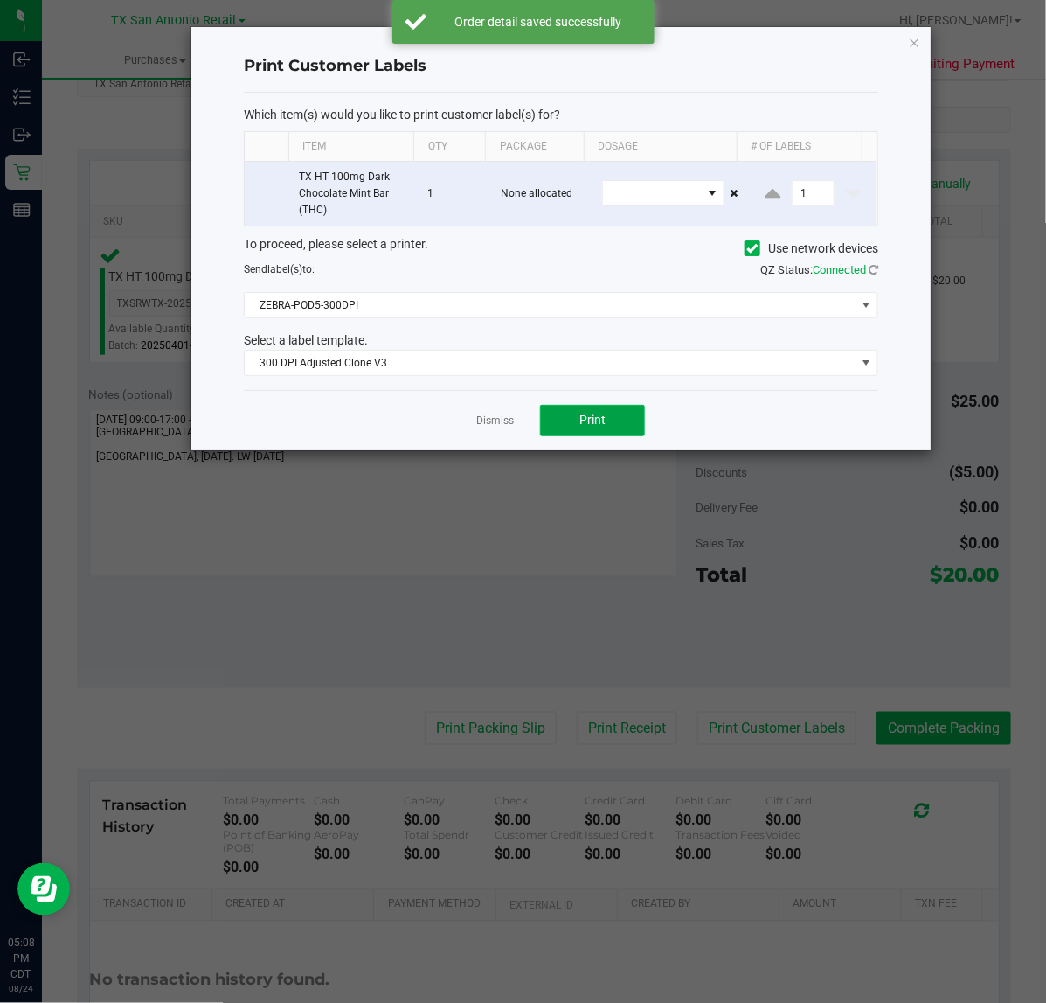
click at [592, 427] on span "Print" at bounding box center [593, 420] width 26 height 14
click at [498, 427] on link "Dismiss" at bounding box center [495, 421] width 38 height 15
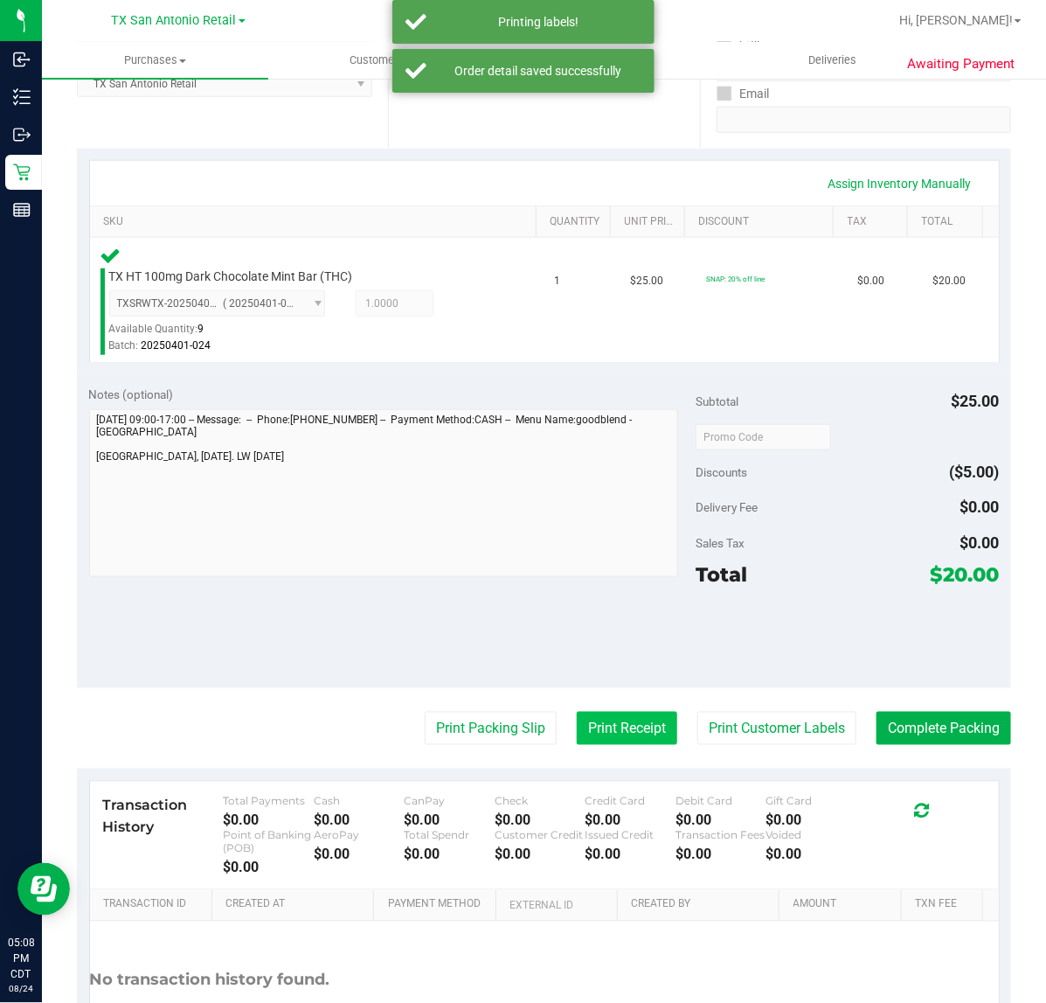
click at [601, 733] on button "Print Receipt" at bounding box center [627, 728] width 101 height 33
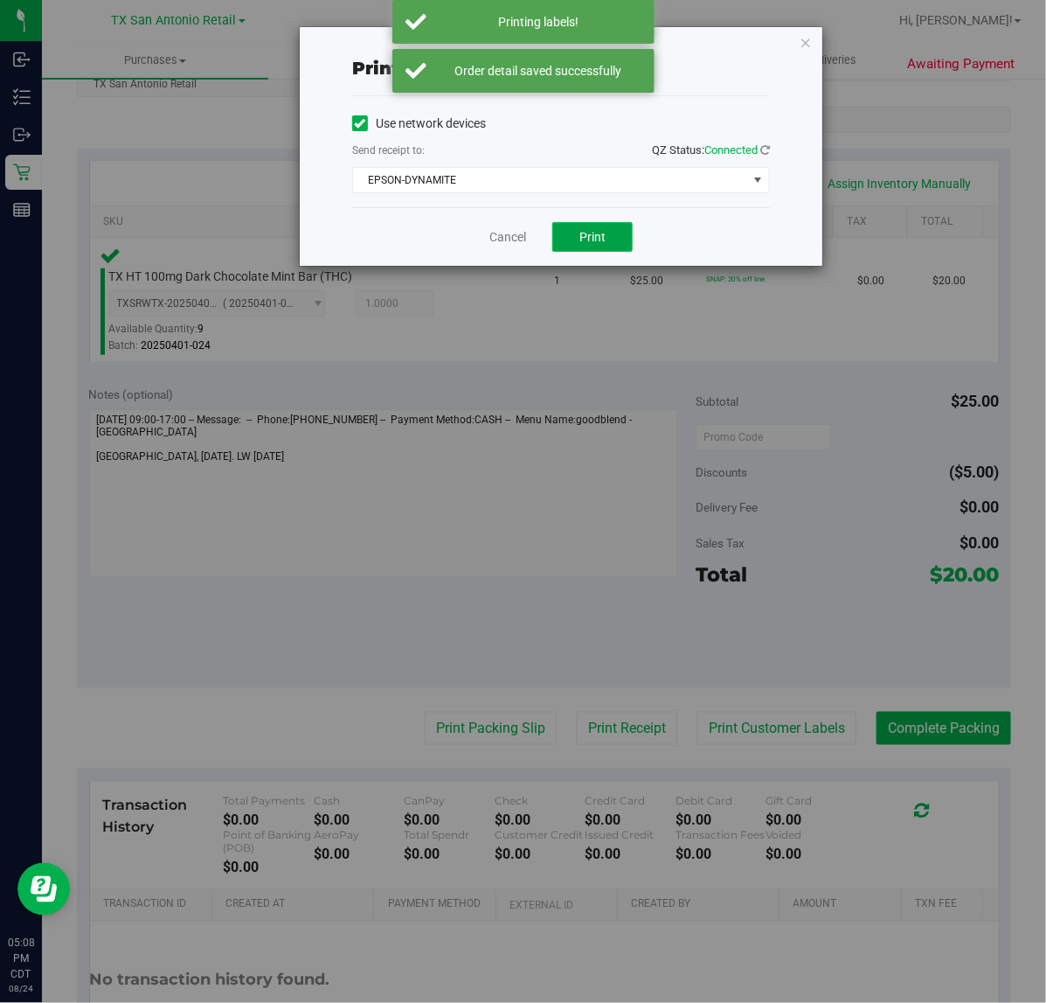
click at [597, 234] on span "Print" at bounding box center [593, 237] width 26 height 14
click at [511, 240] on link "Cancel" at bounding box center [501, 237] width 37 height 18
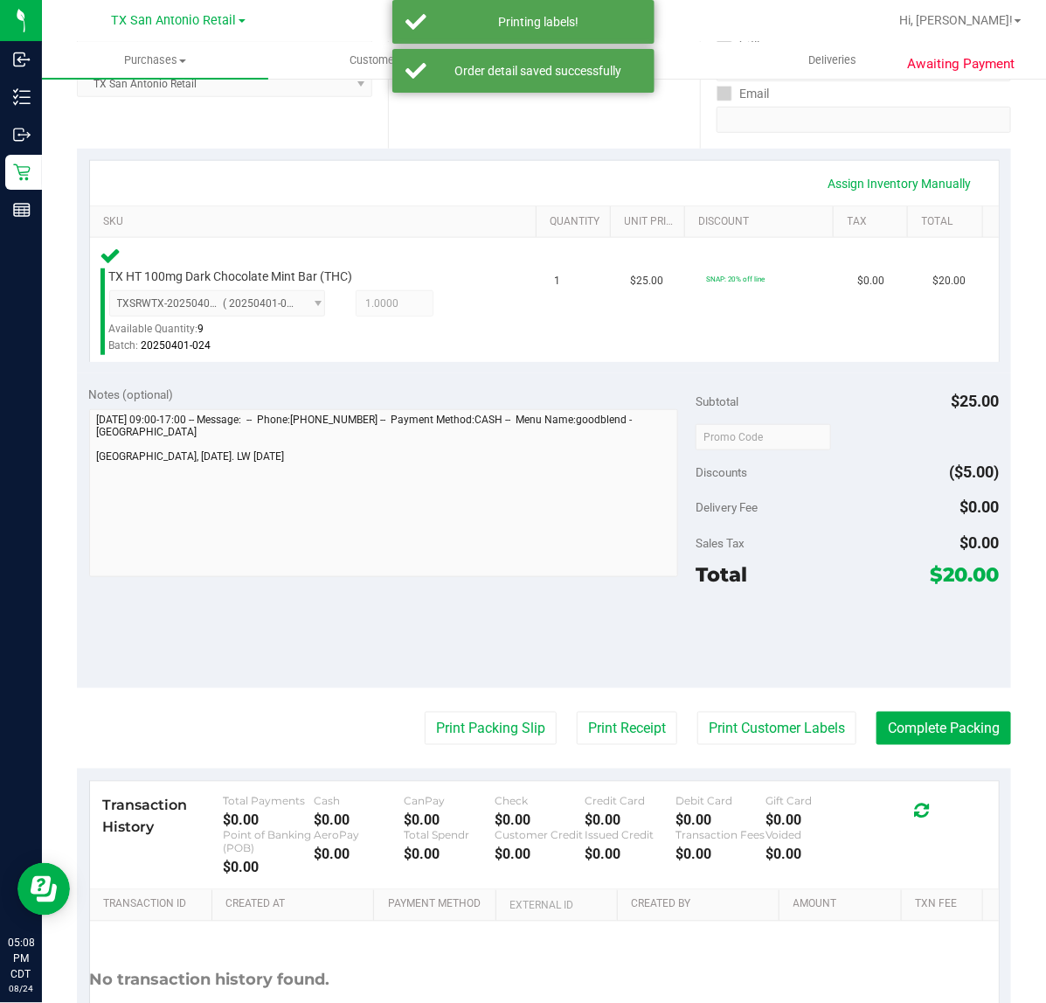
click at [473, 661] on div "Notes (optional) Subtotal $25.00 Discounts ($5.00) Delivery Fee $0.00 Sales Tax…" at bounding box center [544, 530] width 935 height 315
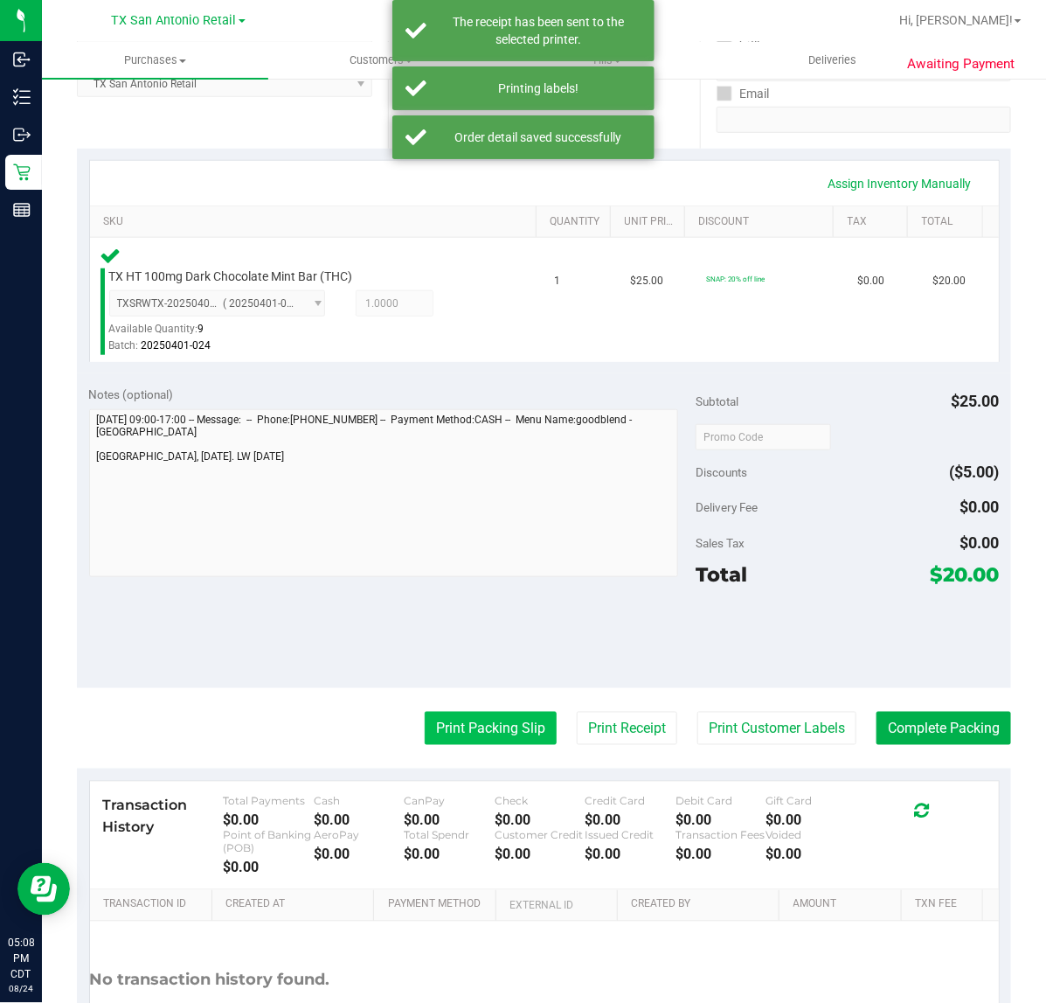
click at [466, 733] on button "Print Packing Slip" at bounding box center [491, 728] width 132 height 33
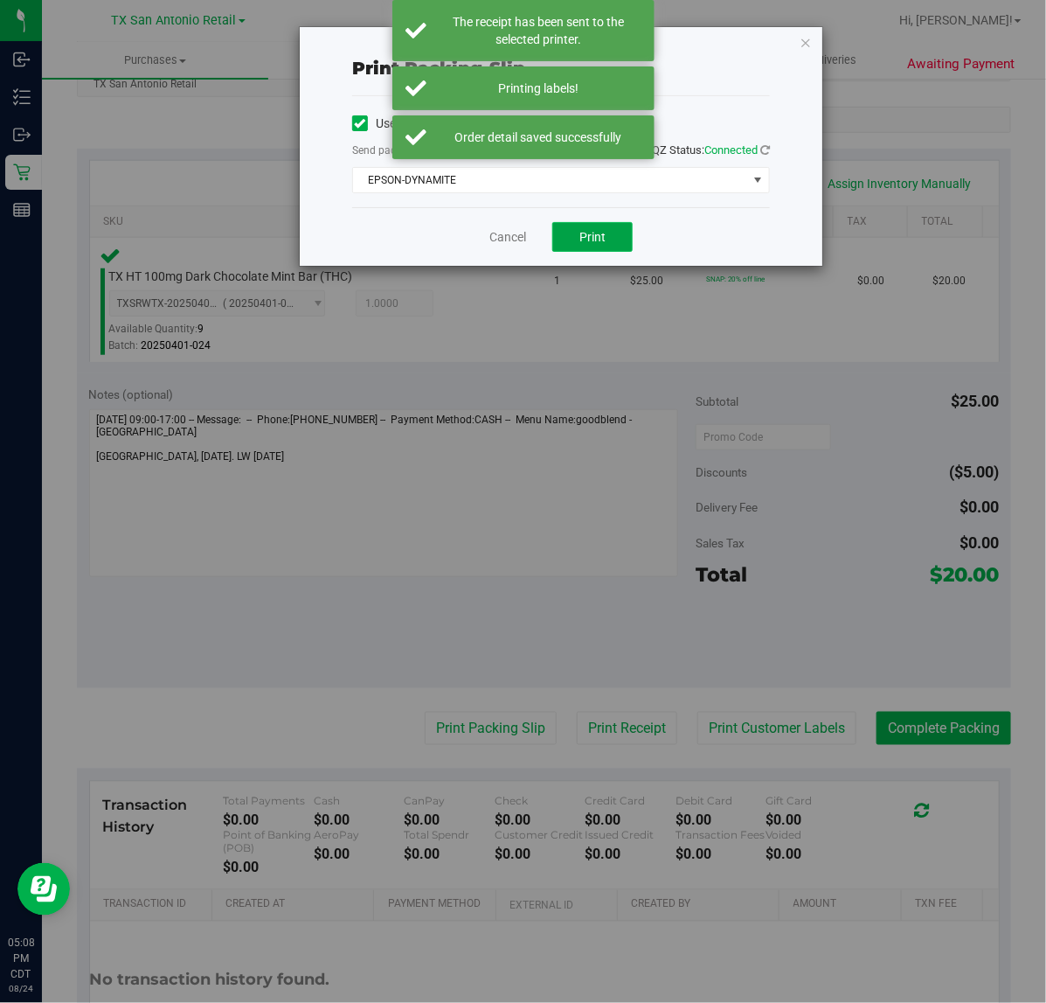
click at [580, 238] on span "Print" at bounding box center [593, 237] width 26 height 14
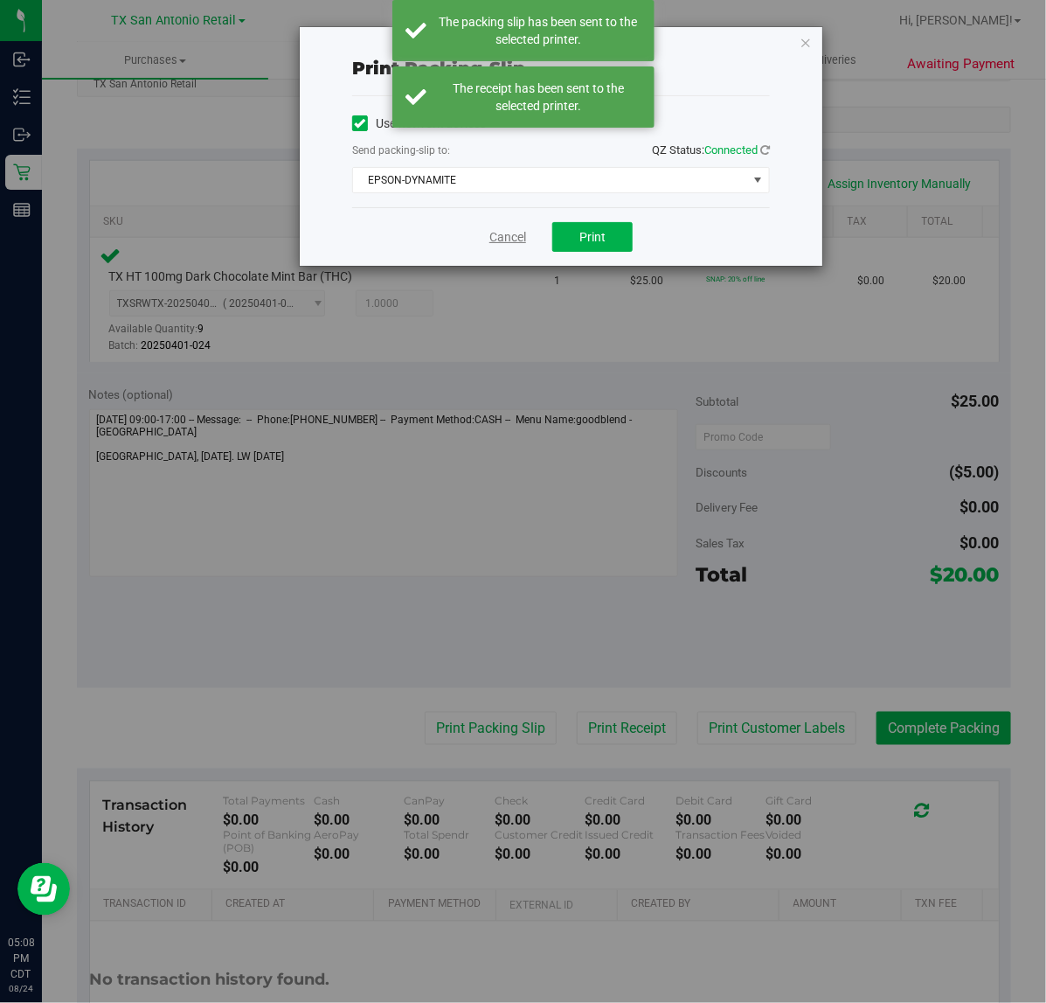
click at [514, 234] on link "Cancel" at bounding box center [508, 237] width 37 height 18
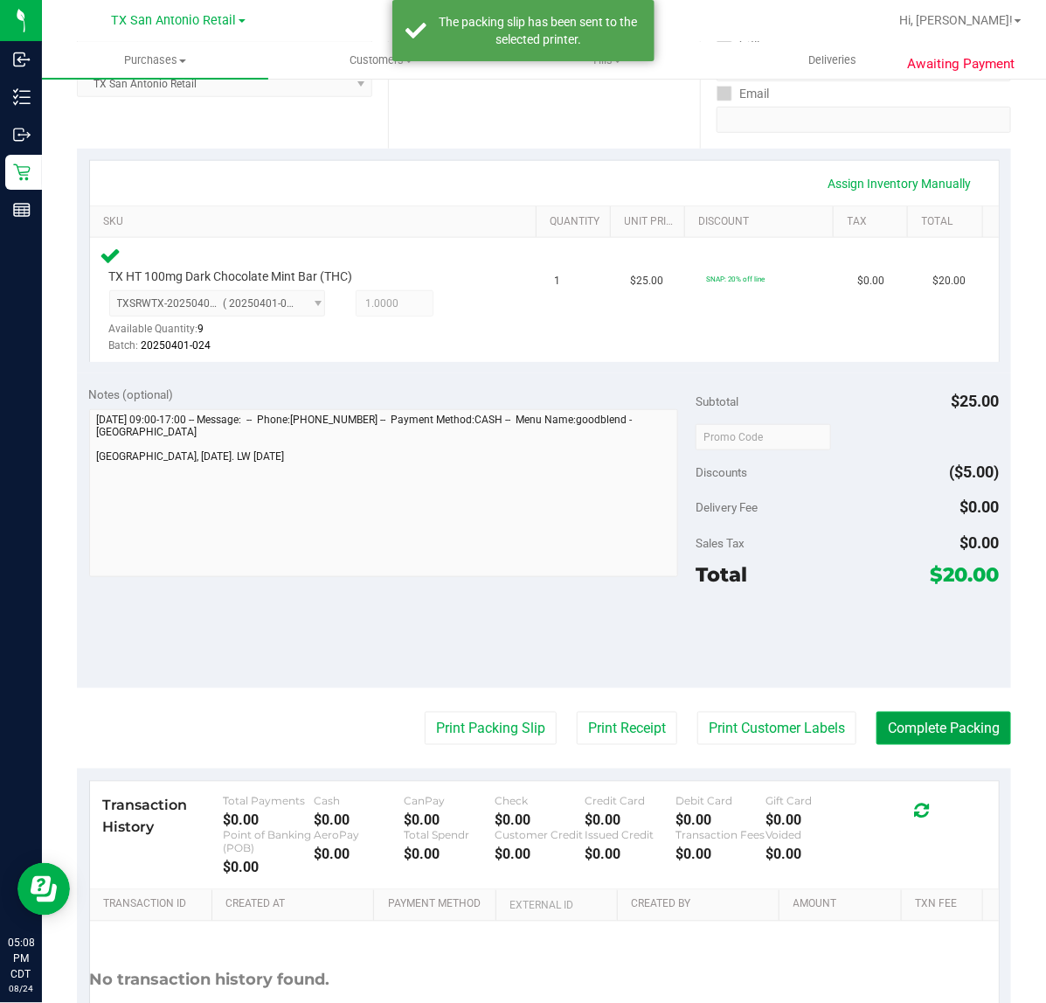
click at [925, 715] on button "Complete Packing" at bounding box center [944, 728] width 135 height 33
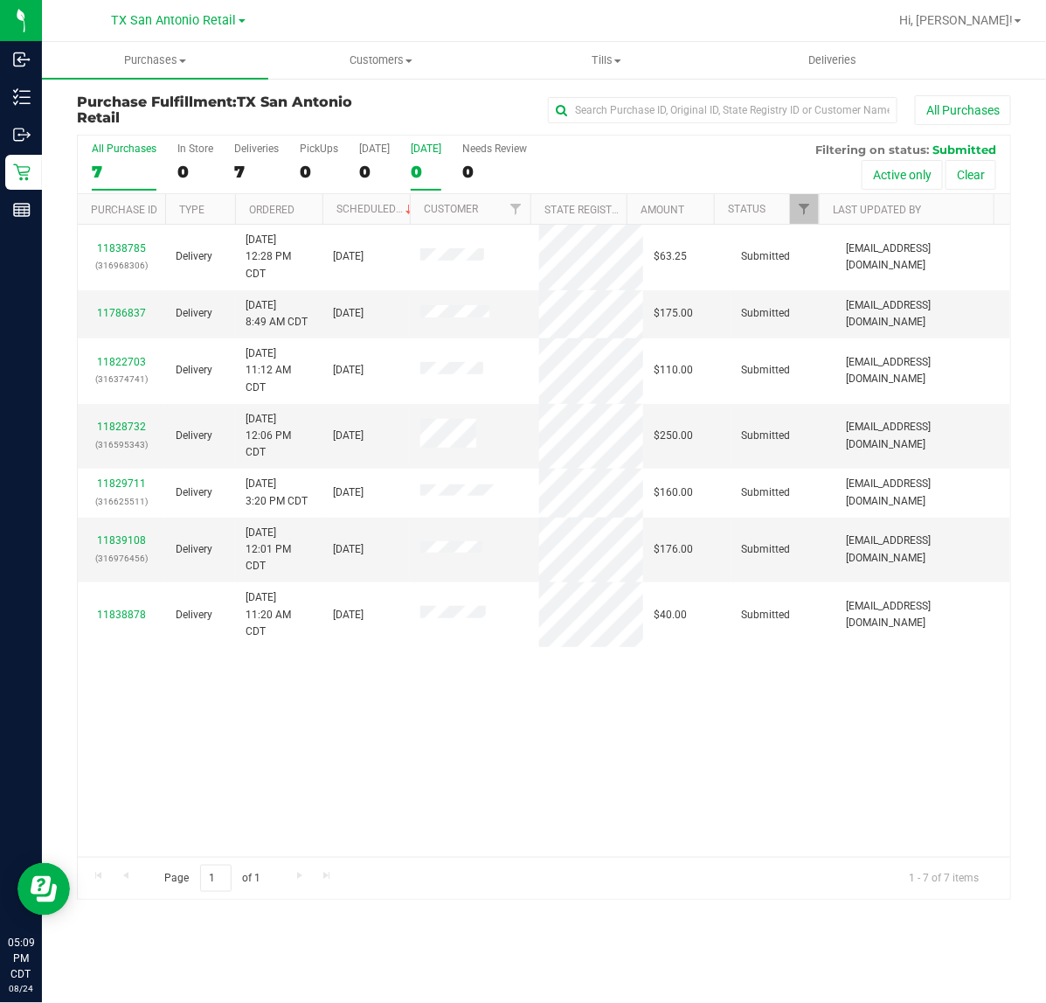
click at [433, 172] on div "0" at bounding box center [426, 172] width 31 height 20
click at [0, 0] on input "Tomorrow 0" at bounding box center [0, 0] width 0 height 0
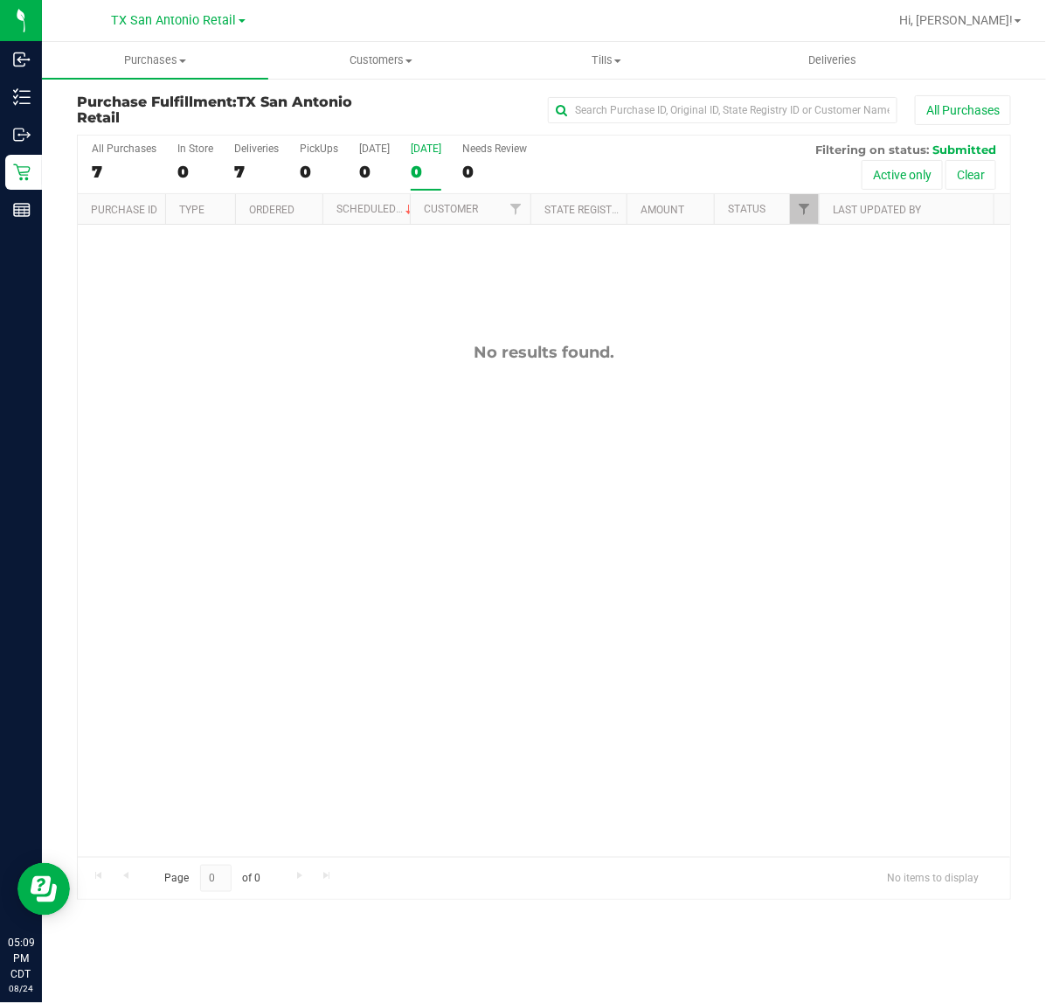
click at [862, 35] on div at bounding box center [600, 20] width 575 height 34
click at [857, 45] on uib-tab-heading "Deliveries" at bounding box center [833, 60] width 225 height 35
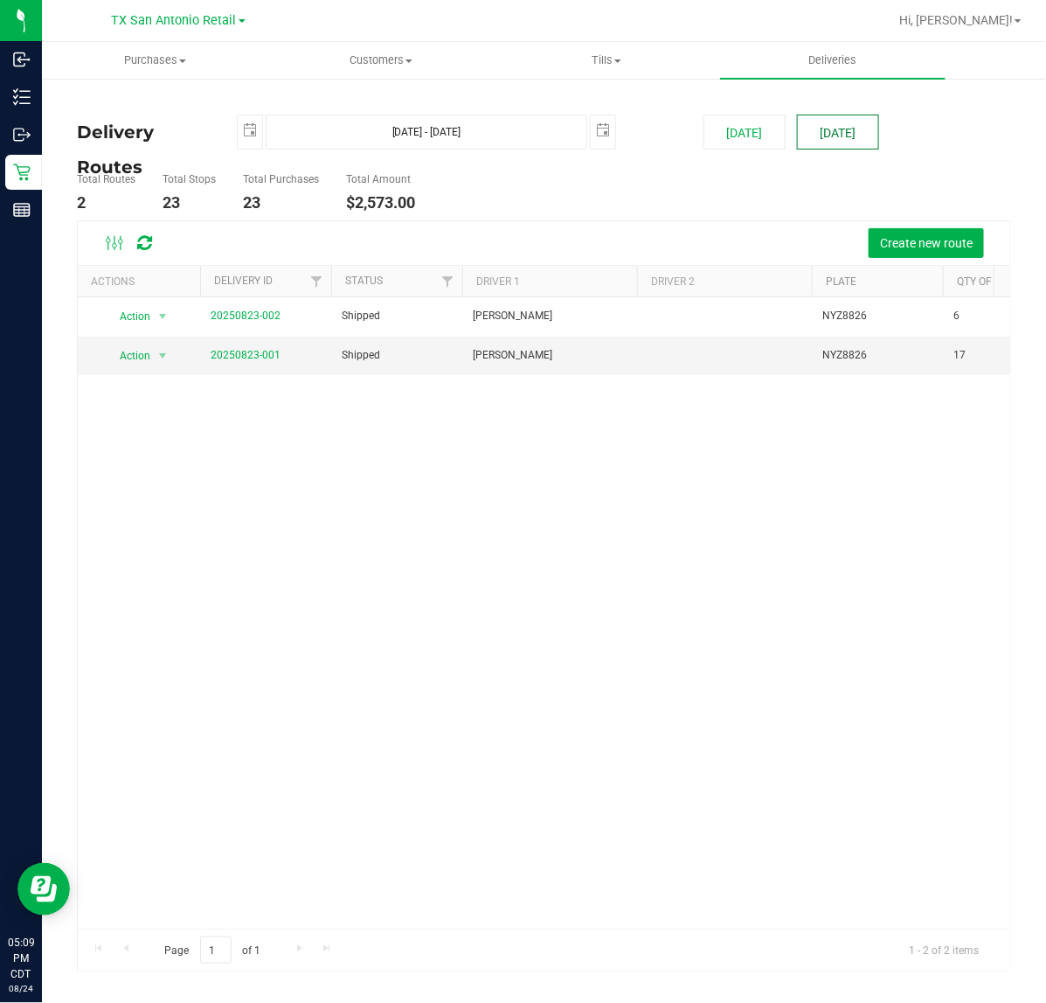
click at [851, 140] on button "Tomorrow" at bounding box center [838, 132] width 82 height 35
type input "Aug 25, 2025 - Aug 25, 2025"
type input "2025-08-25"
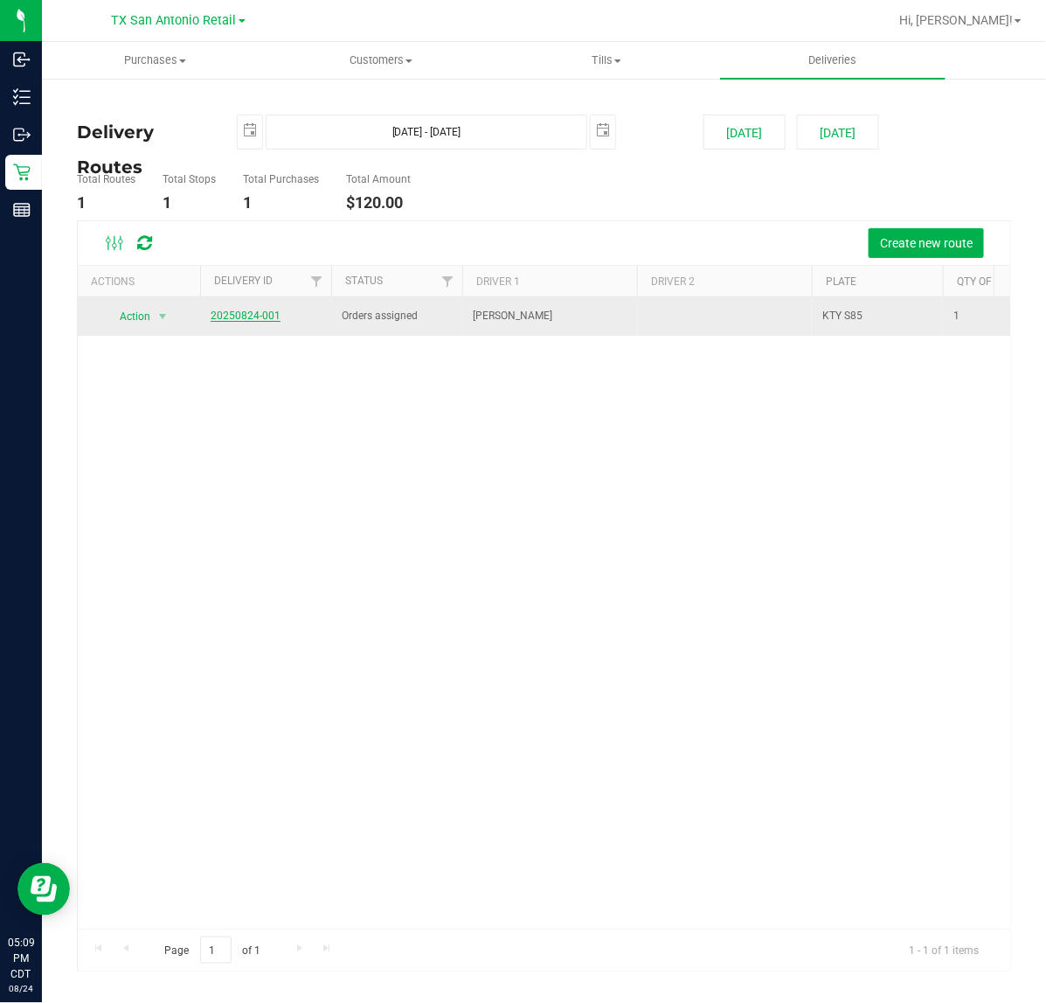
click at [260, 311] on link "20250824-001" at bounding box center [246, 315] width 70 height 12
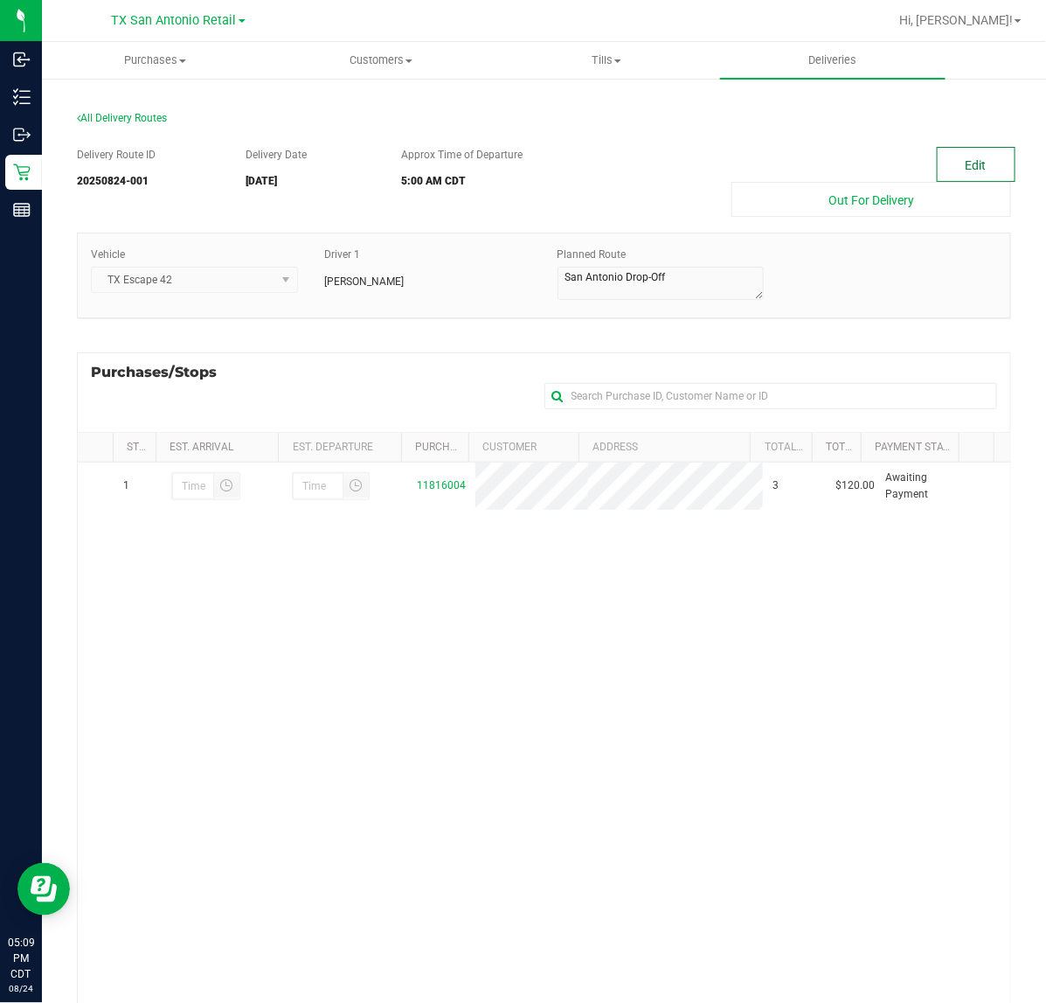
click at [968, 162] on button "Edit" at bounding box center [976, 164] width 79 height 35
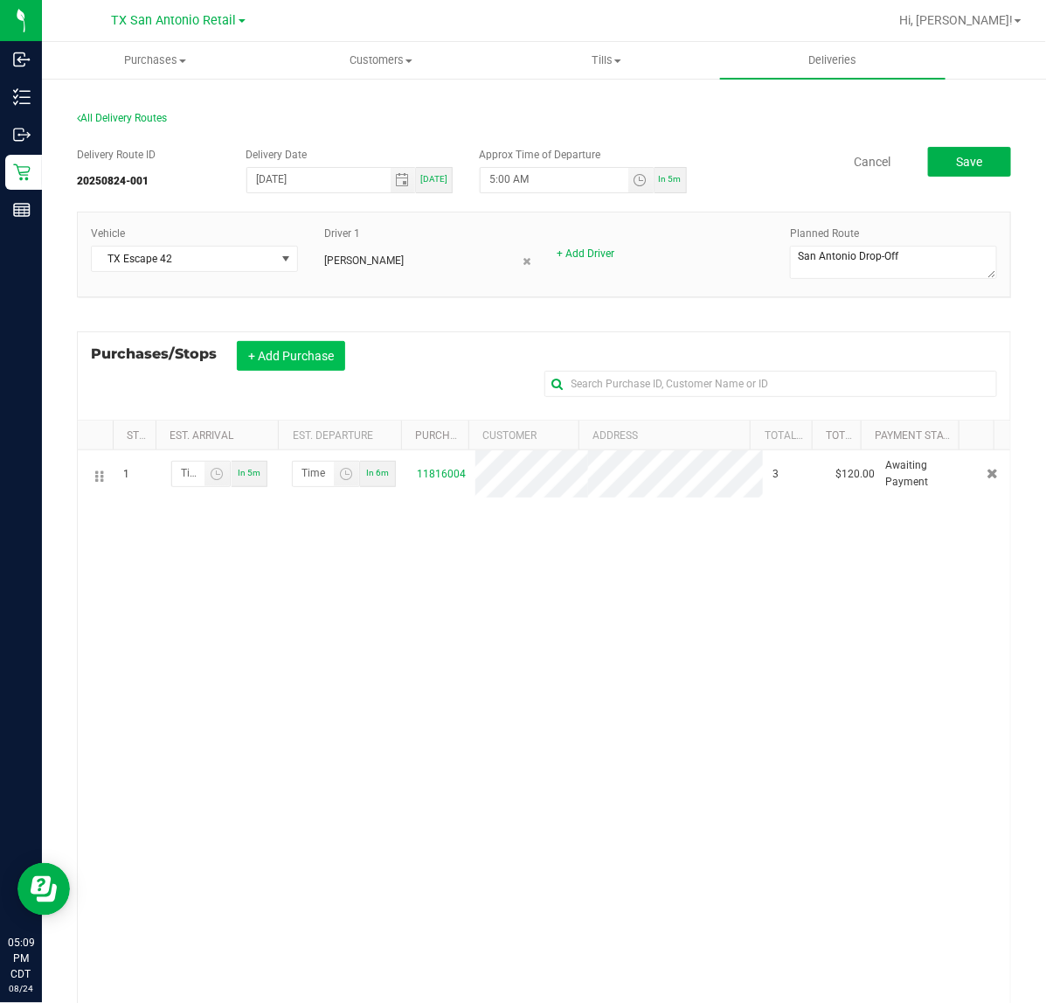
click at [311, 357] on button "+ Add Purchase" at bounding box center [291, 356] width 108 height 30
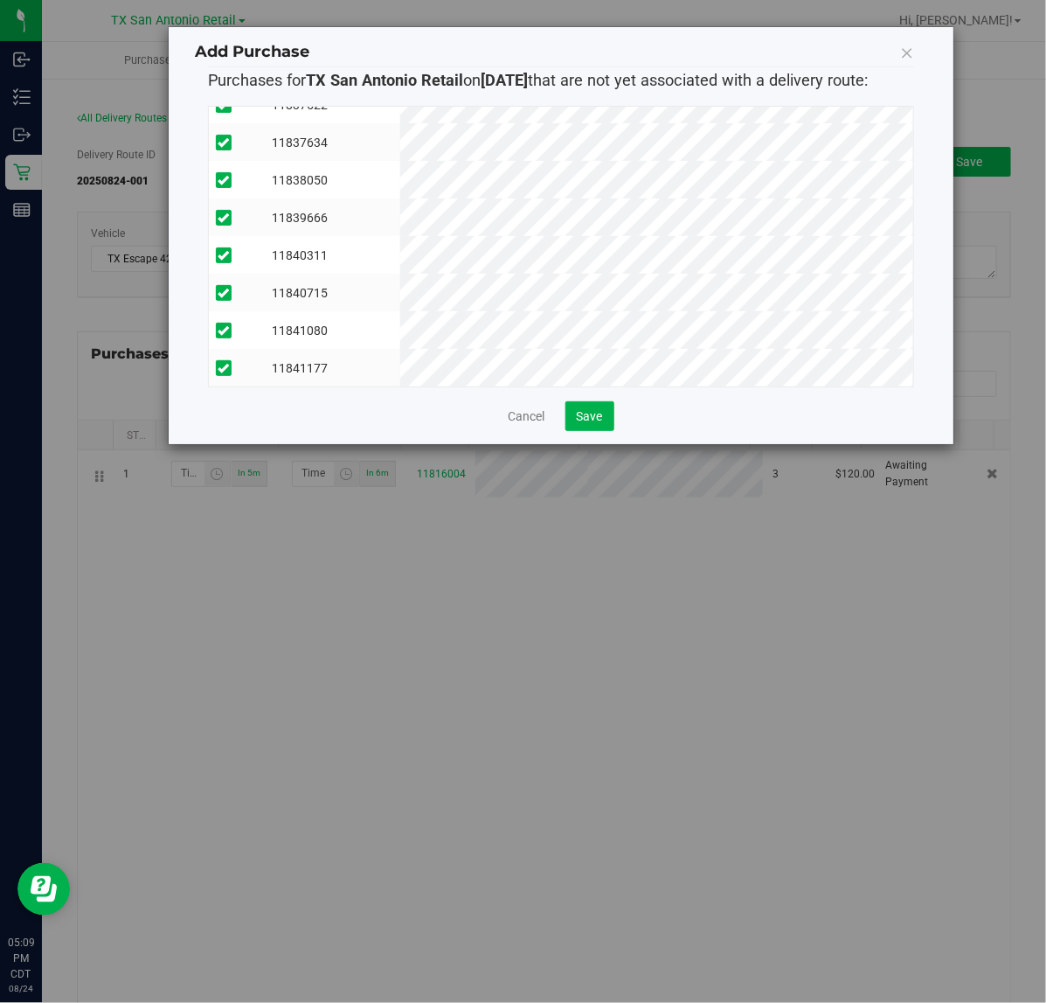
scroll to position [219, 0]
click at [609, 421] on button "Save" at bounding box center [590, 416] width 49 height 30
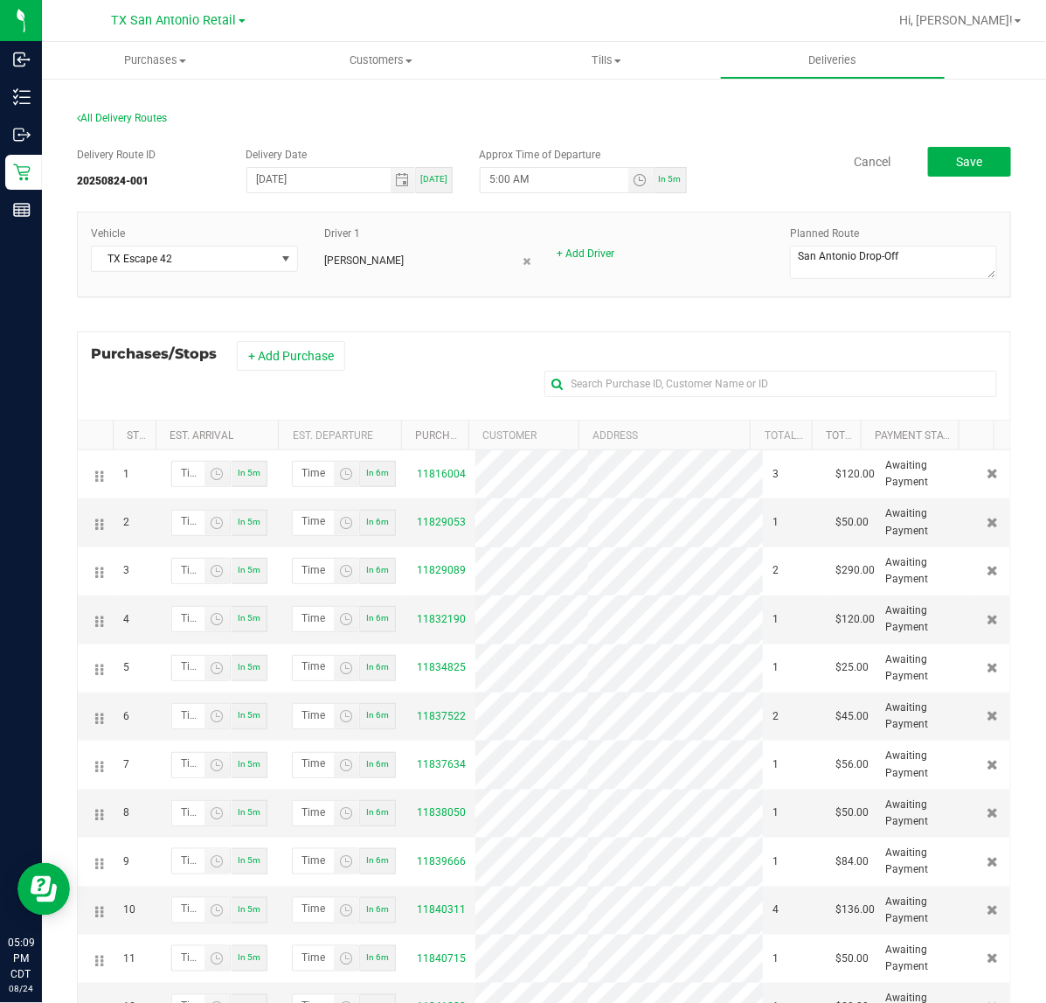
scroll to position [0, 0]
click at [971, 156] on button "Save" at bounding box center [969, 162] width 83 height 30
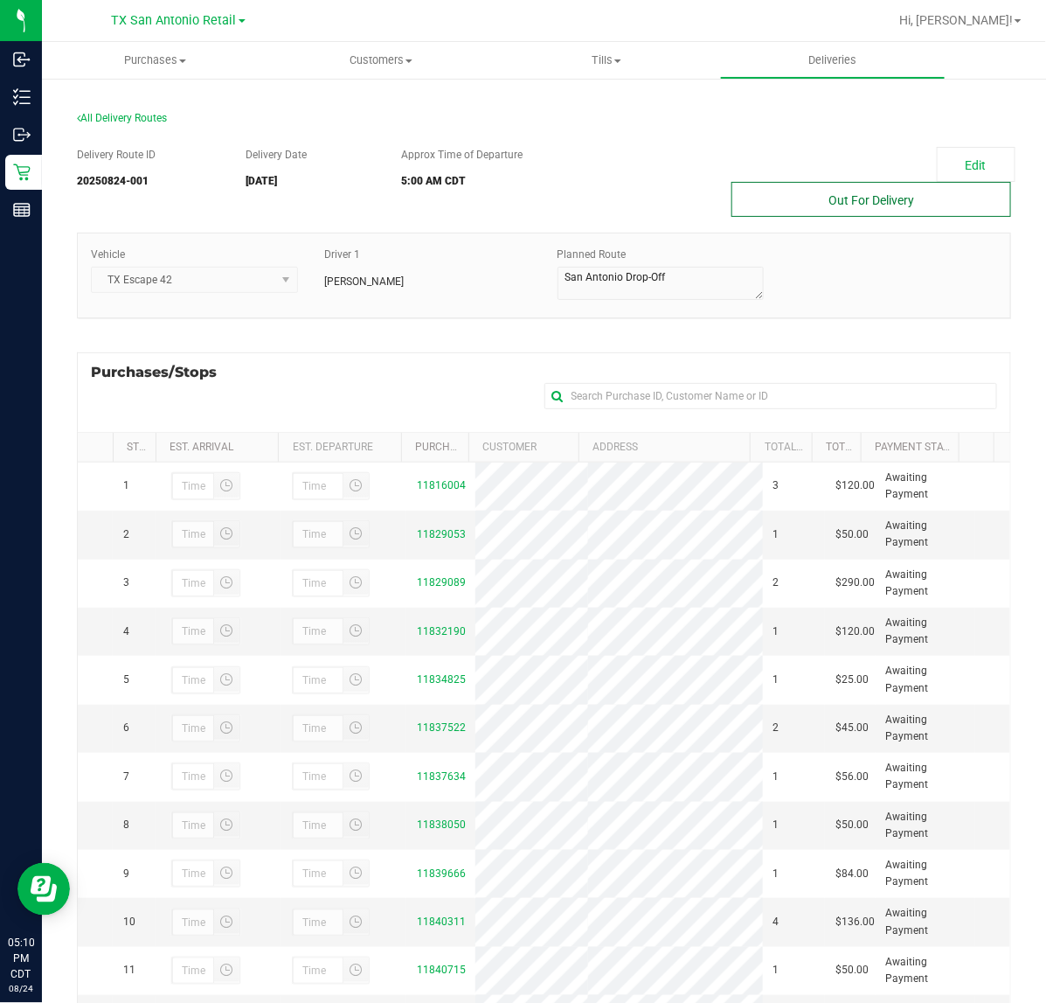
click at [816, 199] on button "Out For Delivery" at bounding box center [872, 199] width 280 height 35
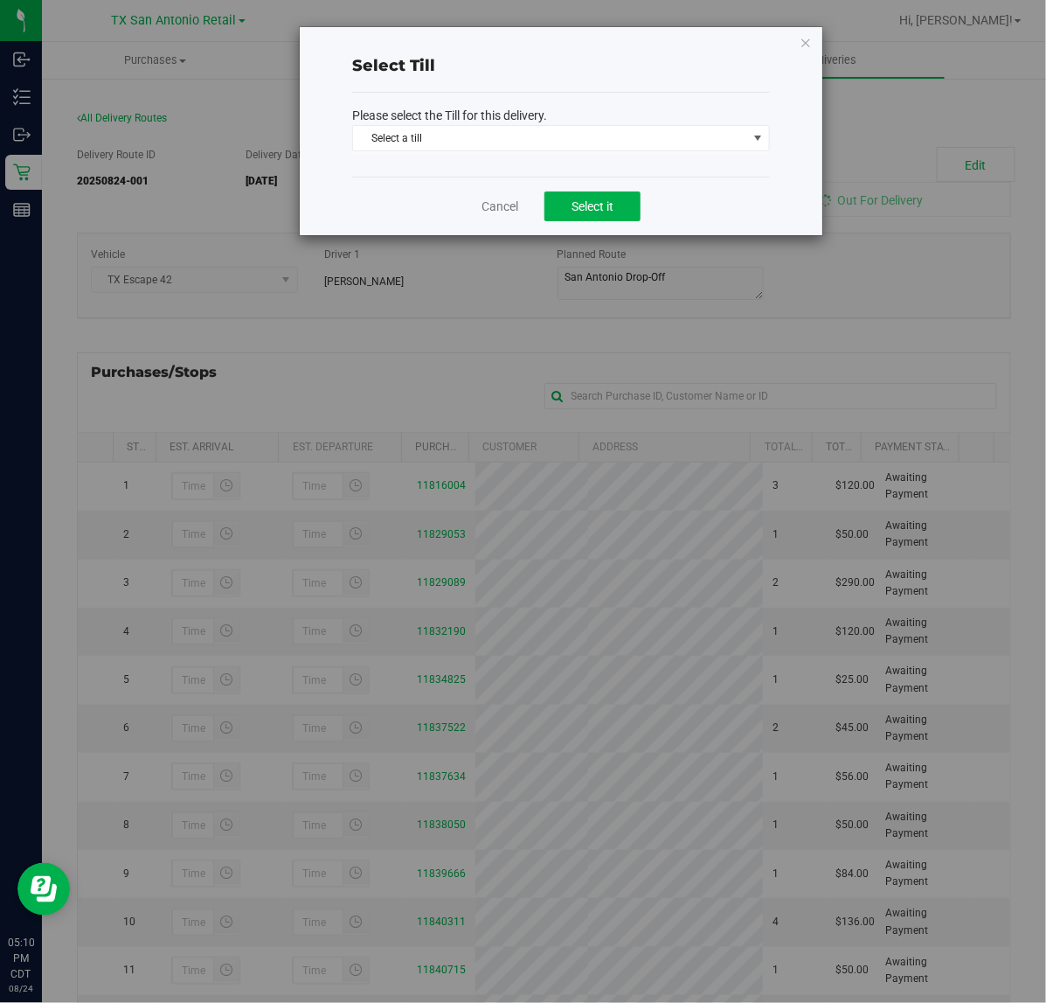
click at [696, 157] on div "Please select the Till for this delivery. Select a till Select a till Change Ba…" at bounding box center [561, 135] width 418 height 84
click at [699, 150] on span "Select a till" at bounding box center [561, 138] width 418 height 26
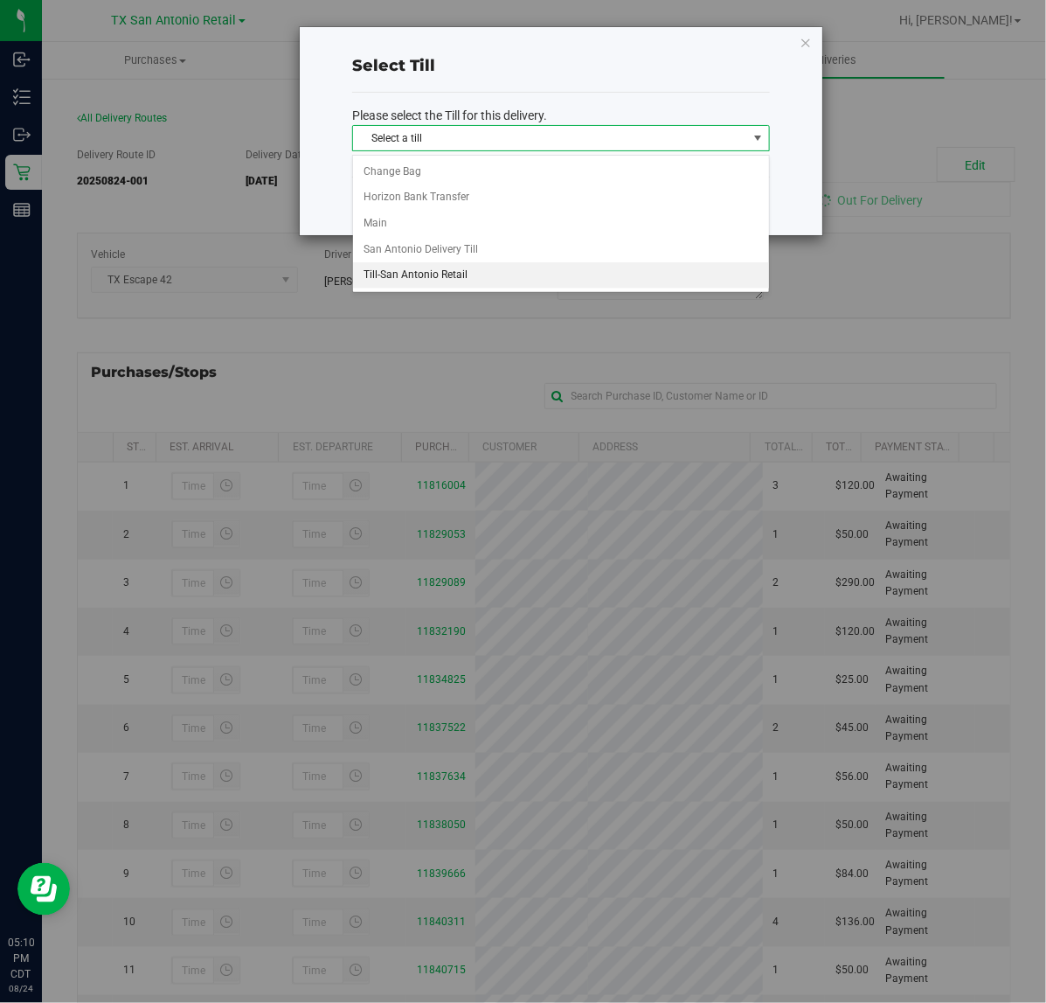
click at [609, 269] on li "Till-San Antonio Retail" at bounding box center [561, 275] width 416 height 26
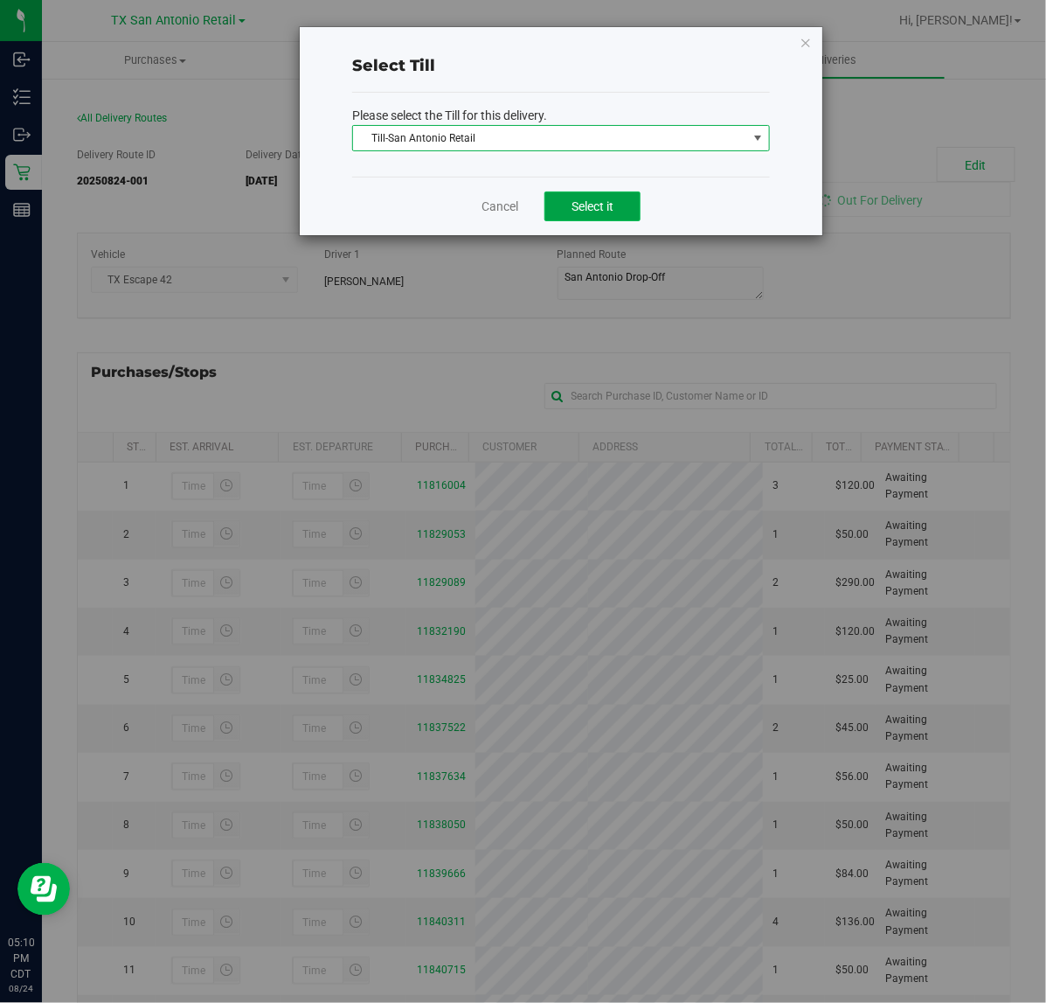
click at [614, 207] on span "Select it" at bounding box center [593, 206] width 42 height 14
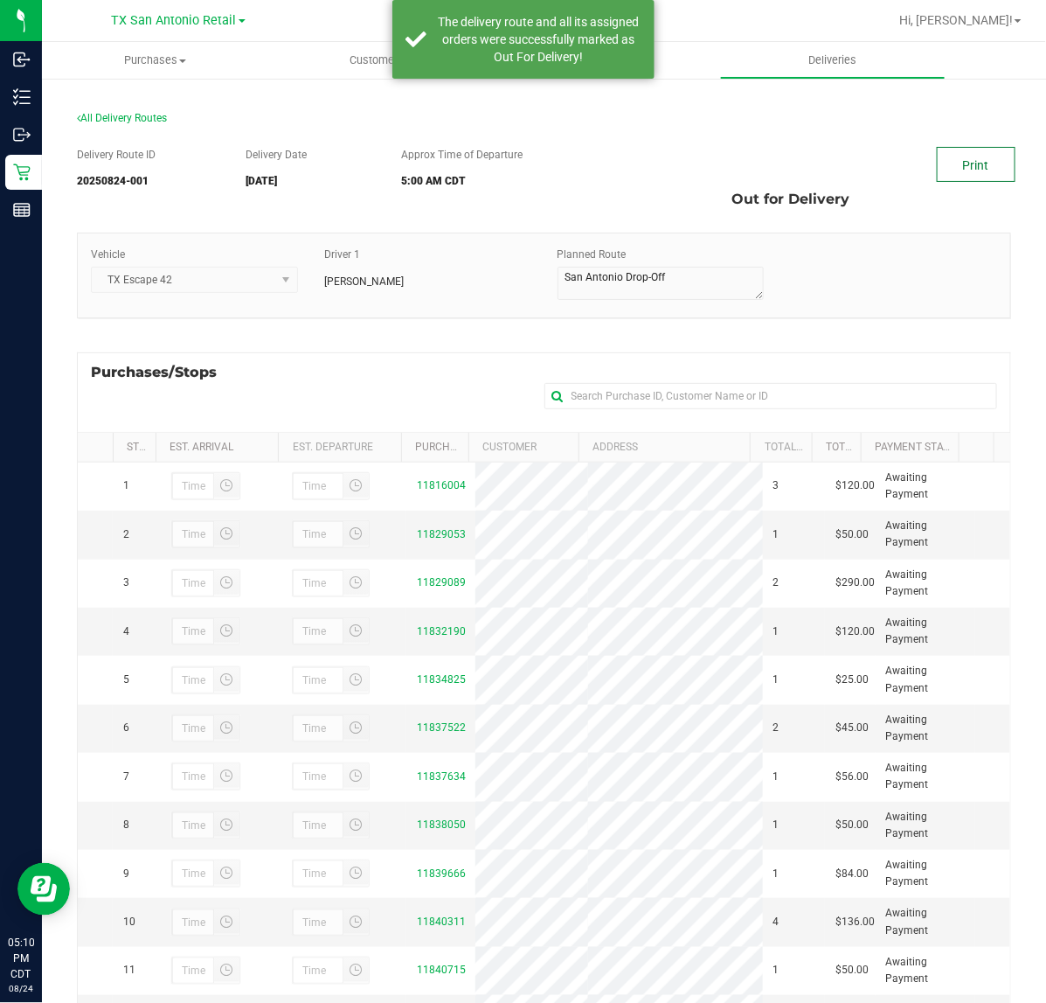
click at [971, 159] on link "Print" at bounding box center [976, 164] width 79 height 35
